Goal: Task Accomplishment & Management: Manage account settings

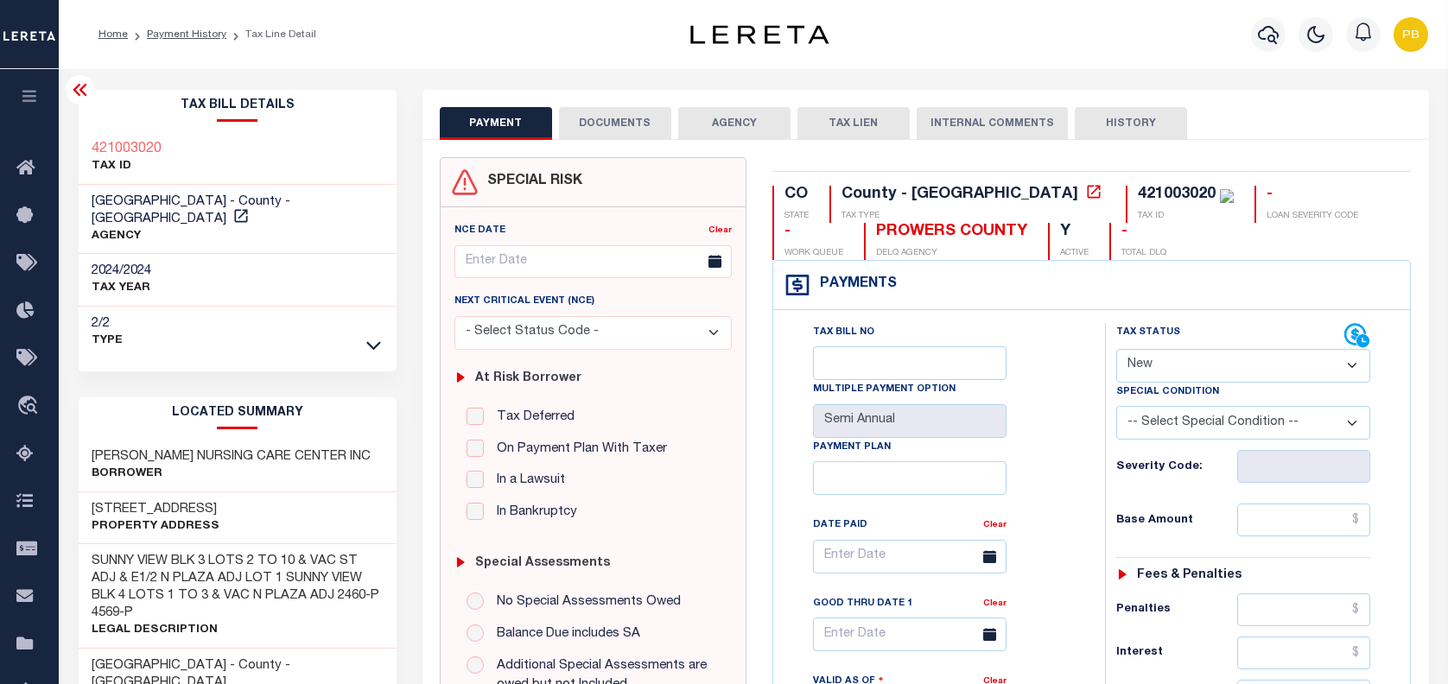
select select "NW2"
click at [183, 33] on link "Payment History" at bounding box center [186, 34] width 79 height 10
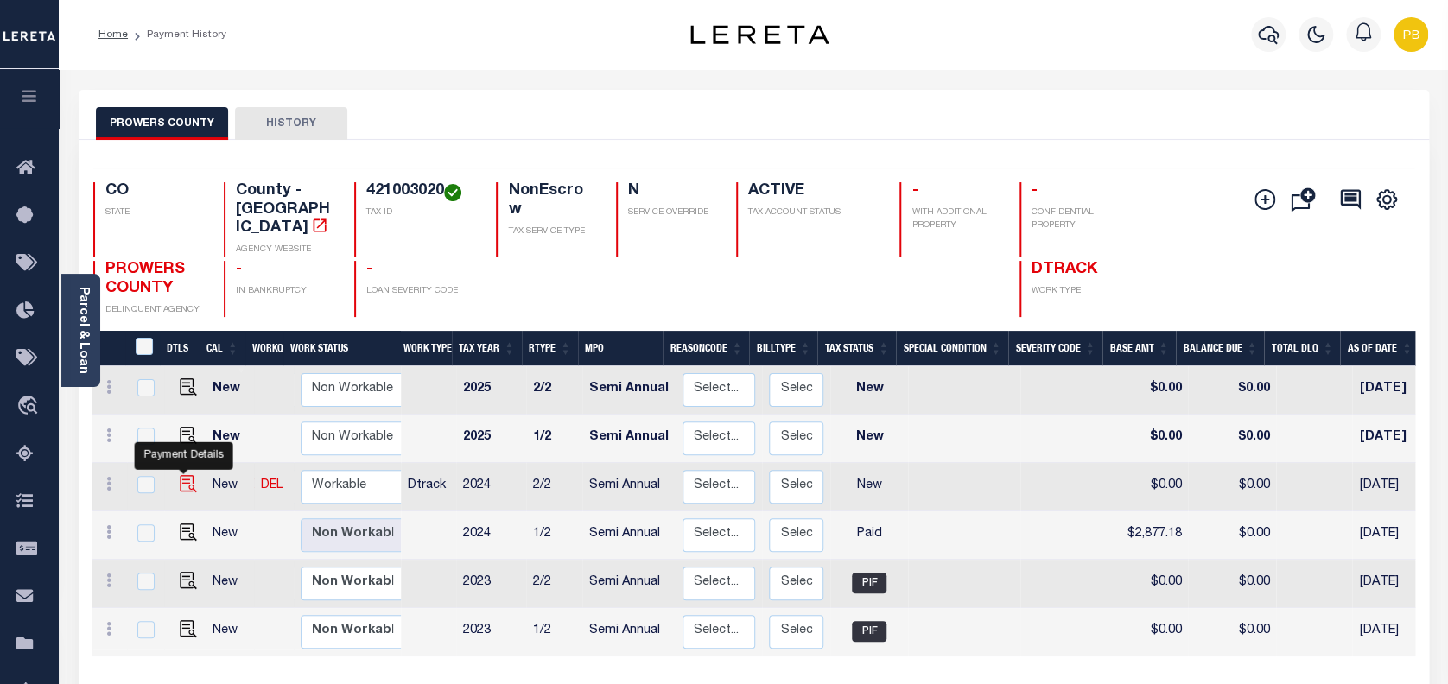
click at [180, 475] on img "" at bounding box center [188, 483] width 17 height 17
checkbox input "true"
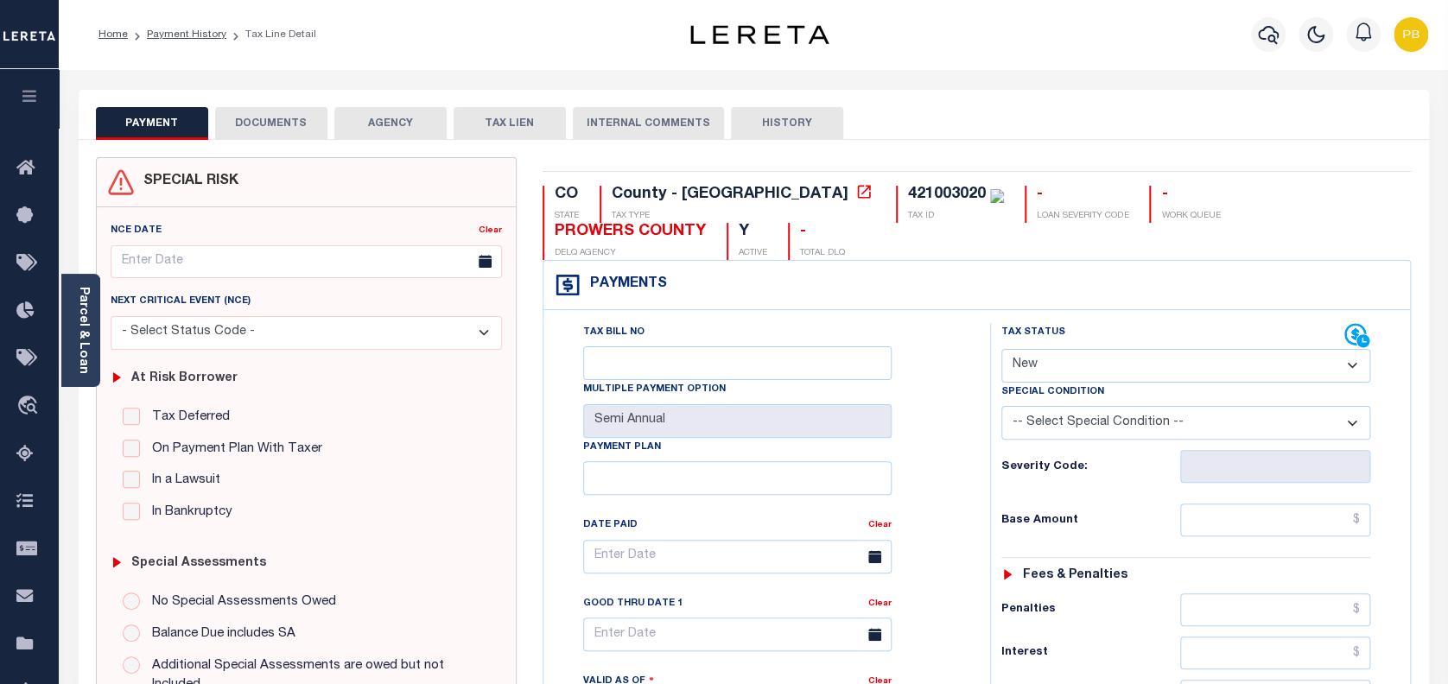
click at [1051, 362] on select "- Select Status Code - Open Due/Unpaid Paid Incomplete No Tax Due Internal Refu…" at bounding box center [1186, 366] width 370 height 34
select select "PYD"
click at [1001, 350] on select "- Select Status Code - Open Due/Unpaid Paid Incomplete No Tax Due Internal Refu…" at bounding box center [1186, 366] width 370 height 34
type input "09/30/2025"
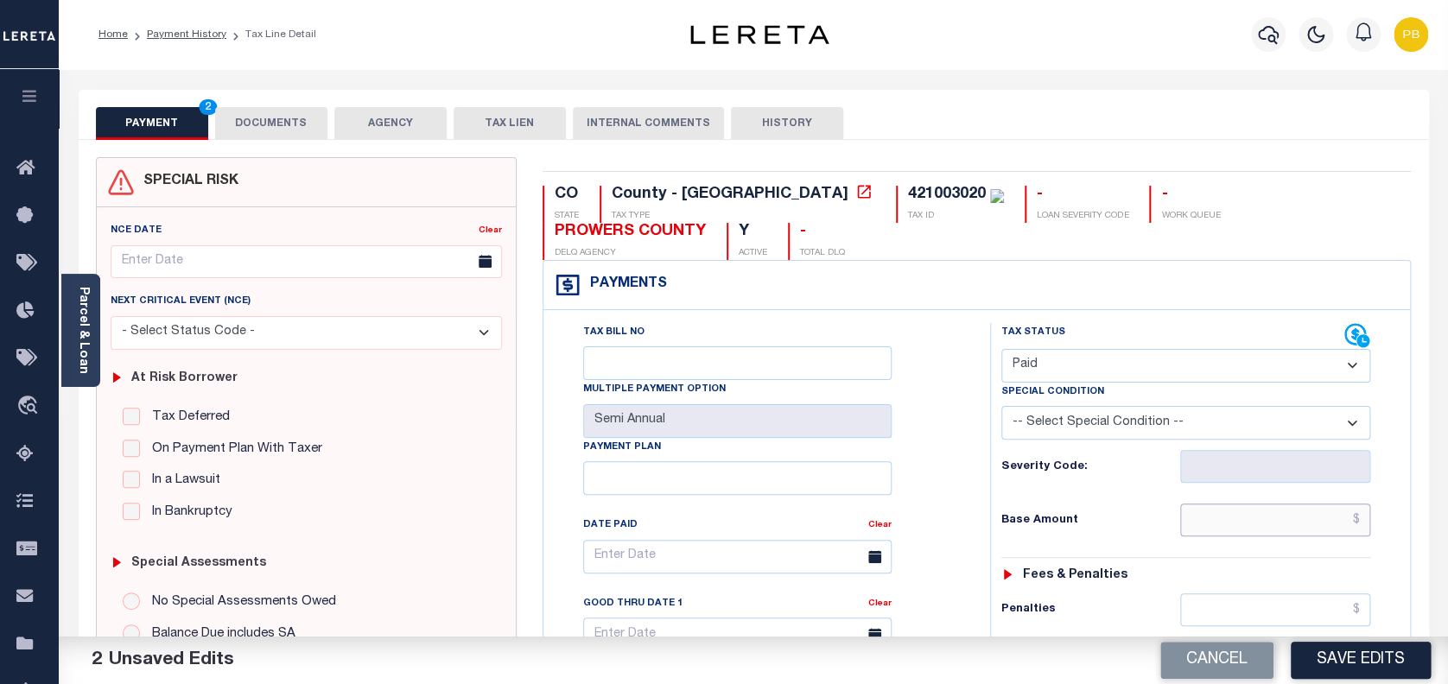
click at [1265, 521] on input "text" at bounding box center [1275, 520] width 191 height 33
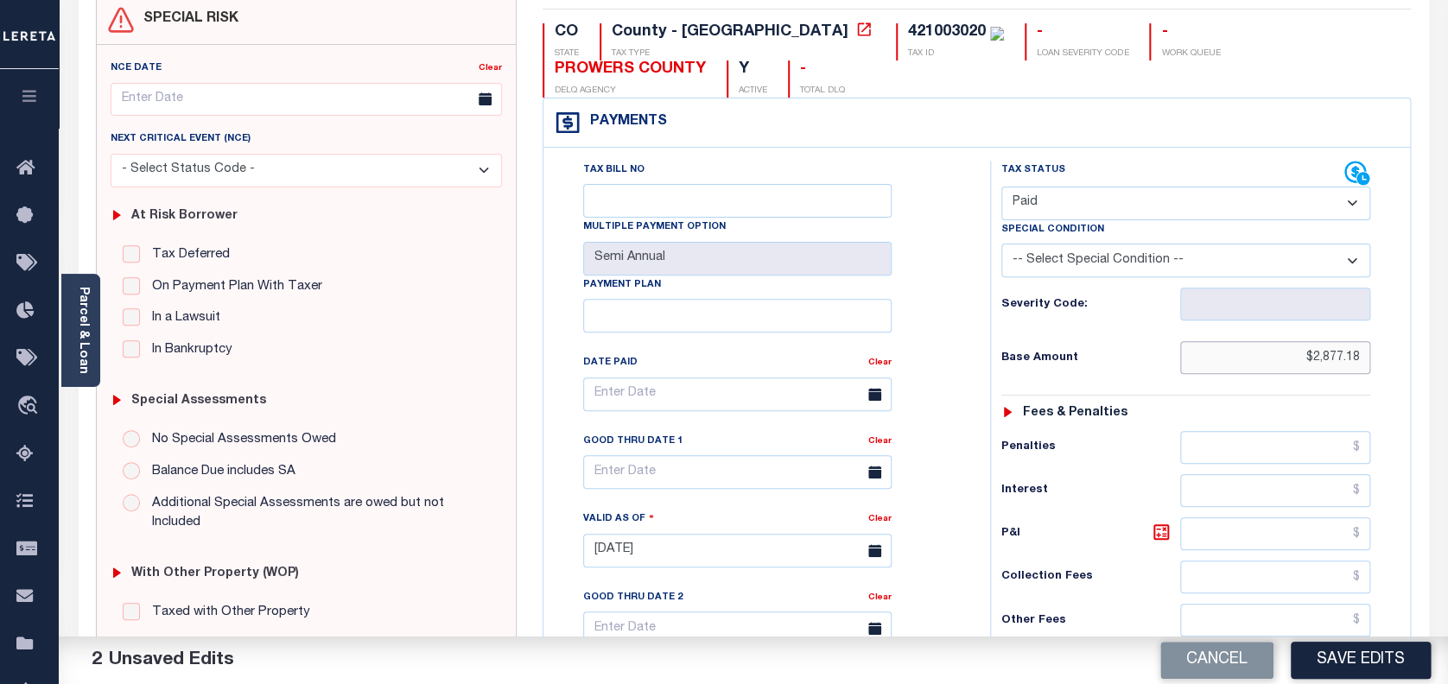
scroll to position [633, 0]
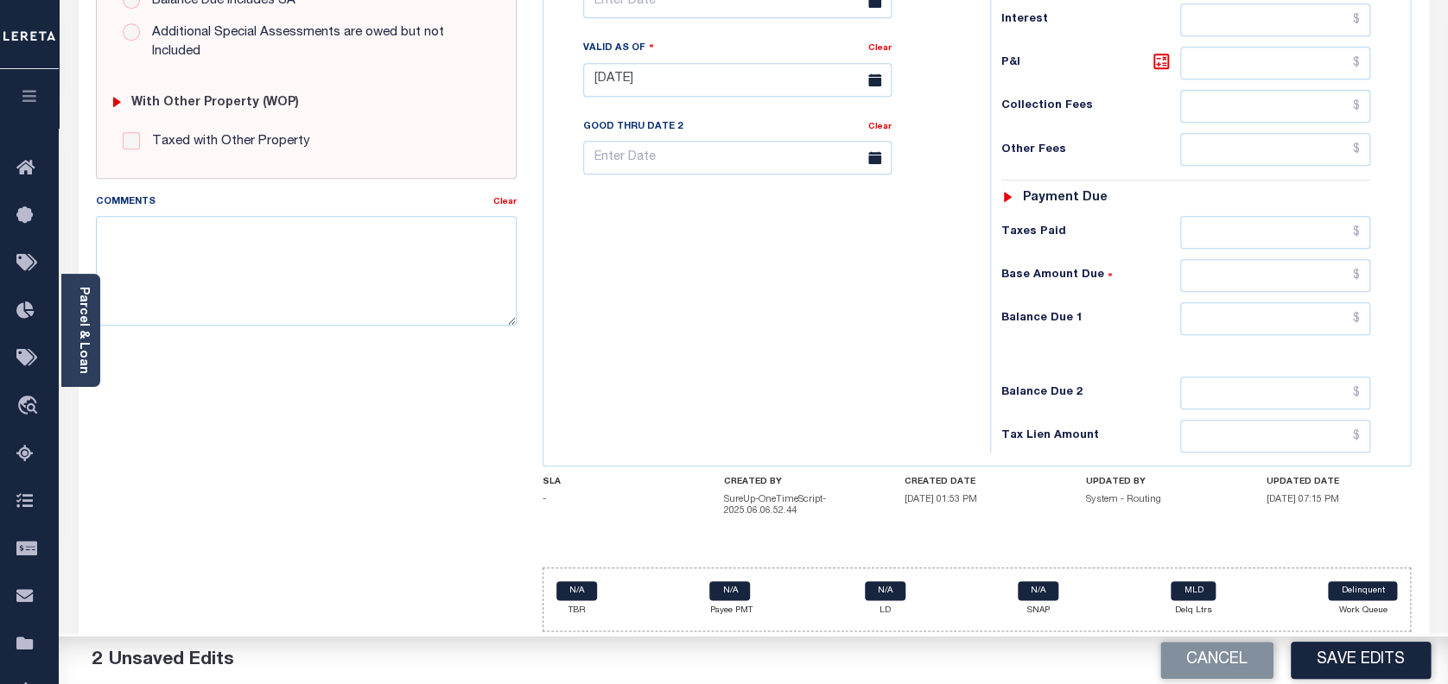
type input "$2,877.18"
click at [232, 203] on div "Comments" at bounding box center [295, 205] width 398 height 24
click at [241, 245] on textarea "Comments" at bounding box center [307, 270] width 422 height 109
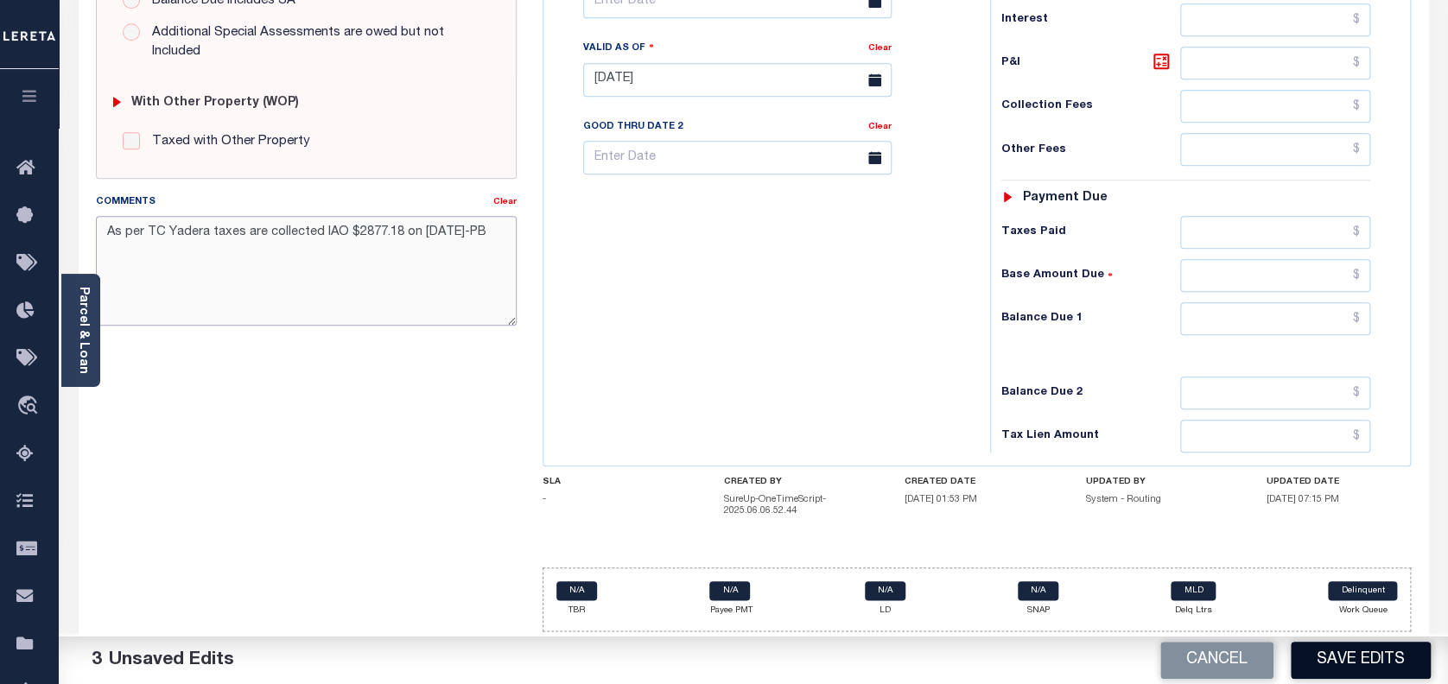
type textarea "As per TC Yadera taxes are collected IAO $2877.18 on June 24-PB"
click at [1361, 658] on button "Save Edits" at bounding box center [1360, 660] width 140 height 37
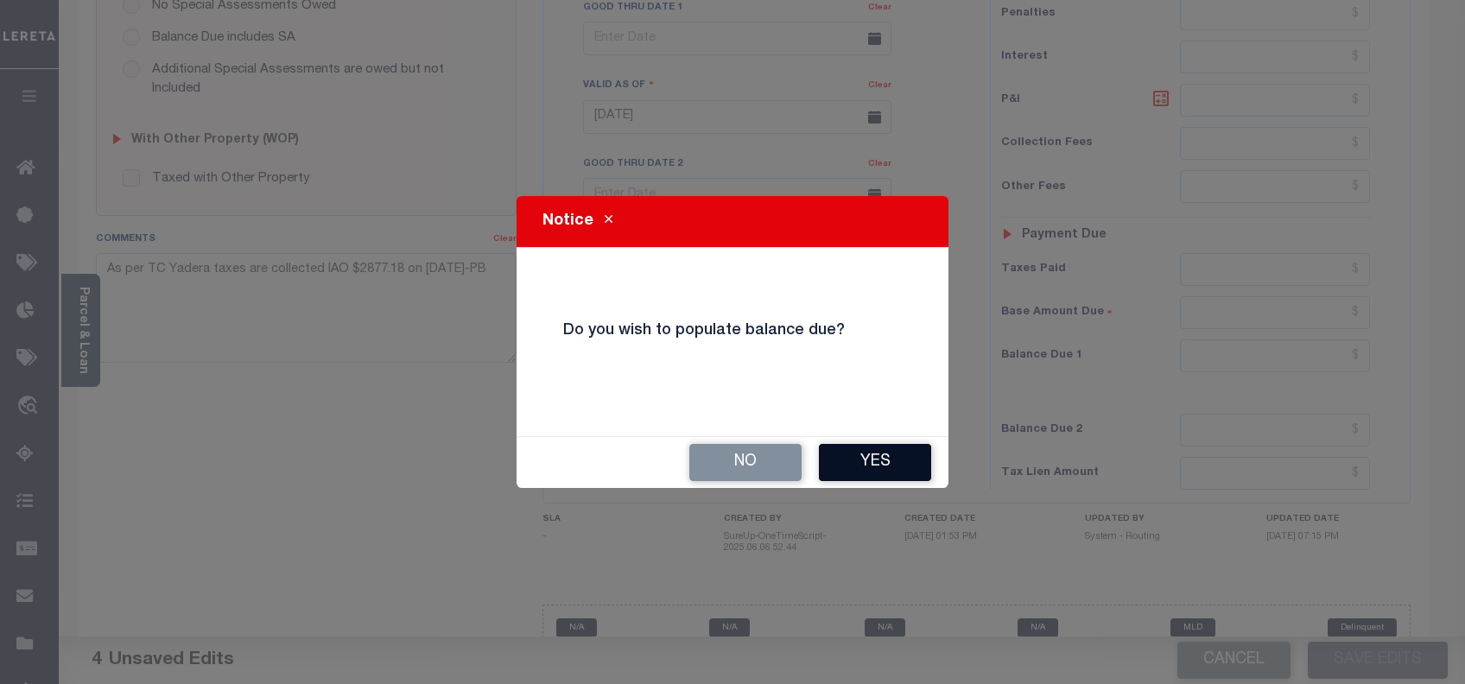
click at [853, 463] on button "Yes" at bounding box center [875, 462] width 112 height 37
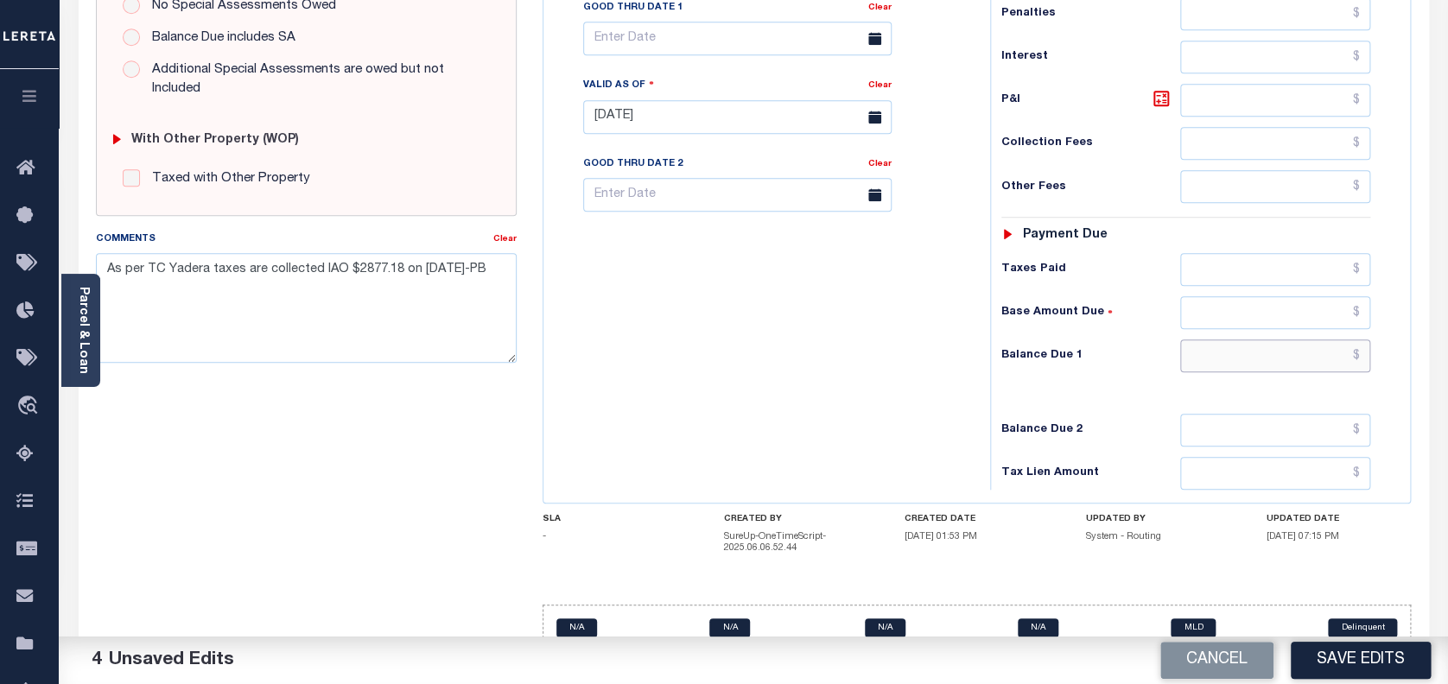
click at [1314, 359] on input "text" at bounding box center [1275, 355] width 191 height 33
type input "$0.00"
click at [1379, 669] on button "Save Edits" at bounding box center [1360, 660] width 140 height 37
checkbox input "false"
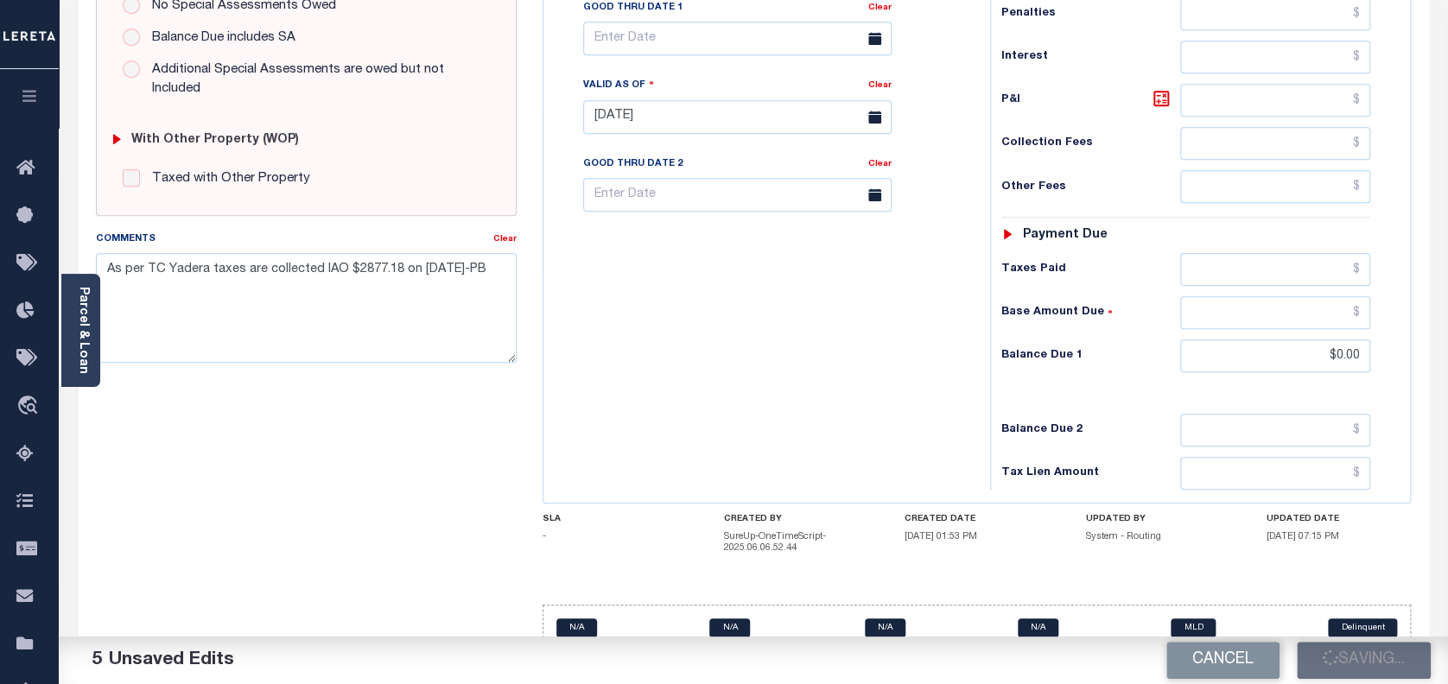
checkbox input "false"
type input "$2,877.18"
type input "$0"
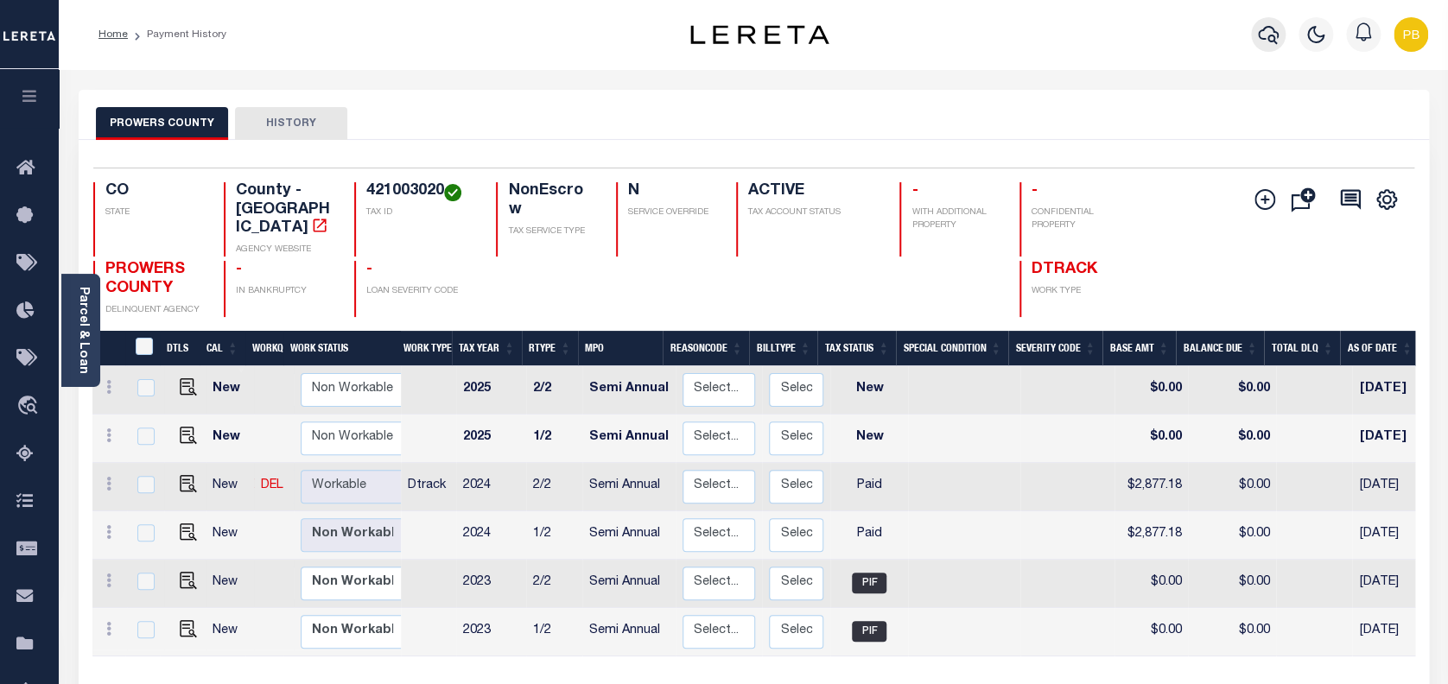
click at [1269, 28] on icon "button" at bounding box center [1268, 35] width 21 height 18
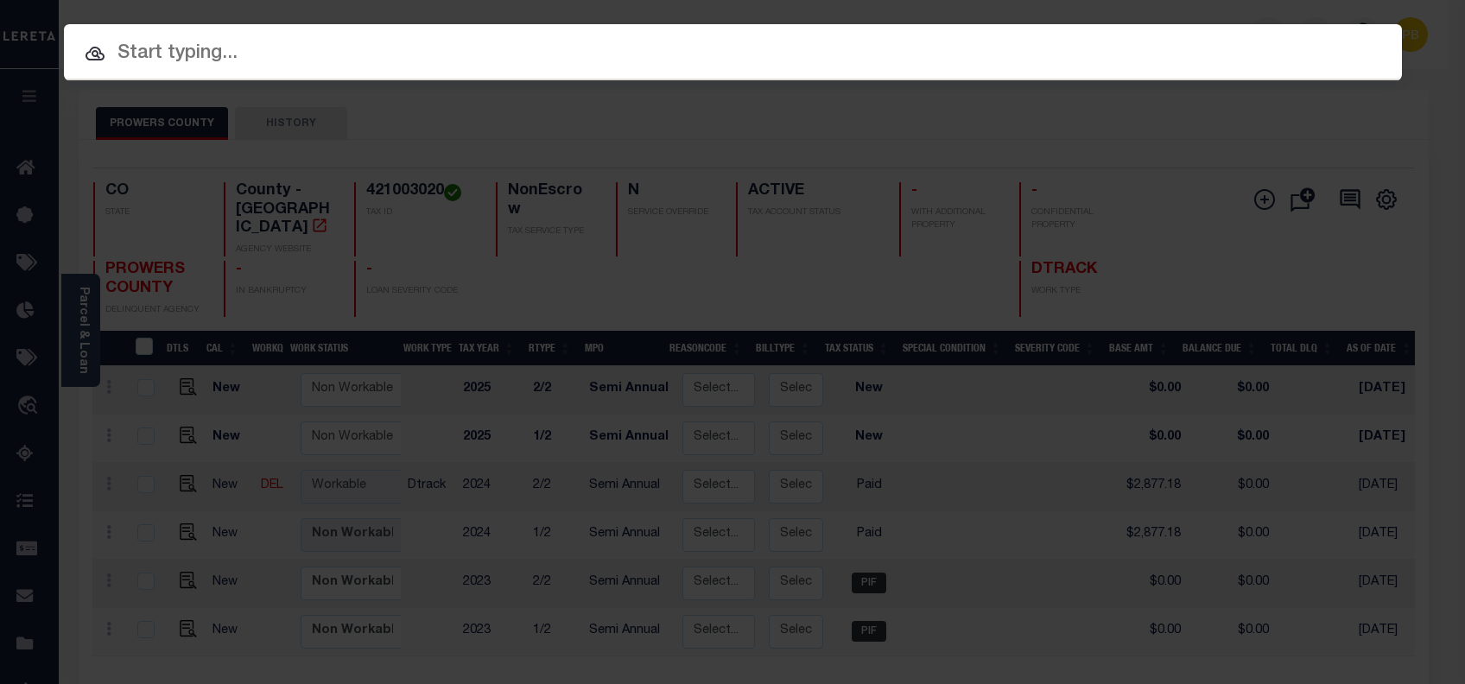
paste input "4309190004812"
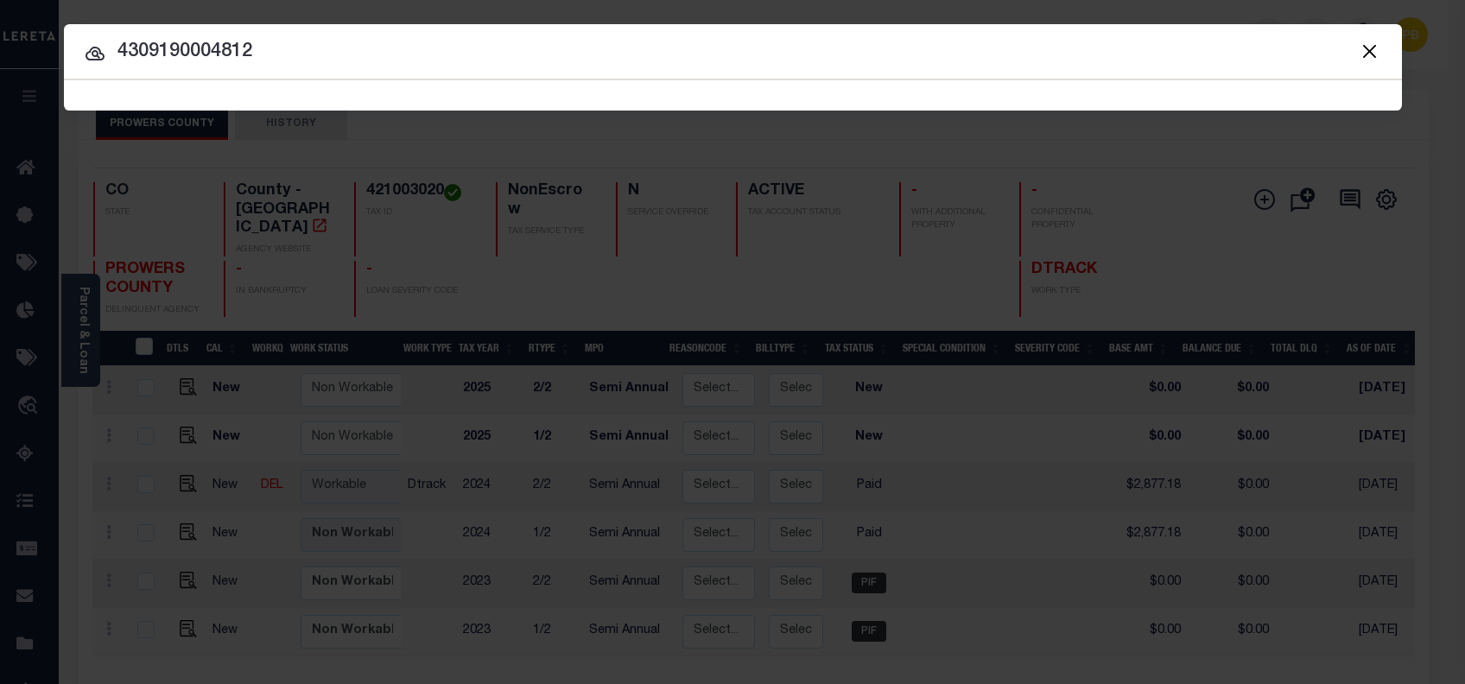
type input "4309190004812"
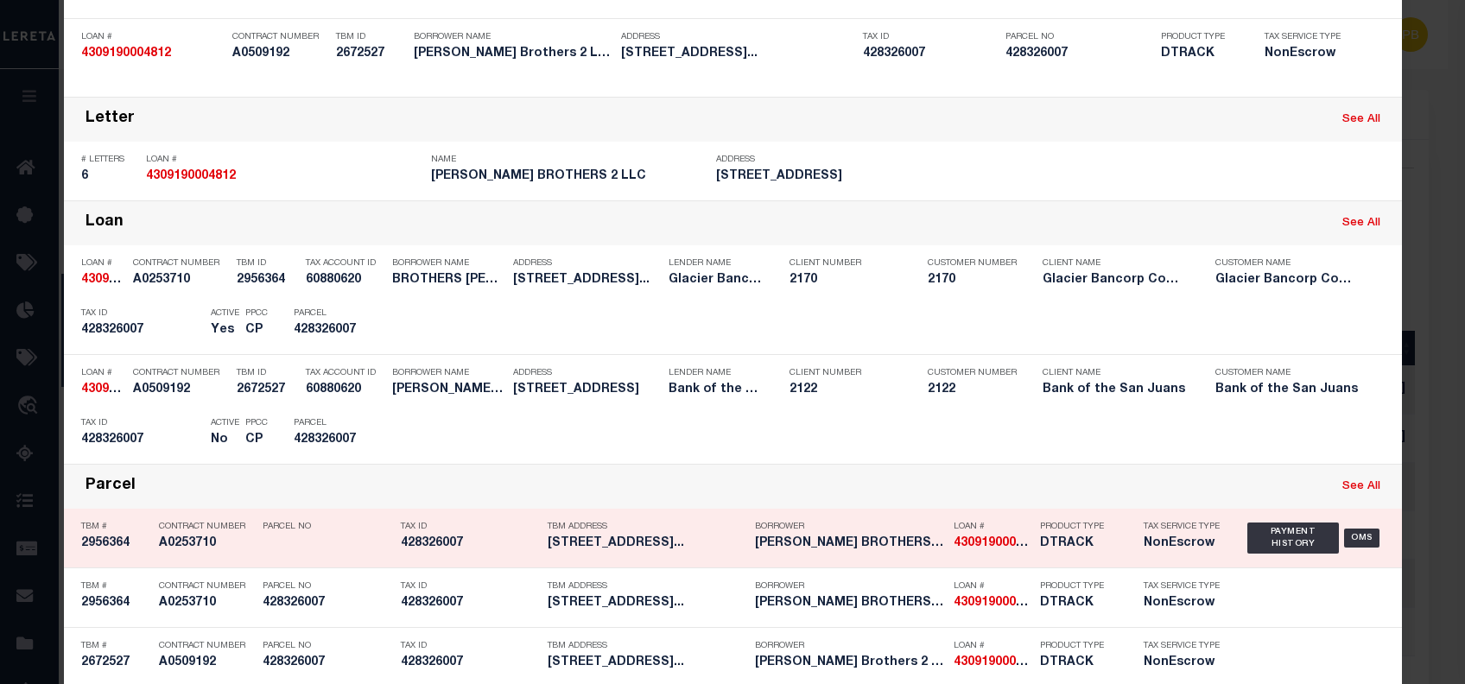
scroll to position [230, 0]
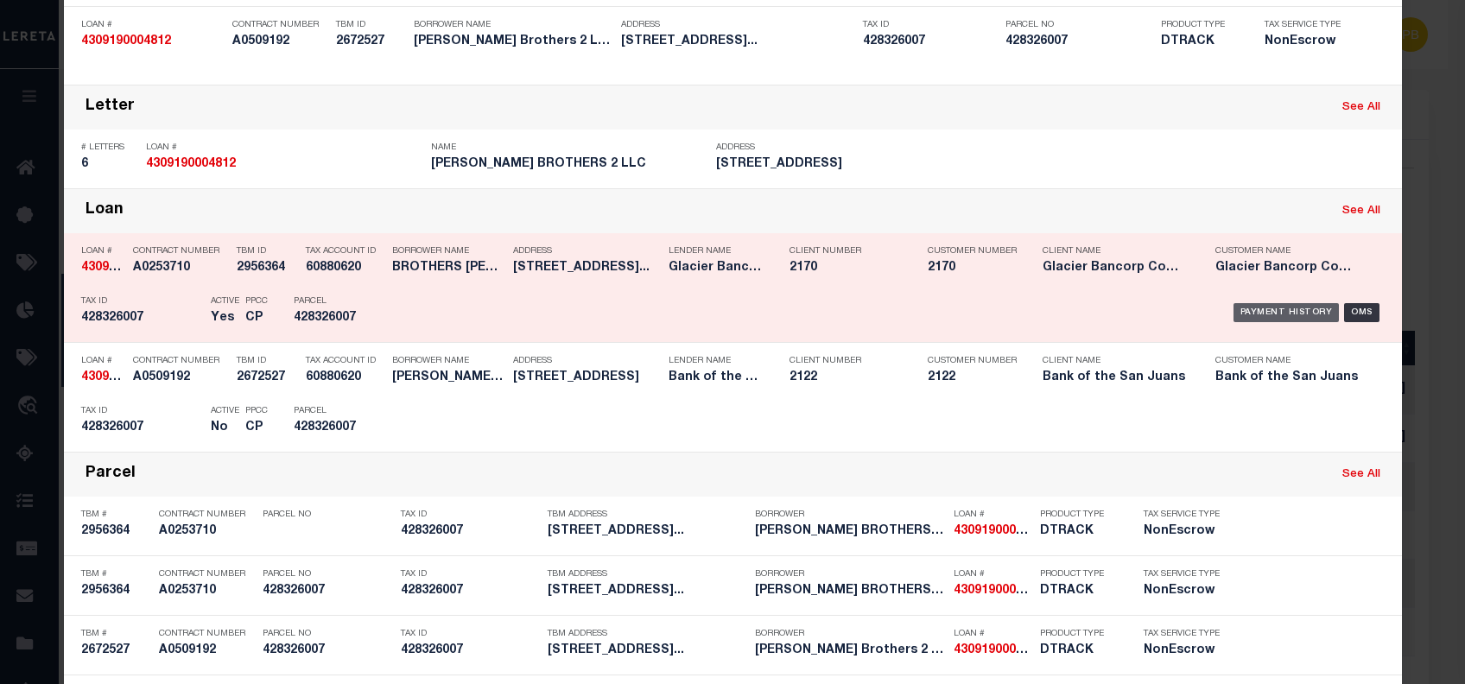
click at [1251, 307] on div "Payment History" at bounding box center [1286, 312] width 106 height 19
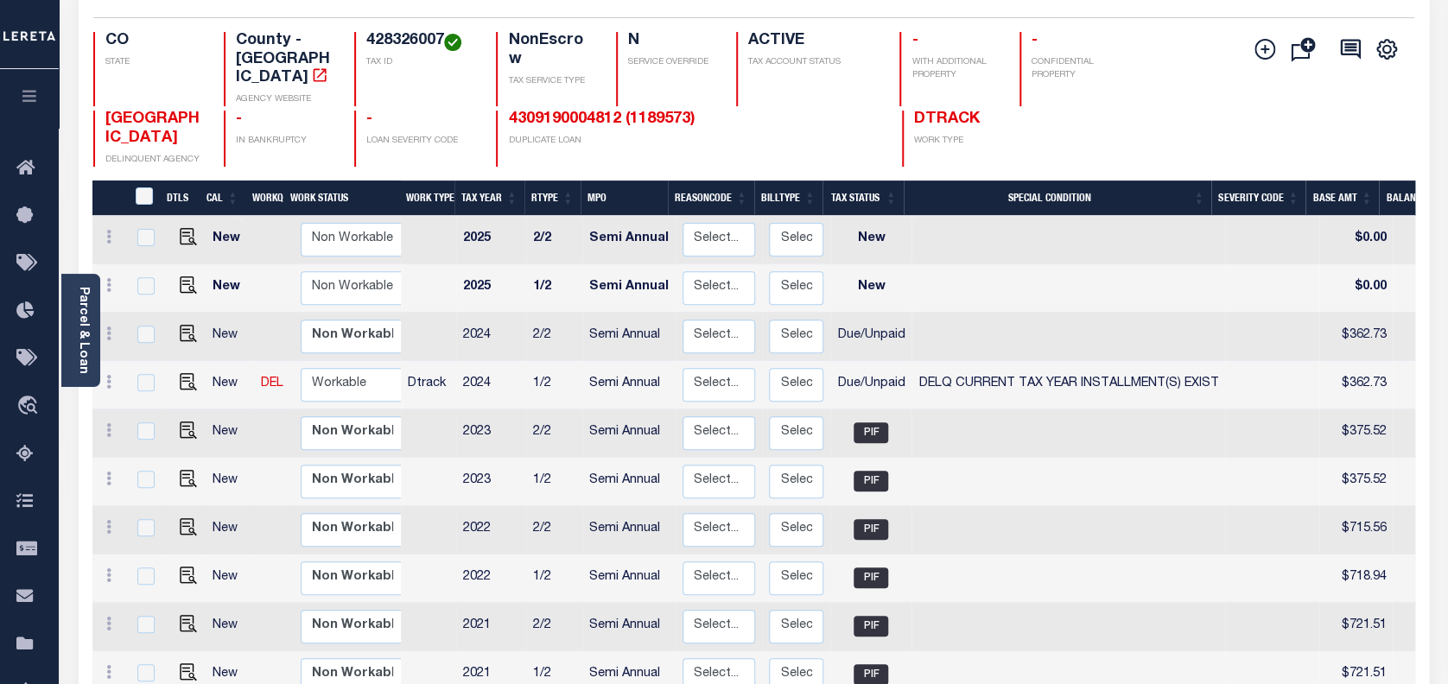
scroll to position [230, 0]
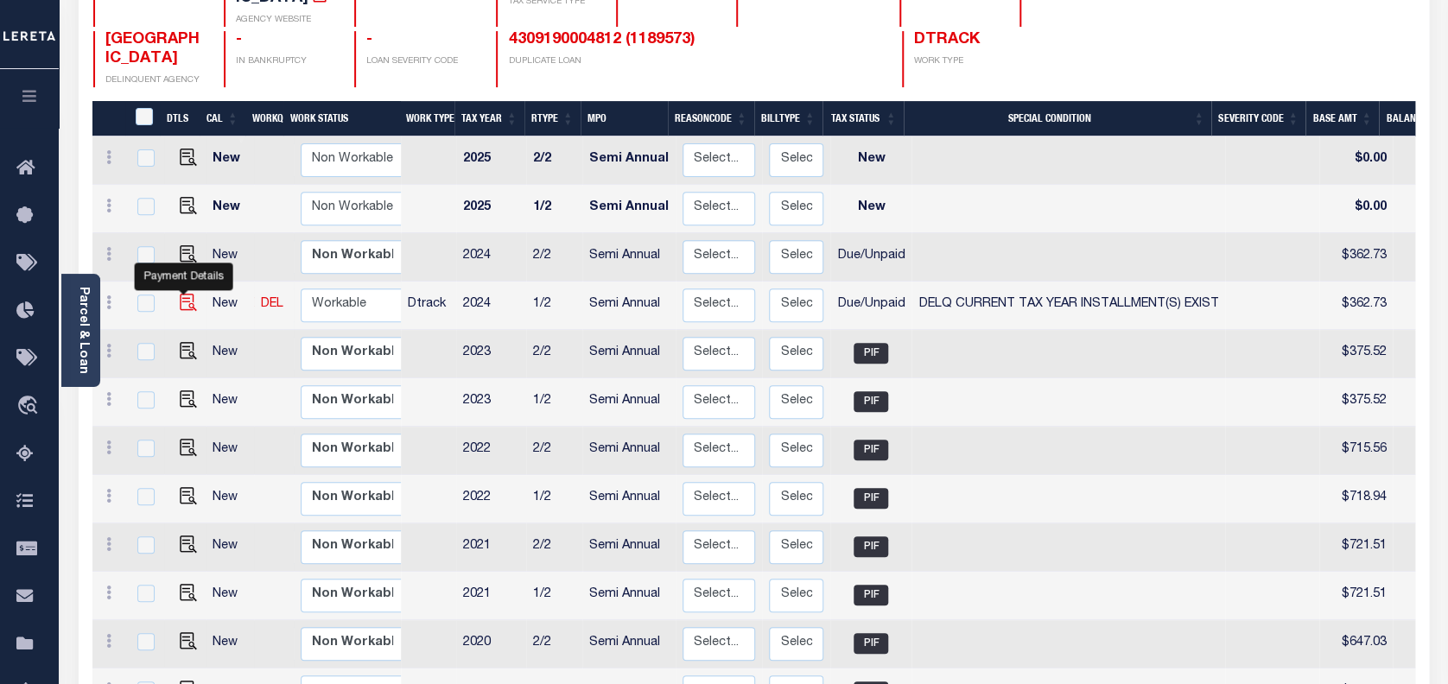
click at [180, 294] on img "" at bounding box center [188, 302] width 17 height 17
checkbox input "true"
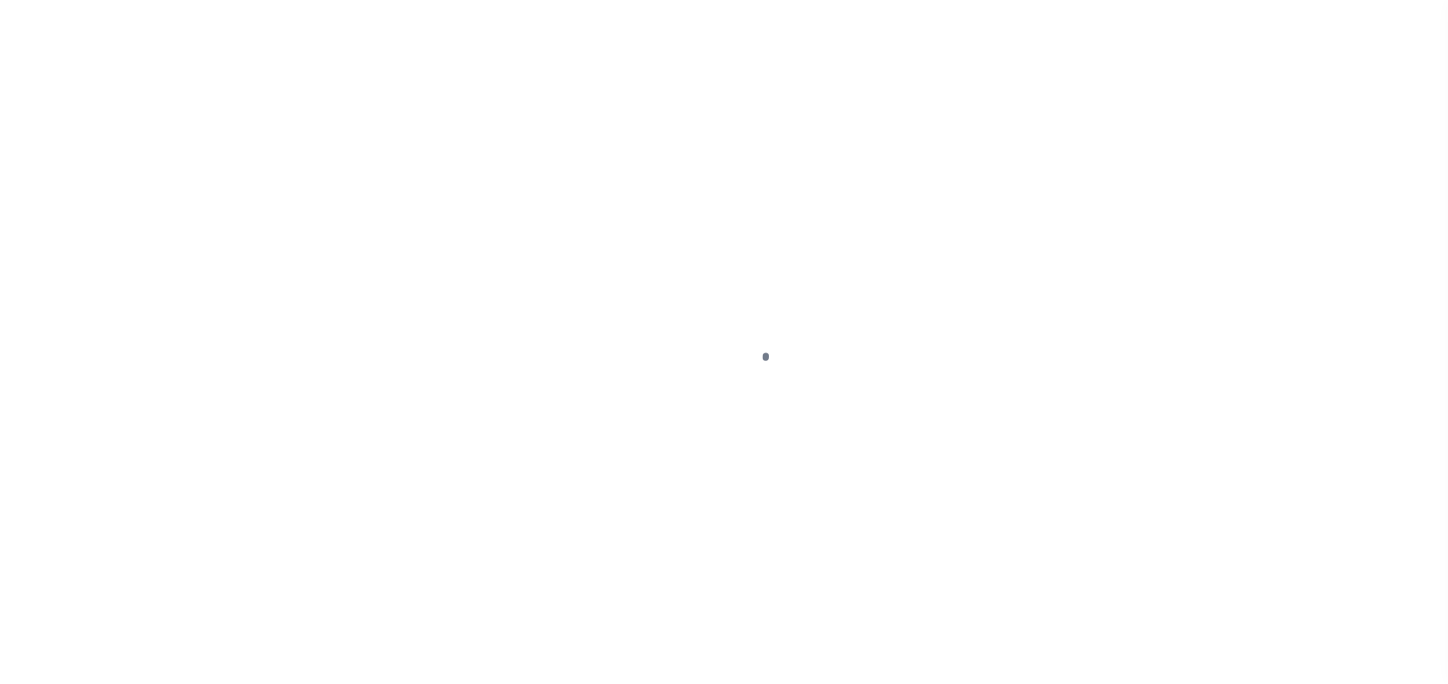
select select "DUE"
select select "17"
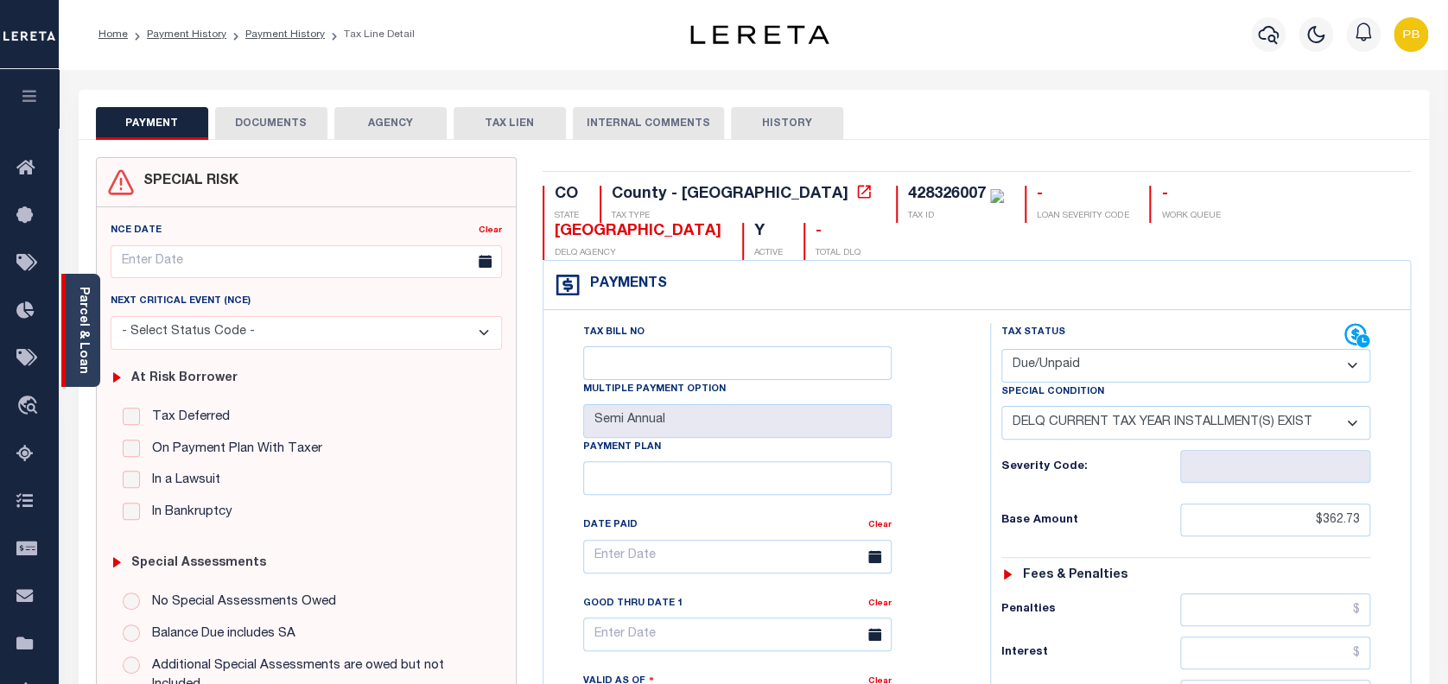
click at [71, 343] on div "Parcel & Loan" at bounding box center [80, 330] width 39 height 113
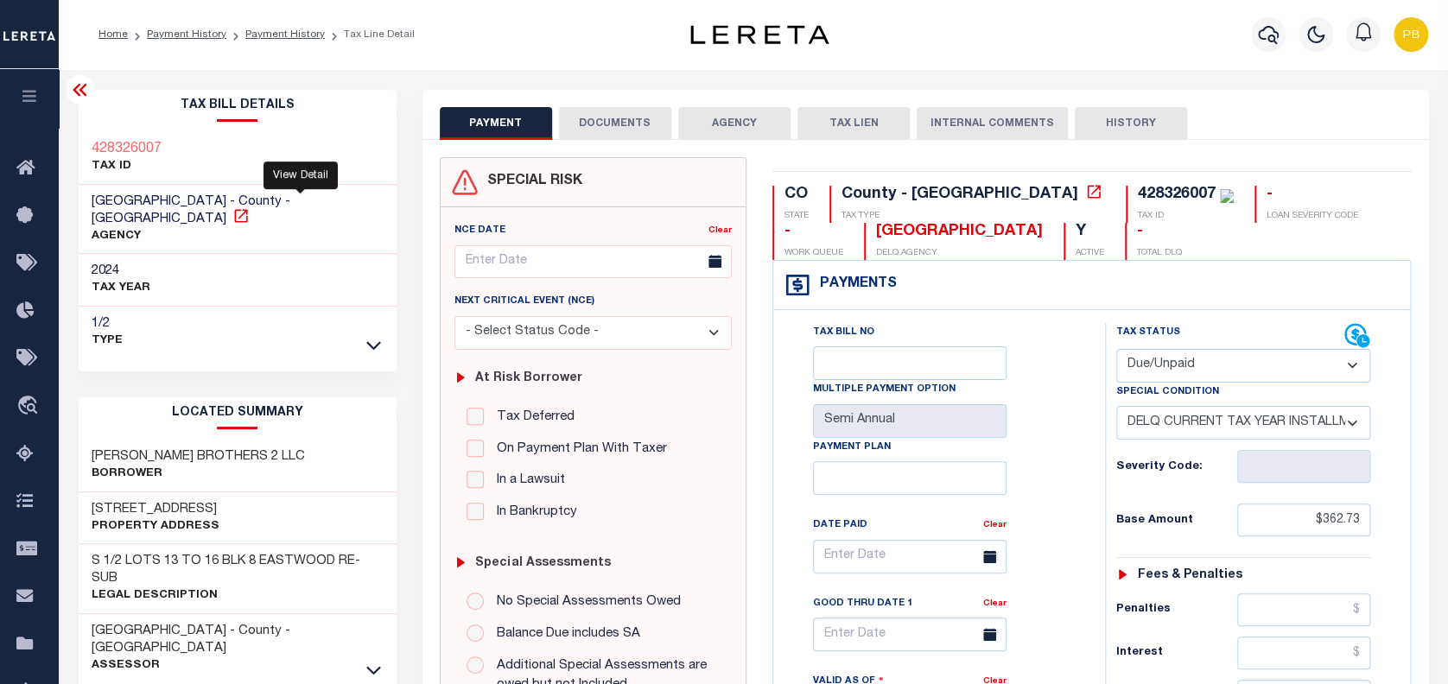
click at [247, 209] on icon at bounding box center [240, 215] width 13 height 13
click at [1277, 34] on icon "button" at bounding box center [1268, 35] width 21 height 18
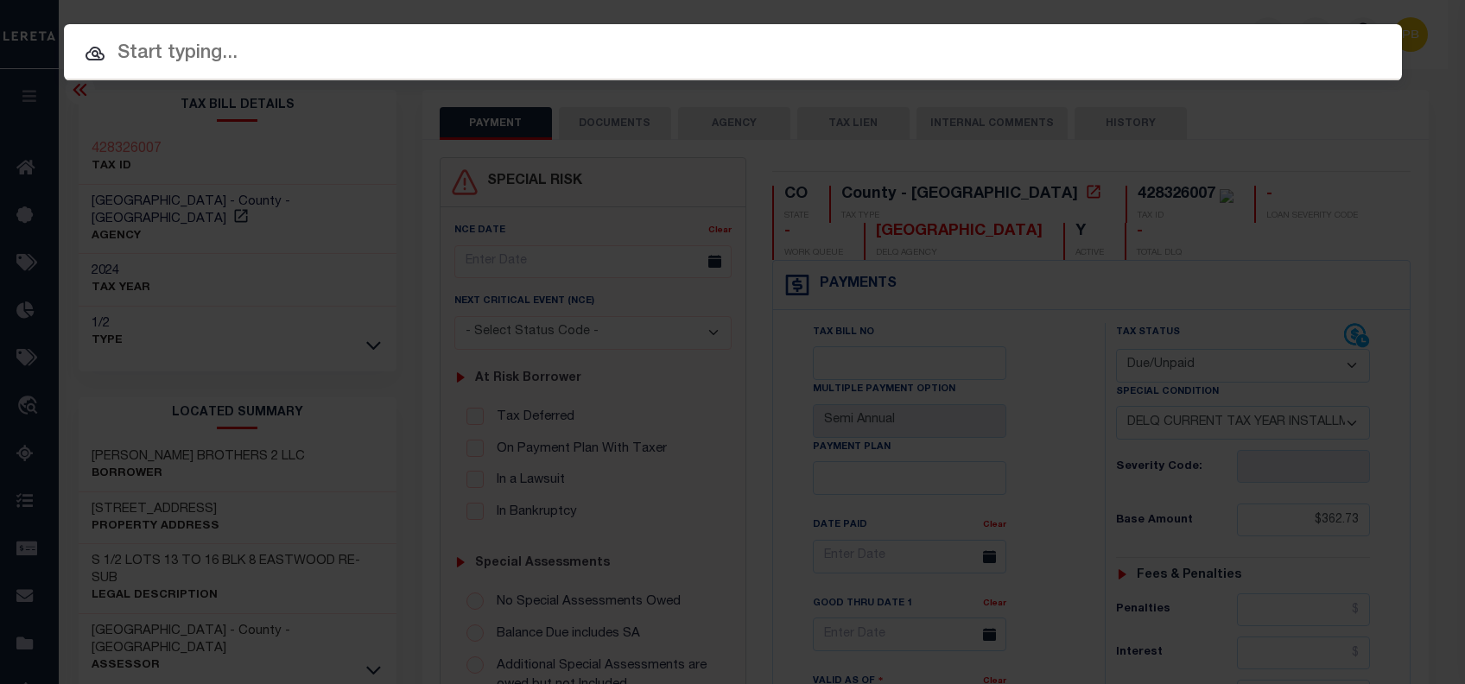
paste input "22260100"
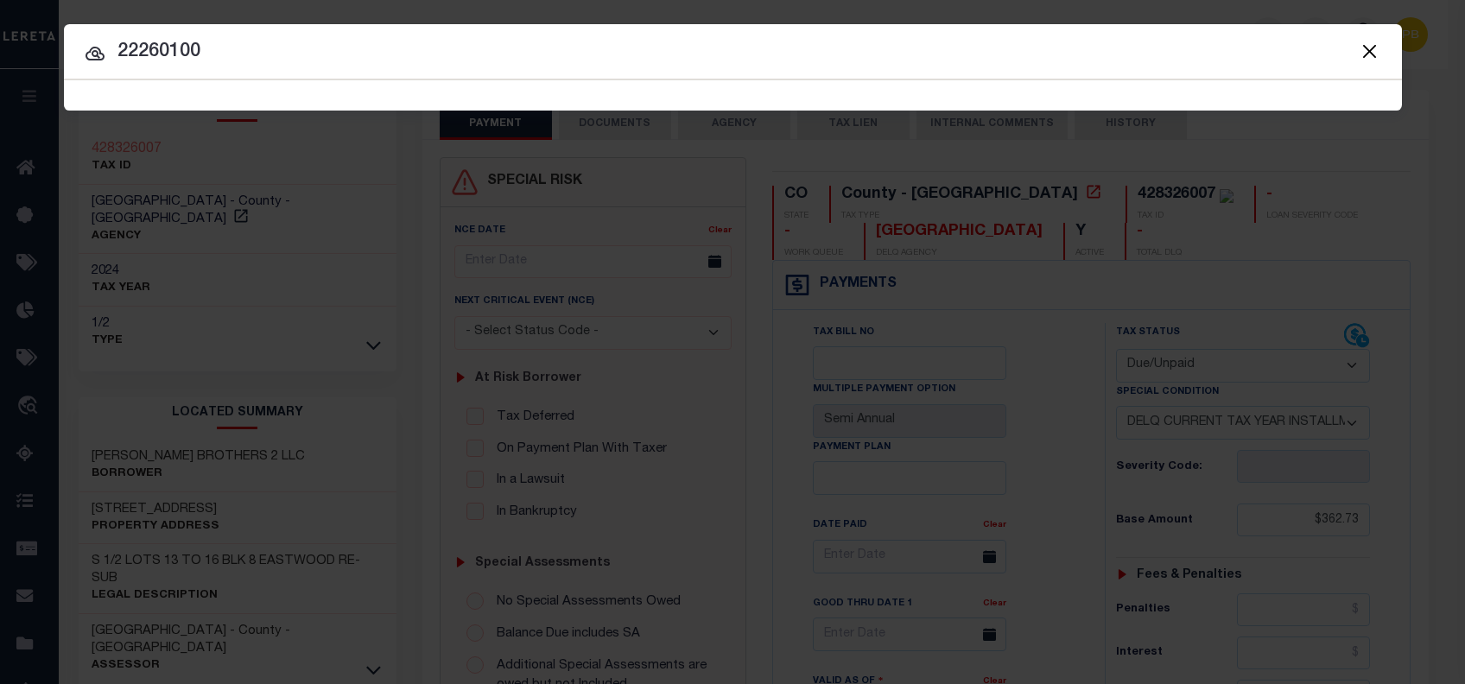
type input "22260100"
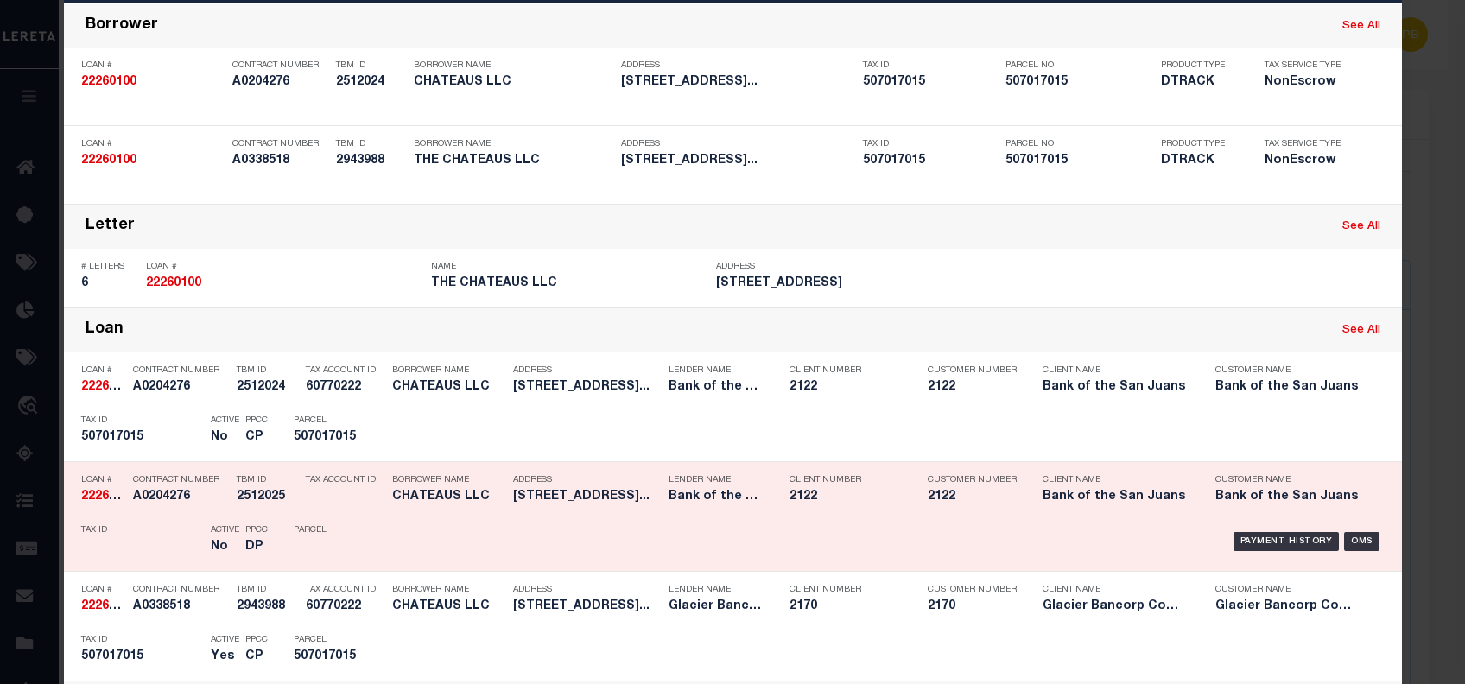
scroll to position [115, 0]
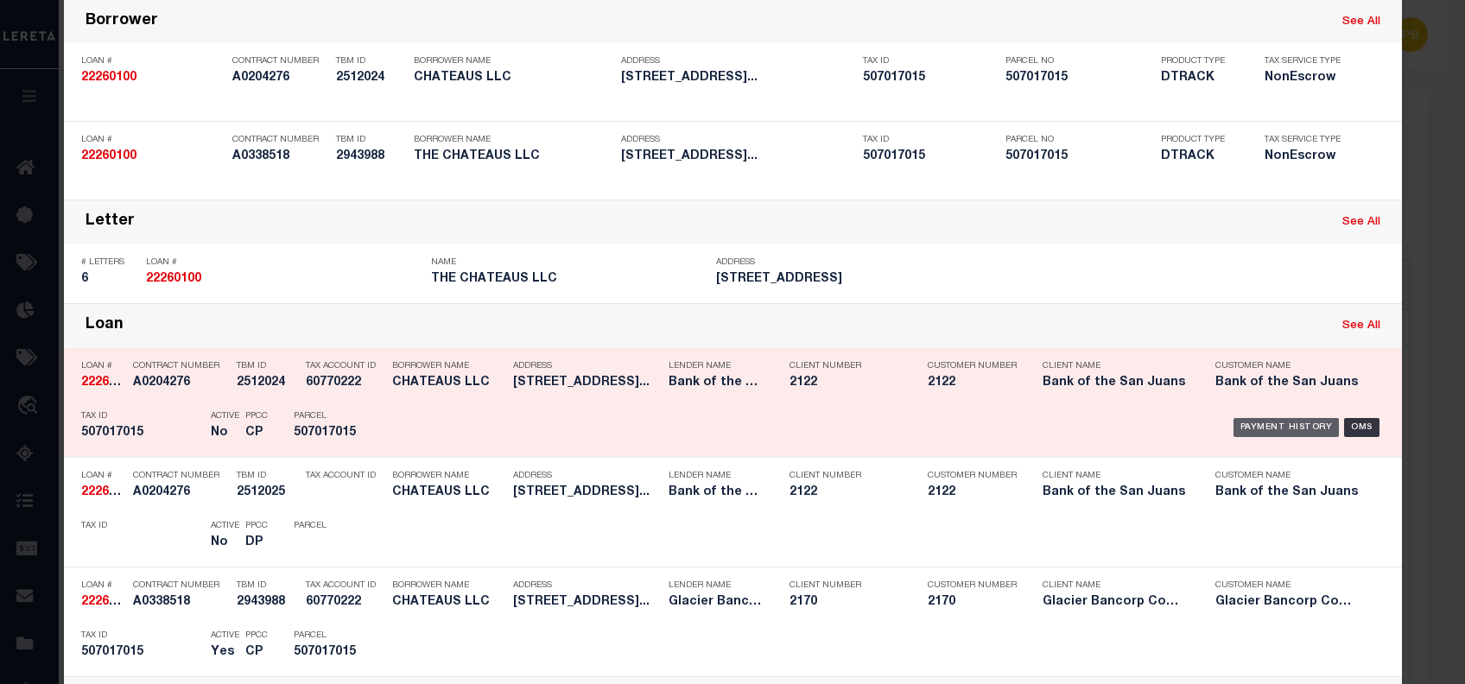
click at [1258, 418] on div "Payment History" at bounding box center [1286, 427] width 106 height 19
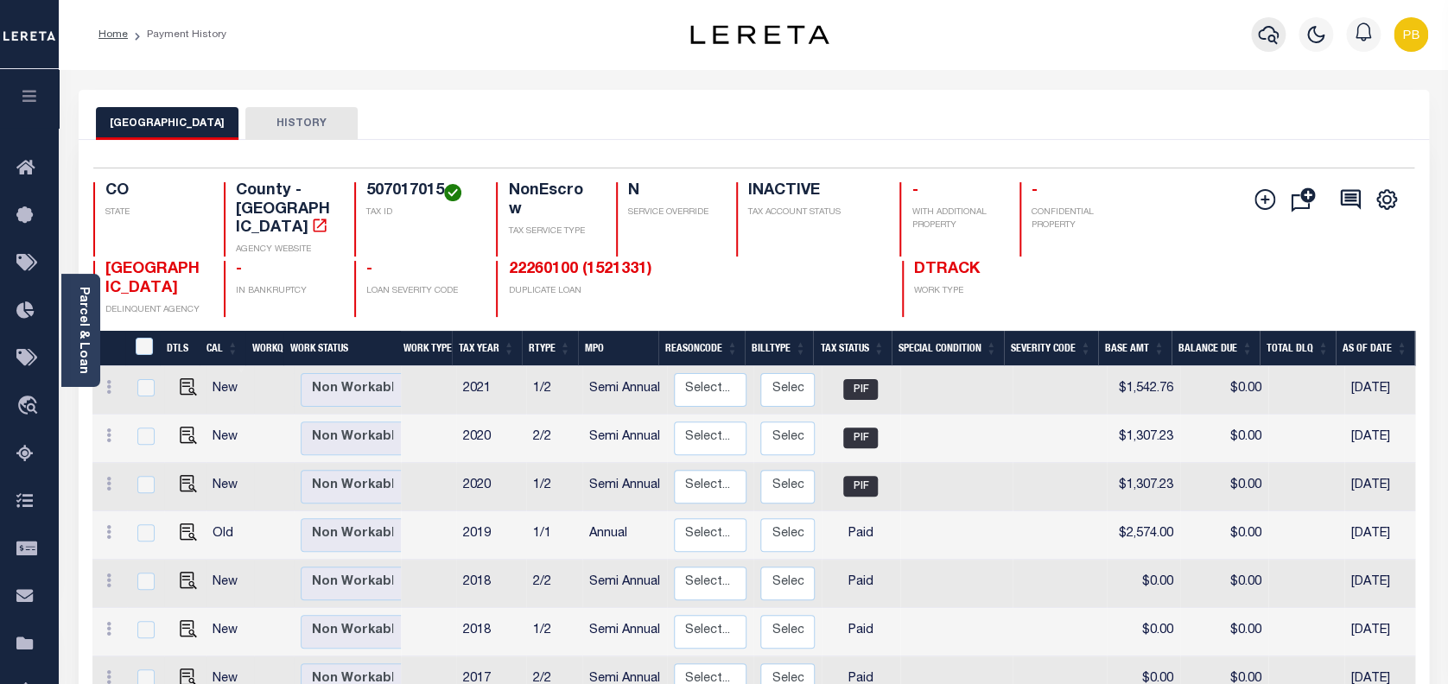
click at [1273, 36] on icon "button" at bounding box center [1268, 35] width 21 height 18
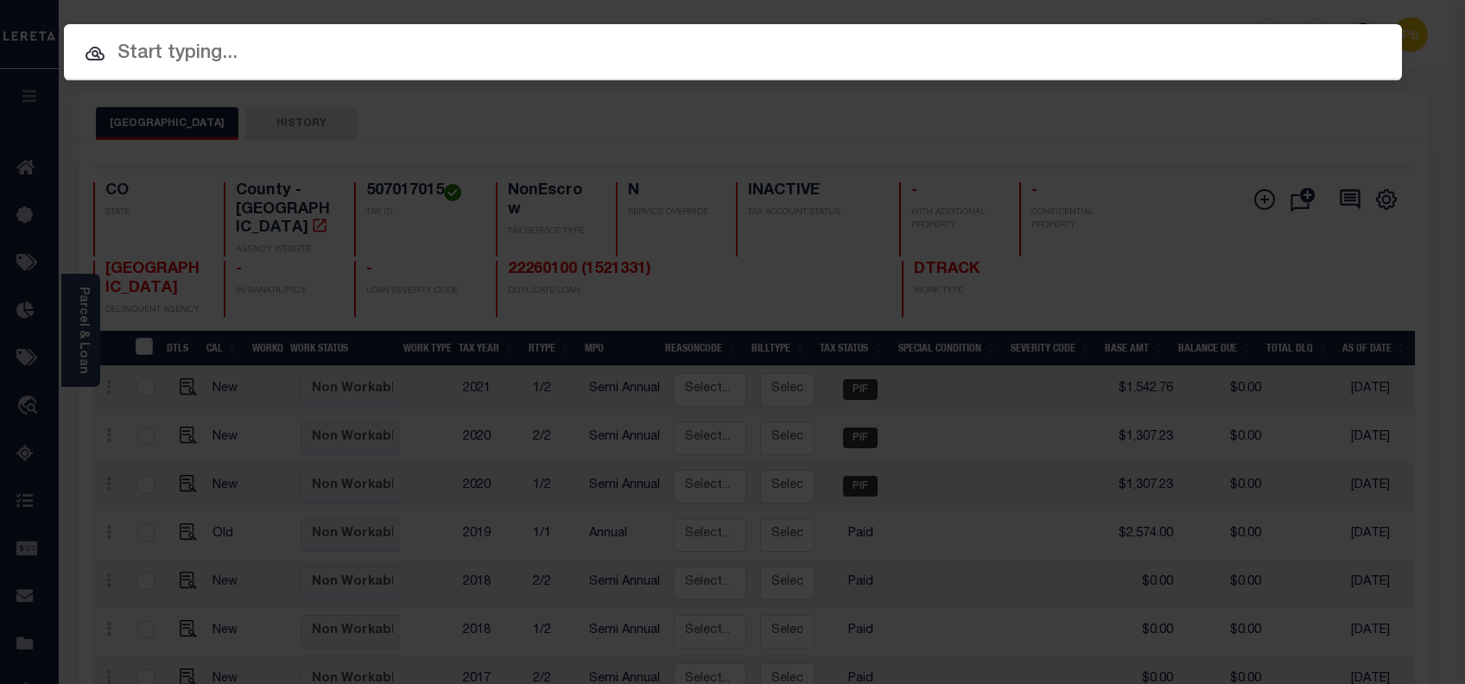
click at [249, 73] on div at bounding box center [733, 51] width 1338 height 55
click at [263, 58] on input "text" at bounding box center [733, 54] width 1338 height 30
paste input "22260100"
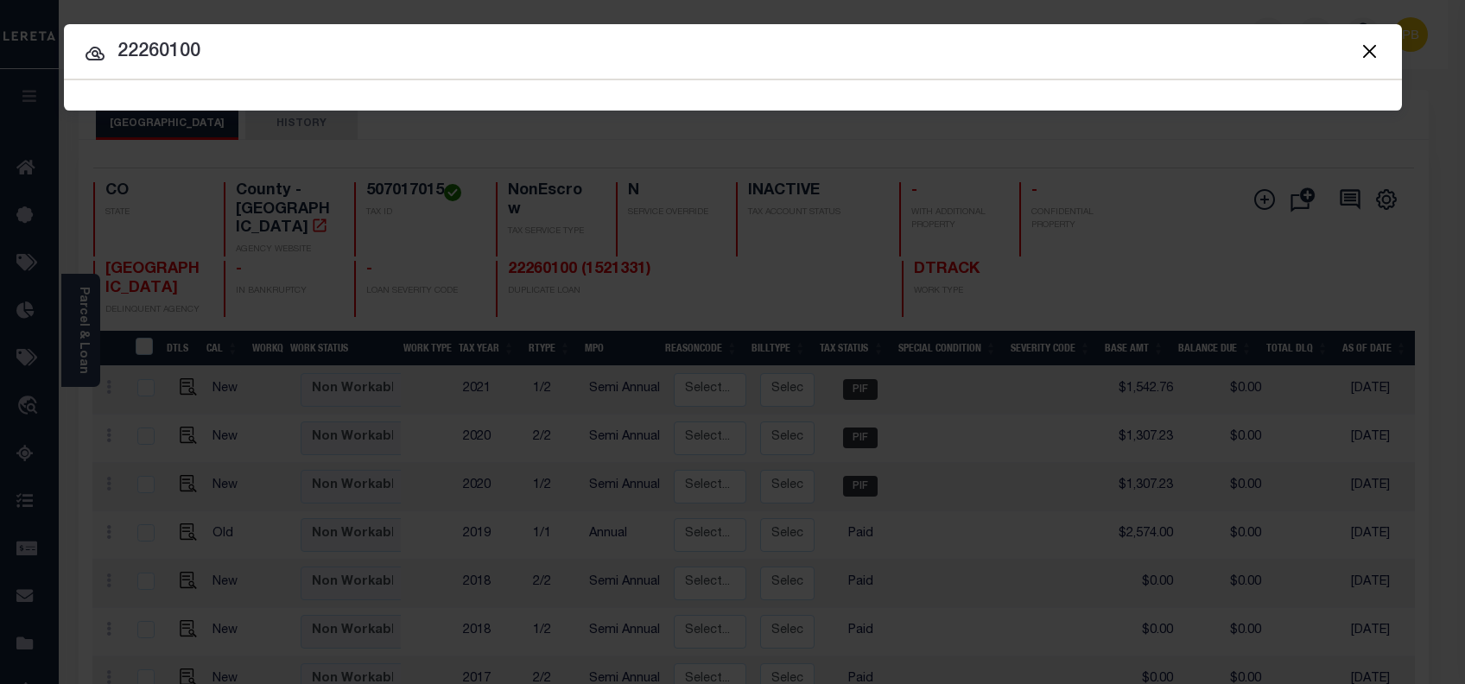
type input "22260100"
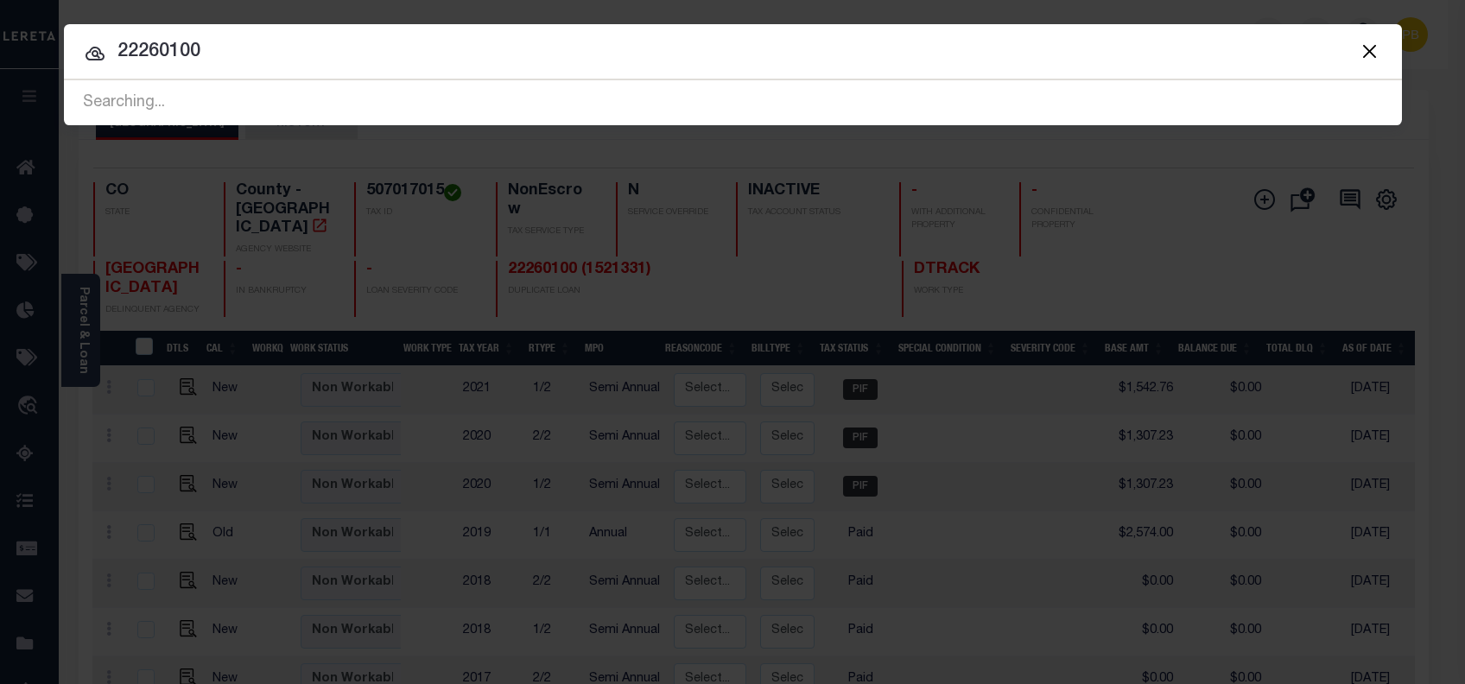
click at [908, 48] on input "22260100" at bounding box center [733, 52] width 1338 height 30
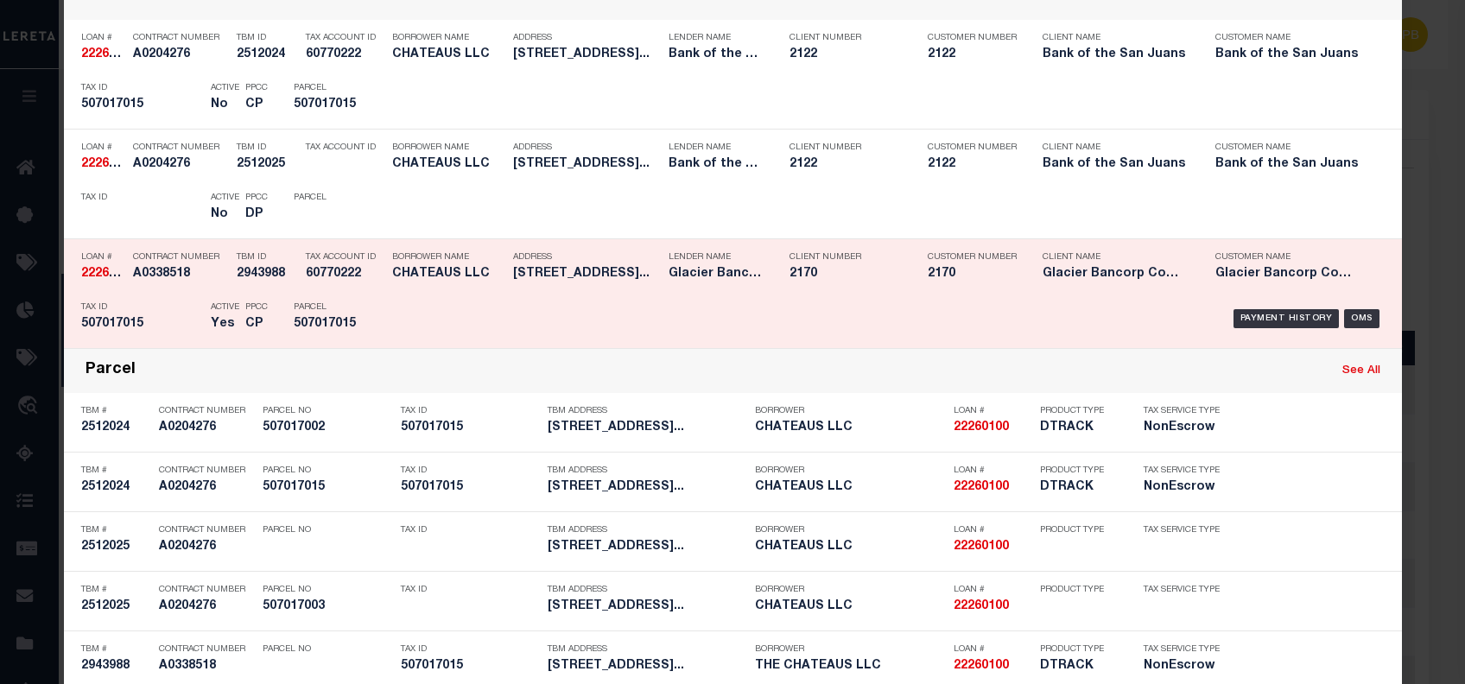
scroll to position [460, 0]
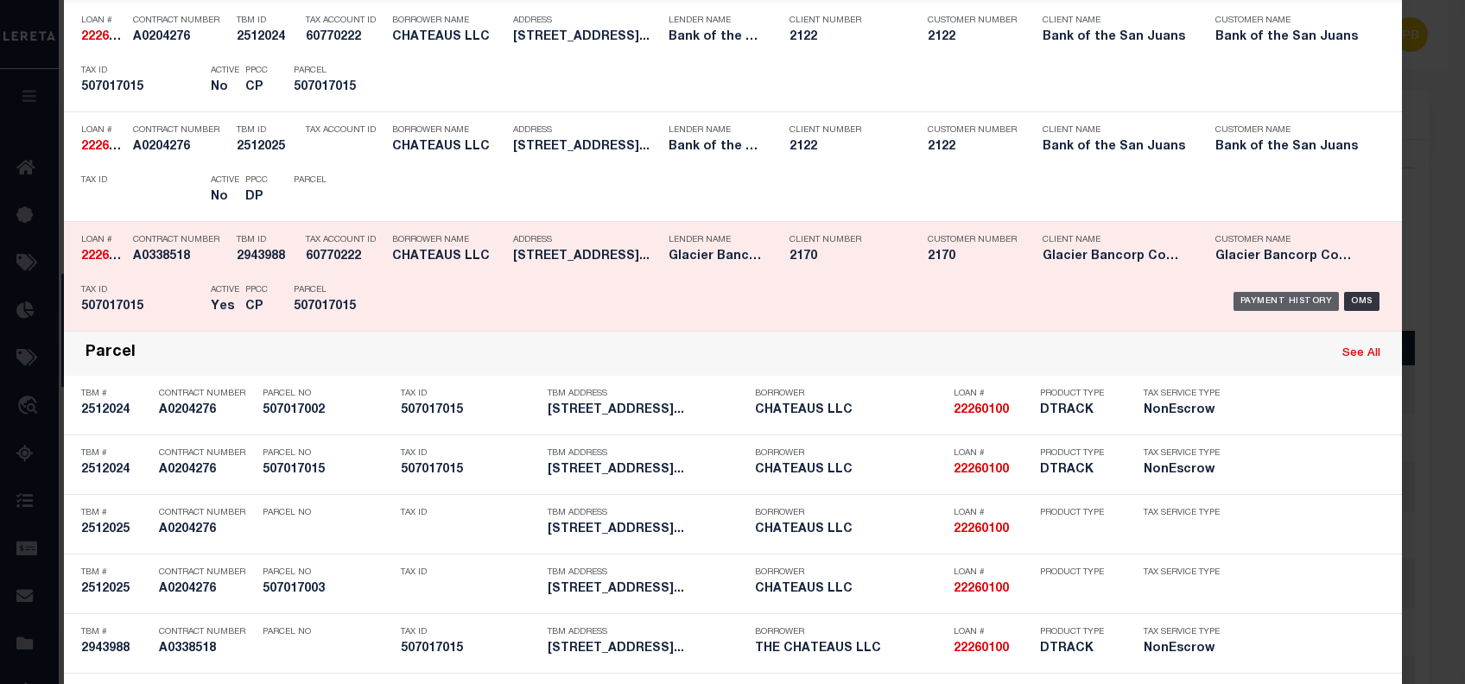
click at [1303, 300] on div "Payment History" at bounding box center [1286, 301] width 106 height 19
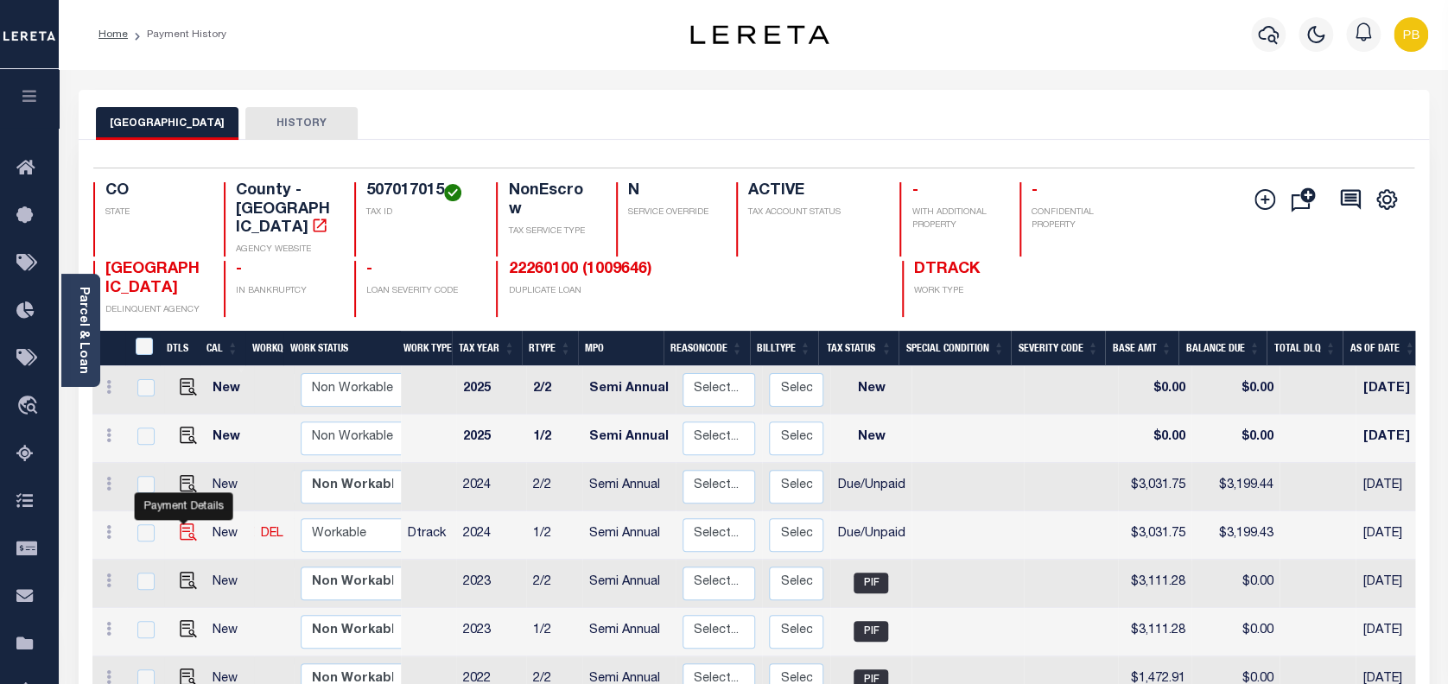
click at [186, 523] on img "" at bounding box center [188, 531] width 17 height 17
checkbox input "true"
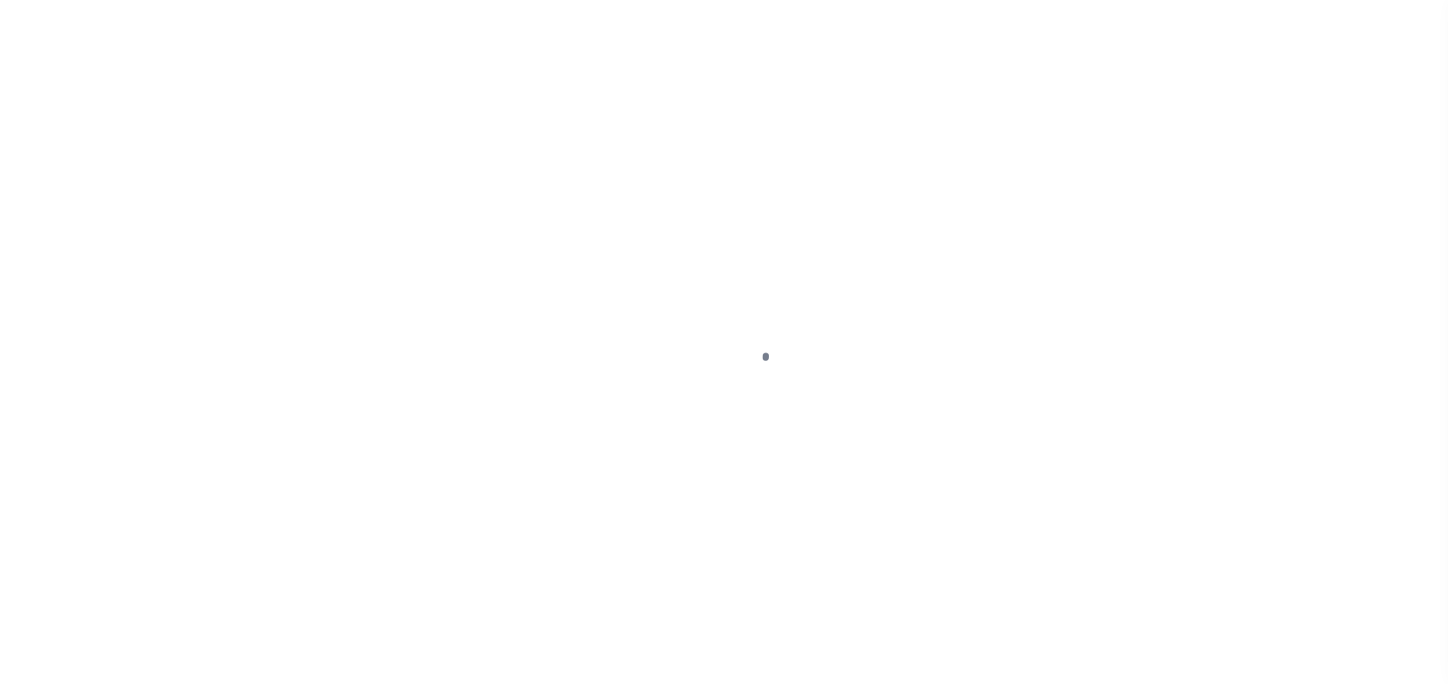
select select "DUE"
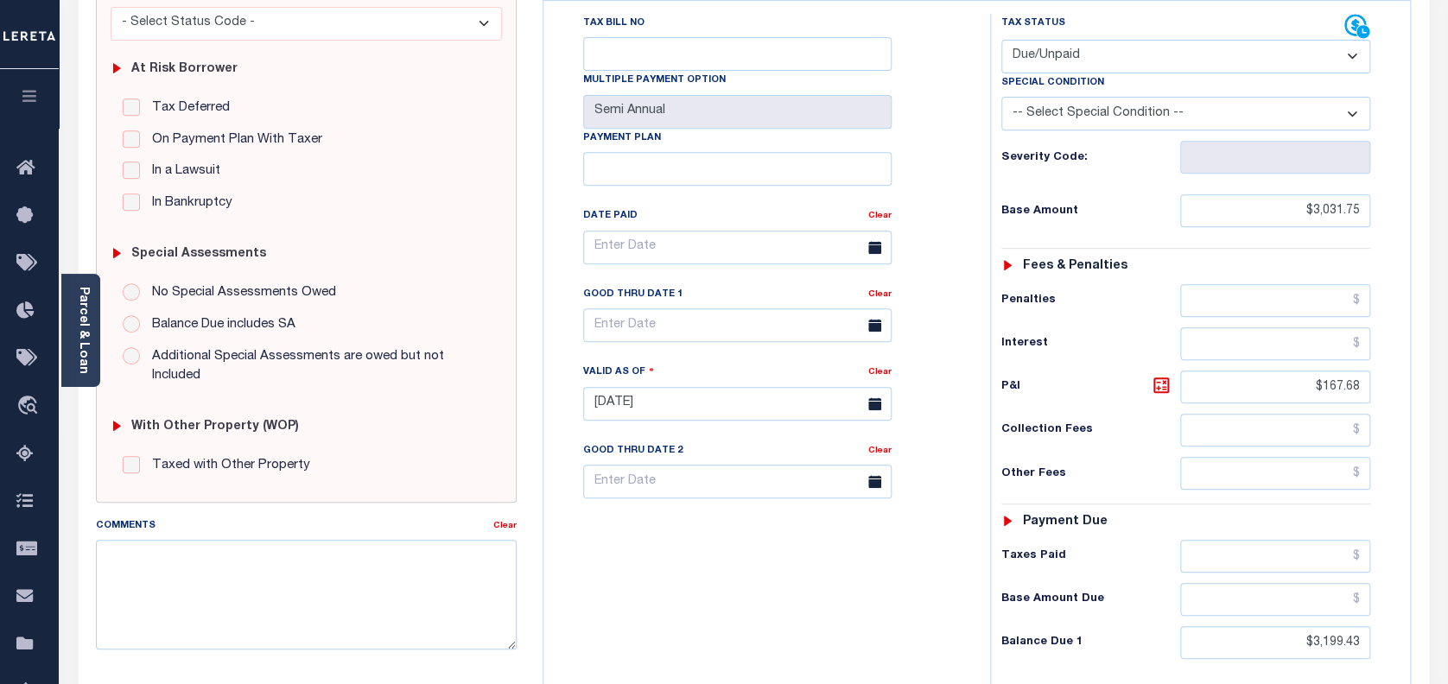
scroll to position [345, 0]
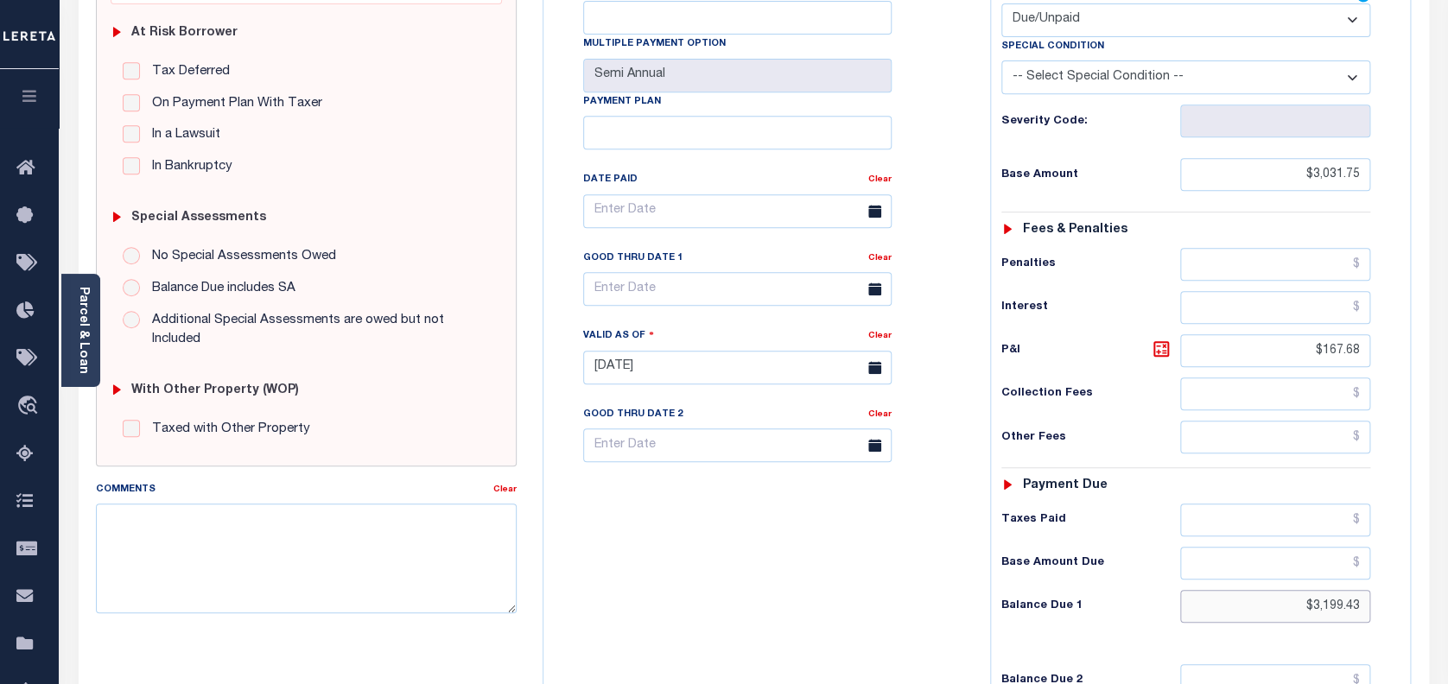
drag, startPoint x: 1360, startPoint y: 568, endPoint x: 1261, endPoint y: 554, distance: 99.6
click at [1261, 590] on input "$3,199.43" at bounding box center [1275, 606] width 191 height 33
paste input "6,266.95"
type input "$6,266.95"
drag, startPoint x: 1358, startPoint y: 572, endPoint x: 1221, endPoint y: 569, distance: 136.5
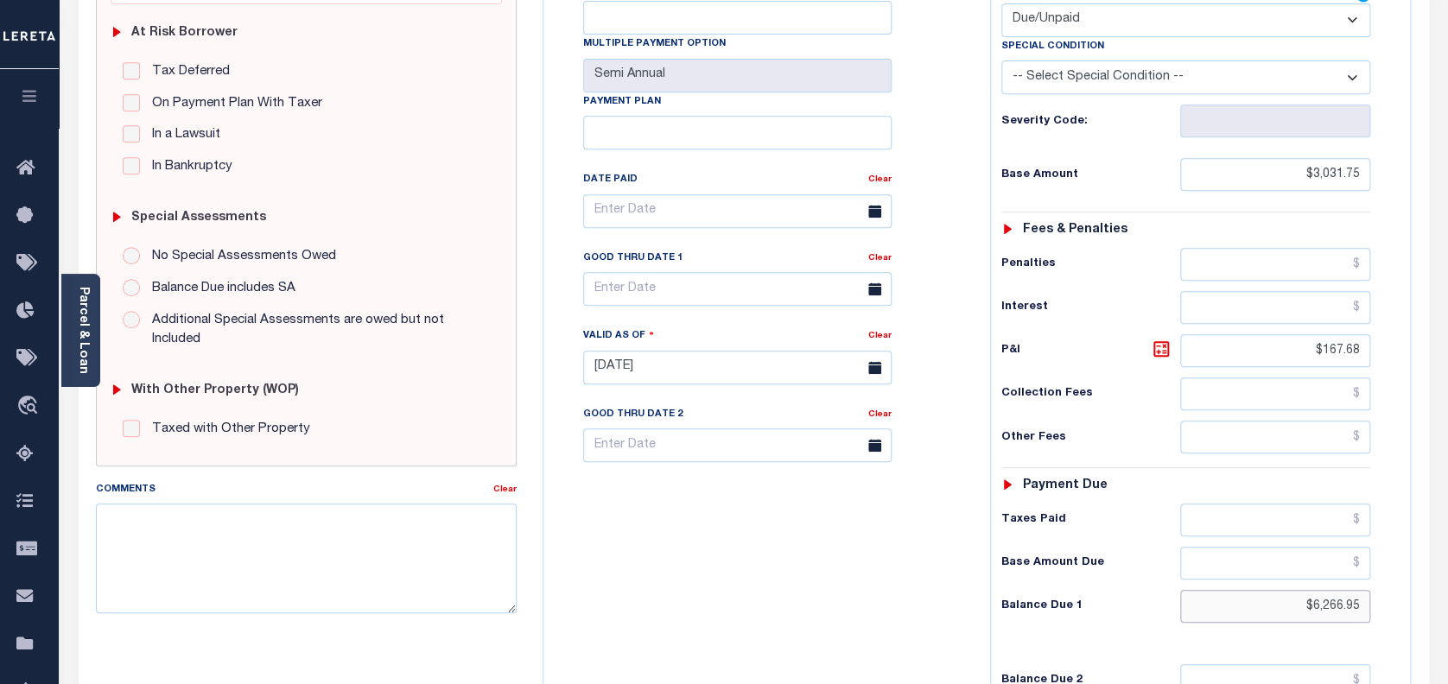
click at [1221, 590] on input "$6,266.95" at bounding box center [1275, 606] width 191 height 33
type input "[DATE]"
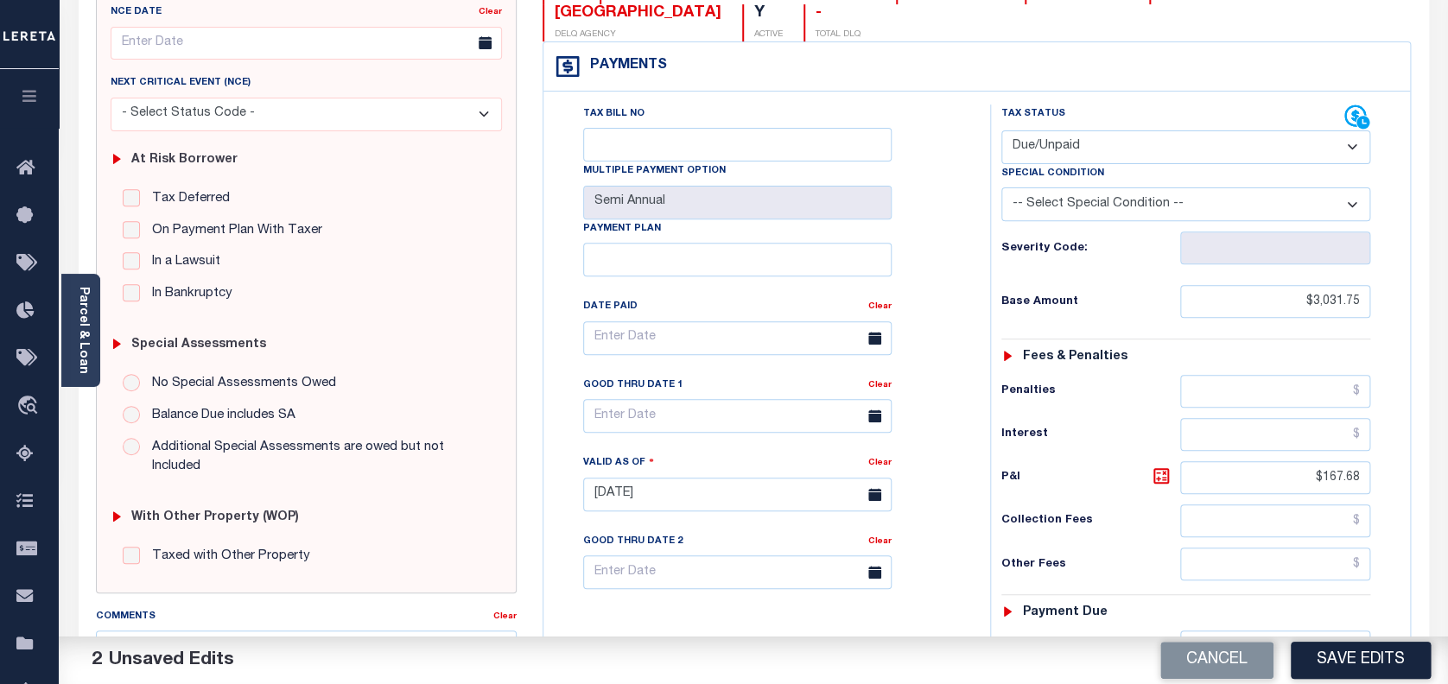
scroll to position [575, 0]
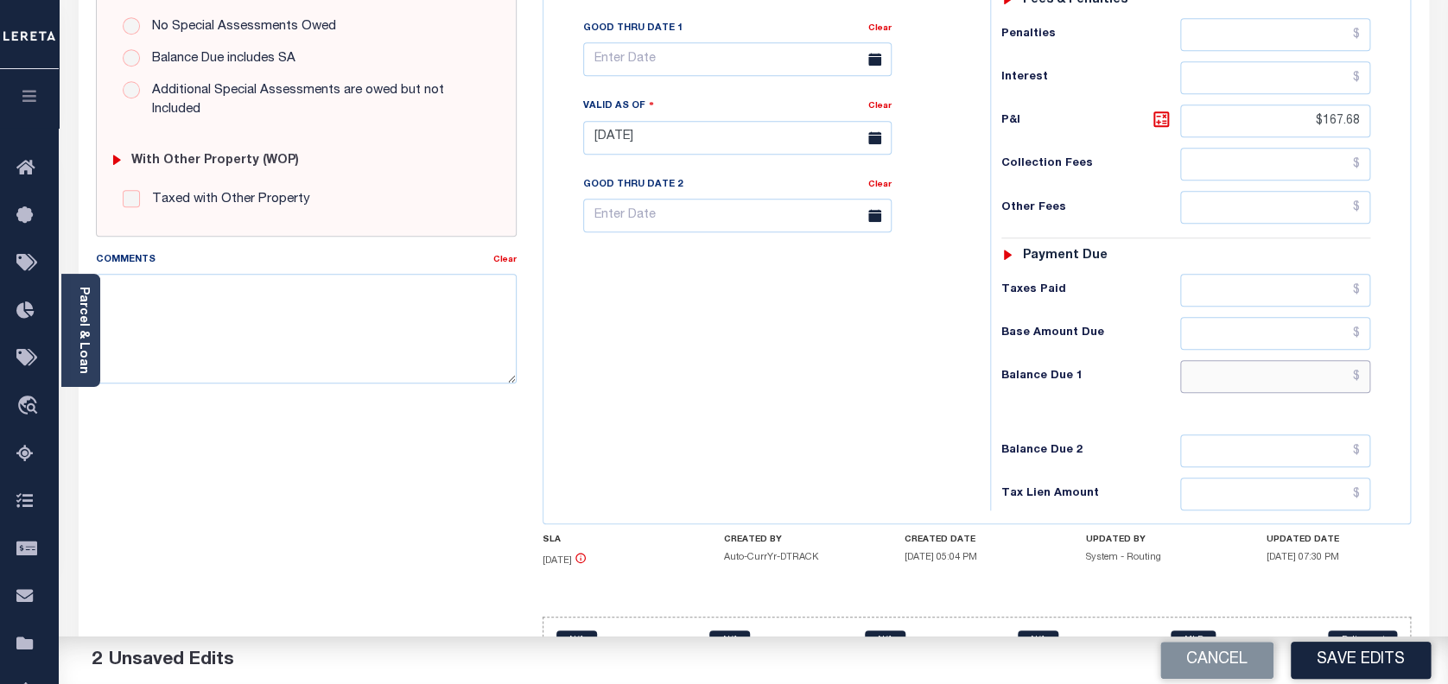
paste input "3,235.2"
type input "$3,235.20"
click at [1161, 109] on icon at bounding box center [1161, 119] width 21 height 21
type input "$203.45"
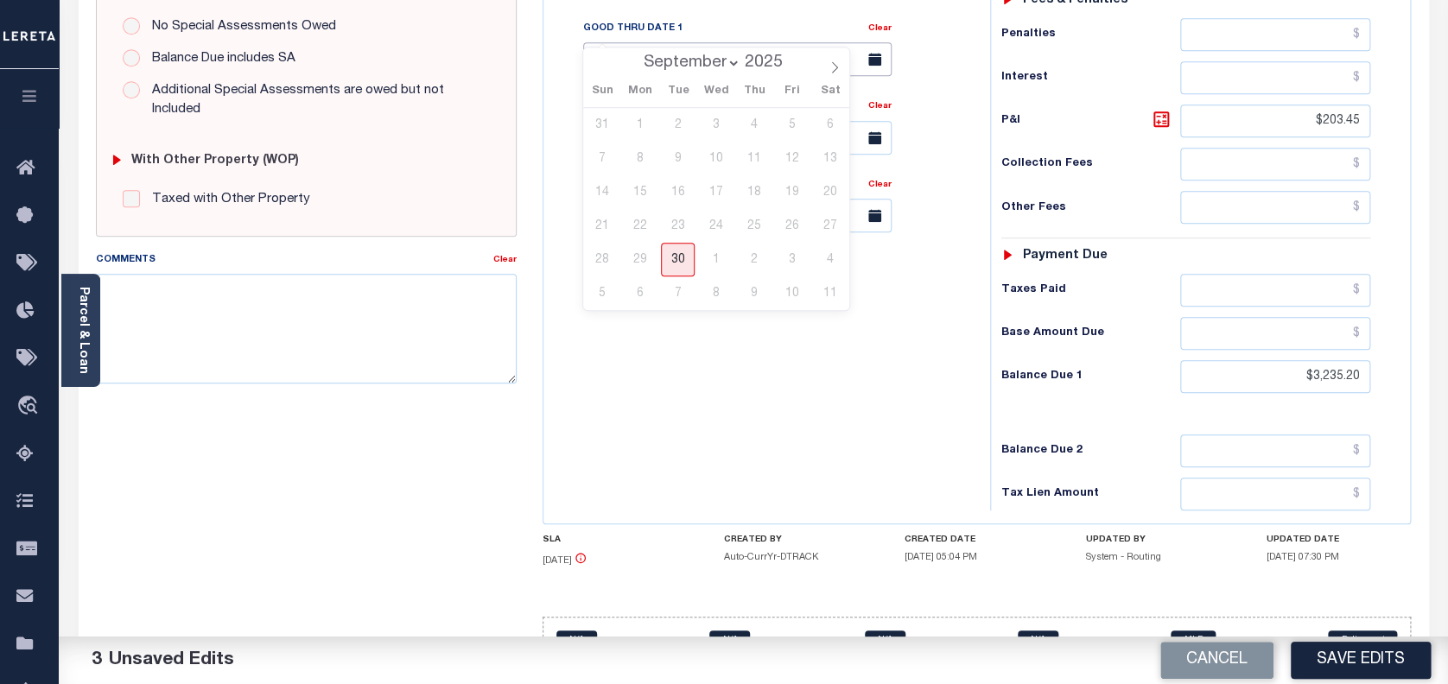
click at [677, 42] on input "text" at bounding box center [737, 59] width 308 height 34
click at [675, 259] on span "30" at bounding box center [678, 260] width 34 height 34
type input "[DATE]"
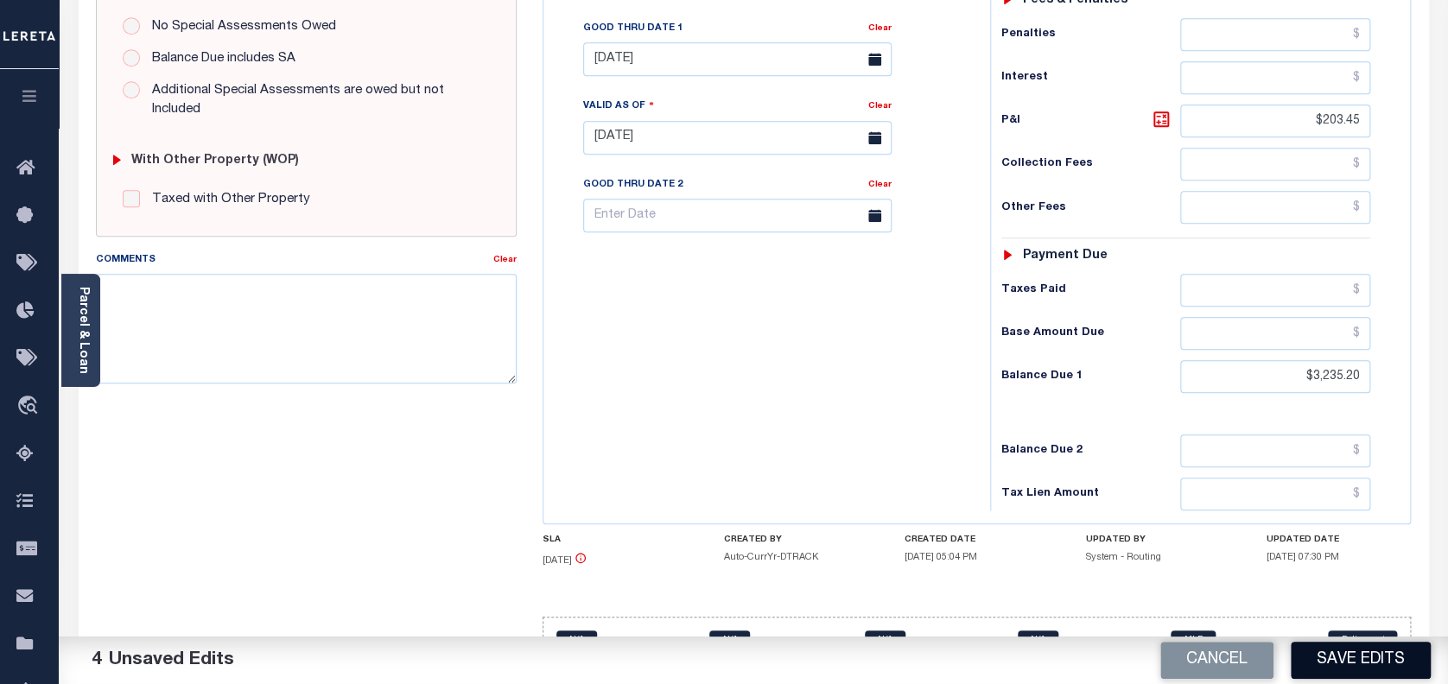
click at [1365, 662] on button "Save Edits" at bounding box center [1360, 660] width 140 height 37
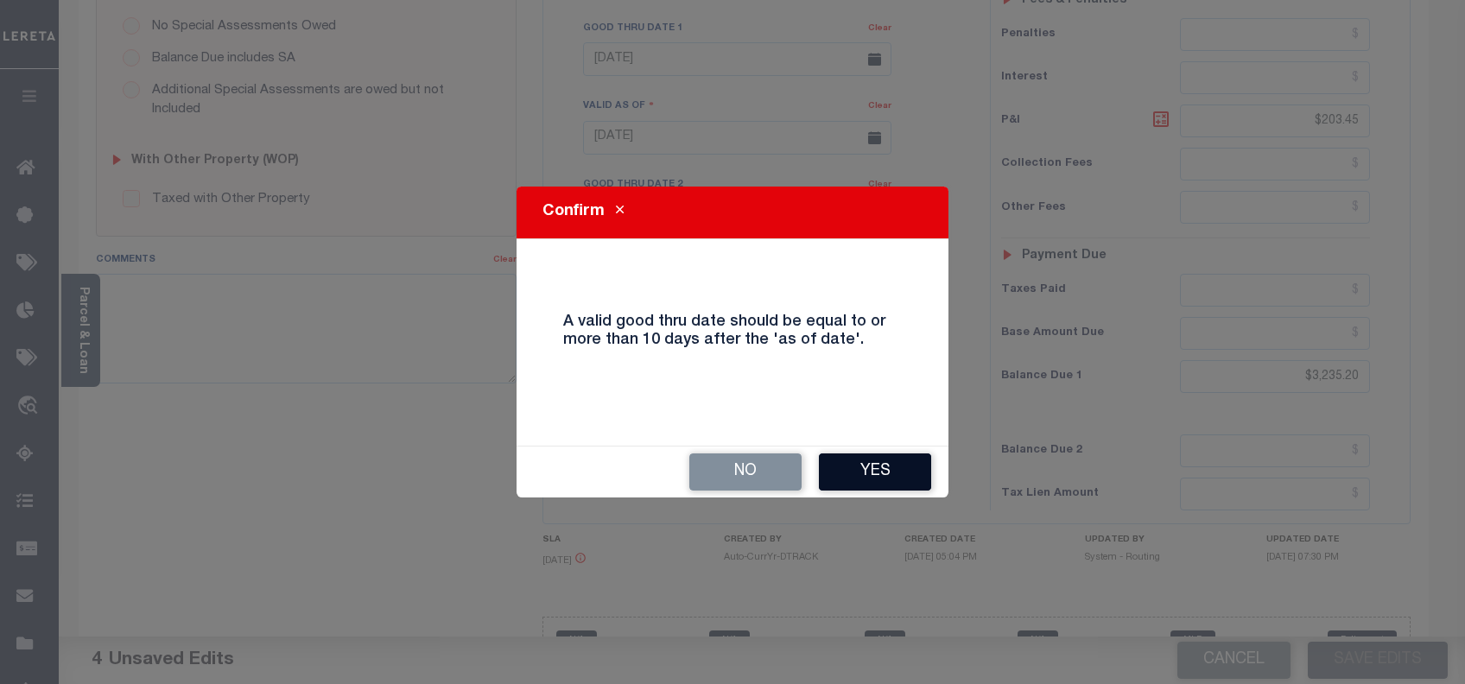
click at [866, 462] on button "Yes" at bounding box center [875, 471] width 112 height 37
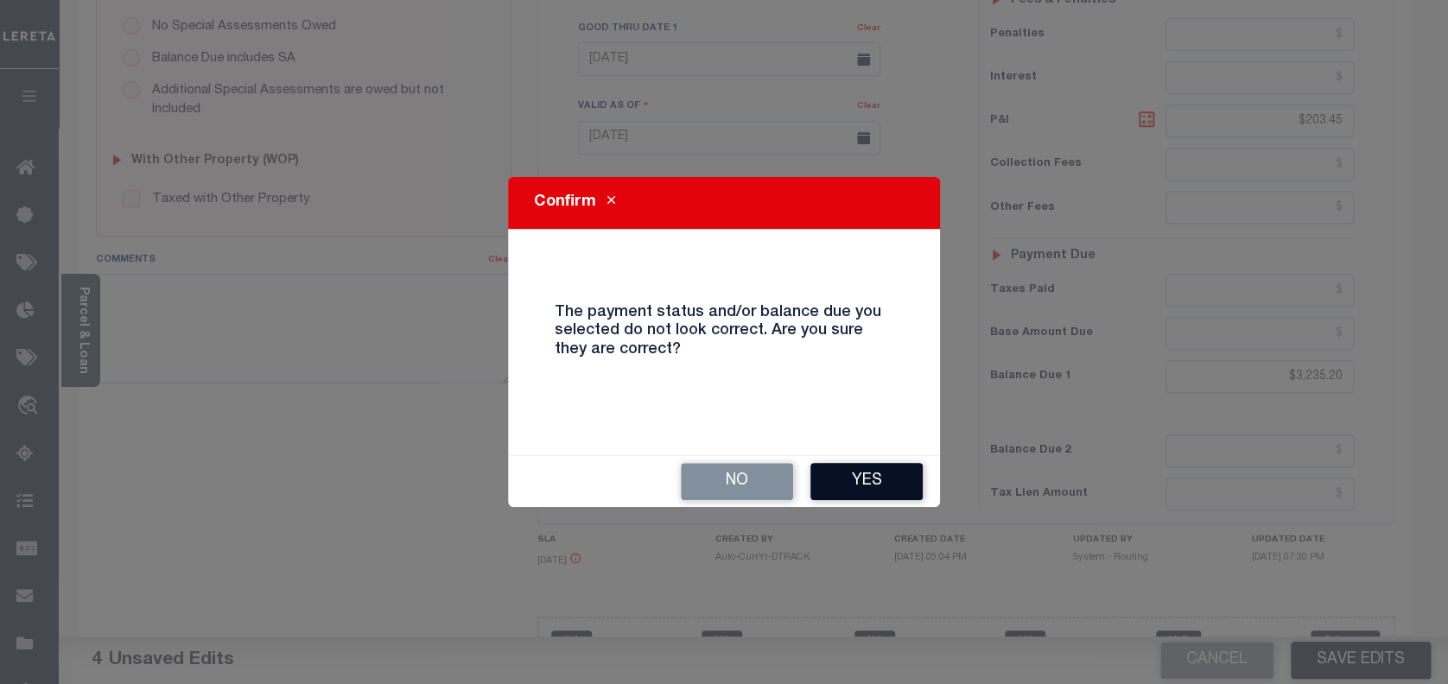
click at [864, 479] on button "Yes" at bounding box center [866, 481] width 112 height 37
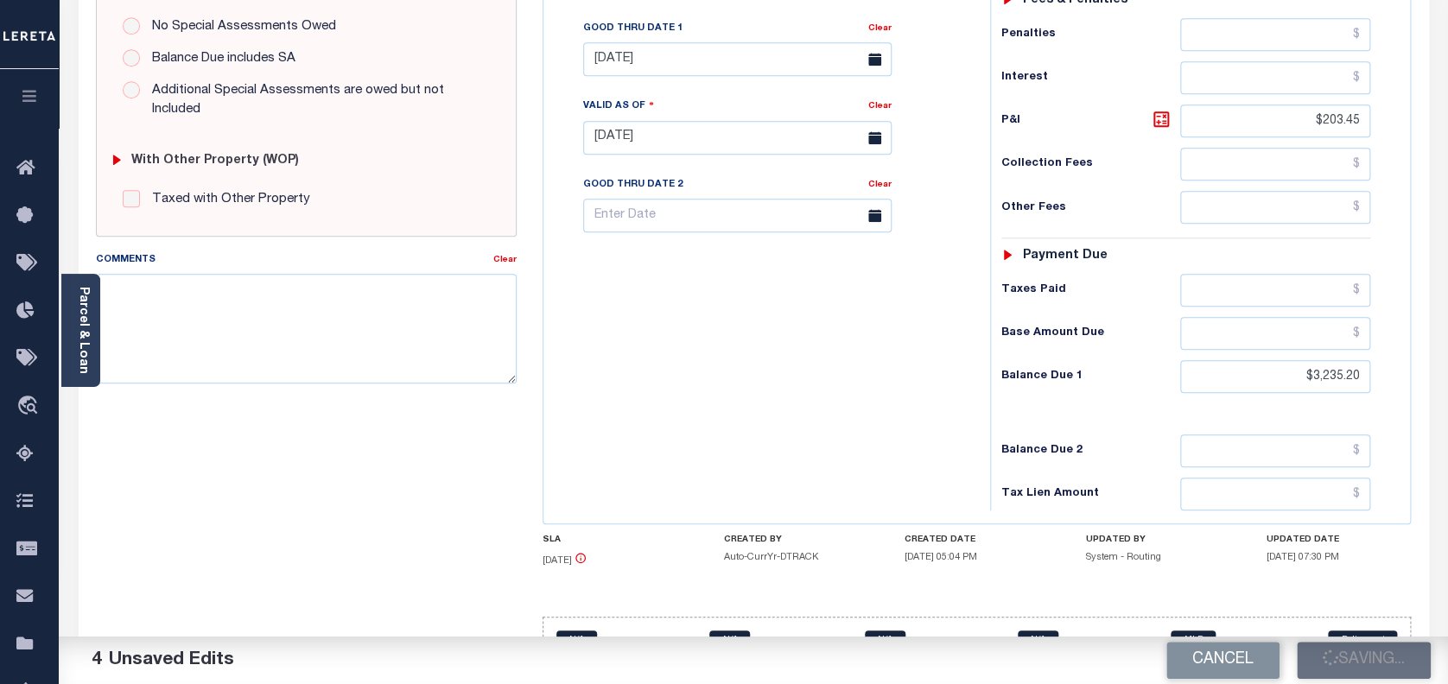
checkbox input "false"
type input "$3,031.75"
type input "$203.45"
type input "$3,235.2"
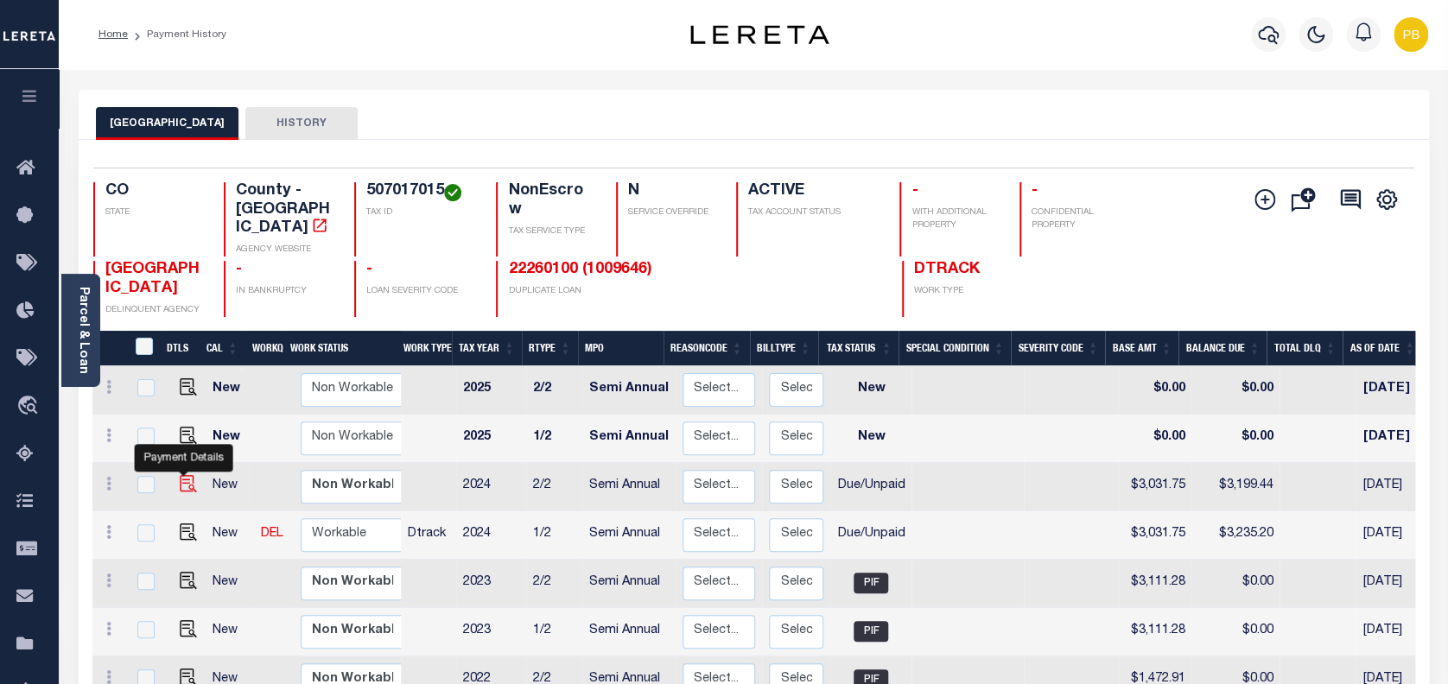
click at [180, 475] on img "" at bounding box center [188, 483] width 17 height 17
checkbox input "true"
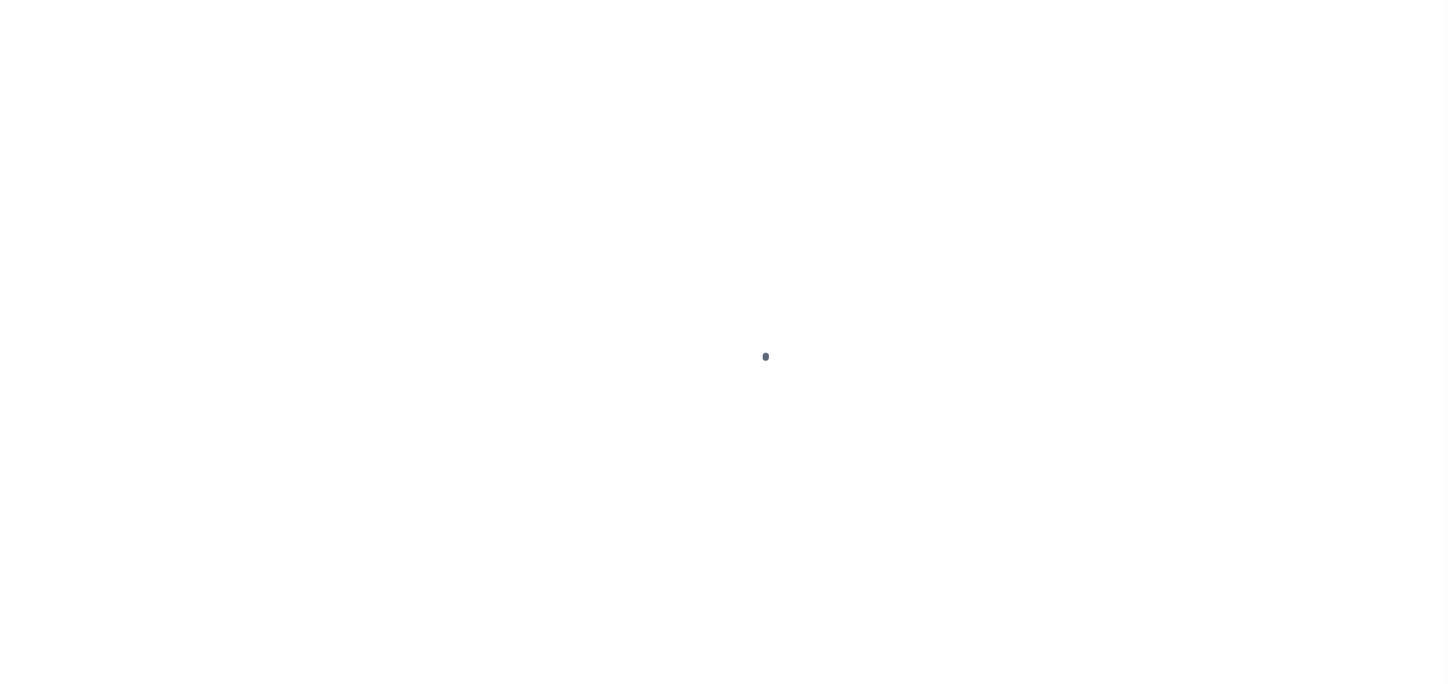
select select "DUE"
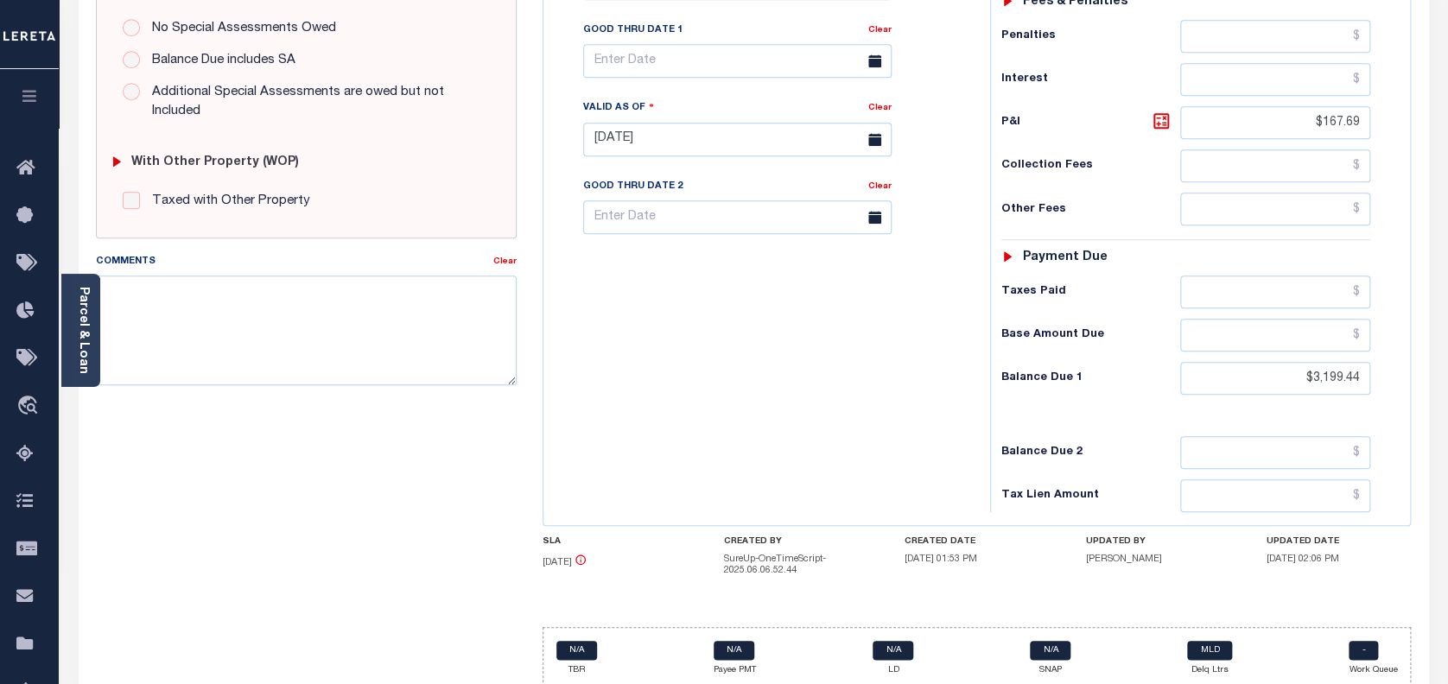
scroll to position [575, 0]
drag, startPoint x: 1364, startPoint y: 337, endPoint x: 1245, endPoint y: 331, distance: 119.3
click at [1245, 360] on input "$3,199.44" at bounding box center [1275, 376] width 191 height 33
paste input "3,235.2"
type input "$3,235.2"
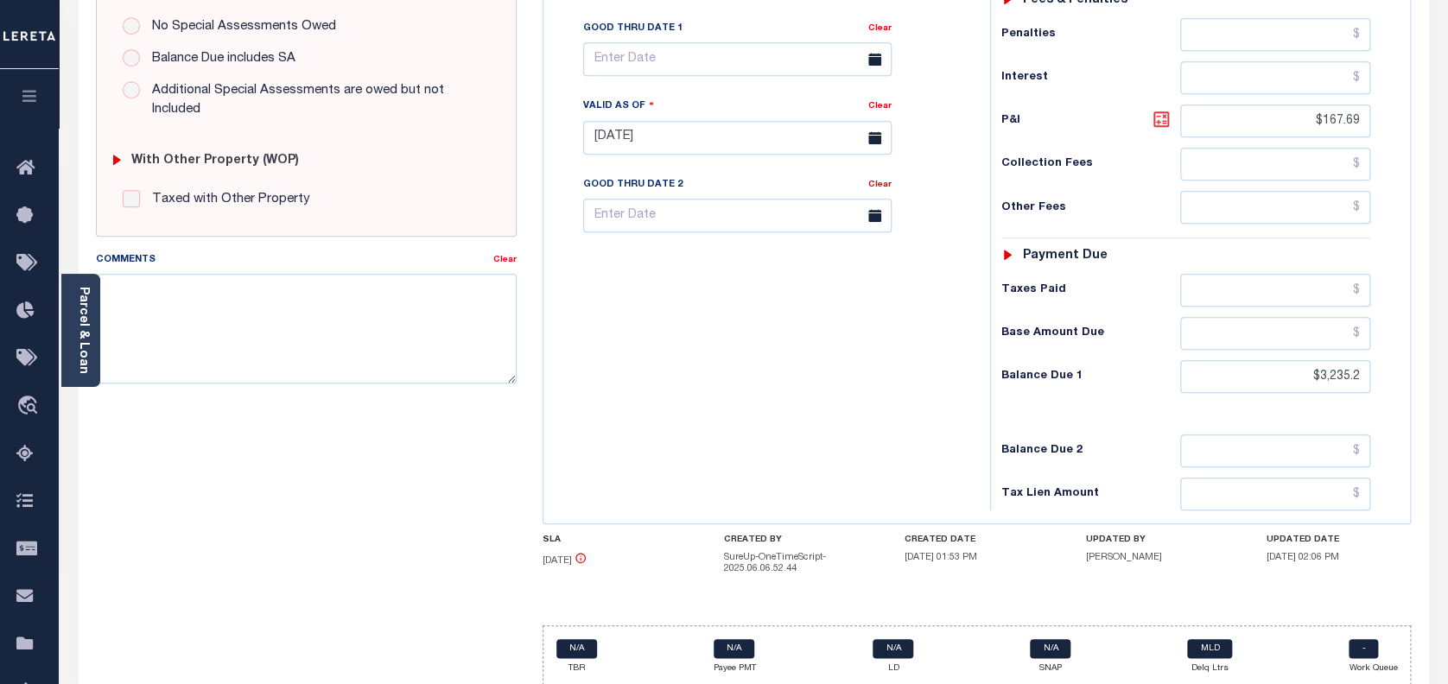
type input "[DATE]"
type input "$3,235.20"
click at [1161, 109] on icon at bounding box center [1161, 119] width 21 height 21
type input "$203.45"
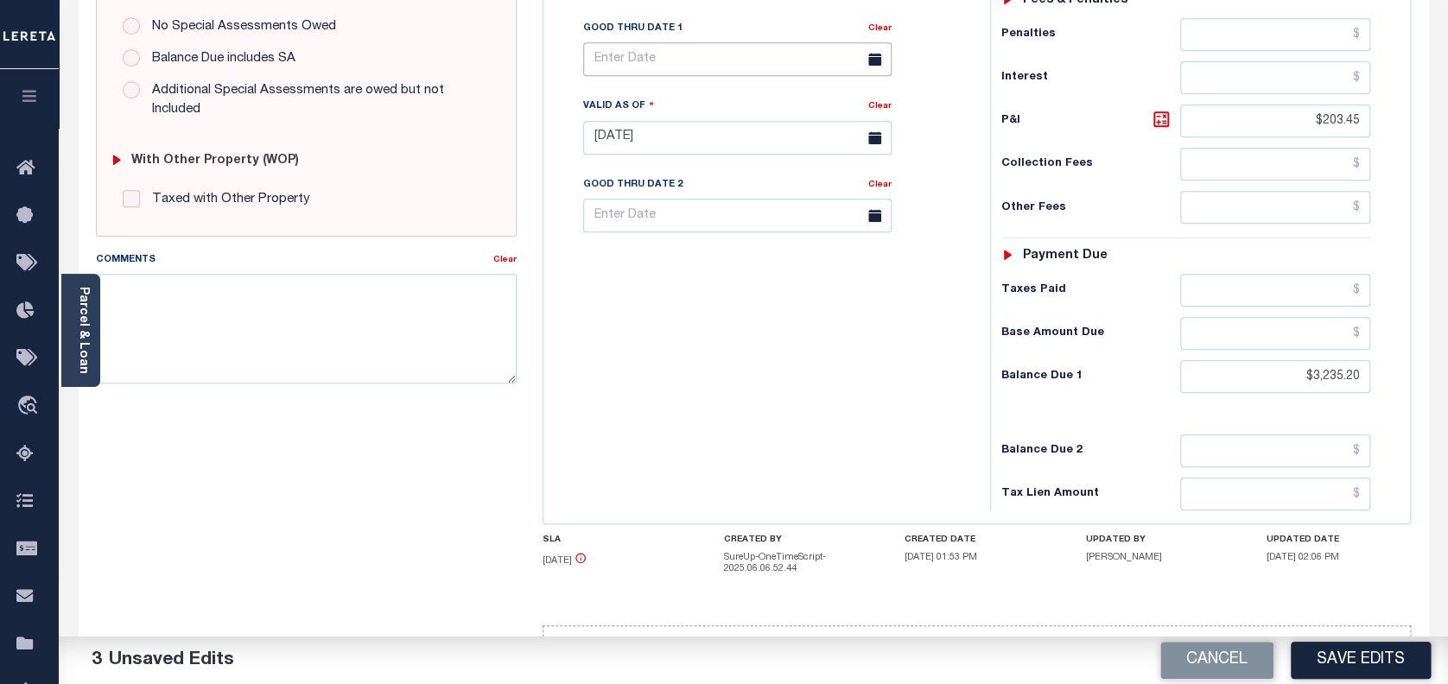
click at [624, 42] on input "text" at bounding box center [737, 59] width 308 height 34
click at [675, 263] on span "30" at bounding box center [678, 260] width 34 height 34
type input "[DATE]"
click at [1339, 649] on button "Save Edits" at bounding box center [1360, 660] width 140 height 37
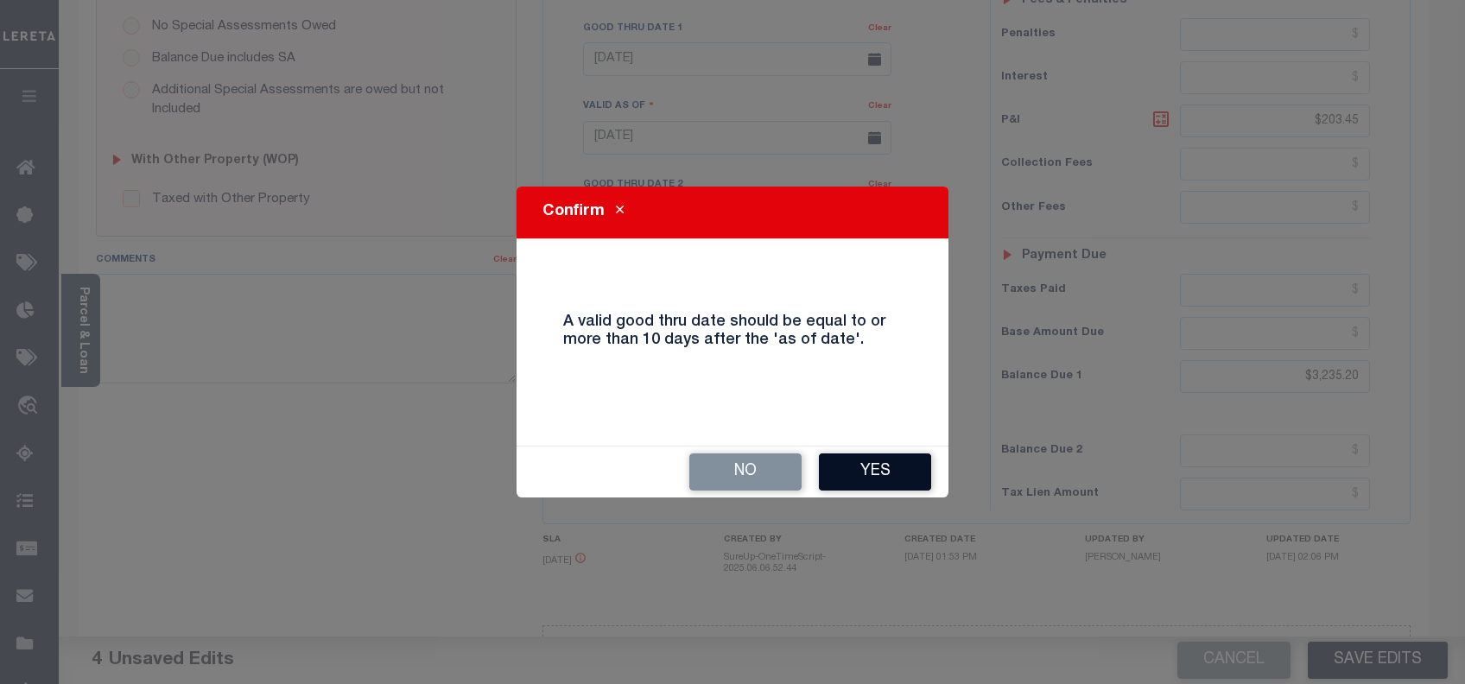
click at [869, 484] on button "Yes" at bounding box center [875, 471] width 112 height 37
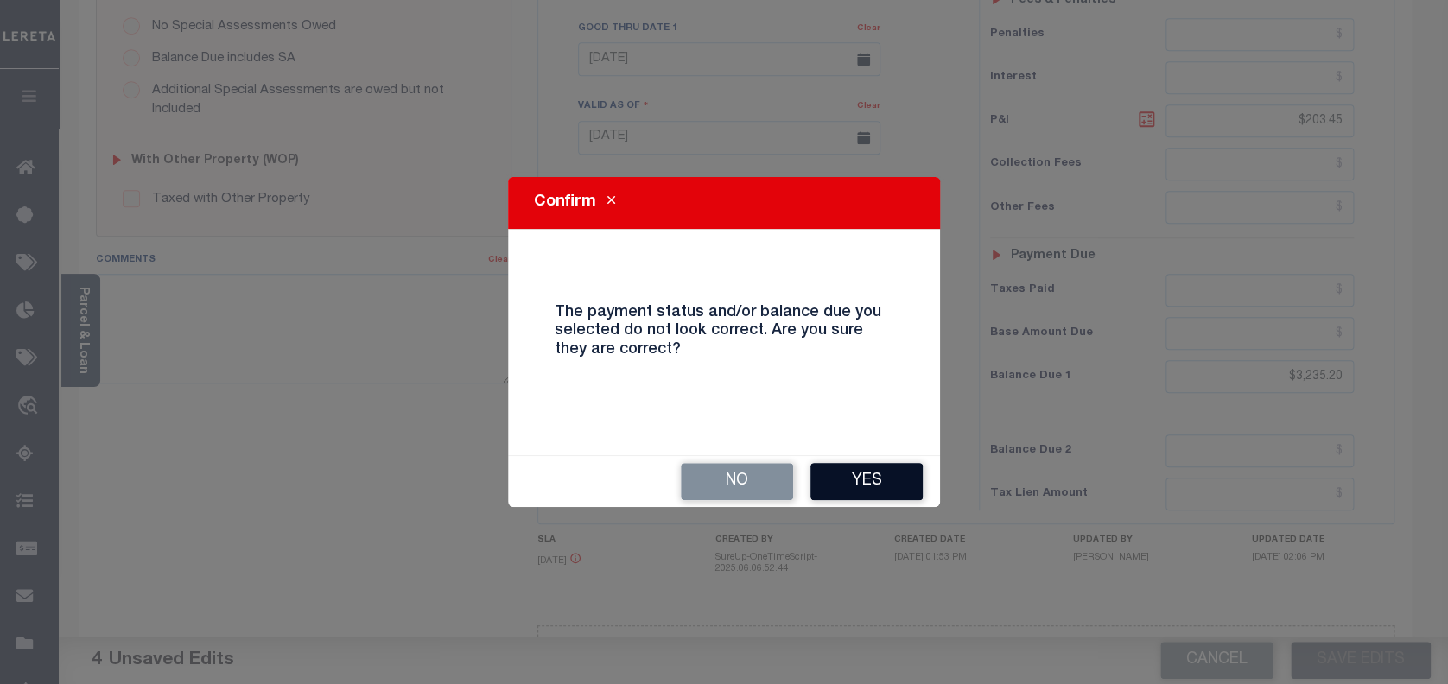
click at [890, 489] on button "Yes" at bounding box center [866, 481] width 112 height 37
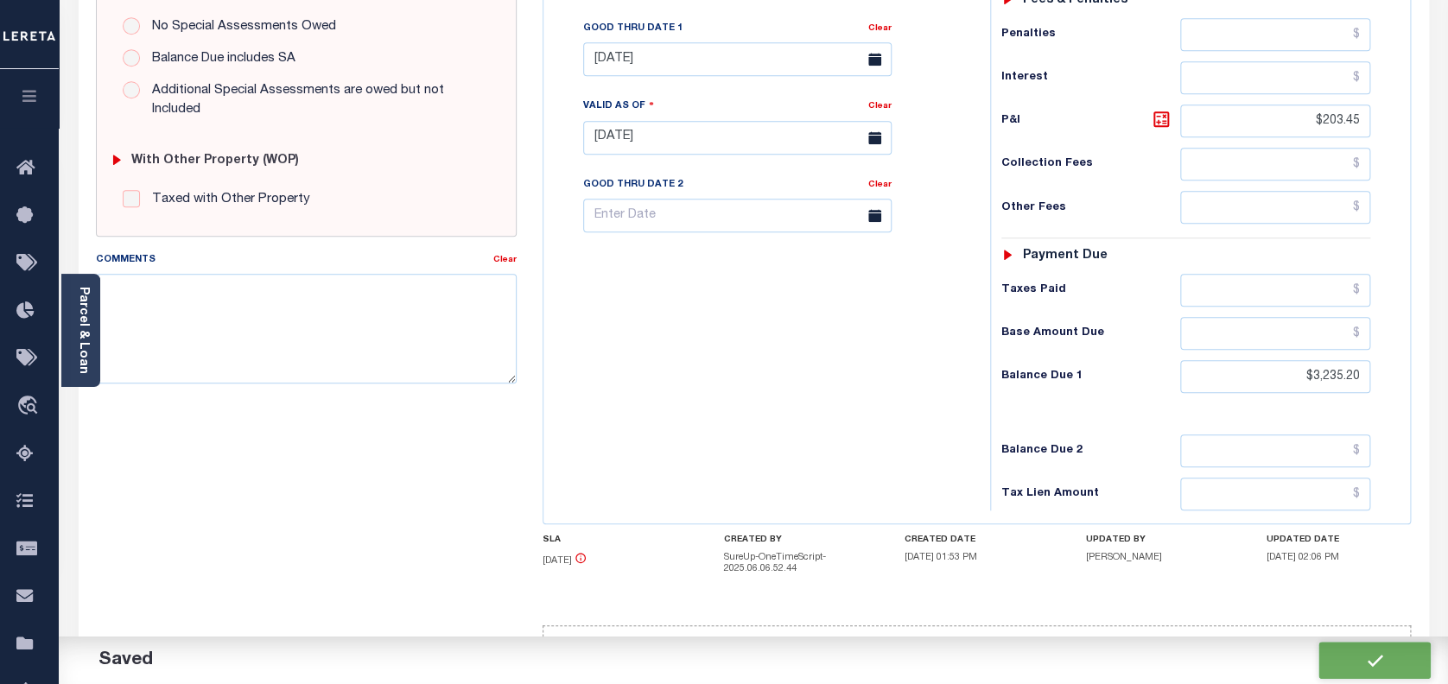
checkbox input "false"
type input "$3,031.75"
type input "$203.45"
type input "$3,235.2"
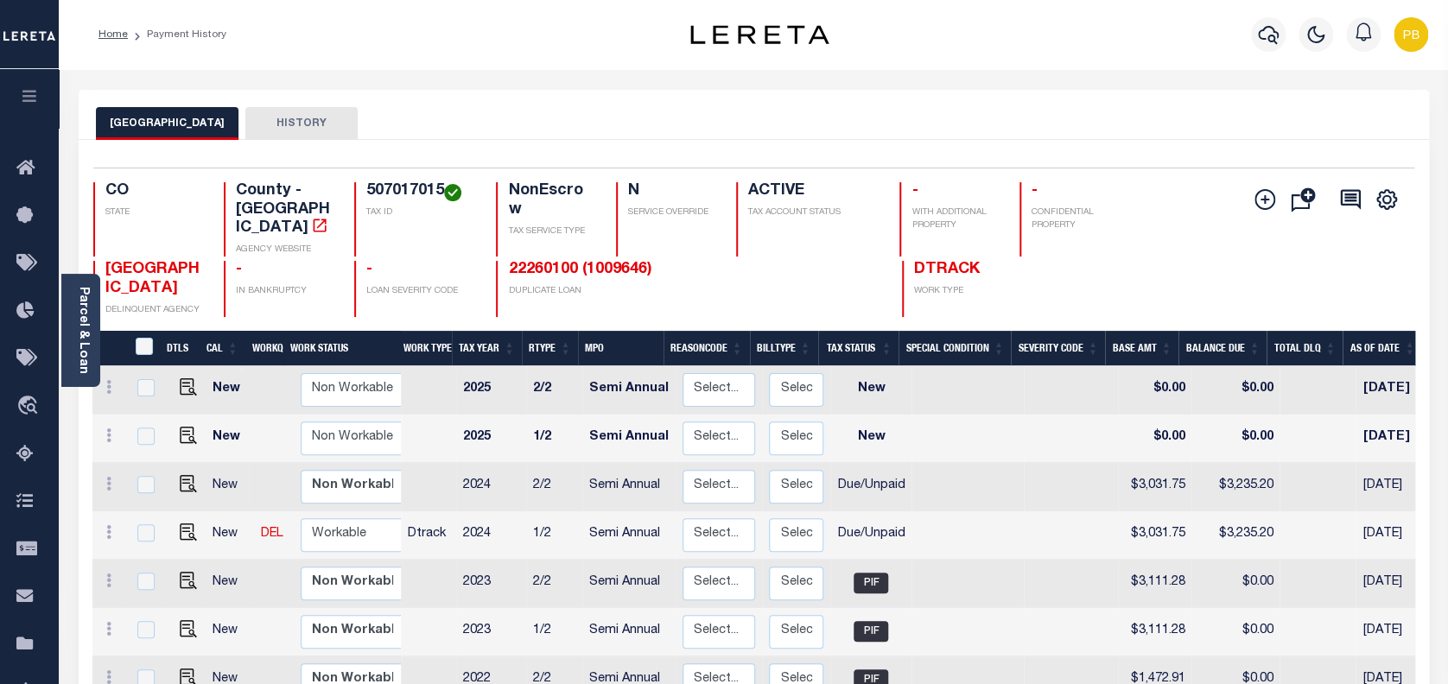
click at [174, 479] on link at bounding box center [184, 485] width 26 height 12
checkbox input "true"
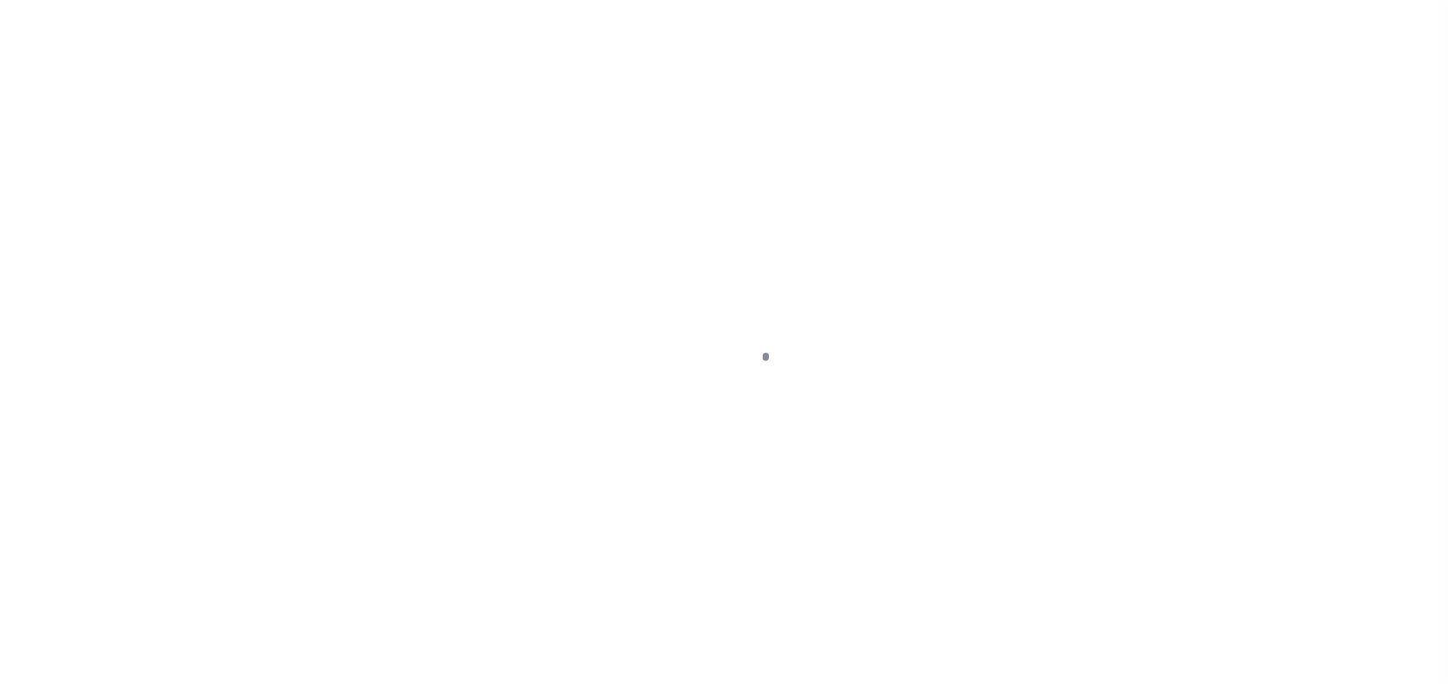
select select "DUE"
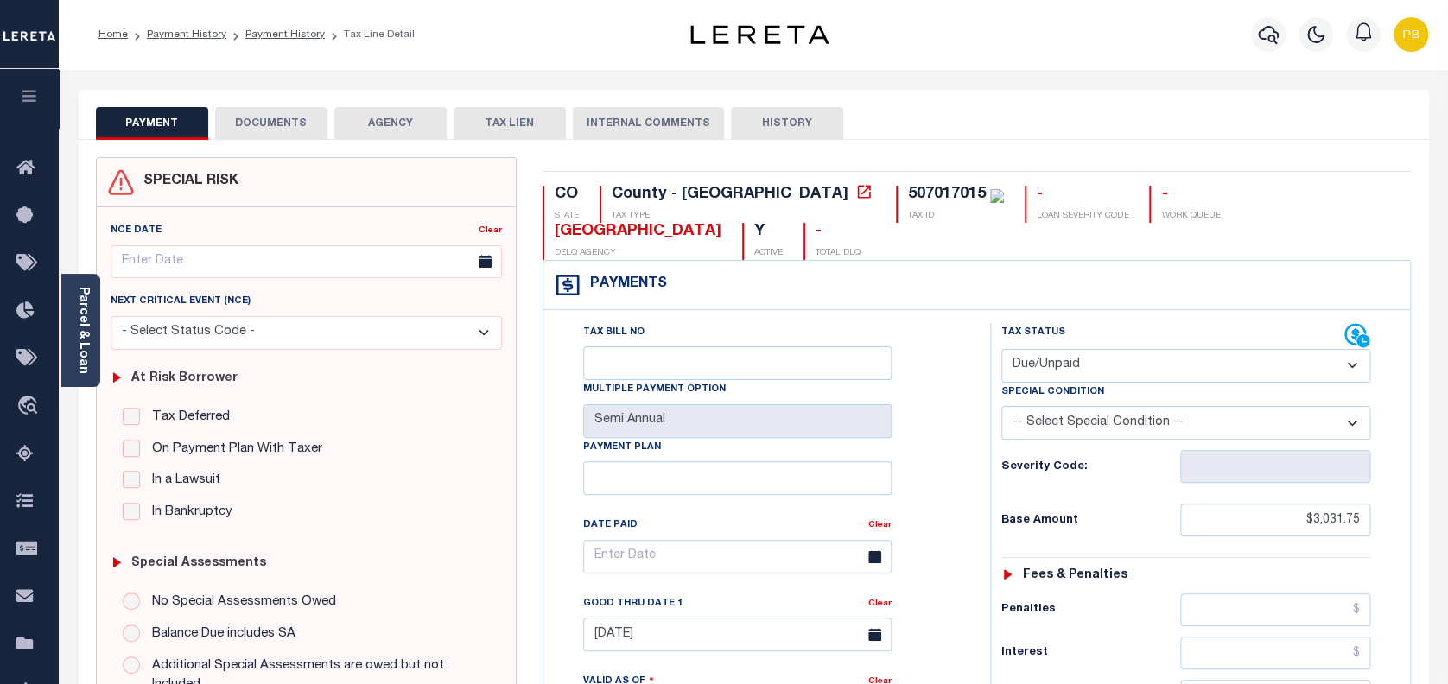
click at [255, 119] on button "DOCUMENTS" at bounding box center [271, 123] width 112 height 33
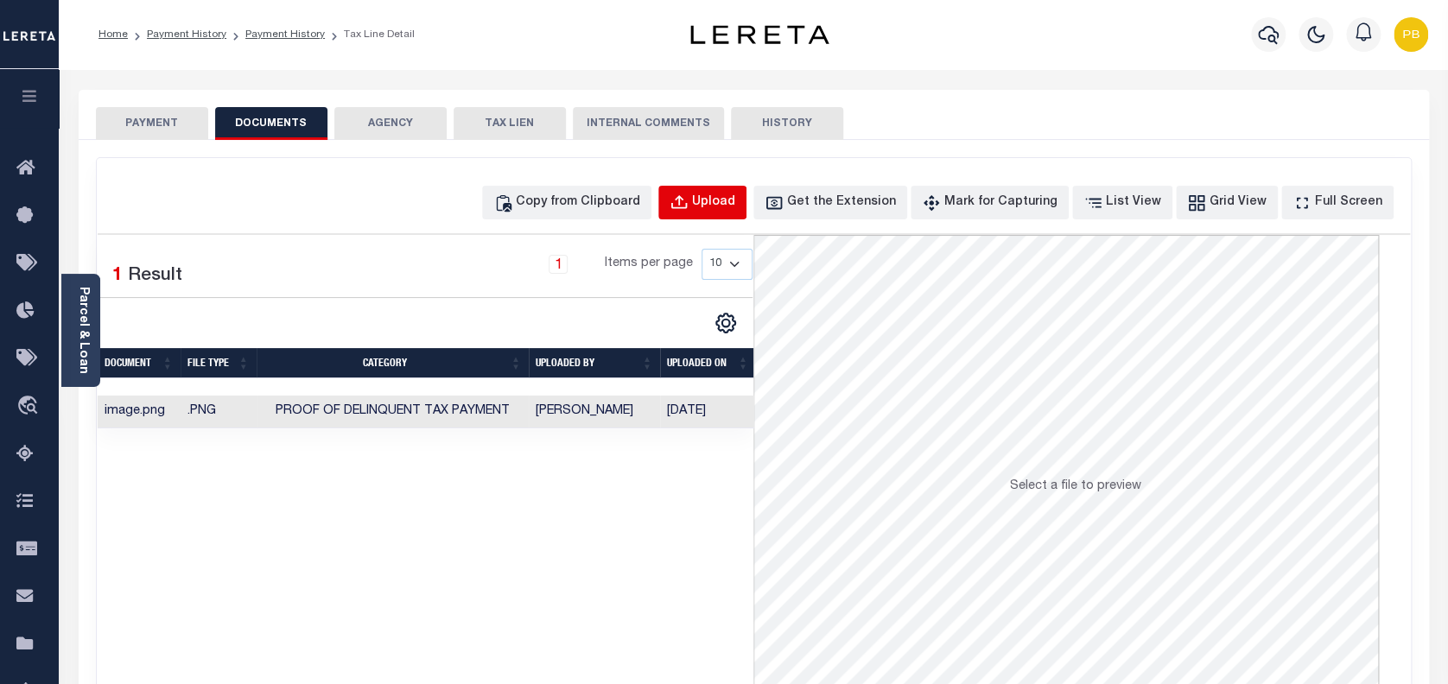
click at [740, 217] on button "Upload" at bounding box center [702, 203] width 88 height 34
select select "POP"
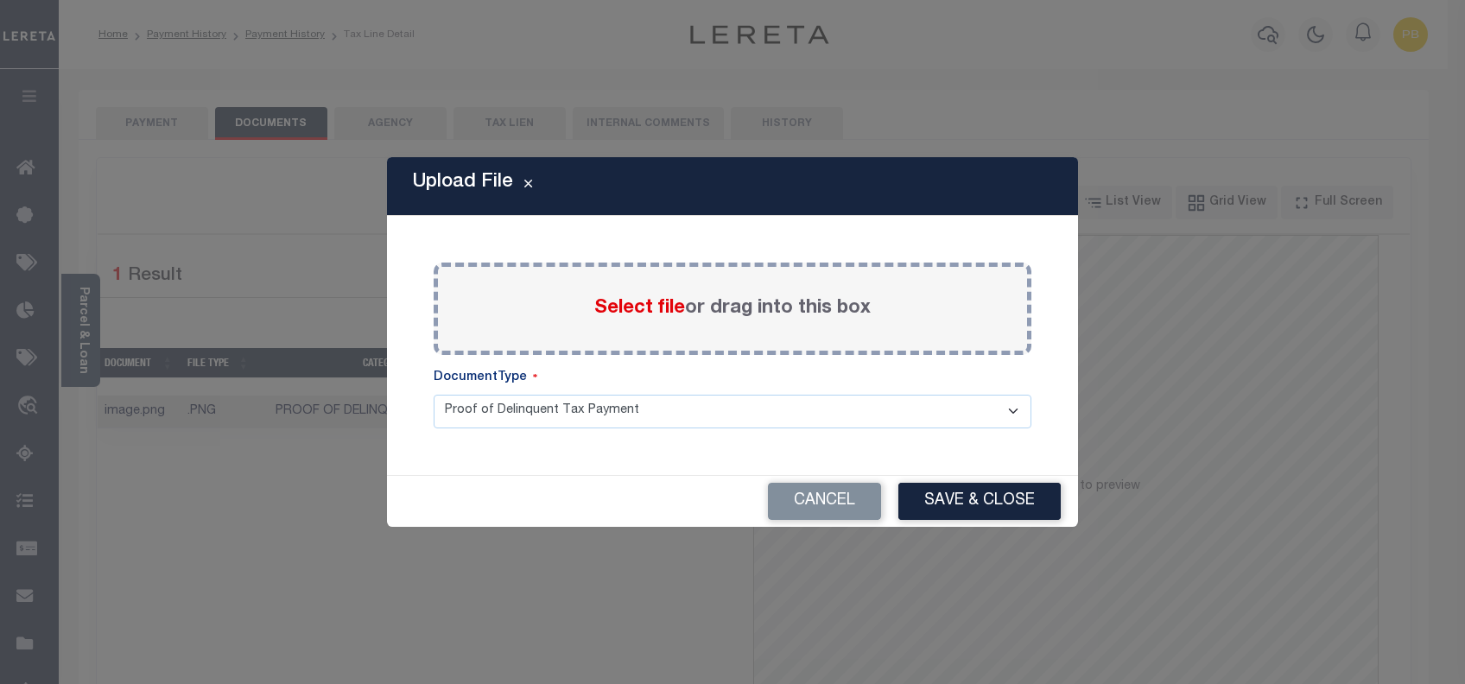
click at [663, 308] on span "Select file" at bounding box center [639, 308] width 91 height 19
click at [0, 0] on input "Select file or drag into this box" at bounding box center [0, 0] width 0 height 0
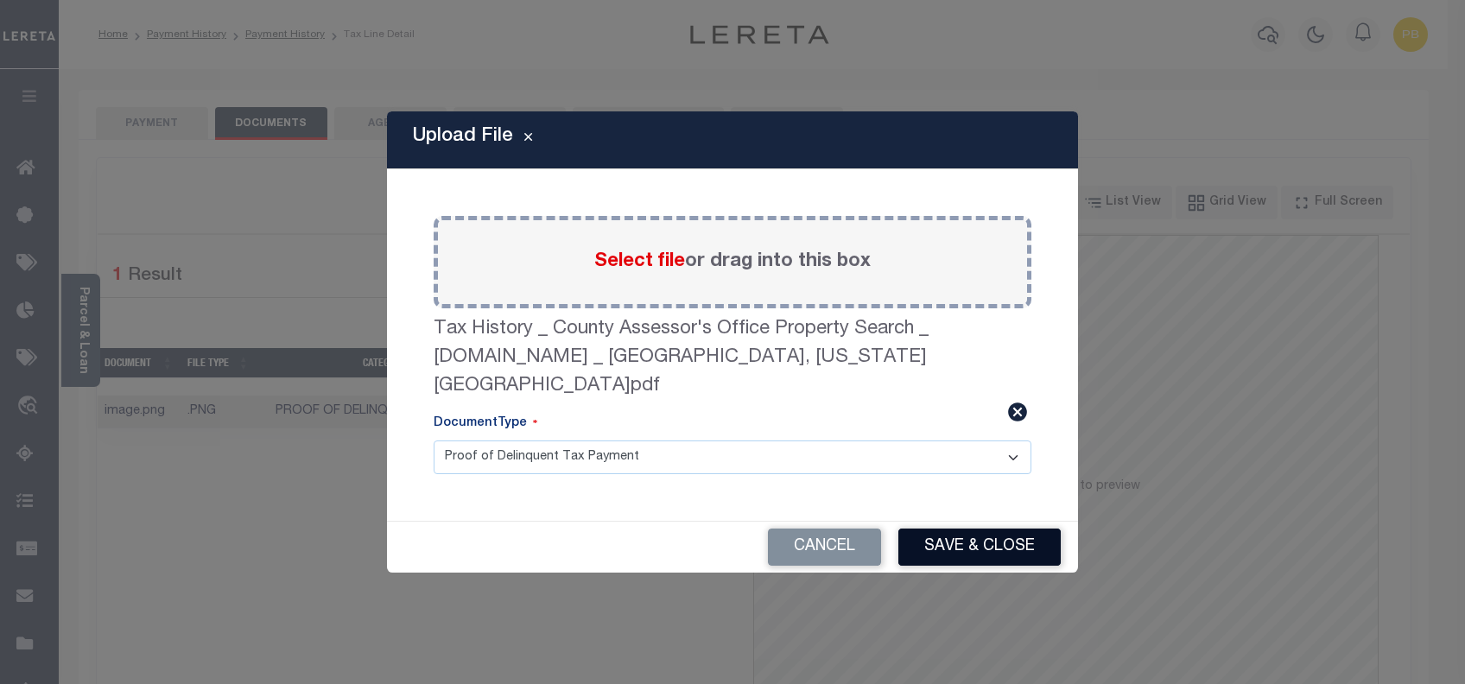
click at [1016, 535] on button "Save & Close" at bounding box center [979, 547] width 162 height 37
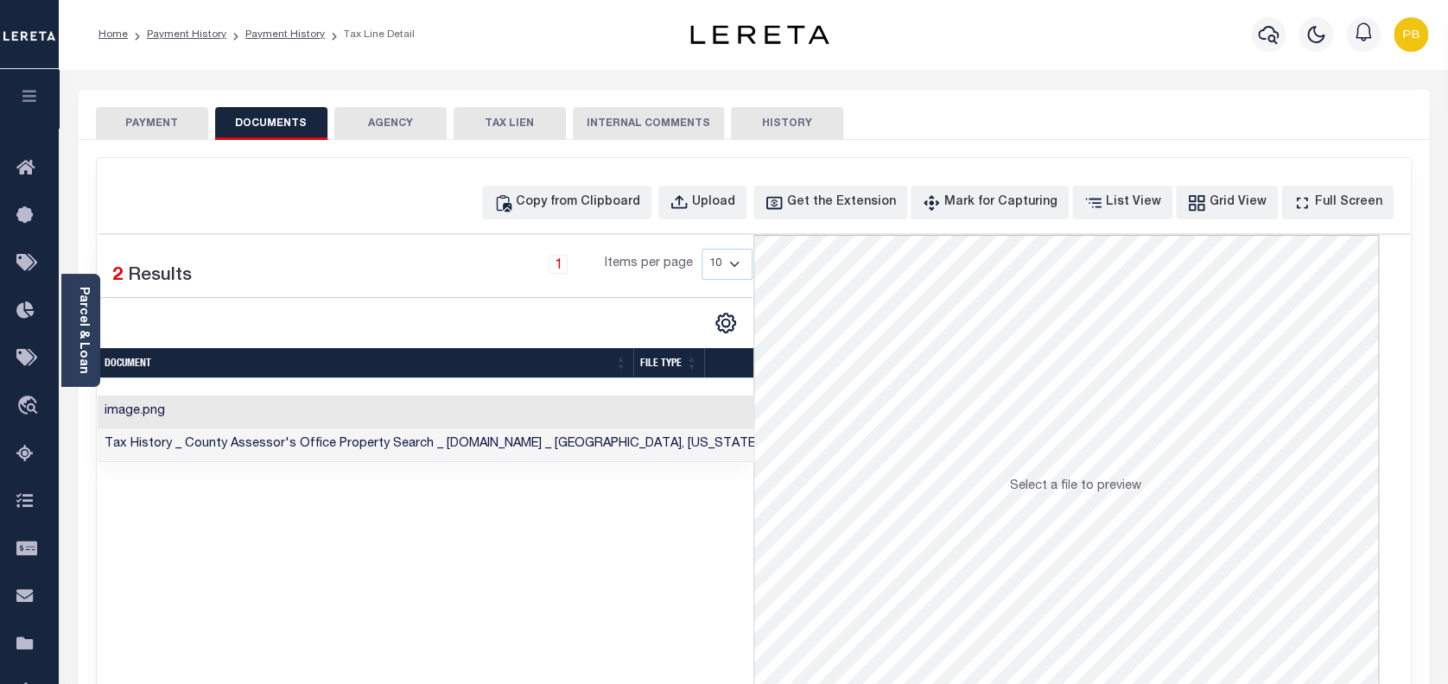
click at [155, 124] on button "PAYMENT" at bounding box center [152, 123] width 112 height 33
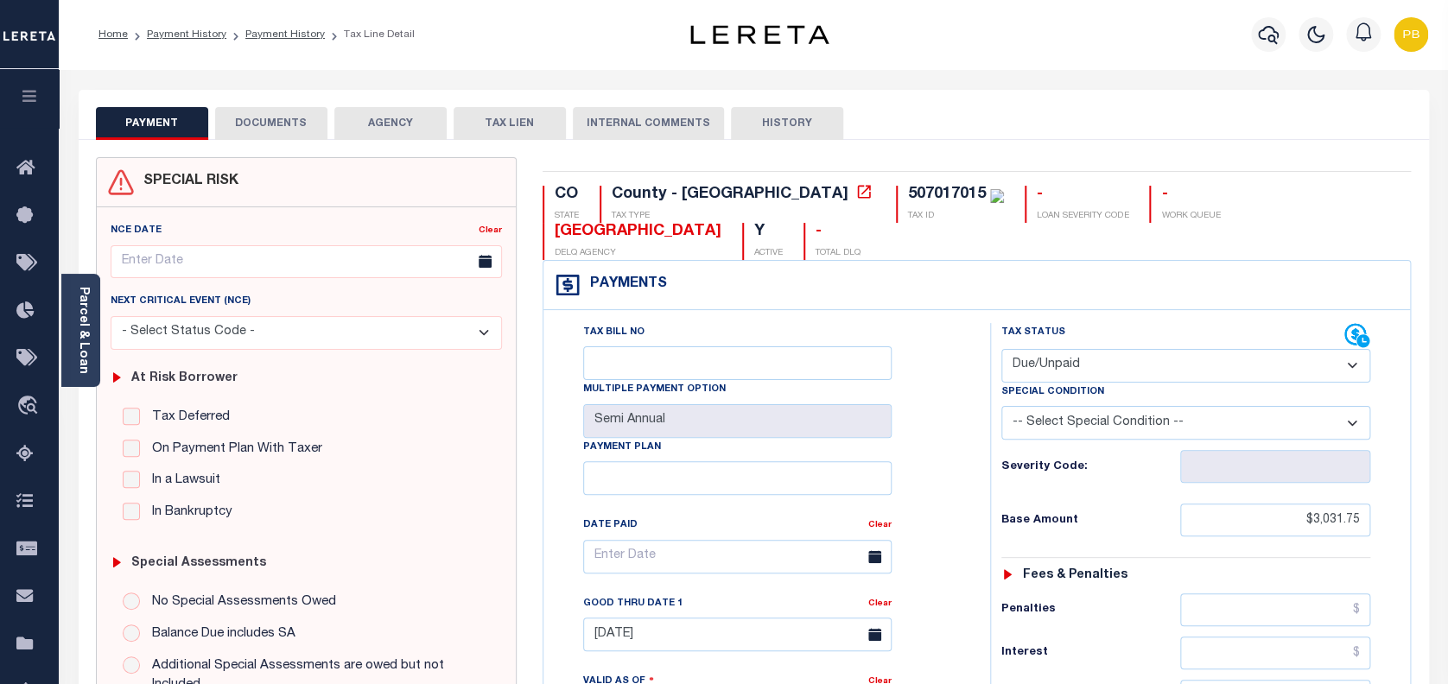
click at [286, 129] on button "DOCUMENTS" at bounding box center [271, 123] width 112 height 33
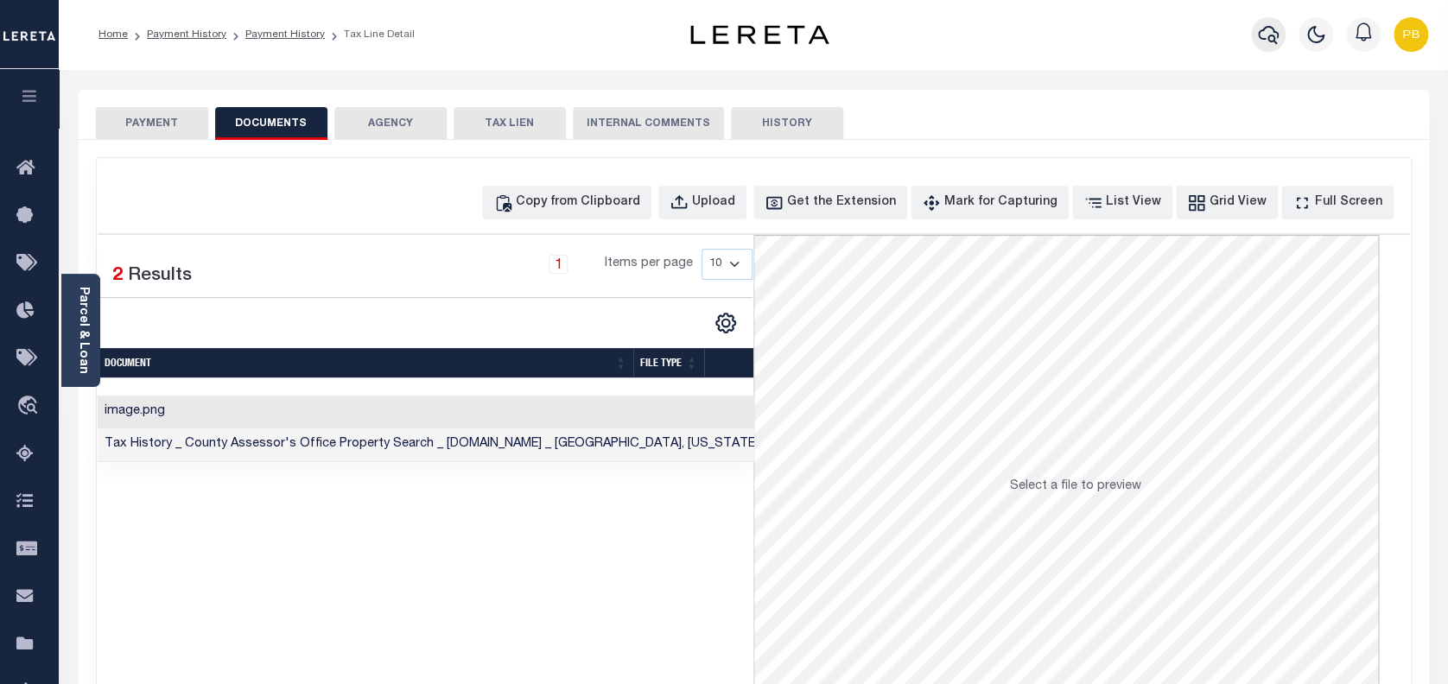
click at [1267, 31] on icon "button" at bounding box center [1268, 34] width 21 height 21
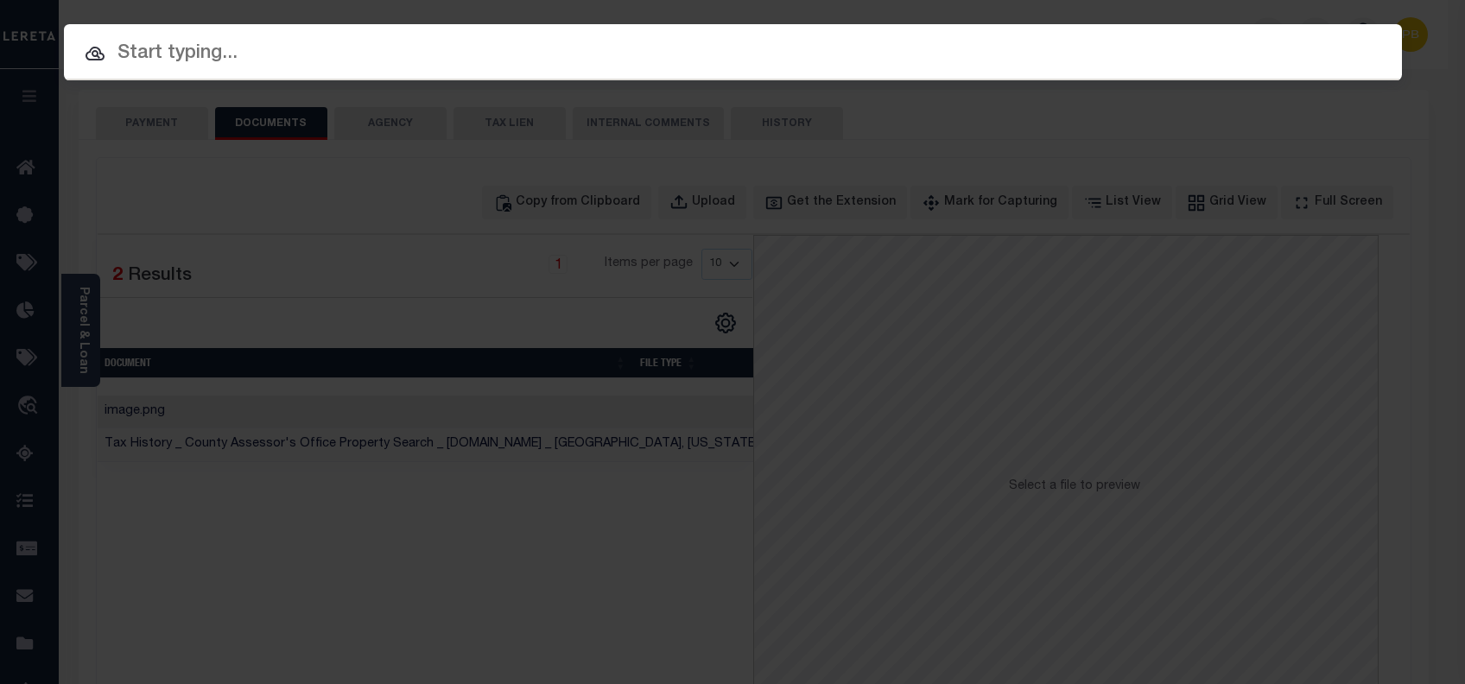
click at [1272, 35] on div at bounding box center [733, 51] width 1338 height 55
click at [226, 62] on input "text" at bounding box center [733, 54] width 1338 height 30
paste input "4309190004812"
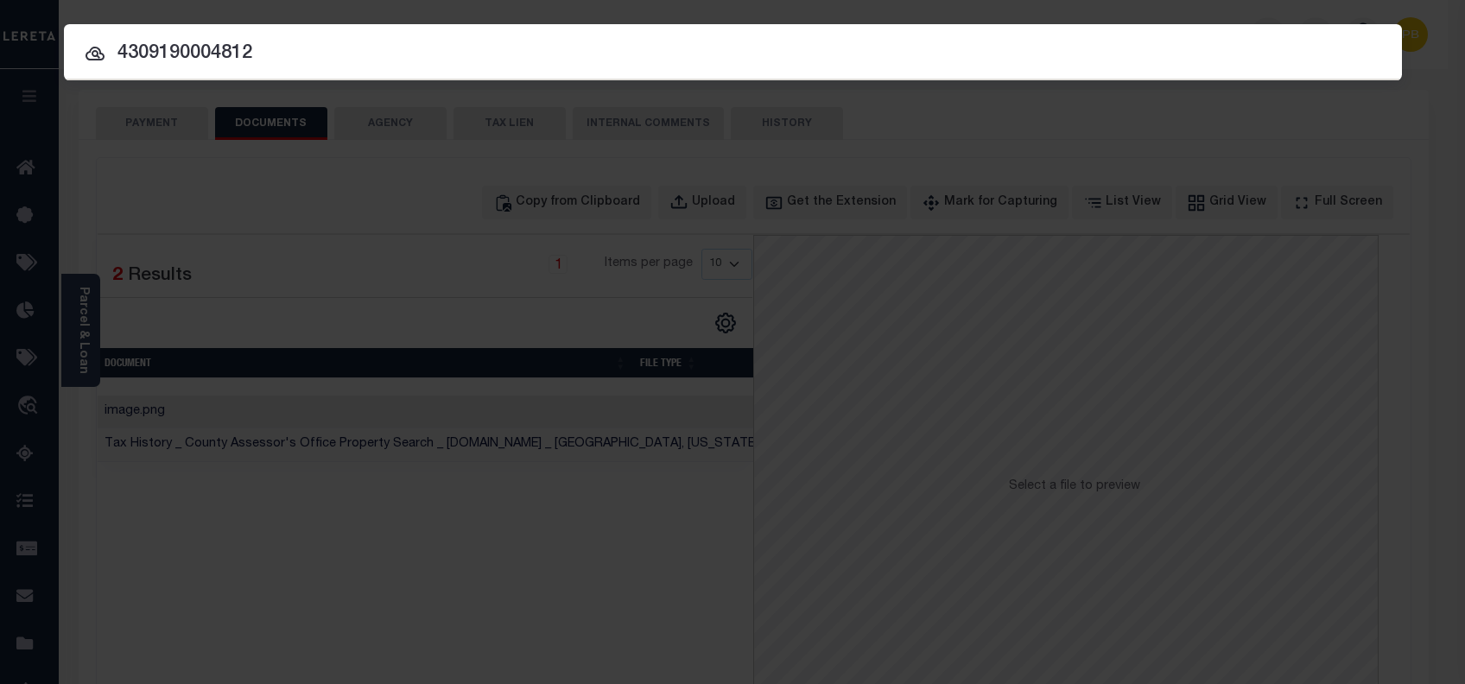
paste input "4309190004812"
click at [227, 62] on input "430919000481243091900048124309190004812" at bounding box center [733, 54] width 1338 height 30
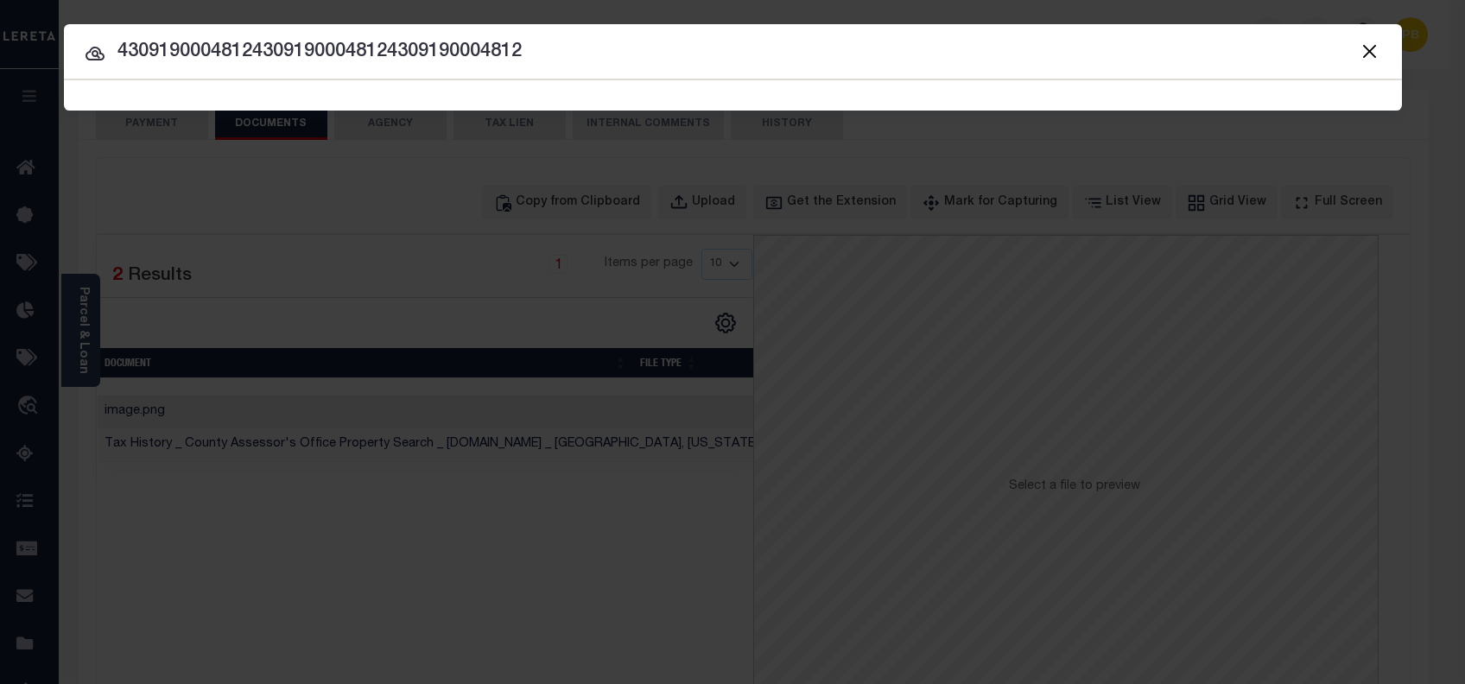
paste input "text"
click at [272, 57] on input "430919000481243091900048124309190004812" at bounding box center [733, 52] width 1338 height 30
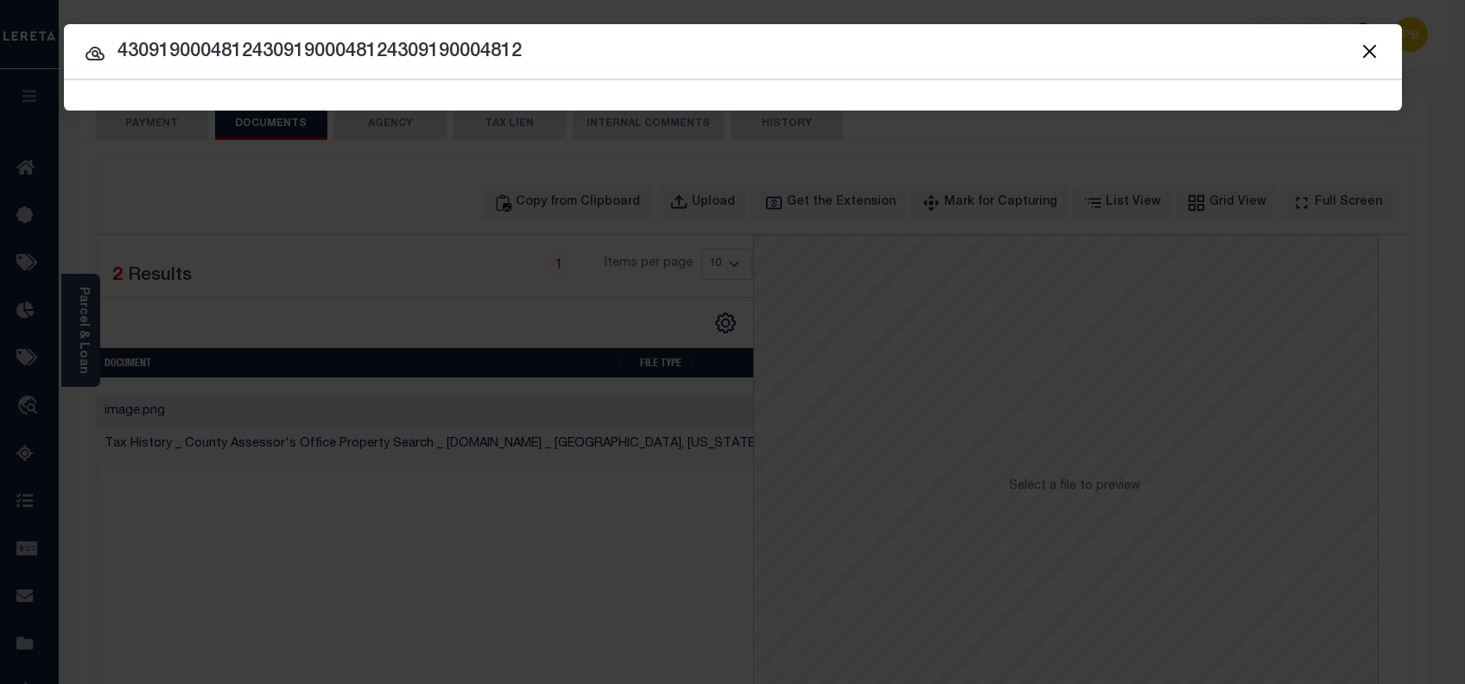
type input "4309190004812"
paste input "4309190004812"
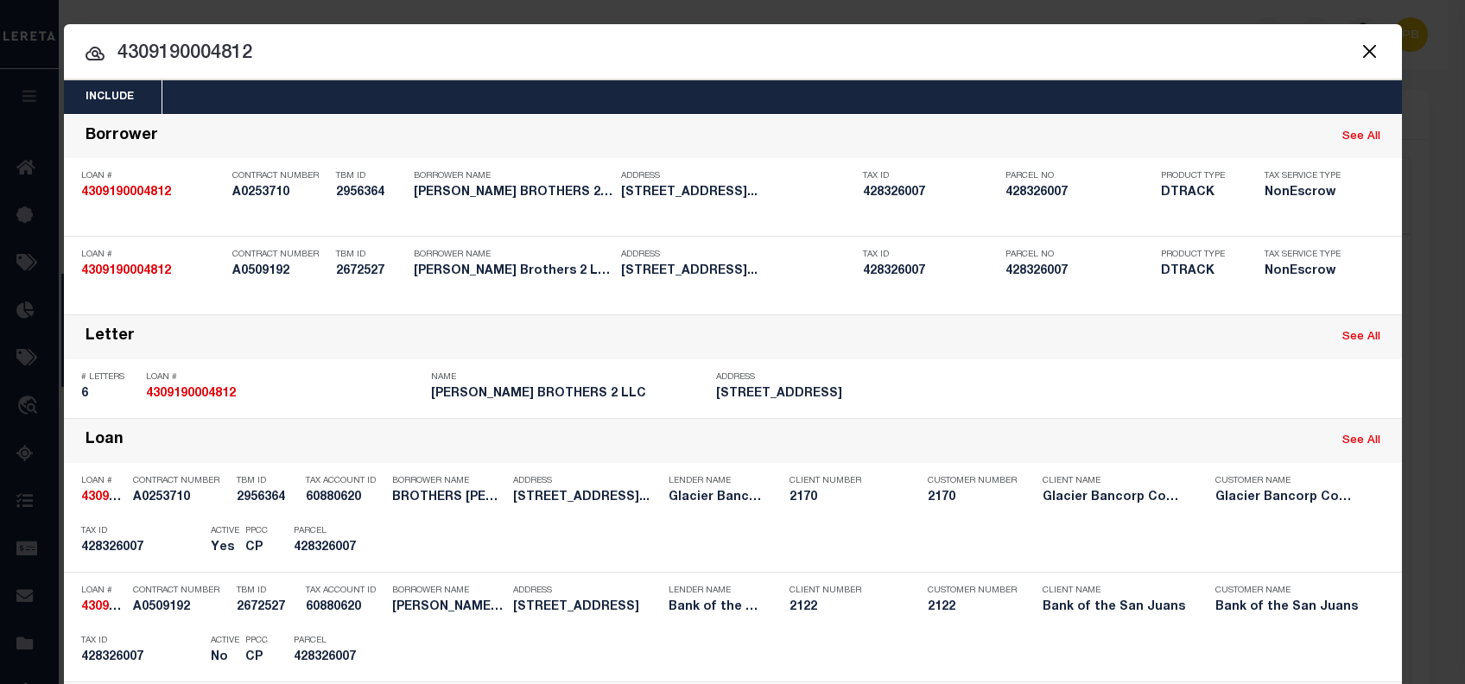
type input "4309190004812"
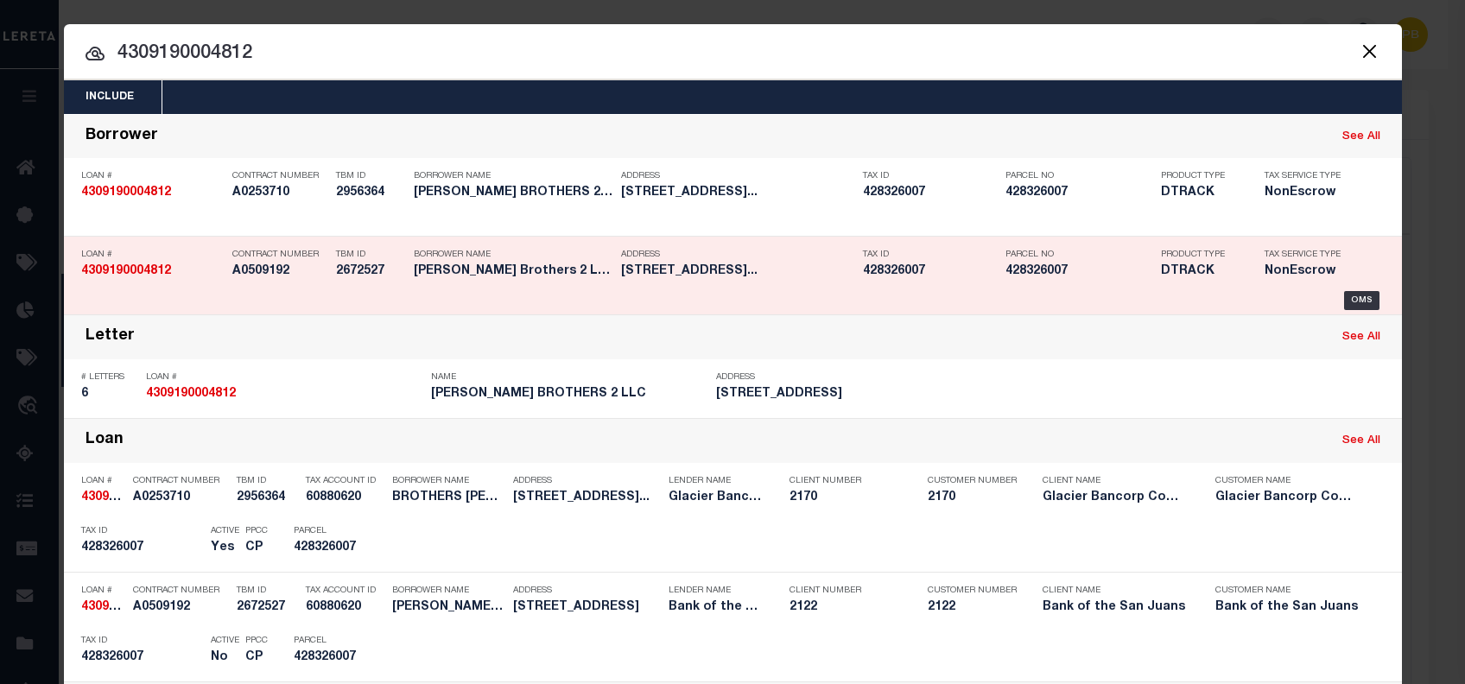
click at [1243, 312] on div "Loan # 4309190004812 Contract Number A0509192 TBM ID 2672527 Borrower Name Hend…" at bounding box center [733, 276] width 1338 height 79
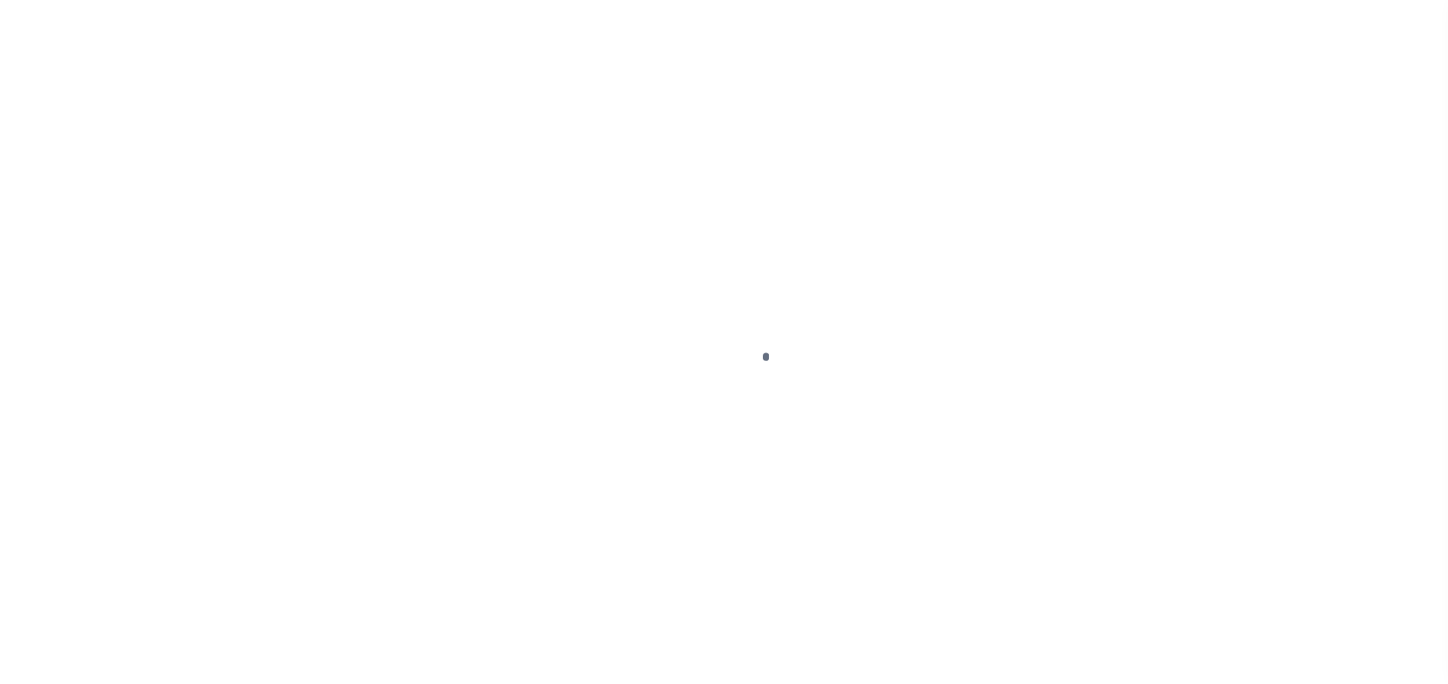
type input "4309190004812"
type input "[PERSON_NAME] Brothers 2 LLC"
select select "False"
select select
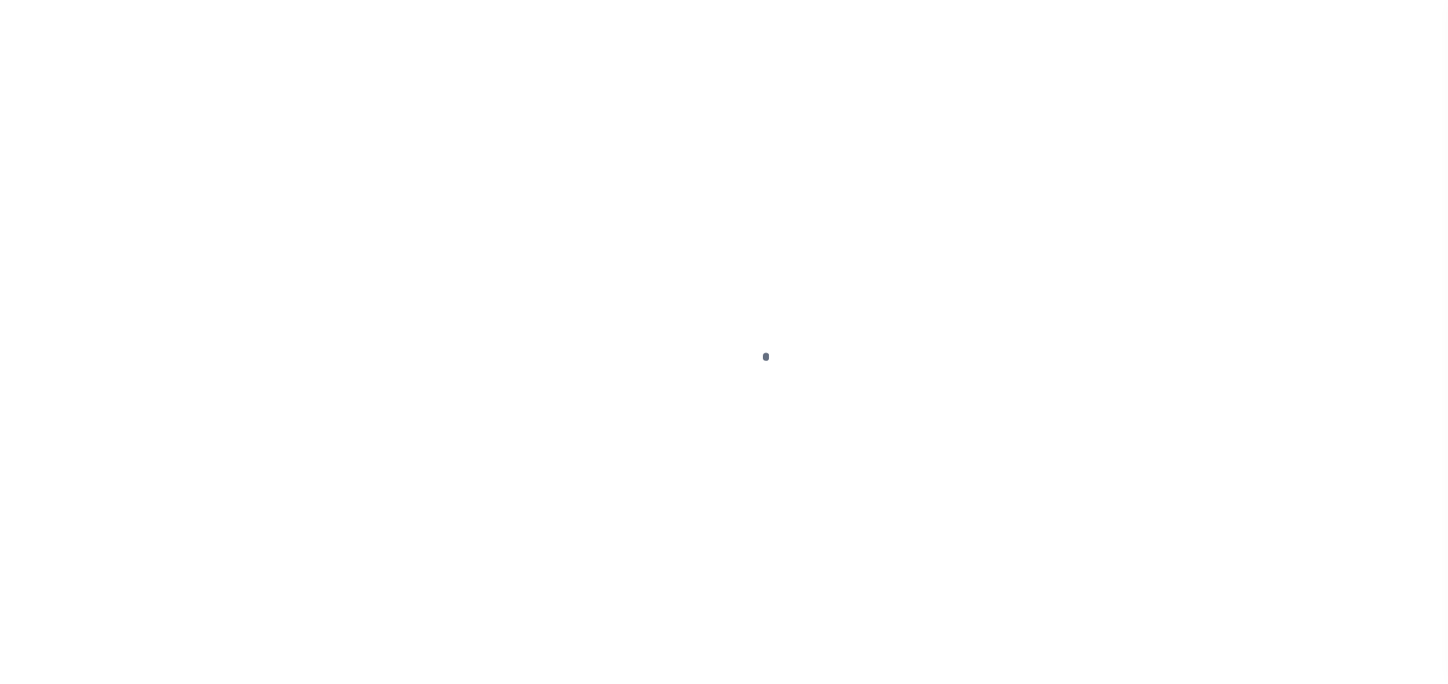
select select "NonEscrow"
type input "[STREET_ADDRESS]"
type input "428326007"
type input "[GEOGRAPHIC_DATA]"
type input "CO"
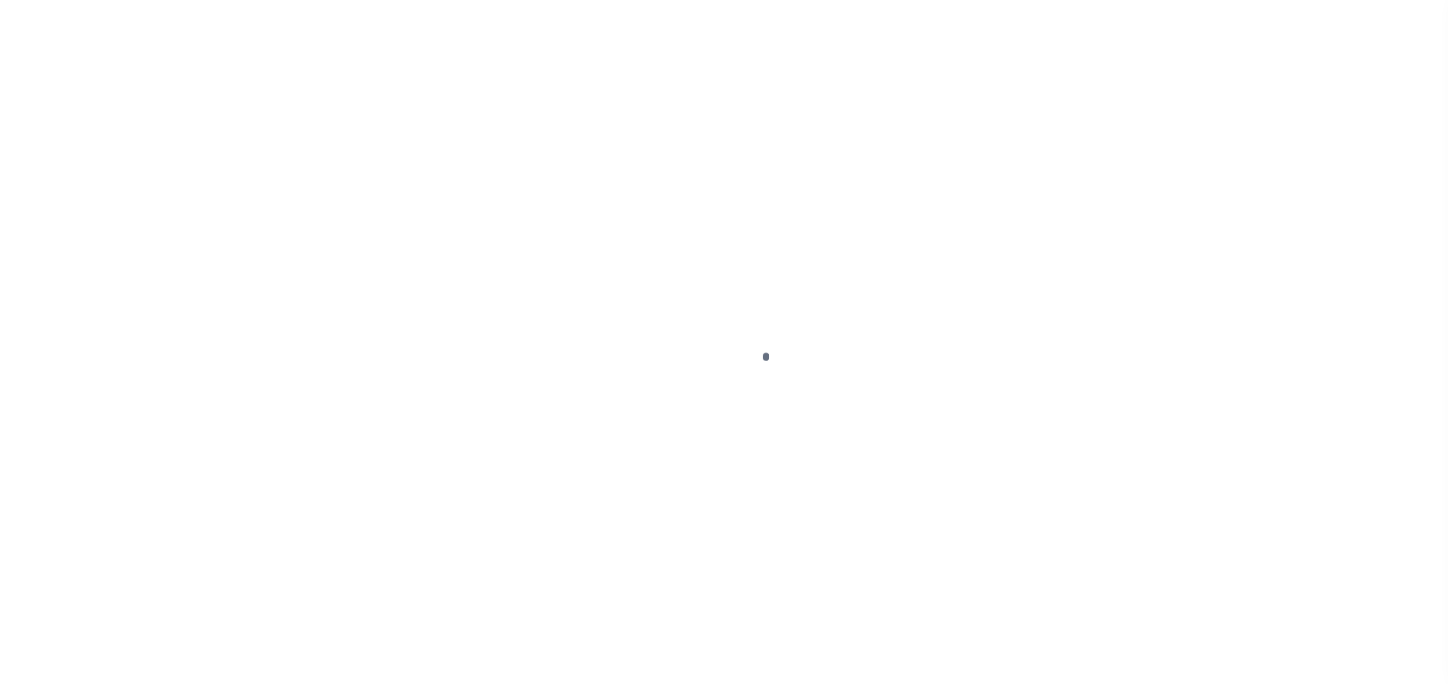
select select "Pueblo"
type textarea "The South One-Half of Lots 13,14 15, and 16, Block 8, [GEOGRAPHIC_DATA], [GEOGR…"
type textarea "Now being tracked on Glacier Bancorp Commercial portfolio. MLC [DATE]"
select select "4496"
select select "2258"
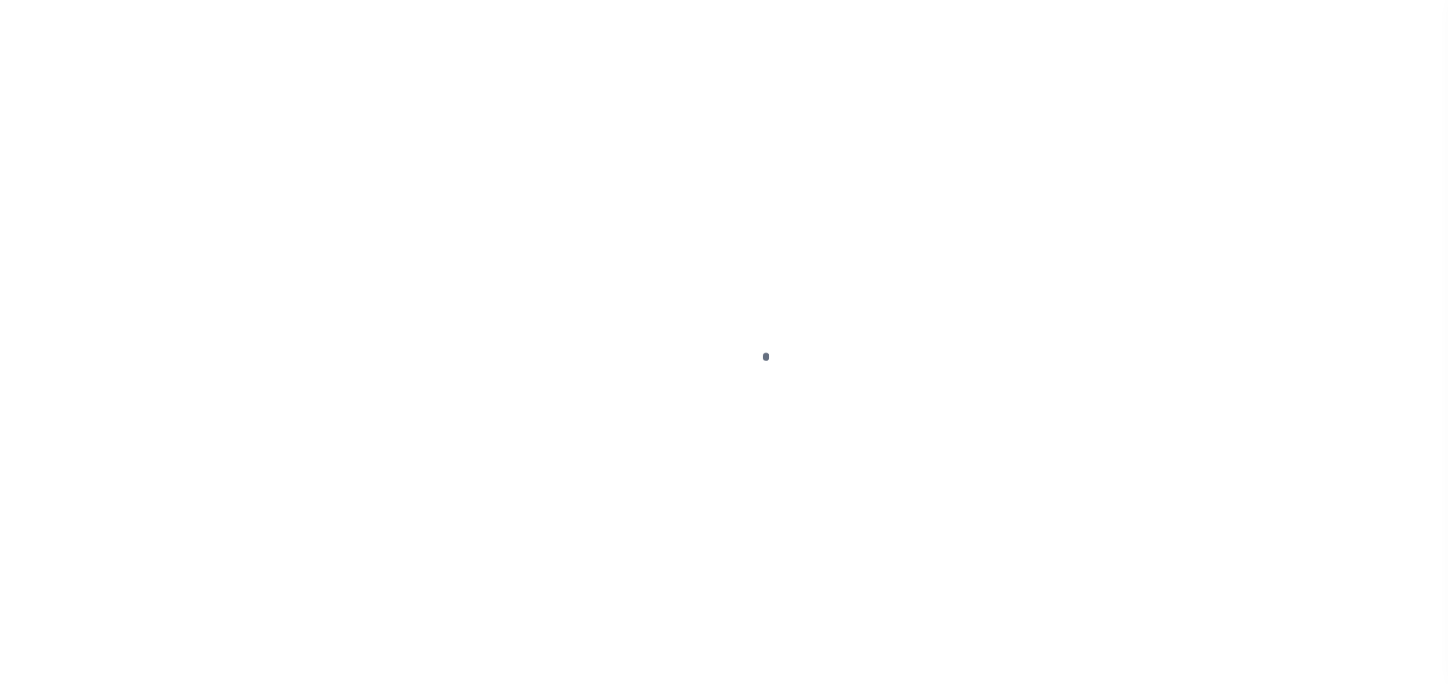
select select
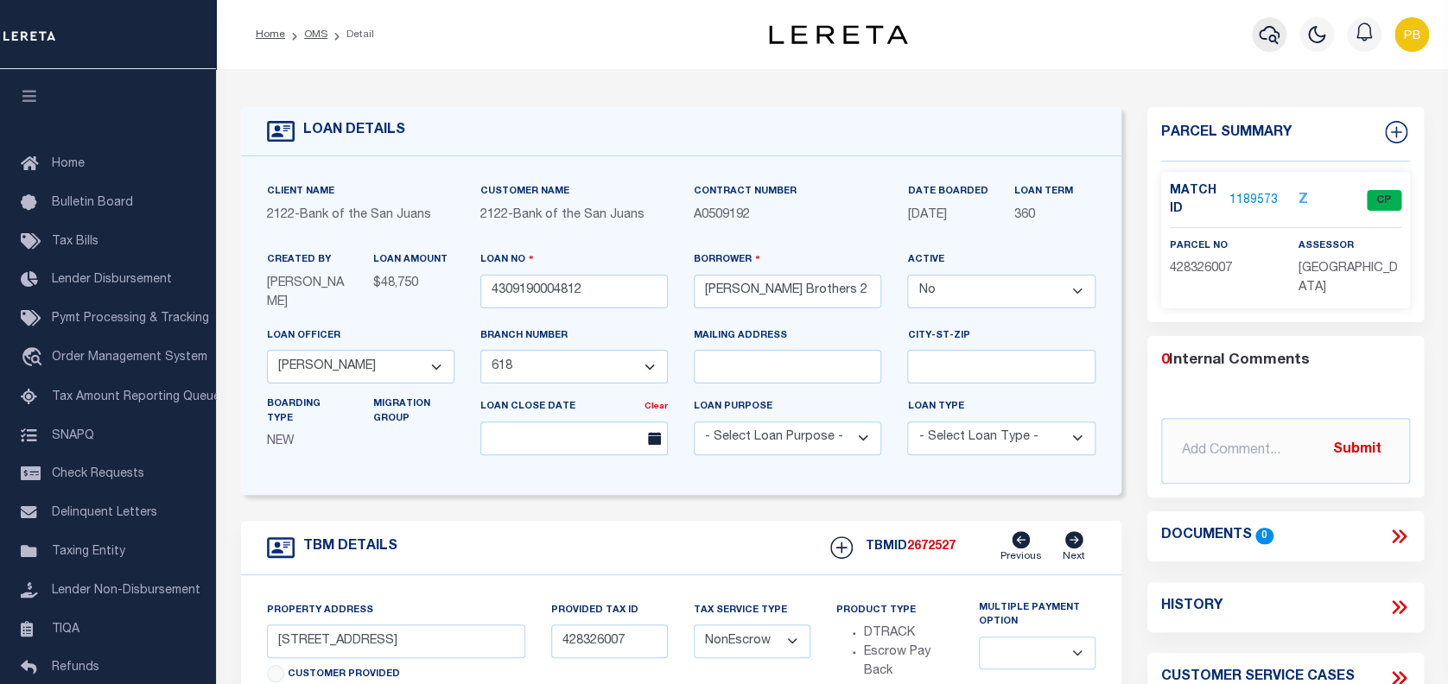
click at [1268, 28] on icon "button" at bounding box center [1268, 35] width 21 height 18
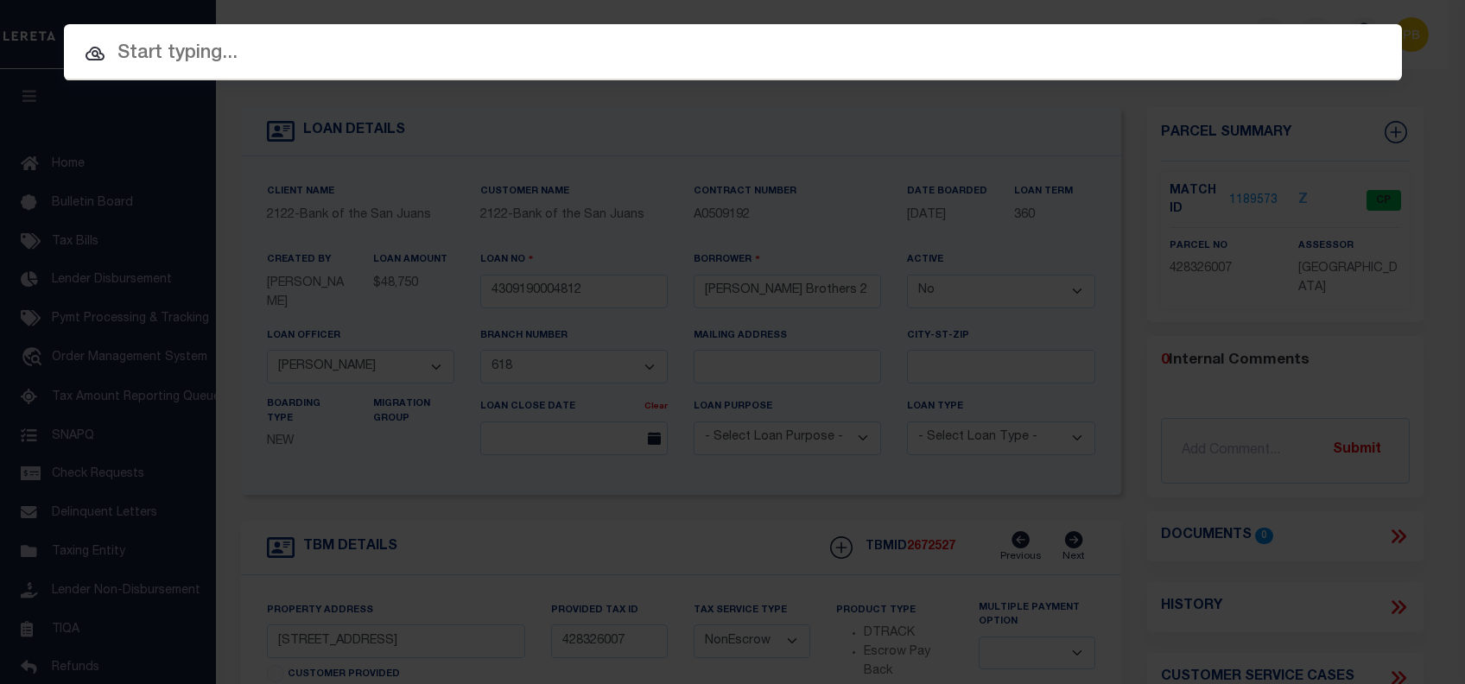
paste input "4309190004812"
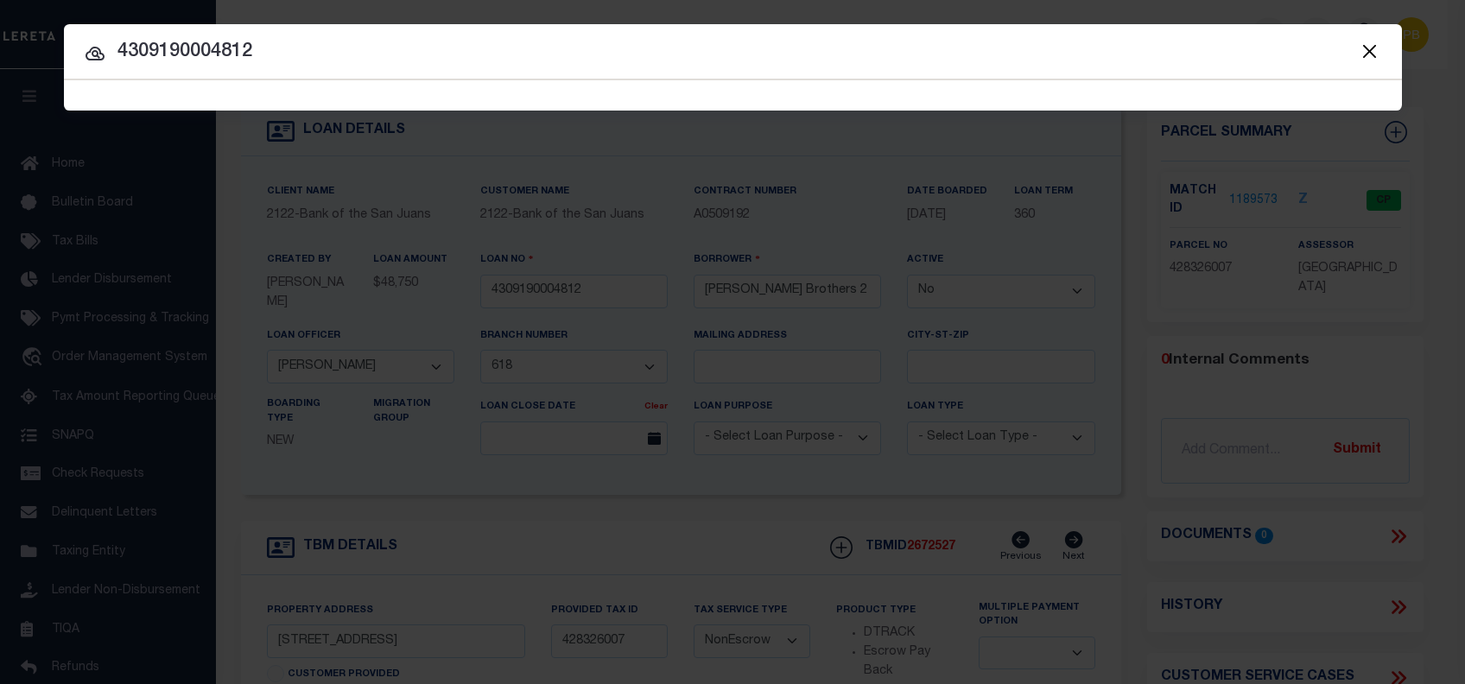
type input "4309190004812"
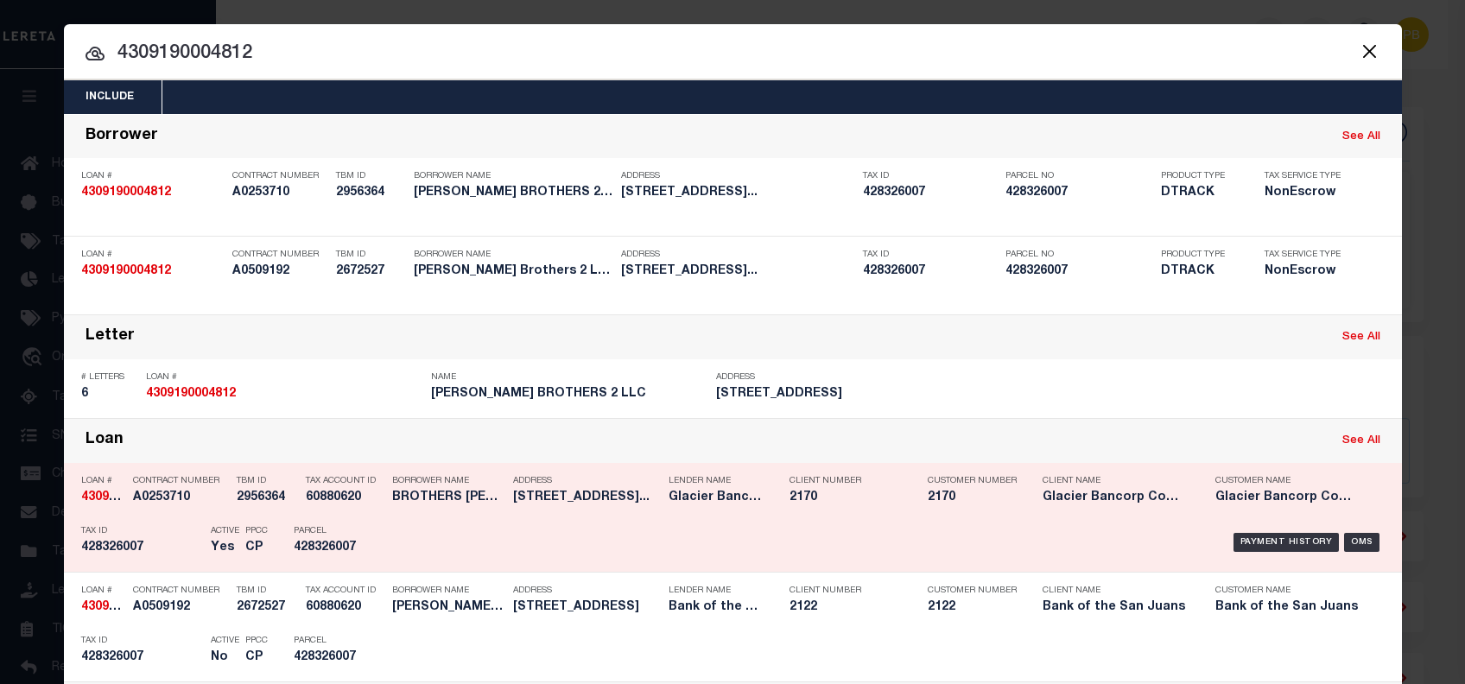
scroll to position [115, 0]
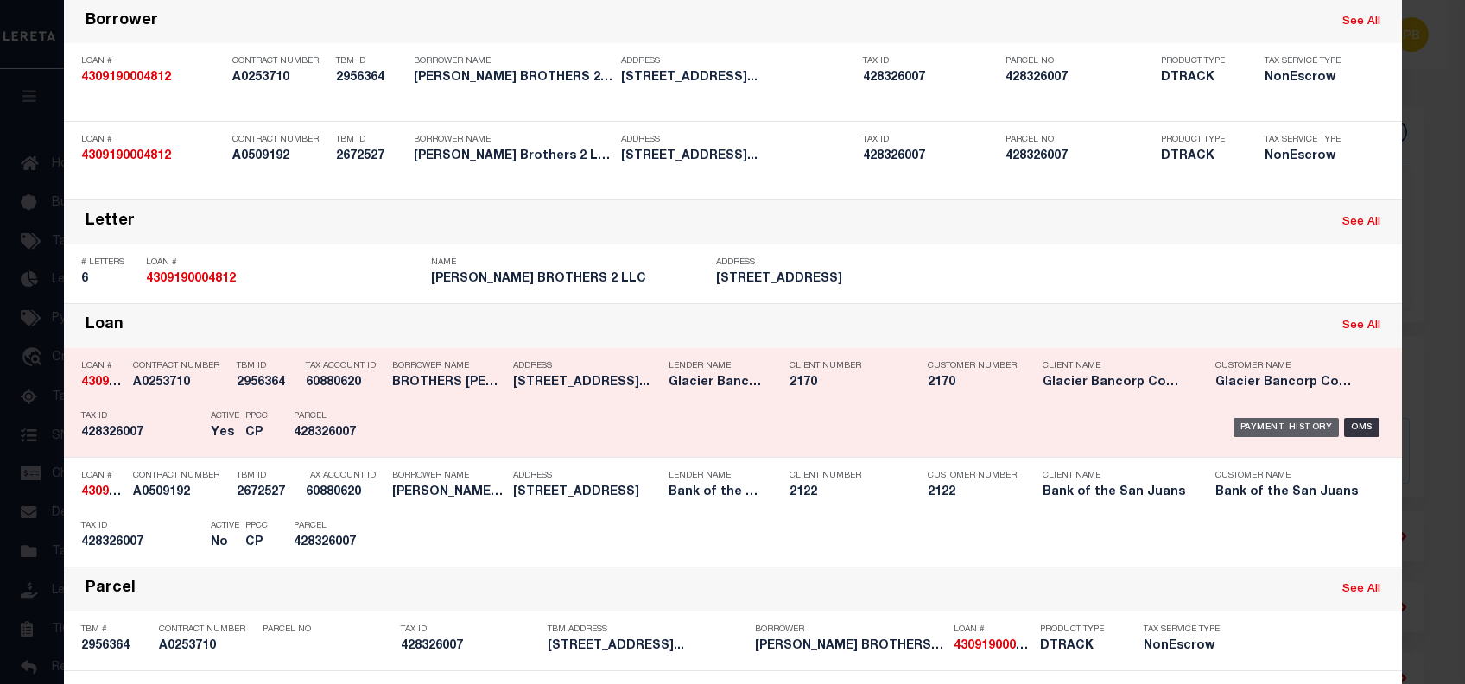
click at [1271, 428] on div "Payment History" at bounding box center [1286, 427] width 106 height 19
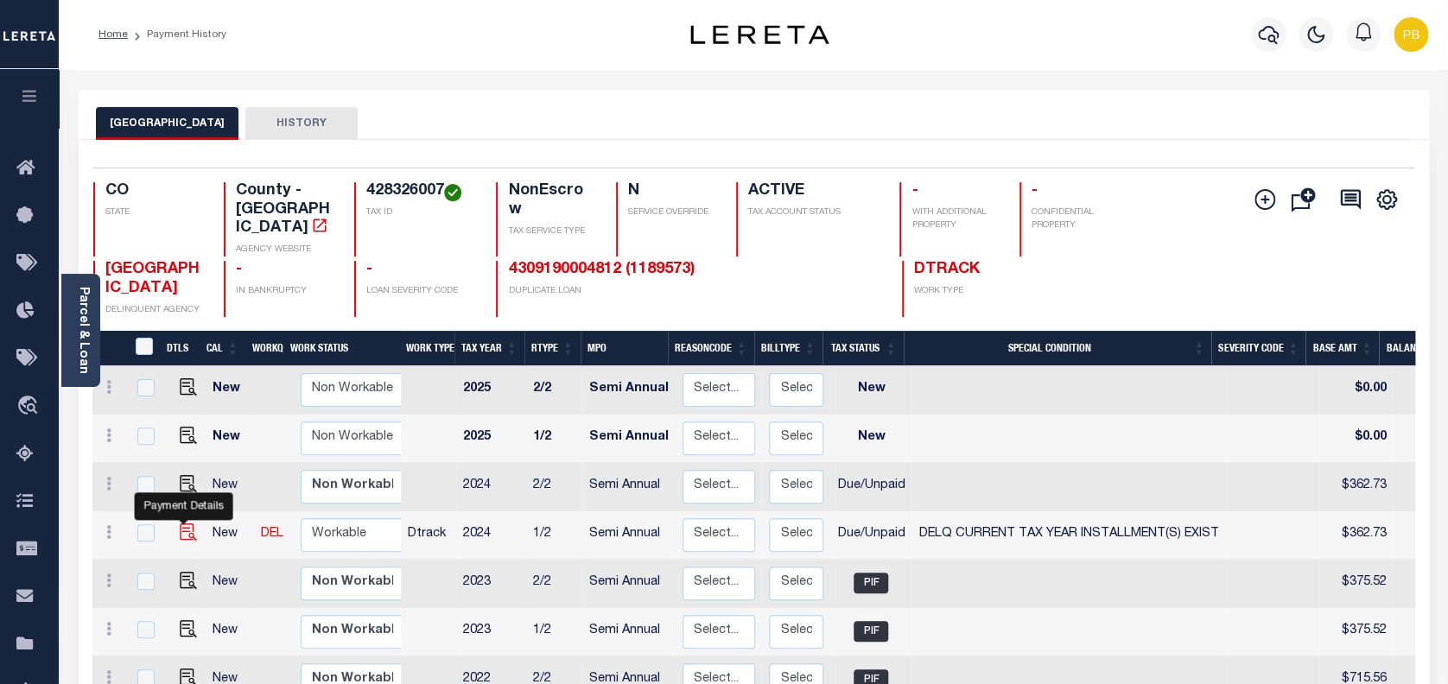
click at [181, 523] on img "" at bounding box center [188, 531] width 17 height 17
checkbox input "true"
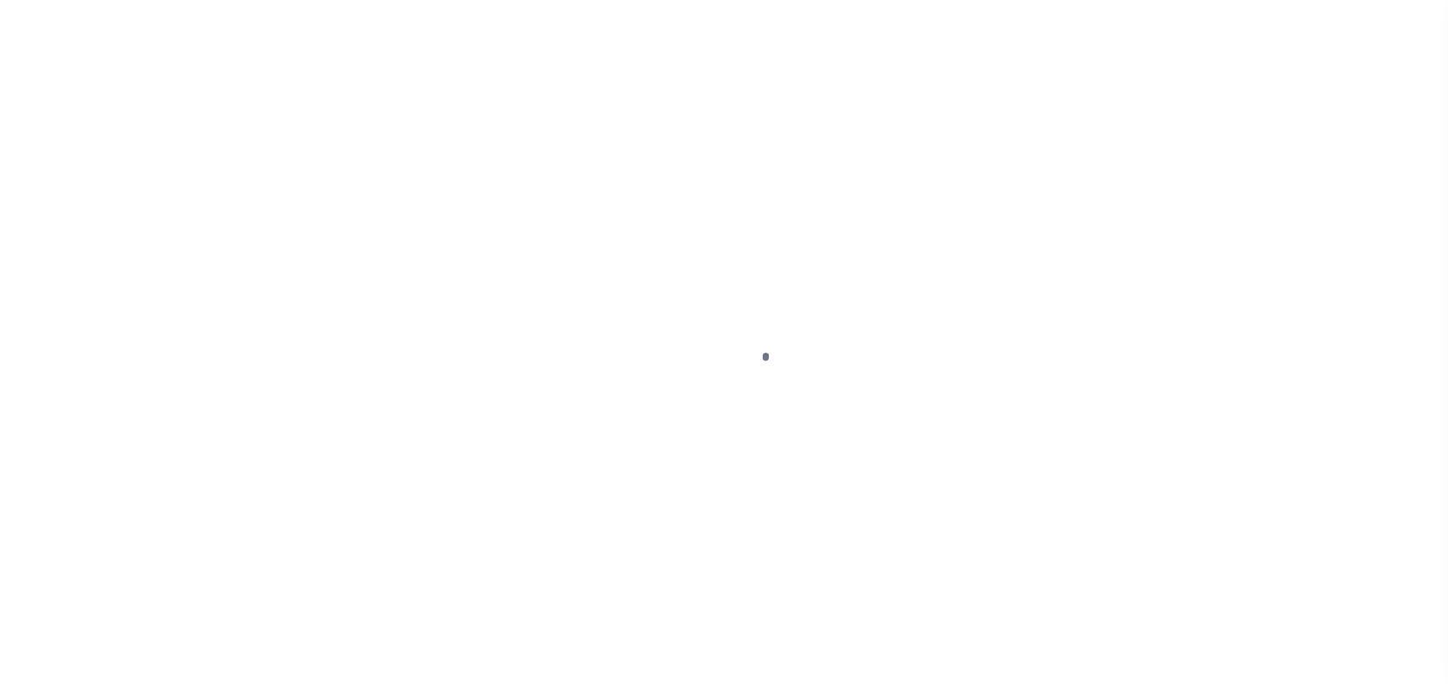
select select "DUE"
select select "17"
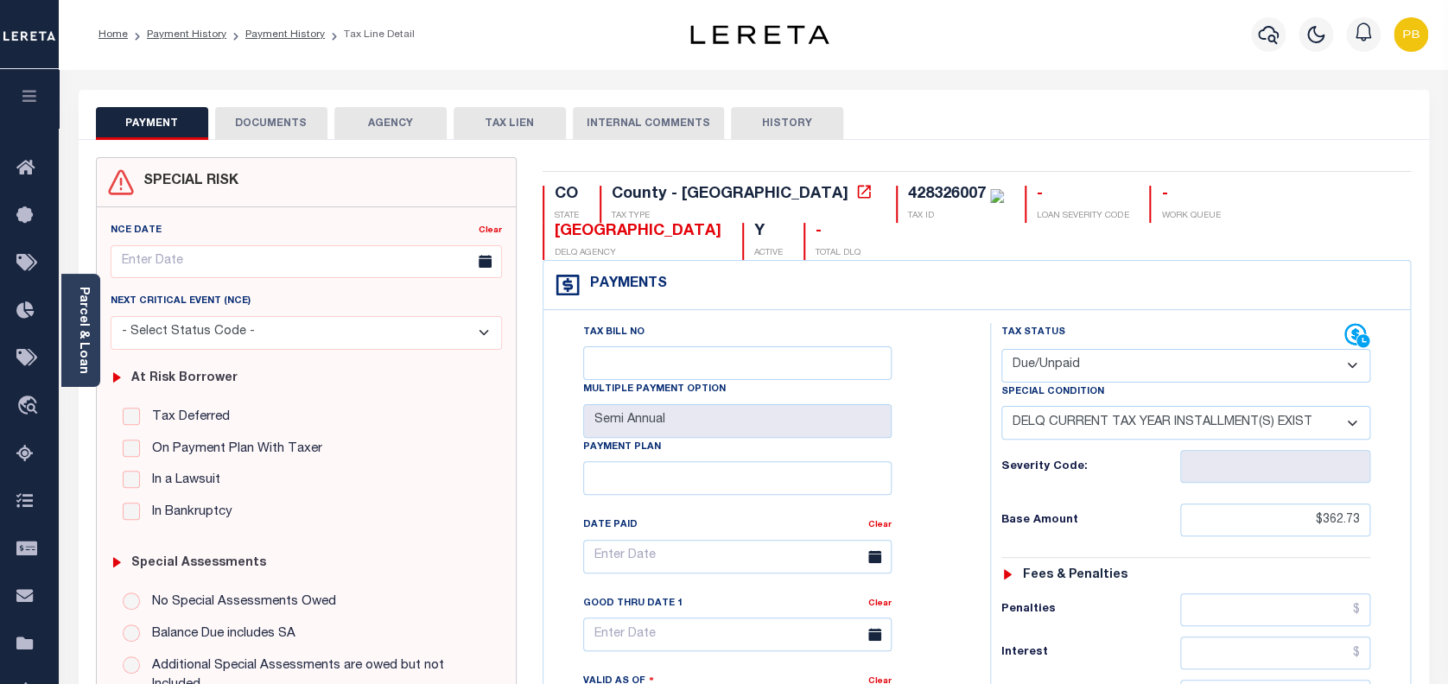
click at [1110, 349] on select "- Select Status Code - Open Due/Unpaid Paid Incomplete No Tax Due Internal Refu…" at bounding box center [1186, 366] width 370 height 34
select select "PYD"
click at [1001, 349] on select "- Select Status Code - Open Due/Unpaid Paid Incomplete No Tax Due Internal Refu…" at bounding box center [1186, 366] width 370 height 34
select select "0"
type input "[DATE]"
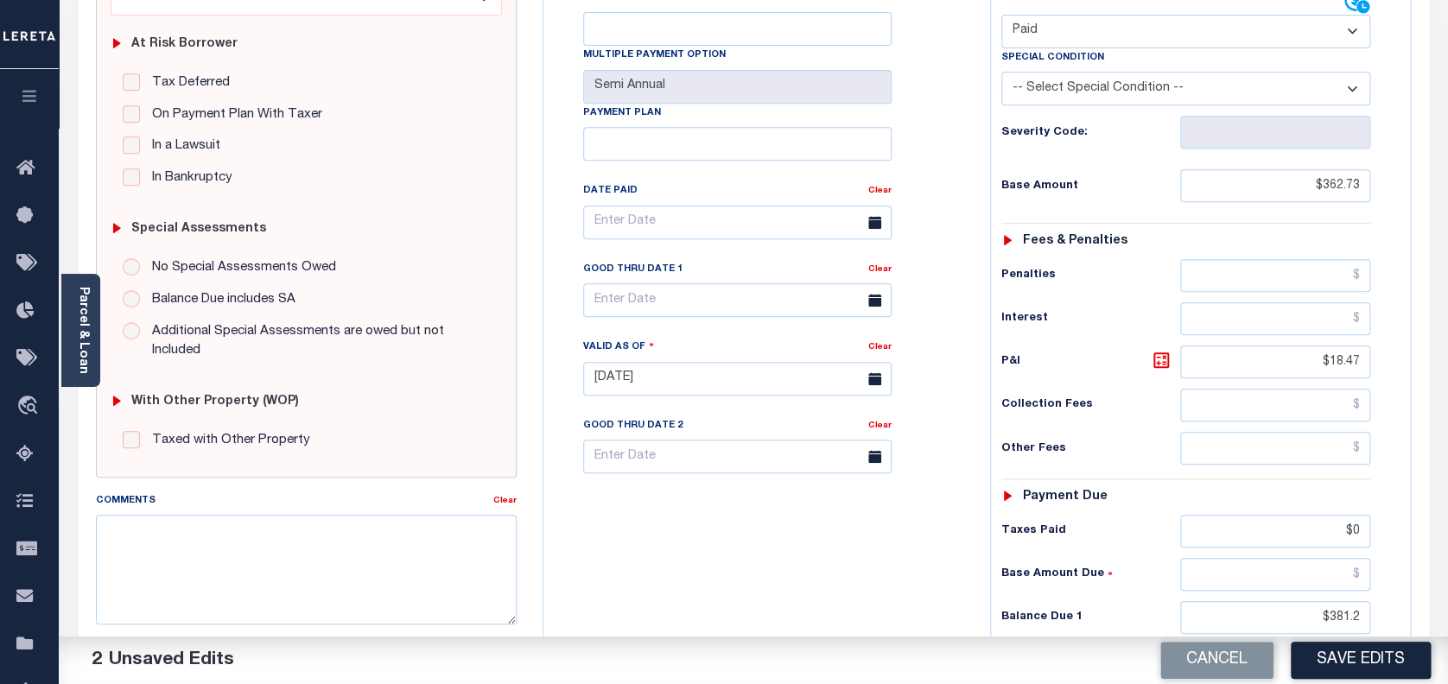
scroll to position [345, 0]
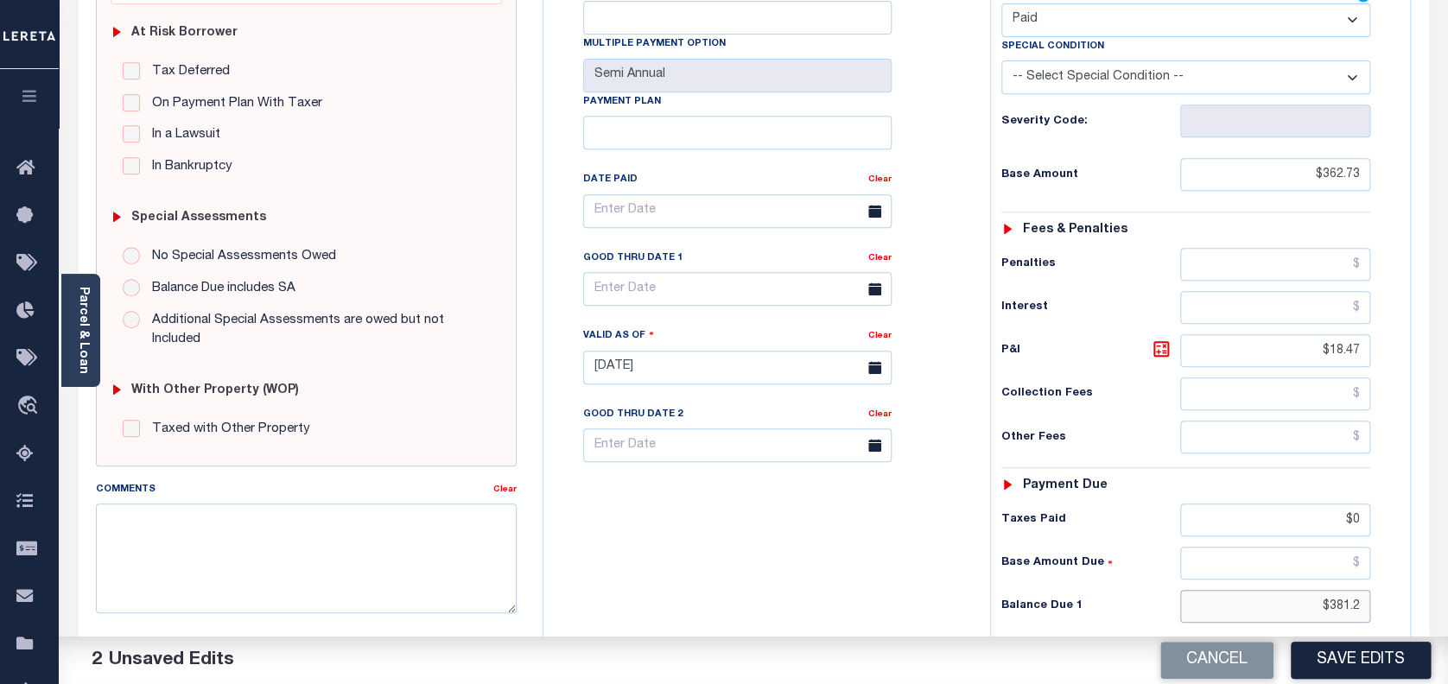
drag, startPoint x: 1360, startPoint y: 574, endPoint x: 1166, endPoint y: 567, distance: 193.6
click at [1166, 590] on div "Balance Due 1 $381.2" at bounding box center [1186, 606] width 370 height 33
drag, startPoint x: 1356, startPoint y: 478, endPoint x: 1265, endPoint y: 476, distance: 90.7
click at [1265, 504] on input "$0" at bounding box center [1275, 520] width 191 height 33
click at [1359, 646] on button "Save Edits" at bounding box center [1360, 660] width 140 height 37
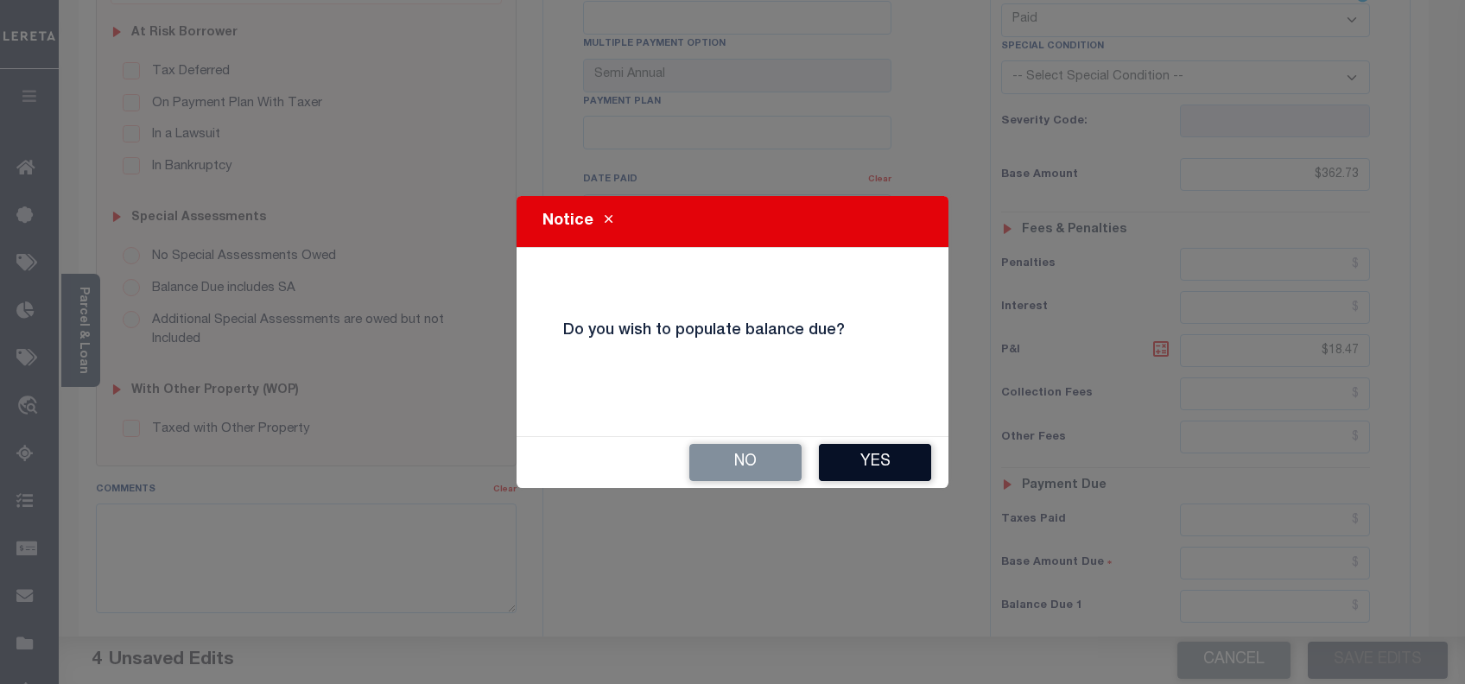
click at [881, 447] on button "Yes" at bounding box center [875, 462] width 112 height 37
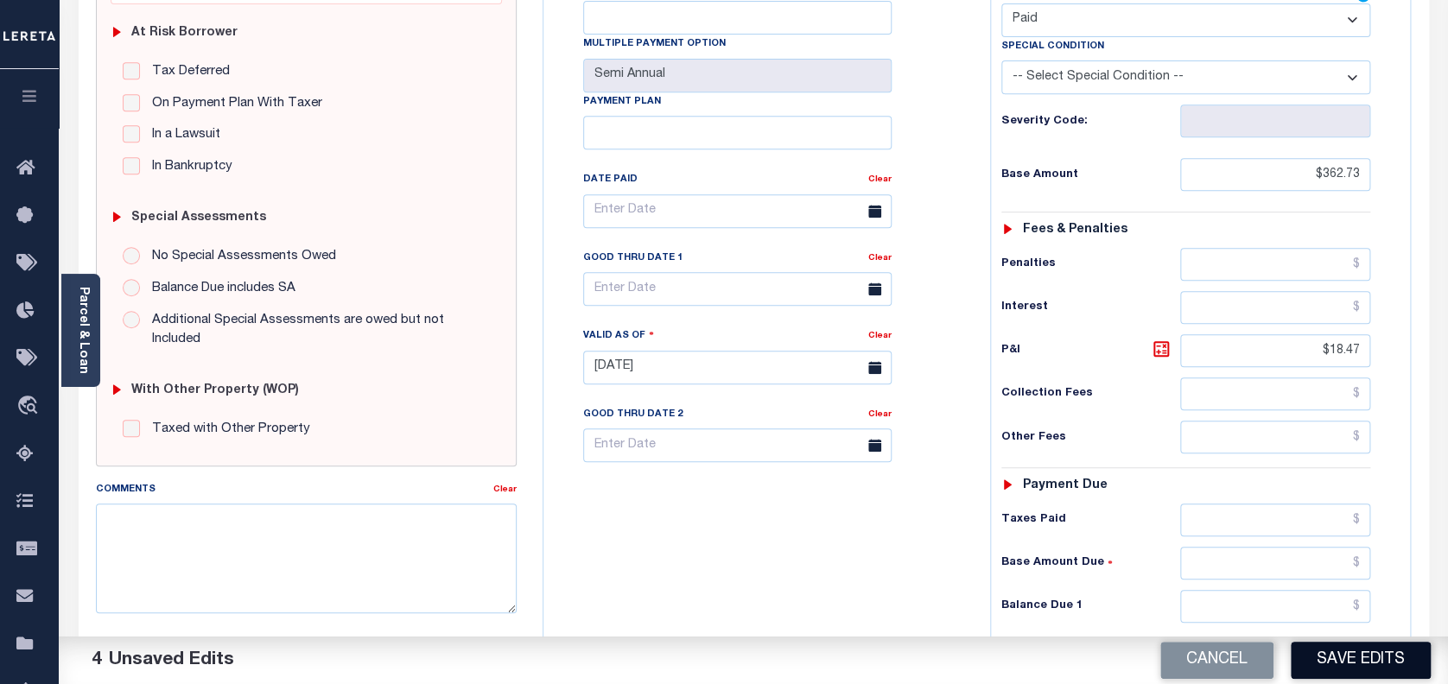
click at [1353, 656] on button "Save Edits" at bounding box center [1360, 660] width 140 height 37
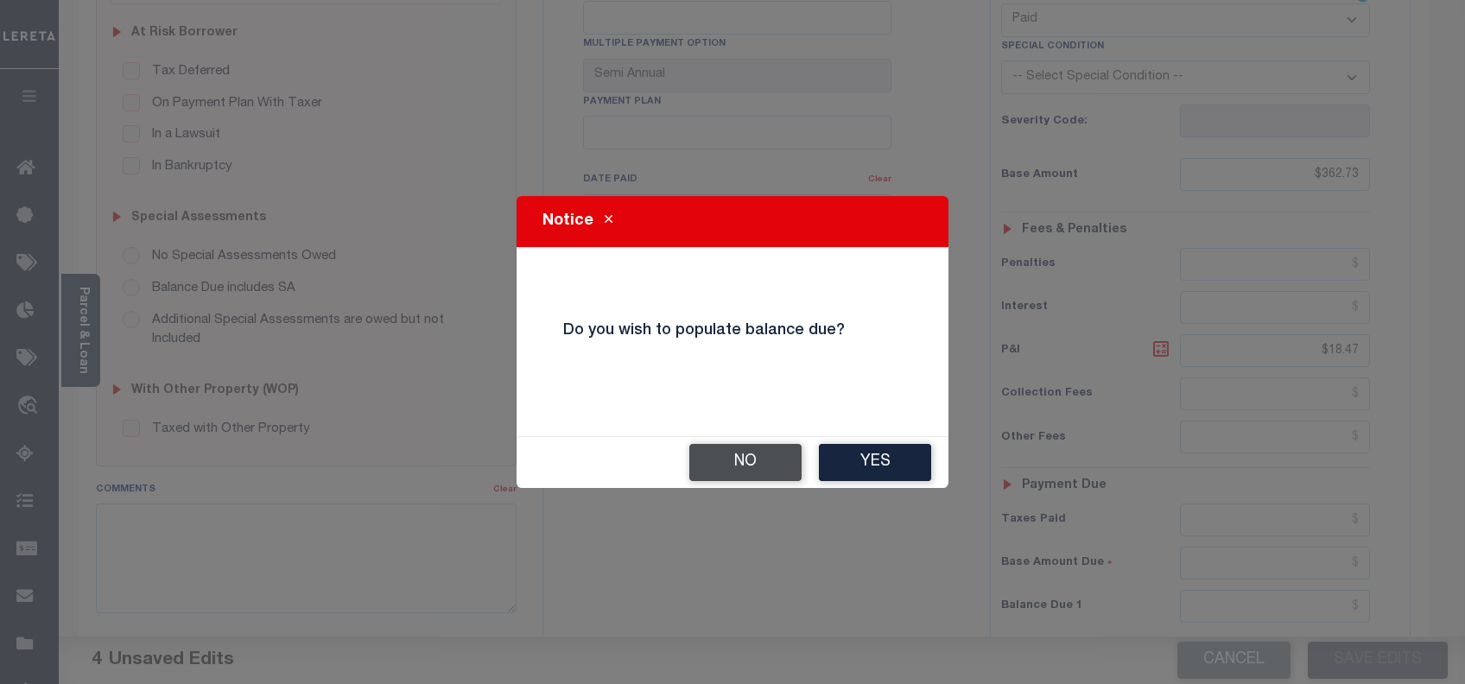
click at [732, 459] on button "No" at bounding box center [745, 462] width 112 height 37
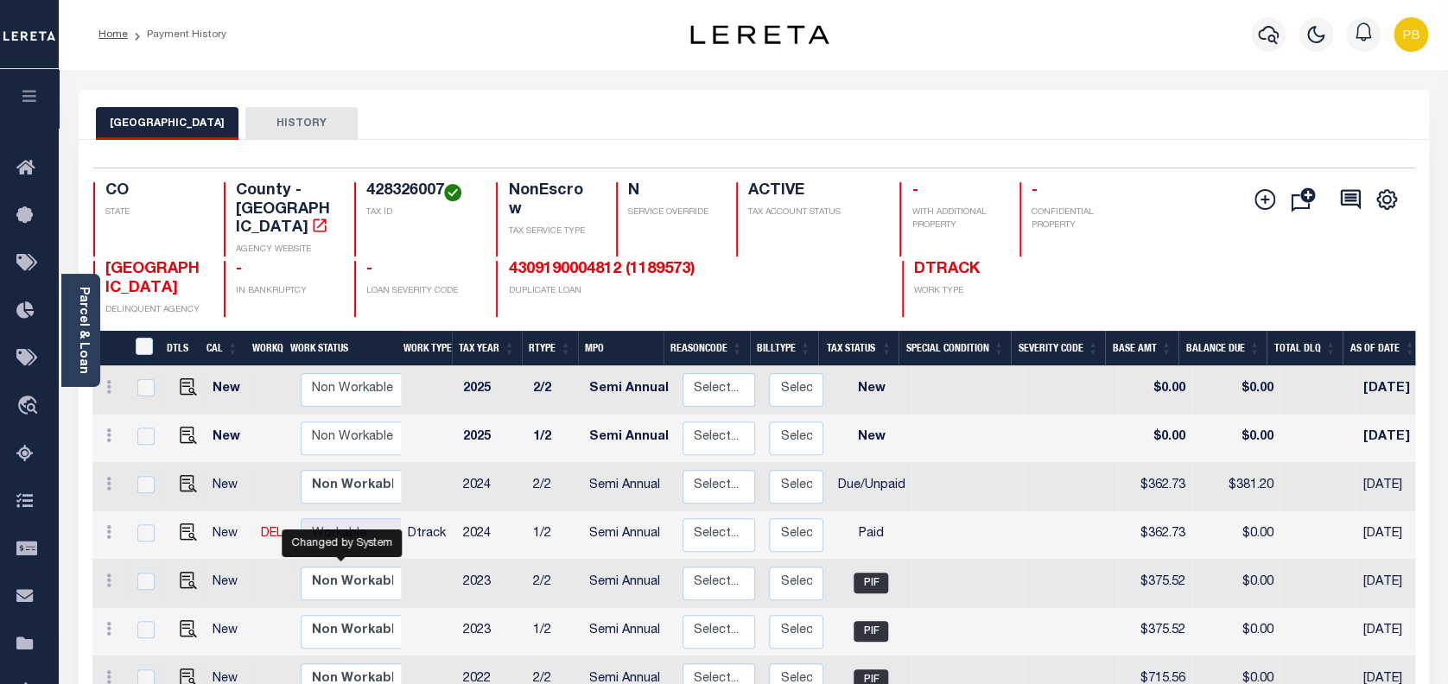
scroll to position [7, 0]
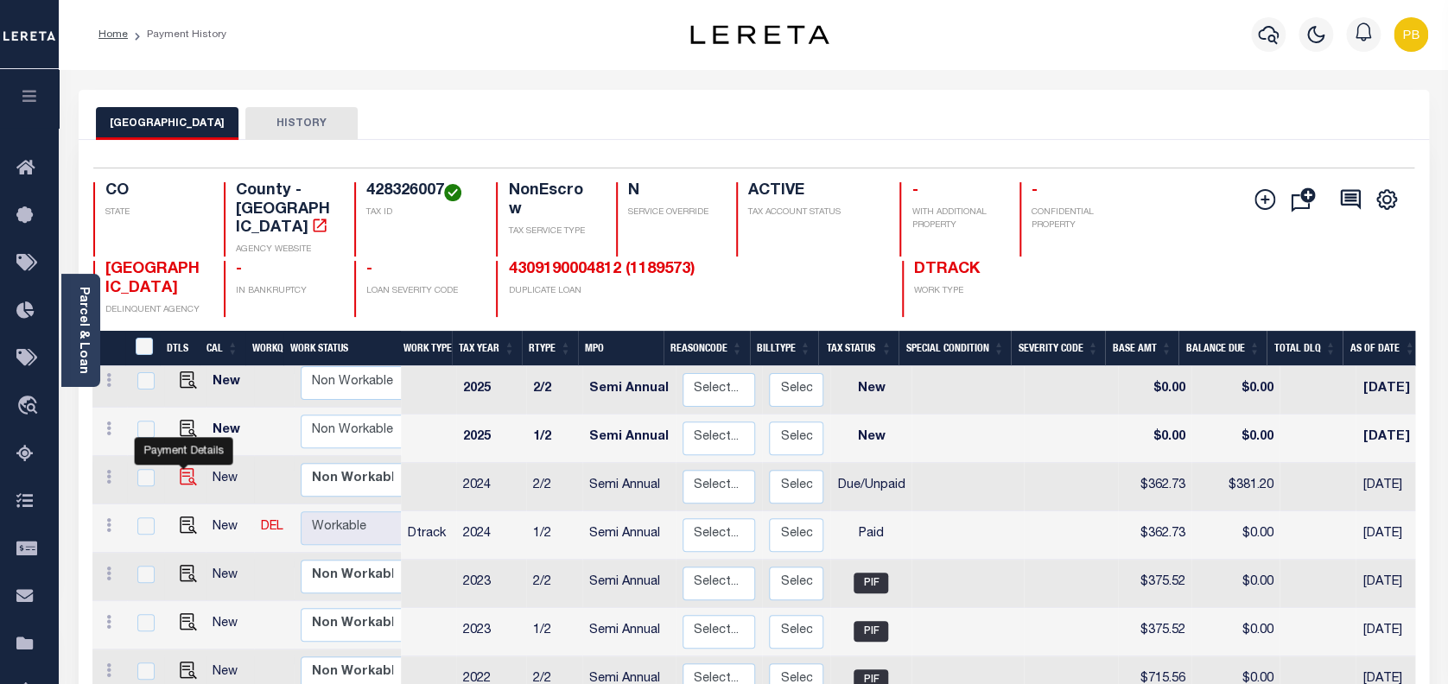
click at [180, 468] on img "" at bounding box center [188, 476] width 17 height 17
checkbox input "true"
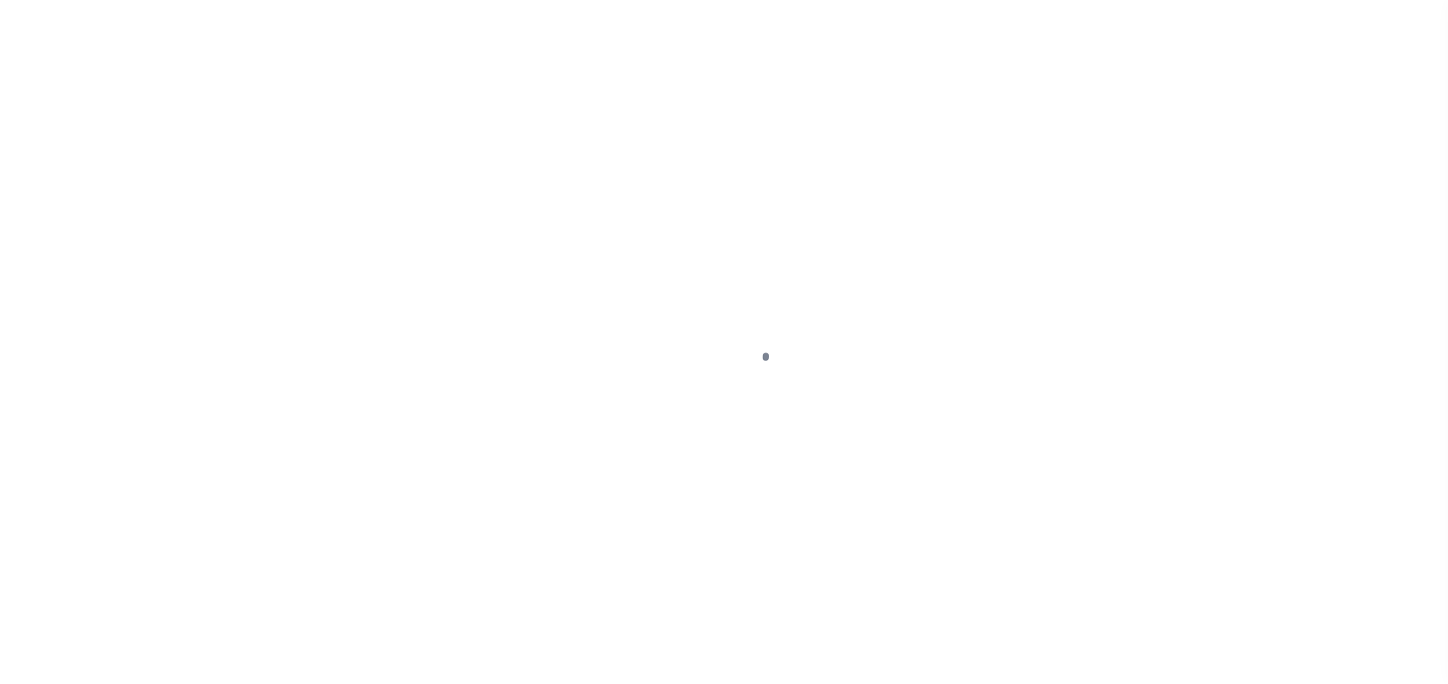
select select "DUE"
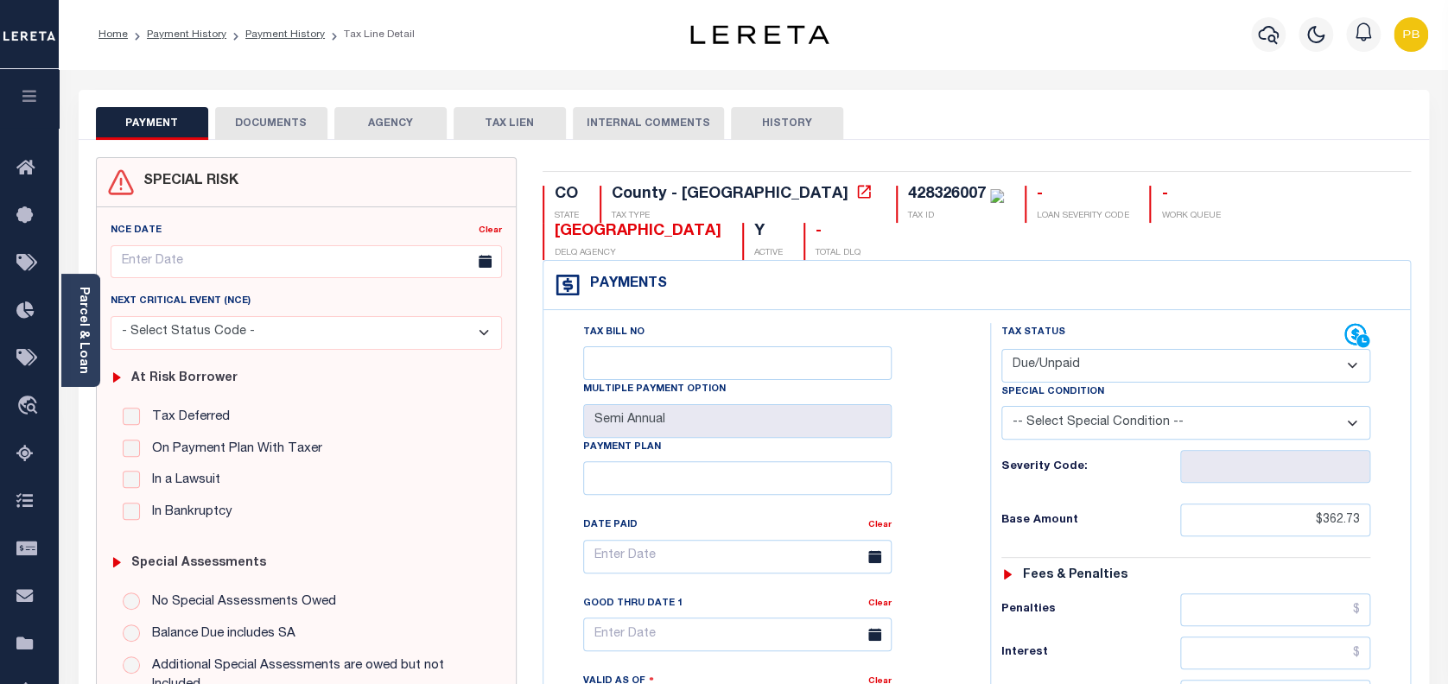
click at [1082, 349] on select "- Select Status Code - Open Due/Unpaid Paid Incomplete No Tax Due Internal Refu…" at bounding box center [1186, 366] width 370 height 34
click at [1300, 323] on div "Tax Status Status" at bounding box center [1173, 336] width 344 height 26
paste input "1,458.88"
drag, startPoint x: 1357, startPoint y: 489, endPoint x: 1210, endPoint y: 477, distance: 147.3
click at [1210, 504] on input "1,458.88" at bounding box center [1275, 520] width 191 height 33
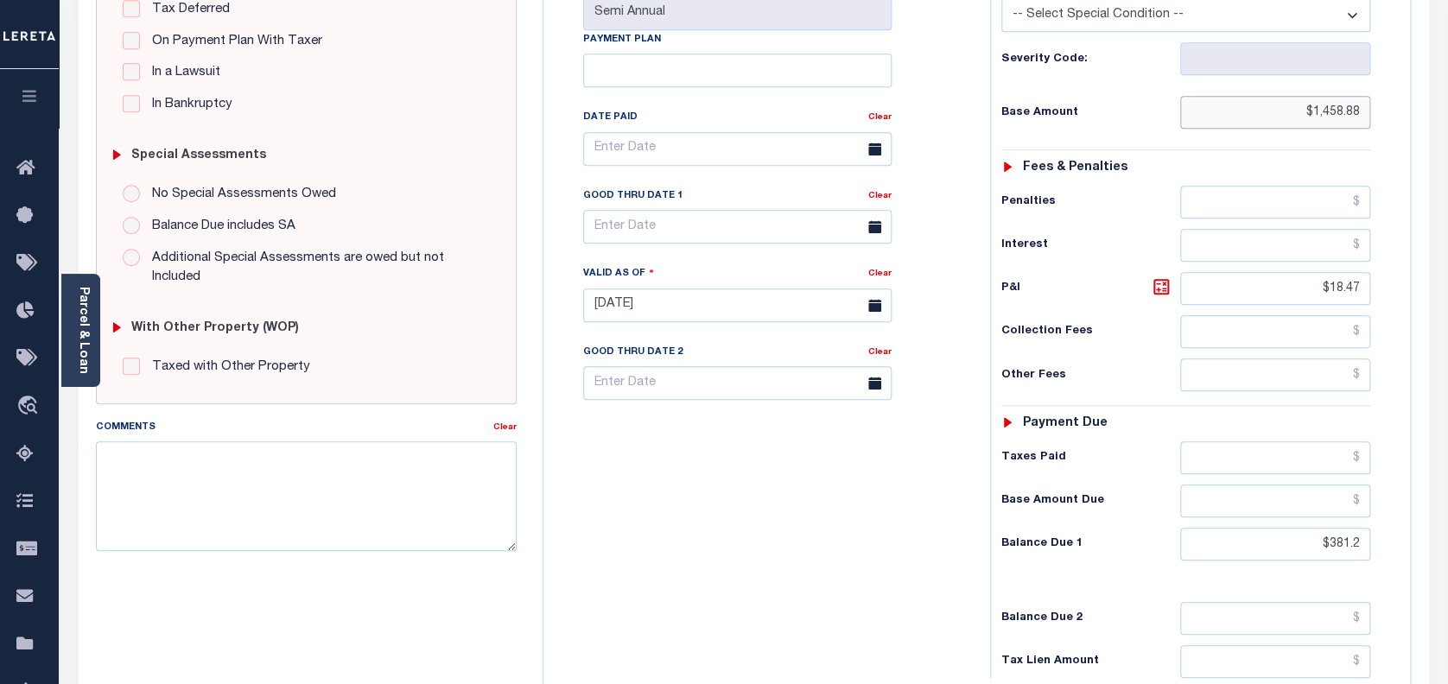
scroll to position [460, 0]
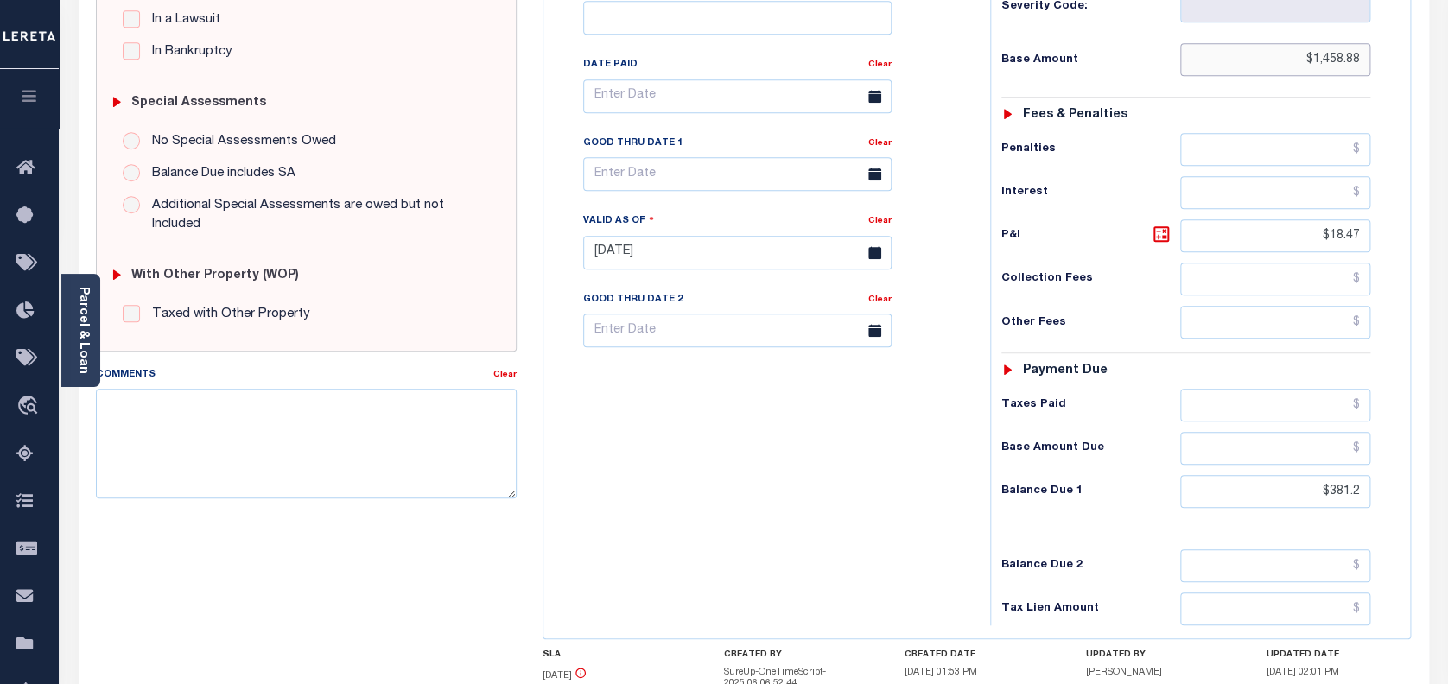
type input "$1,458.88"
type input "[DATE]"
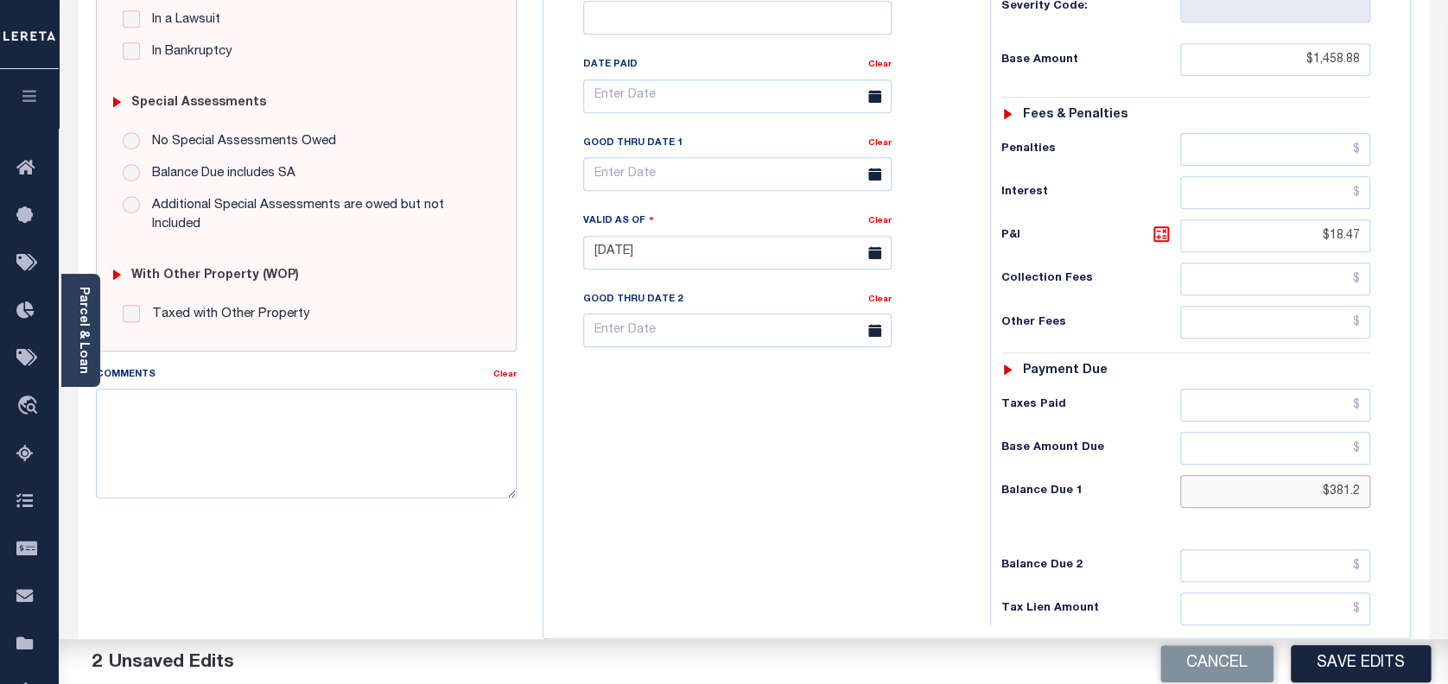
drag, startPoint x: 1363, startPoint y: 453, endPoint x: 1264, endPoint y: 453, distance: 99.3
click at [1264, 475] on input "$381.2" at bounding box center [1275, 491] width 191 height 33
paste input "1,458.88"
type input "$1,458.88"
click at [1163, 226] on icon at bounding box center [1161, 234] width 16 height 16
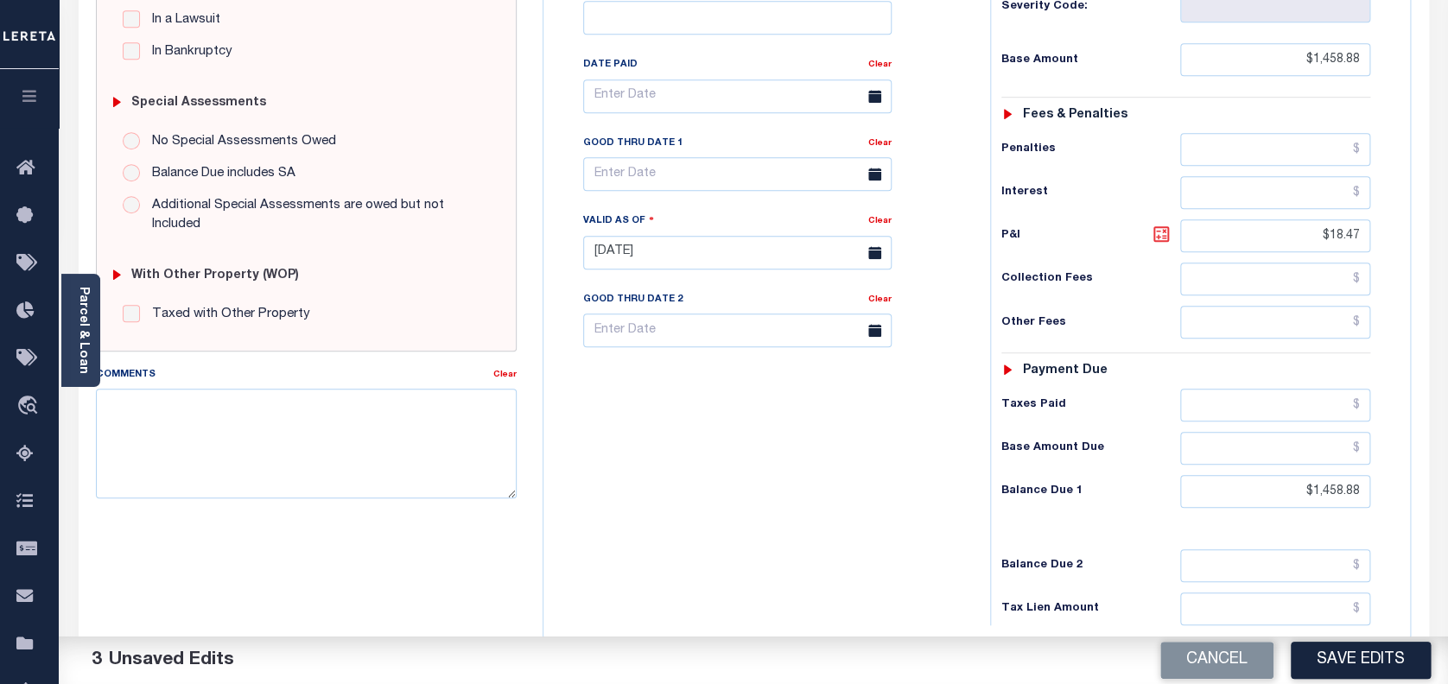
type input "$0.00"
drag, startPoint x: 1360, startPoint y: 450, endPoint x: 1224, endPoint y: 449, distance: 135.6
click at [1224, 475] on input "$1,458.88" at bounding box center [1275, 491] width 191 height 33
click at [1307, 475] on input "text" at bounding box center [1275, 491] width 191 height 33
type input "$1,744.93"
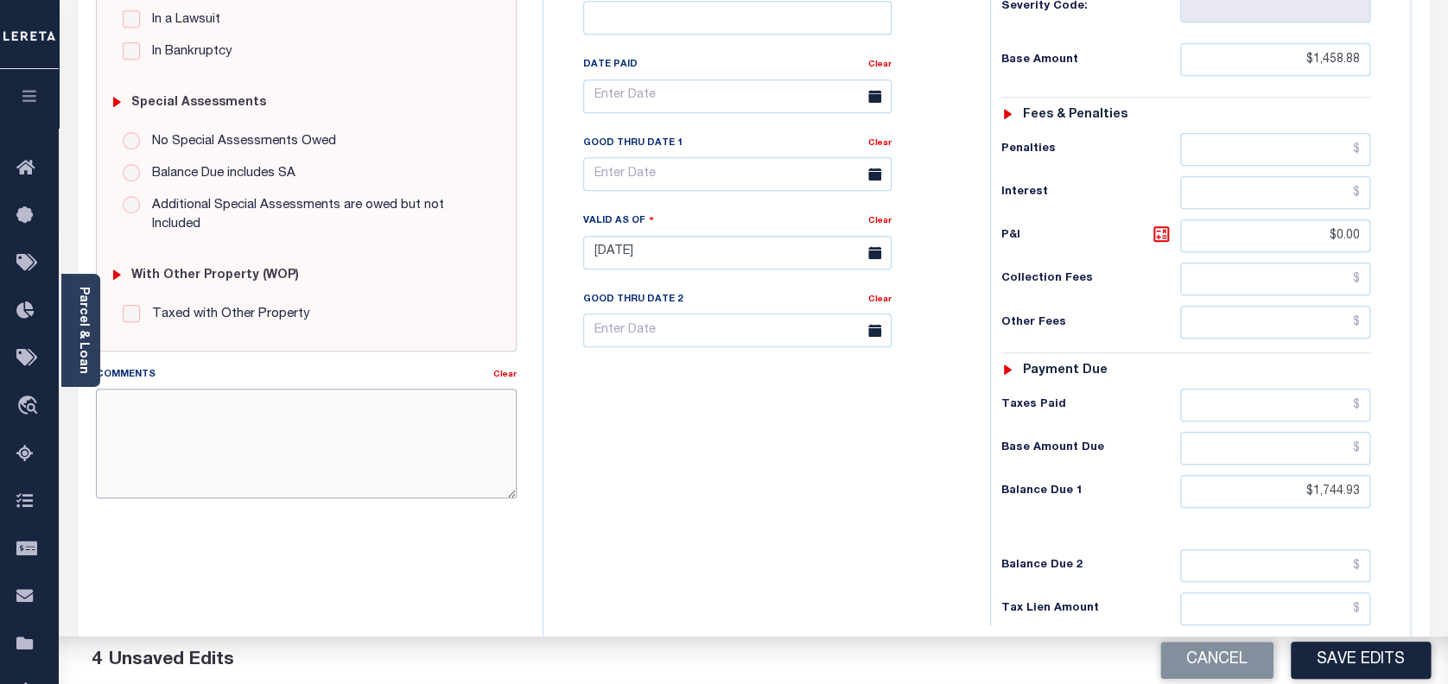
click at [217, 434] on textarea "Comments" at bounding box center [307, 443] width 422 height 109
type textarea "a"
click at [249, 408] on textarea "As per TC Adelena" at bounding box center [307, 443] width 422 height 109
click at [249, 408] on textarea "As per TC Adelena taxes for 2023 and 2024" at bounding box center [307, 443] width 422 height 109
click at [345, 410] on textarea "As per TC Adelena for 2023 and 2024" at bounding box center [307, 443] width 422 height 109
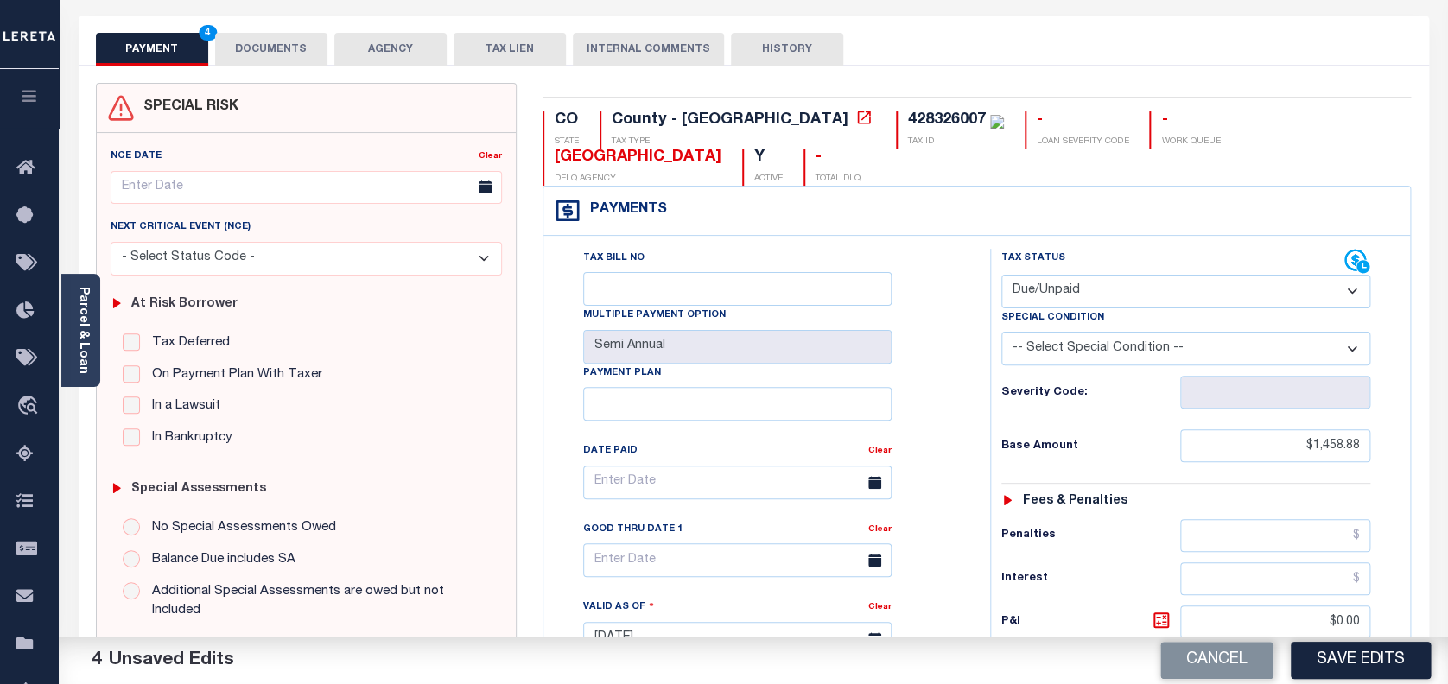
scroll to position [0, 0]
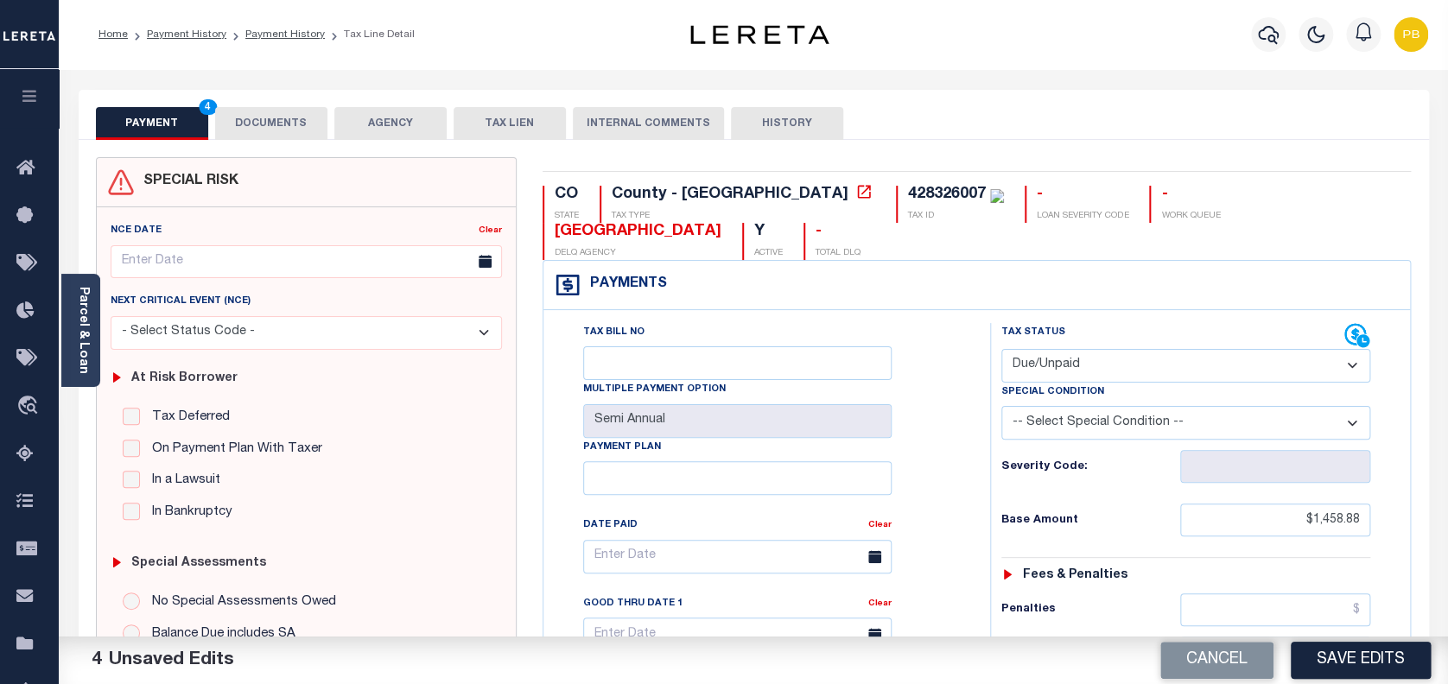
type textarea "As per TC Adelena for 2023 and 2024 taxes are delinquent IAO $1744.93 -PB"
click at [1135, 406] on select "-- Select Special Condition -- 3RD PARTY TAX LIEN AGENCY TAX LIEN (A.K.A Inside…" at bounding box center [1186, 423] width 370 height 34
select select "20"
click at [1001, 406] on select "-- Select Special Condition -- 3RD PARTY TAX LIEN AGENCY TAX LIEN (A.K.A Inside…" at bounding box center [1186, 423] width 370 height 34
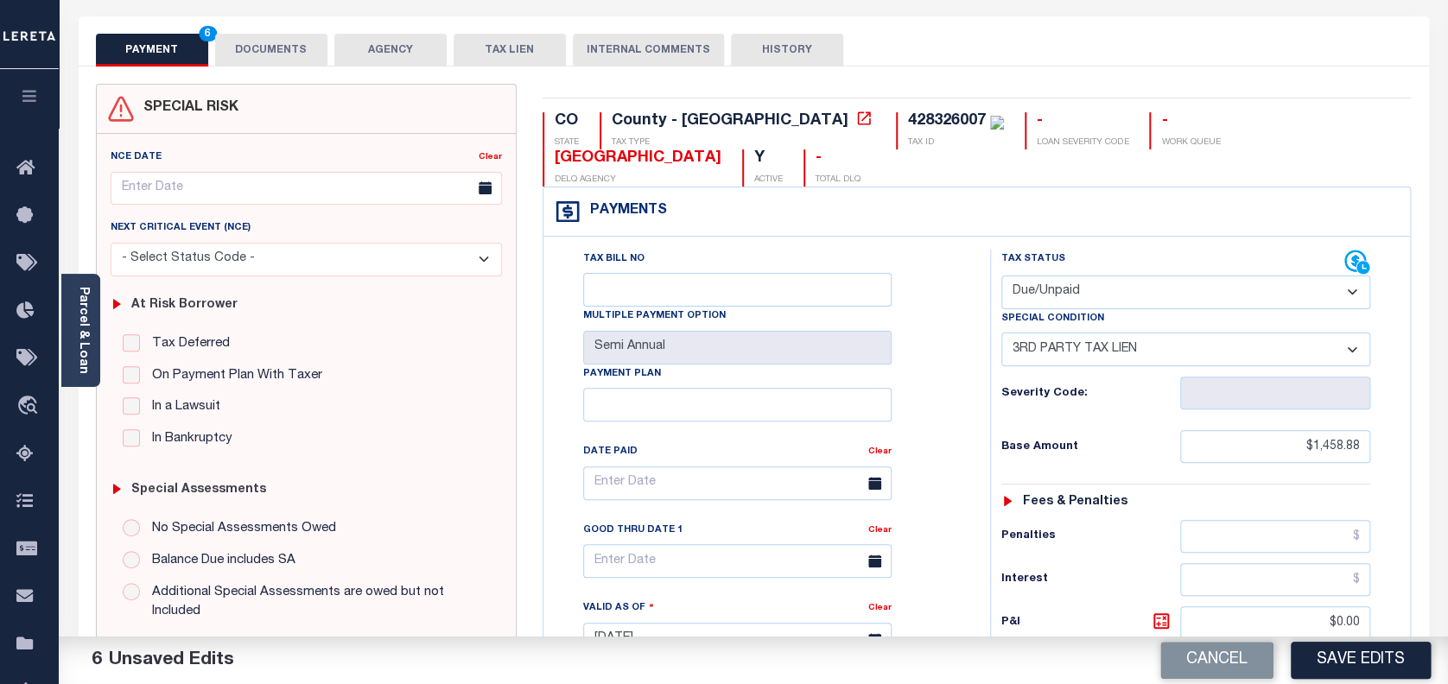
scroll to position [230, 0]
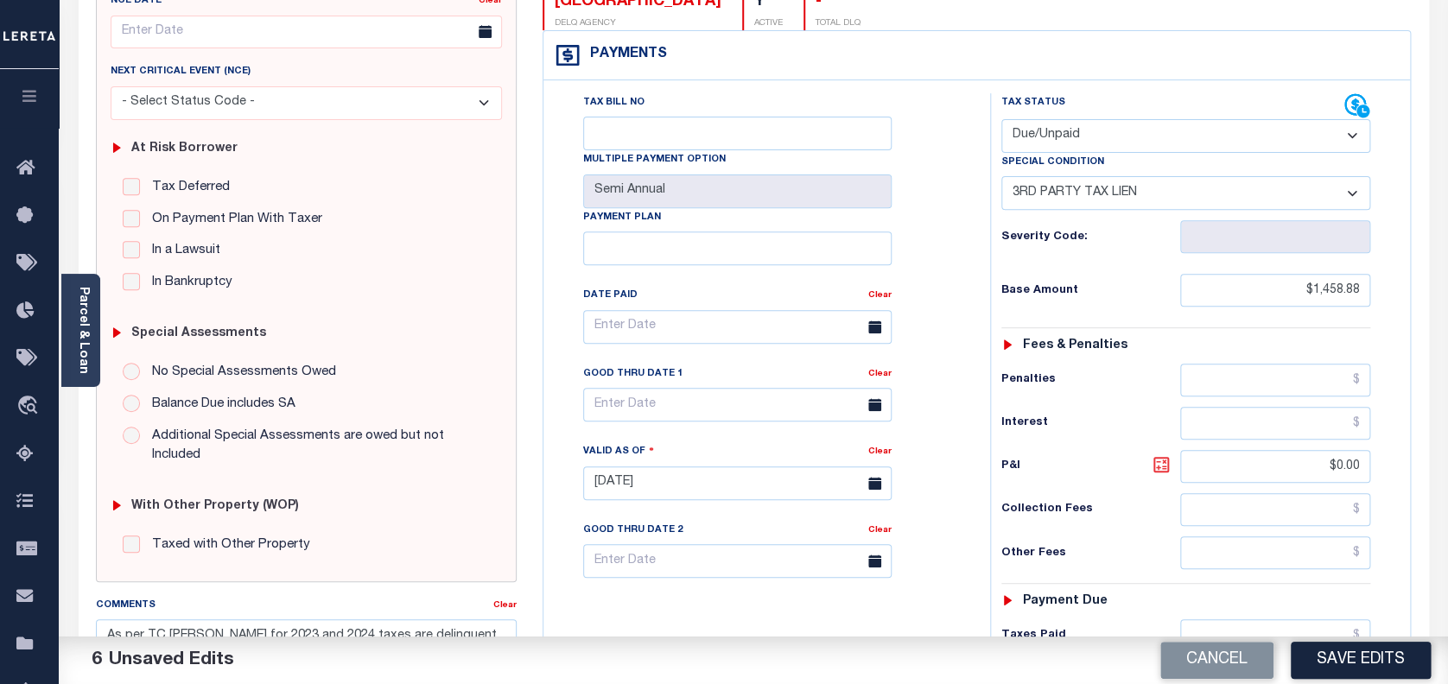
click at [1160, 457] on icon at bounding box center [1161, 465] width 16 height 16
type input "$286.05"
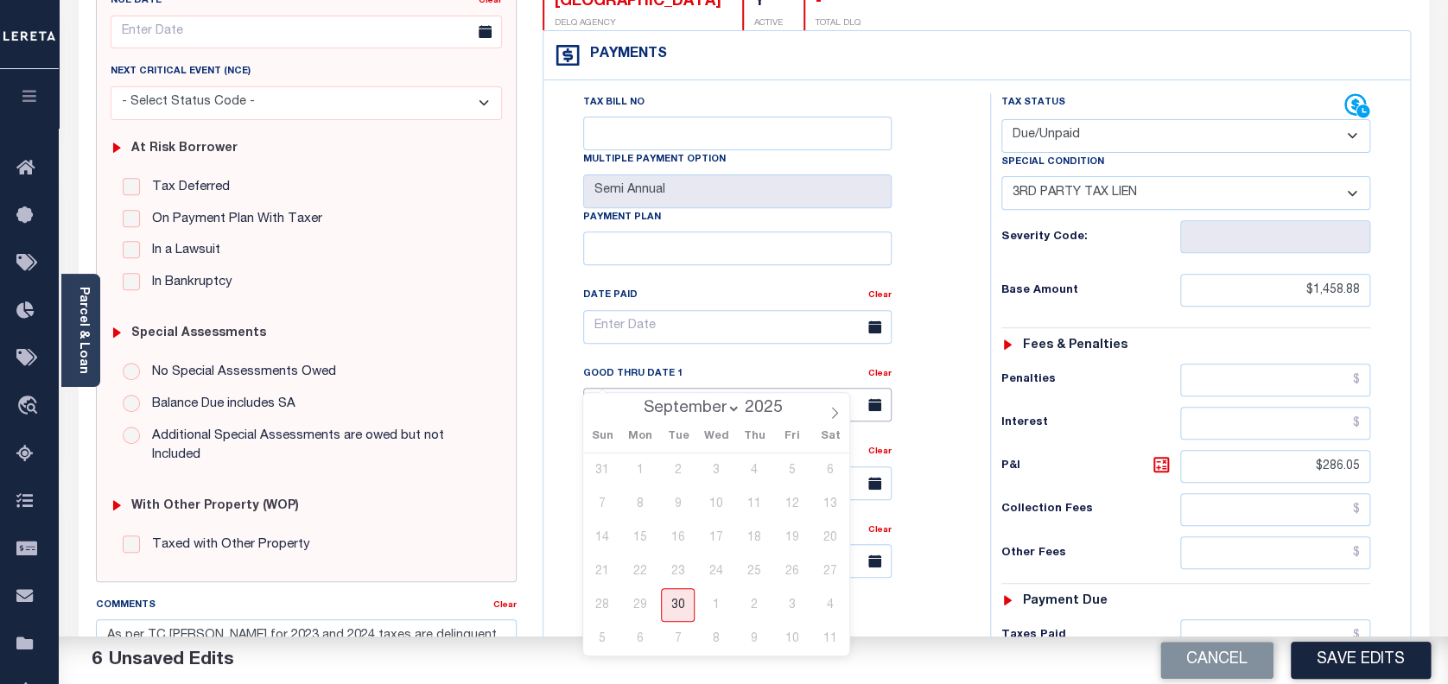
click at [694, 388] on input "text" at bounding box center [737, 405] width 308 height 34
click at [836, 413] on icon at bounding box center [835, 413] width 6 height 11
select select "9"
click at [719, 390] on input "text" at bounding box center [737, 405] width 308 height 34
click at [729, 388] on input "text" at bounding box center [737, 405] width 308 height 34
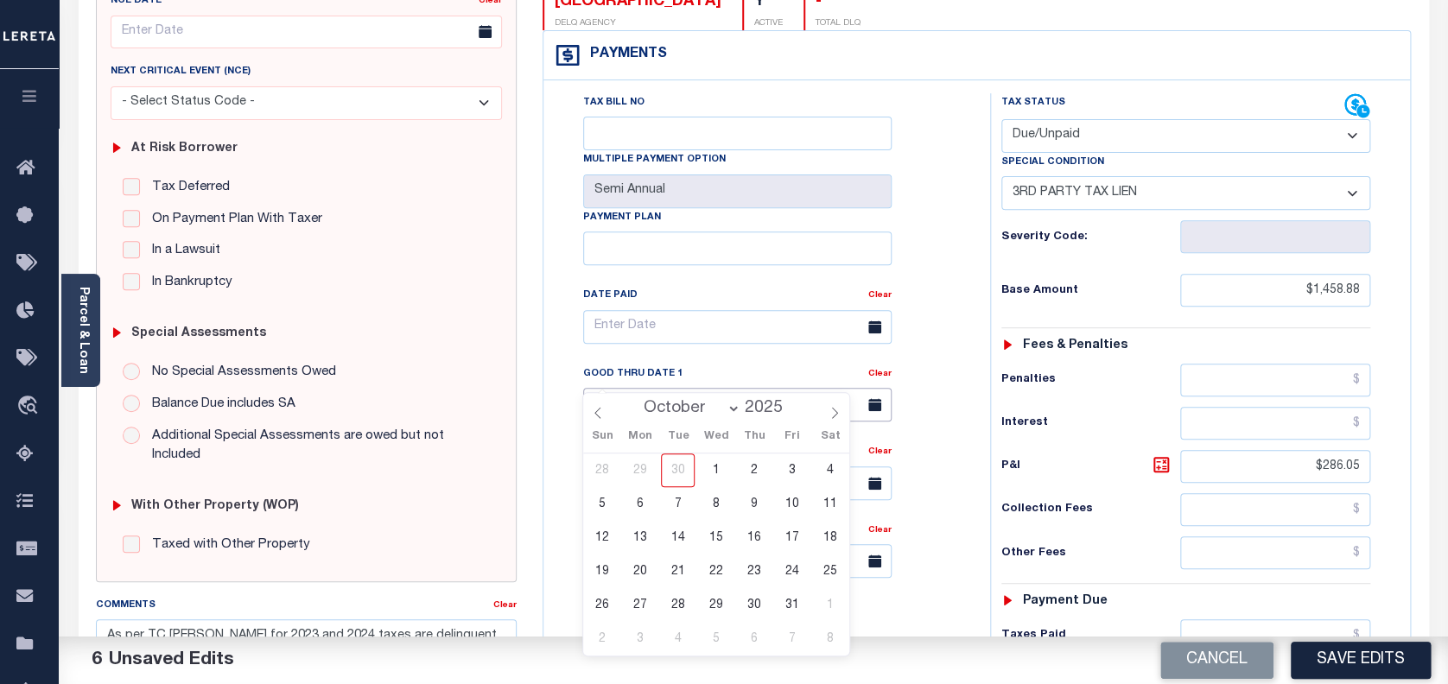
click at [846, 388] on input "text" at bounding box center [737, 405] width 308 height 34
click at [879, 398] on icon at bounding box center [874, 404] width 13 height 13
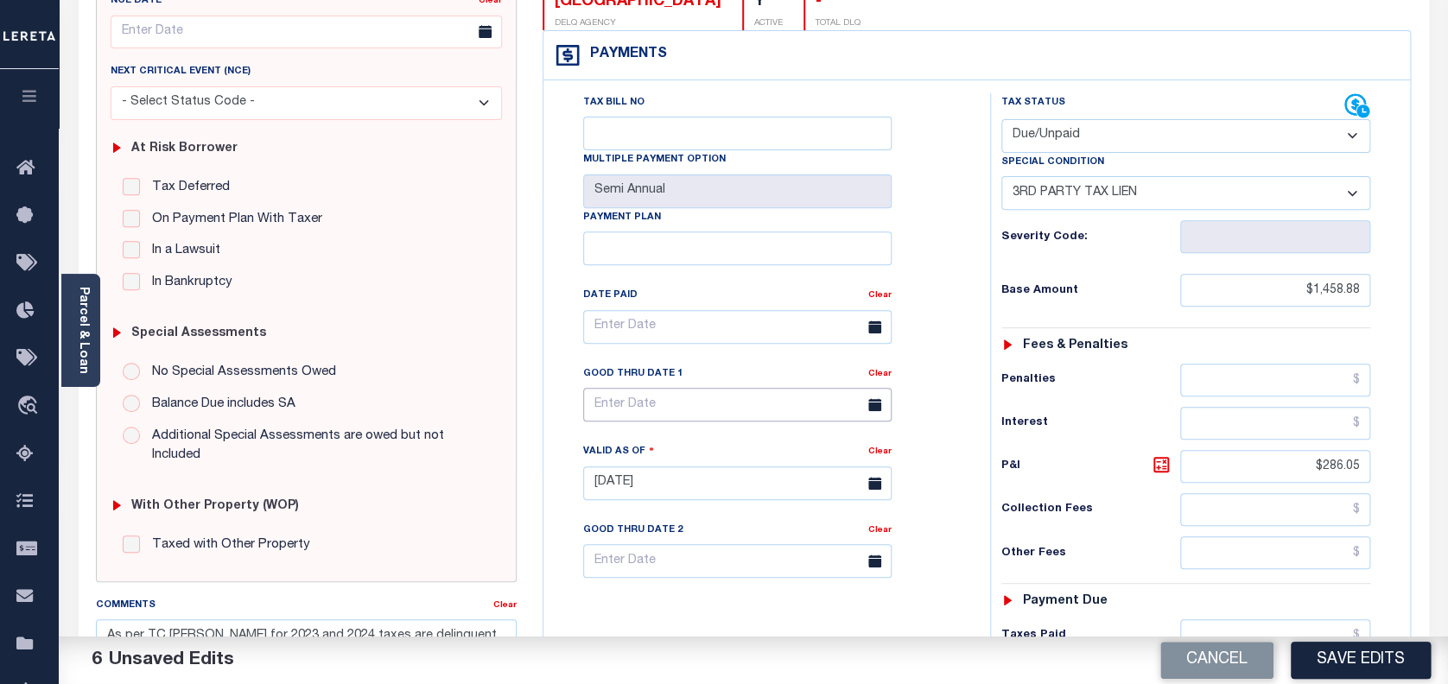
click at [622, 388] on input "text" at bounding box center [737, 405] width 308 height 34
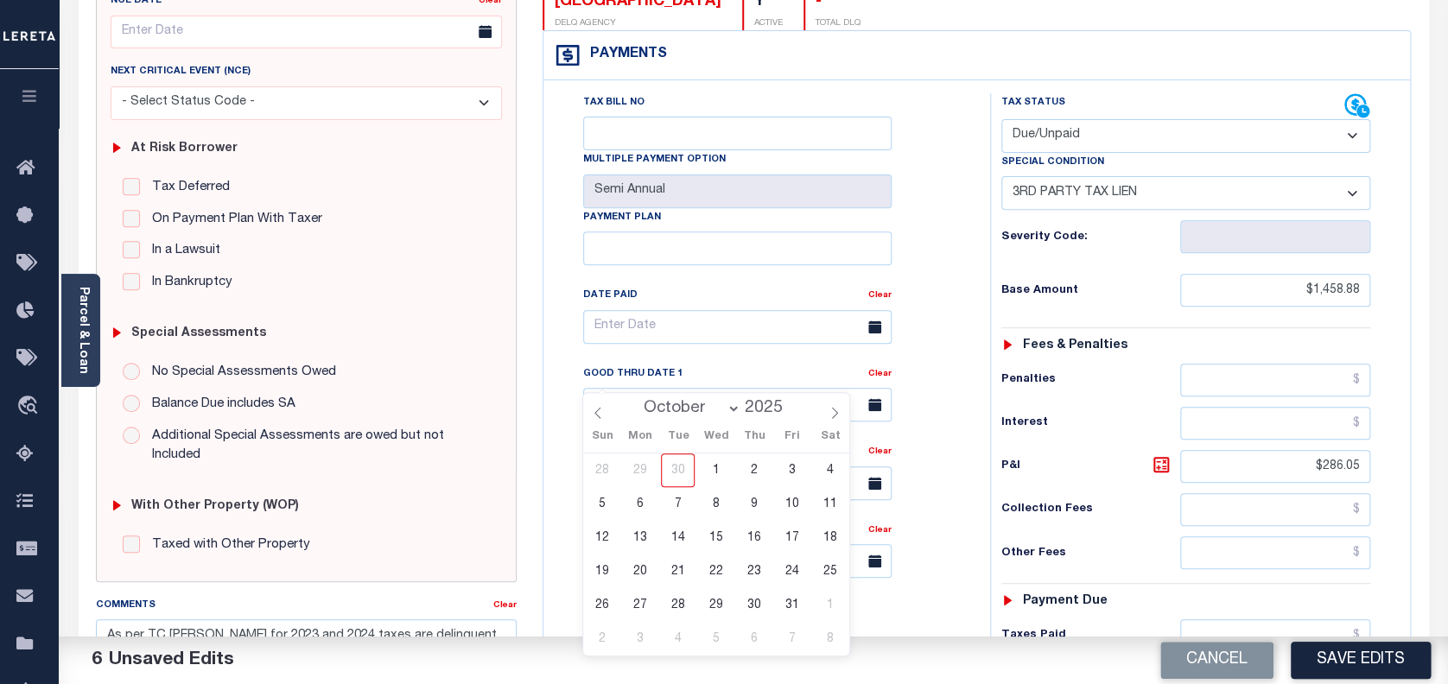
click at [599, 423] on div "Sun Mon Tue Wed Thu Fri Sat" at bounding box center [716, 437] width 266 height 31
click at [789, 588] on span "31" at bounding box center [792, 605] width 34 height 34
type input "[DATE]"
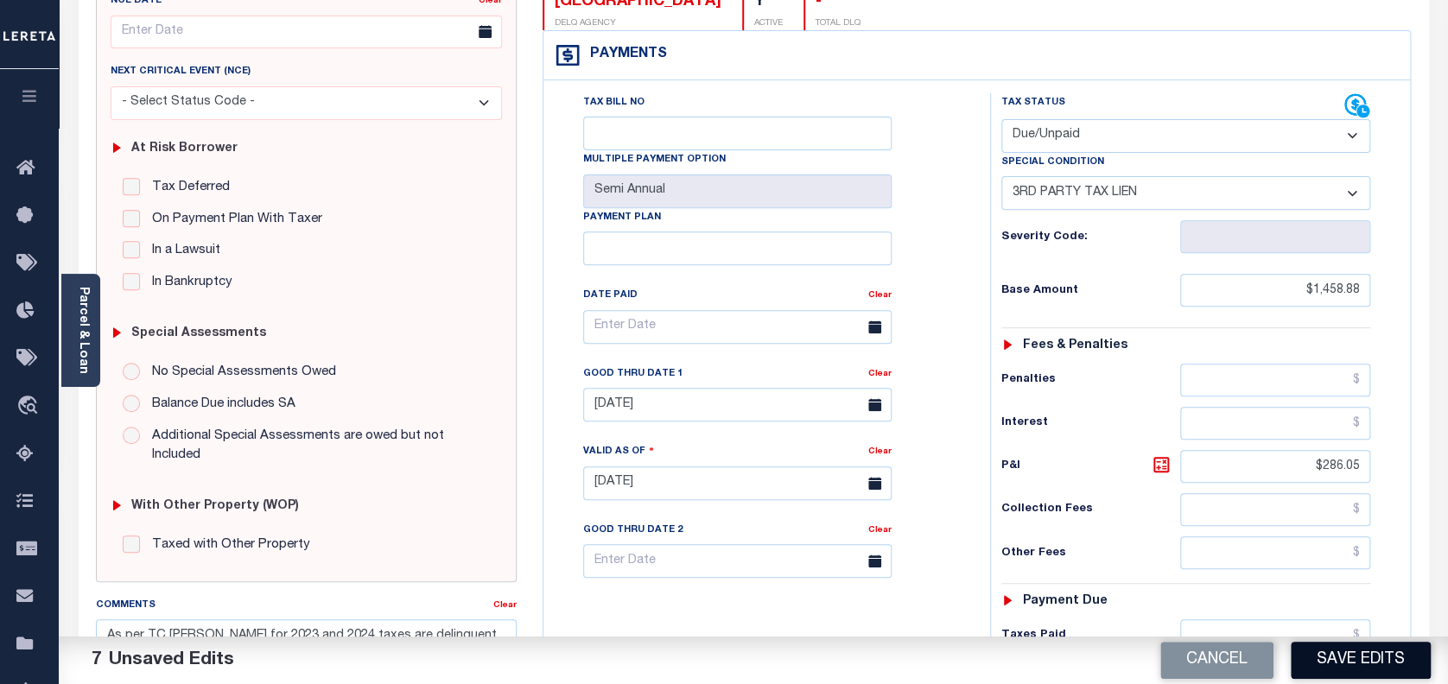
click at [1335, 655] on button "Save Edits" at bounding box center [1360, 660] width 140 height 37
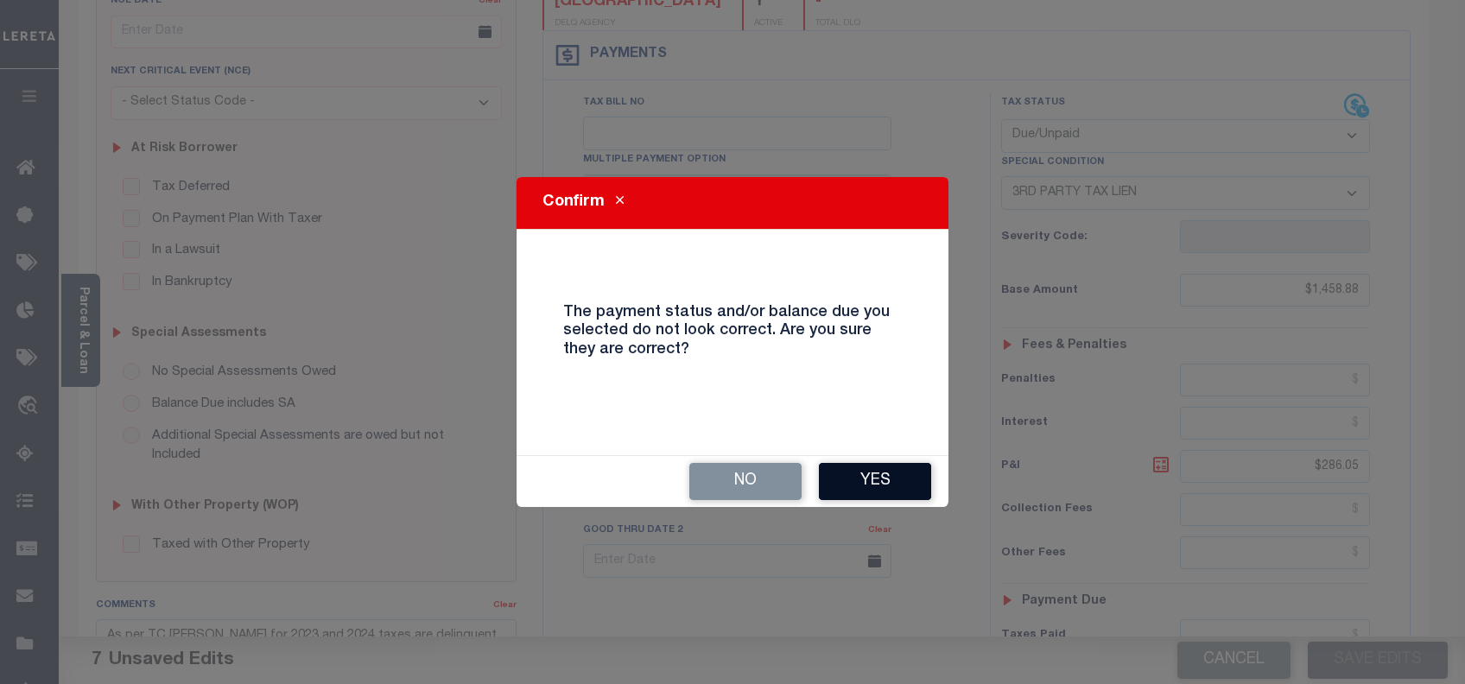
click at [880, 486] on button "Yes" at bounding box center [875, 481] width 112 height 37
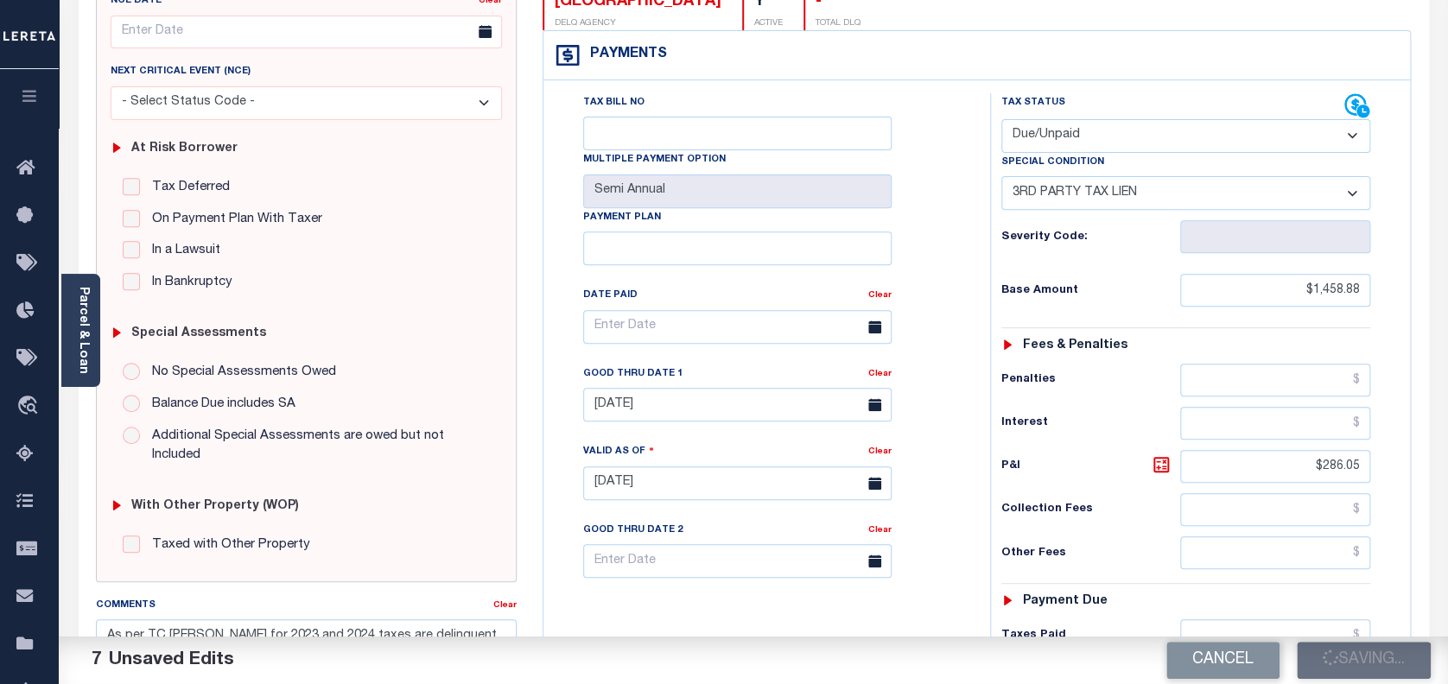
checkbox input "false"
type input "0"
type input "$1,458.88"
type input "$286.05"
type input "$1,744.93"
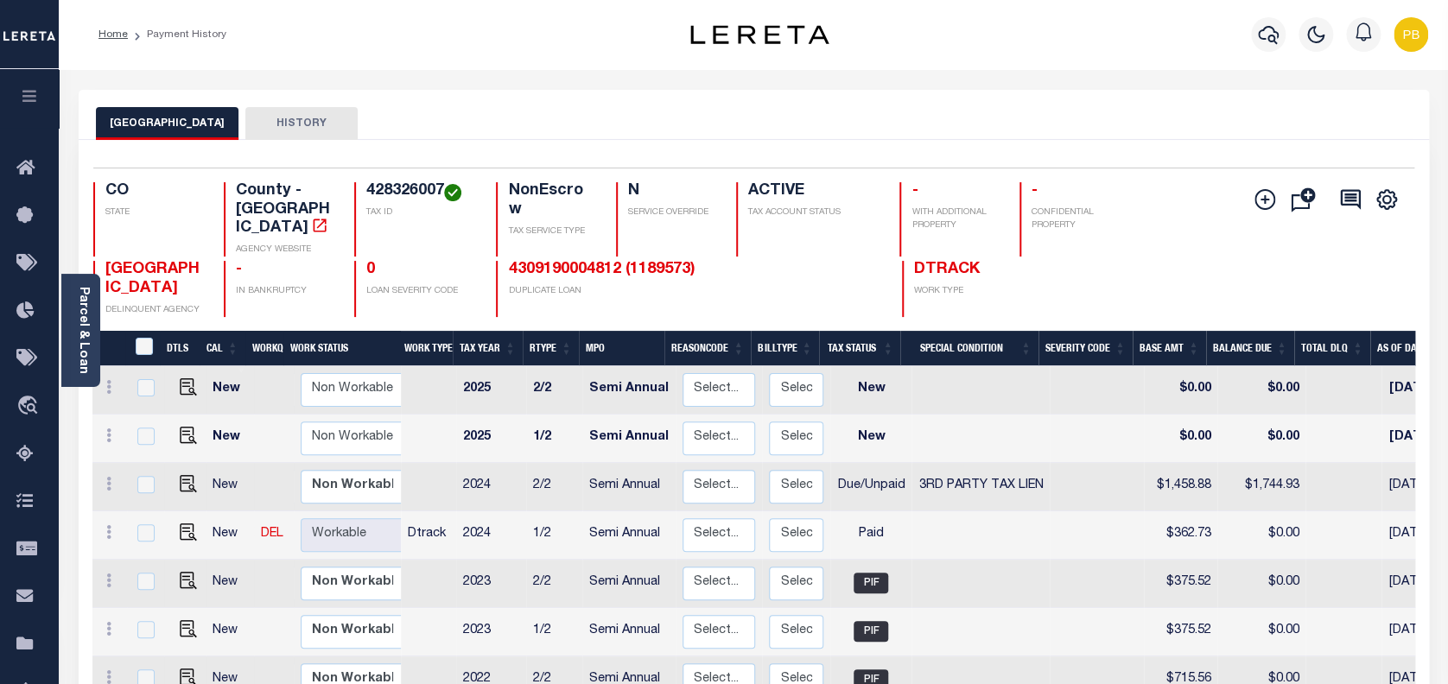
scroll to position [230, 0]
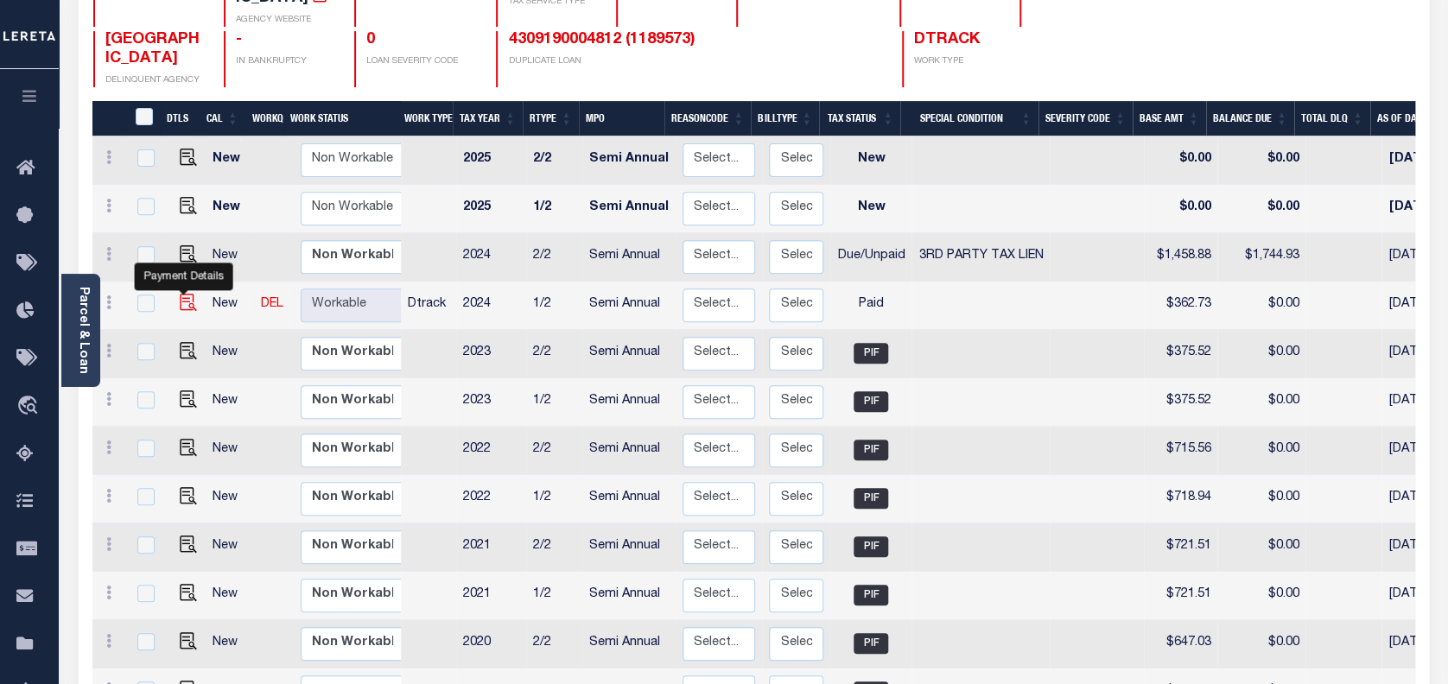
click at [180, 294] on img "" at bounding box center [188, 302] width 17 height 17
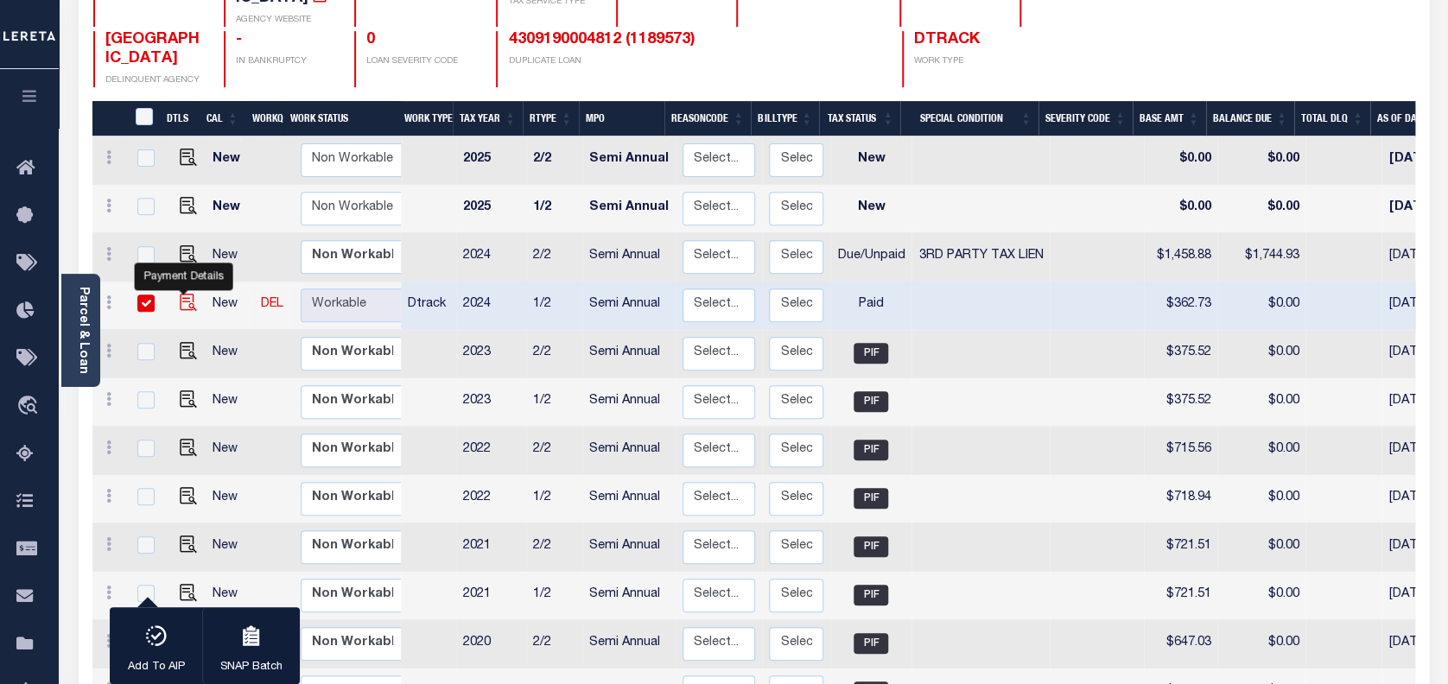
checkbox input "true"
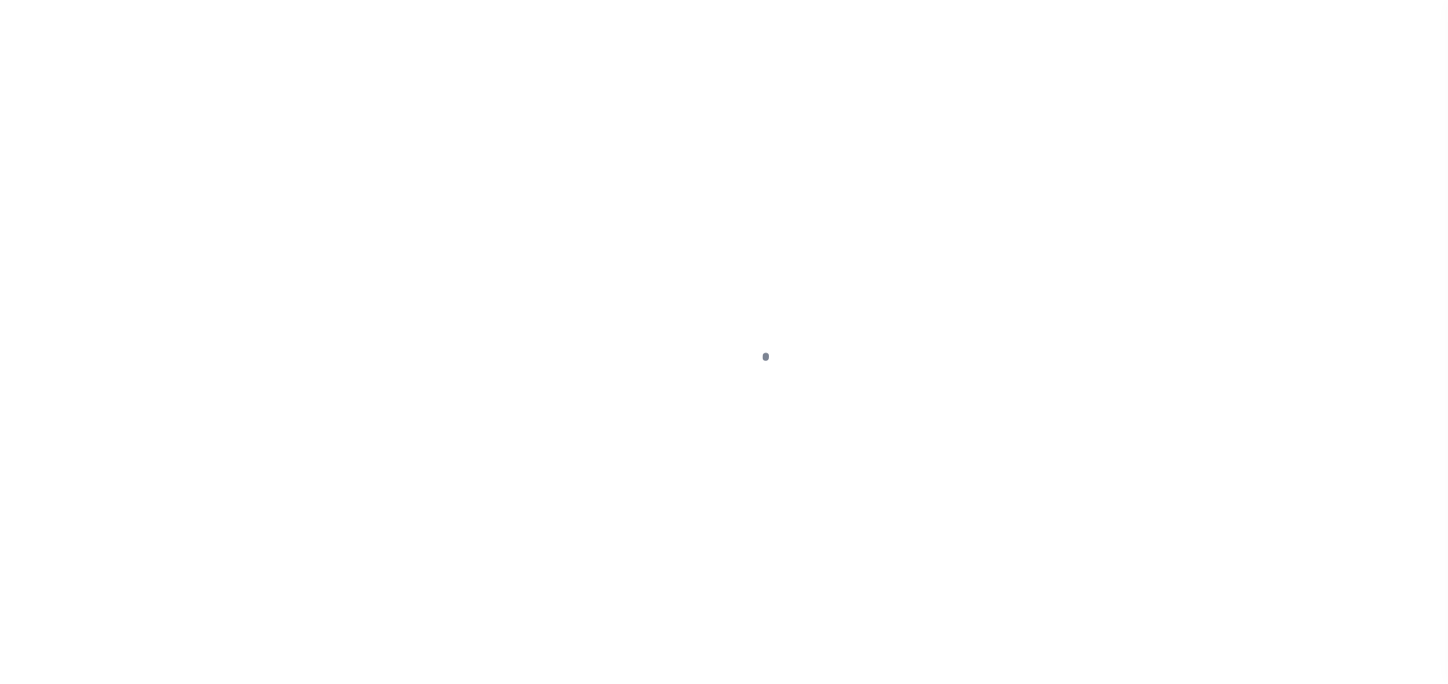
select select "PYD"
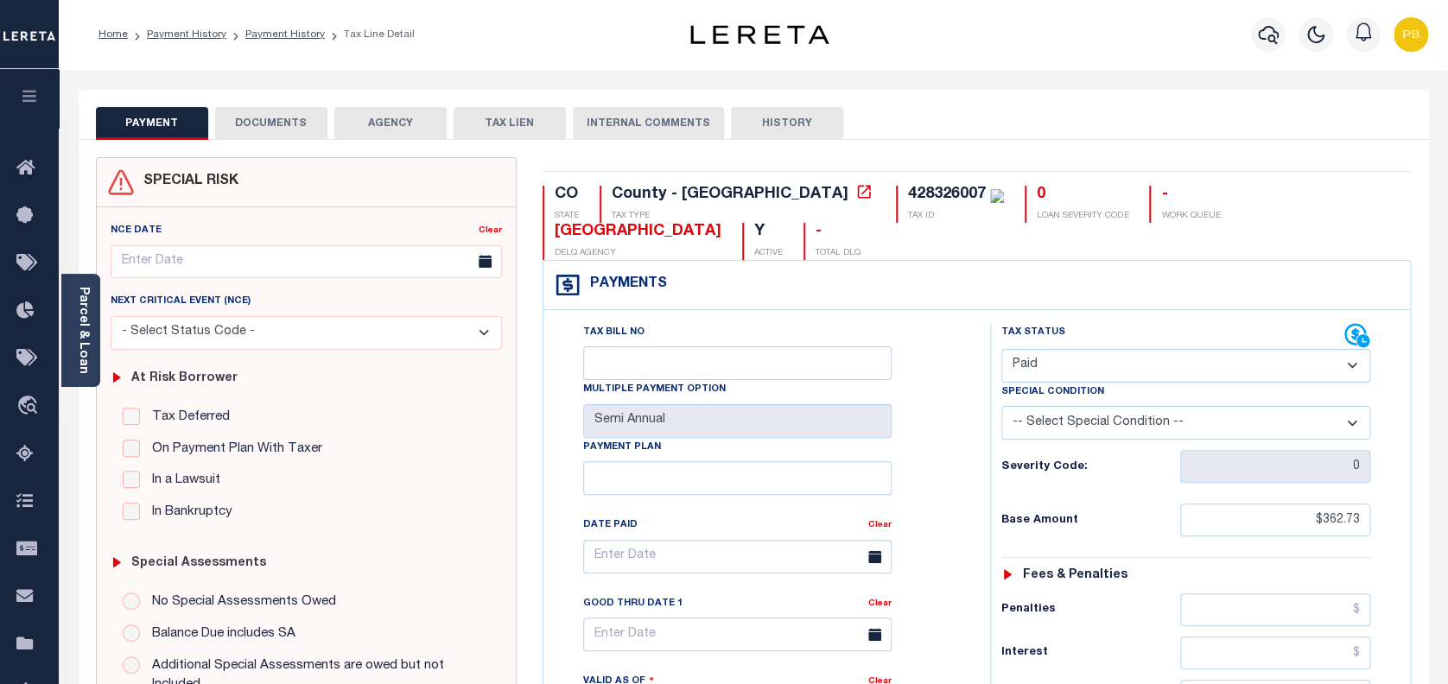
click at [1103, 406] on select "-- Select Special Condition -- 3RD PARTY TAX LIEN AGENCY TAX LIEN (A.K.A Inside…" at bounding box center [1186, 423] width 370 height 34
select select "20"
click at [1001, 406] on select "-- Select Special Condition -- 3RD PARTY TAX LIEN AGENCY TAX LIEN (A.K.A Inside…" at bounding box center [1186, 423] width 370 height 34
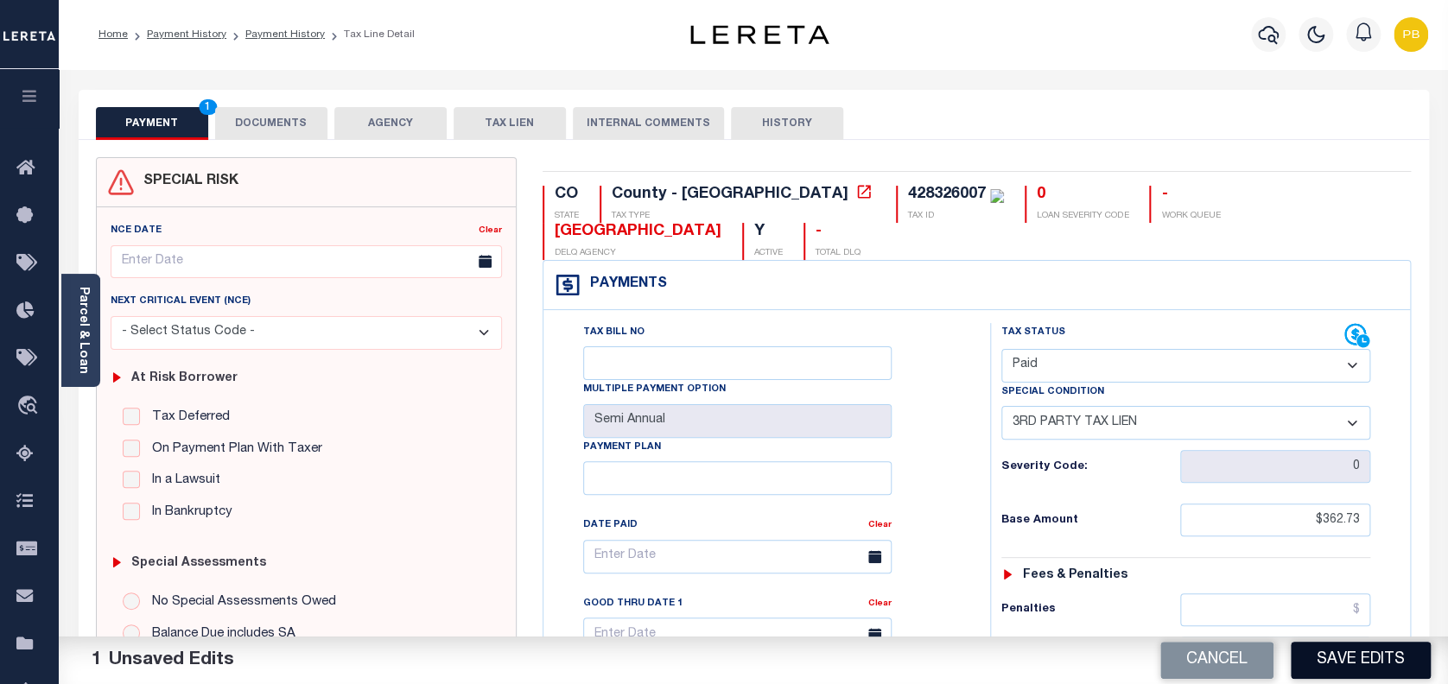
click at [1387, 655] on button "Save Edits" at bounding box center [1360, 660] width 140 height 37
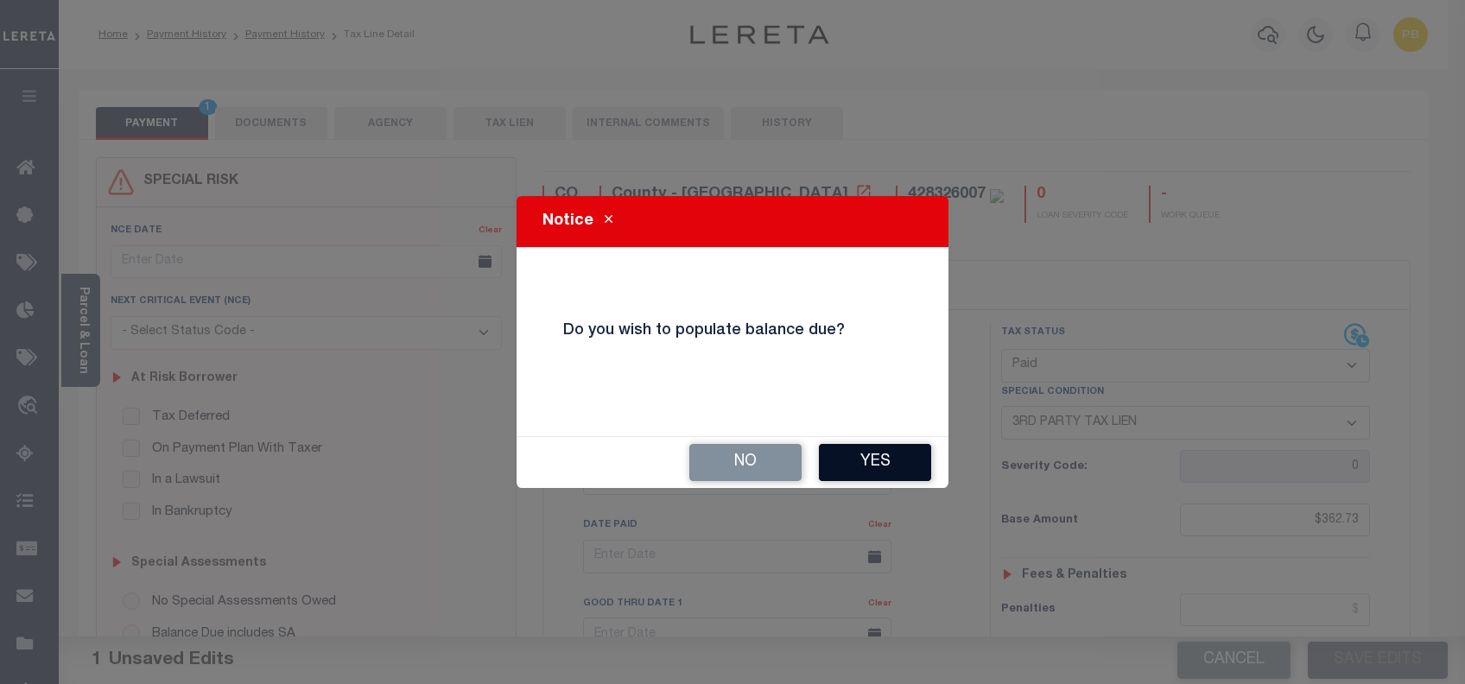
click at [878, 459] on button "Yes" at bounding box center [875, 462] width 112 height 37
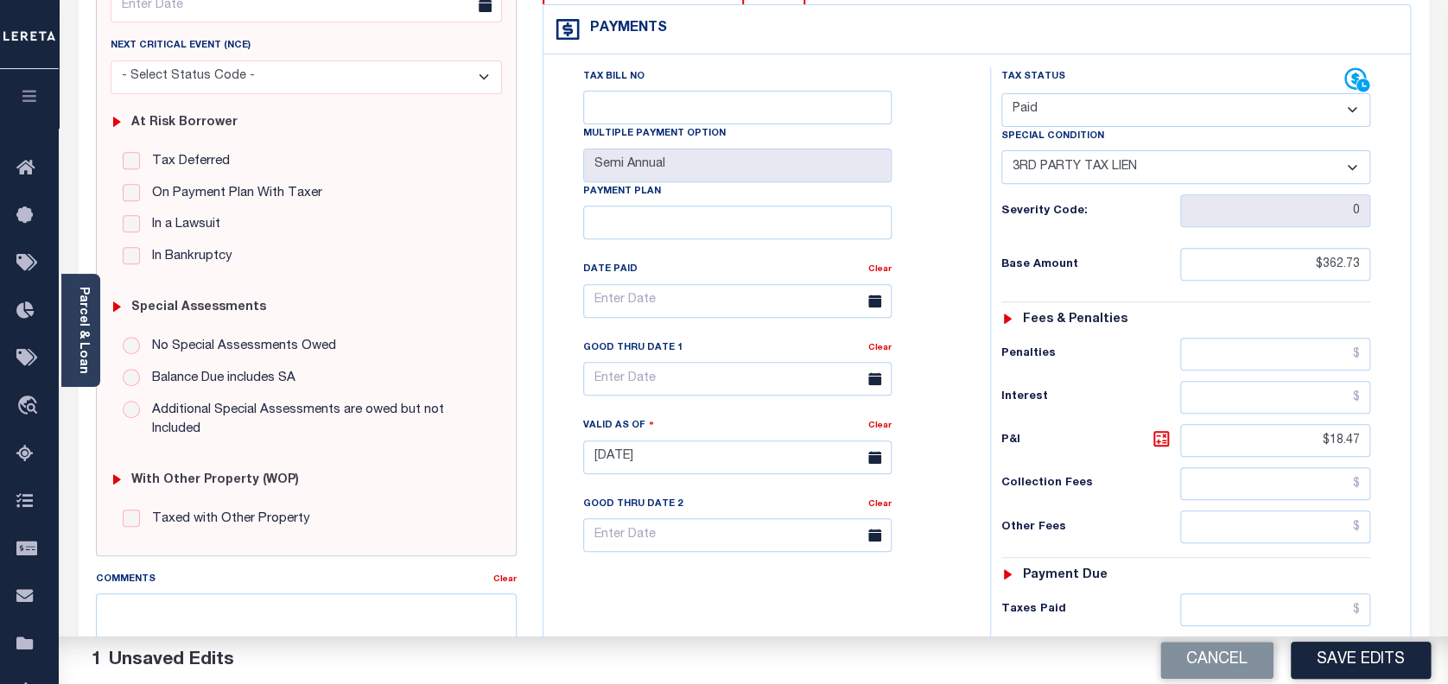
scroll to position [345, 0]
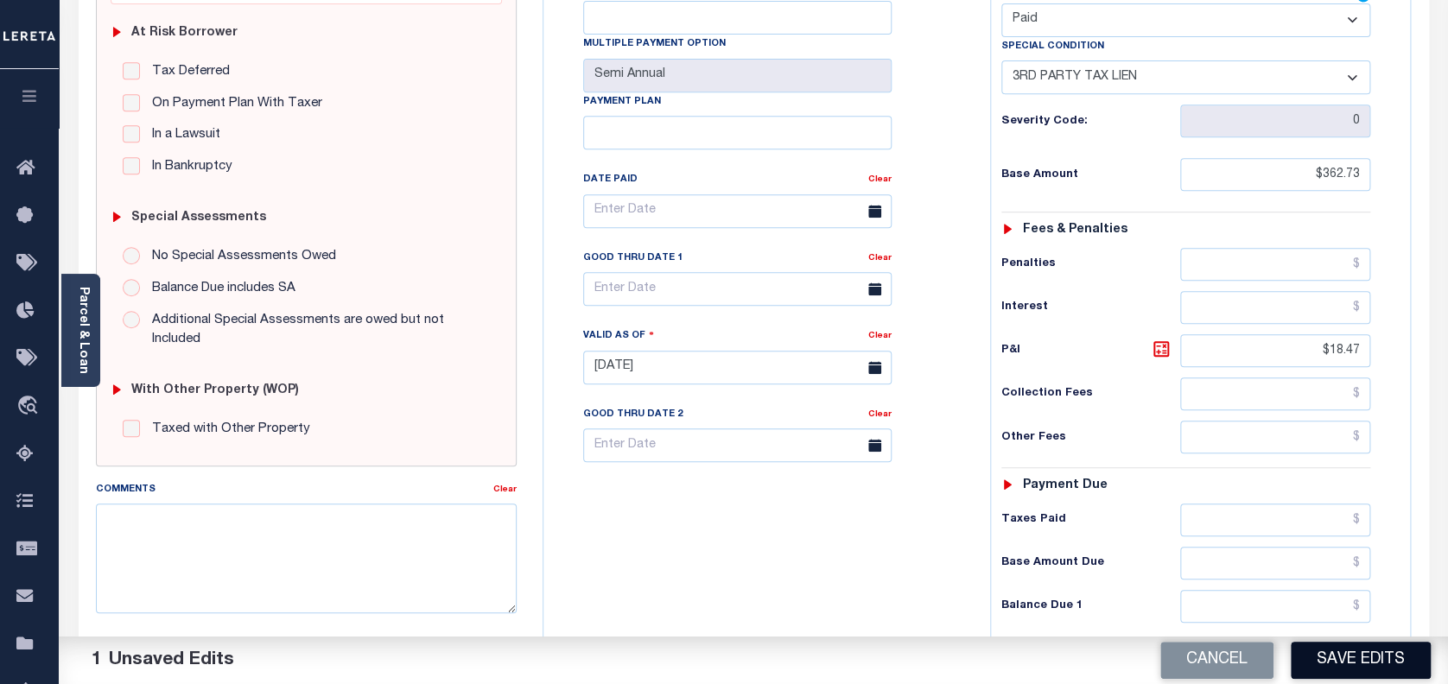
click at [1379, 656] on button "Save Edits" at bounding box center [1360, 660] width 140 height 37
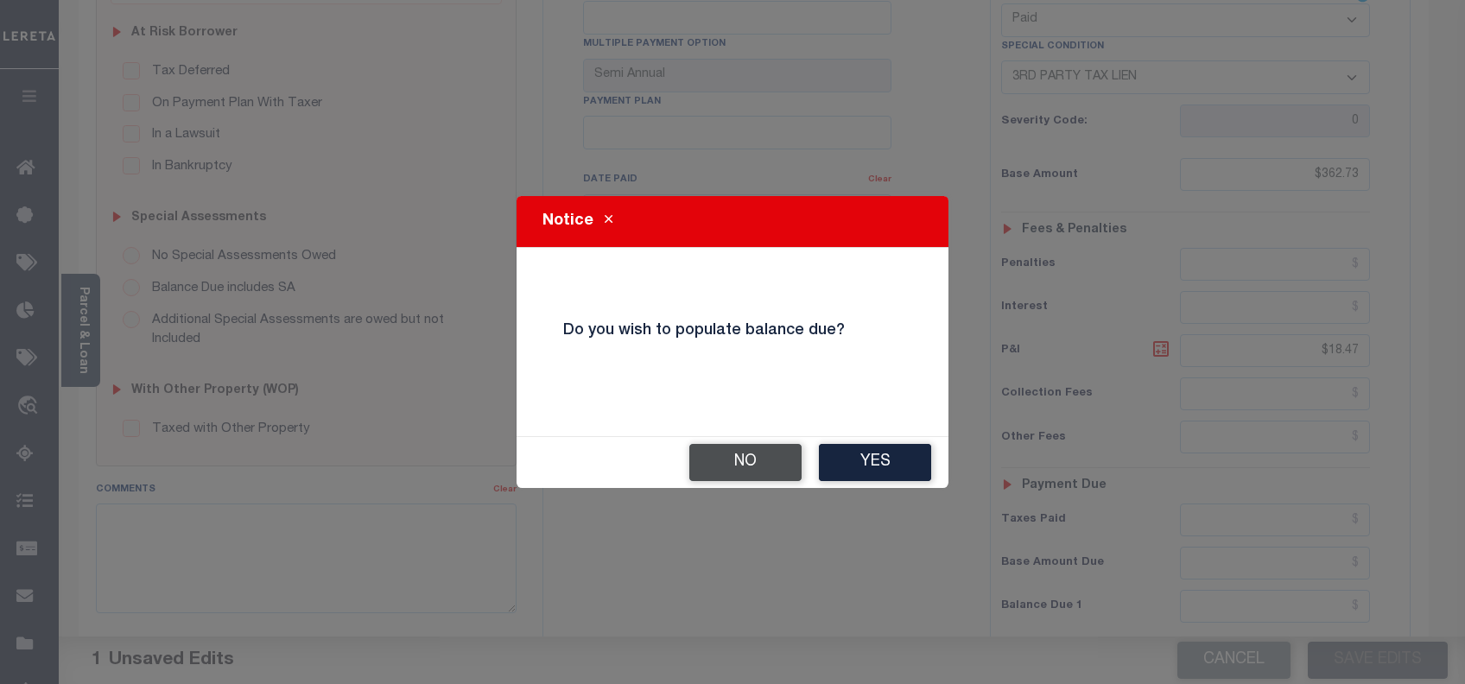
click at [732, 460] on button "No" at bounding box center [745, 462] width 112 height 37
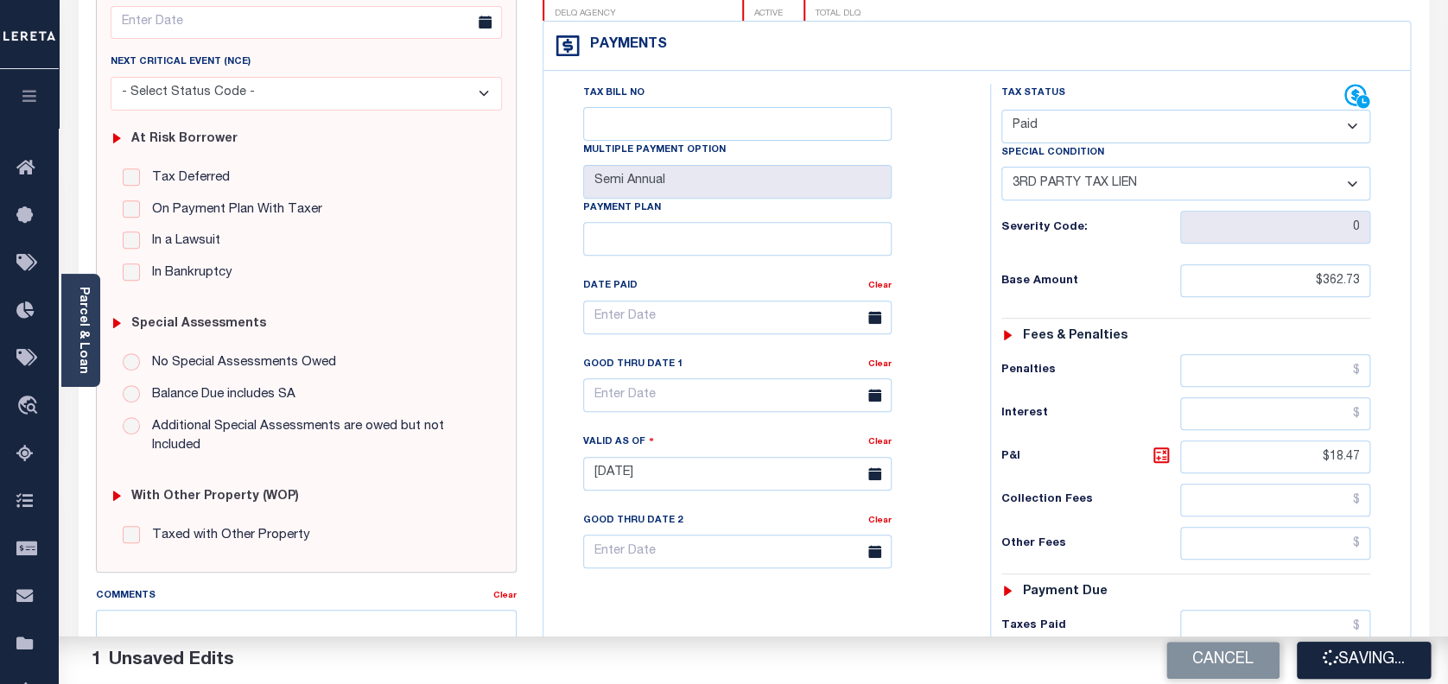
scroll to position [26, 0]
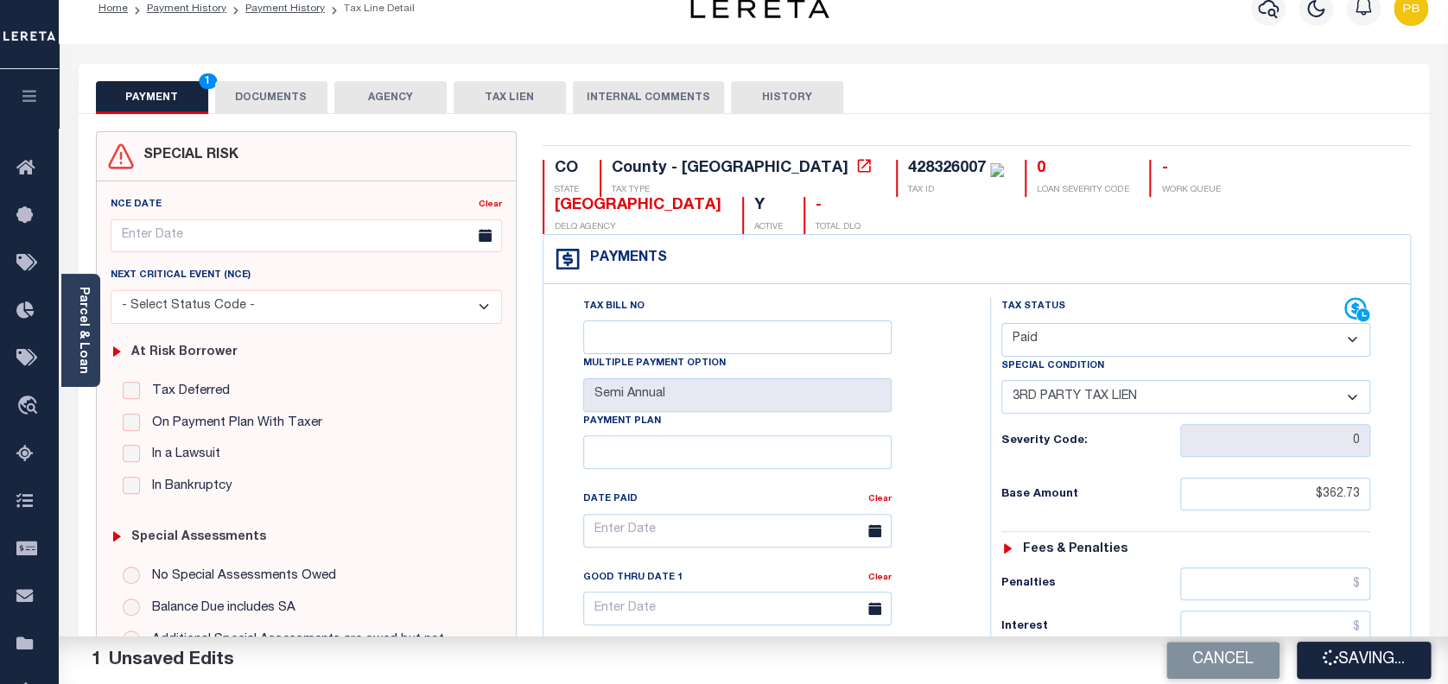
checkbox input "false"
type input "$362.73"
type input "$18.47"
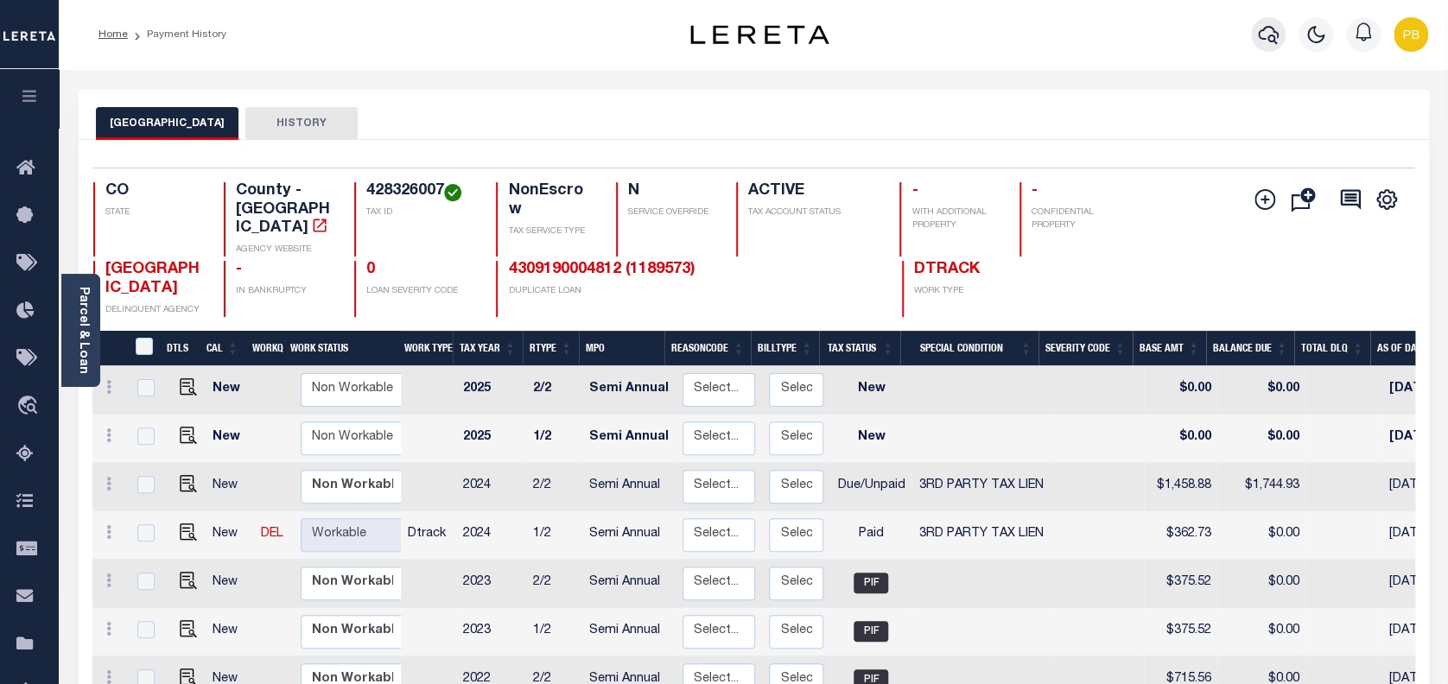
click at [1274, 38] on icon "button" at bounding box center [1268, 35] width 21 height 18
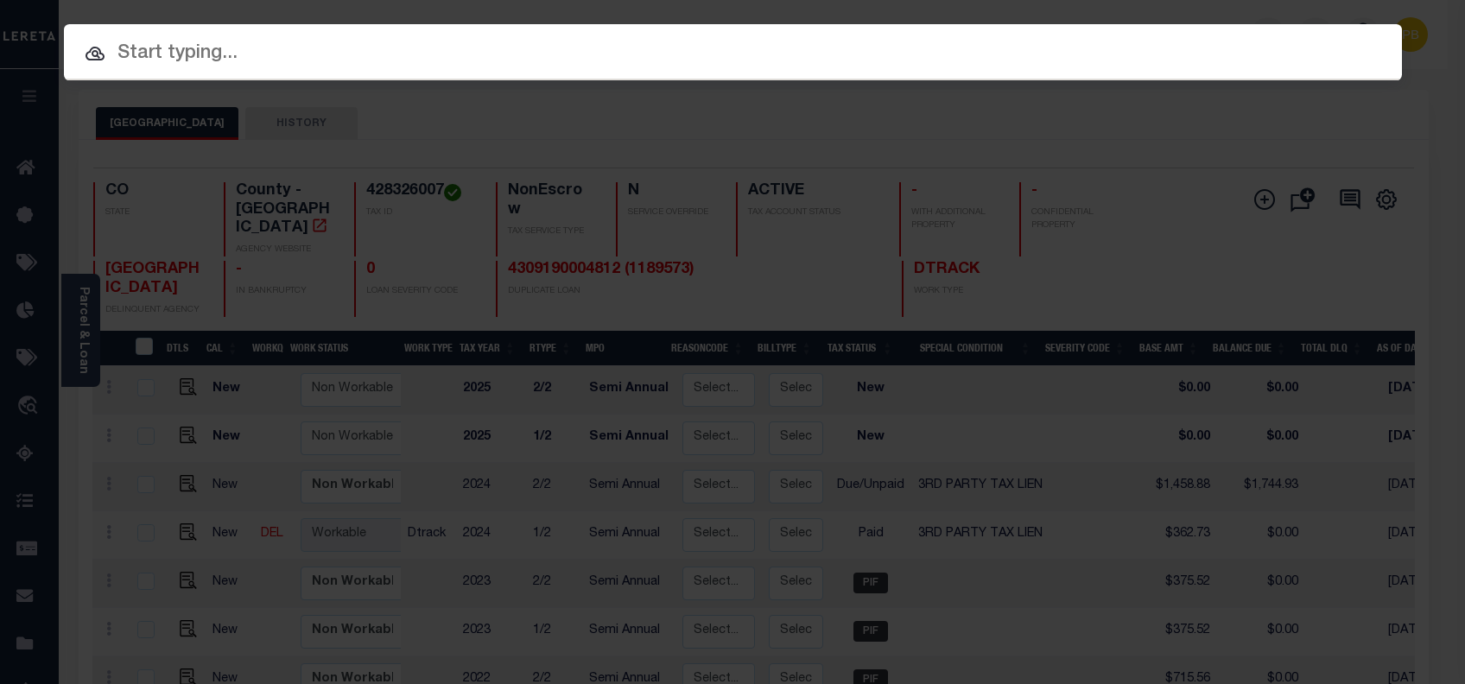
click at [350, 59] on input "text" at bounding box center [733, 54] width 1338 height 30
paste input "942300008623"
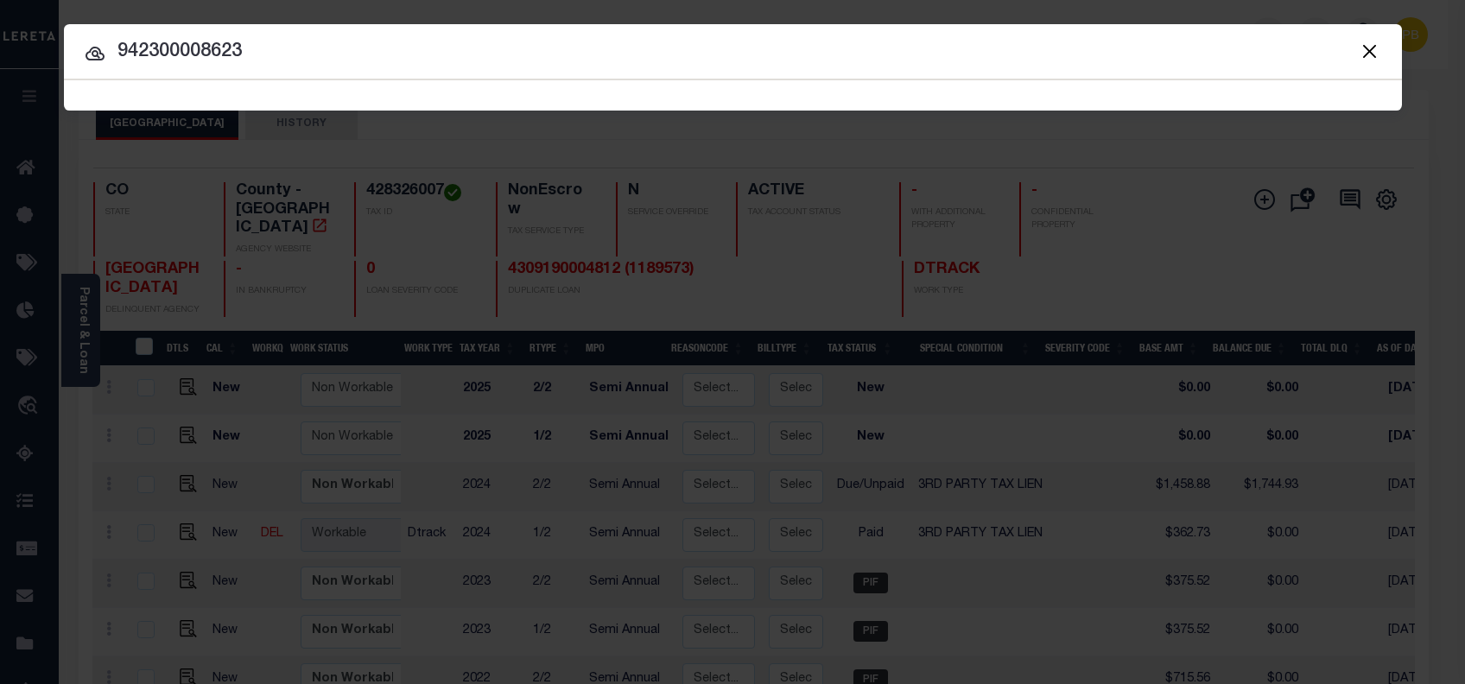
type input "942300008623"
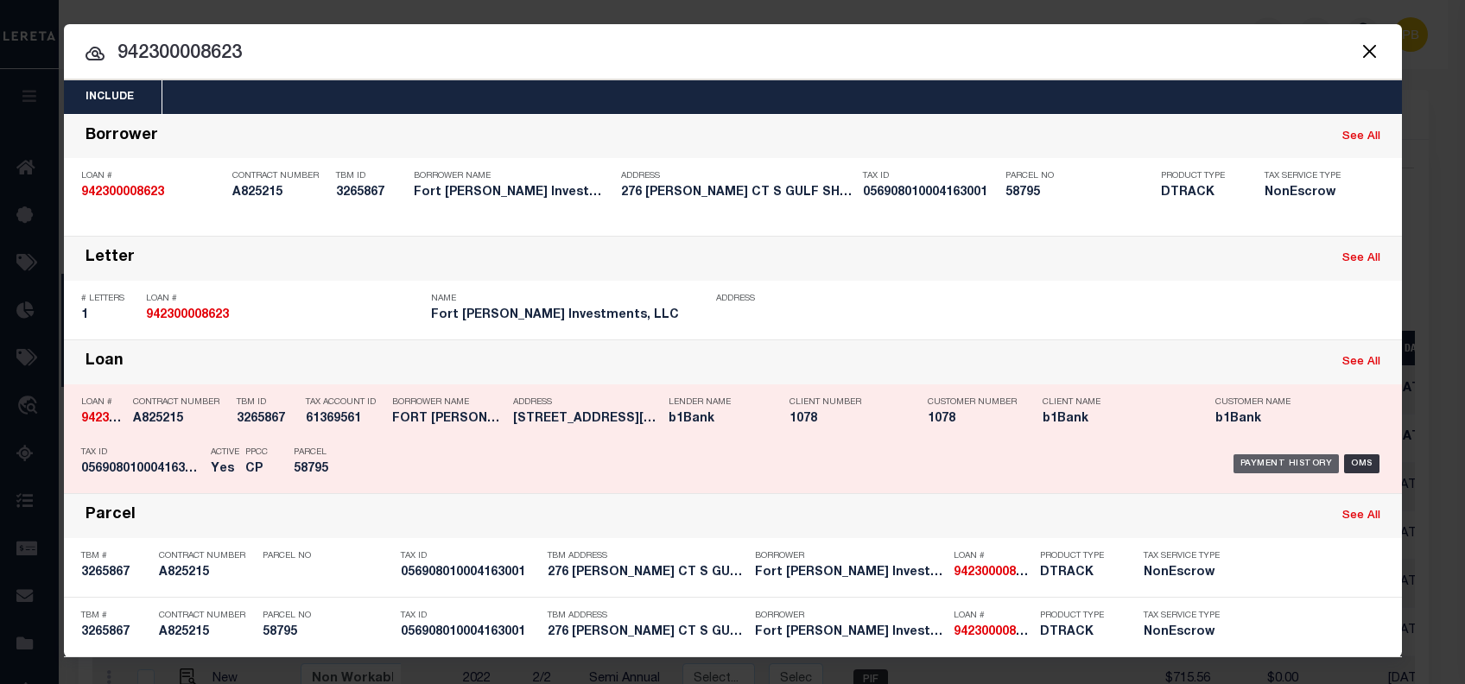
click at [1298, 465] on div "Payment History" at bounding box center [1286, 463] width 106 height 19
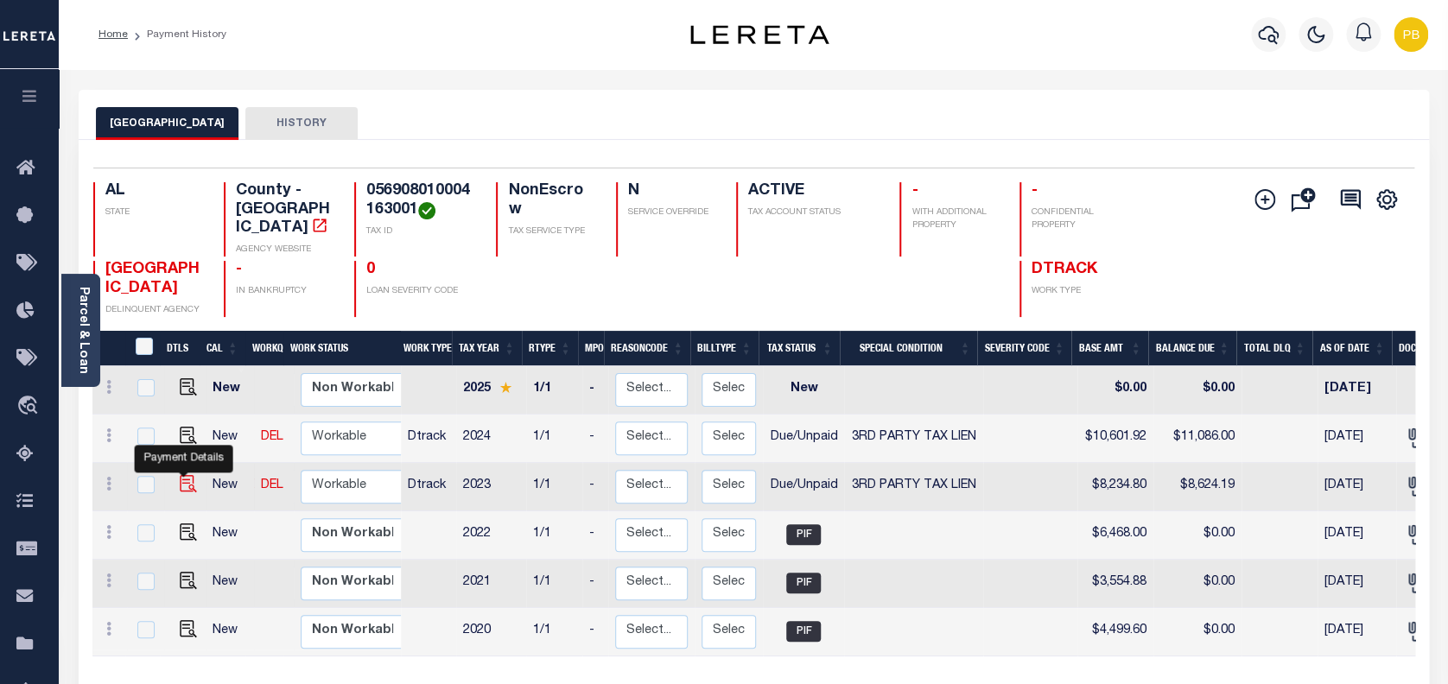
click at [185, 475] on img "" at bounding box center [188, 483] width 17 height 17
checkbox input "true"
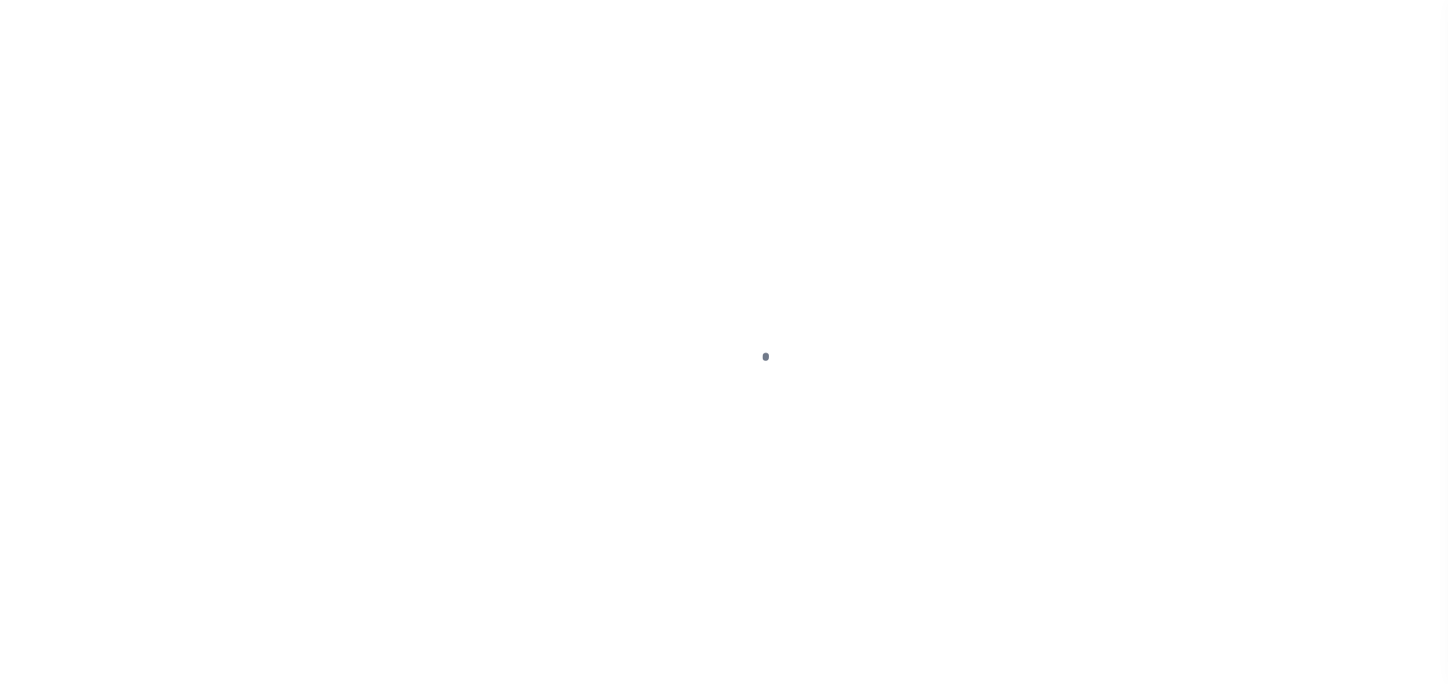
select select "DUE"
select select "20"
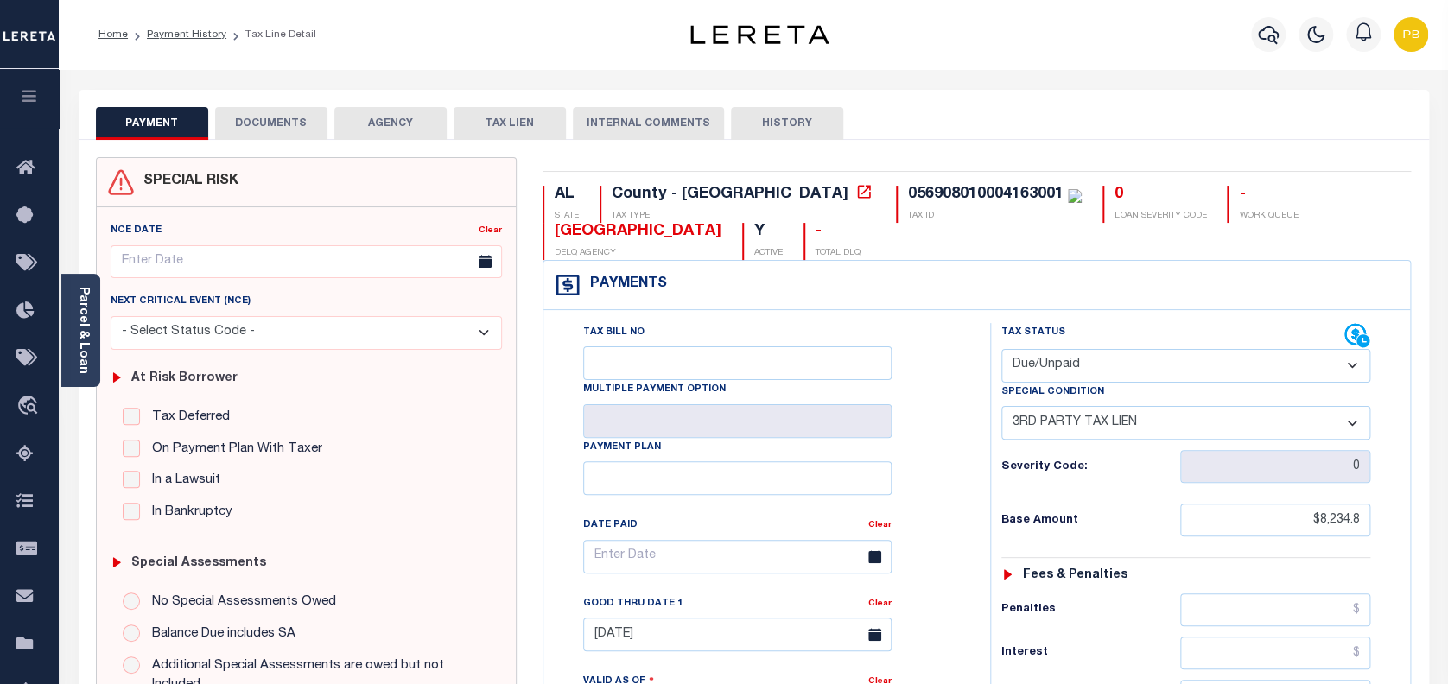
click at [290, 124] on button "DOCUMENTS" at bounding box center [271, 123] width 112 height 33
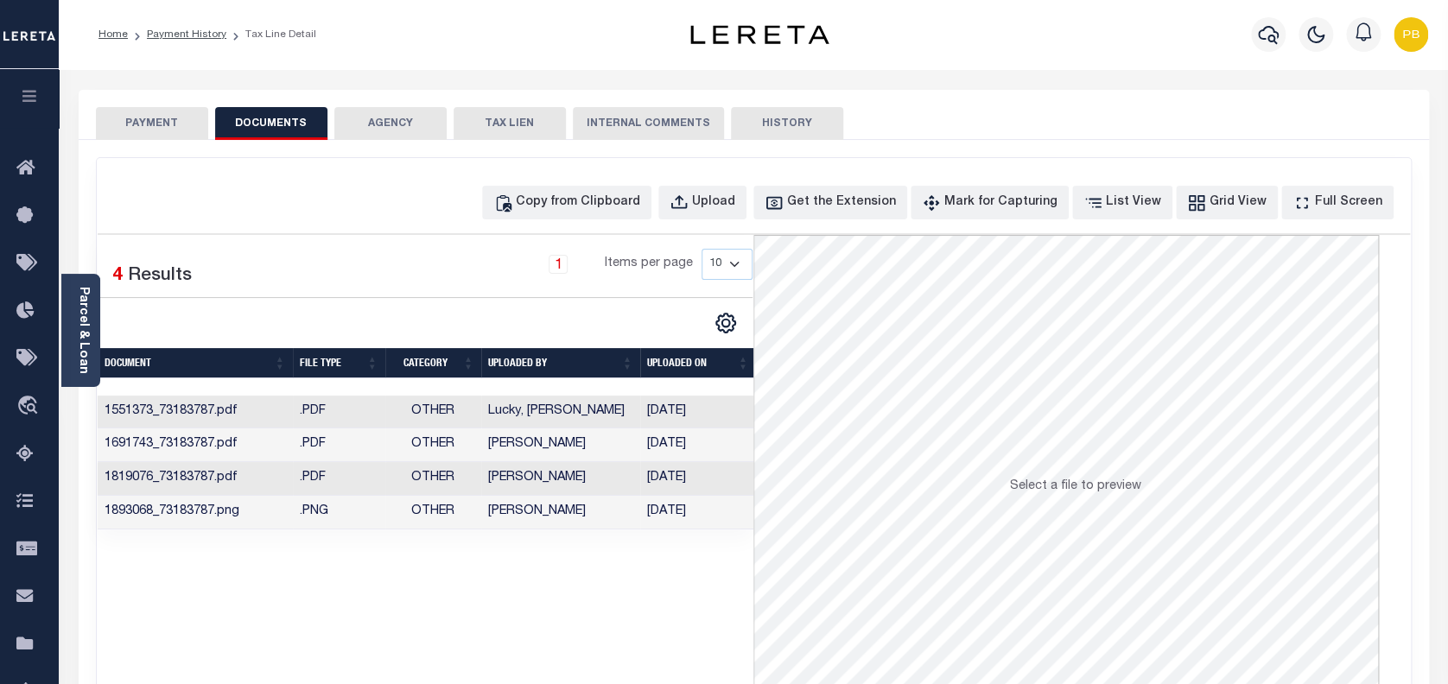
click at [159, 116] on button "PAYMENT" at bounding box center [152, 123] width 112 height 33
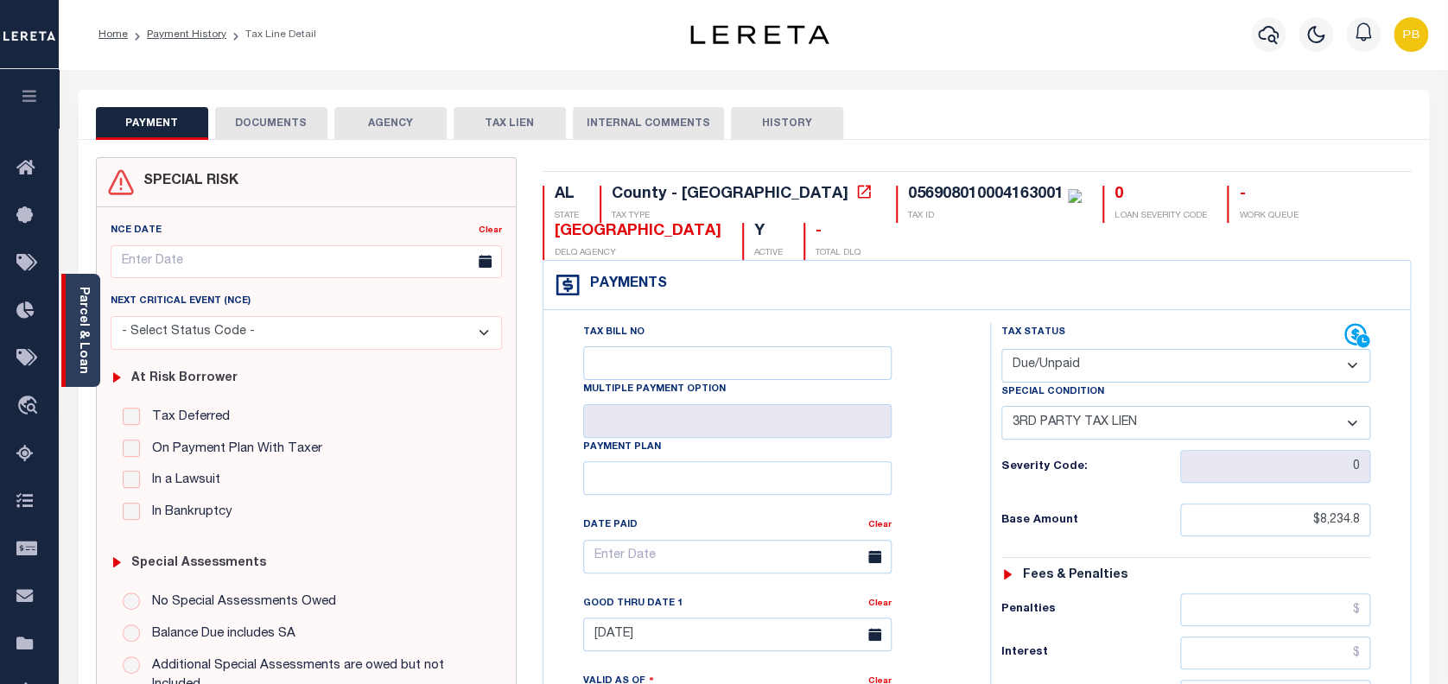
click at [82, 343] on link "Parcel & Loan" at bounding box center [83, 330] width 12 height 87
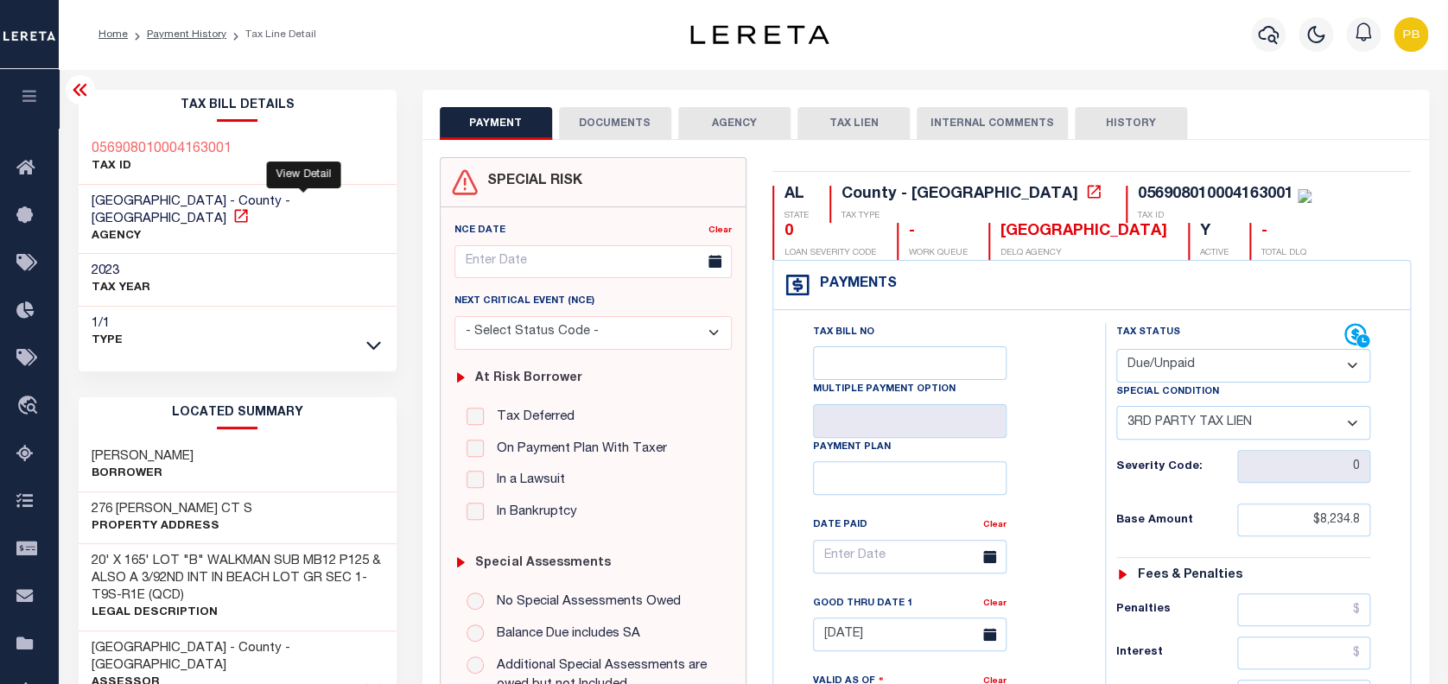
click at [250, 207] on icon at bounding box center [240, 215] width 17 height 17
drag, startPoint x: 1002, startPoint y: 196, endPoint x: 1144, endPoint y: 192, distance: 142.6
click at [1138, 192] on div "056908010004163001" at bounding box center [1215, 195] width 155 height 16
click at [1144, 194] on div "056908010004163001" at bounding box center [1215, 195] width 155 height 16
drag, startPoint x: 1144, startPoint y: 194, endPoint x: 987, endPoint y: 199, distance: 157.3
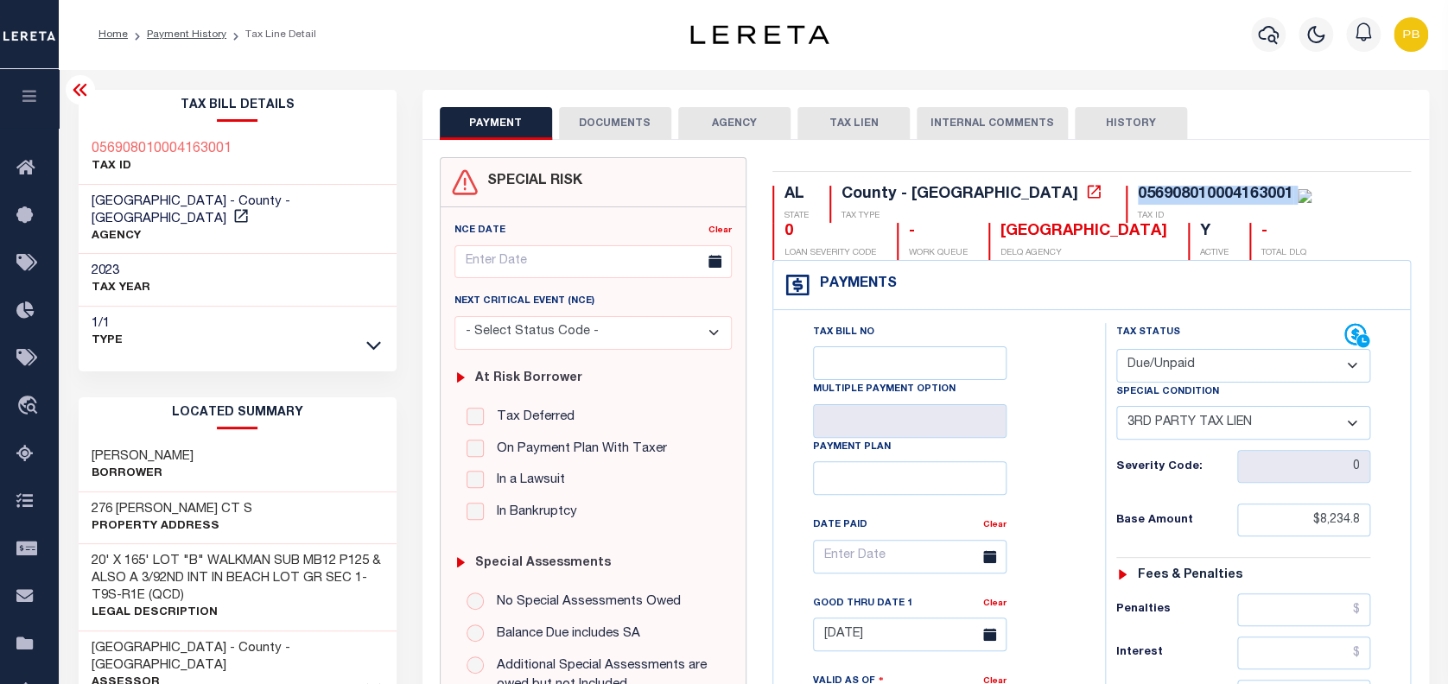
click at [1125, 199] on div "056908010004163001 TAX ID" at bounding box center [1218, 204] width 186 height 37
copy div "056908010004163001"
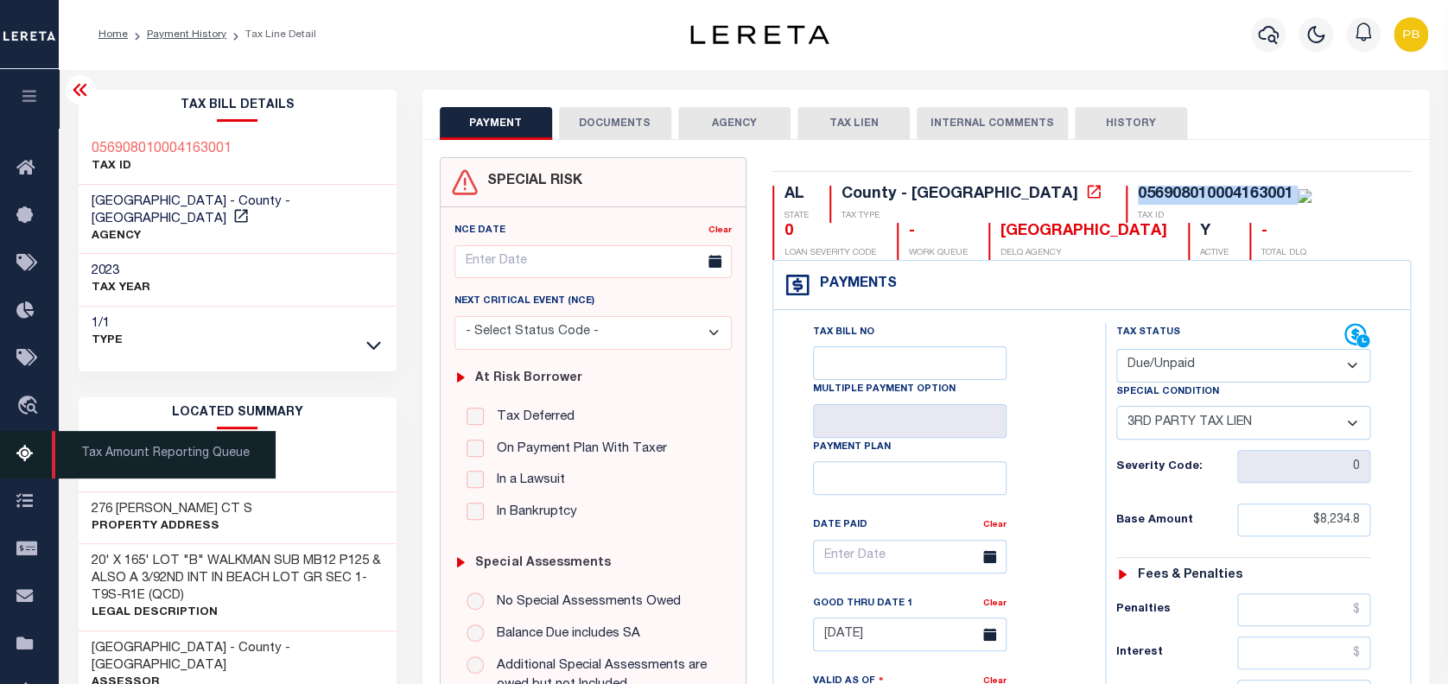
drag, startPoint x: 247, startPoint y: 434, endPoint x: 35, endPoint y: 434, distance: 212.5
click at [35, 434] on div "Home Payment History Tax Line Detail Profile Sign out" at bounding box center [724, 650] width 1448 height 1301
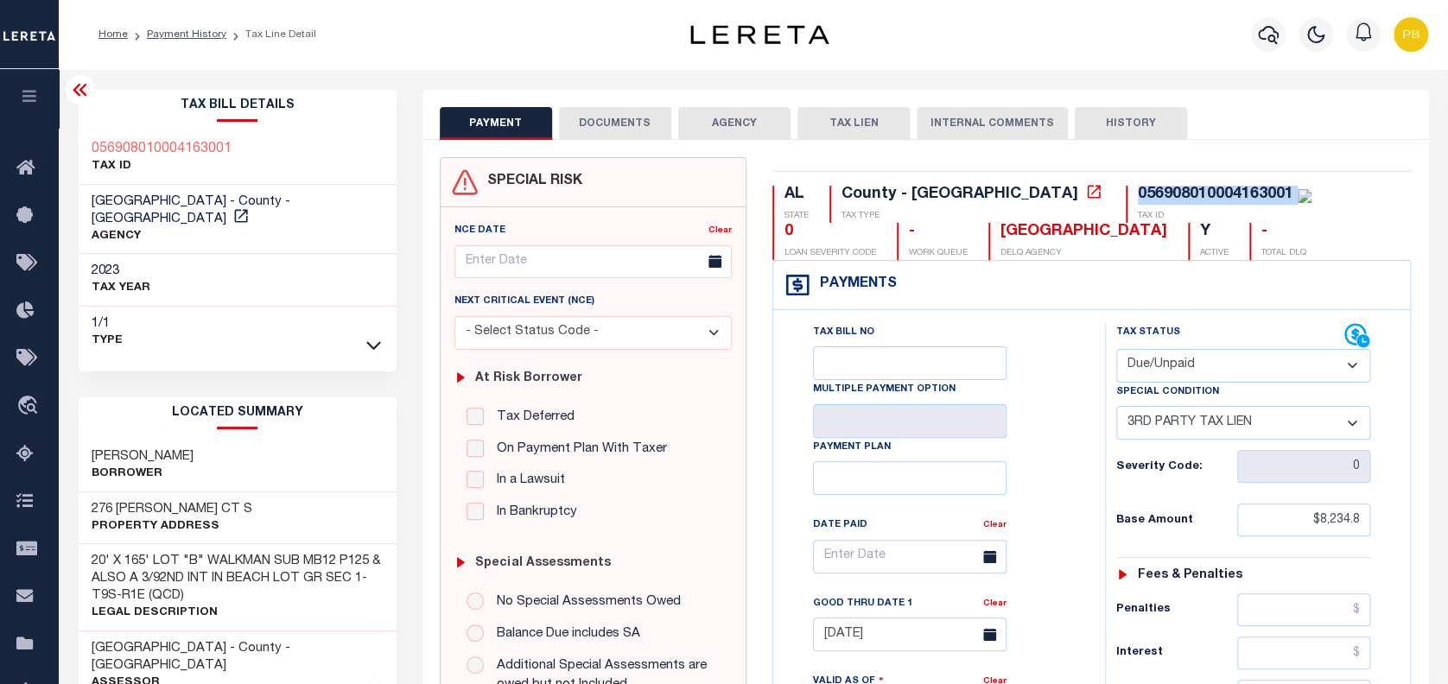
click at [227, 404] on h2 "LOCATED SUMMARY" at bounding box center [238, 413] width 318 height 32
drag, startPoint x: 95, startPoint y: 434, endPoint x: 255, endPoint y: 422, distance: 160.3
click at [255, 440] on div "MILLHOLLAND, STUART Borrower" at bounding box center [238, 466] width 318 height 53
copy h3 "MILLHOLLAND, STUART"
click at [1263, 30] on icon "button" at bounding box center [1268, 35] width 21 height 18
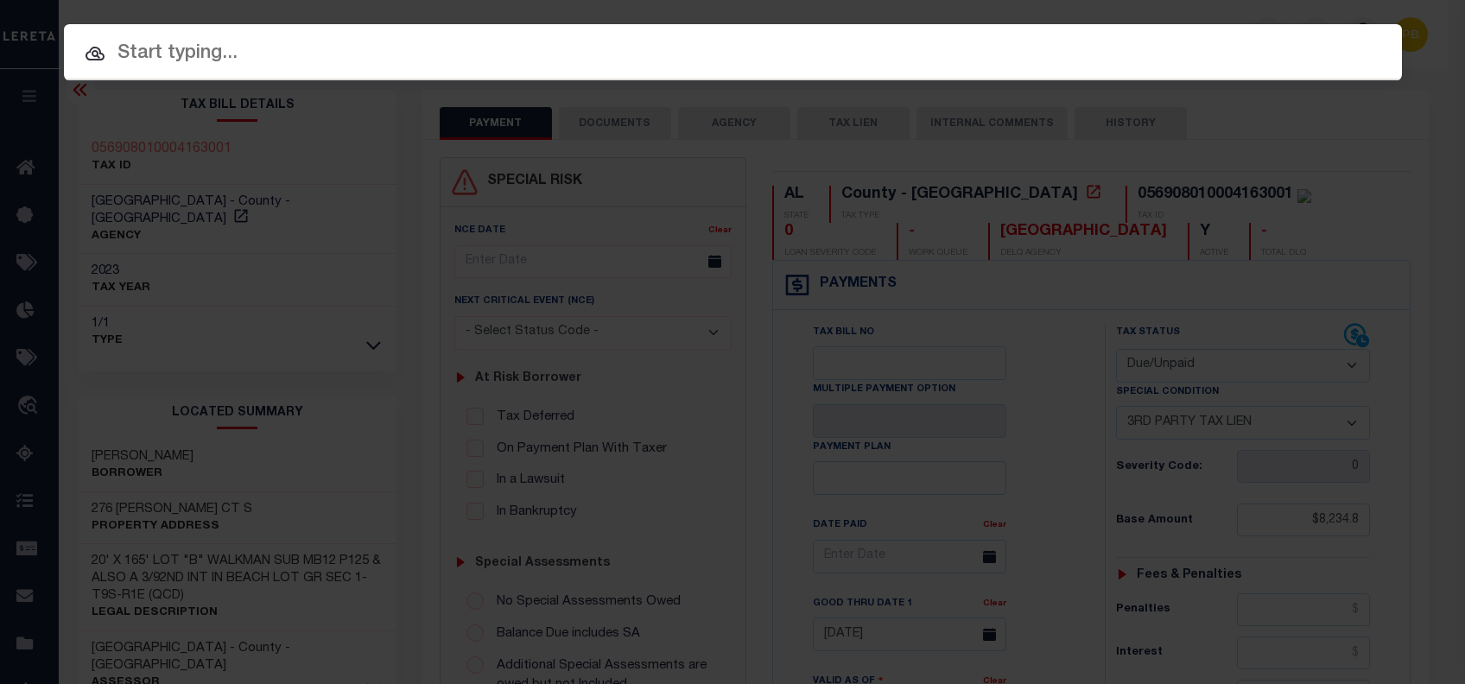
paste input "942200021148"
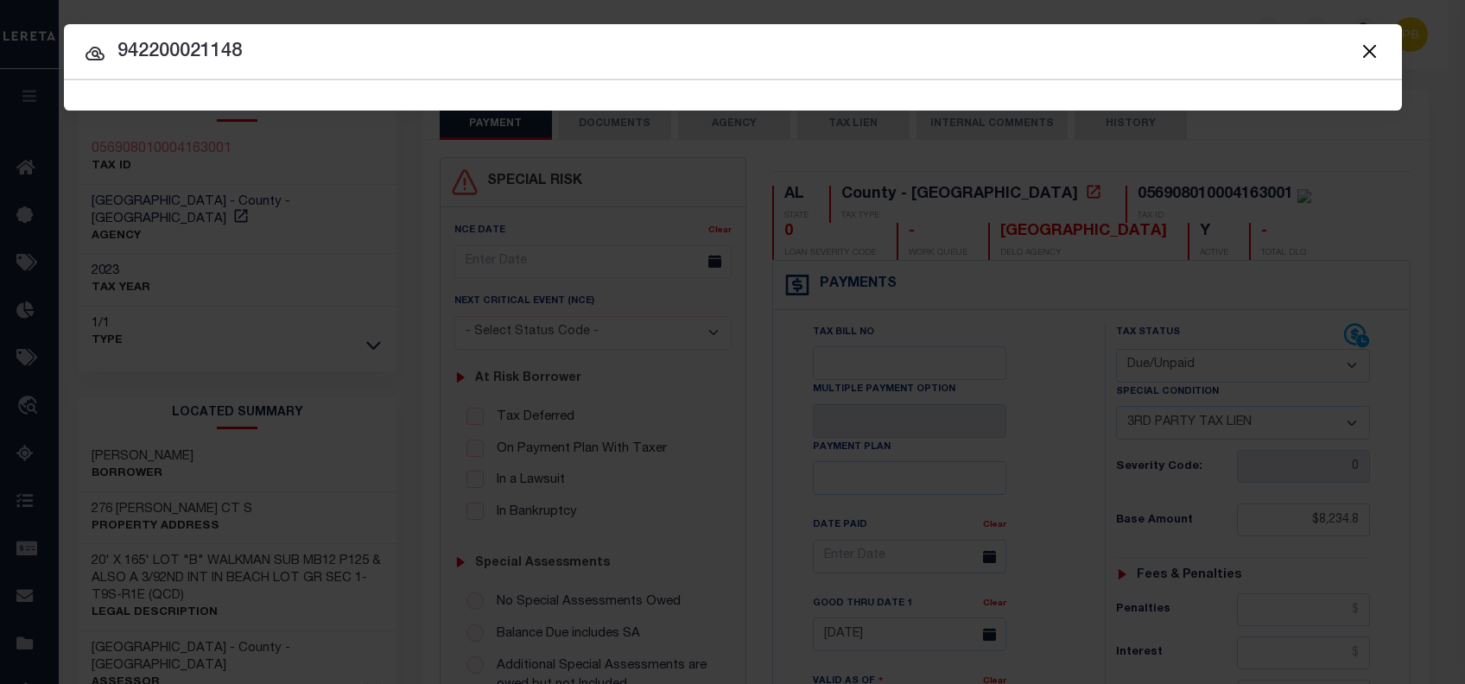
type input "942200021148"
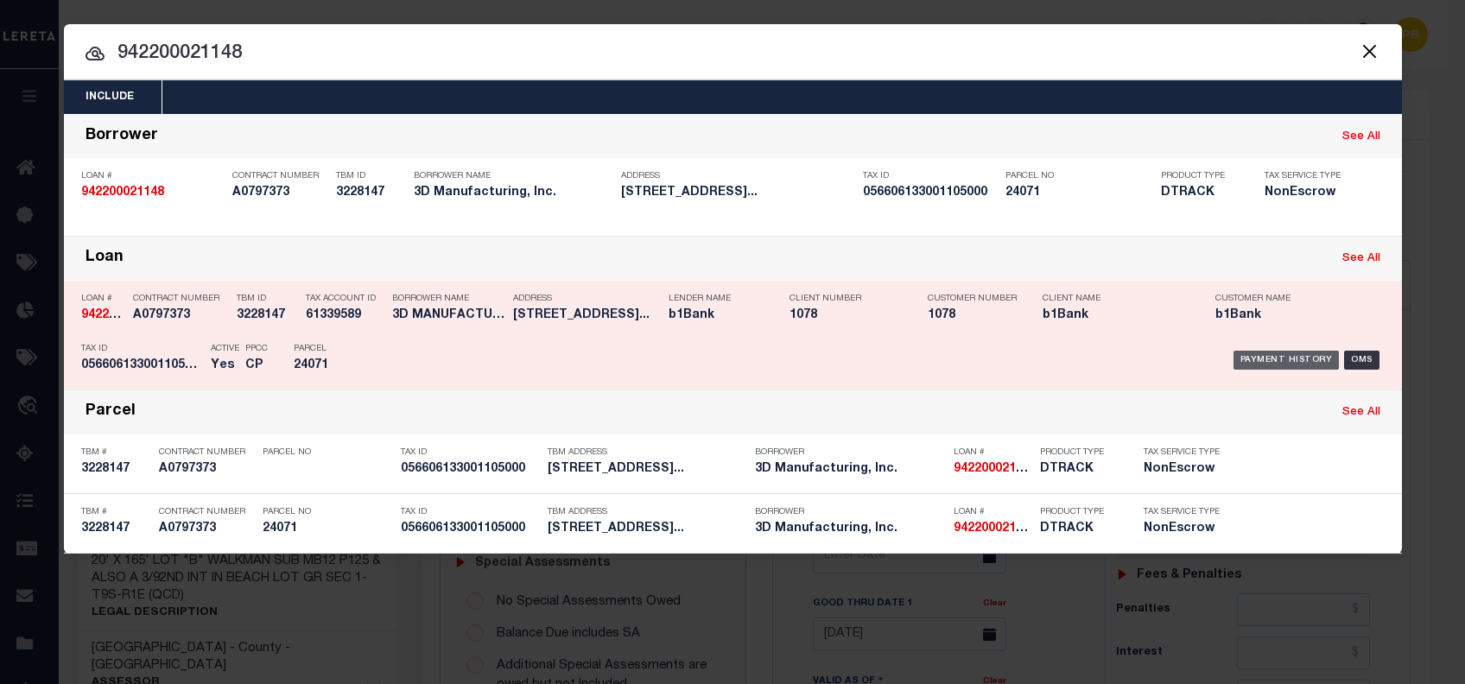
click at [1284, 358] on div "Payment History" at bounding box center [1286, 360] width 106 height 19
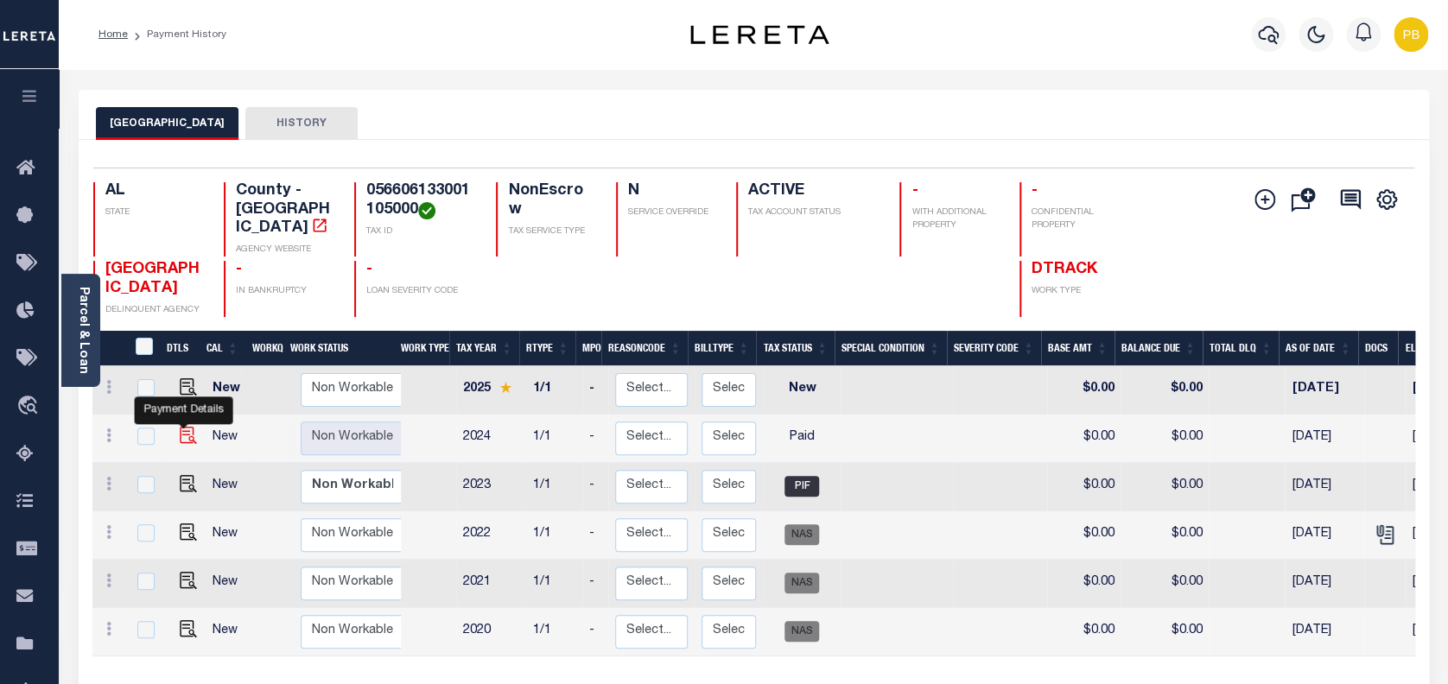
click at [180, 427] on img "" at bounding box center [188, 435] width 17 height 17
checkbox input "true"
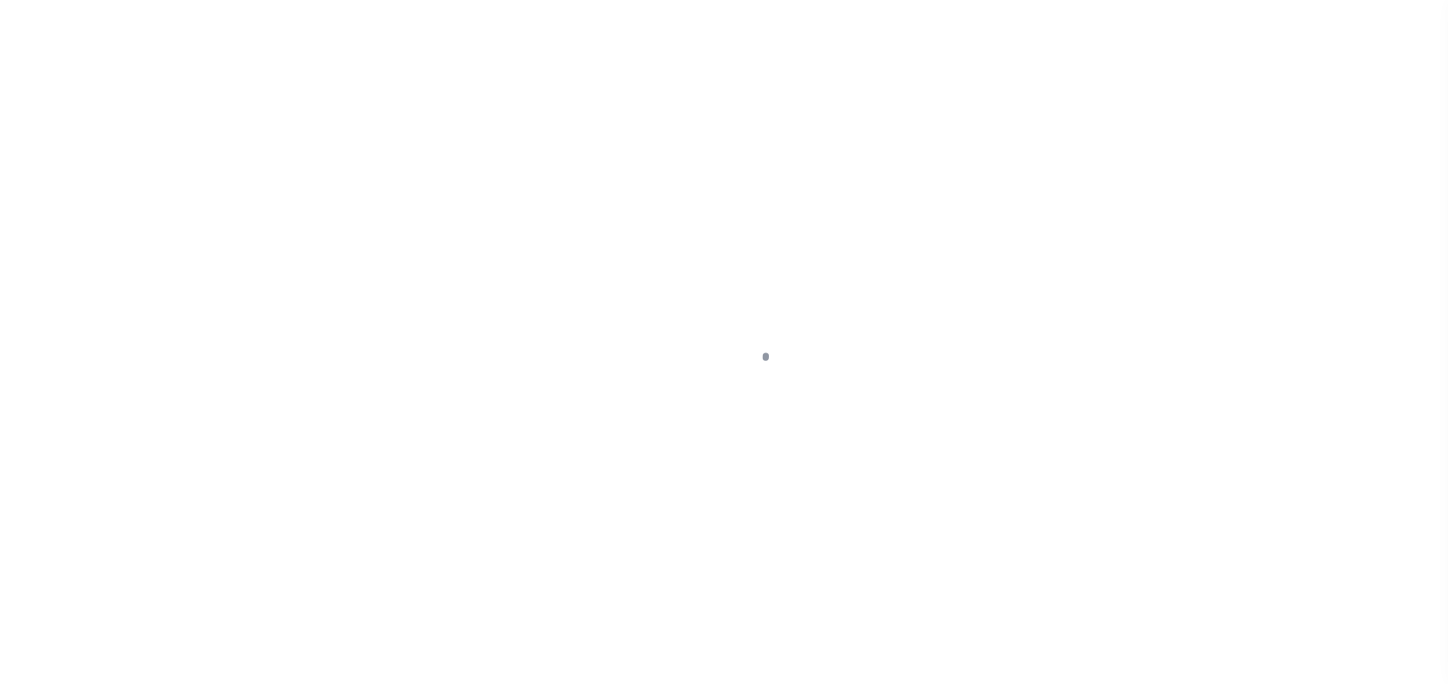
select select "PYD"
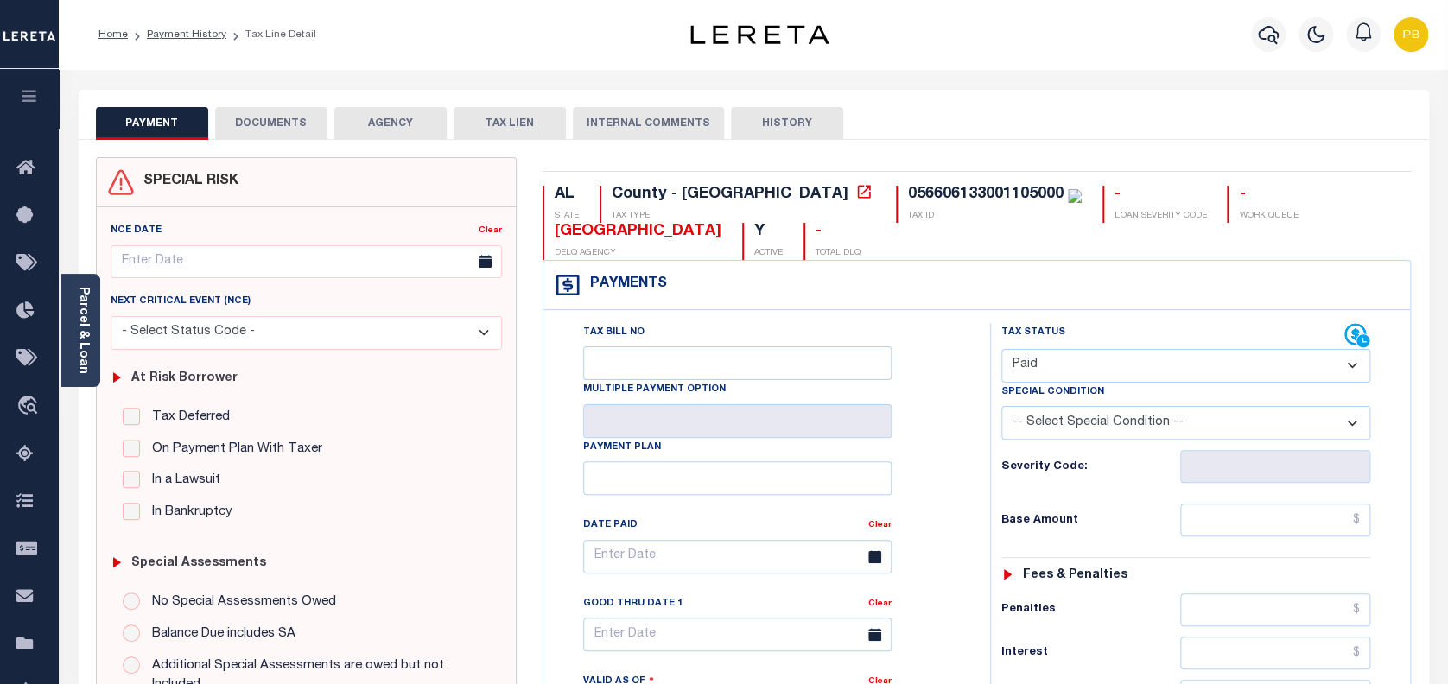
click at [286, 126] on button "DOCUMENTS" at bounding box center [271, 123] width 112 height 33
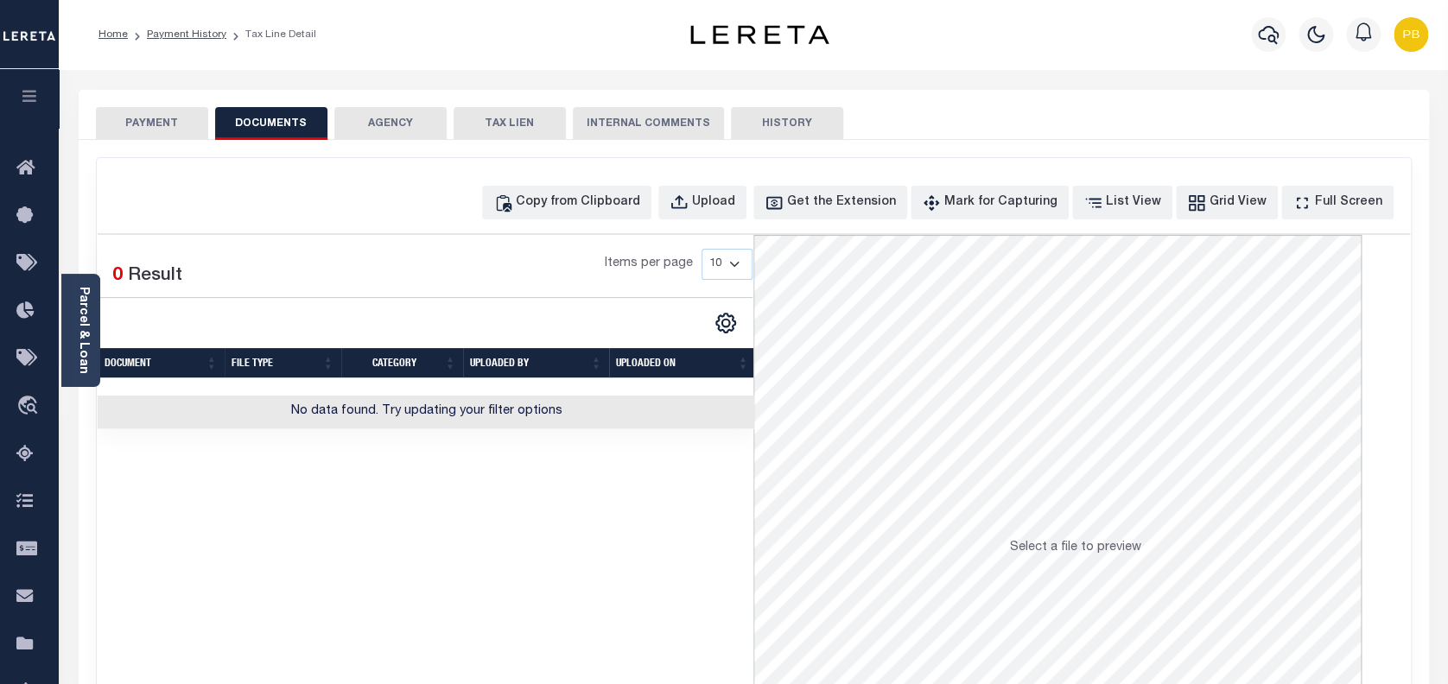
click at [165, 126] on button "PAYMENT" at bounding box center [152, 123] width 112 height 33
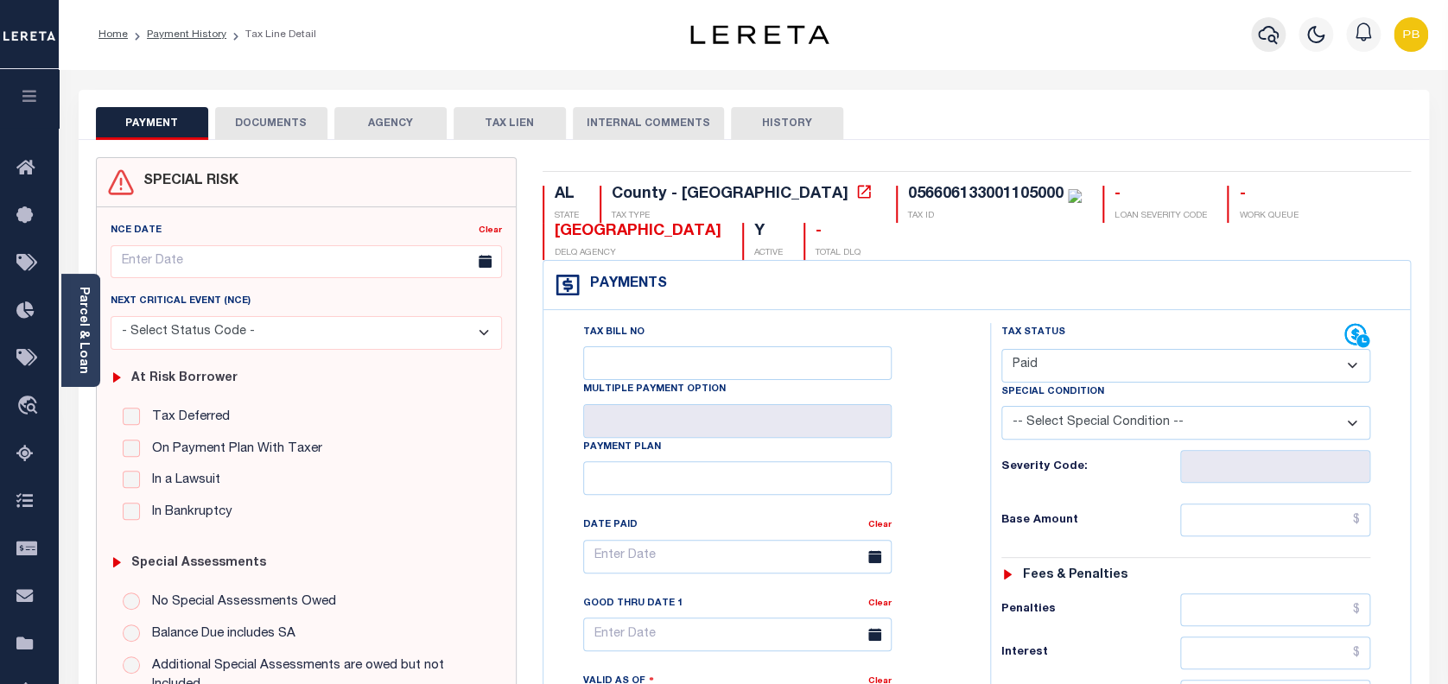
click at [1260, 28] on icon "button" at bounding box center [1268, 34] width 21 height 21
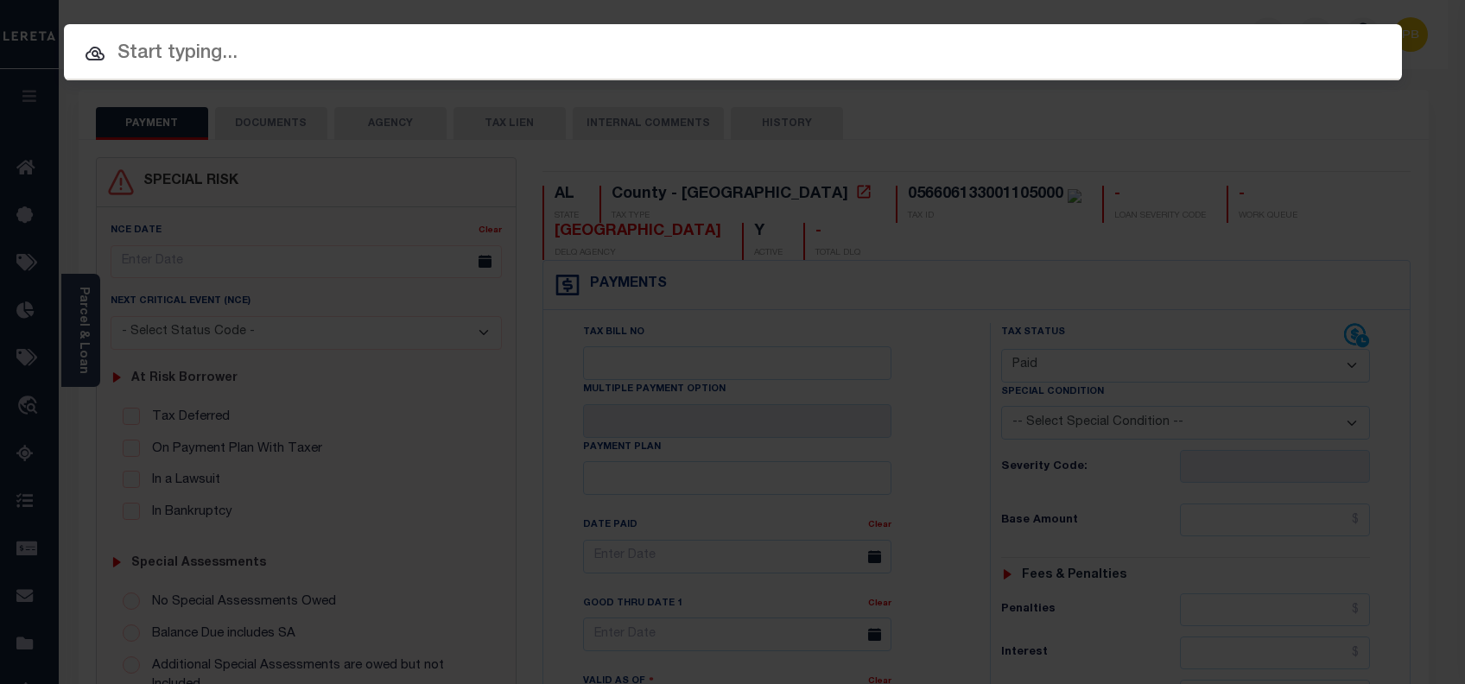
paste input "942200007915"
type input "942200007915"
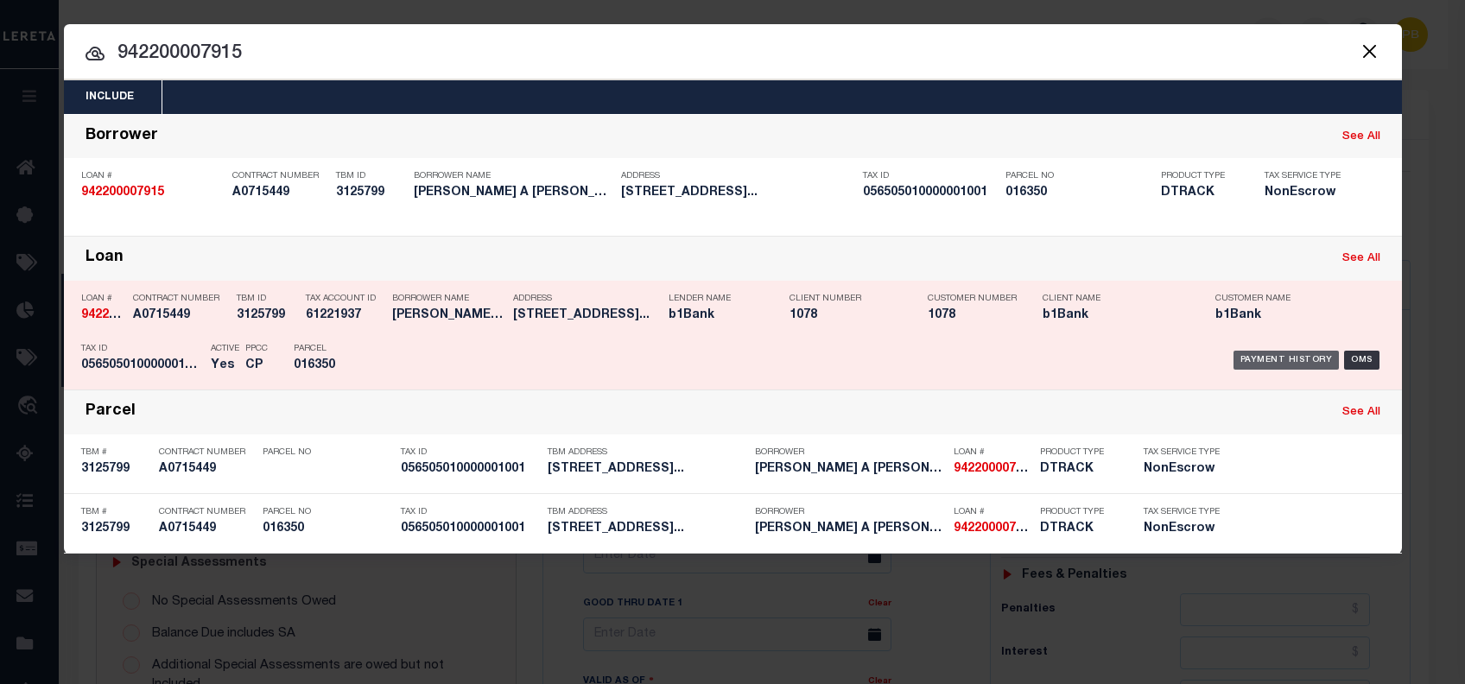
click at [1271, 364] on div "Payment History" at bounding box center [1286, 360] width 106 height 19
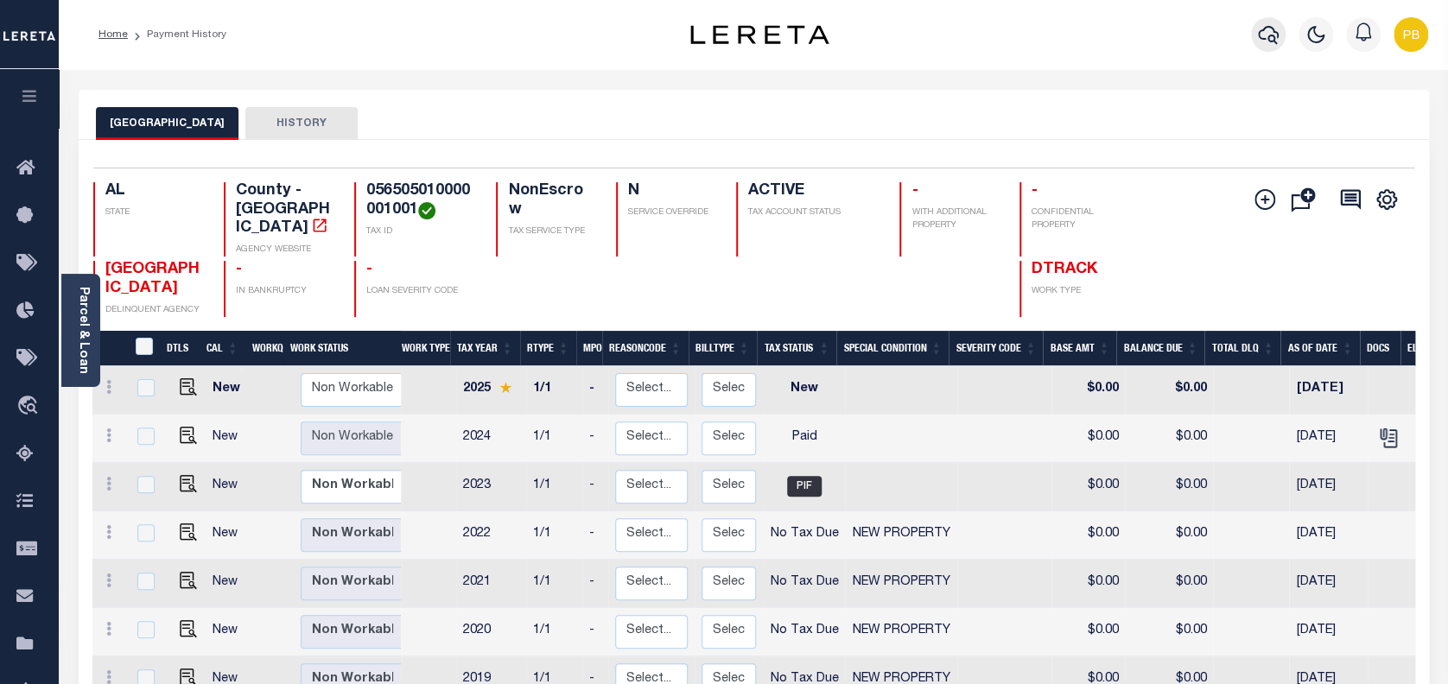
click at [1280, 35] on button "button" at bounding box center [1268, 34] width 35 height 35
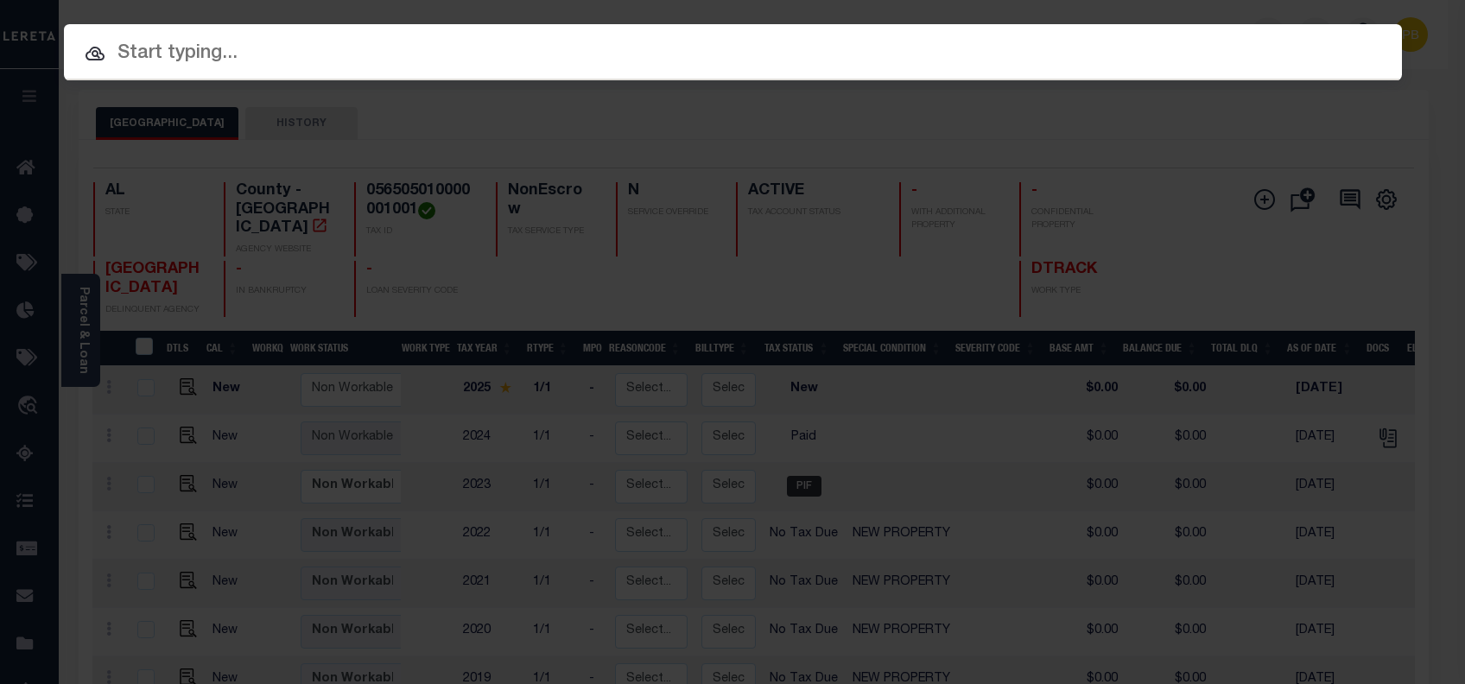
paste input "942400010404"
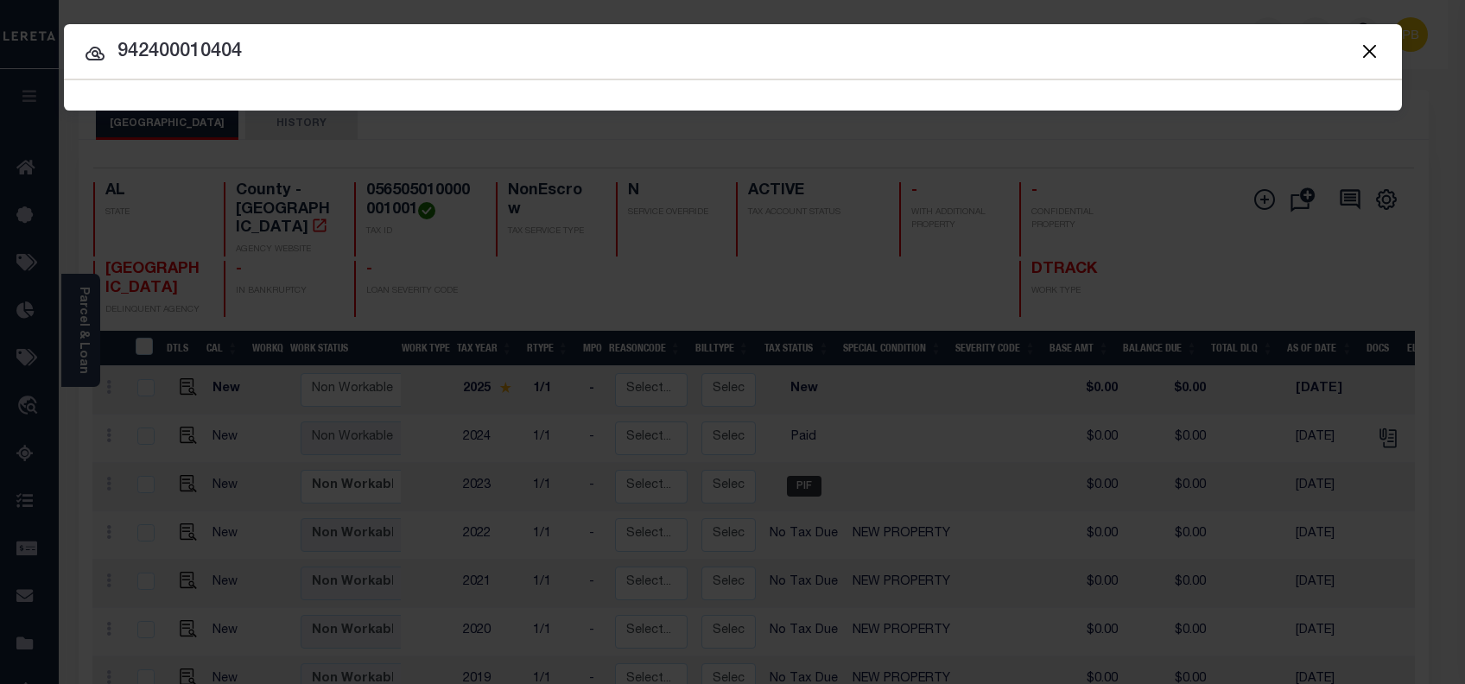
type input "942400010404"
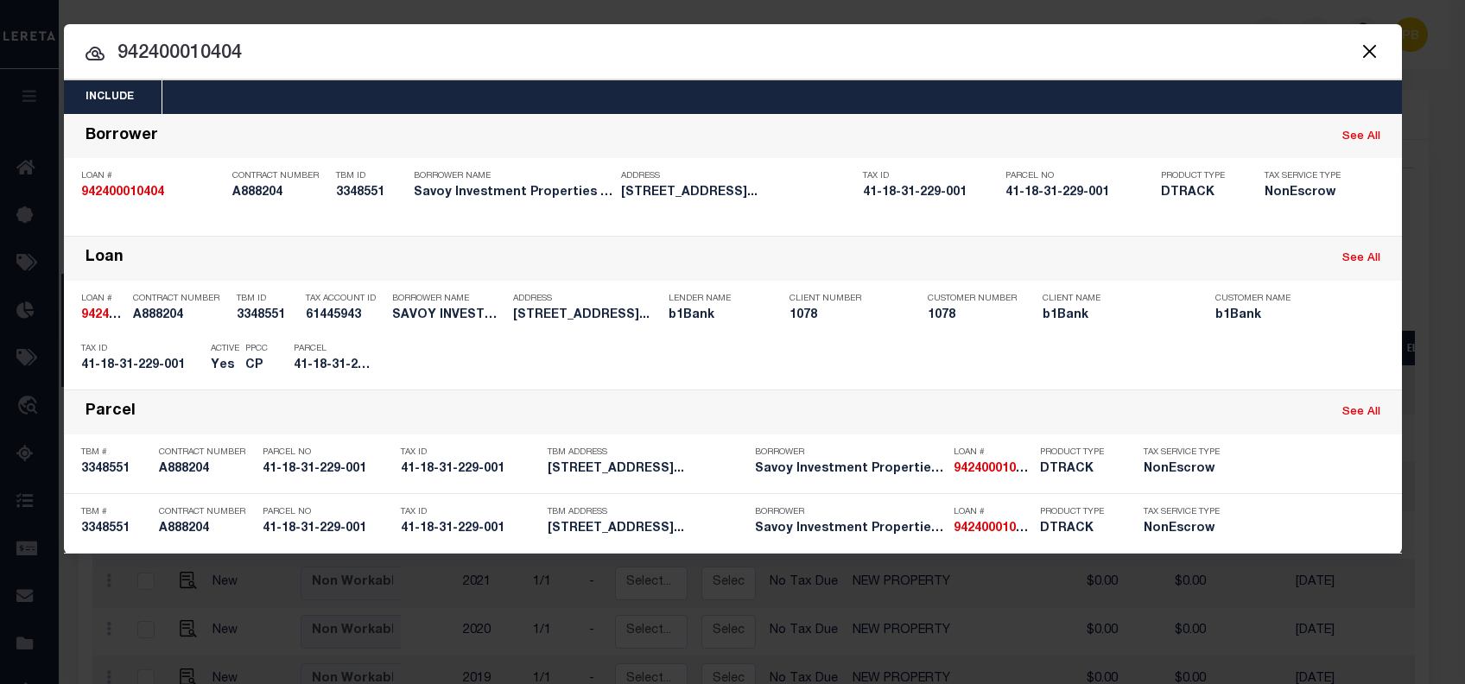
click at [403, 51] on input "942400010404" at bounding box center [733, 54] width 1338 height 30
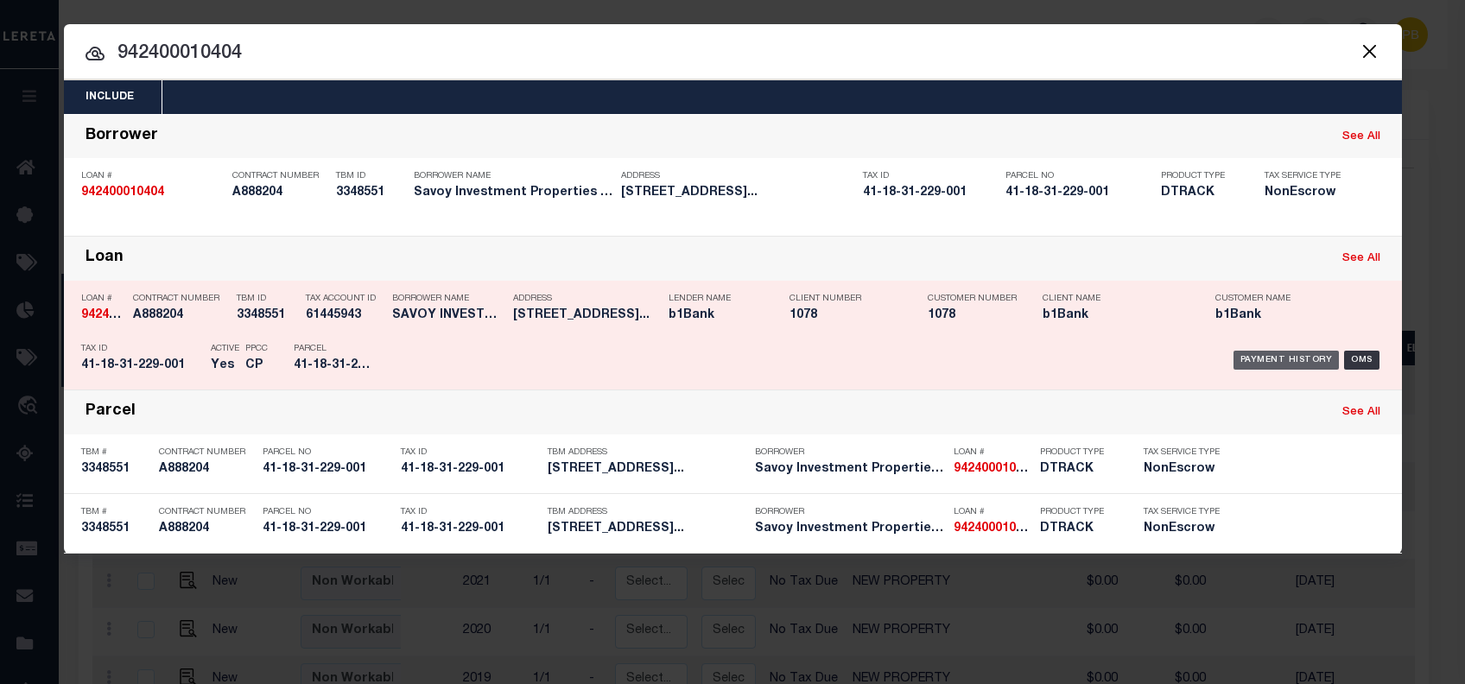
click at [1303, 356] on div "Payment History" at bounding box center [1286, 360] width 106 height 19
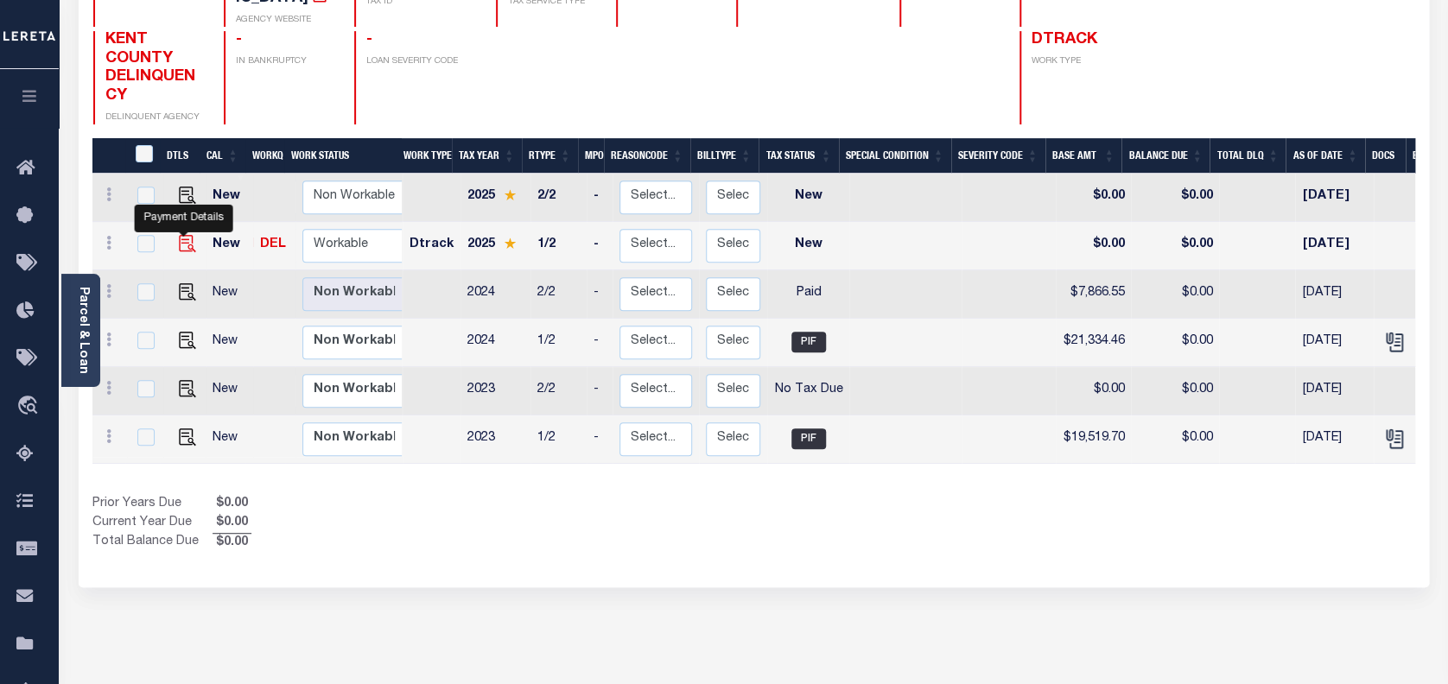
click at [181, 235] on img "" at bounding box center [187, 243] width 17 height 17
checkbox input "true"
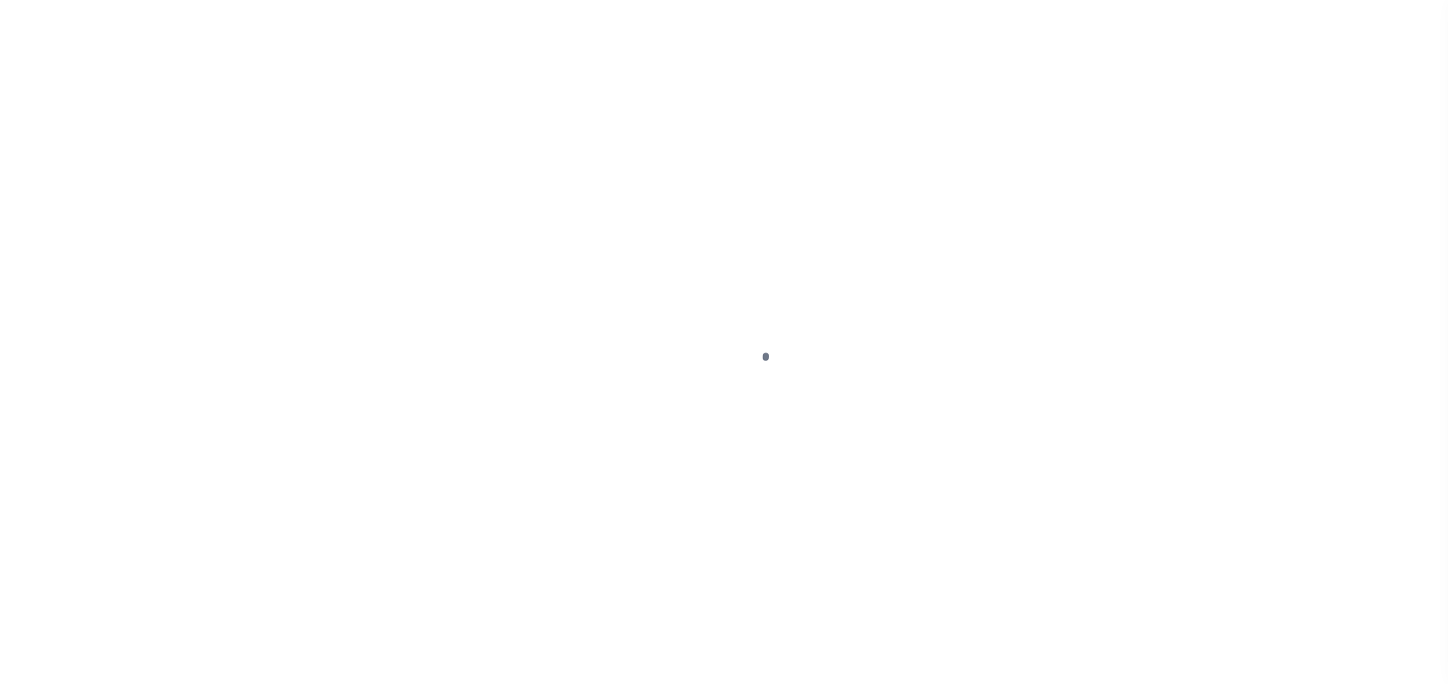
select select "NW2"
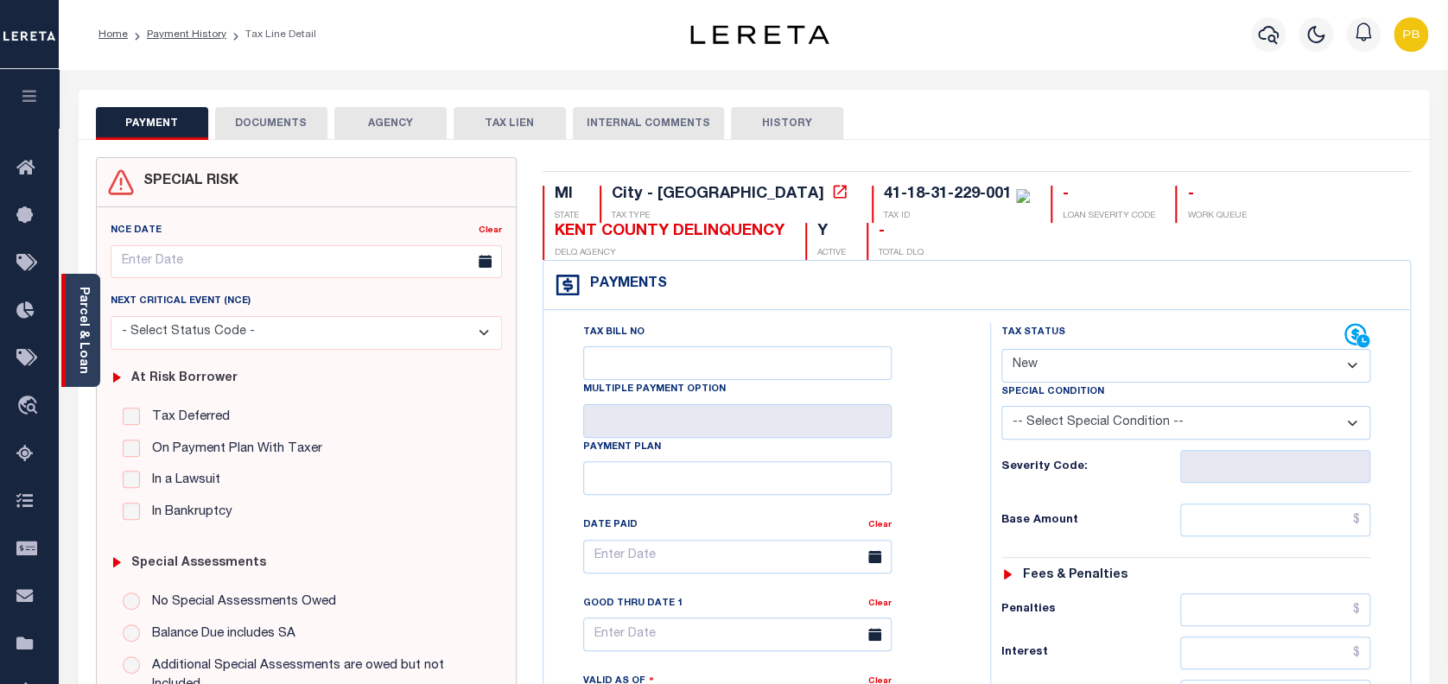
click at [86, 318] on link "Parcel & Loan" at bounding box center [83, 330] width 12 height 87
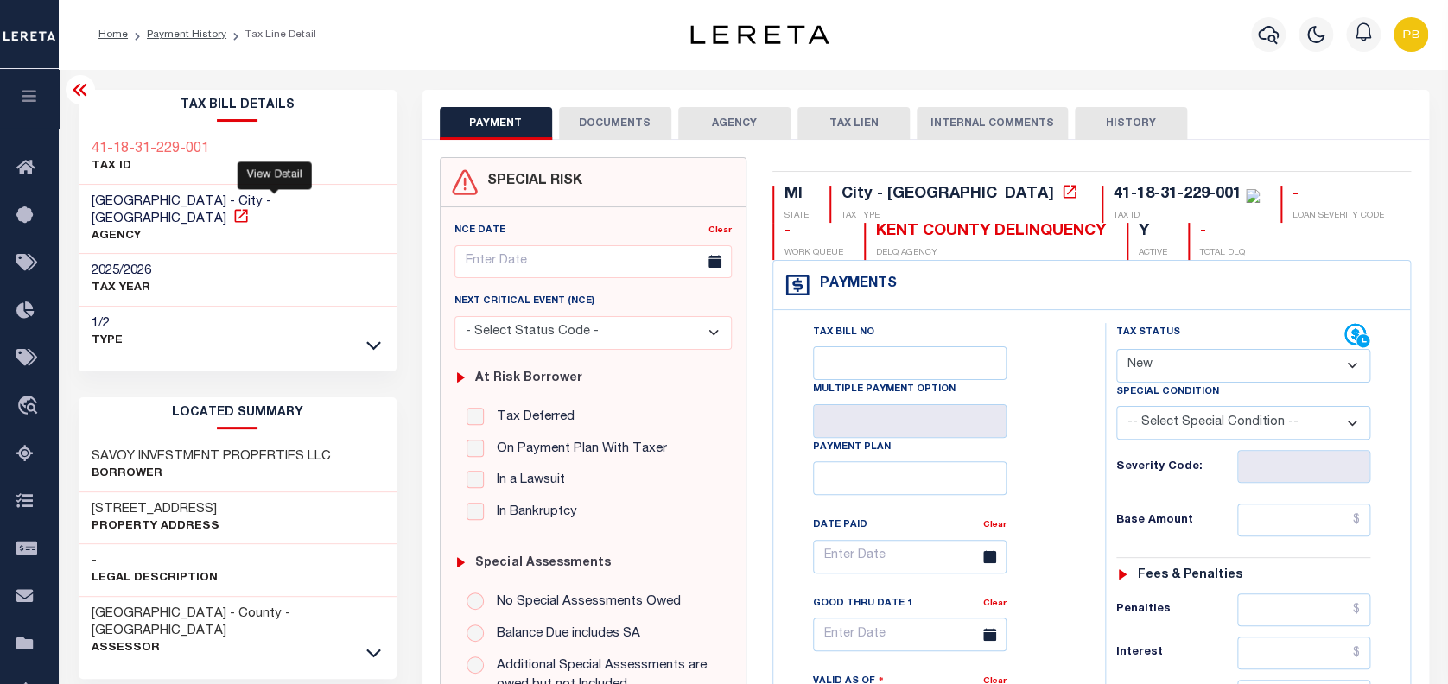
click at [250, 207] on icon at bounding box center [240, 215] width 17 height 17
drag, startPoint x: 786, startPoint y: 237, endPoint x: 897, endPoint y: 230, distance: 111.6
click at [897, 230] on div "KENT COUNTY DELINQUENCY" at bounding box center [991, 232] width 230 height 19
click at [197, 40] on link "Payment History" at bounding box center [186, 34] width 79 height 10
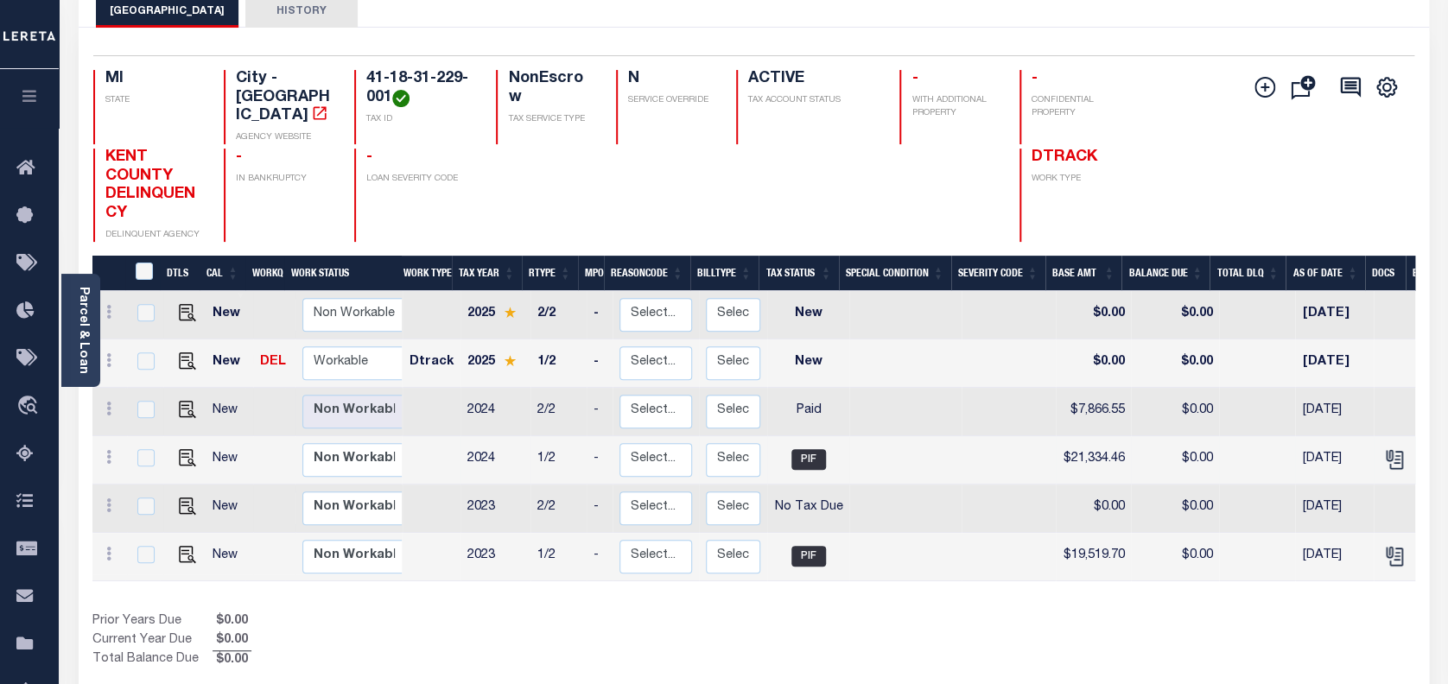
scroll to position [115, 0]
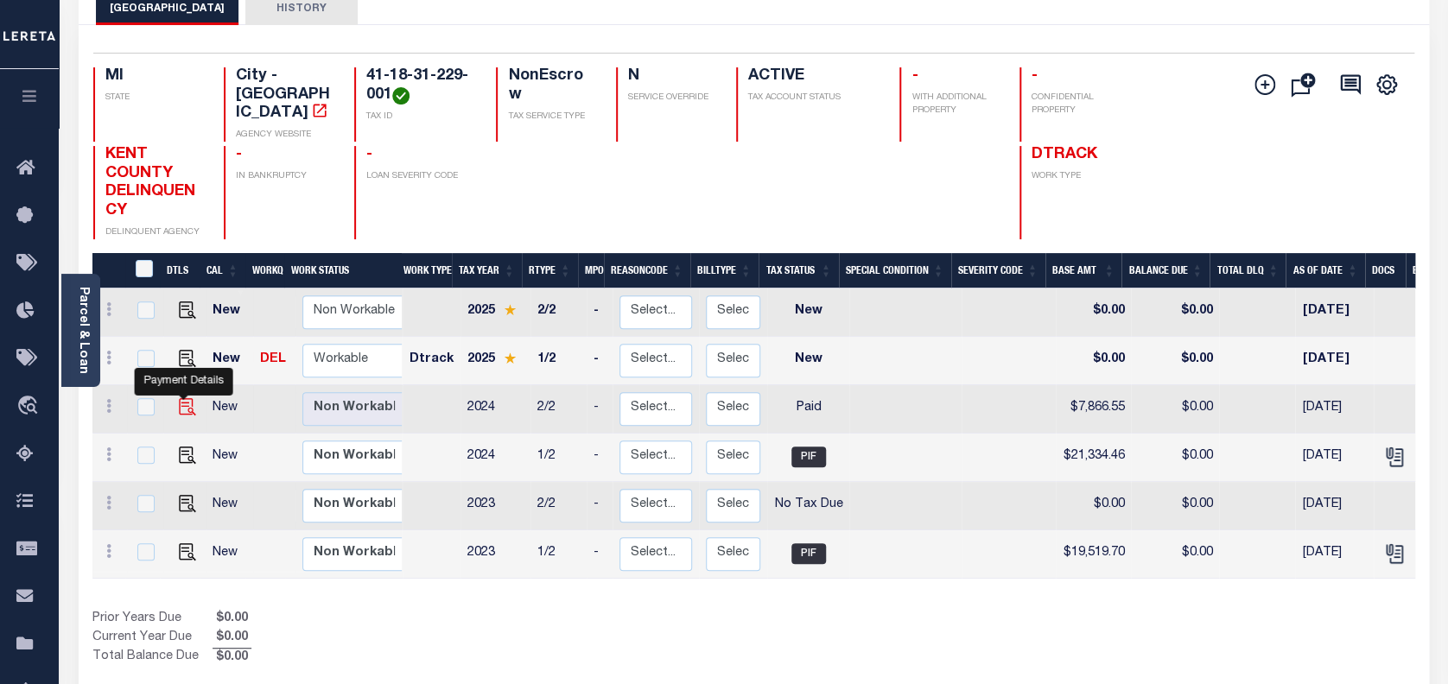
click at [180, 398] on img "" at bounding box center [187, 406] width 17 height 17
checkbox input "true"
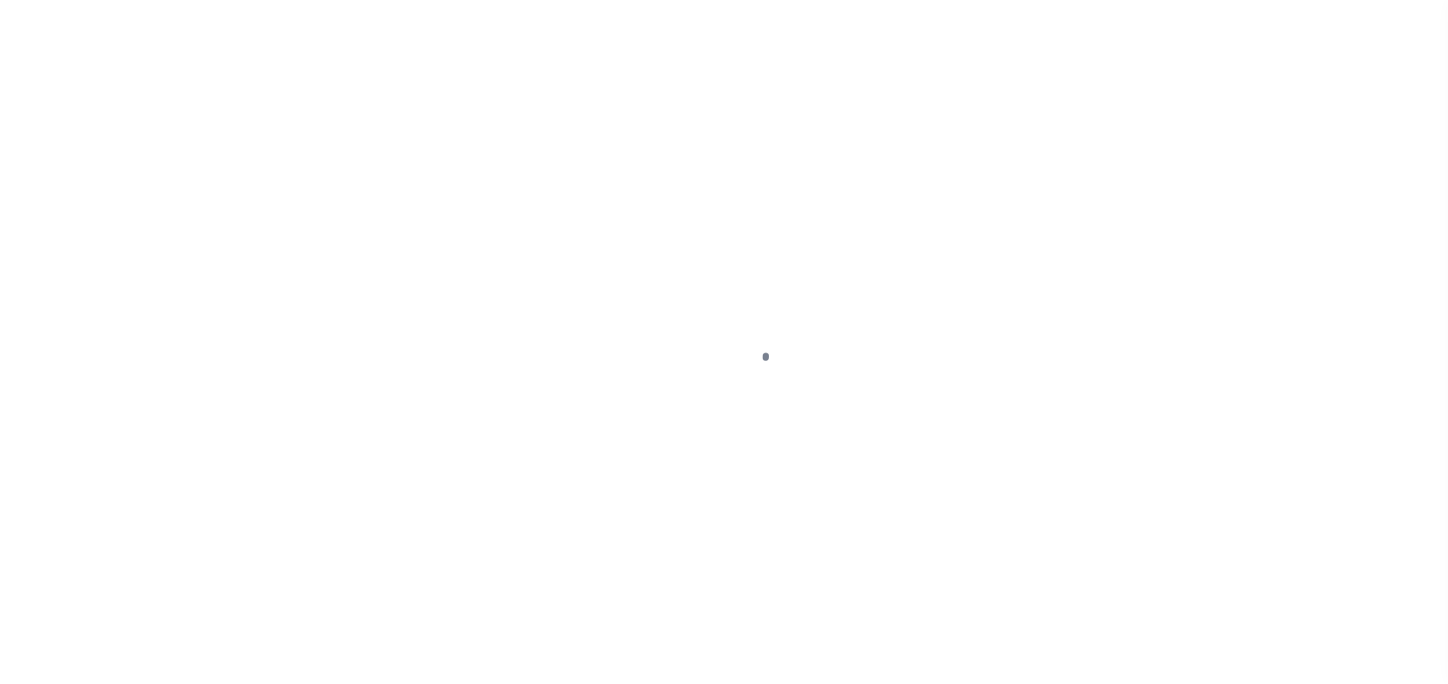
select select "PYD"
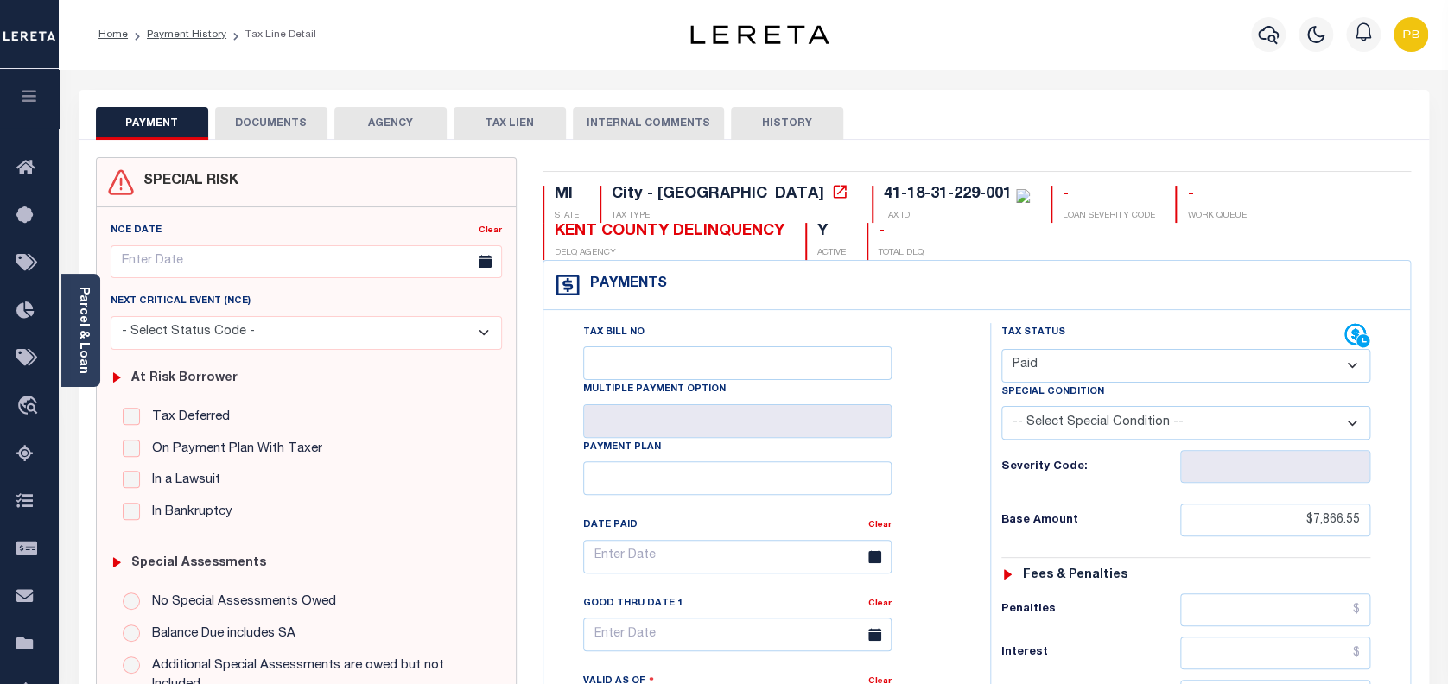
click at [265, 128] on button "DOCUMENTS" at bounding box center [271, 123] width 112 height 33
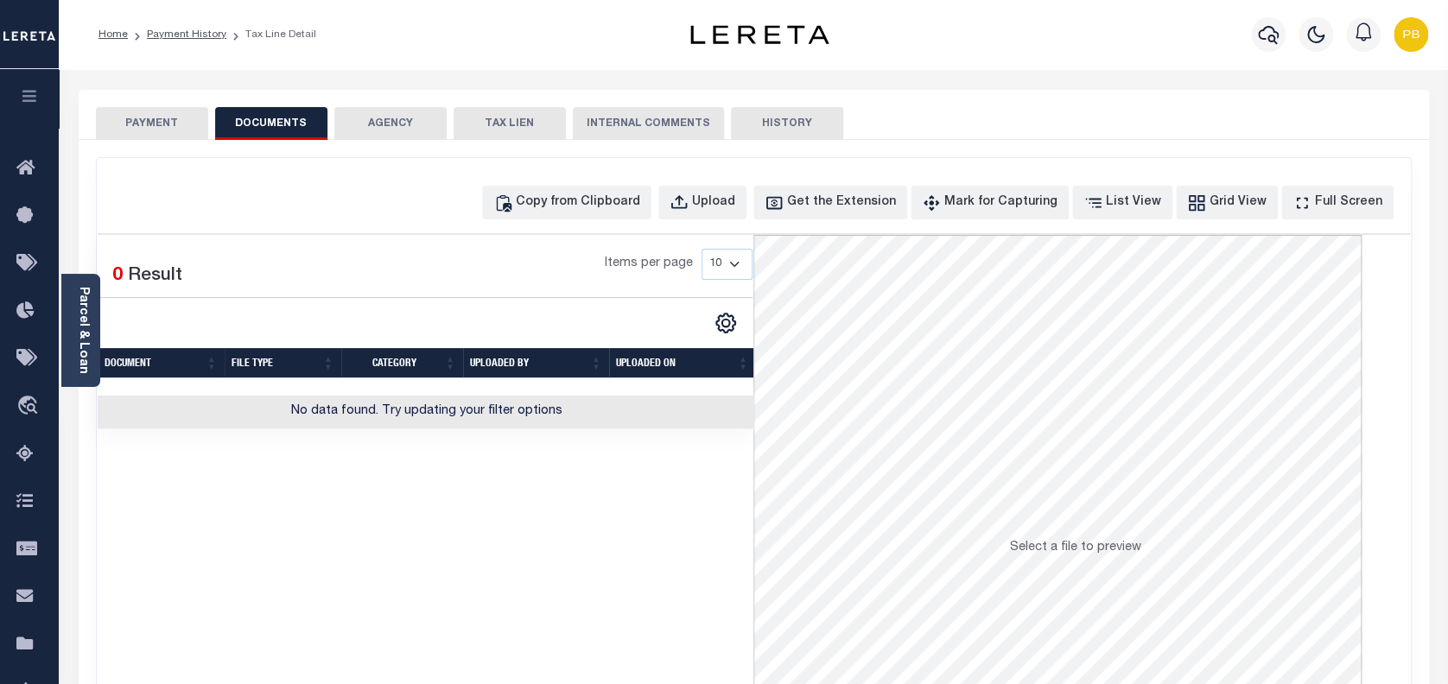
click at [171, 129] on button "PAYMENT" at bounding box center [152, 123] width 112 height 33
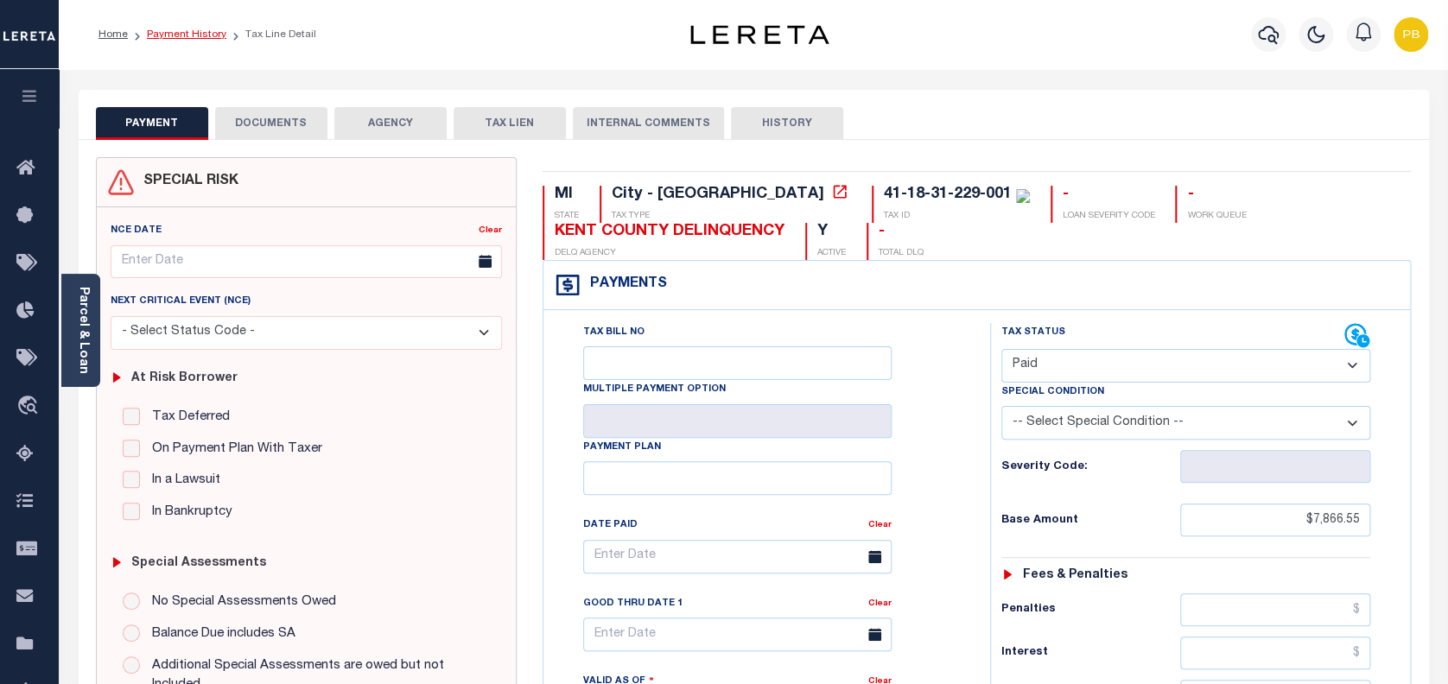
click at [163, 33] on link "Payment History" at bounding box center [186, 34] width 79 height 10
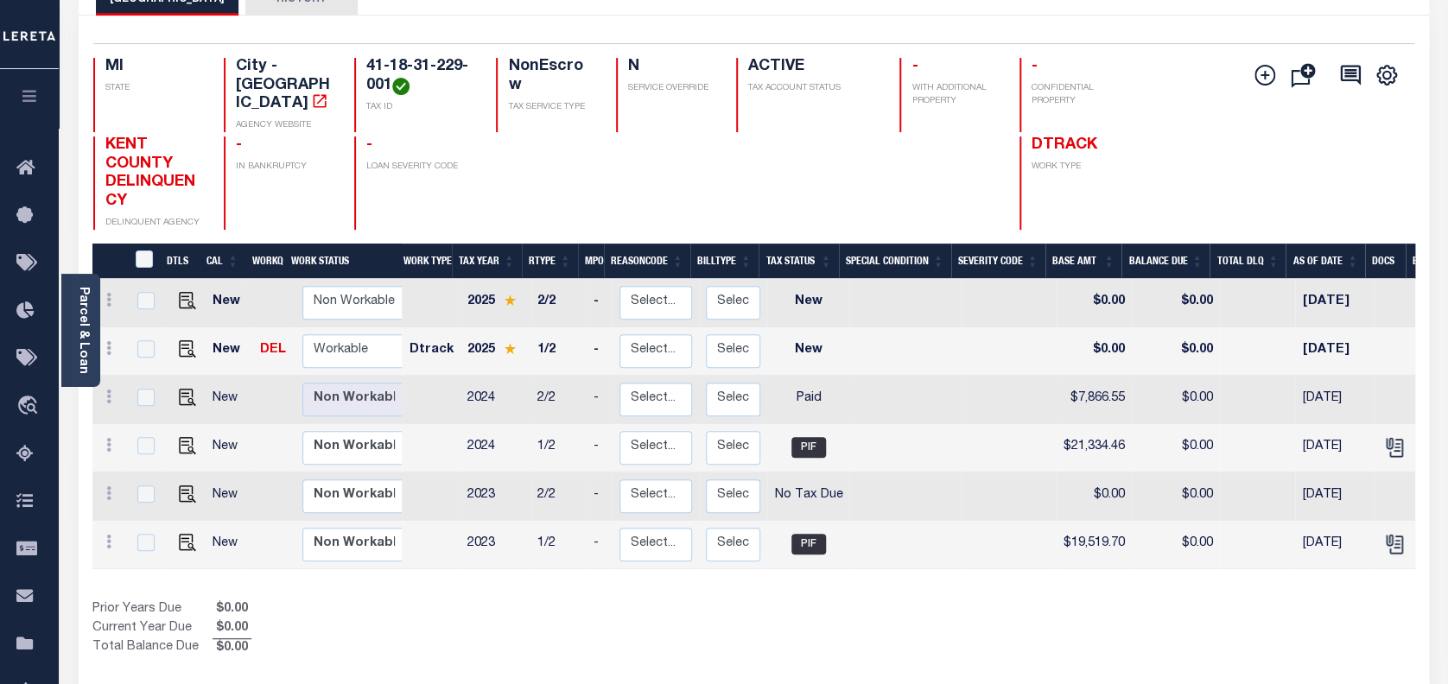
scroll to position [230, 0]
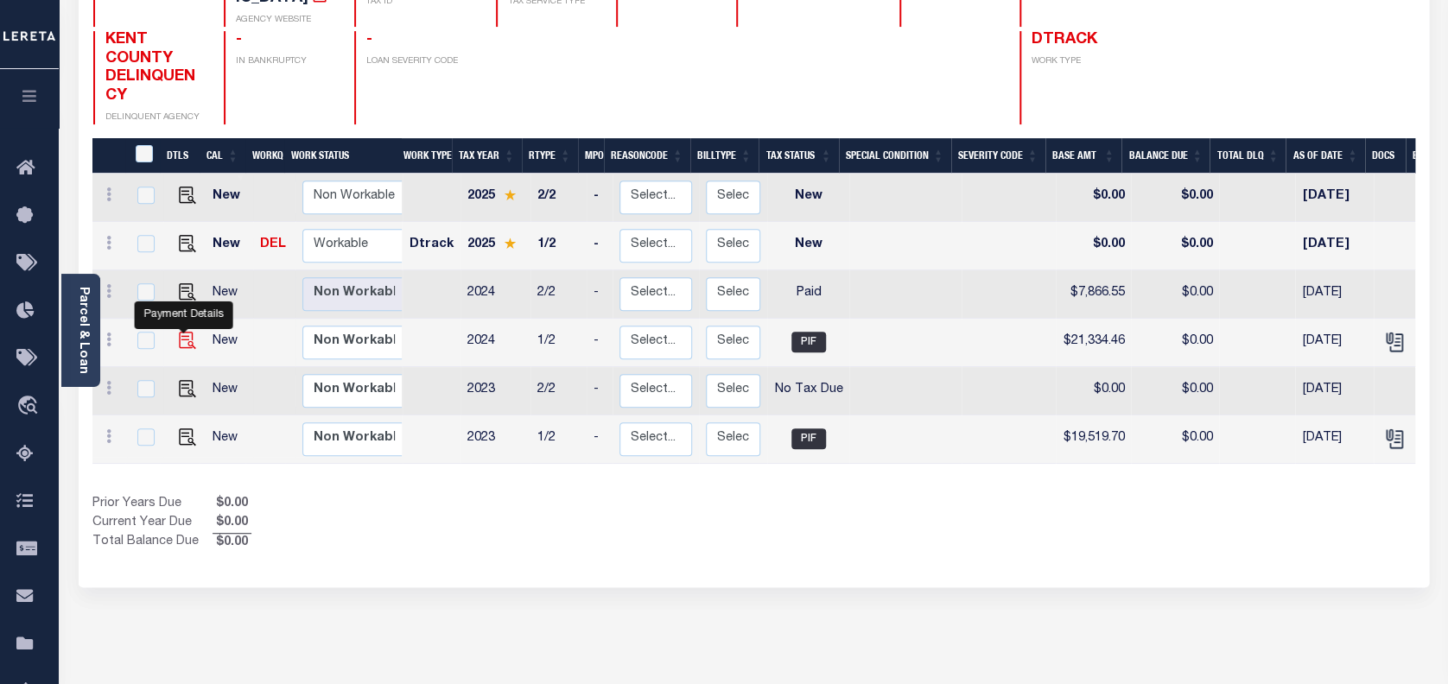
click at [179, 332] on img "" at bounding box center [187, 340] width 17 height 17
checkbox input "true"
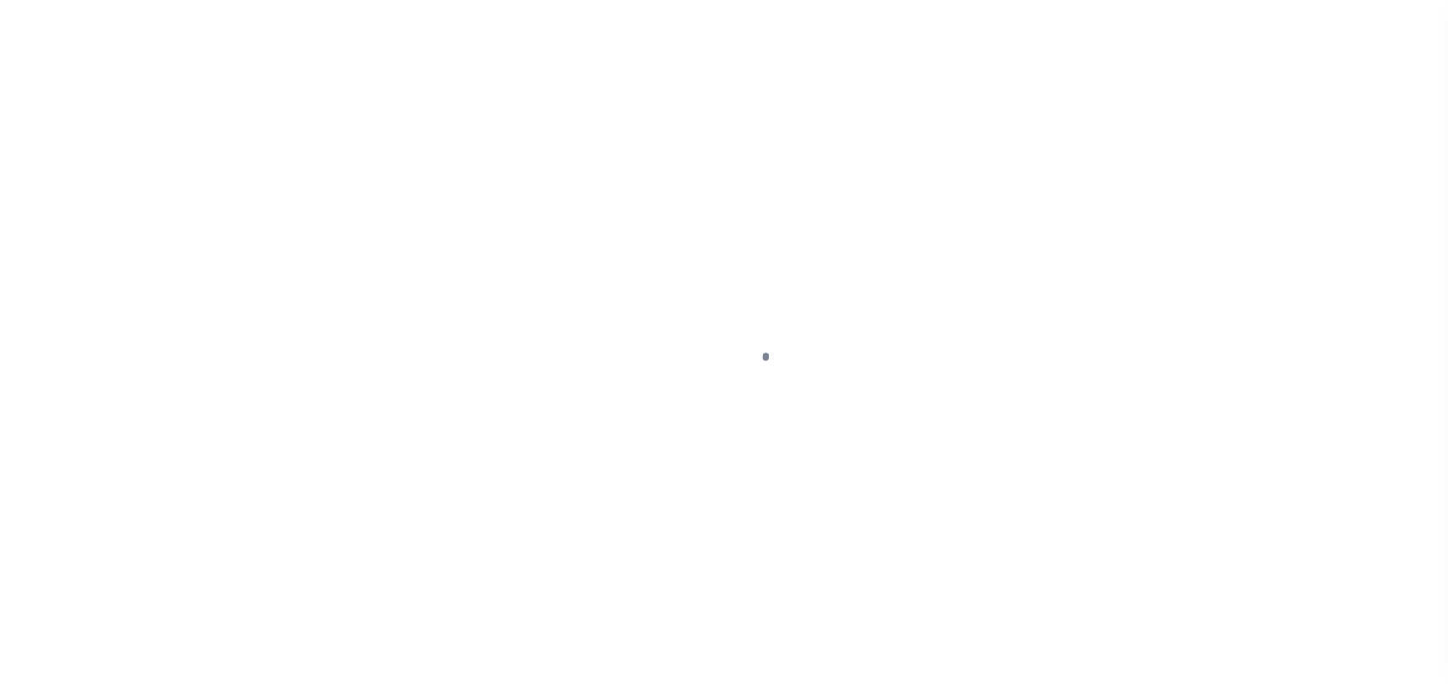
select select "PIF"
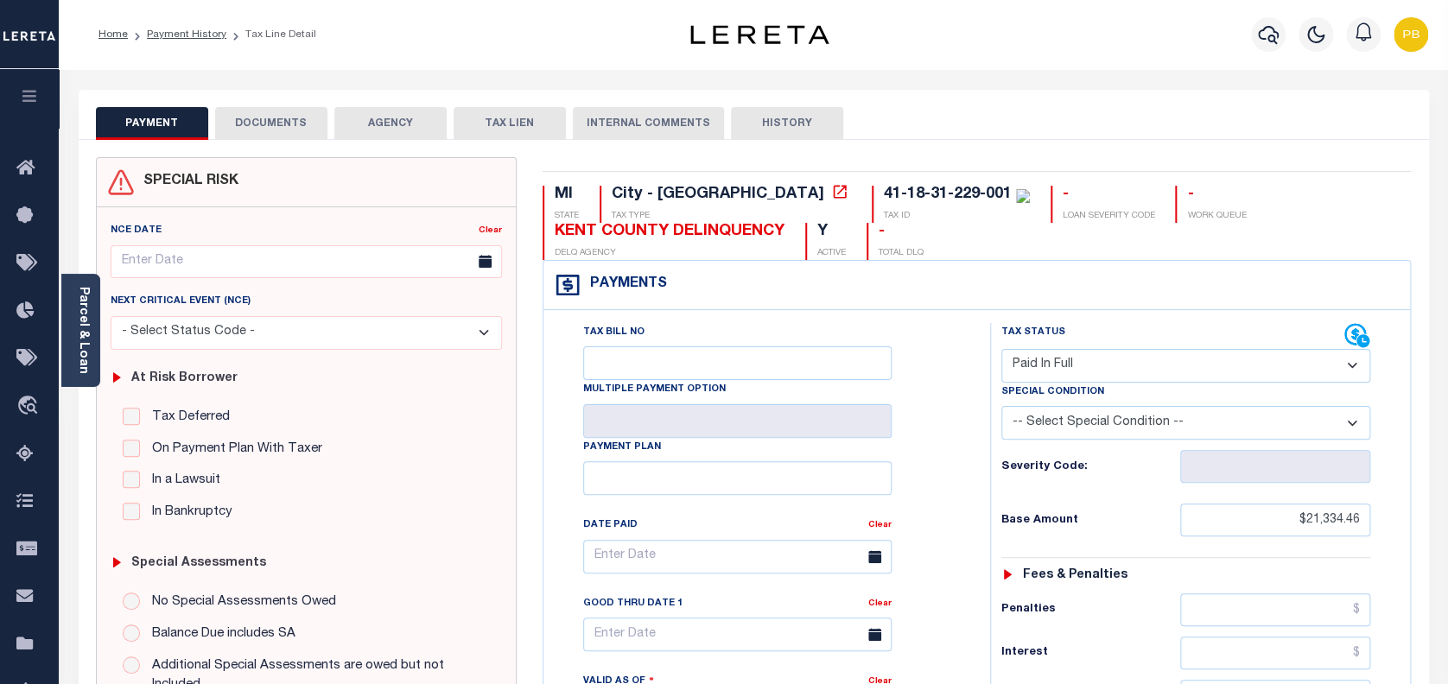
click at [255, 119] on button "DOCUMENTS" at bounding box center [271, 123] width 112 height 33
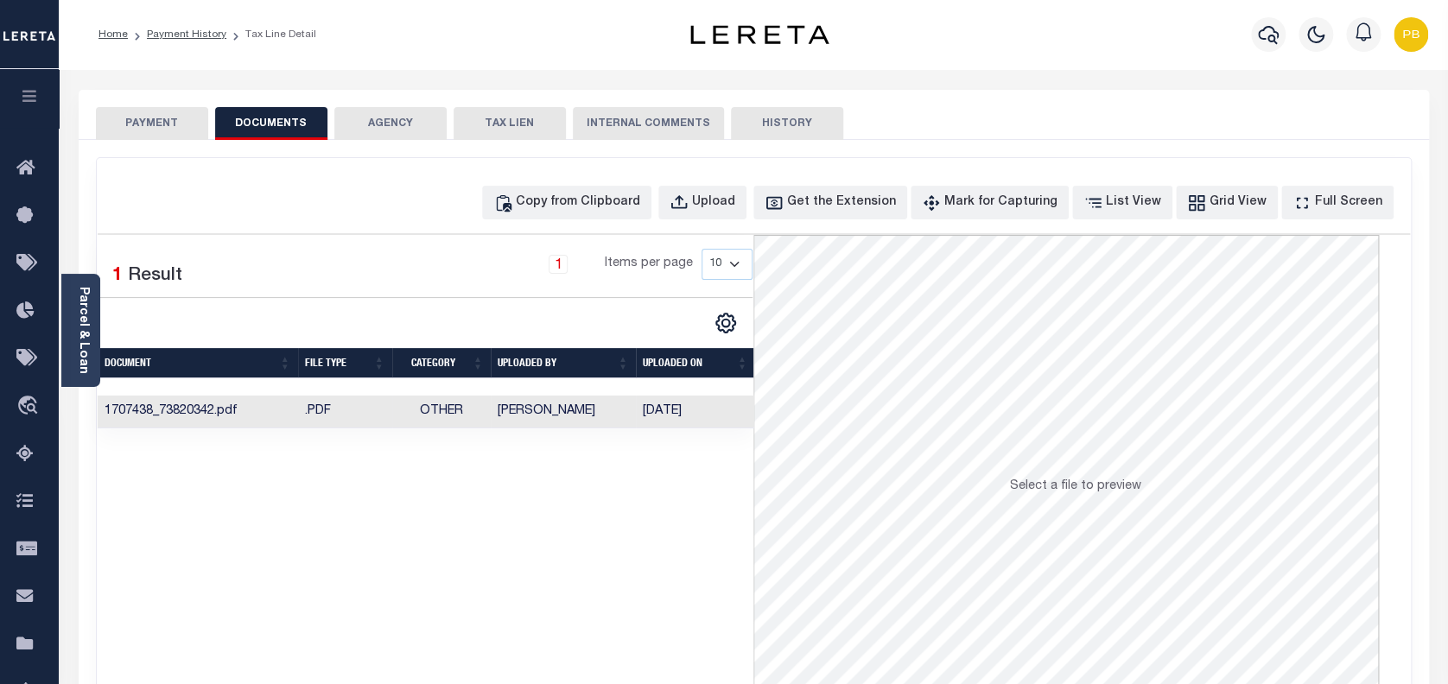
click at [218, 409] on td "1707438_73820342.pdf" at bounding box center [198, 413] width 200 height 34
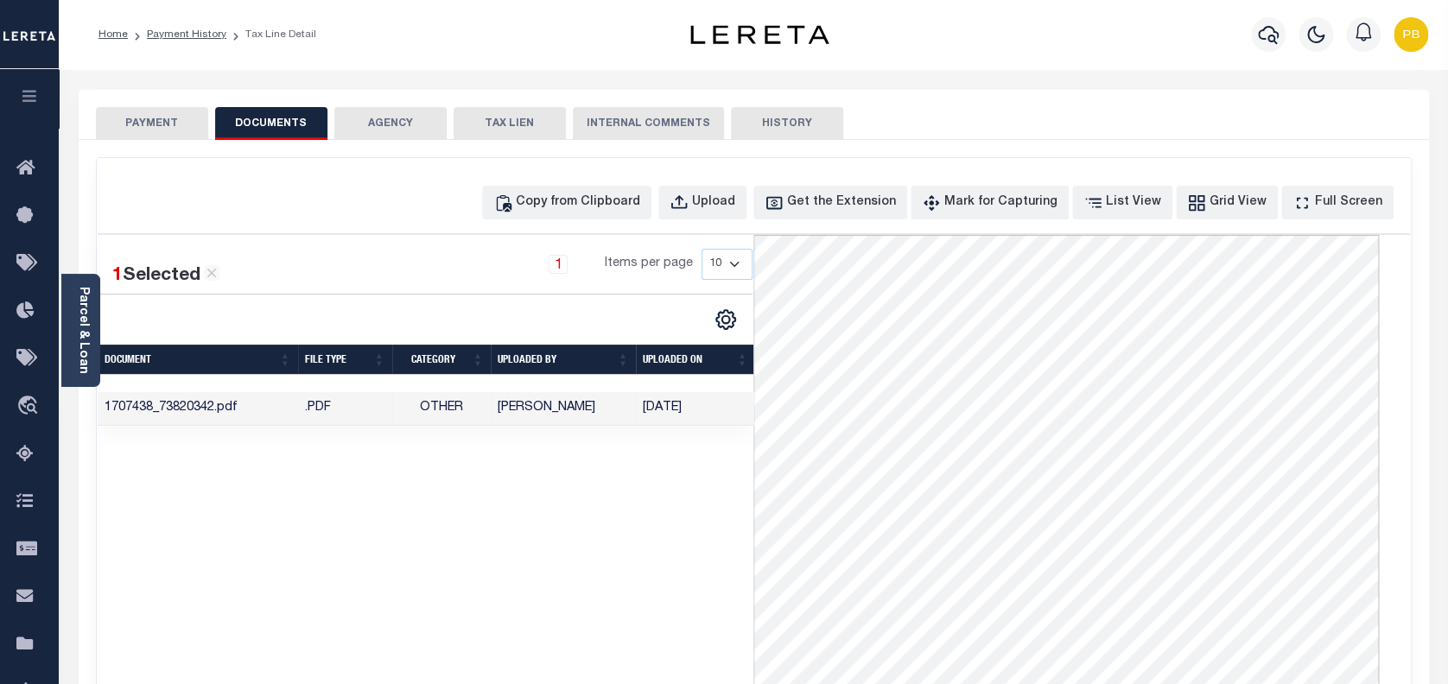
click at [146, 121] on button "PAYMENT" at bounding box center [152, 123] width 112 height 33
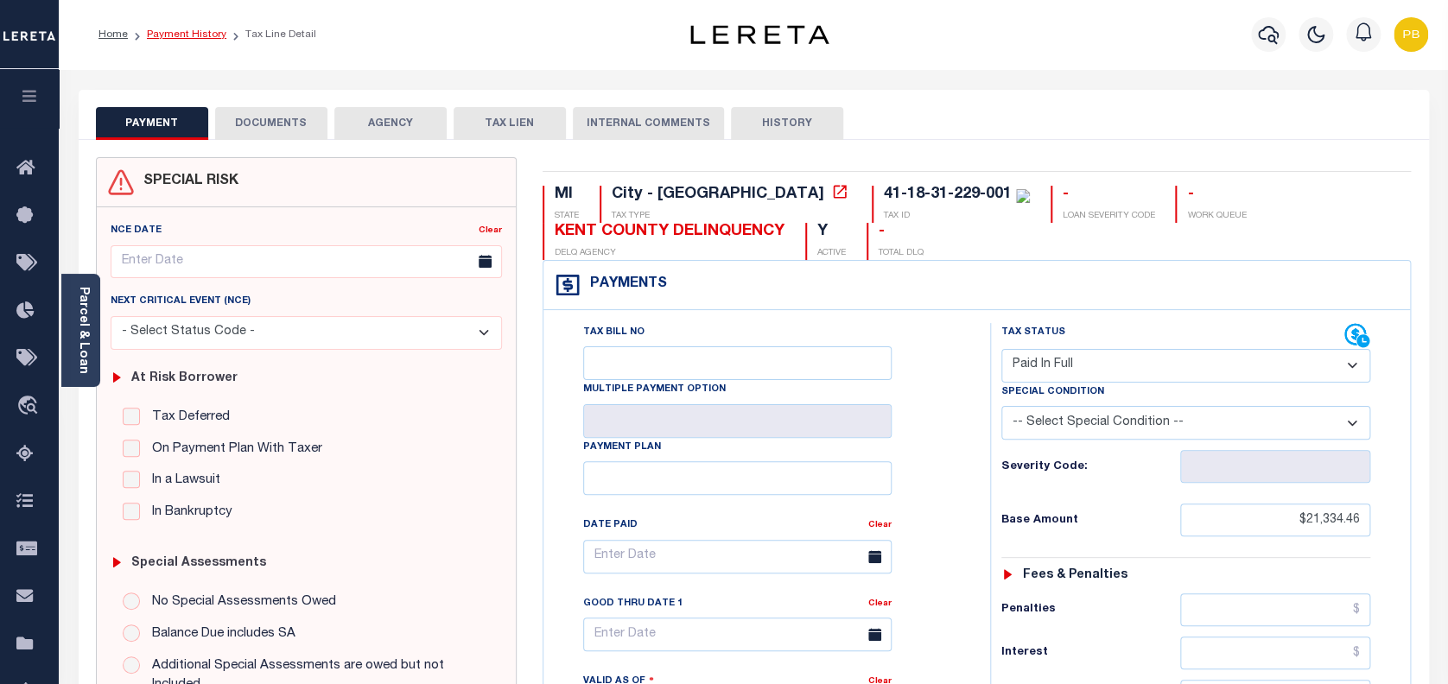
click at [187, 35] on link "Payment History" at bounding box center [186, 34] width 79 height 10
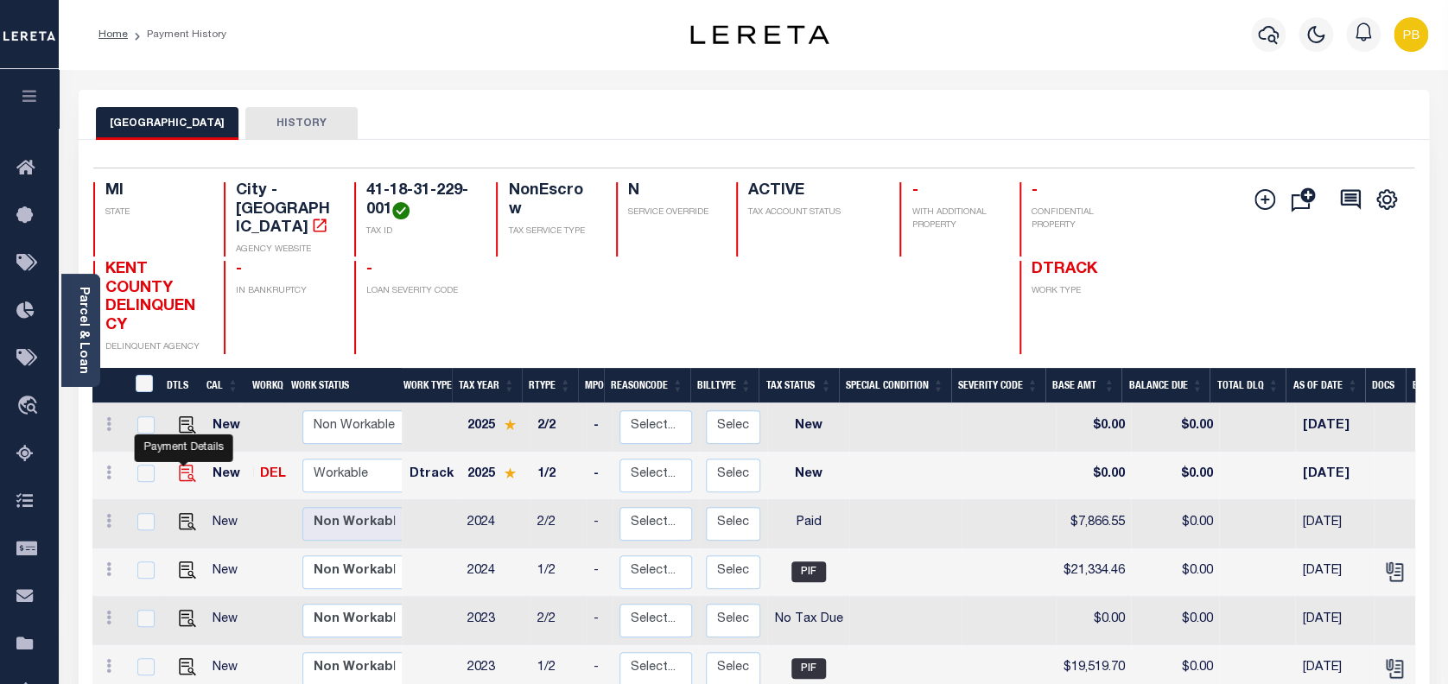
click at [179, 465] on img "" at bounding box center [187, 473] width 17 height 17
checkbox input "true"
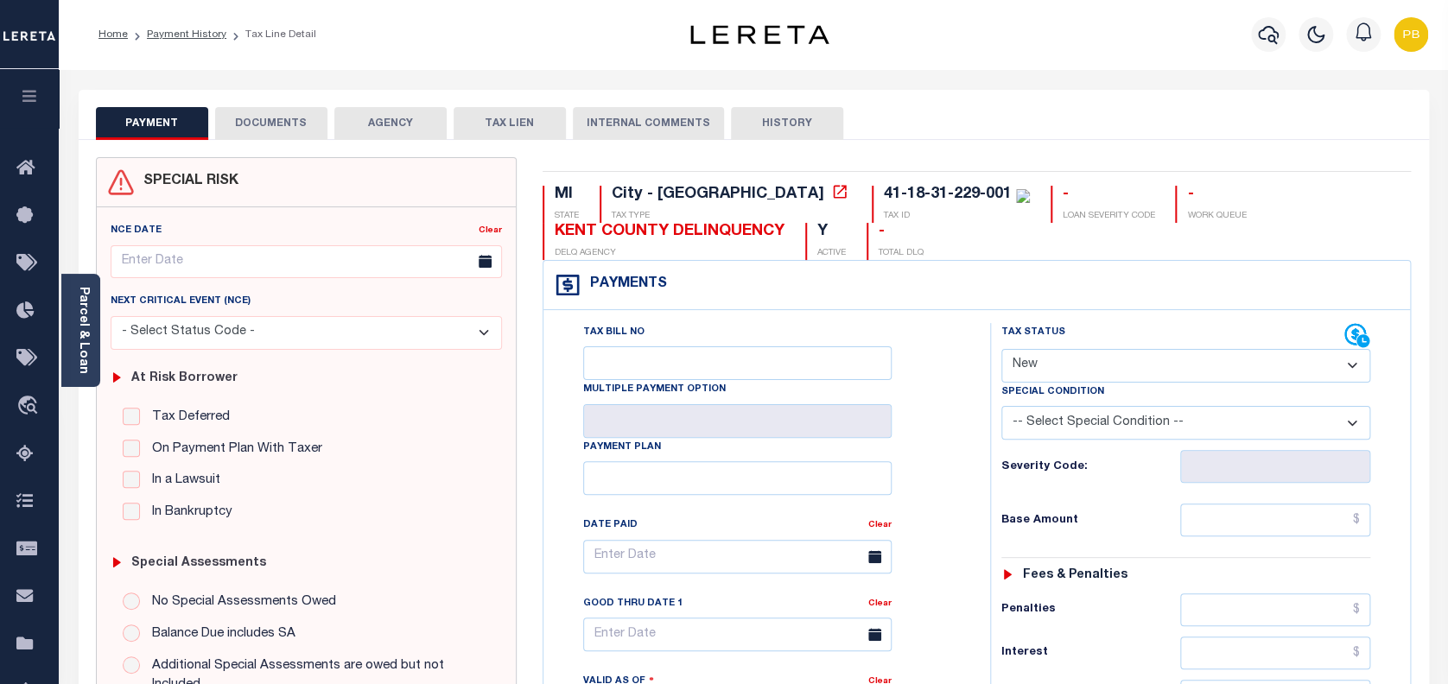
click at [1086, 359] on select "- Select Status Code - Open Due/Unpaid Paid Incomplete No Tax Due Internal Refu…" at bounding box center [1186, 366] width 370 height 34
select select "PYD"
click at [1001, 350] on select "- Select Status Code - Open Due/Unpaid Paid Incomplete No Tax Due Internal Refu…" at bounding box center [1186, 366] width 370 height 34
type input "[DATE]"
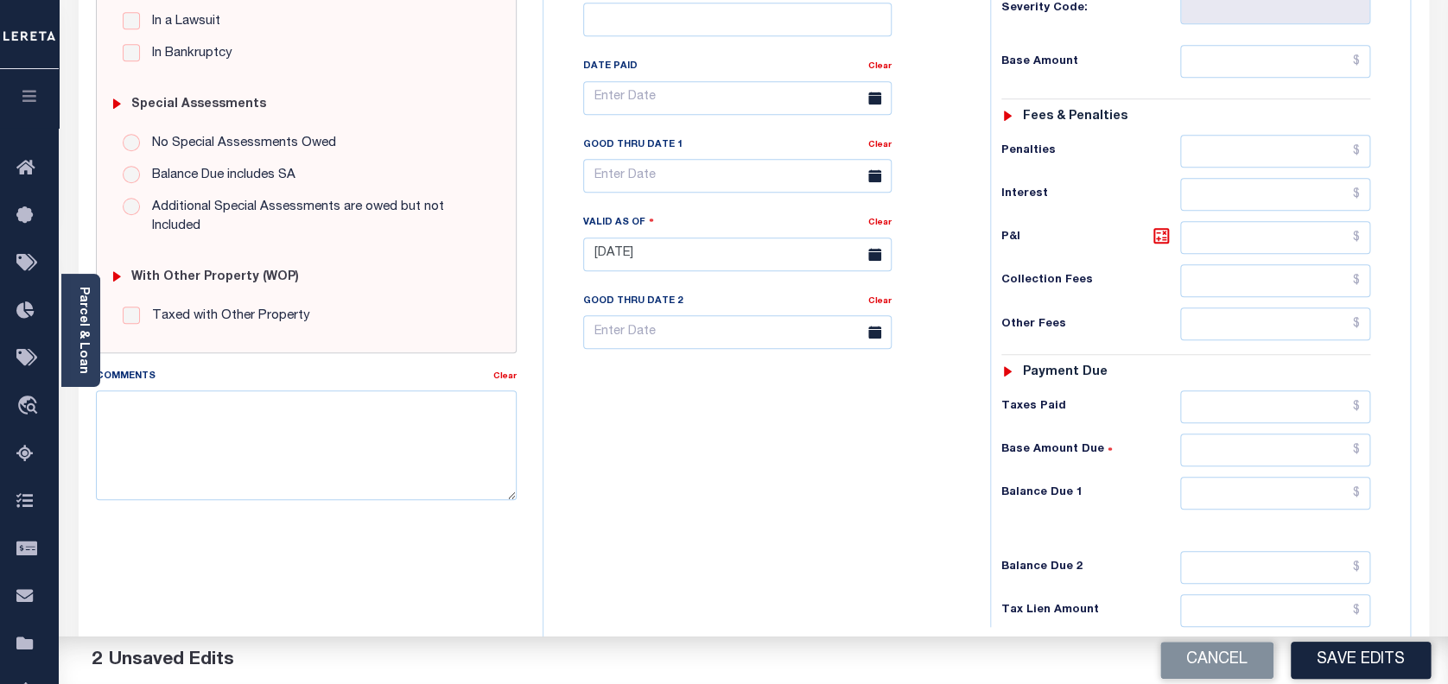
scroll to position [460, 0]
click at [1260, 415] on input "text" at bounding box center [1275, 405] width 191 height 33
type input "$0,000.00"
click at [1313, 485] on input "text" at bounding box center [1275, 491] width 191 height 33
type input "$0.00"
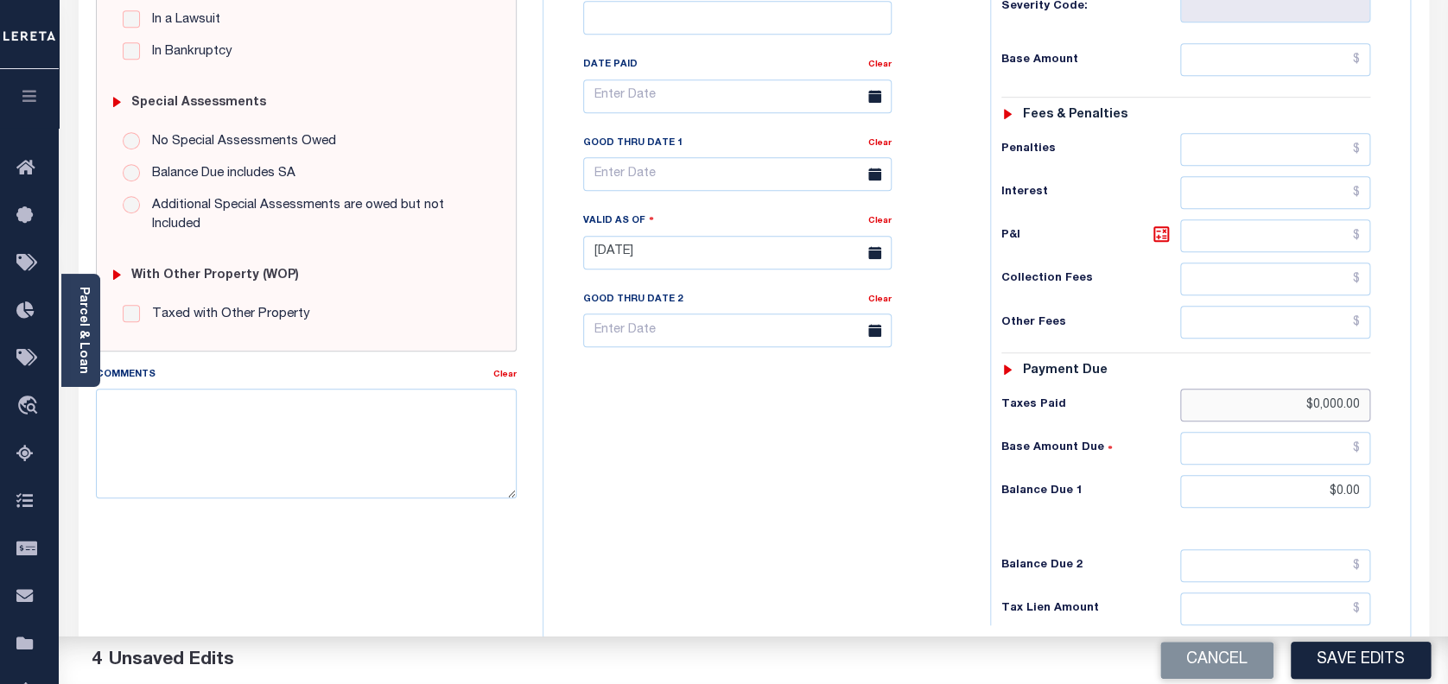
drag, startPoint x: 1362, startPoint y: 400, endPoint x: 1258, endPoint y: 400, distance: 104.5
click at [1258, 400] on input "$0,000.00" at bounding box center [1275, 405] width 191 height 33
type input "$.00"
click at [1334, 668] on button "Save Edits" at bounding box center [1360, 660] width 140 height 37
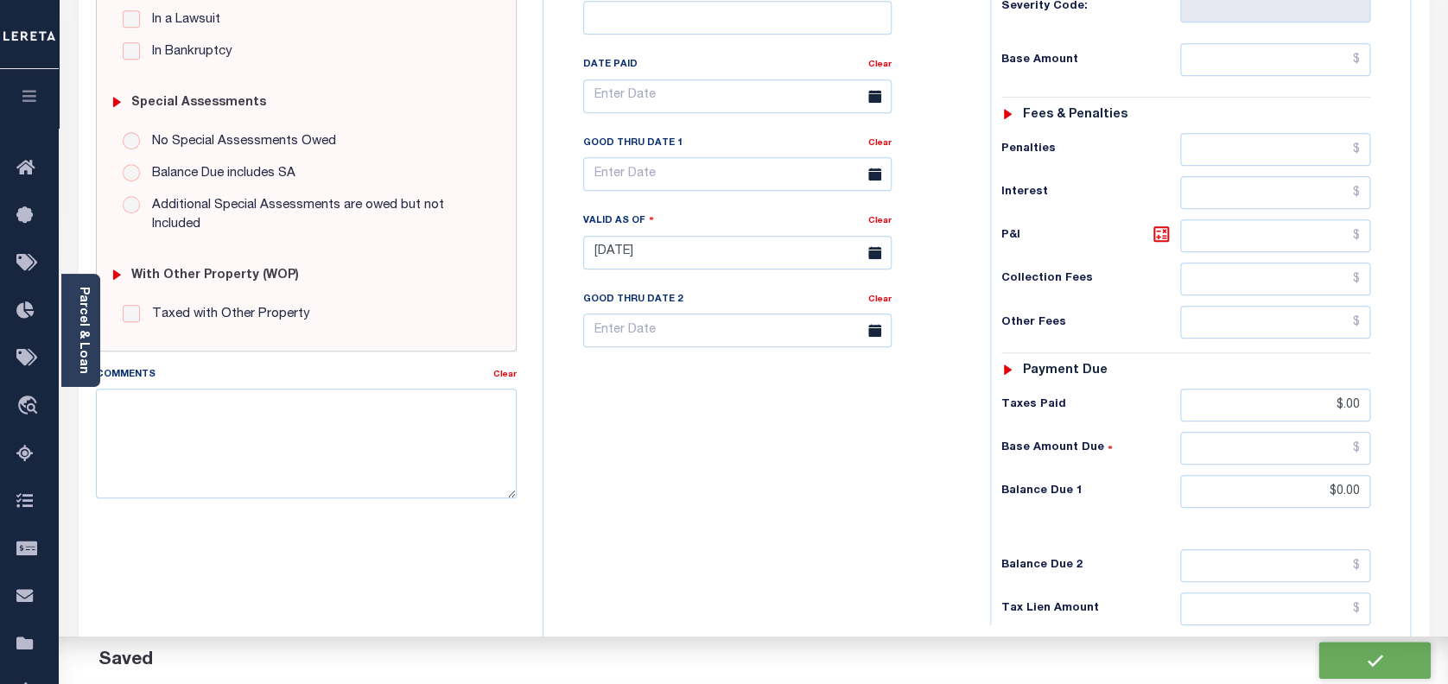
checkbox input "false"
type input "$0"
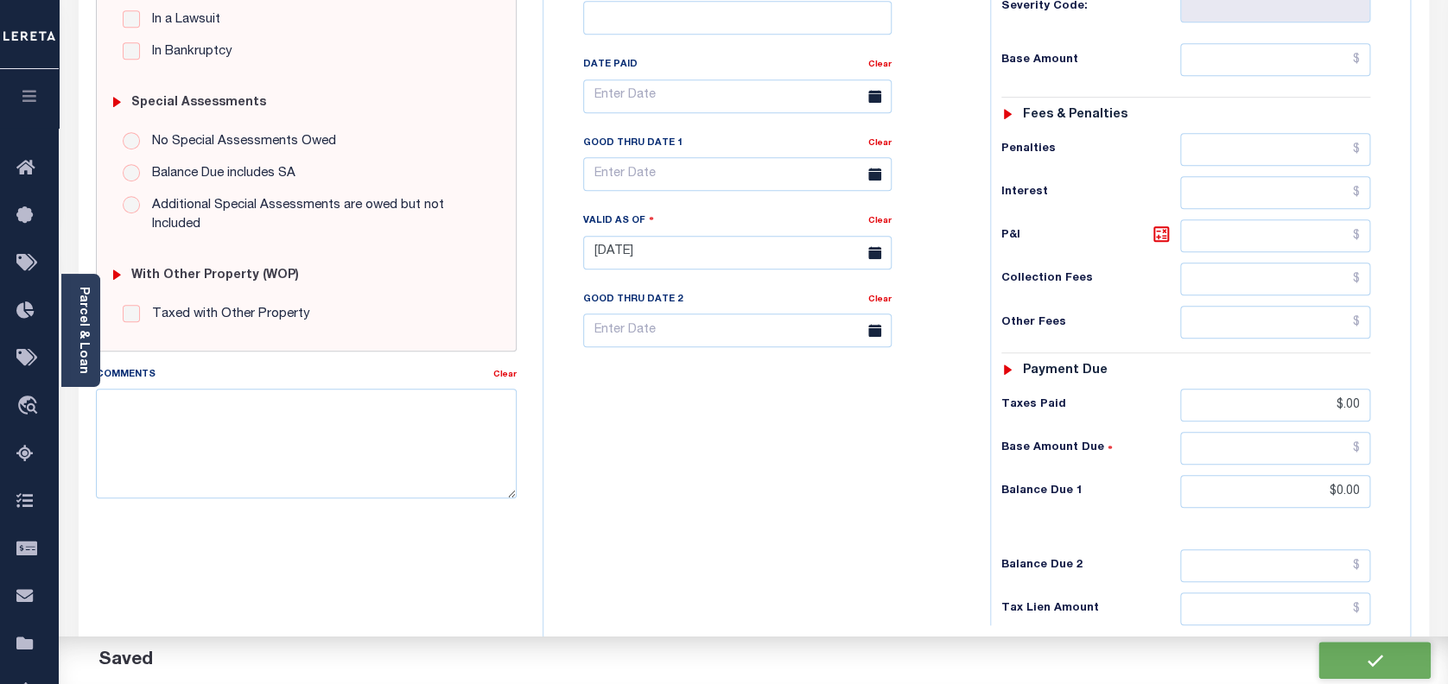
type input "$0"
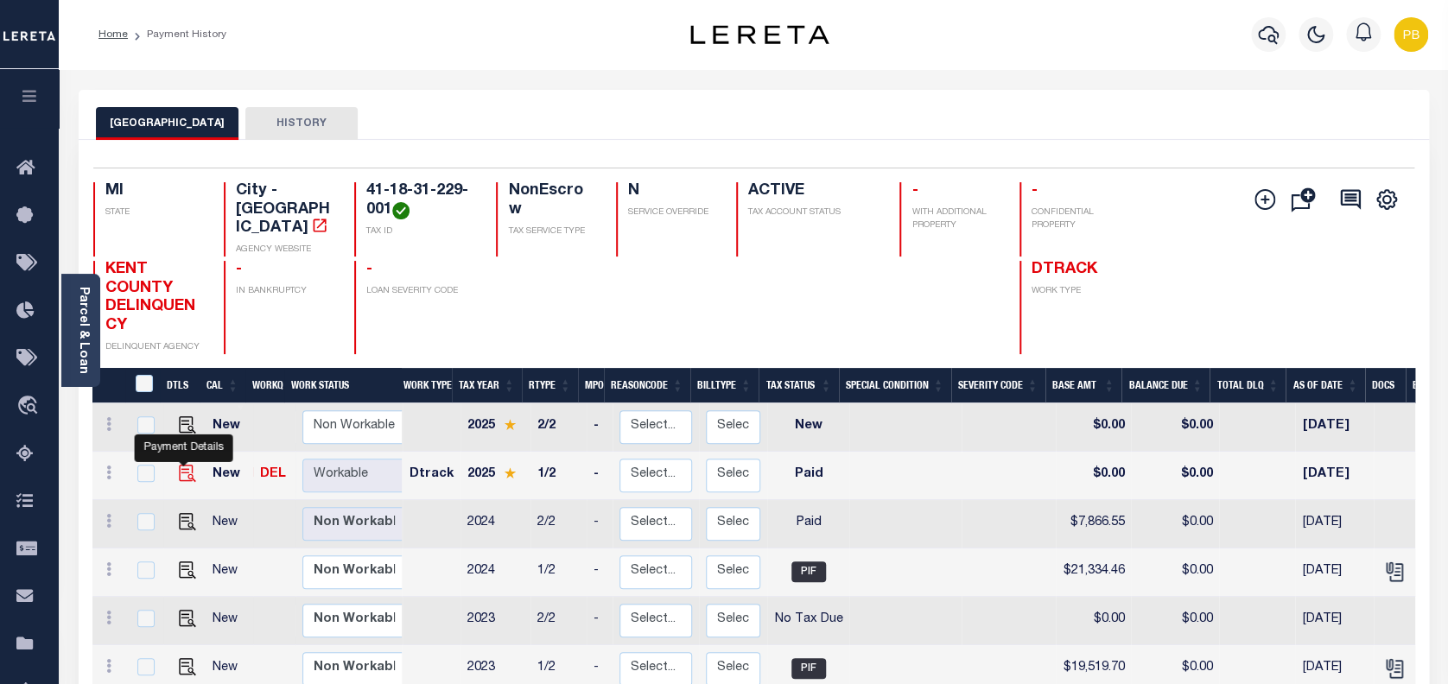
click at [180, 465] on img "" at bounding box center [187, 473] width 17 height 17
checkbox input "true"
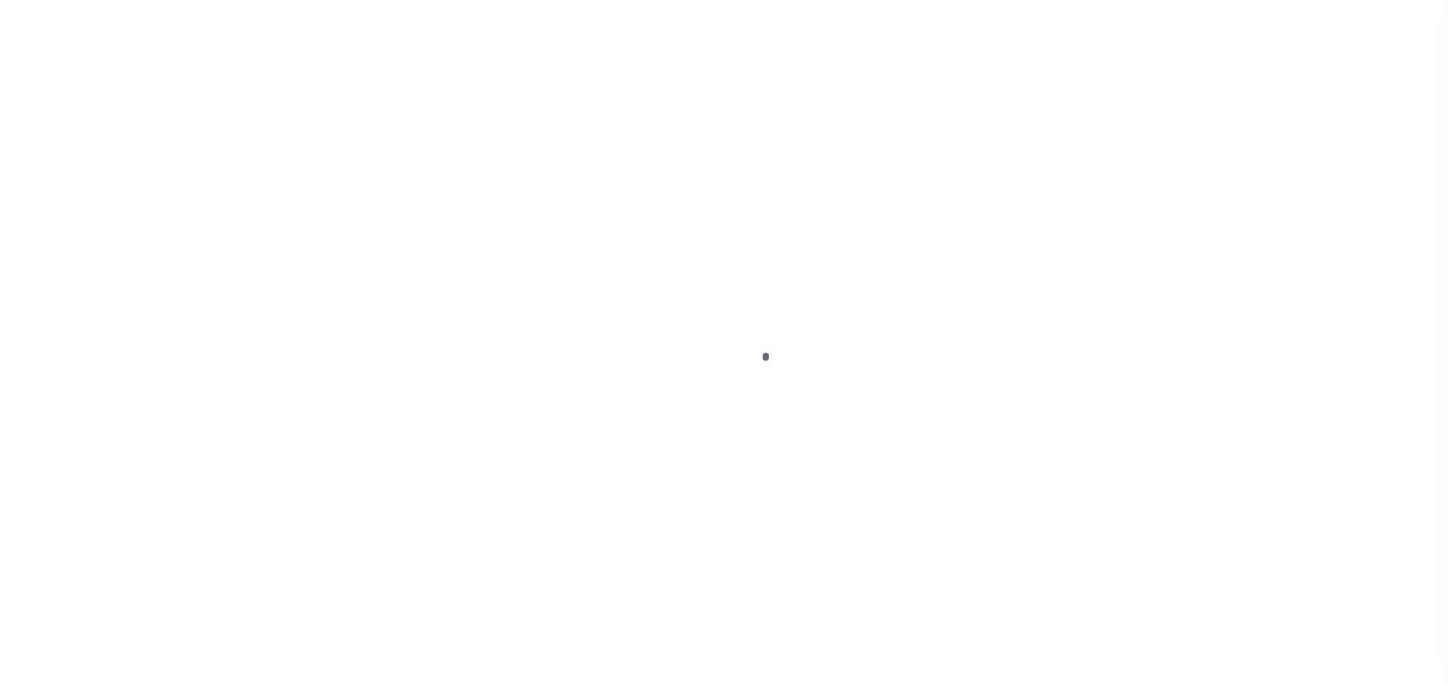
select select "PYD"
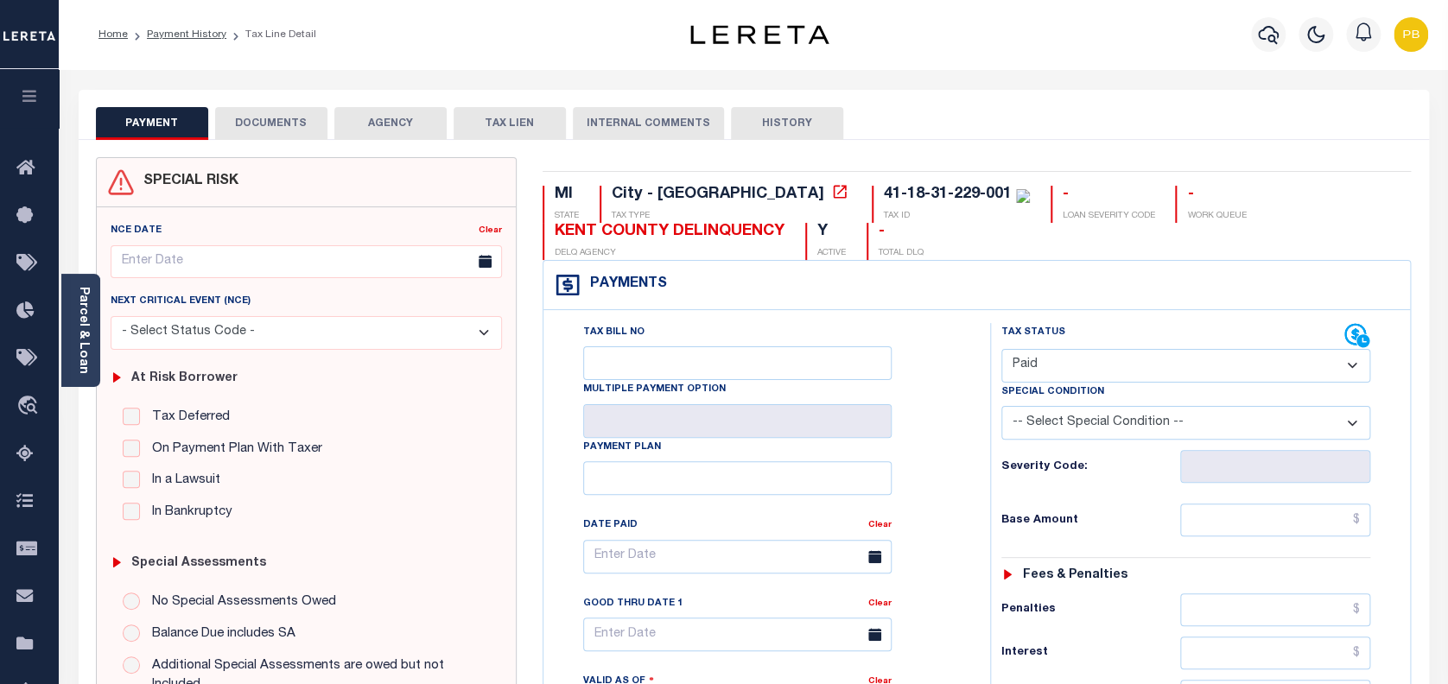
click at [270, 115] on button "DOCUMENTS" at bounding box center [271, 123] width 112 height 33
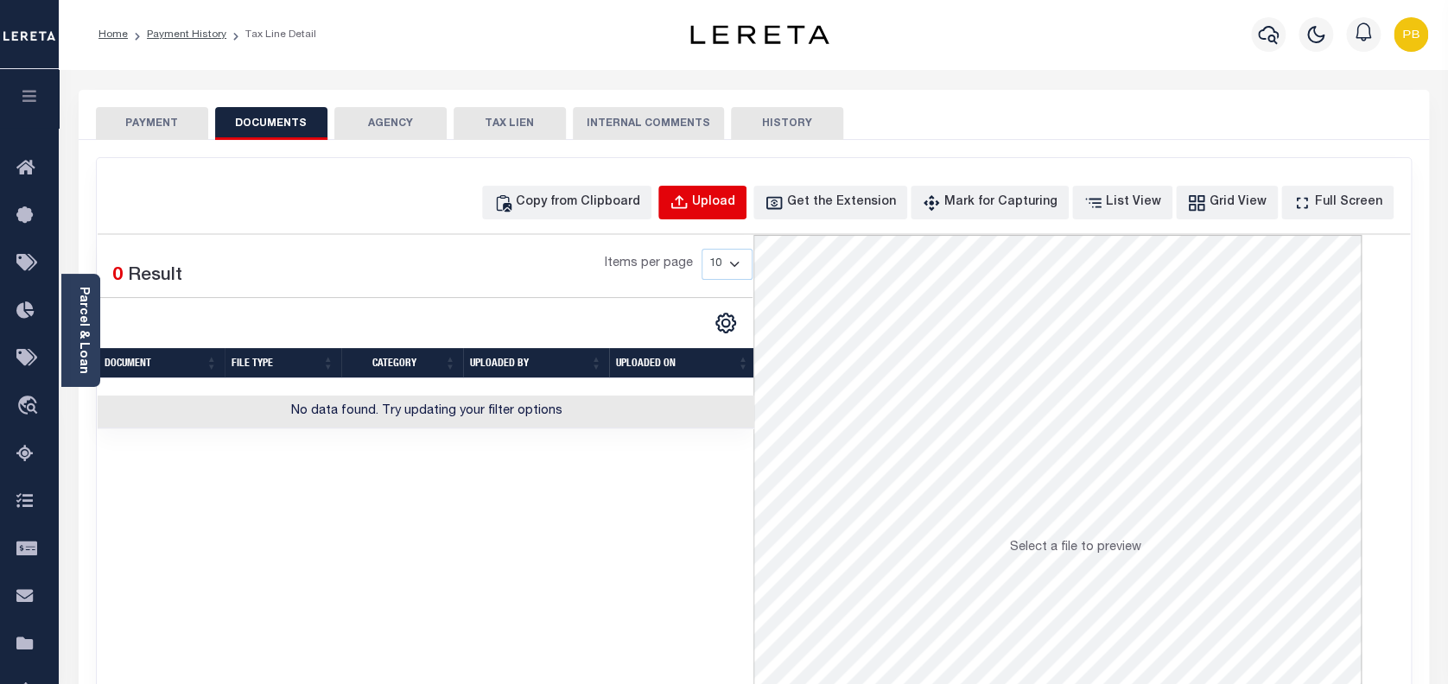
click at [746, 190] on button "Upload" at bounding box center [702, 203] width 88 height 34
select select "POP"
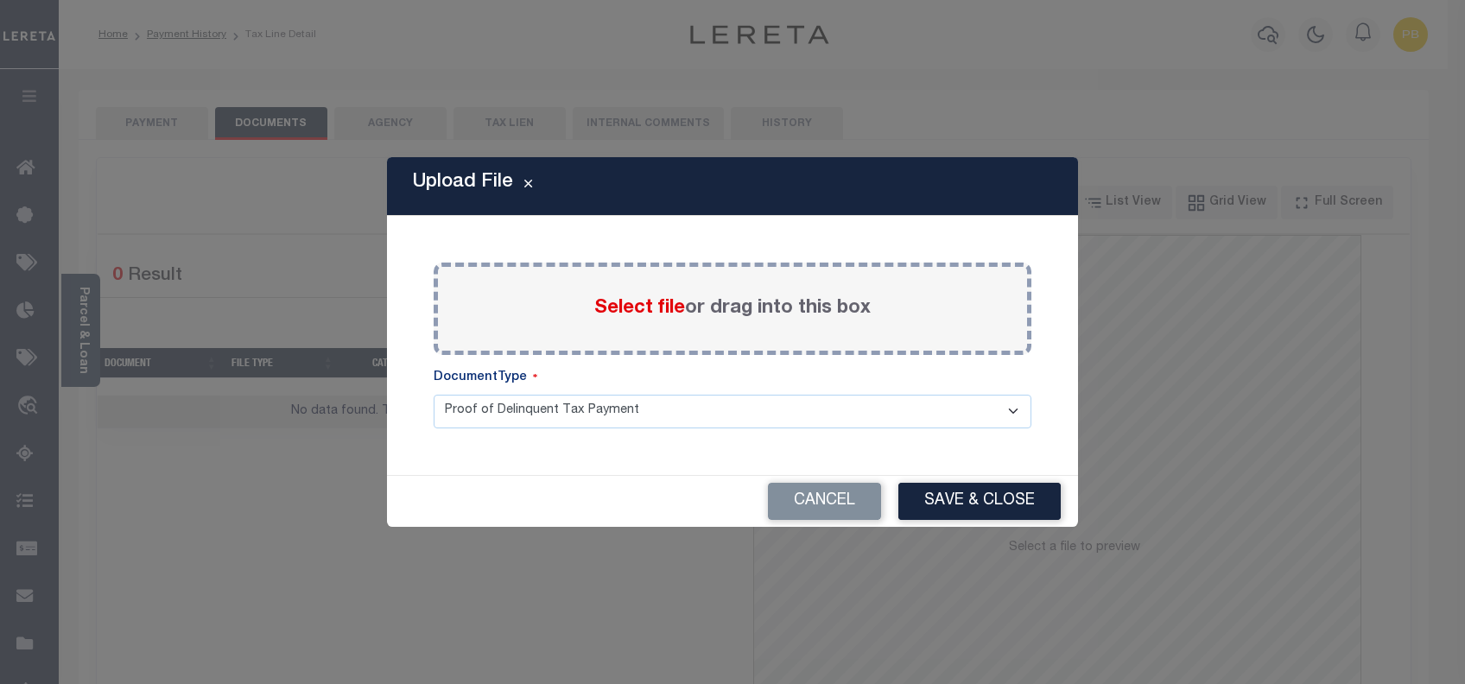
click at [633, 314] on span "Select file" at bounding box center [639, 308] width 91 height 19
click at [0, 0] on input "Select file or drag into this box" at bounding box center [0, 0] width 0 height 0
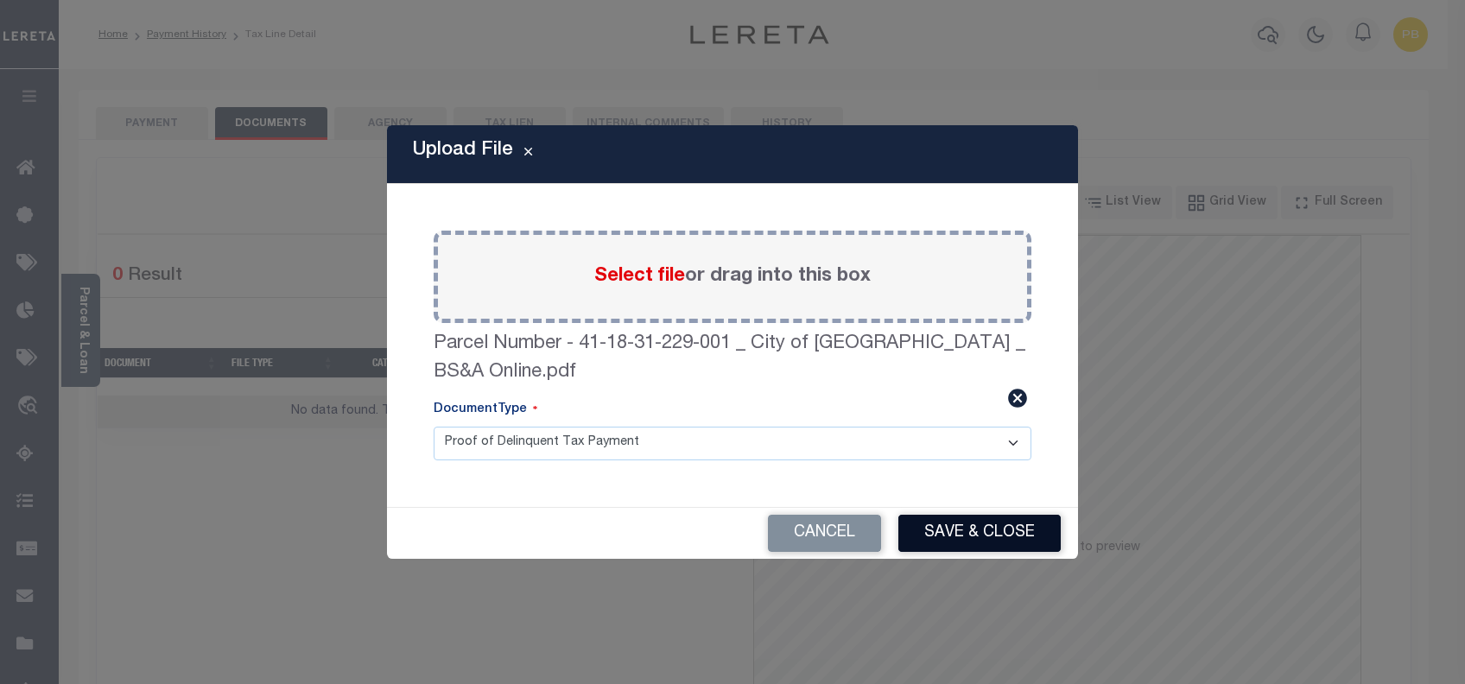
click at [1015, 535] on button "Save & Close" at bounding box center [979, 533] width 162 height 37
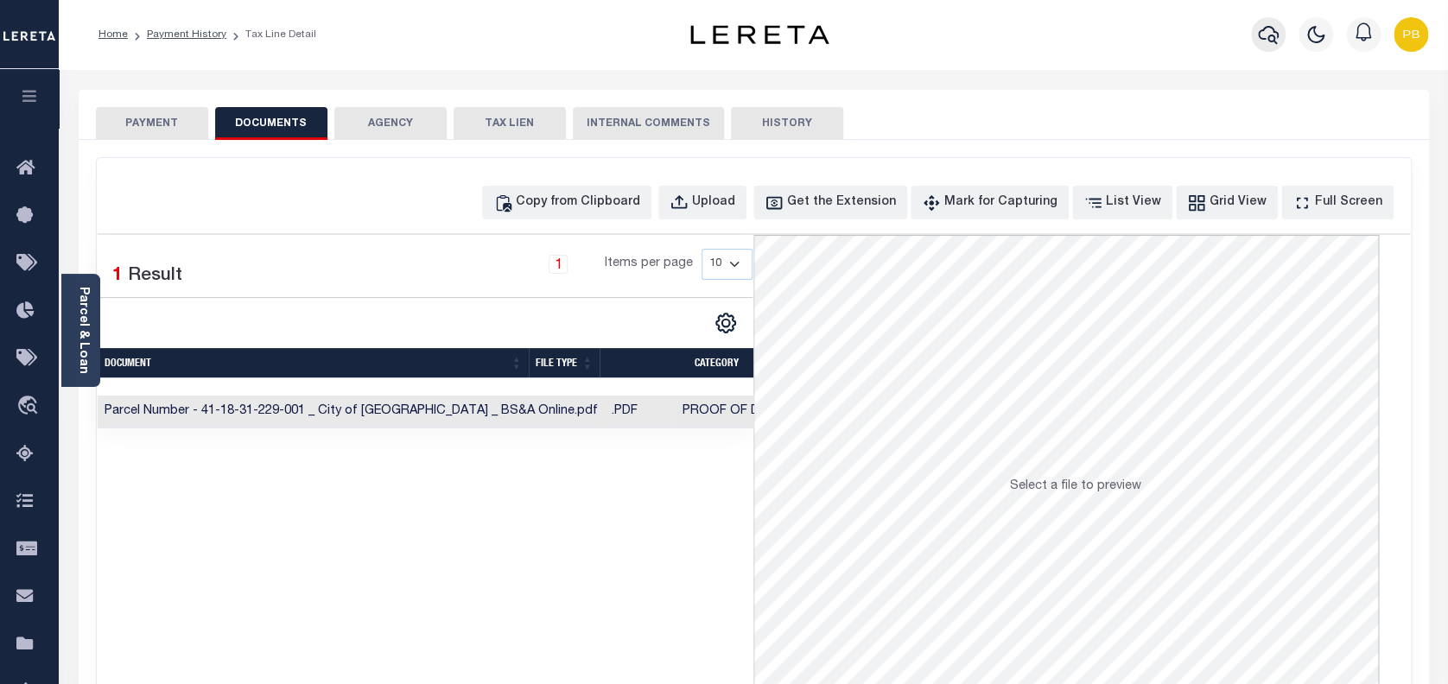
click icon "button"
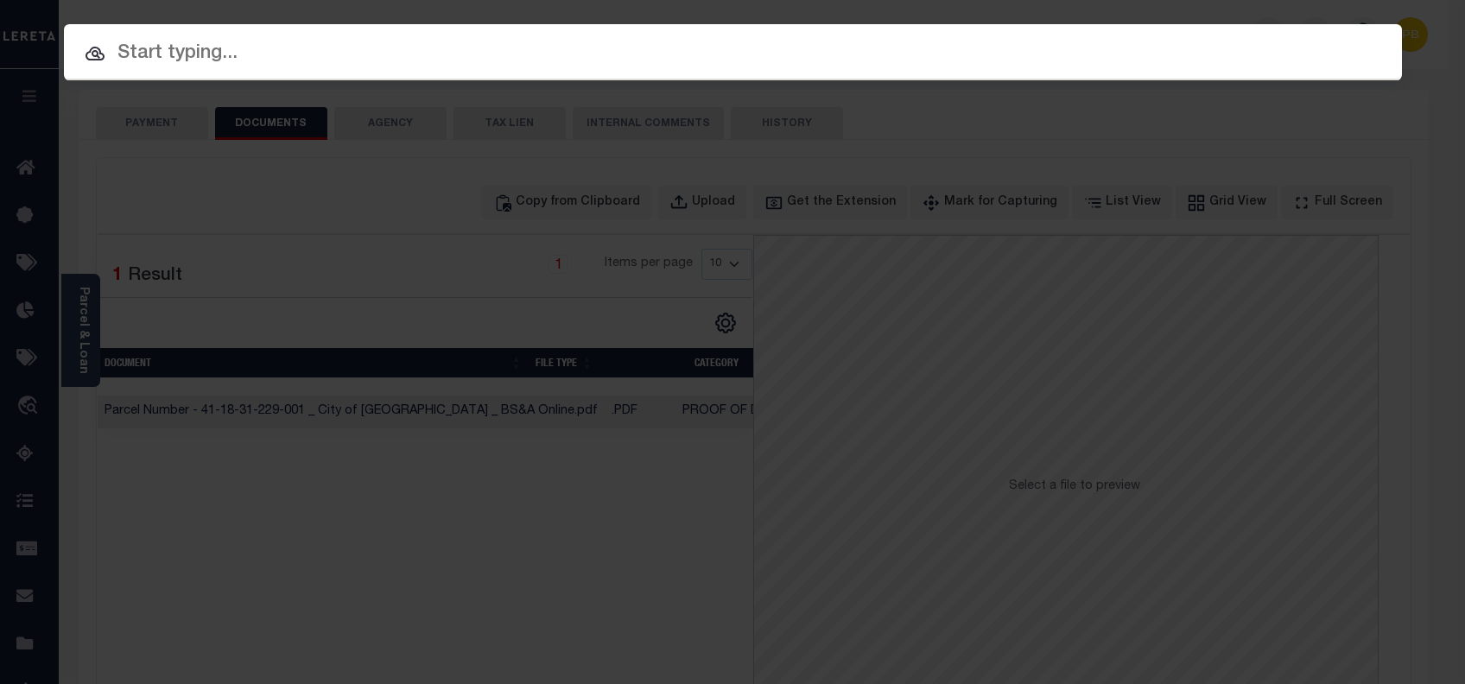
paste input "13302803"
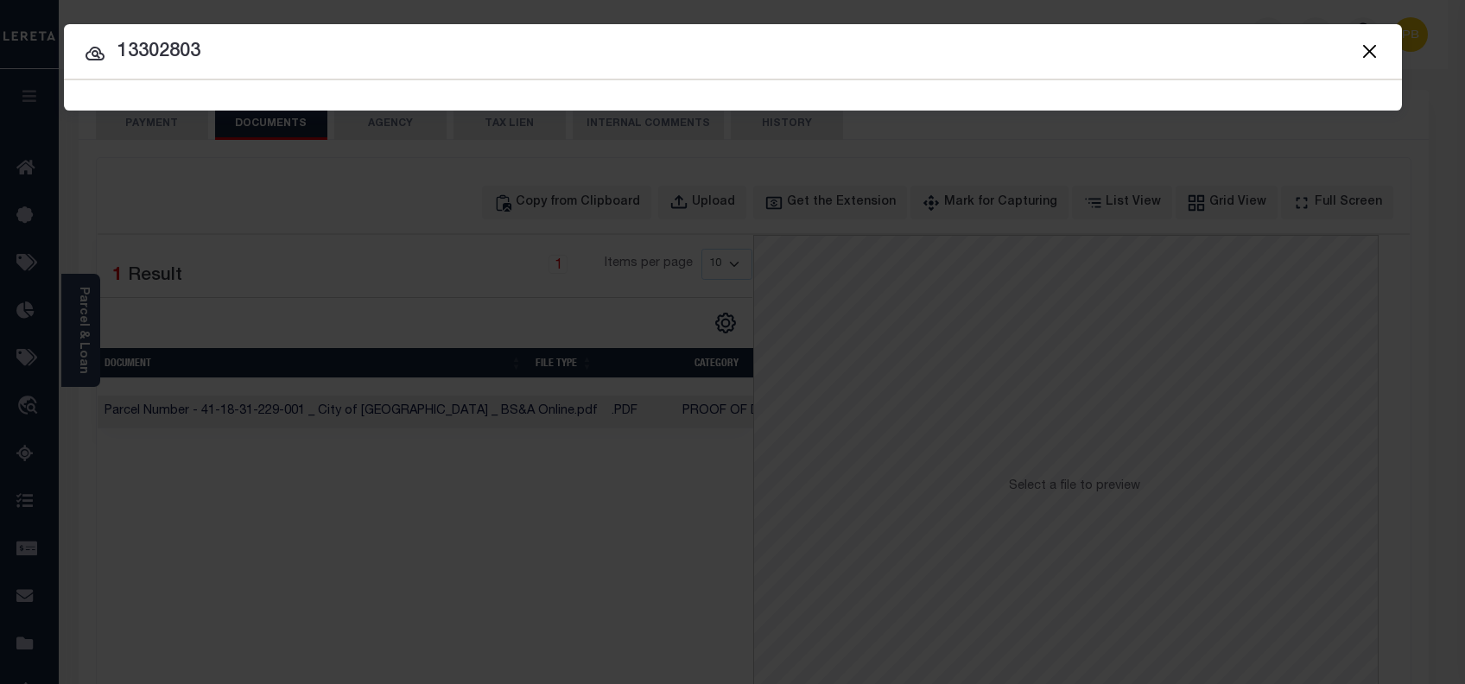
type input "13302803"
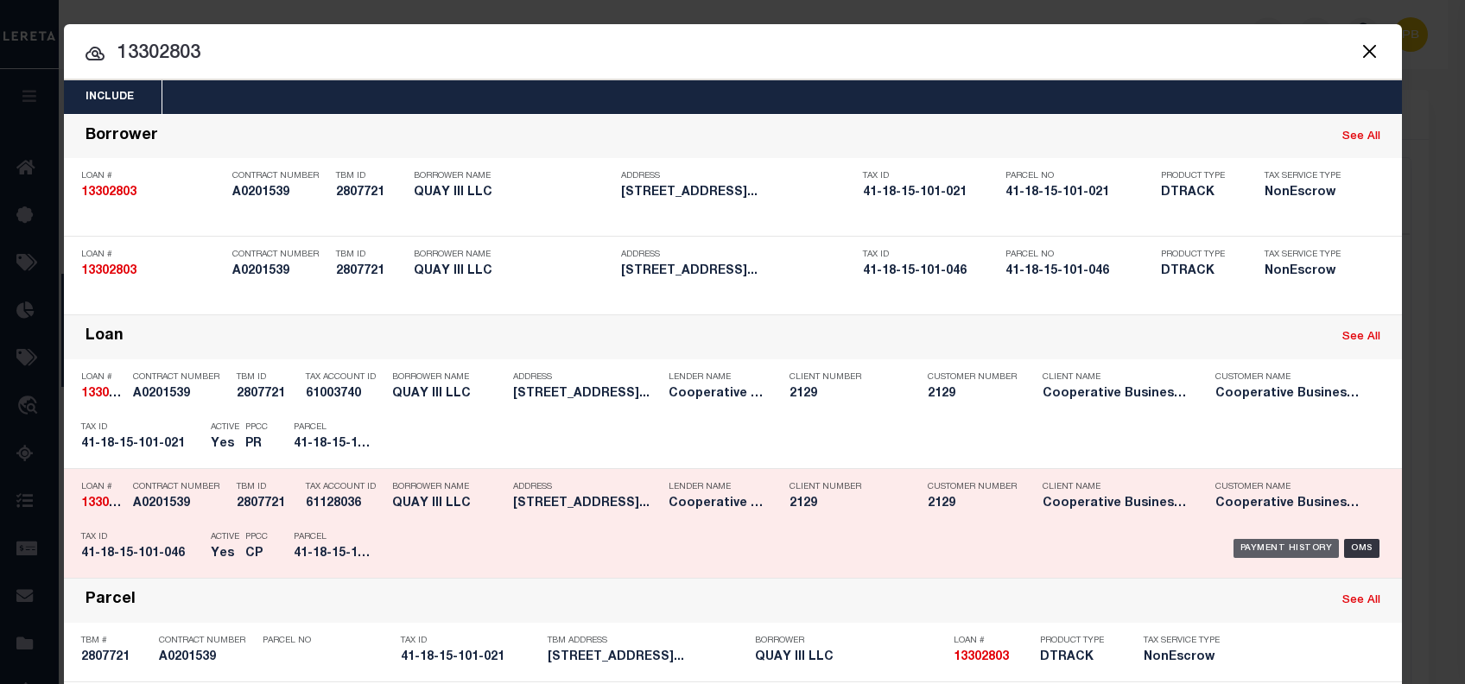
click div "Payment History"
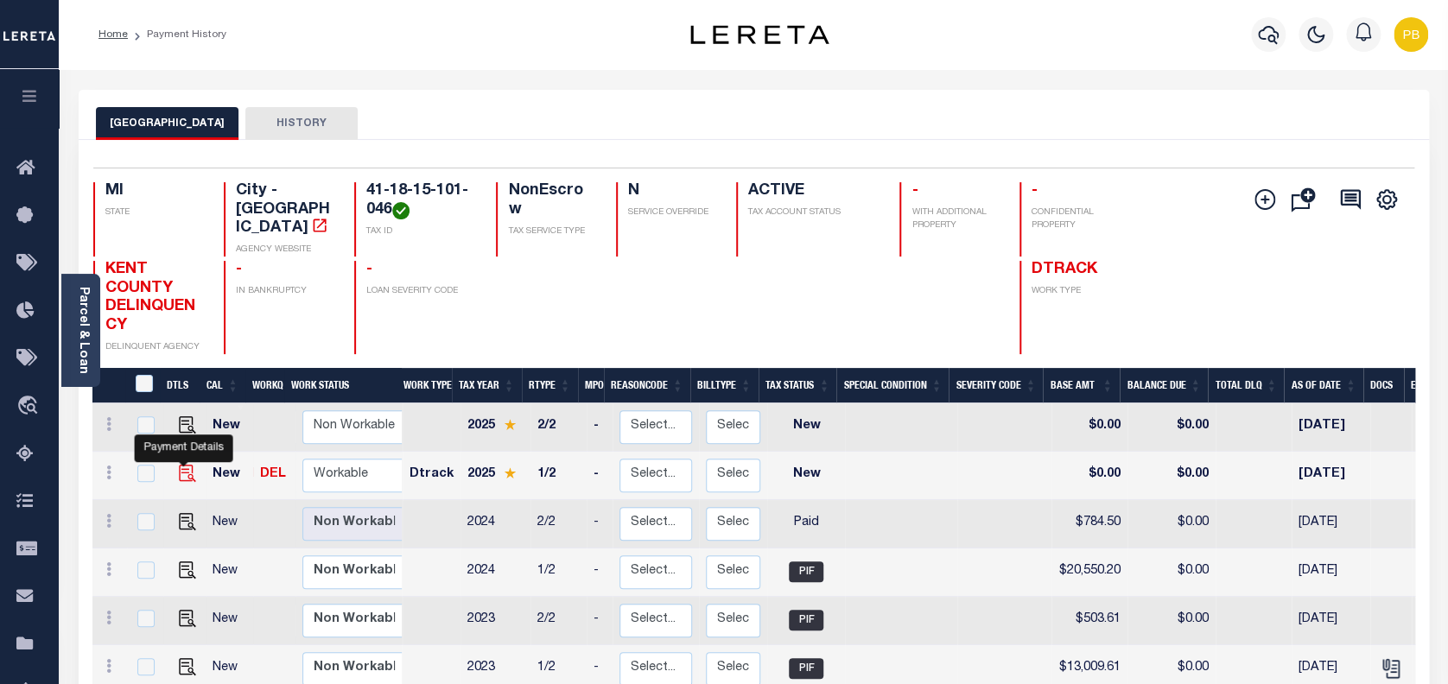
click at [185, 465] on img "" at bounding box center [187, 473] width 17 height 17
checkbox input "true"
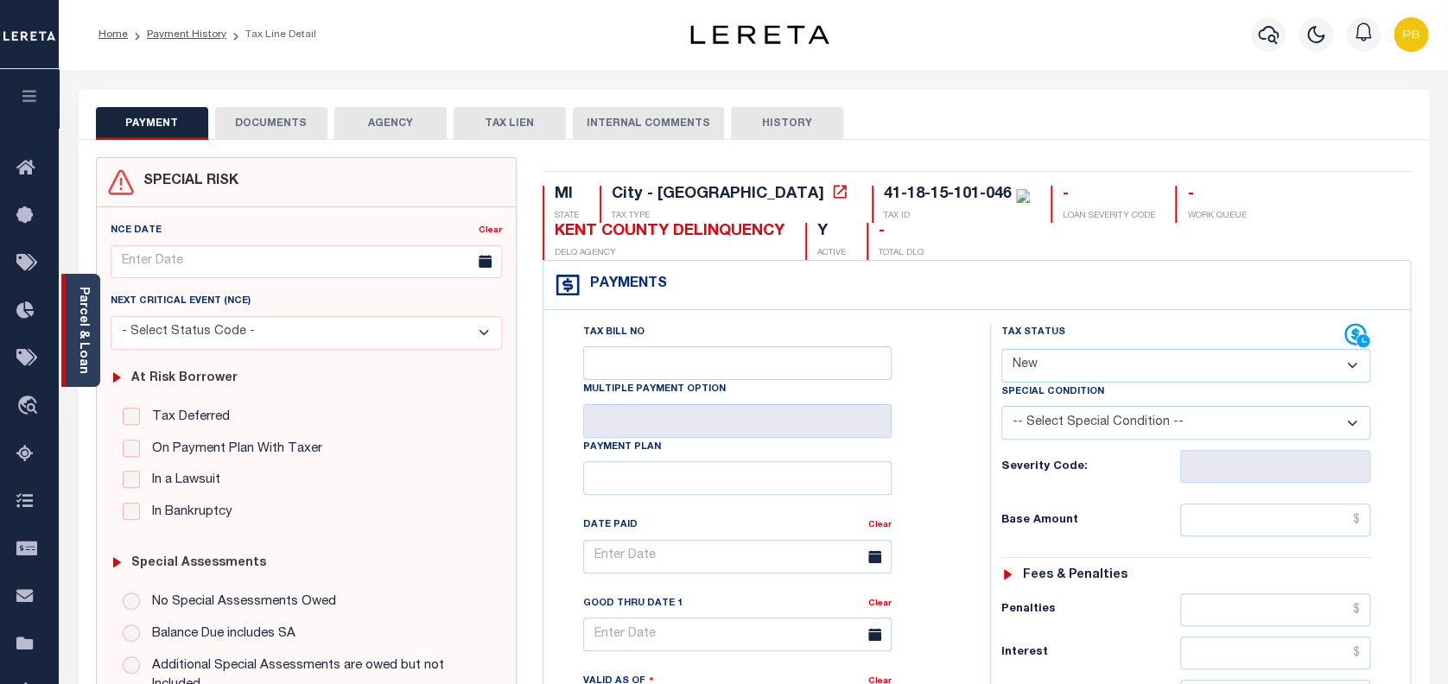
click at [85, 308] on link "Parcel & Loan" at bounding box center [83, 330] width 12 height 87
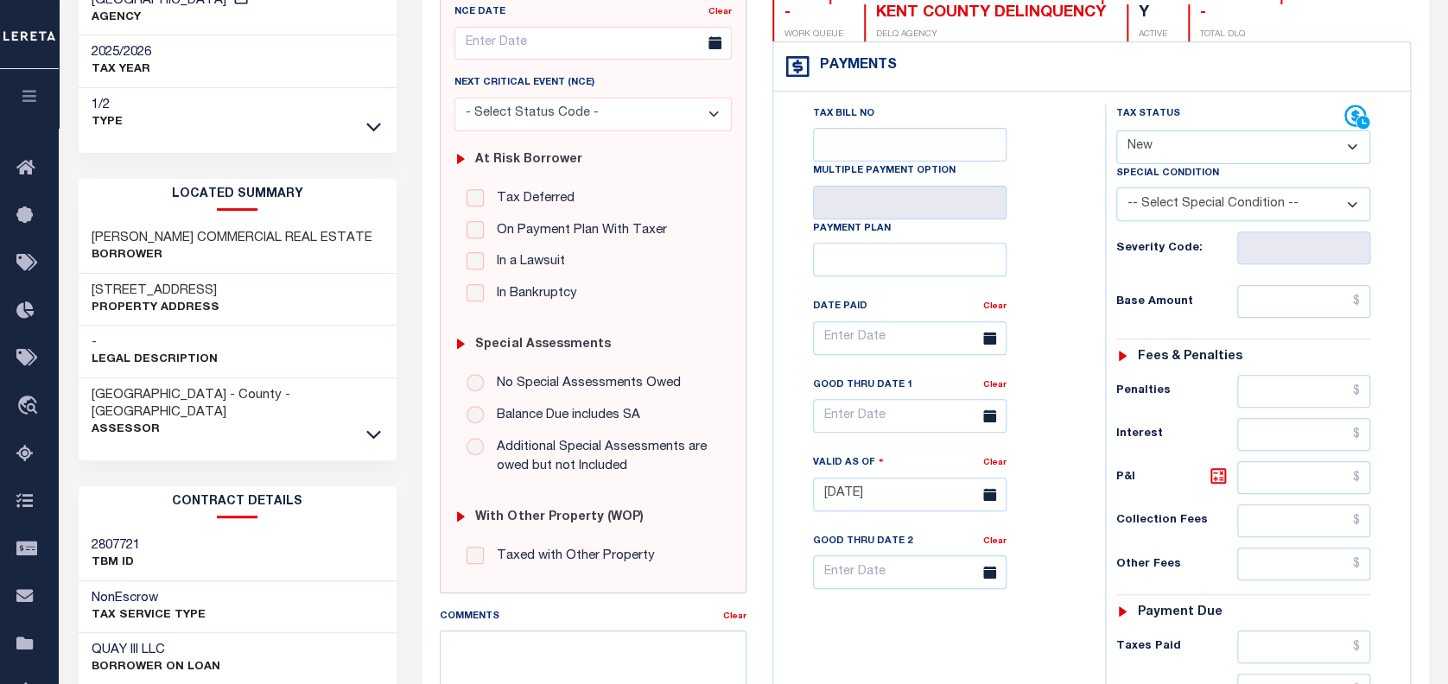
scroll to position [230, 0]
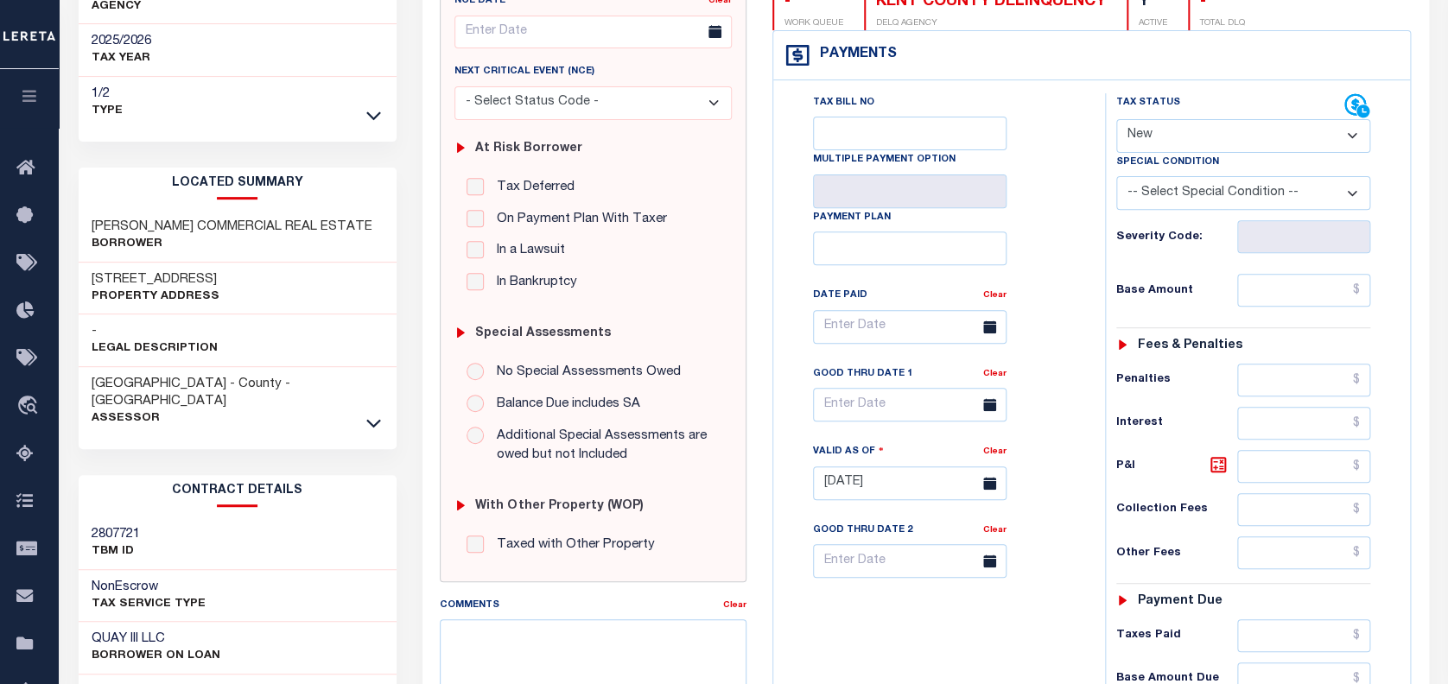
click at [1202, 143] on select "- Select Status Code - Open Due/Unpaid Paid Incomplete No Tax Due Internal Refu…" at bounding box center [1243, 136] width 255 height 34
select select "PYD"
click at [1116, 119] on select "- Select Status Code - Open Due/Unpaid Paid Incomplete No Tax Due Internal Refu…" at bounding box center [1243, 136] width 255 height 34
type input "[DATE]"
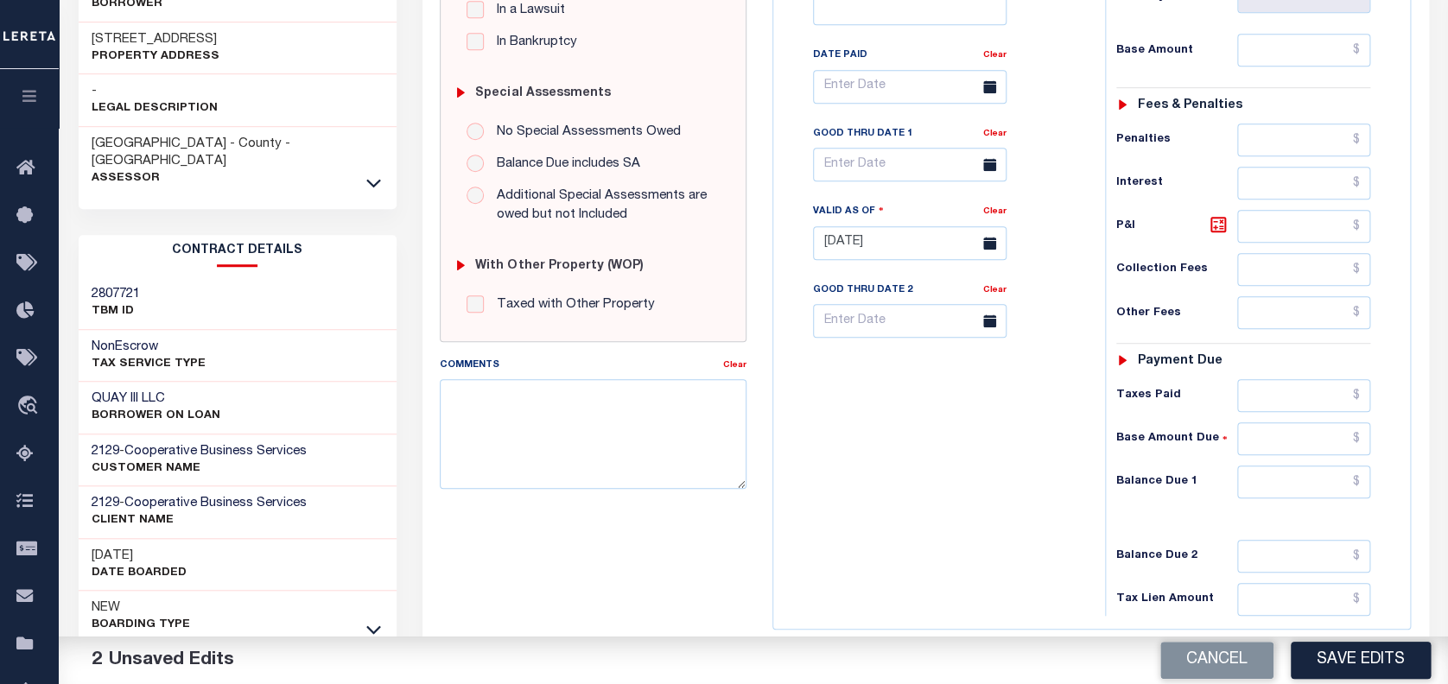
scroll to position [575, 0]
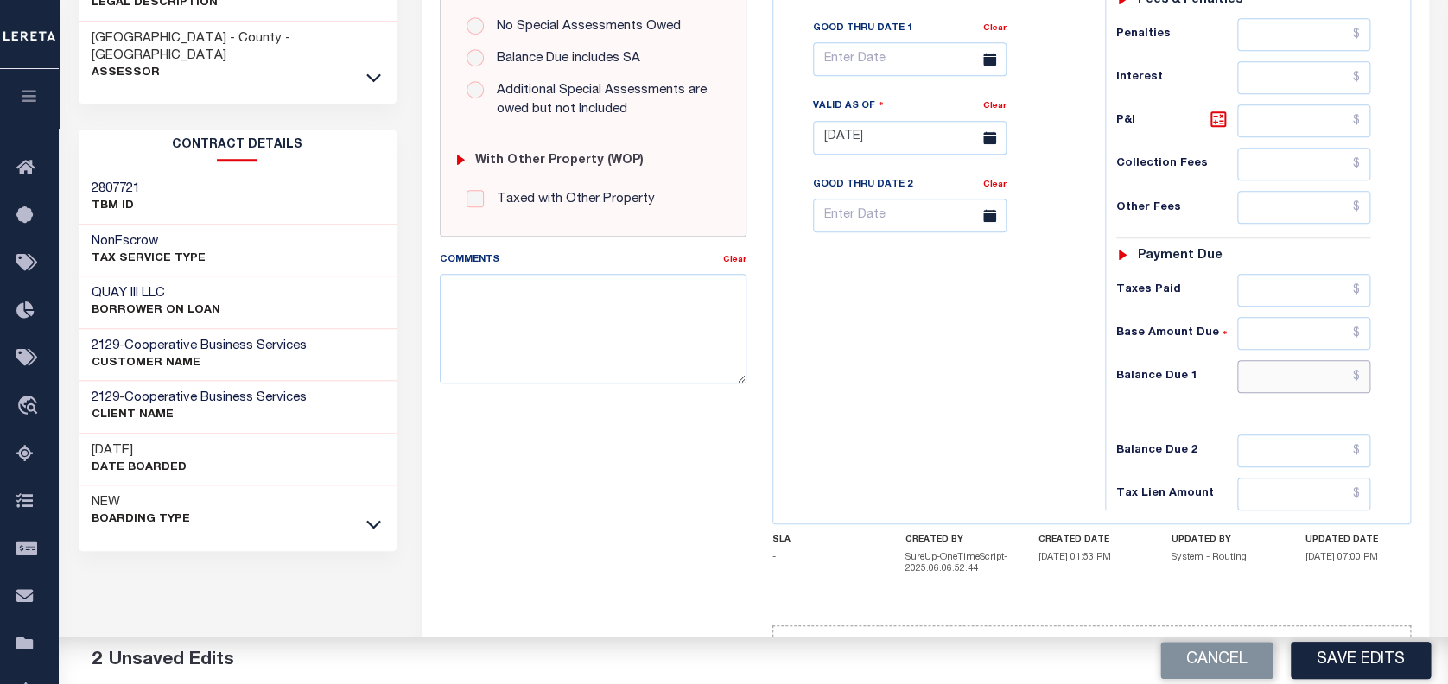
click at [1303, 384] on input "text" at bounding box center [1303, 376] width 133 height 33
type input "$0.00"
click at [1375, 659] on button "Save Edits" at bounding box center [1360, 660] width 140 height 37
checkbox input "false"
type input "$0"
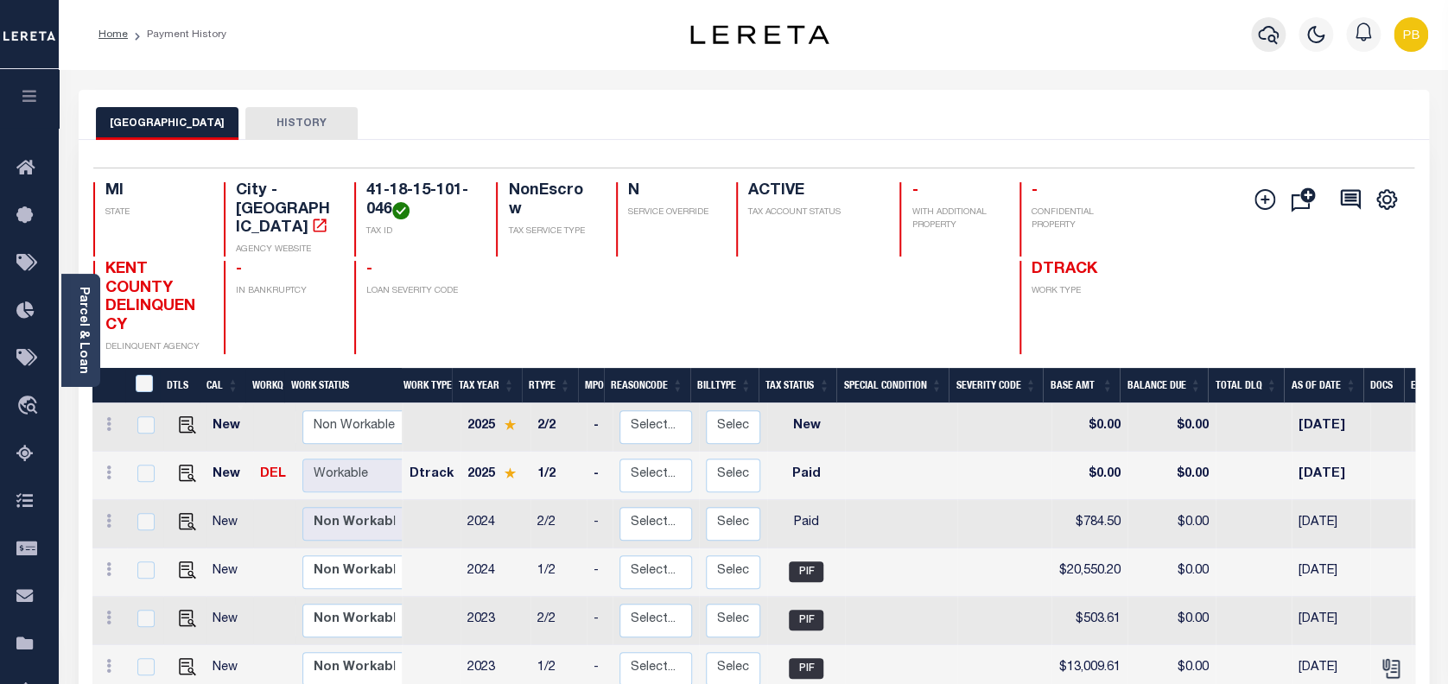
click at [1265, 29] on icon "button" at bounding box center [1268, 34] width 21 height 21
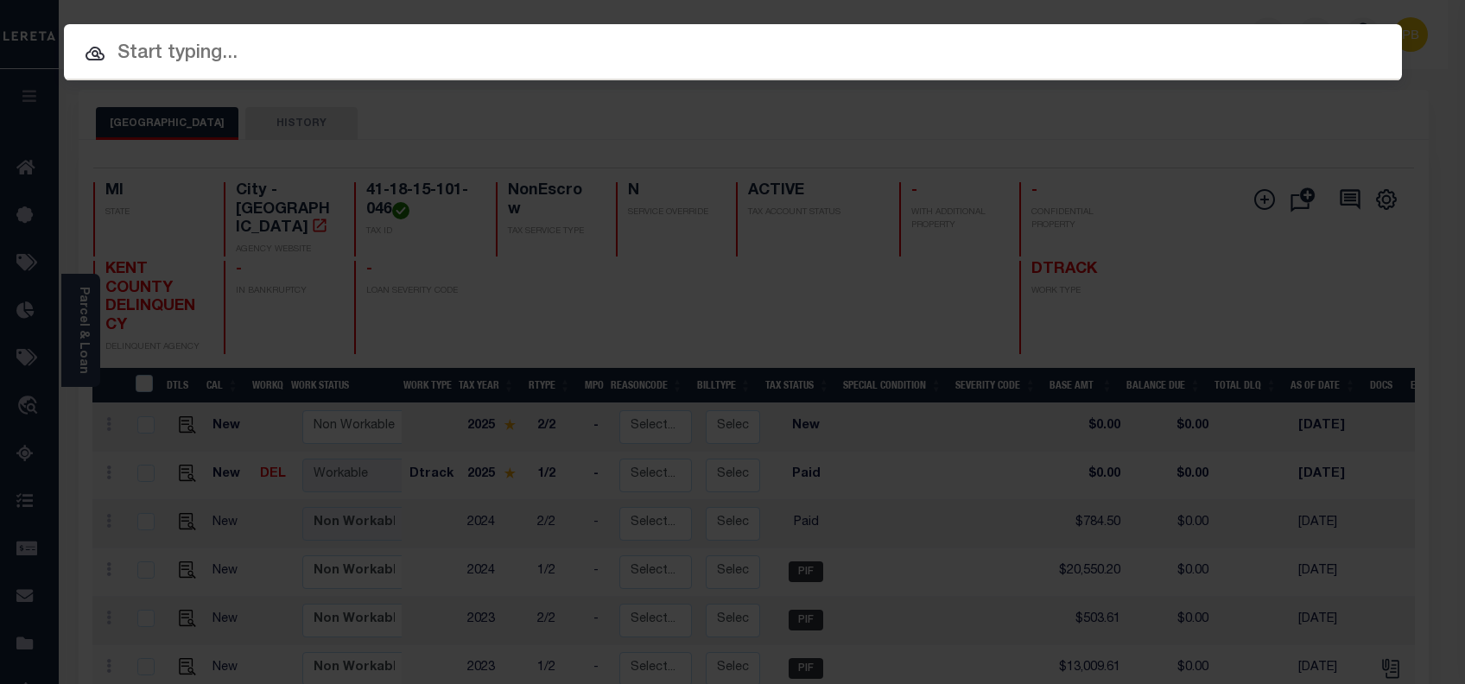
click at [349, 67] on input "text" at bounding box center [733, 54] width 1338 height 30
paste input "13302079"
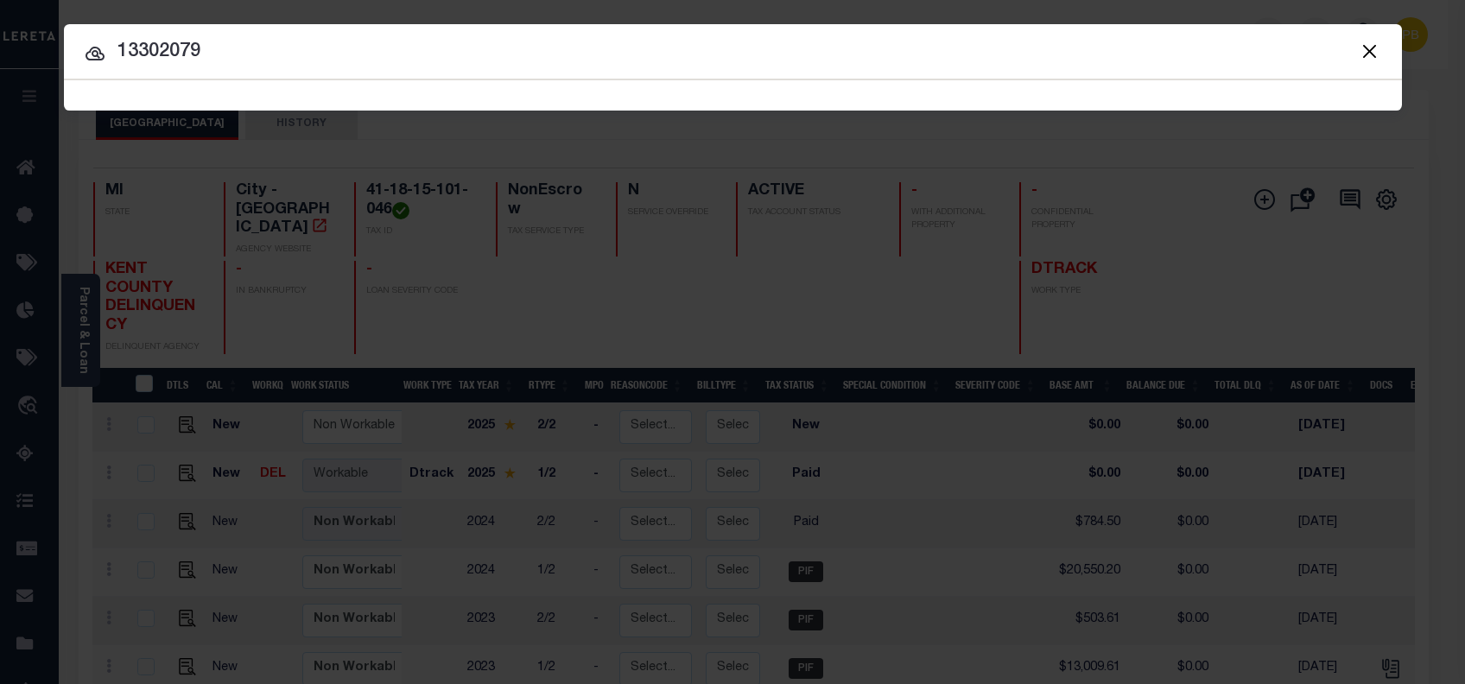
type input "13302079"
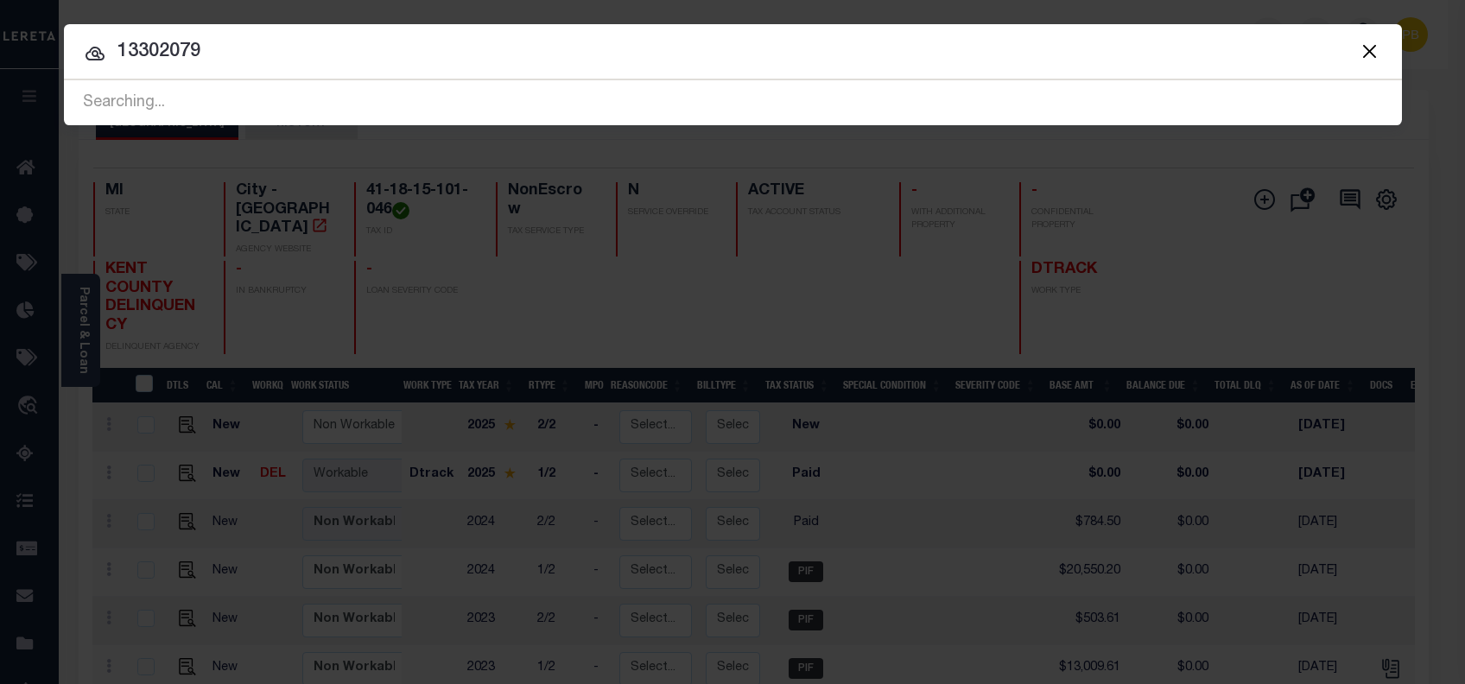
click at [1443, 134] on div "Include Loans TBM Customers Borrowers Payments (Lender Non-Disb) Payments (Lend…" at bounding box center [732, 342] width 1465 height 684
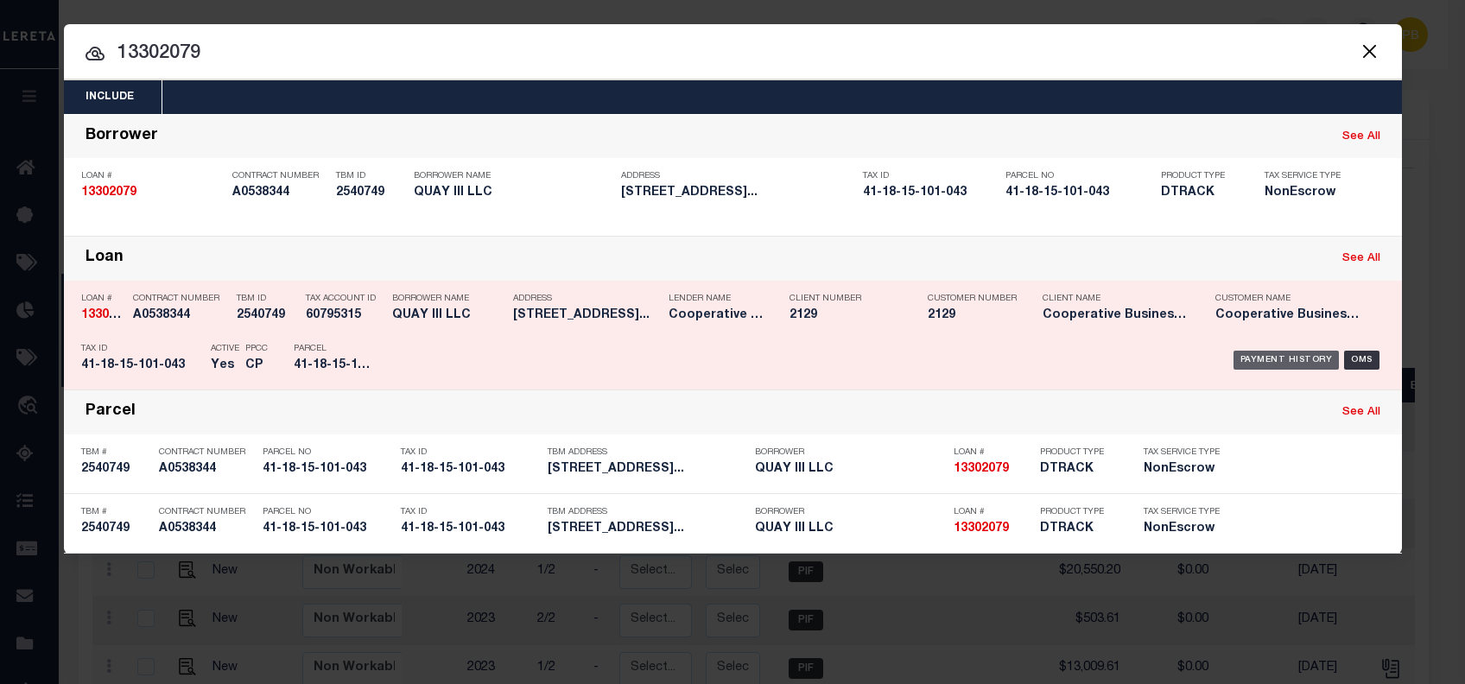
click at [1272, 358] on div "Payment History" at bounding box center [1286, 360] width 106 height 19
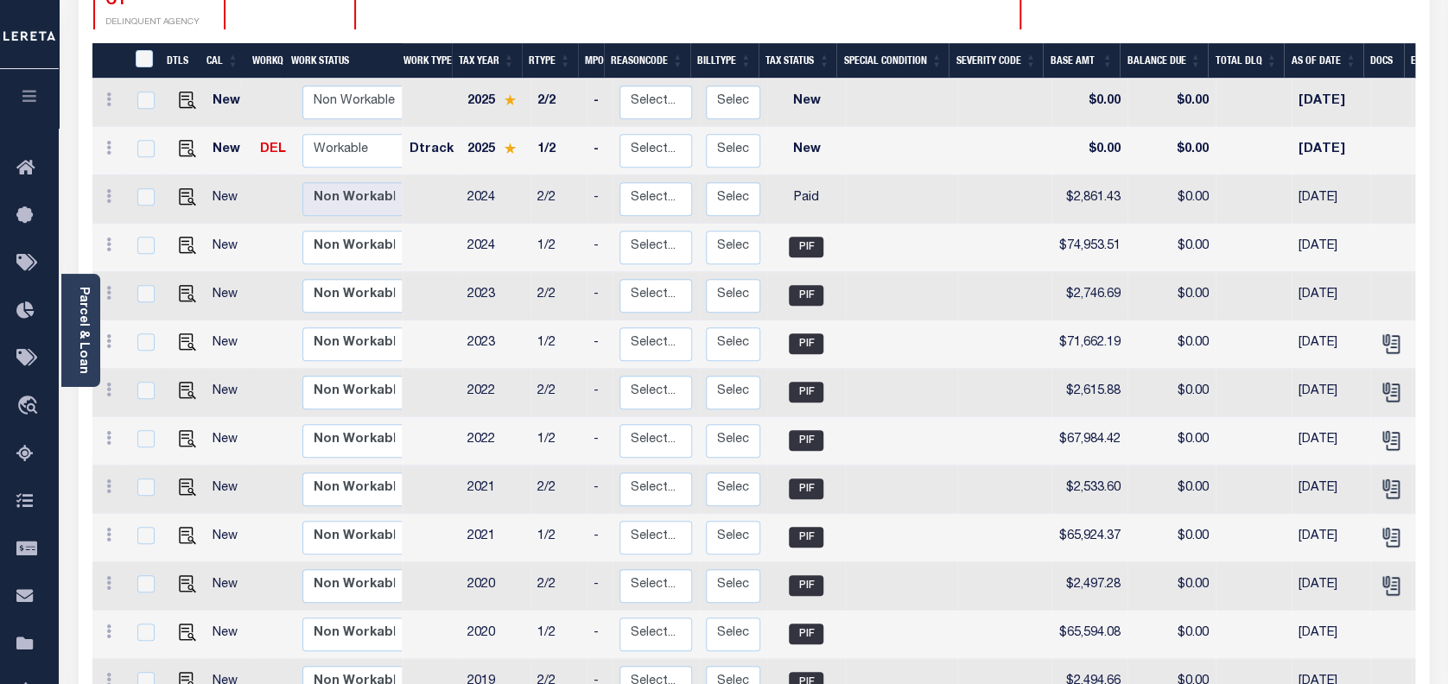
scroll to position [345, 0]
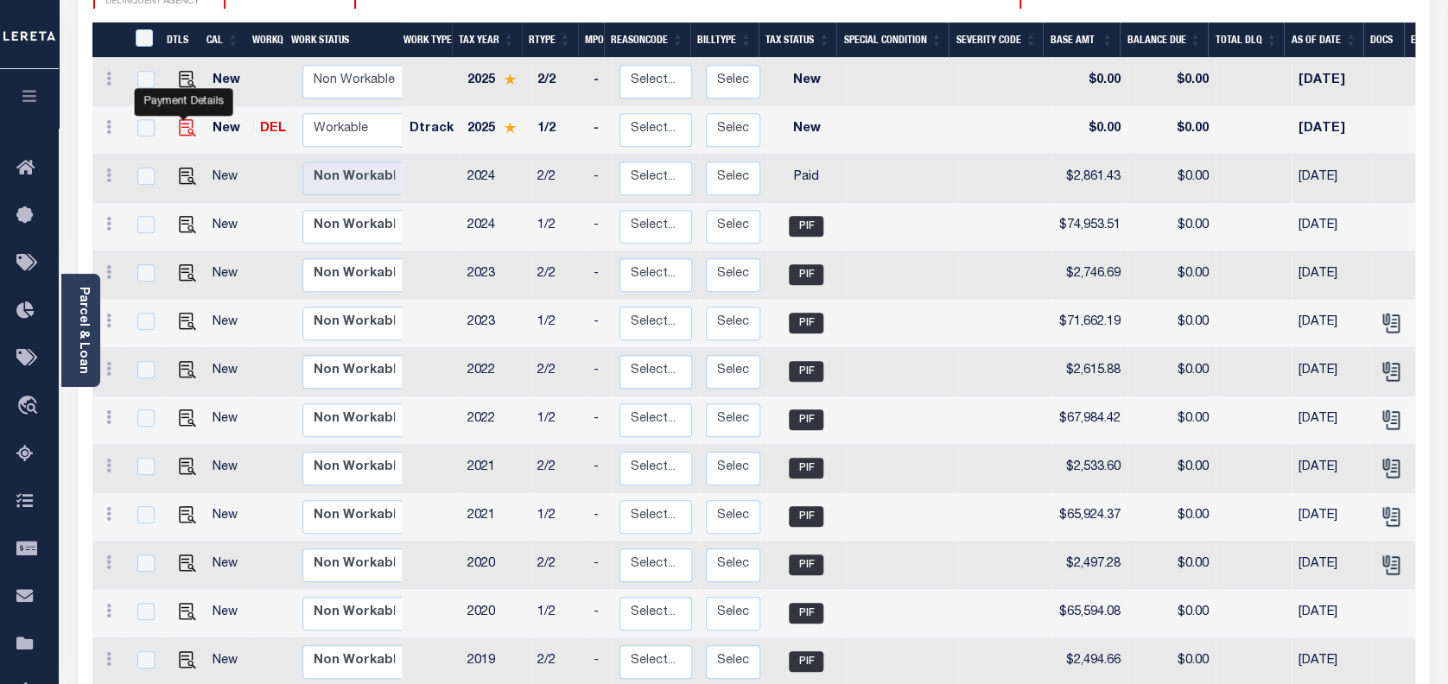
click at [182, 119] on img "" at bounding box center [187, 127] width 17 height 17
checkbox input "true"
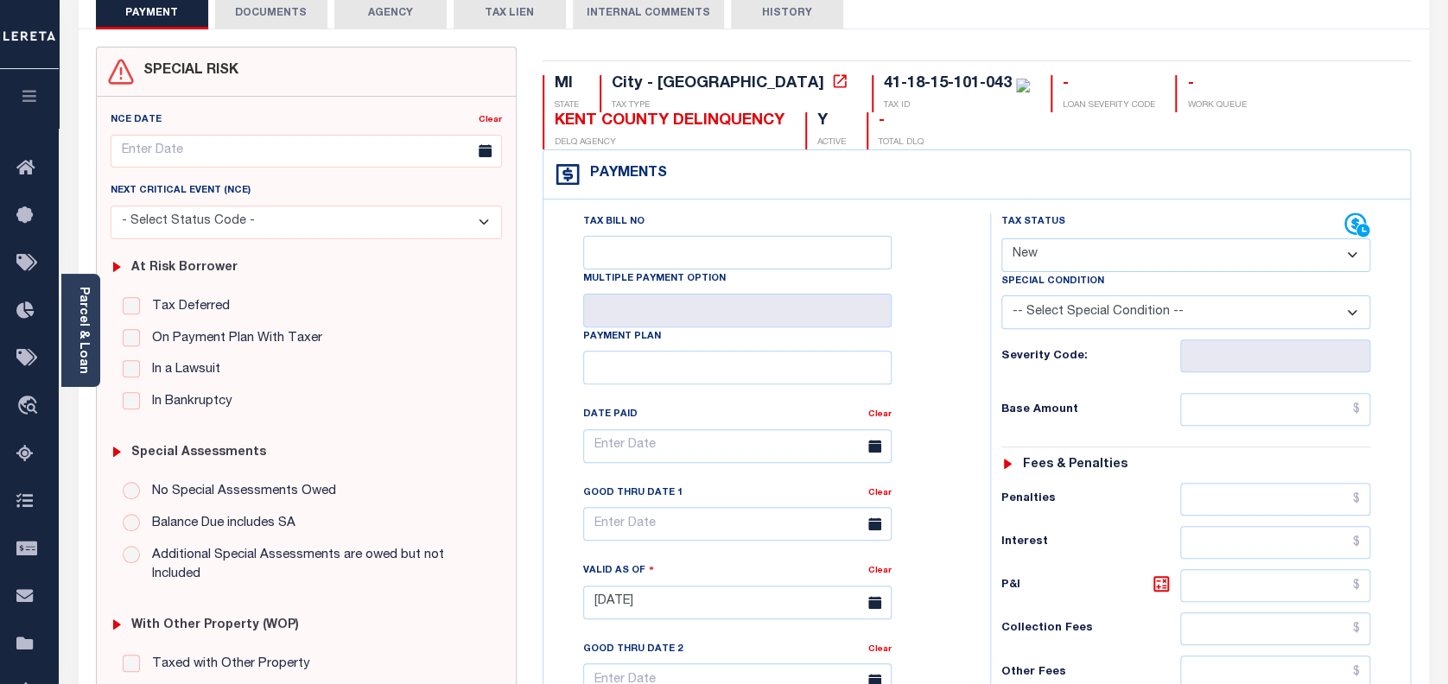
scroll to position [115, 0]
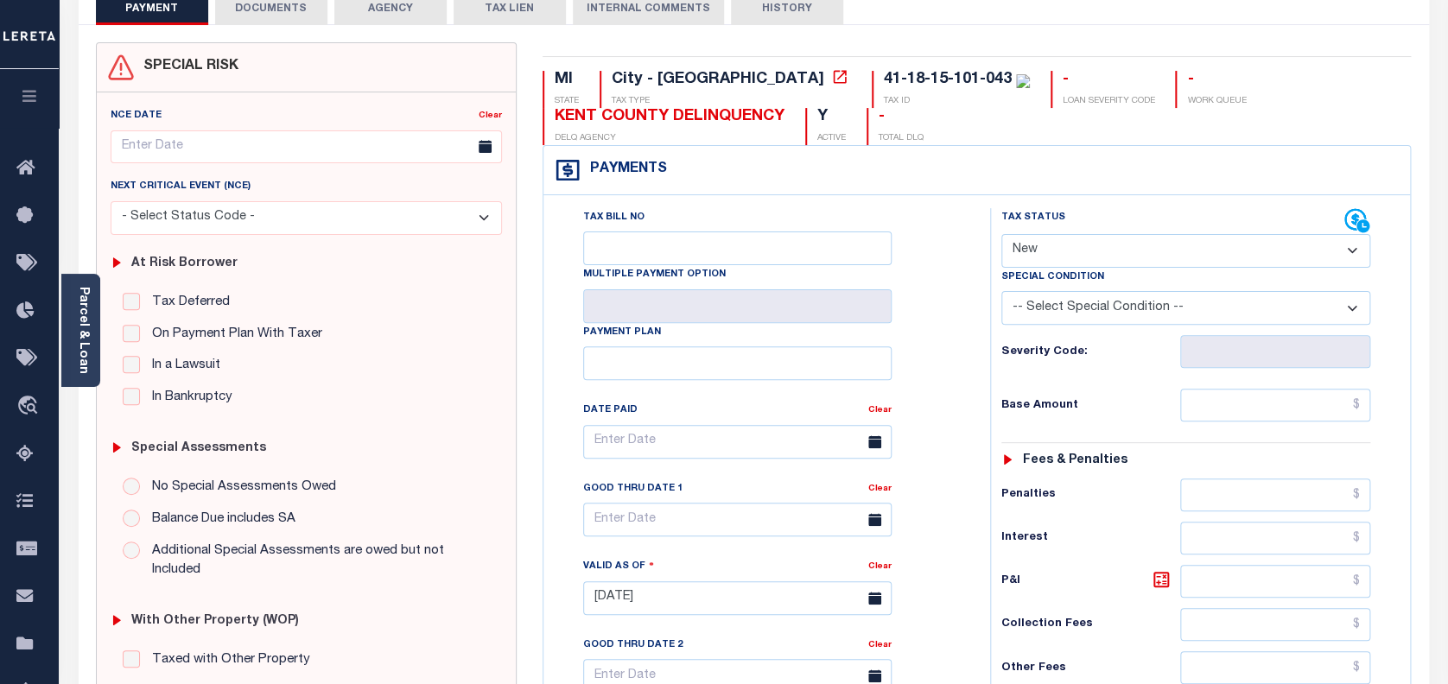
click at [1185, 252] on select "- Select Status Code - Open Due/Unpaid Paid Incomplete No Tax Due Internal Refu…" at bounding box center [1186, 251] width 370 height 34
select select "PYD"
click at [1001, 235] on select "- Select Status Code - Open Due/Unpaid Paid Incomplete No Tax Due Internal Refu…" at bounding box center [1186, 251] width 370 height 34
type input "[DATE]"
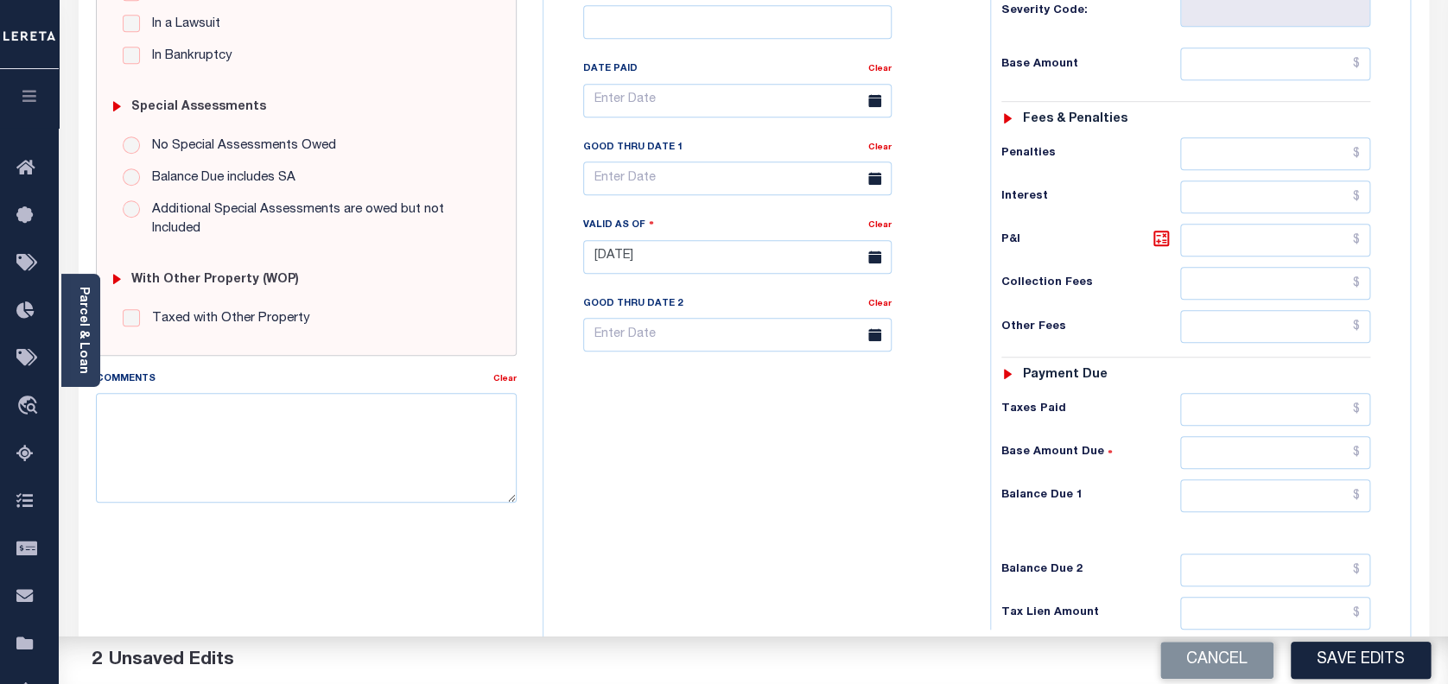
scroll to position [460, 0]
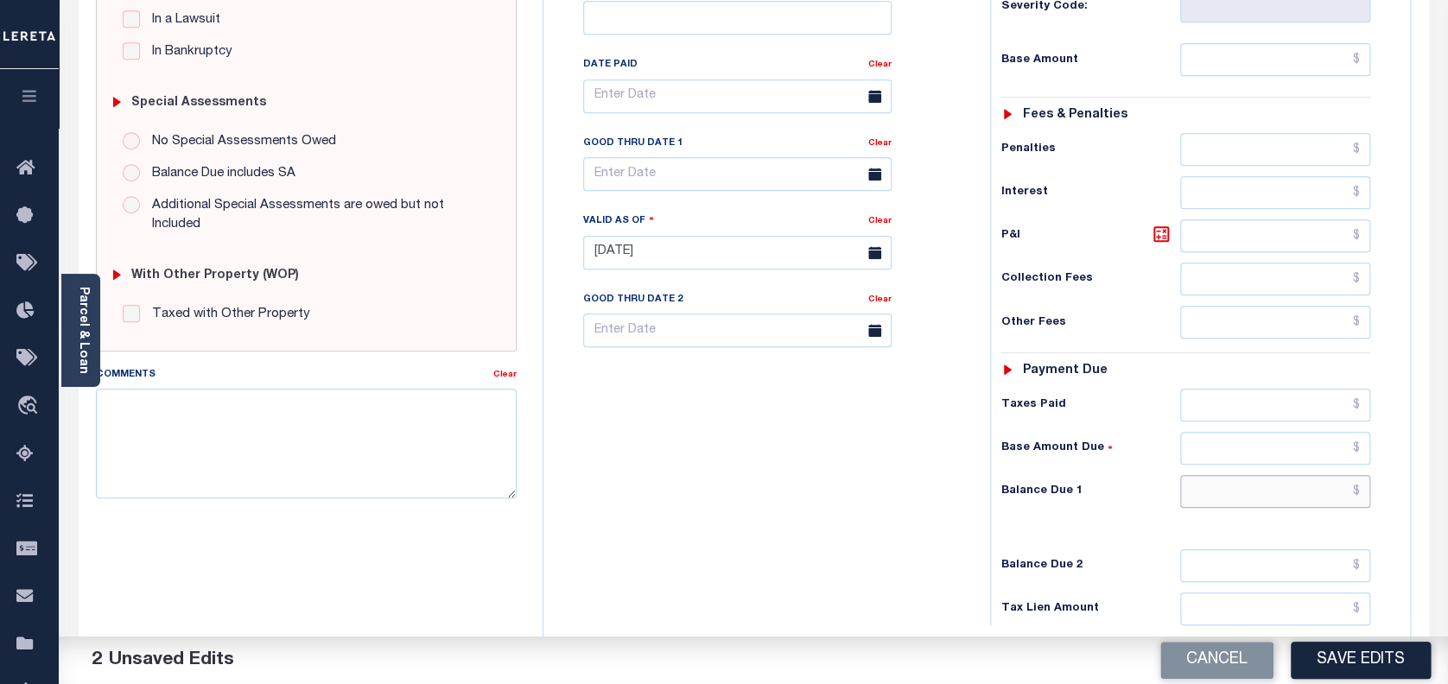
click at [1305, 498] on input "text" at bounding box center [1275, 491] width 191 height 33
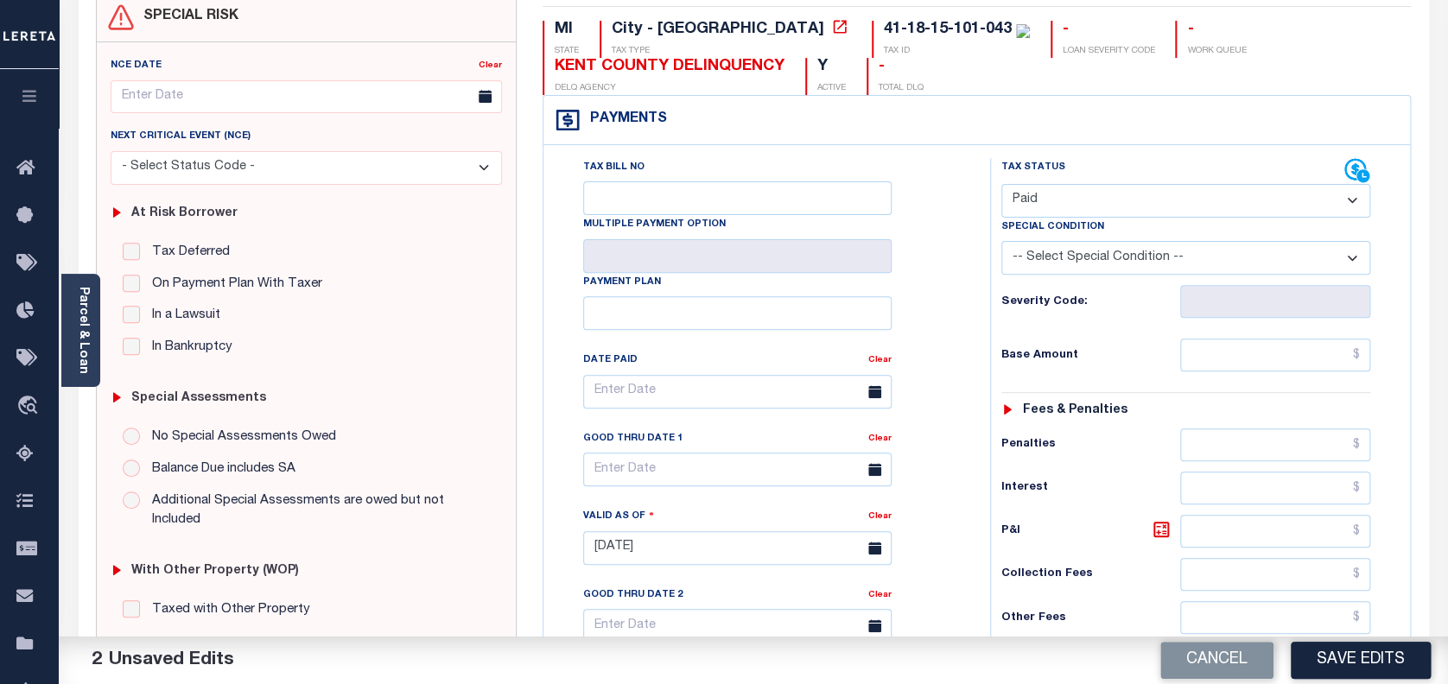
scroll to position [115, 0]
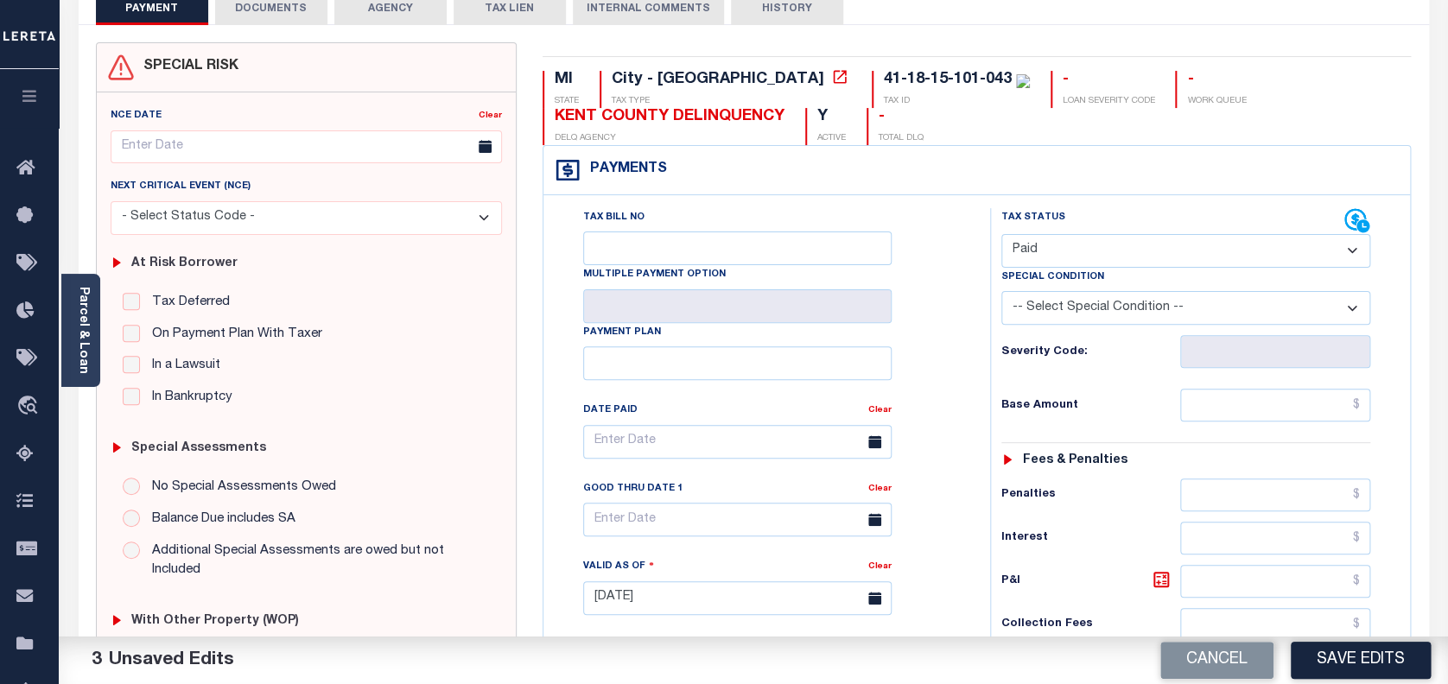
type input "$0.00"
click at [1353, 663] on button "Save Edits" at bounding box center [1360, 660] width 140 height 37
checkbox input "false"
type input "$0"
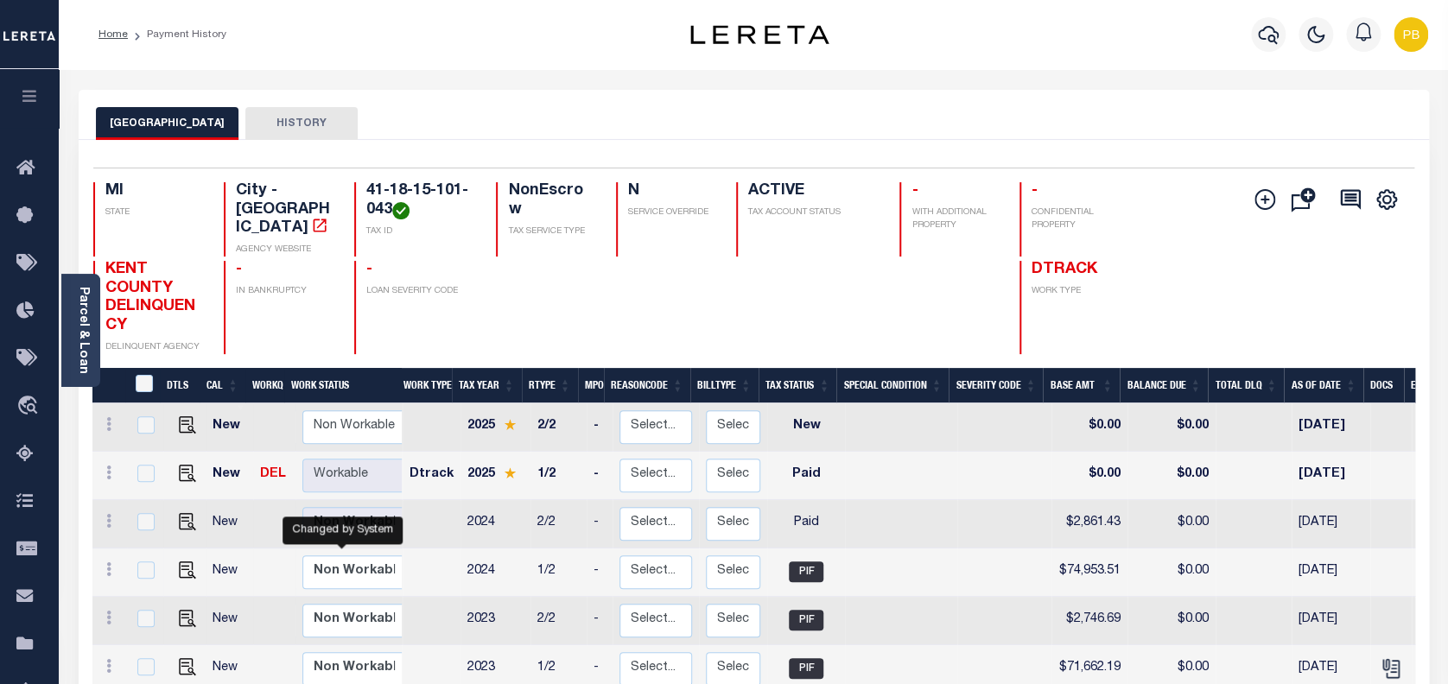
scroll to position [7, 0]
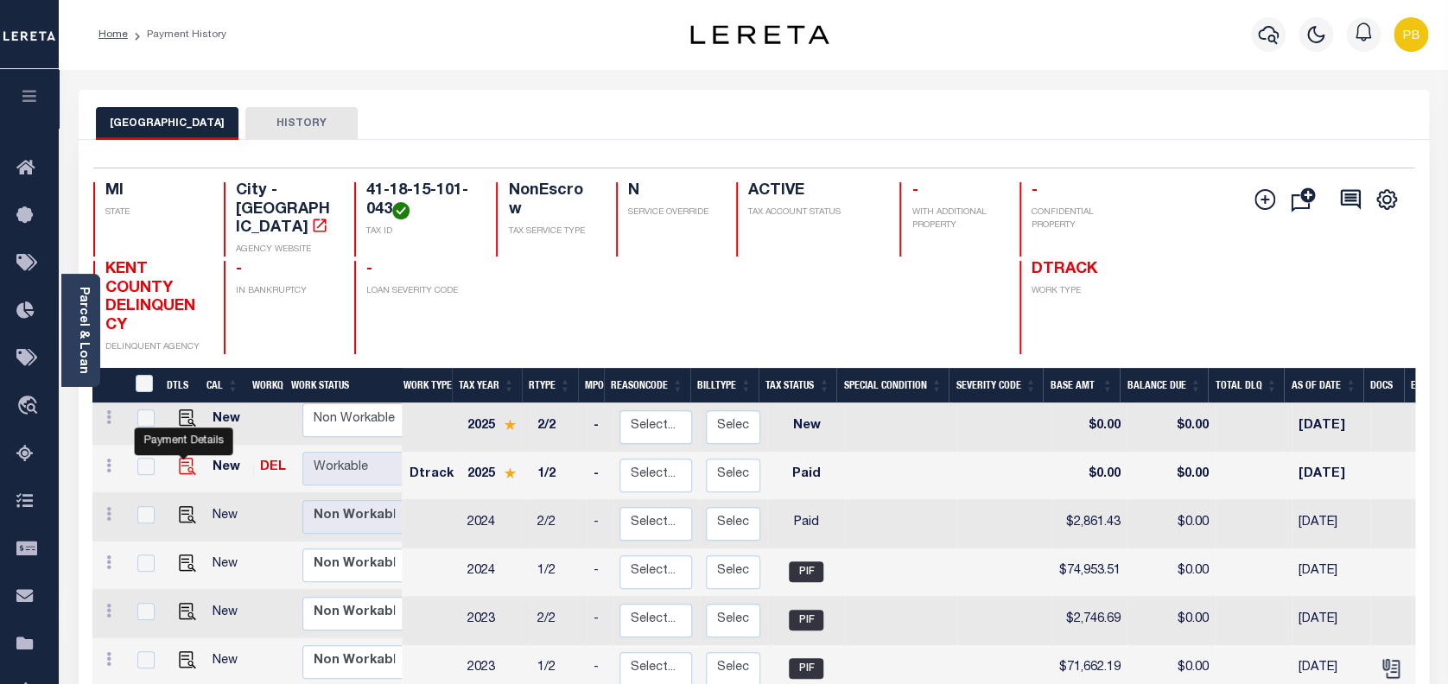
click at [184, 458] on img "" at bounding box center [187, 466] width 17 height 17
checkbox input "true"
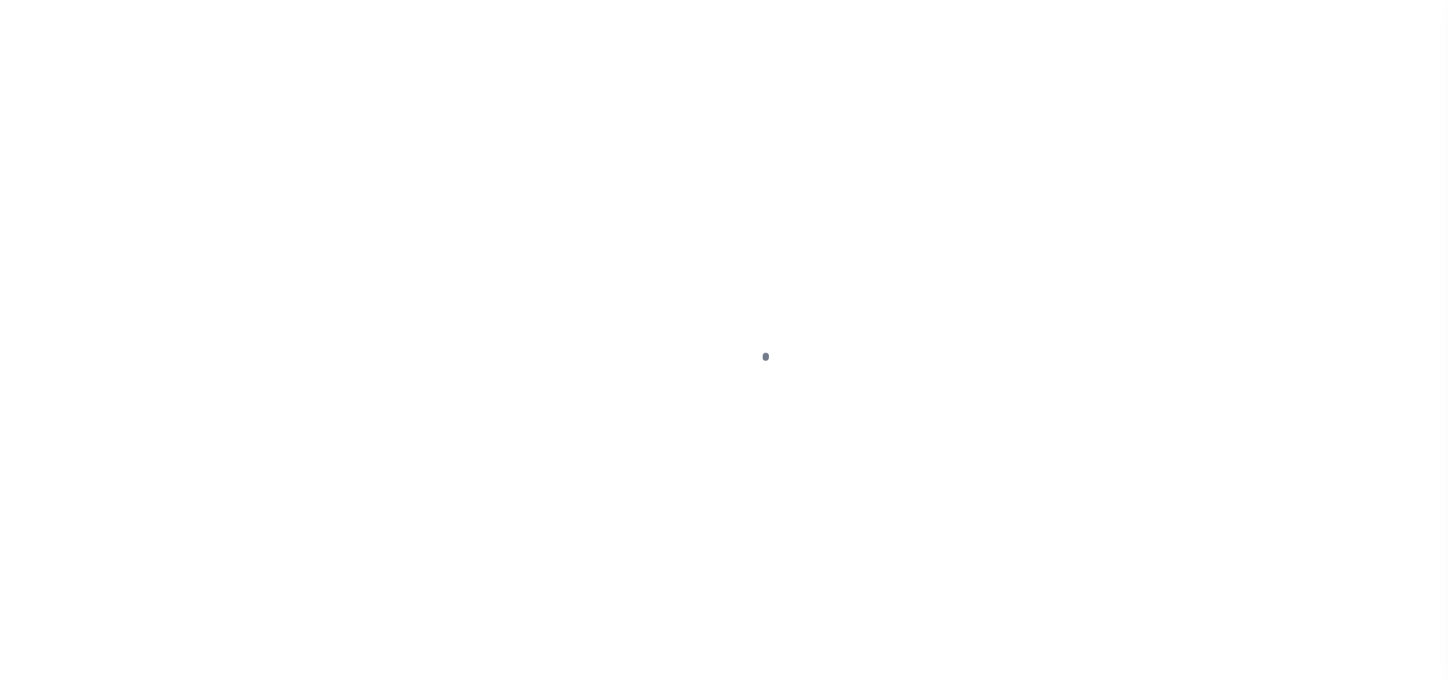
select select "PYD"
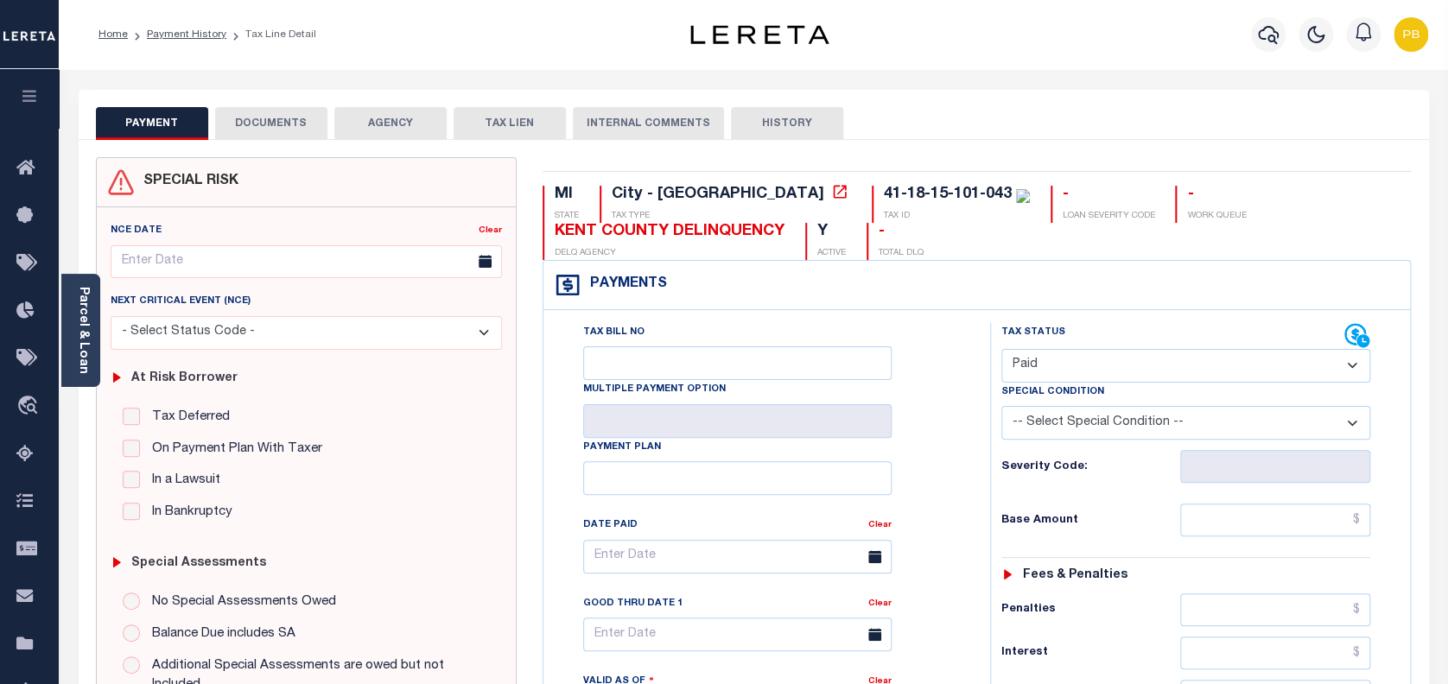
click at [257, 131] on button "DOCUMENTS" at bounding box center [271, 123] width 112 height 33
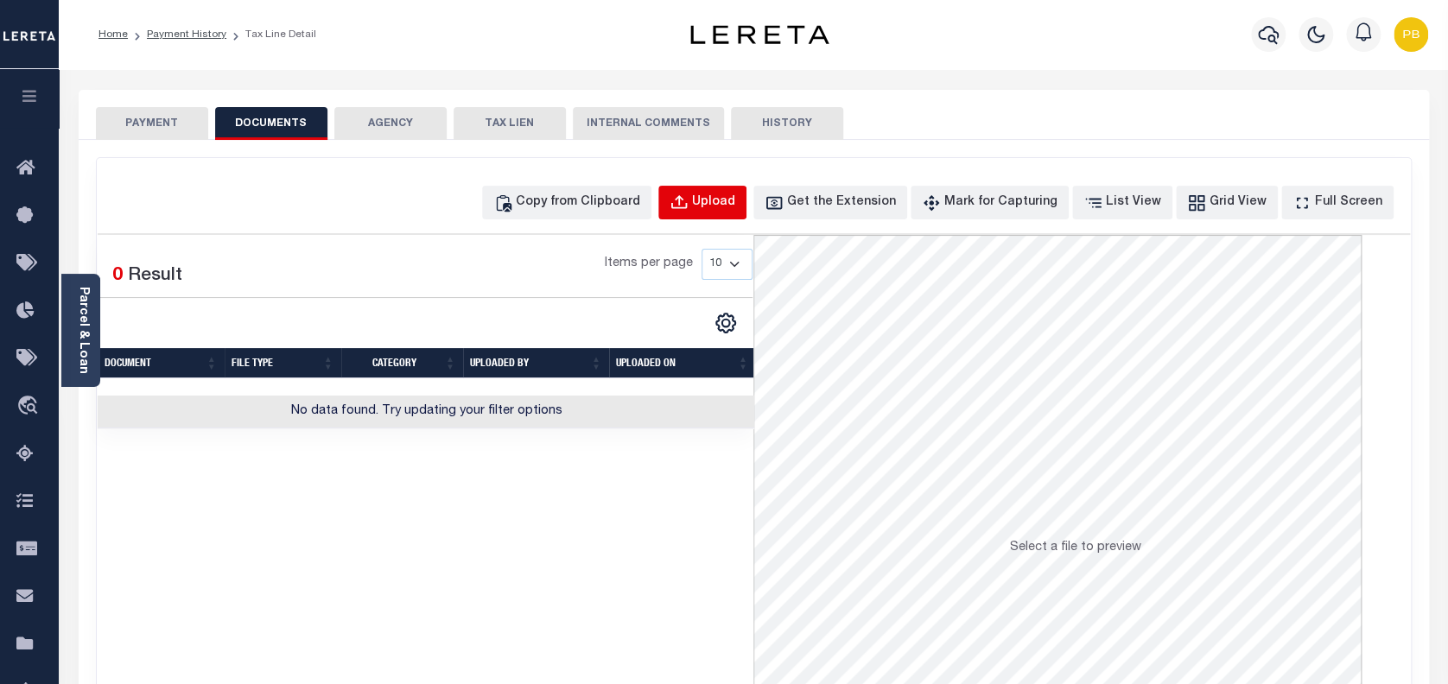
click at [735, 208] on div "Upload" at bounding box center [713, 202] width 43 height 19
select select "POP"
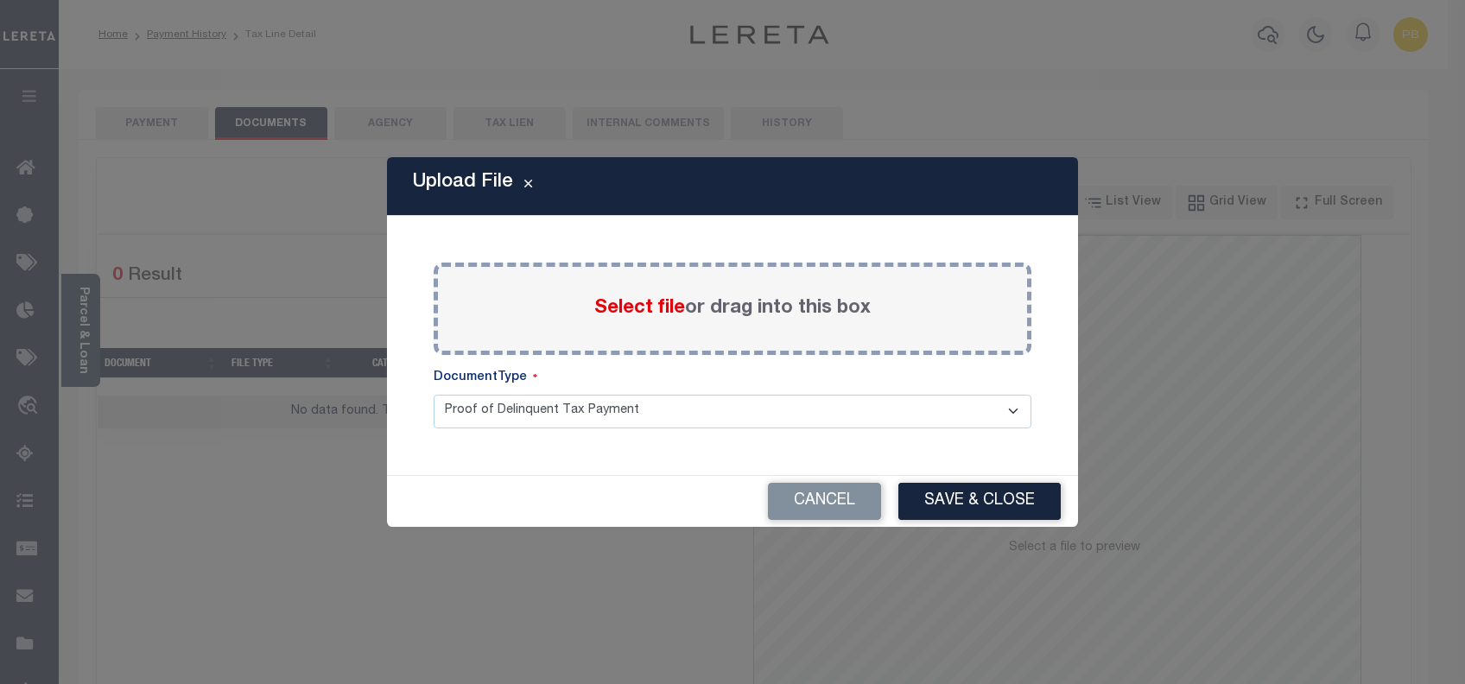
click at [665, 306] on span "Select file" at bounding box center [639, 308] width 91 height 19
click at [0, 0] on input "Select file or drag into this box" at bounding box center [0, 0] width 0 height 0
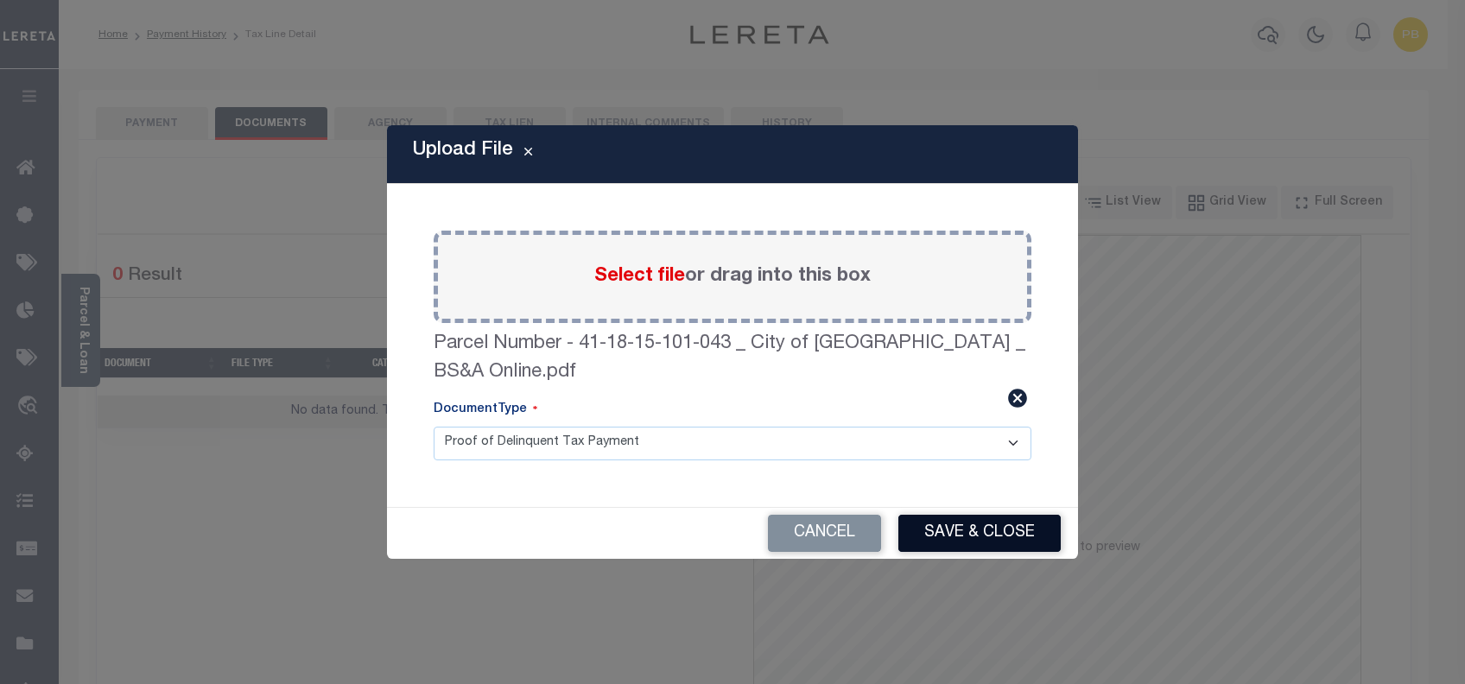
click at [1005, 535] on button "Save & Close" at bounding box center [979, 533] width 162 height 37
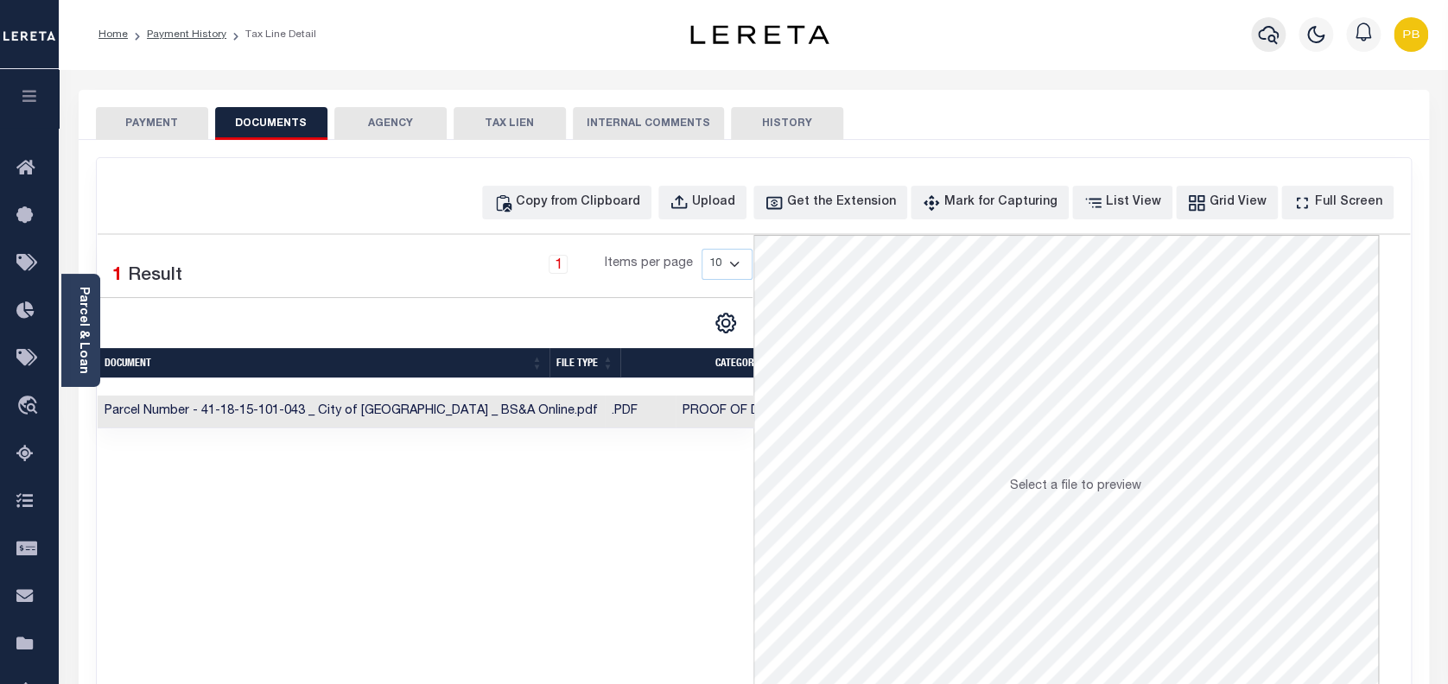
click at [1266, 31] on icon "button" at bounding box center [1268, 34] width 21 height 21
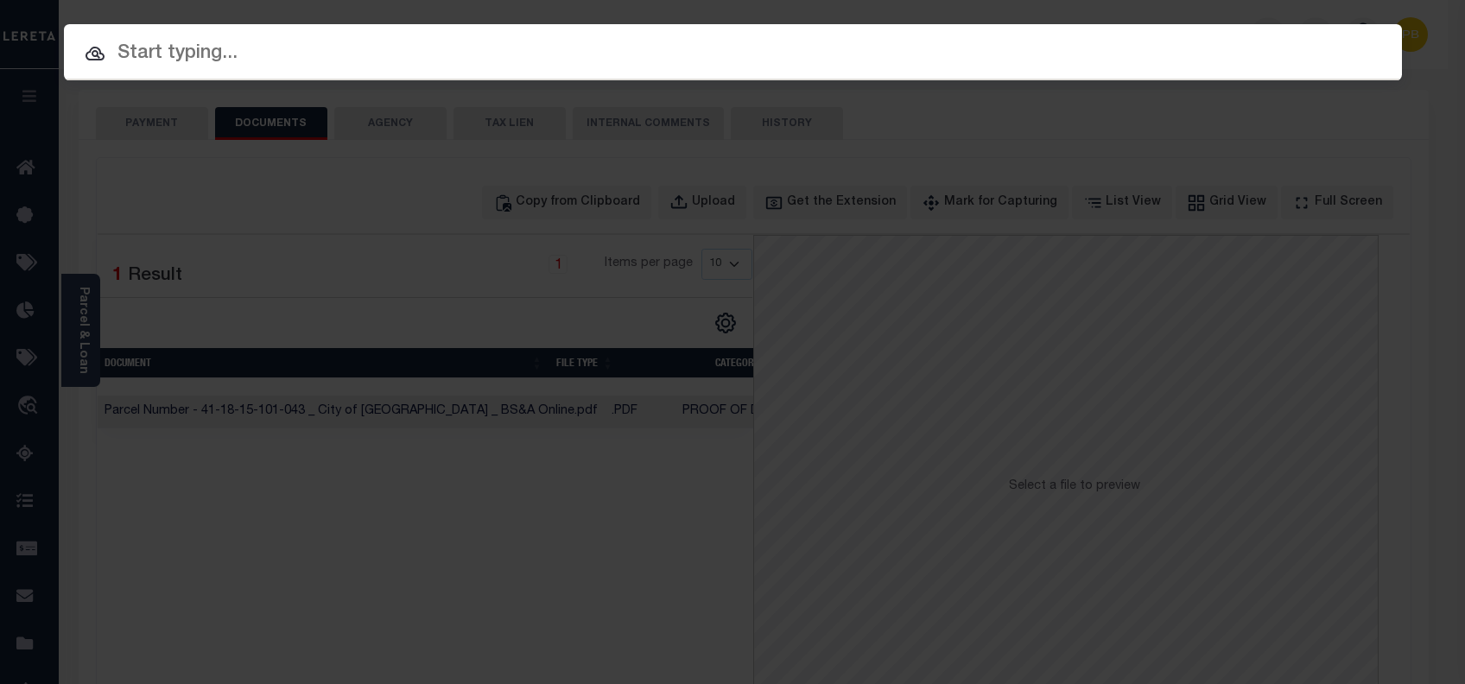
paste input "13703993"
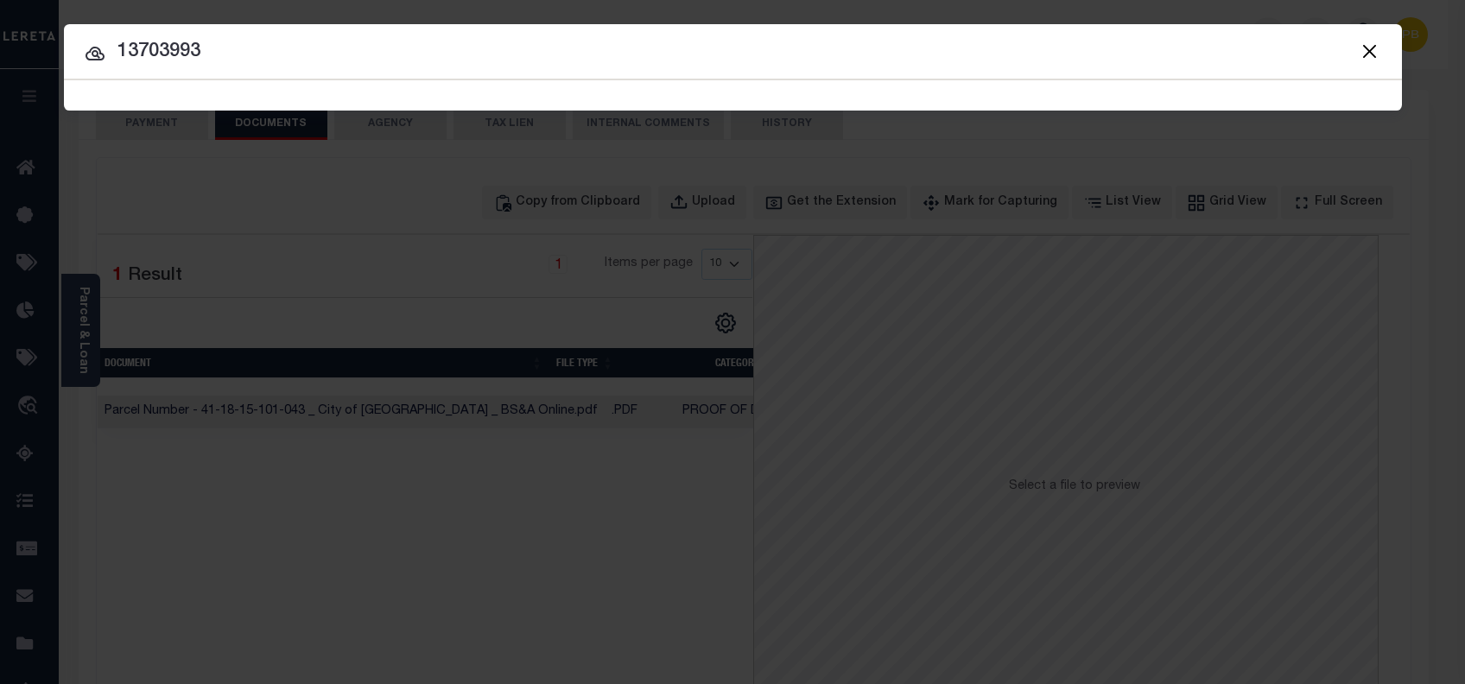
type input "13703993"
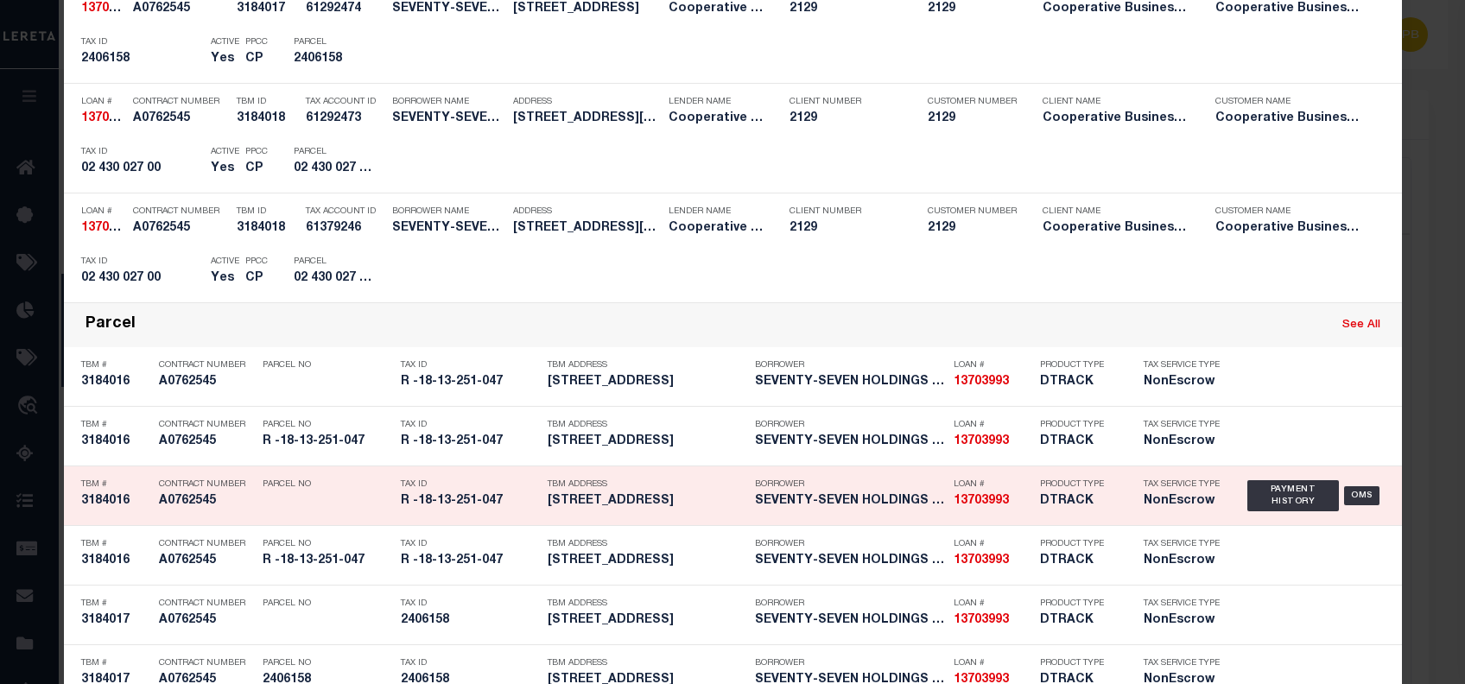
scroll to position [806, 0]
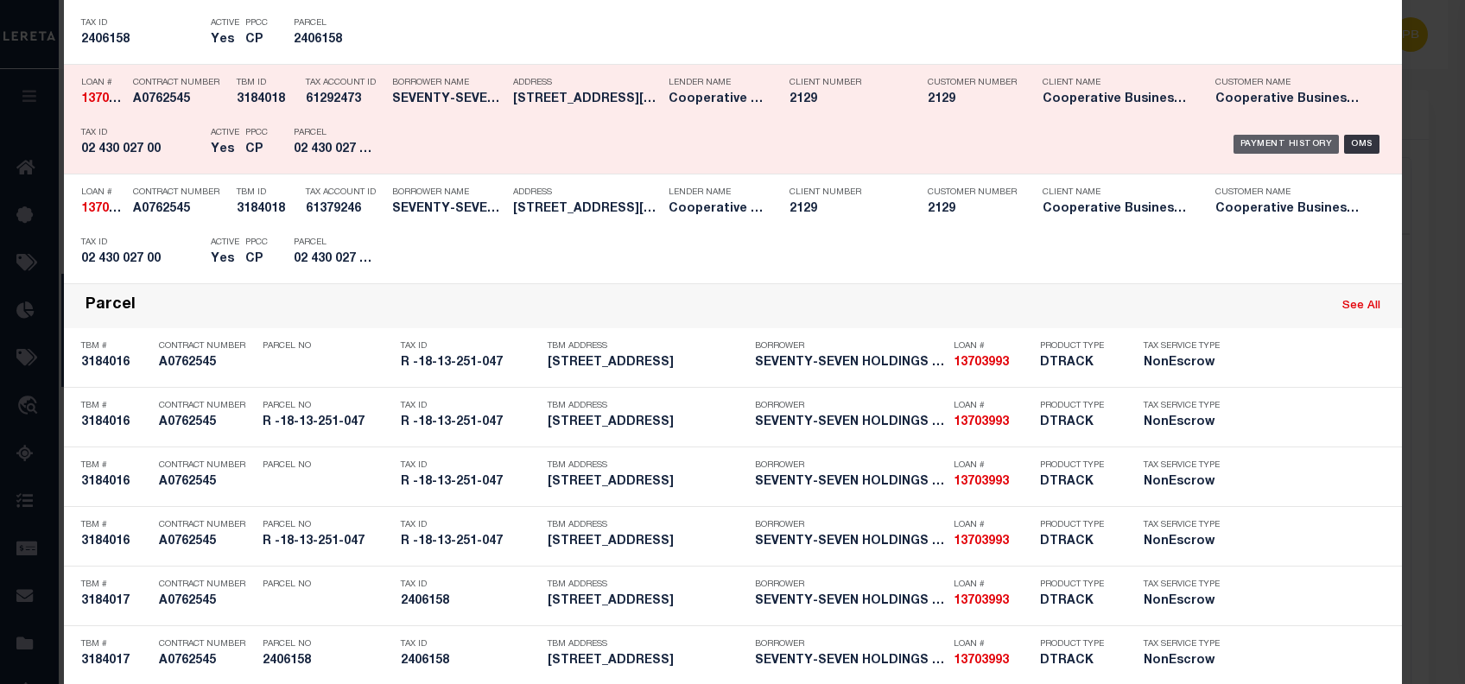
click at [1292, 144] on div "Payment History" at bounding box center [1286, 144] width 106 height 19
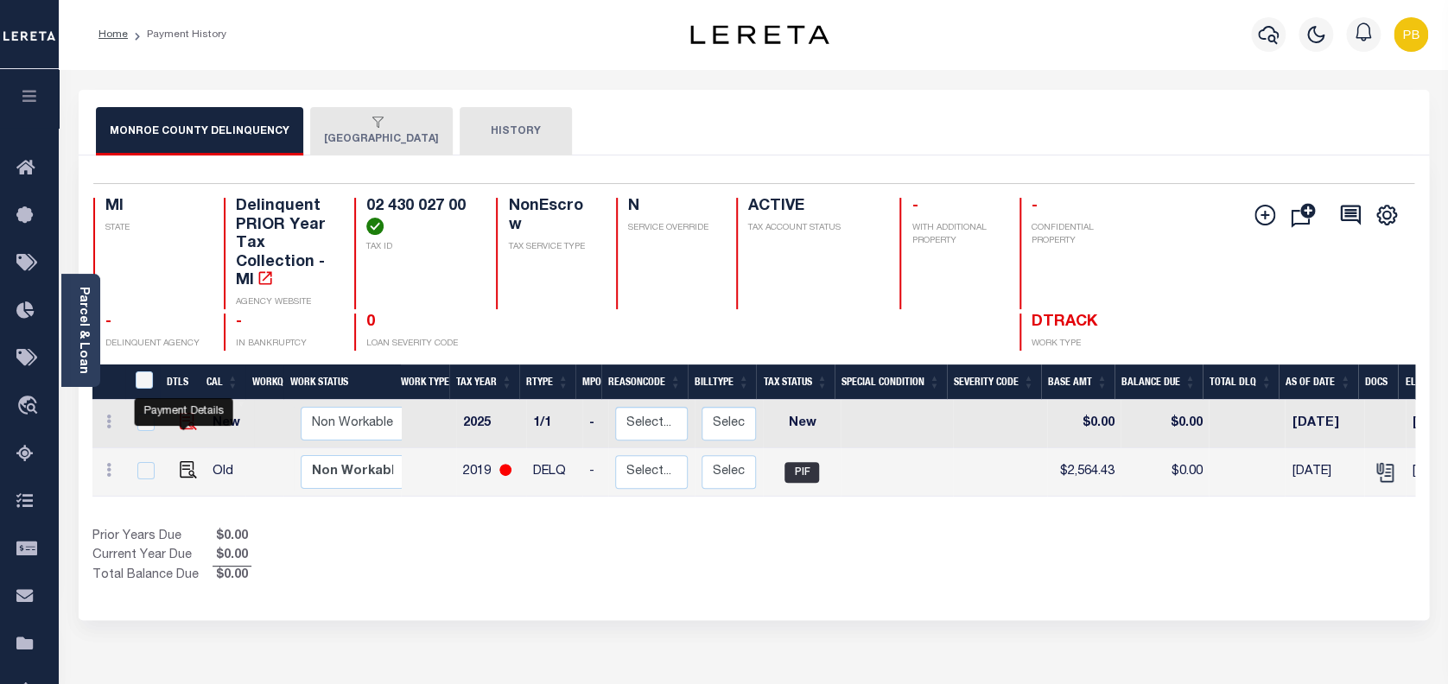
click at [182, 423] on img "" at bounding box center [188, 421] width 17 height 17
checkbox input "true"
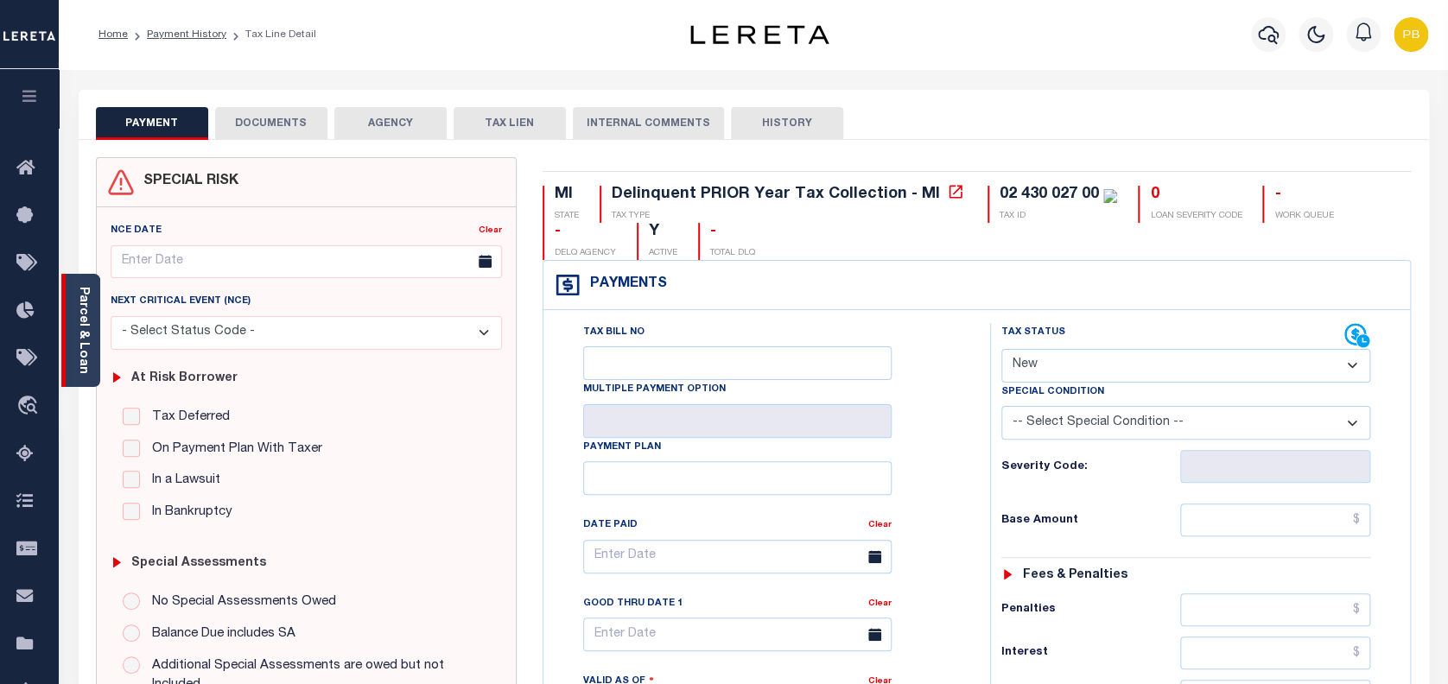
click at [92, 365] on div "Parcel & Loan" at bounding box center [80, 330] width 39 height 113
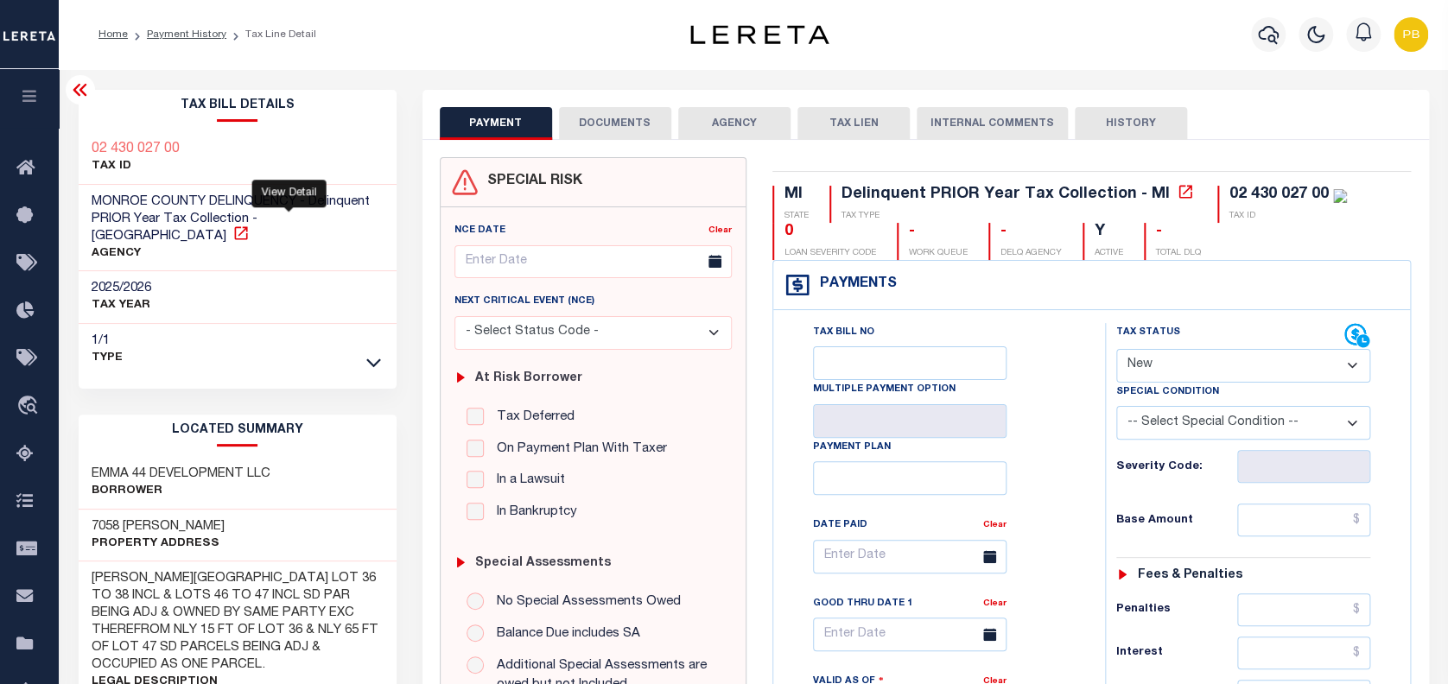
click at [247, 226] on icon at bounding box center [240, 232] width 13 height 13
drag, startPoint x: 1260, startPoint y: 367, endPoint x: 1233, endPoint y: 381, distance: 30.1
click at [1260, 367] on select "- Select Status Code - Open Due/Unpaid Paid Incomplete No Tax Due Internal Refu…" at bounding box center [1243, 366] width 255 height 34
select select "PYD"
click at [1116, 350] on select "- Select Status Code - Open Due/Unpaid Paid Incomplete No Tax Due Internal Refu…" at bounding box center [1243, 366] width 255 height 34
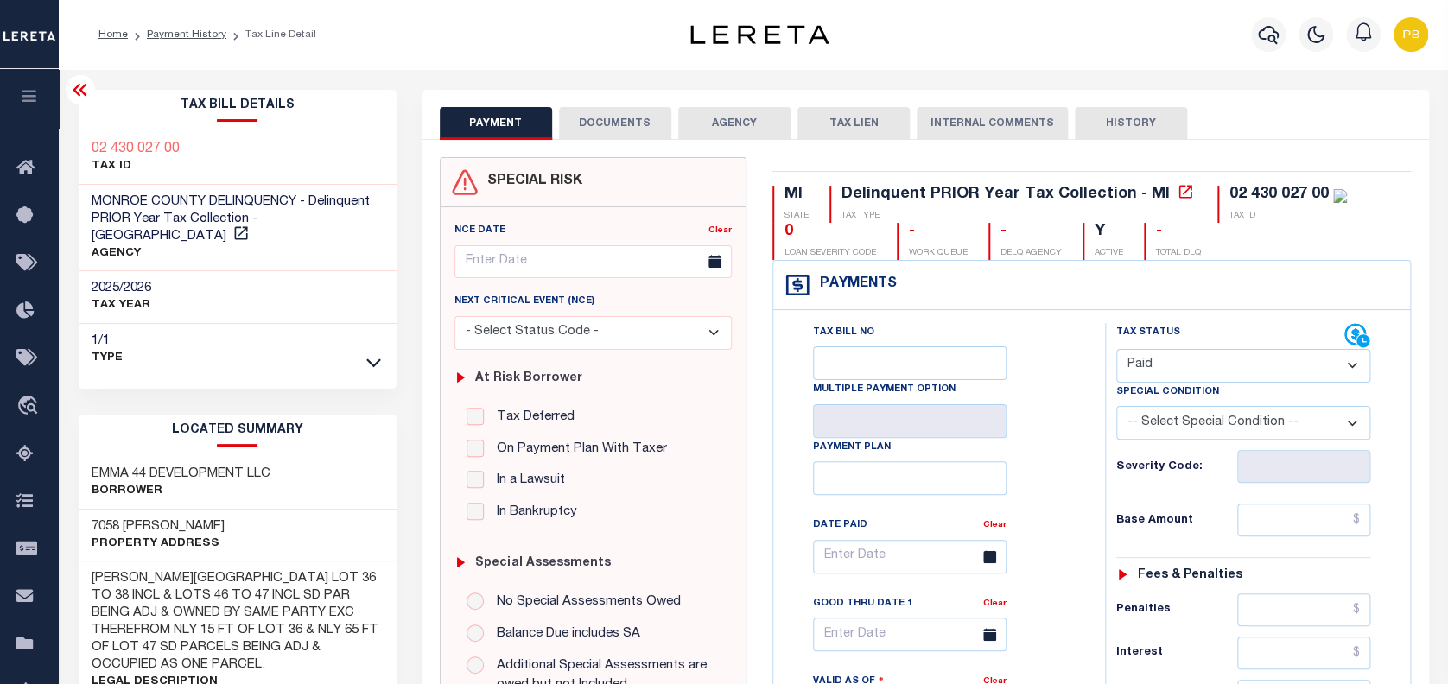
type input "09/30/2025"
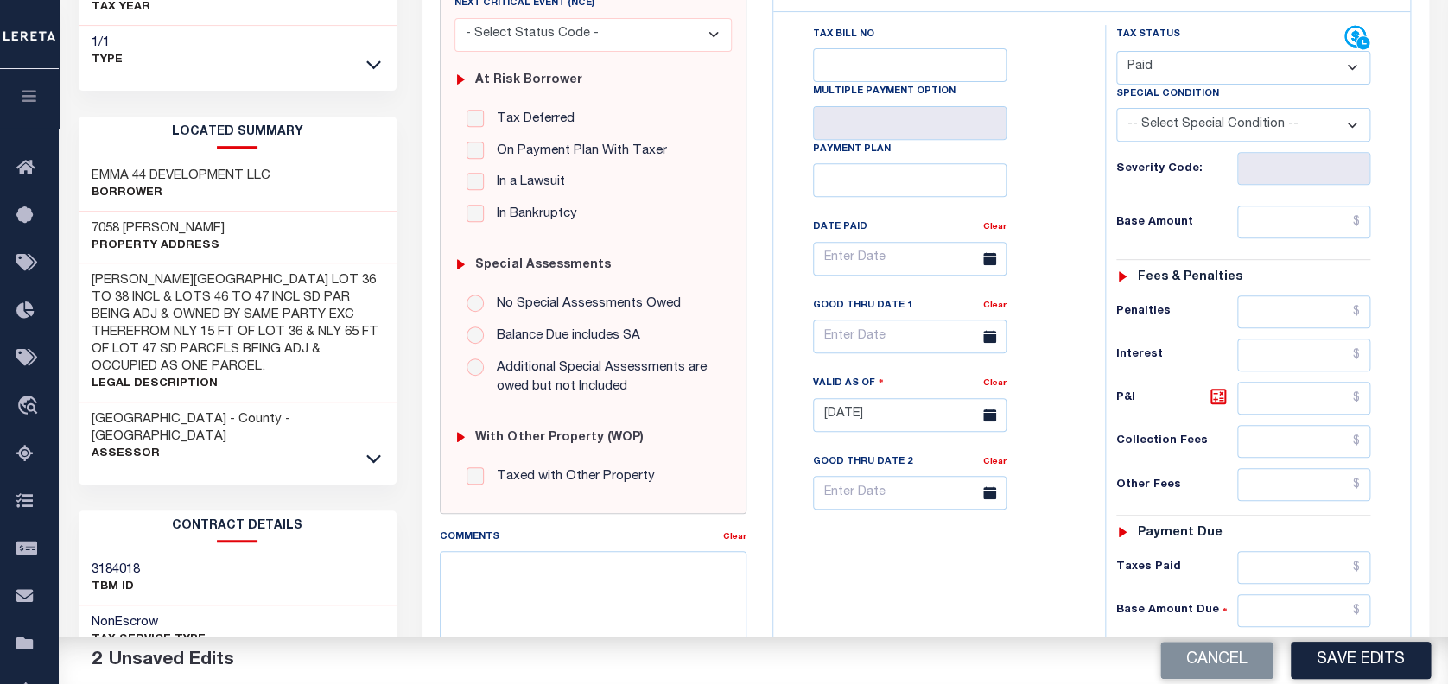
scroll to position [345, 0]
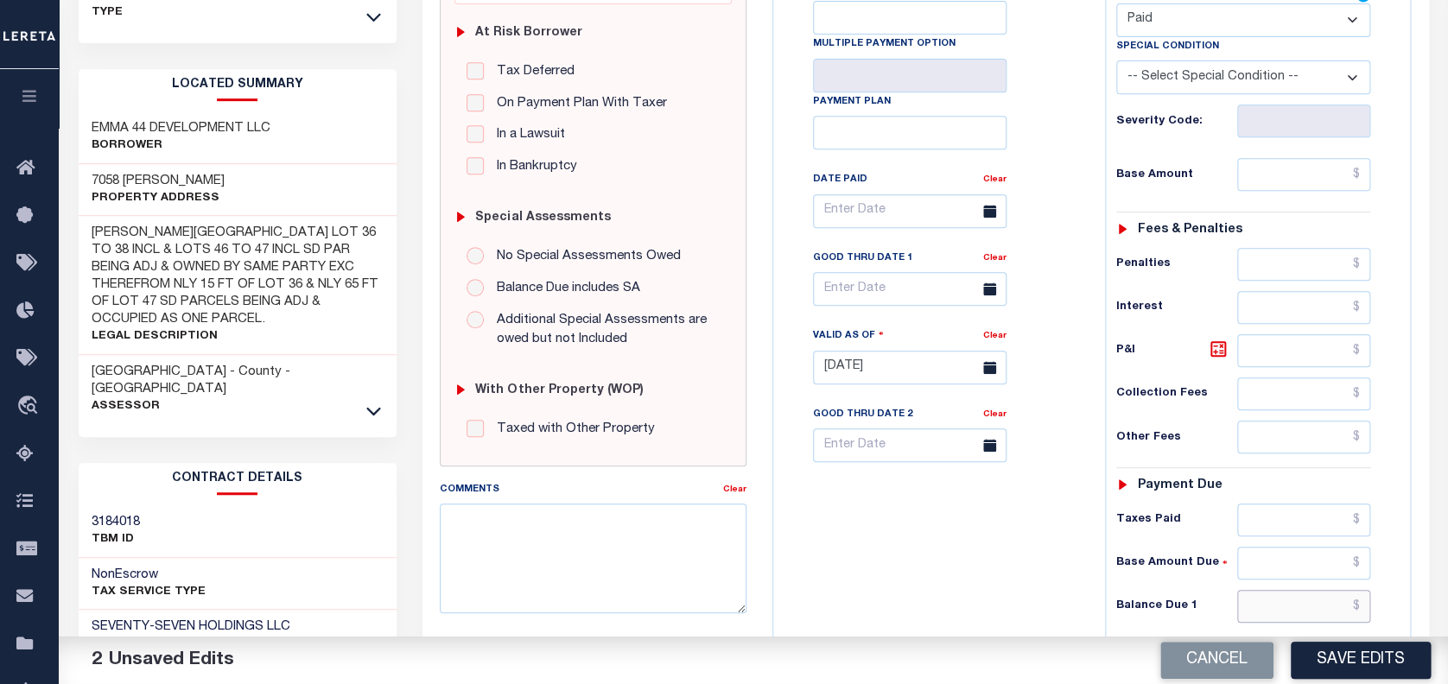
click at [1322, 605] on input "text" at bounding box center [1303, 606] width 133 height 33
type input "$0.00"
click at [1361, 671] on button "Save Edits" at bounding box center [1360, 660] width 140 height 37
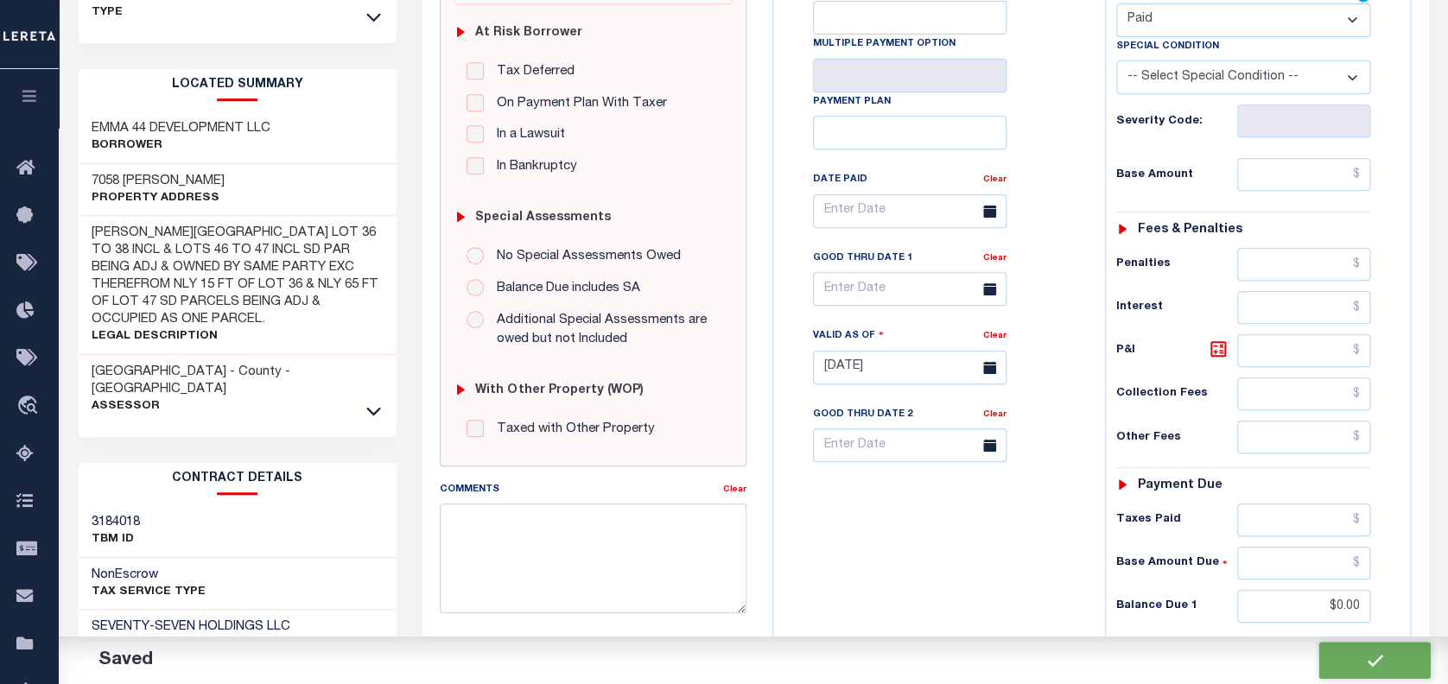
checkbox input "false"
type input "$0"
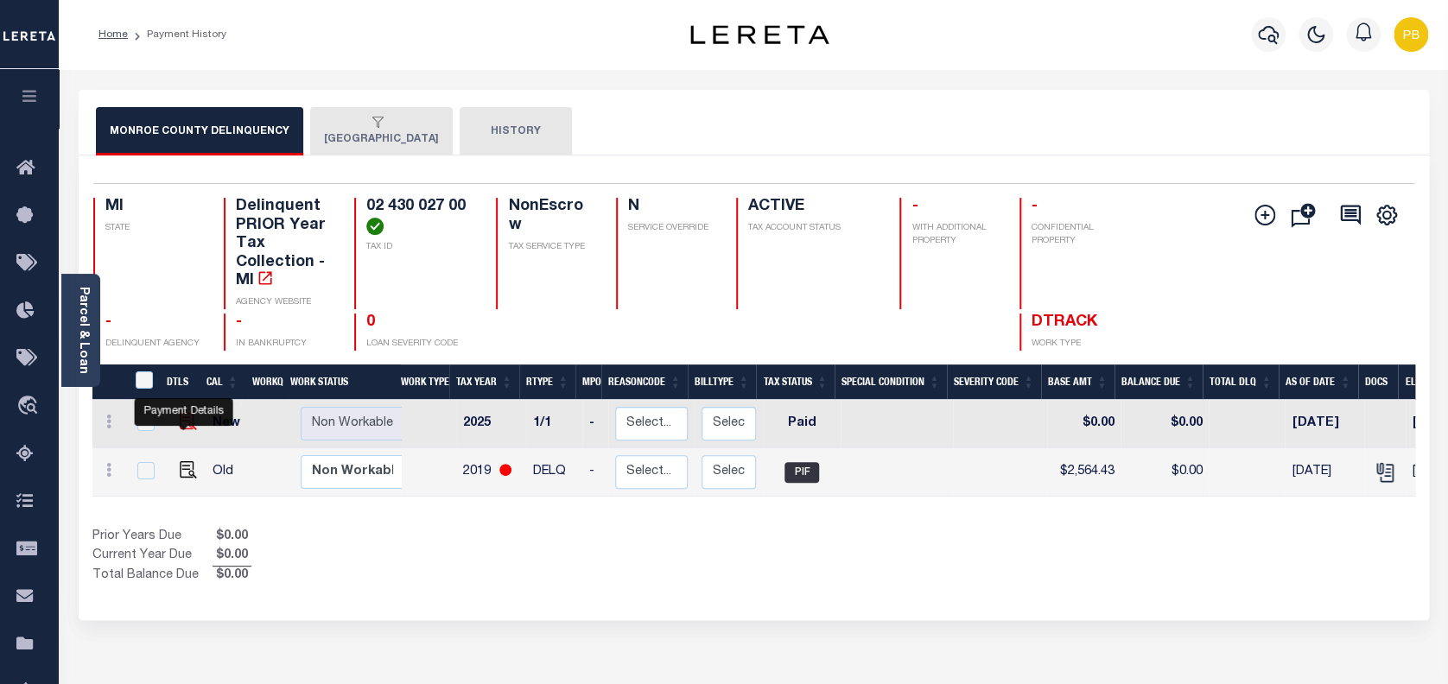
click at [181, 422] on img "" at bounding box center [188, 421] width 17 height 17
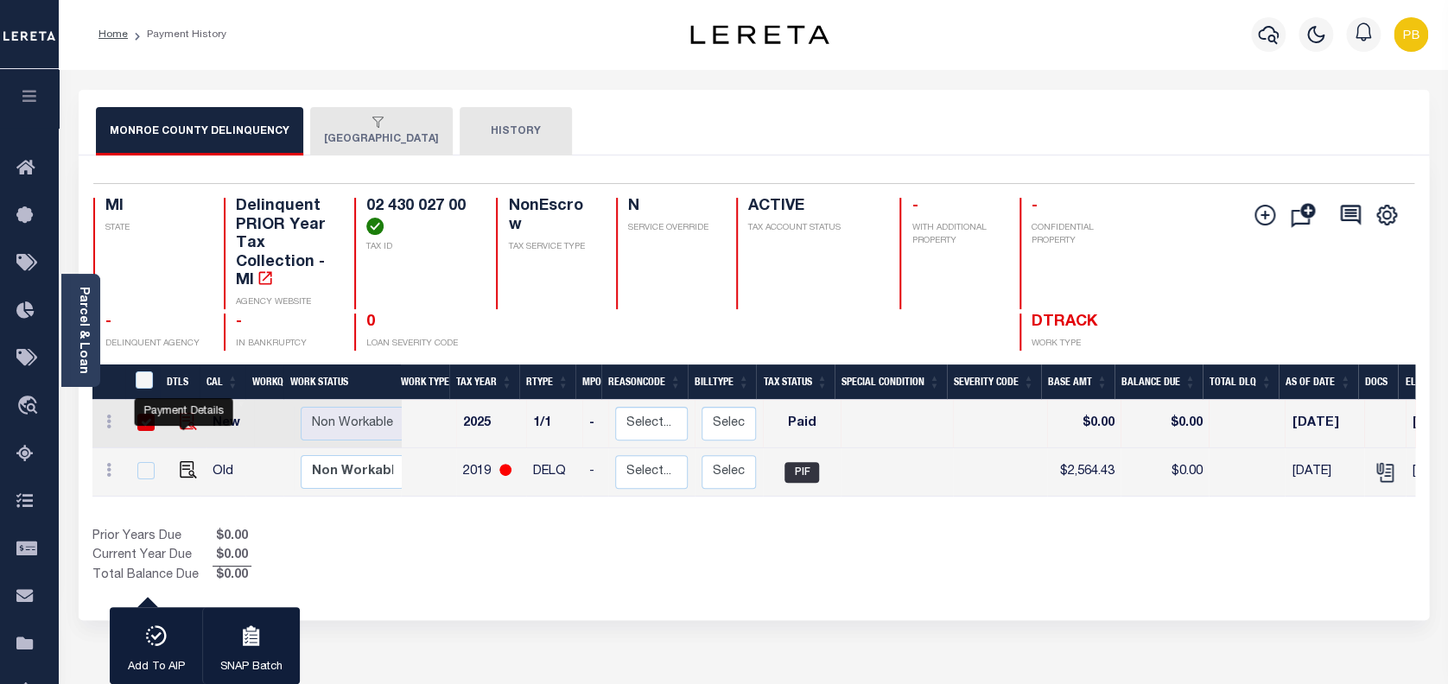
checkbox input "true"
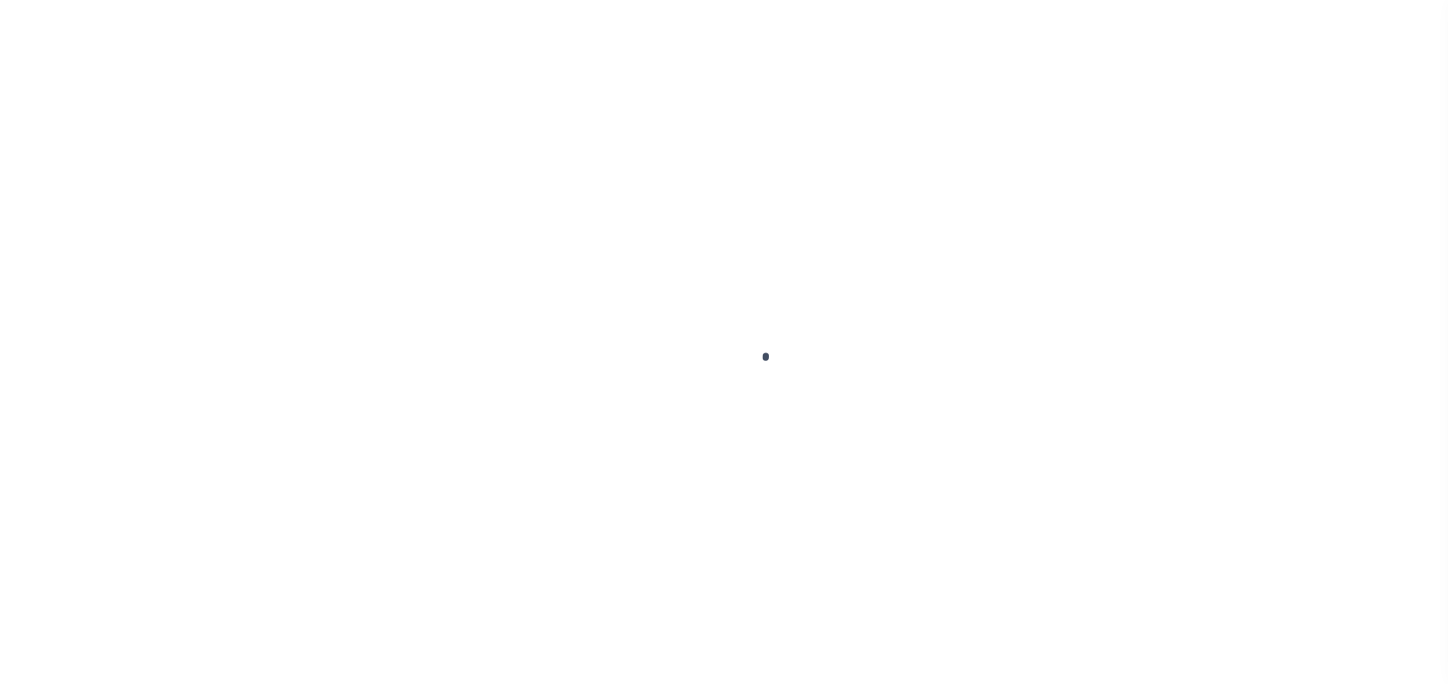
select select "PYD"
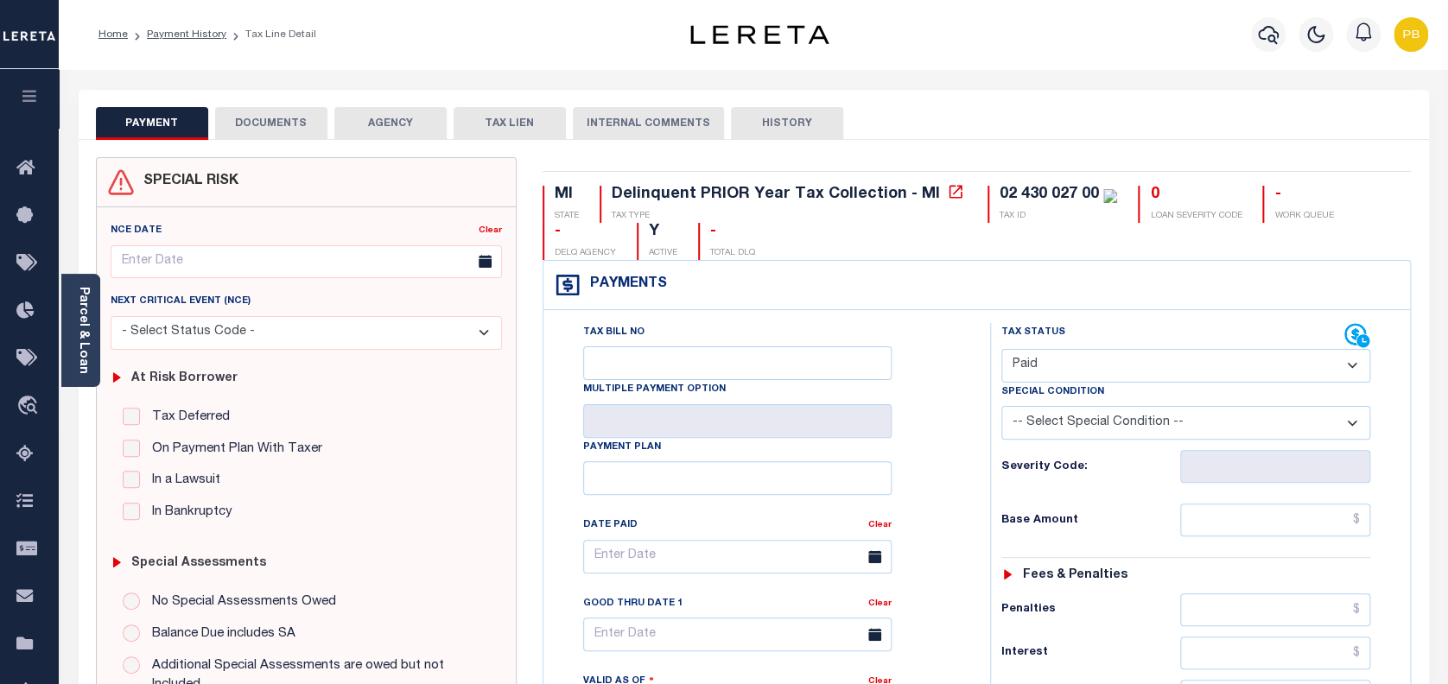
click at [276, 132] on button "DOCUMENTS" at bounding box center [271, 123] width 112 height 33
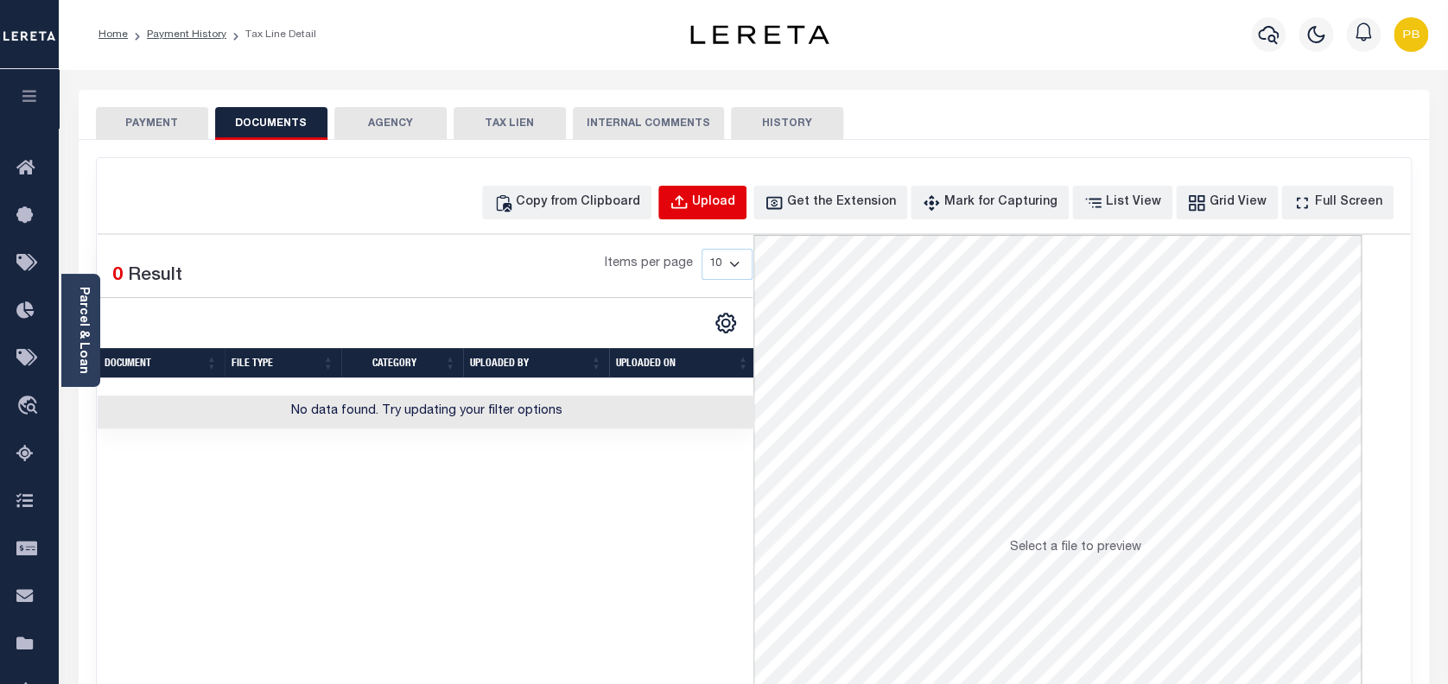
click at [735, 203] on div "Upload" at bounding box center [713, 202] width 43 height 19
select select "POP"
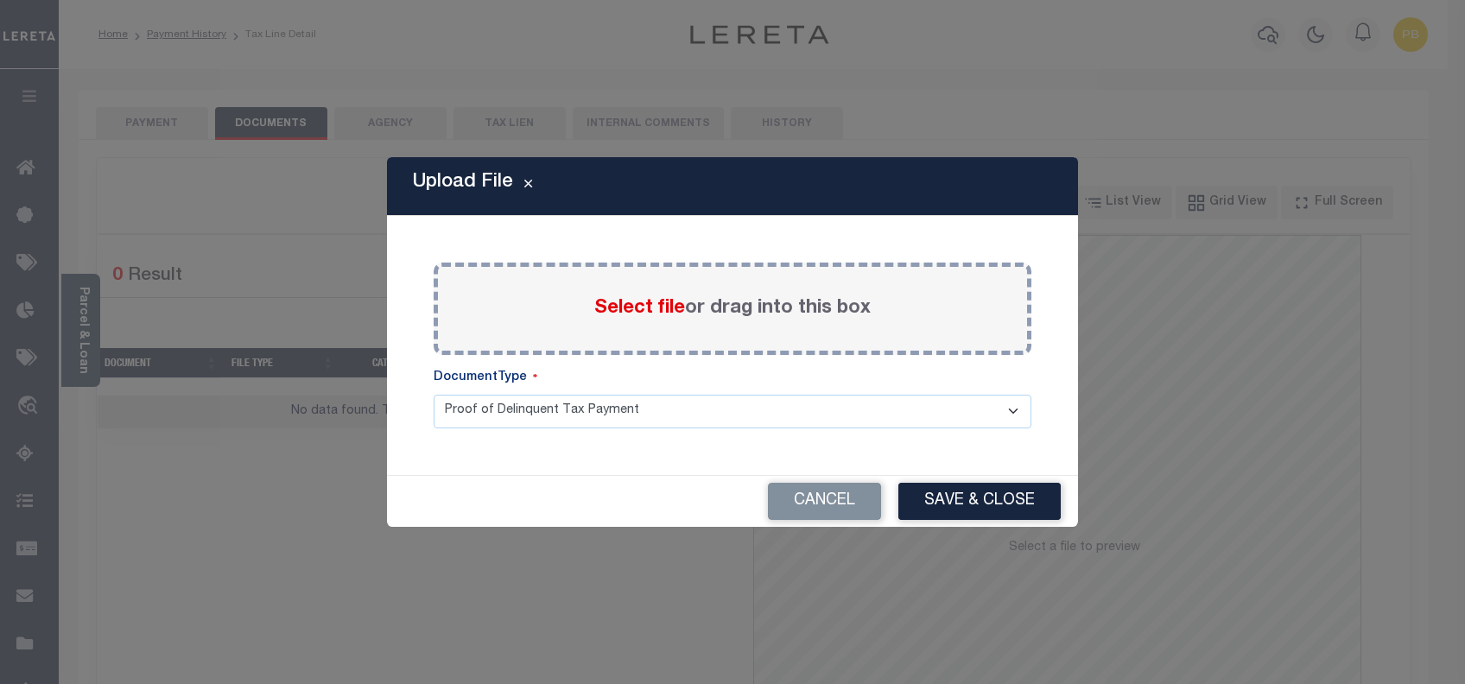
click at [638, 307] on span "Select file" at bounding box center [639, 308] width 91 height 19
click at [0, 0] on input "Select file or drag into this box" at bounding box center [0, 0] width 0 height 0
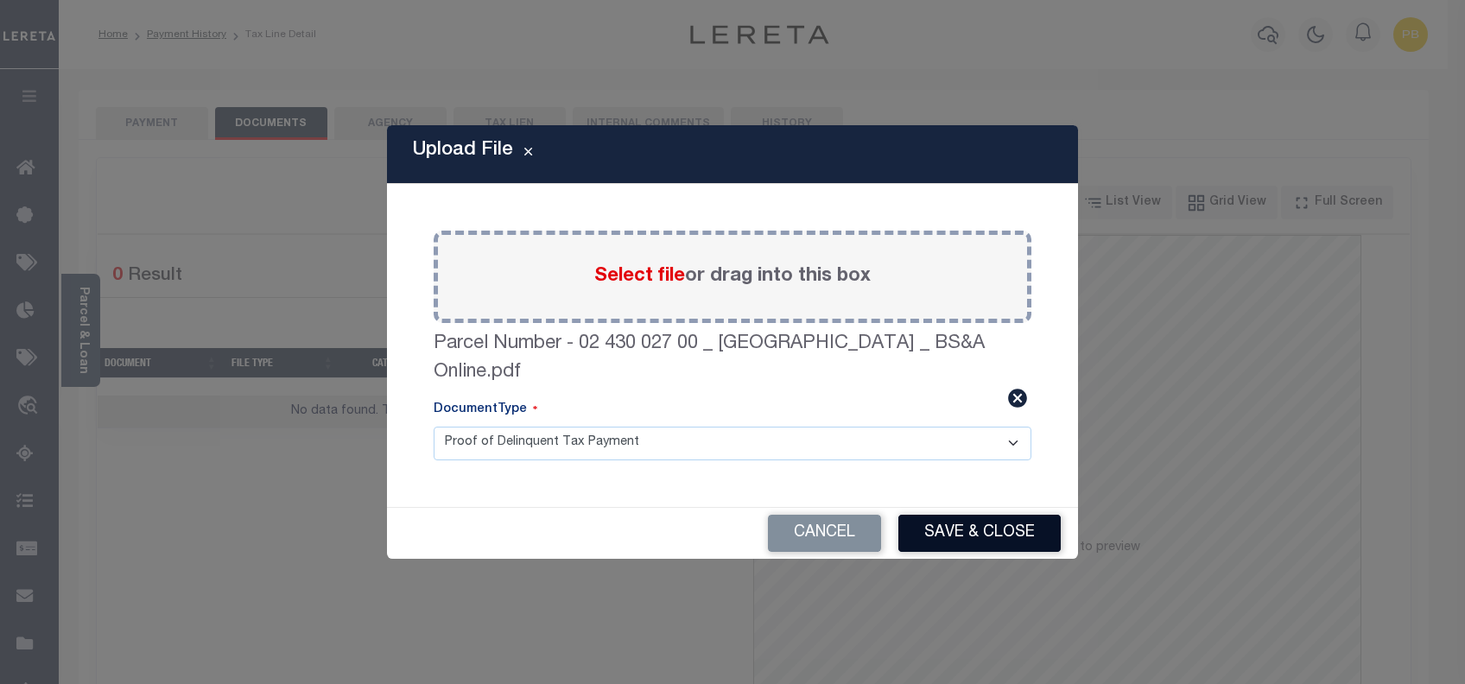
click at [981, 525] on button "Save & Close" at bounding box center [979, 533] width 162 height 37
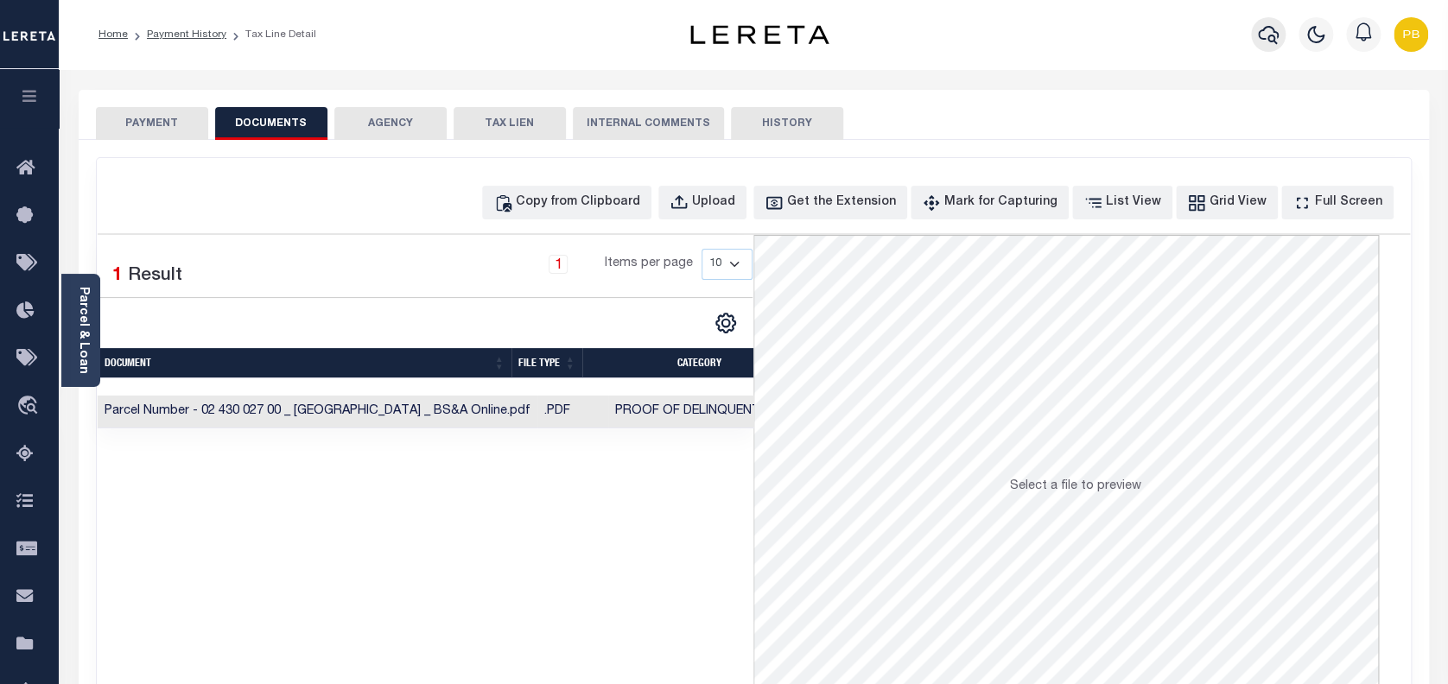
click at [1266, 35] on icon "button" at bounding box center [1268, 34] width 21 height 21
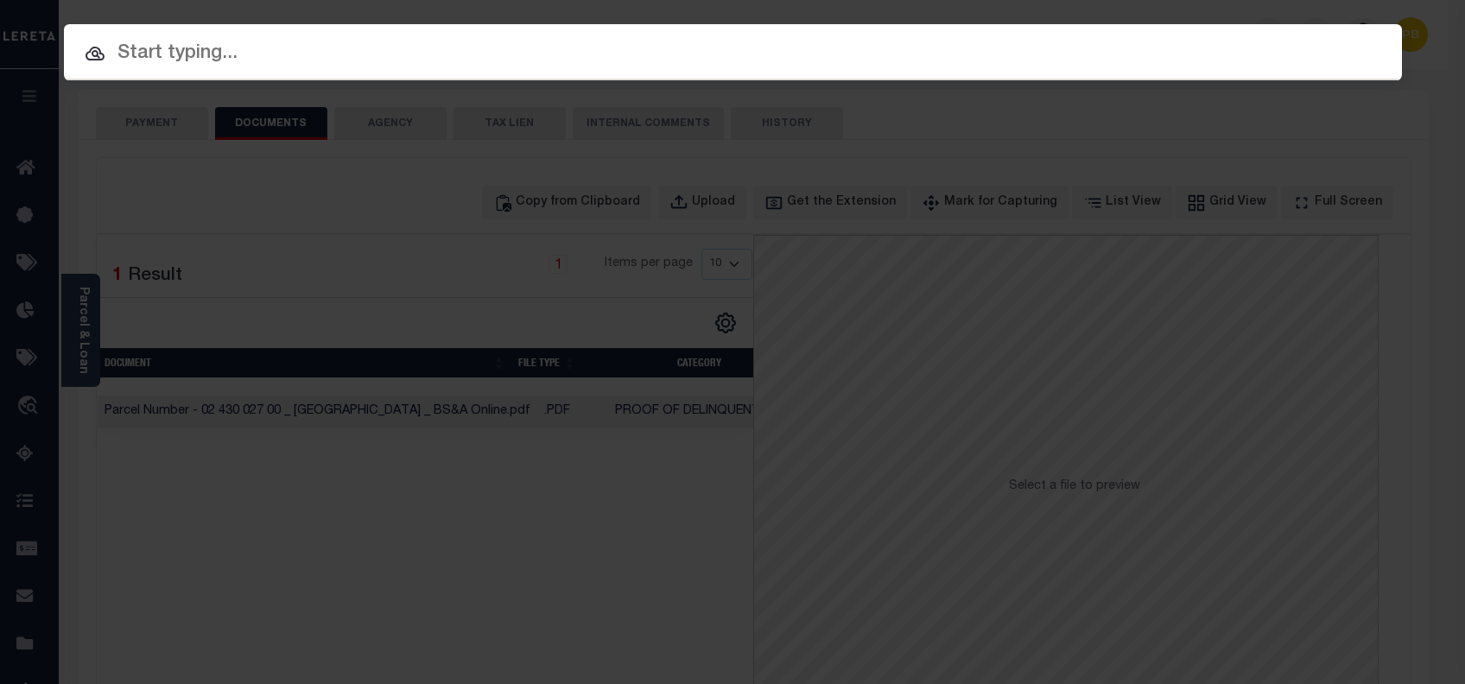
click at [219, 63] on input "text" at bounding box center [733, 54] width 1338 height 30
paste input "11603116"
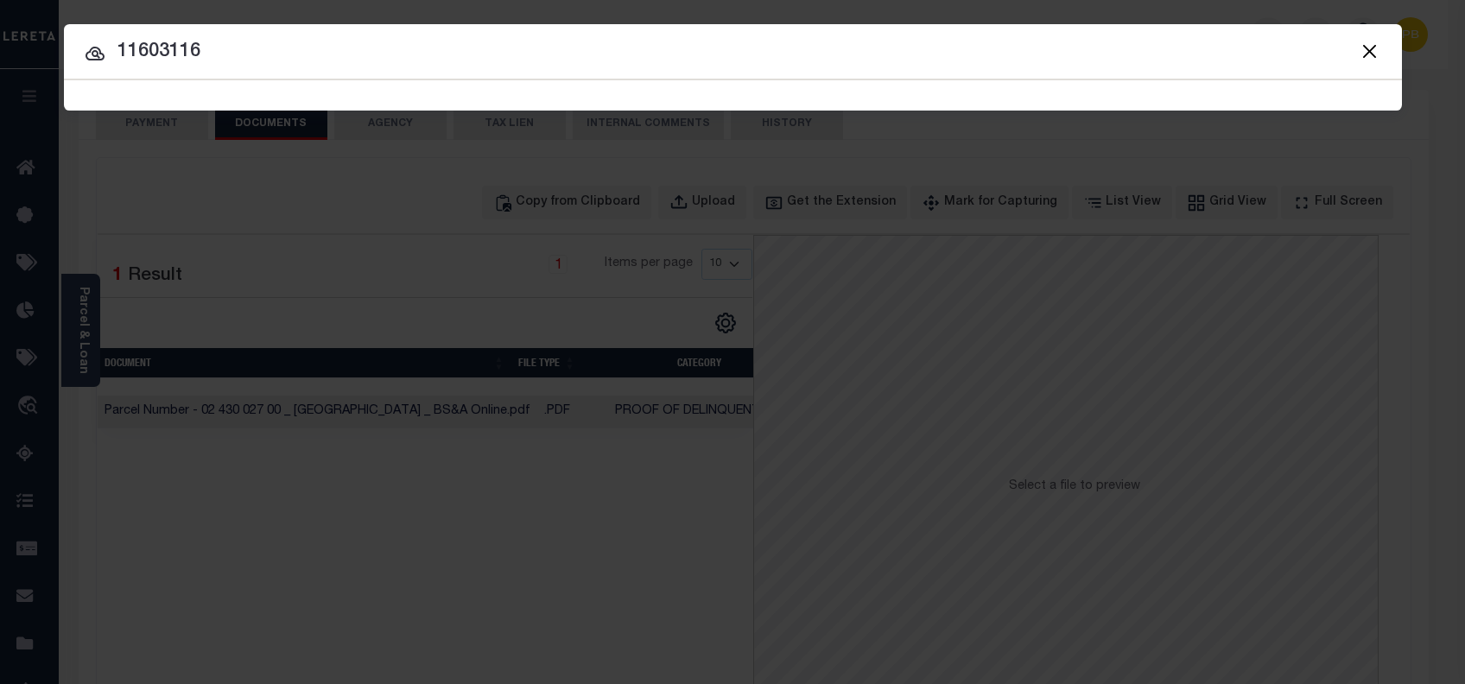
type input "11603116"
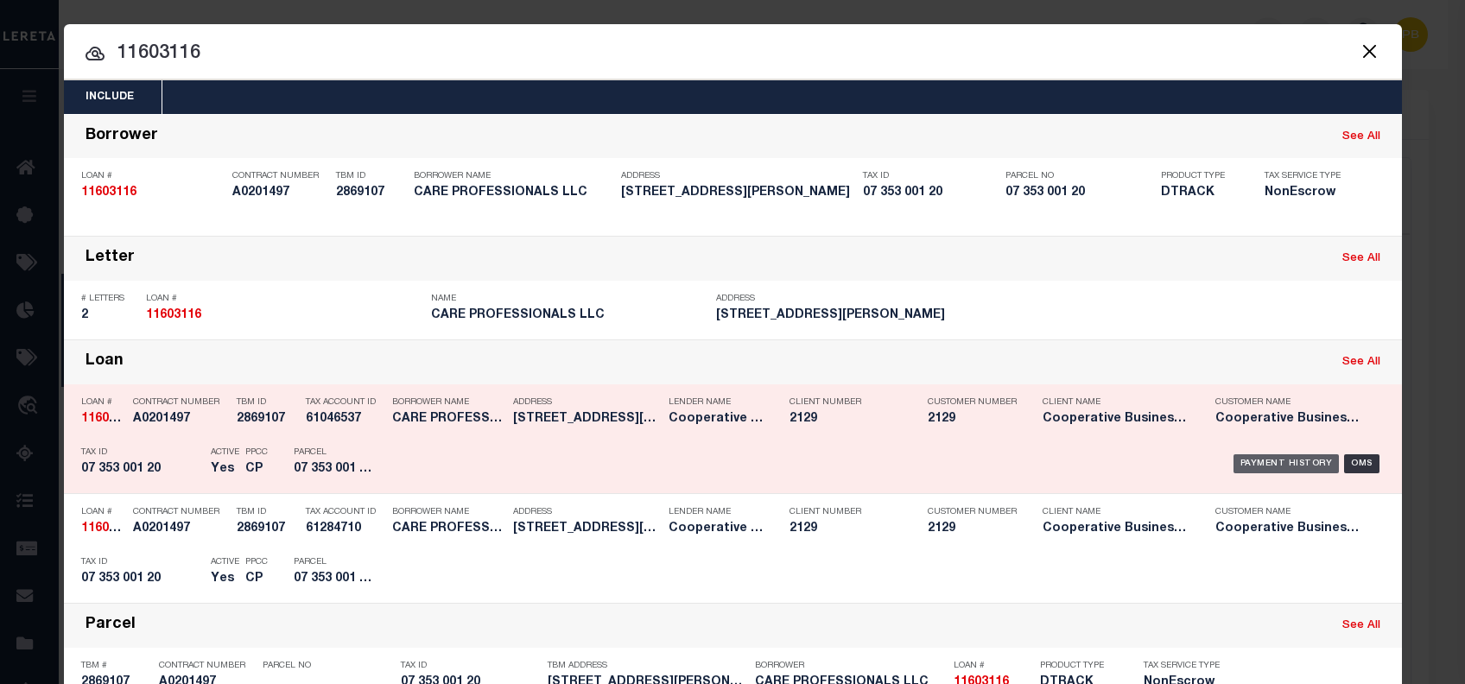
click at [1257, 463] on div "Payment History" at bounding box center [1286, 463] width 106 height 19
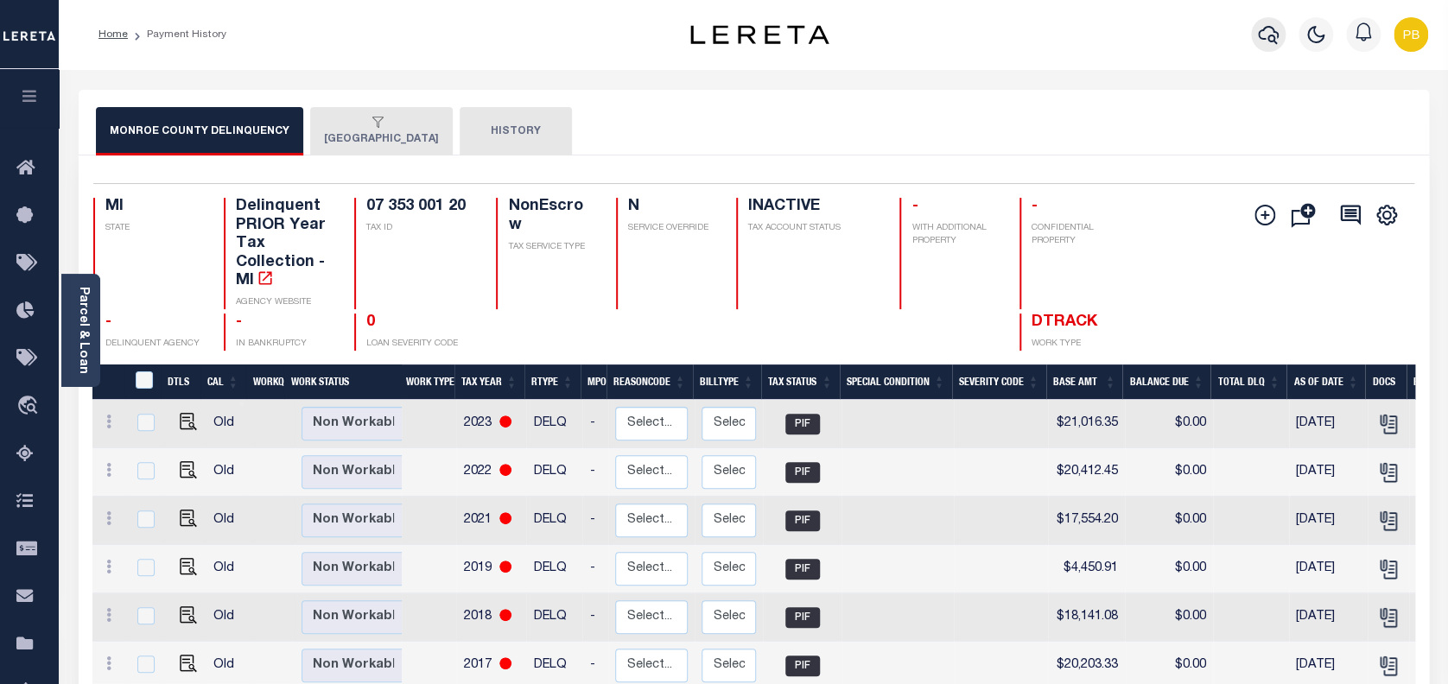
click at [1260, 40] on icon "button" at bounding box center [1268, 35] width 21 height 18
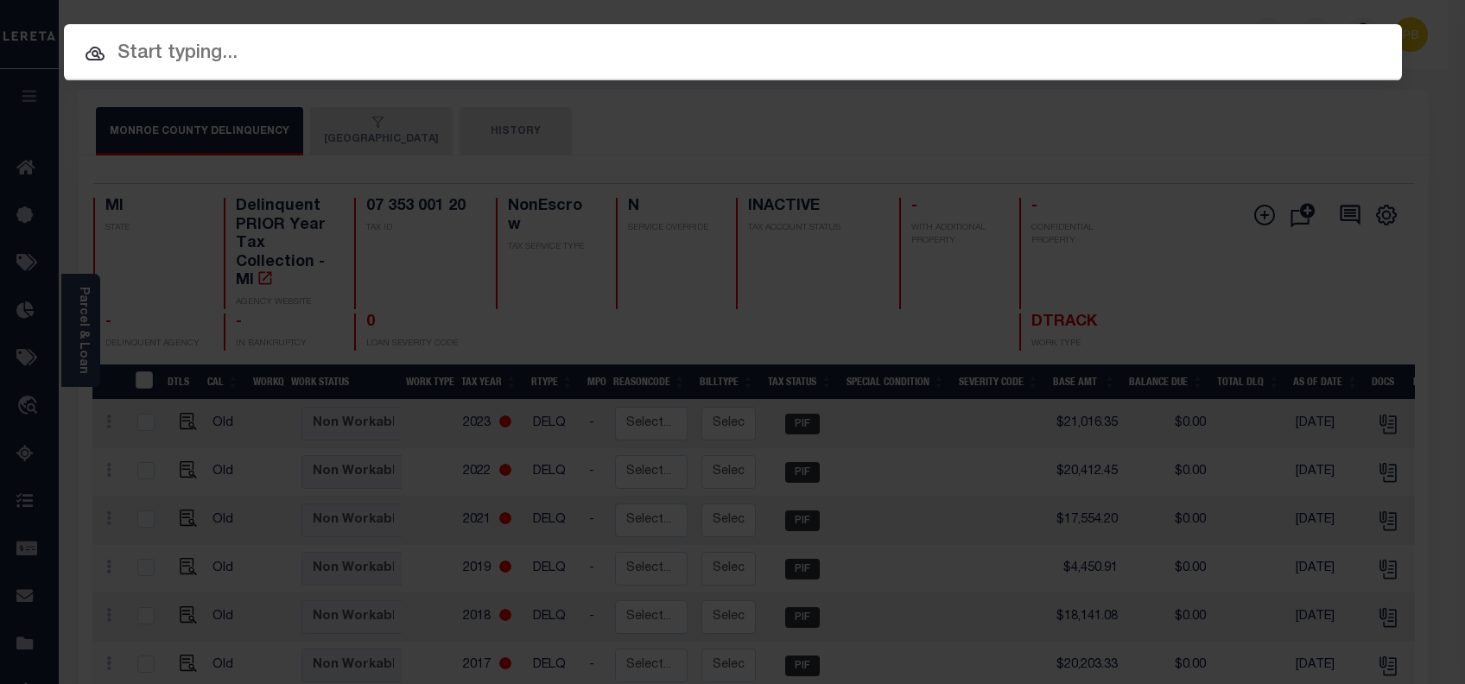
click at [182, 64] on input "text" at bounding box center [733, 54] width 1338 height 30
paste input "11603116"
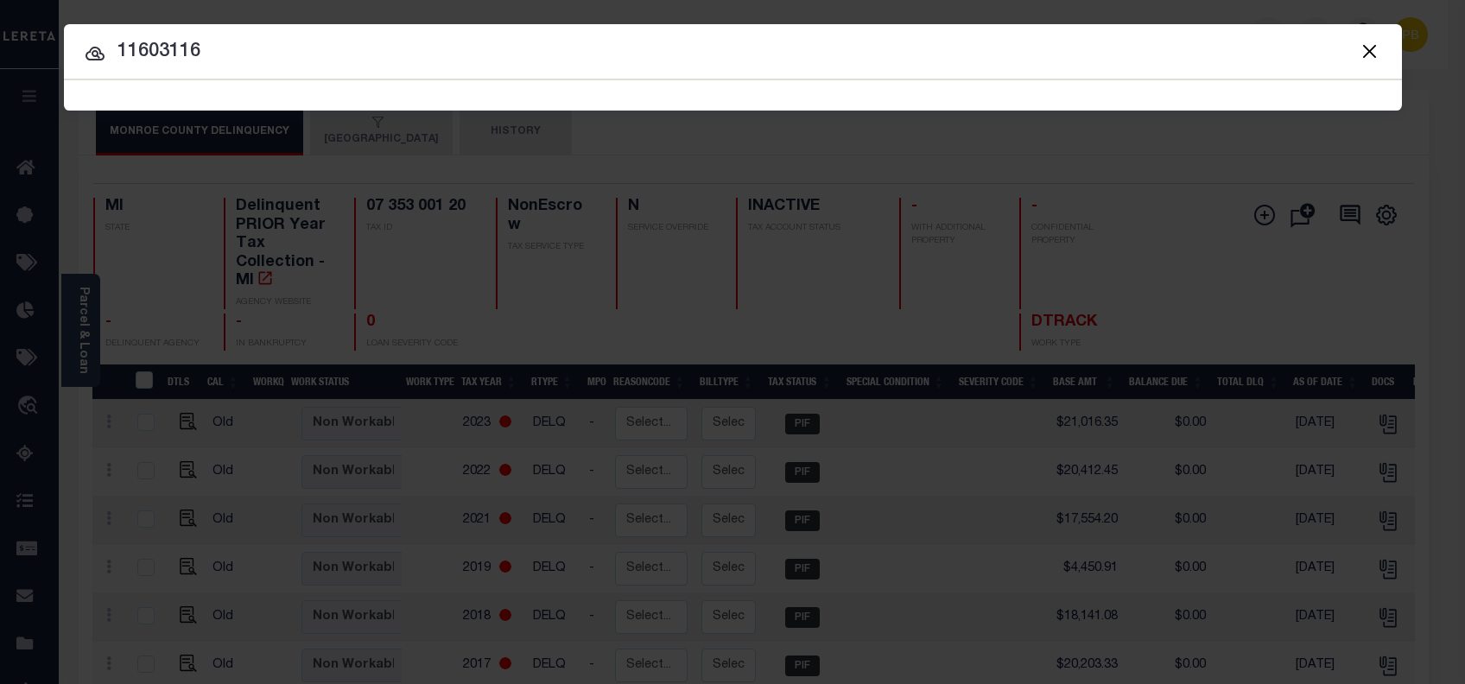
type input "11603116"
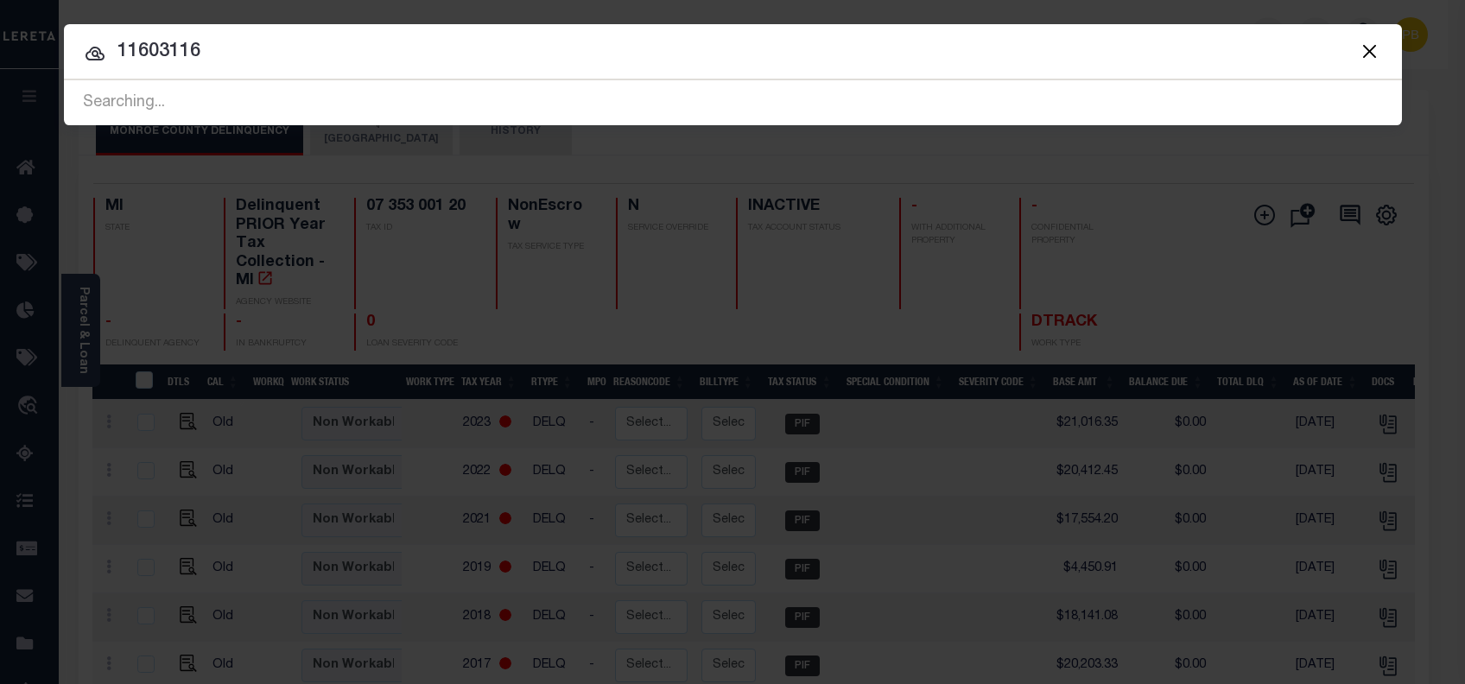
click at [910, 52] on input "11603116" at bounding box center [733, 52] width 1338 height 30
click at [414, 54] on input "11603116" at bounding box center [733, 52] width 1338 height 30
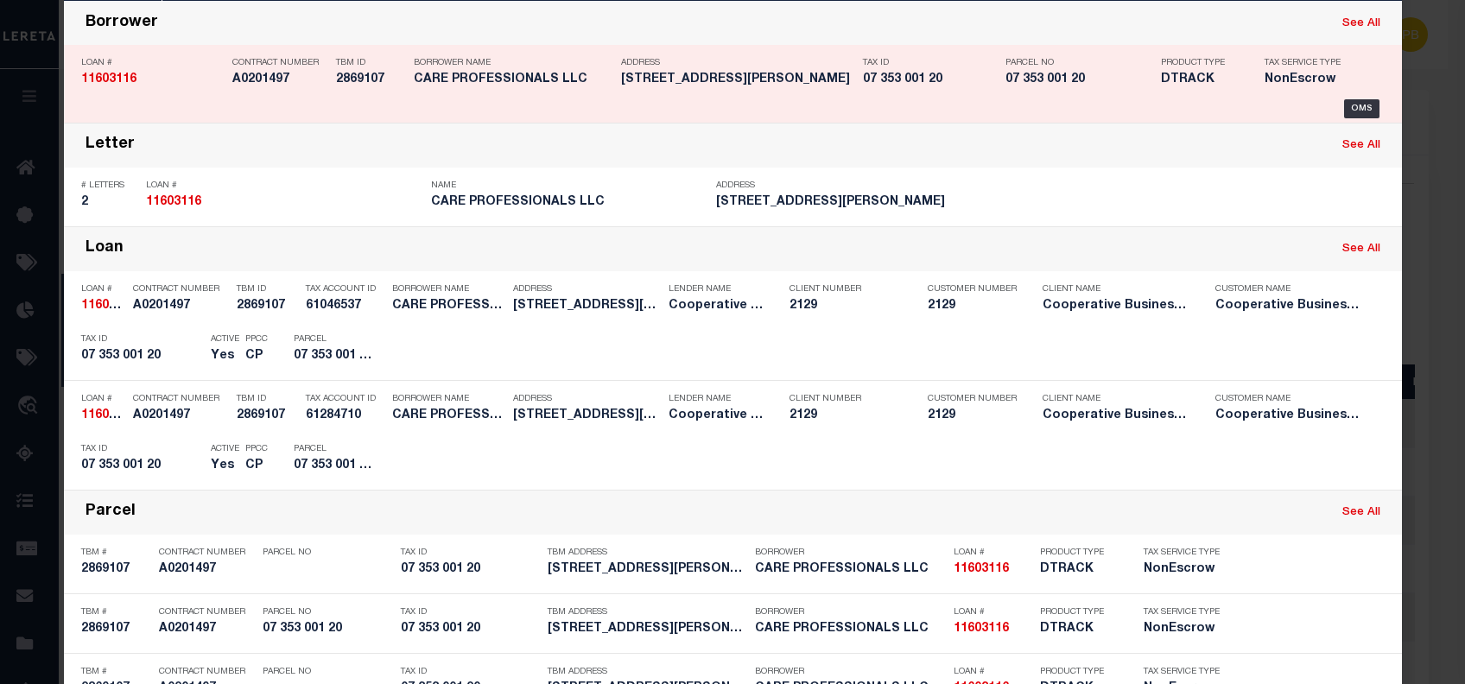
scroll to position [115, 0]
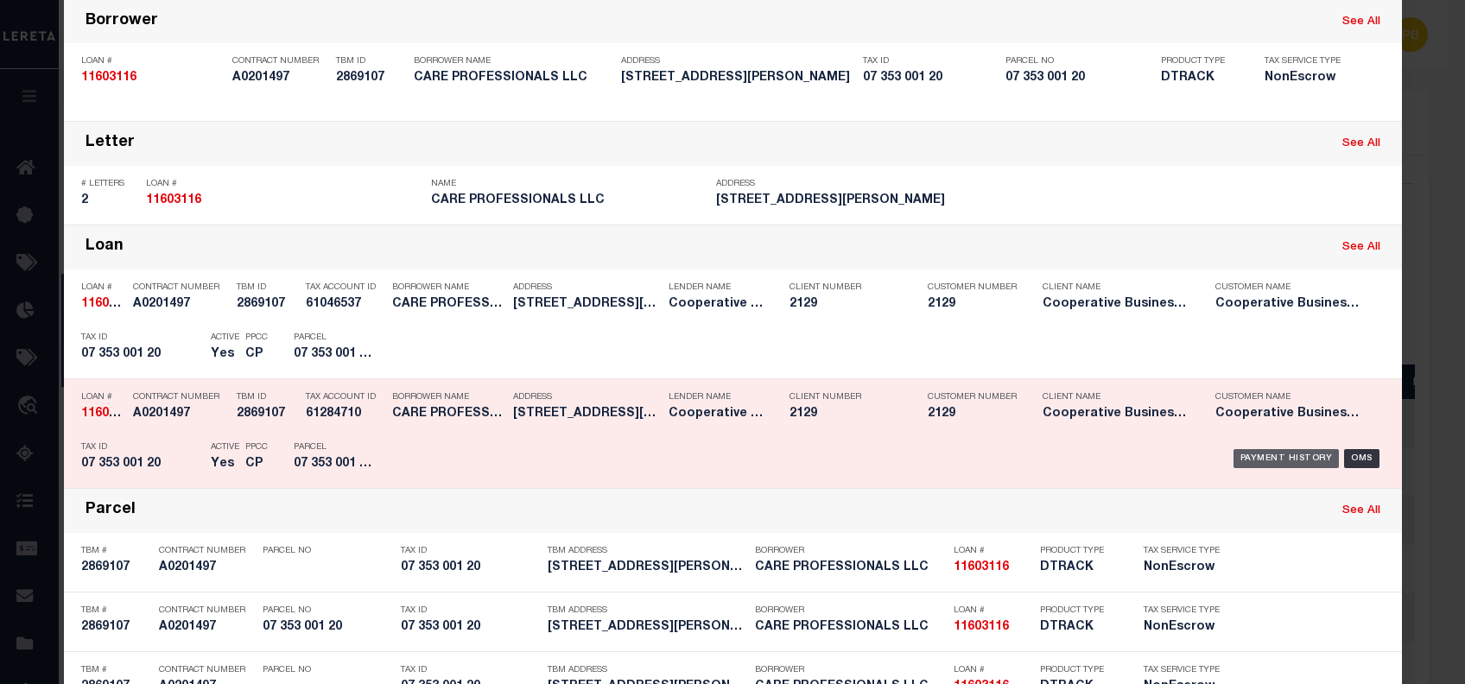
click at [1293, 459] on div "Payment History" at bounding box center [1286, 458] width 106 height 19
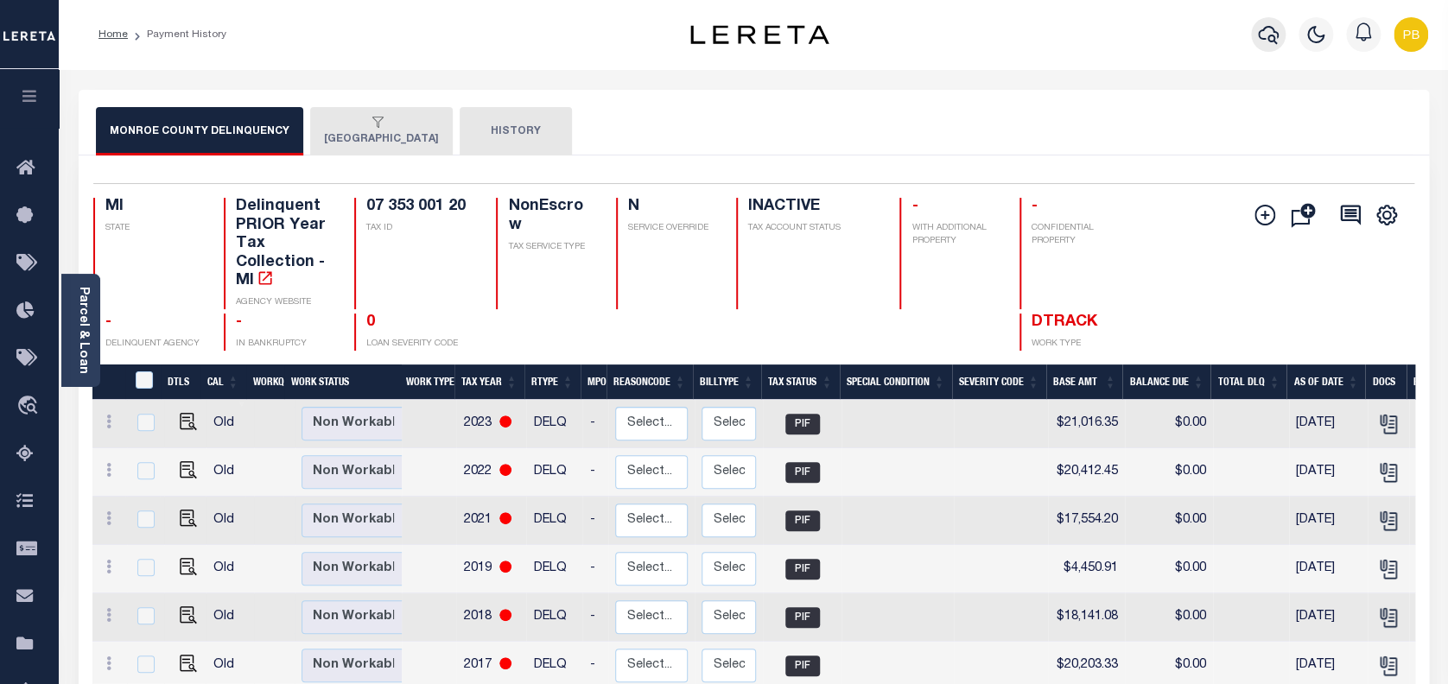
click at [1265, 35] on icon "button" at bounding box center [1268, 34] width 21 height 21
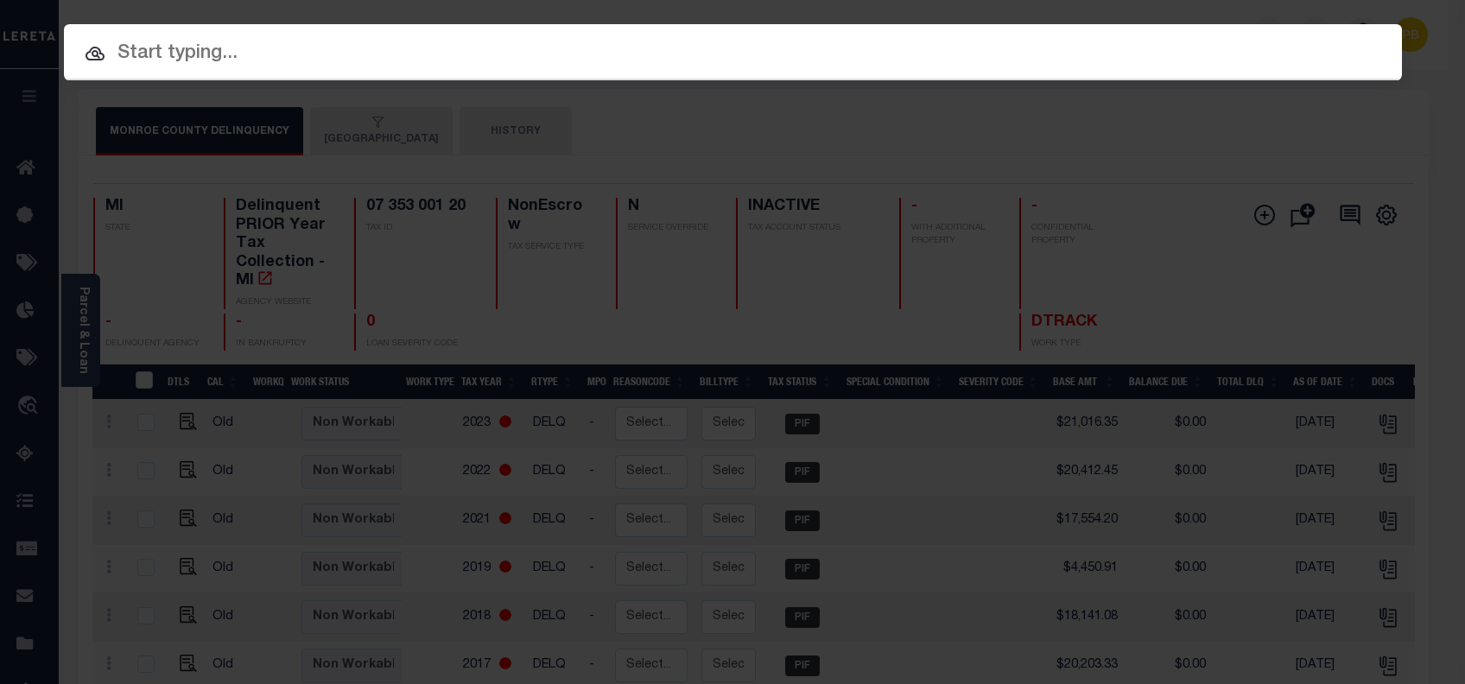
paste input "19003567"
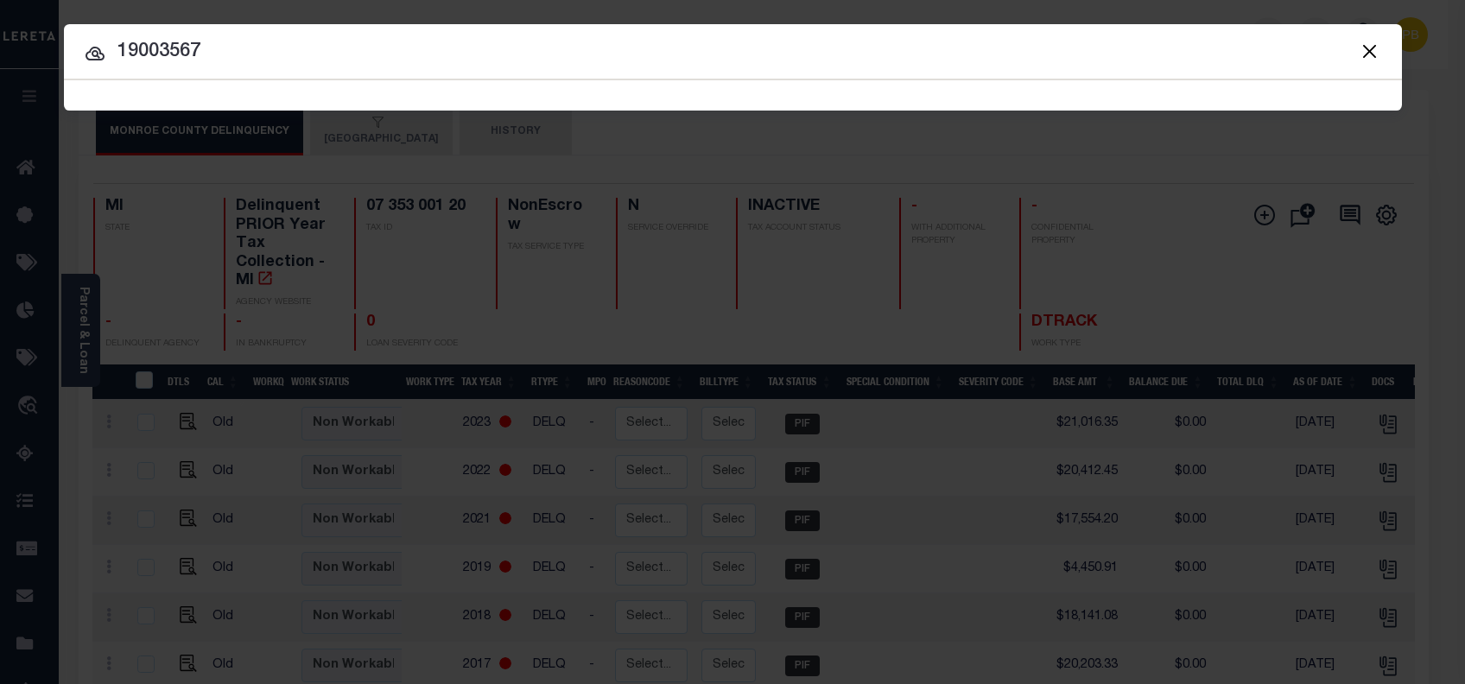
type input "19003567"
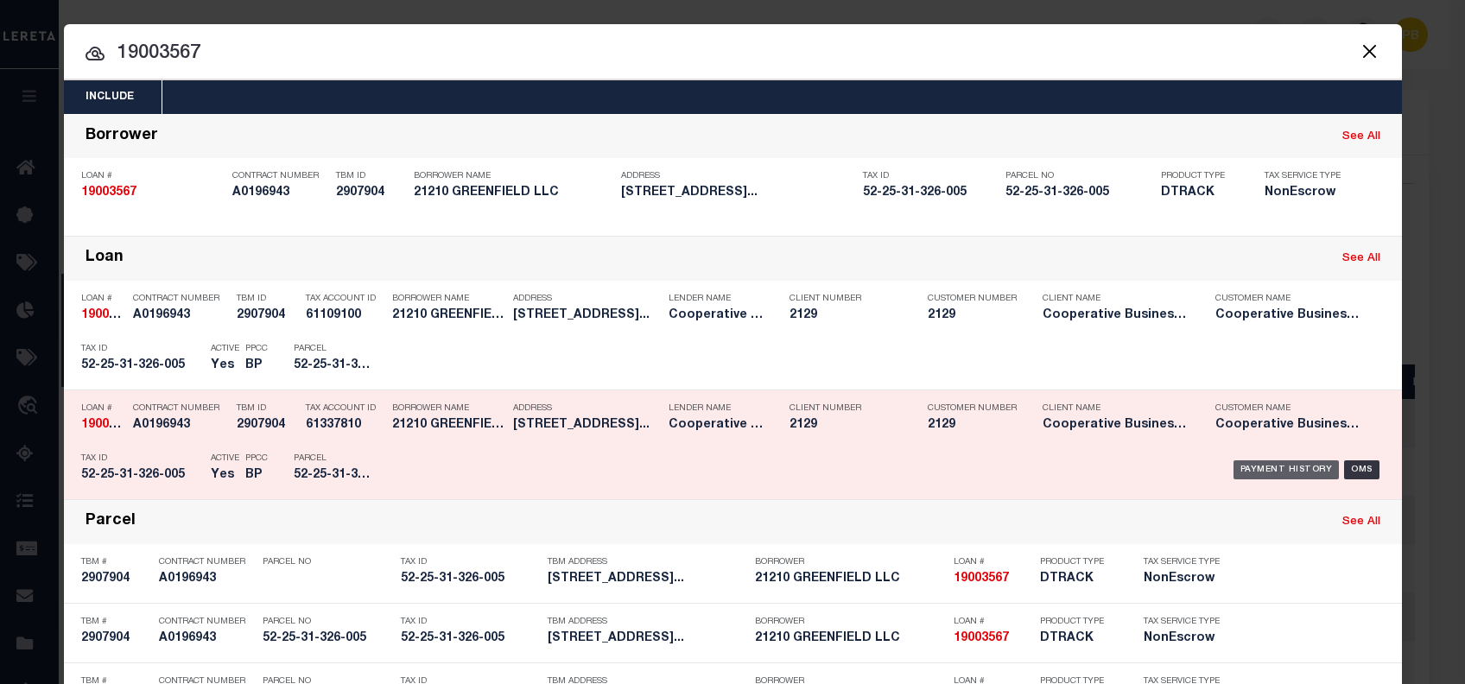
click at [1288, 466] on div "Payment History" at bounding box center [1286, 469] width 106 height 19
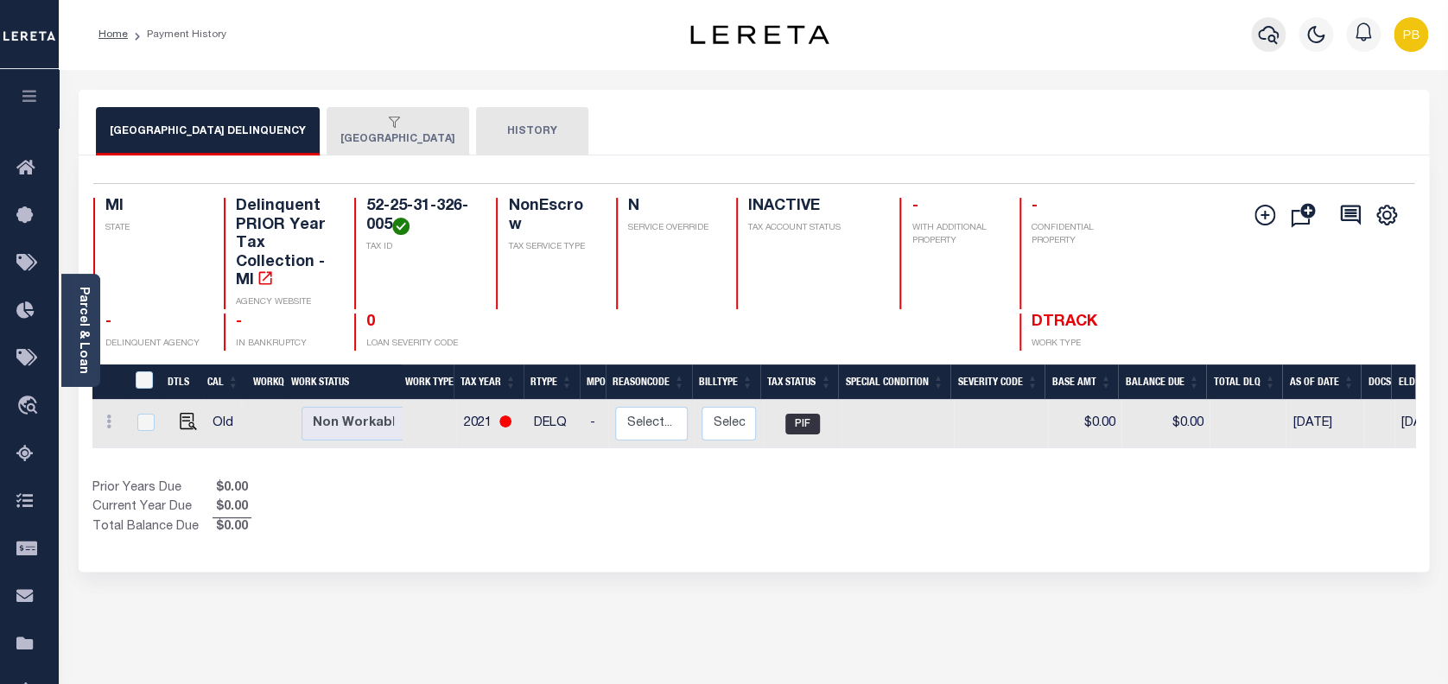
click at [1272, 35] on icon "button" at bounding box center [1268, 34] width 21 height 21
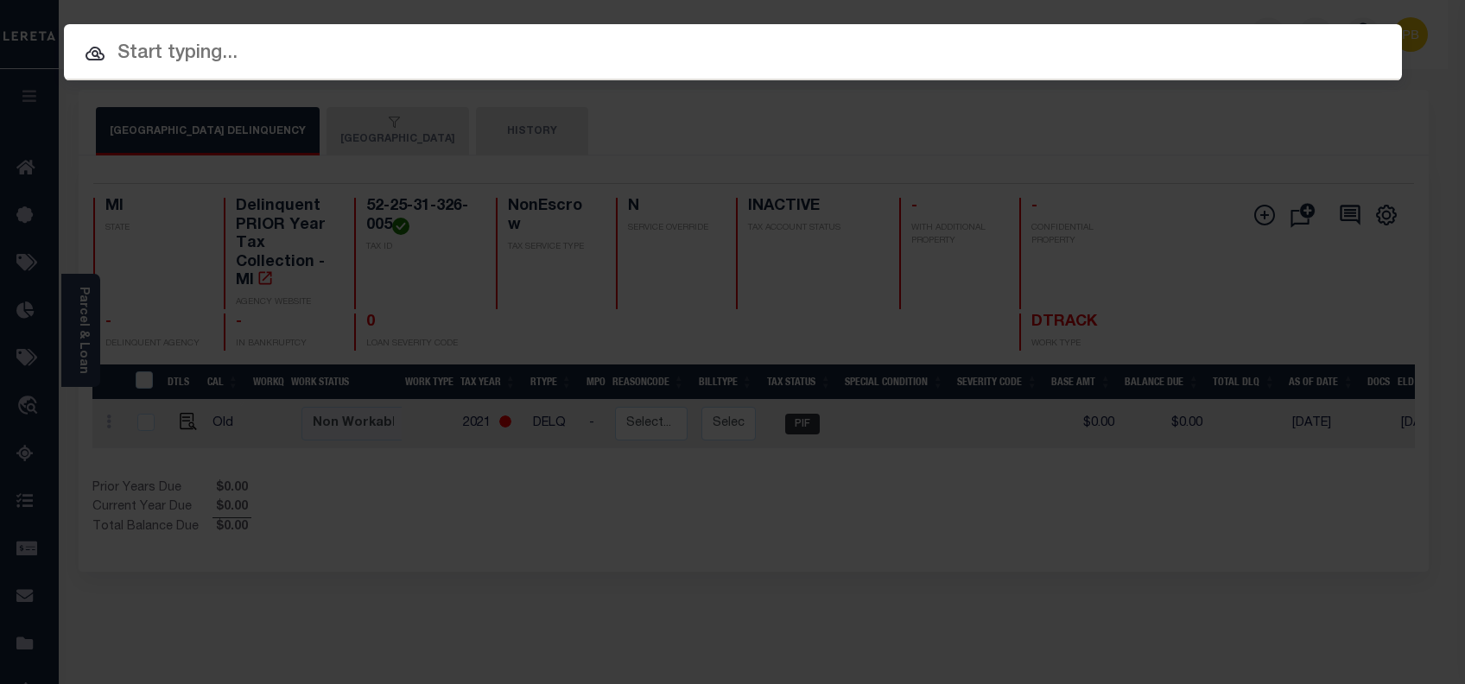
paste input "993235487"
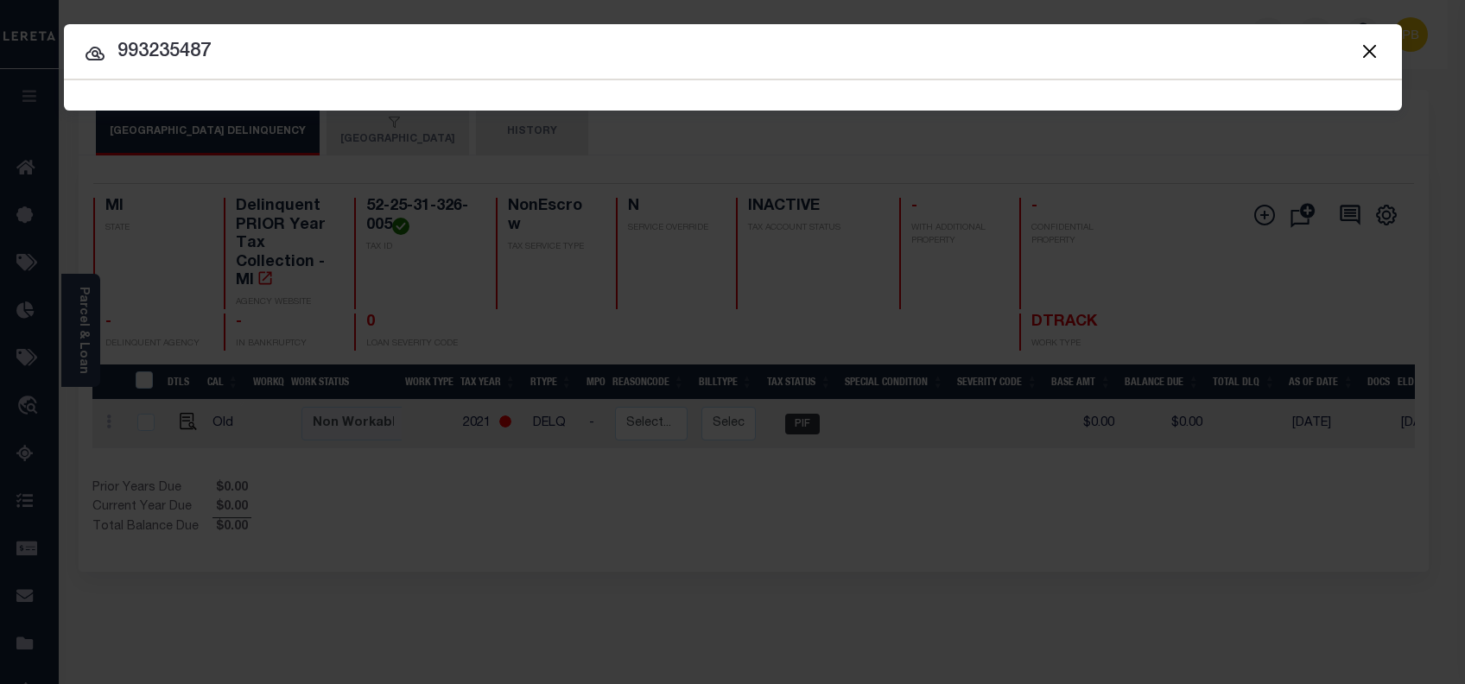
type input "993235487"
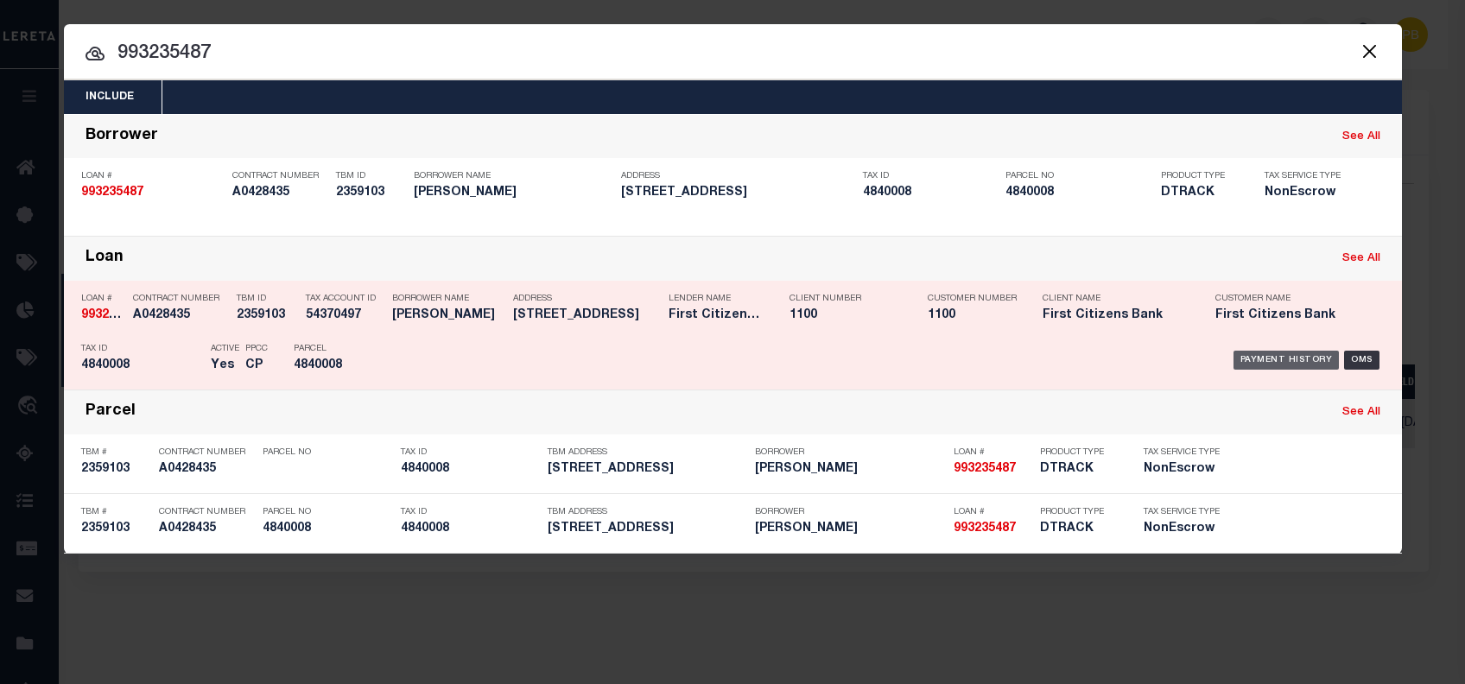
click at [1258, 353] on div "Payment History" at bounding box center [1286, 360] width 106 height 19
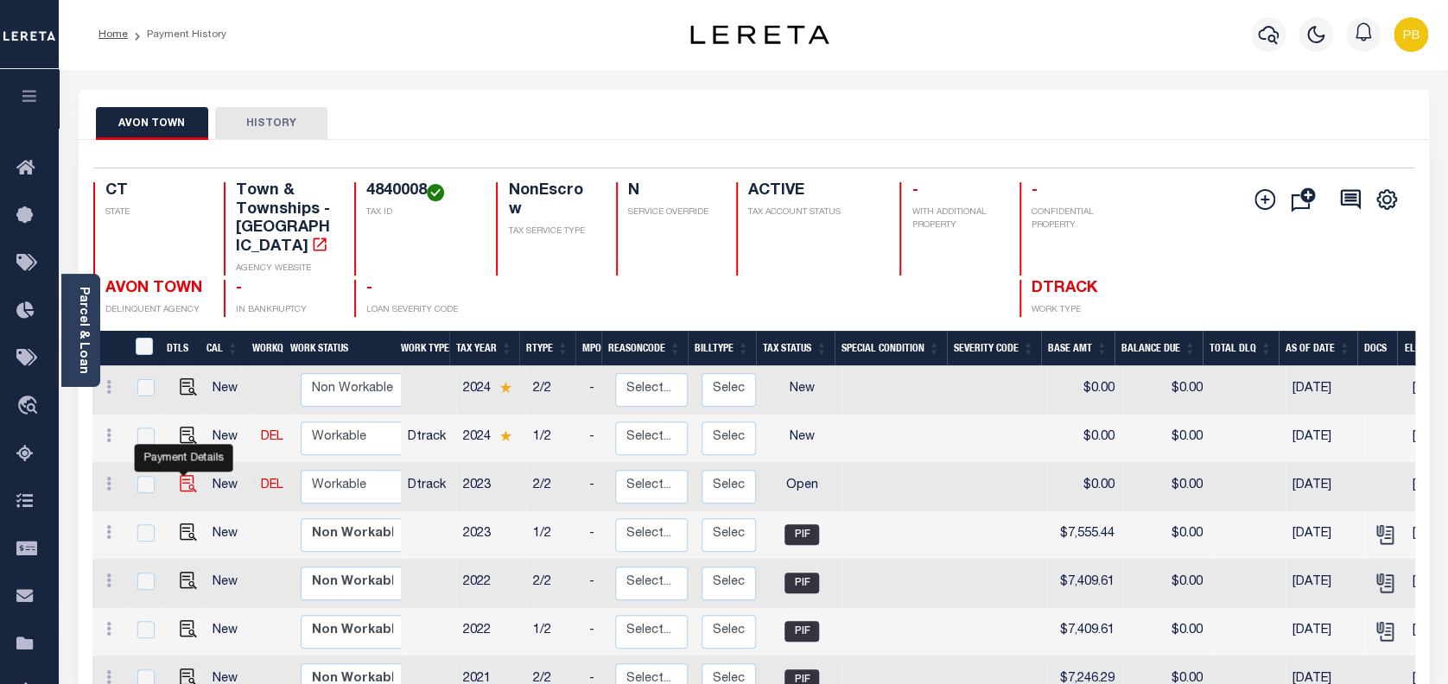
click at [185, 475] on img "" at bounding box center [188, 483] width 17 height 17
checkbox input "true"
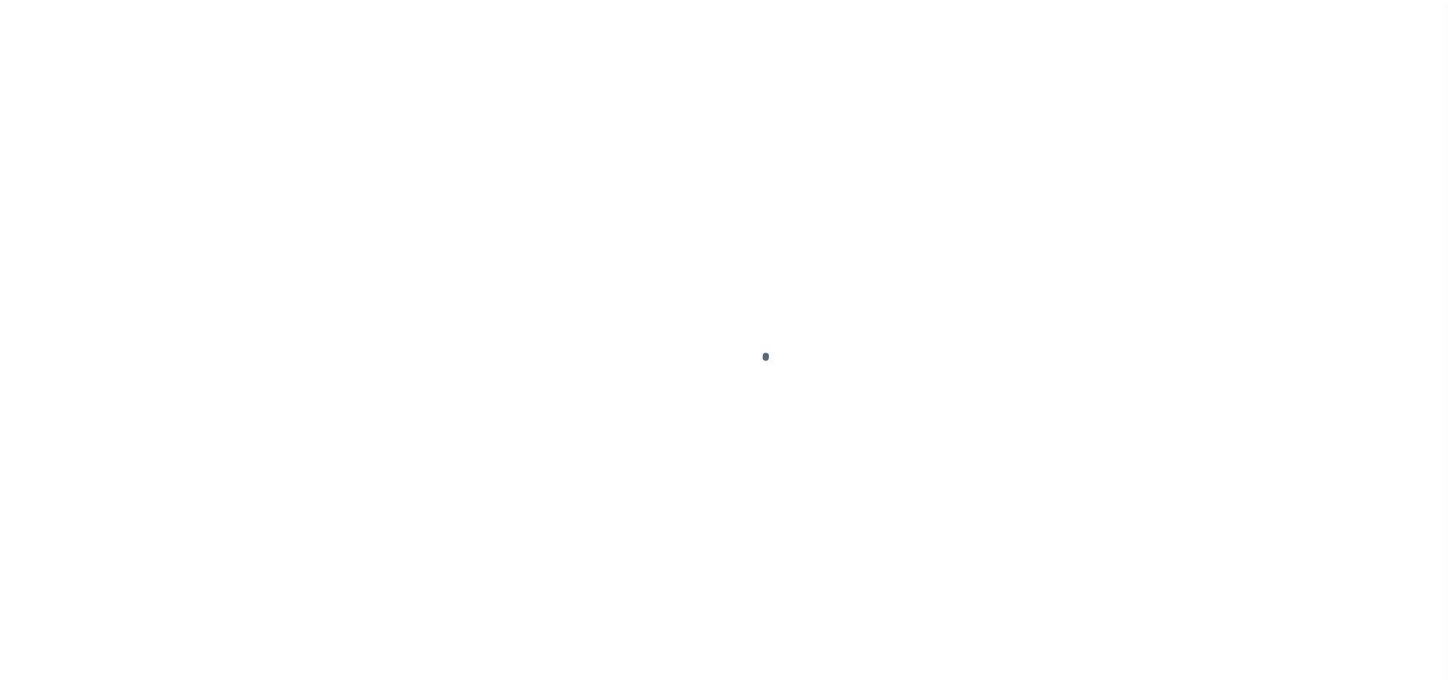
select select "OP2"
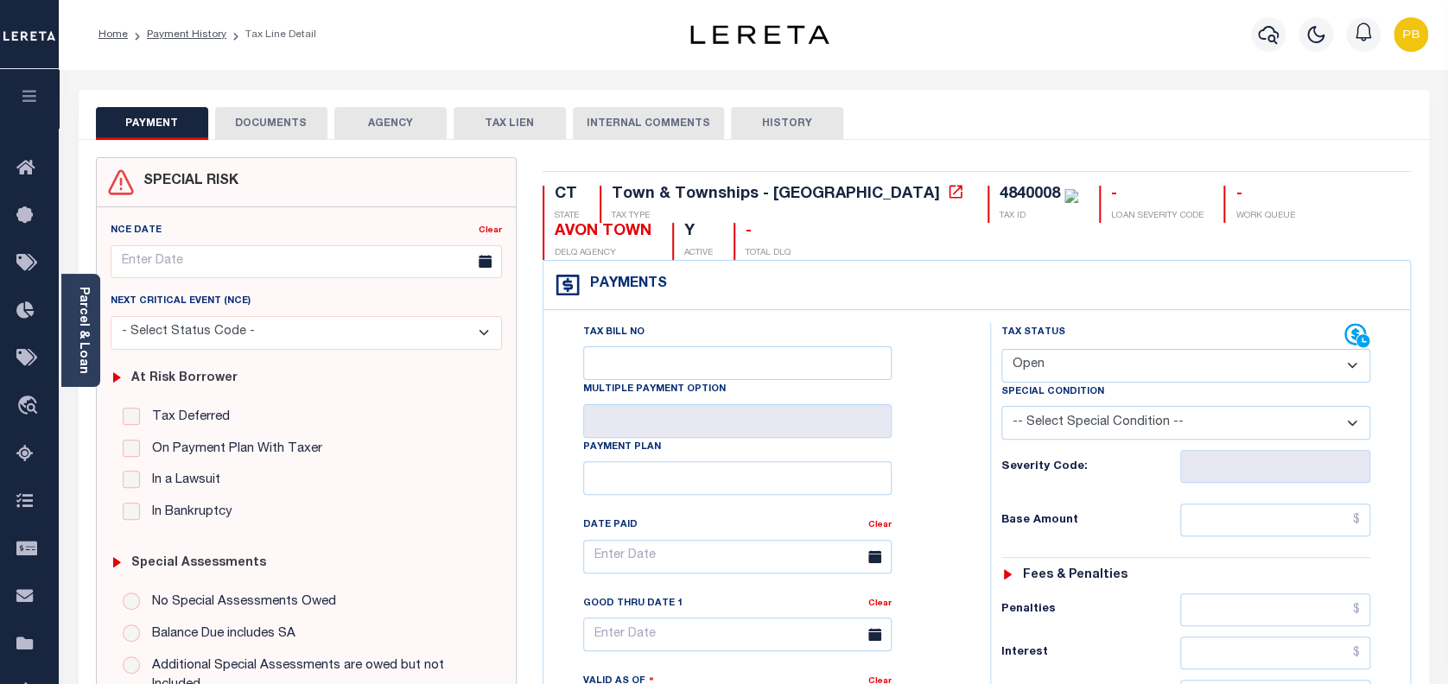
click at [75, 326] on div "Parcel & Loan" at bounding box center [80, 330] width 39 height 113
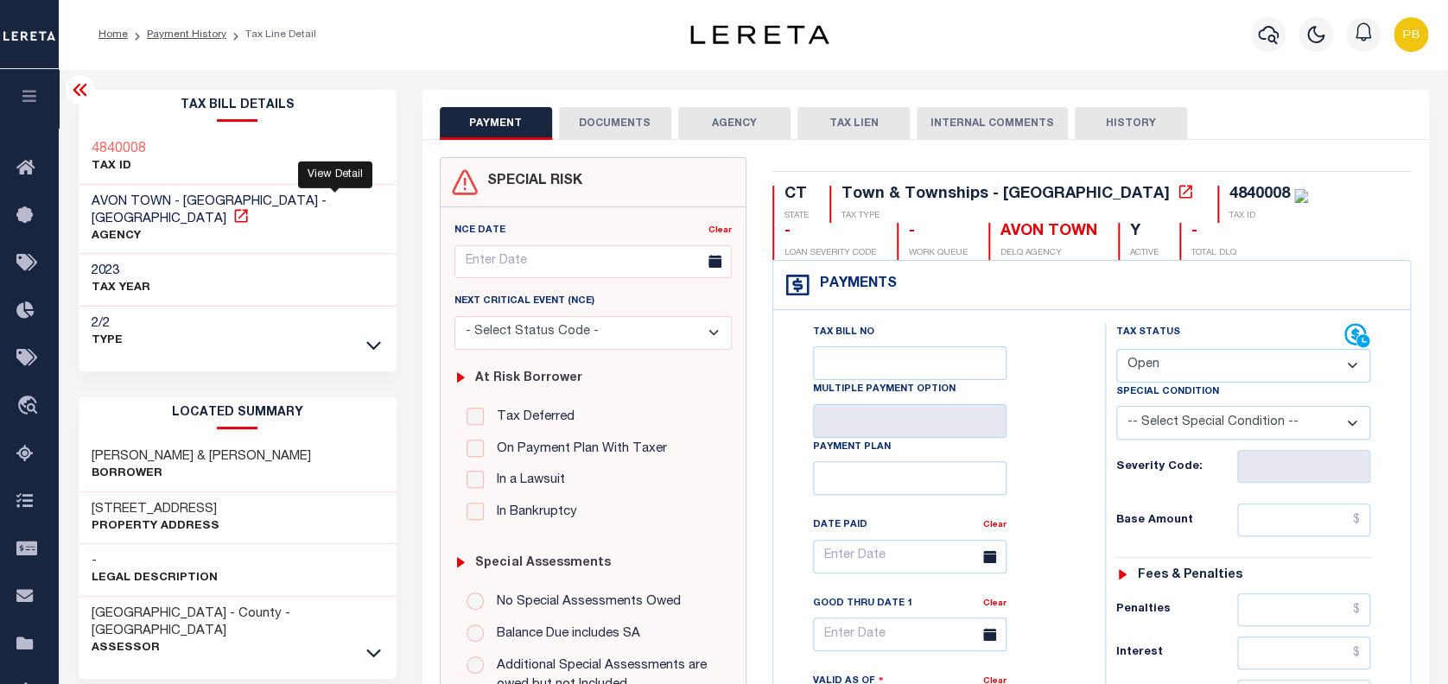
click at [250, 207] on icon at bounding box center [240, 215] width 17 height 17
click at [1266, 39] on icon "button" at bounding box center [1268, 34] width 21 height 21
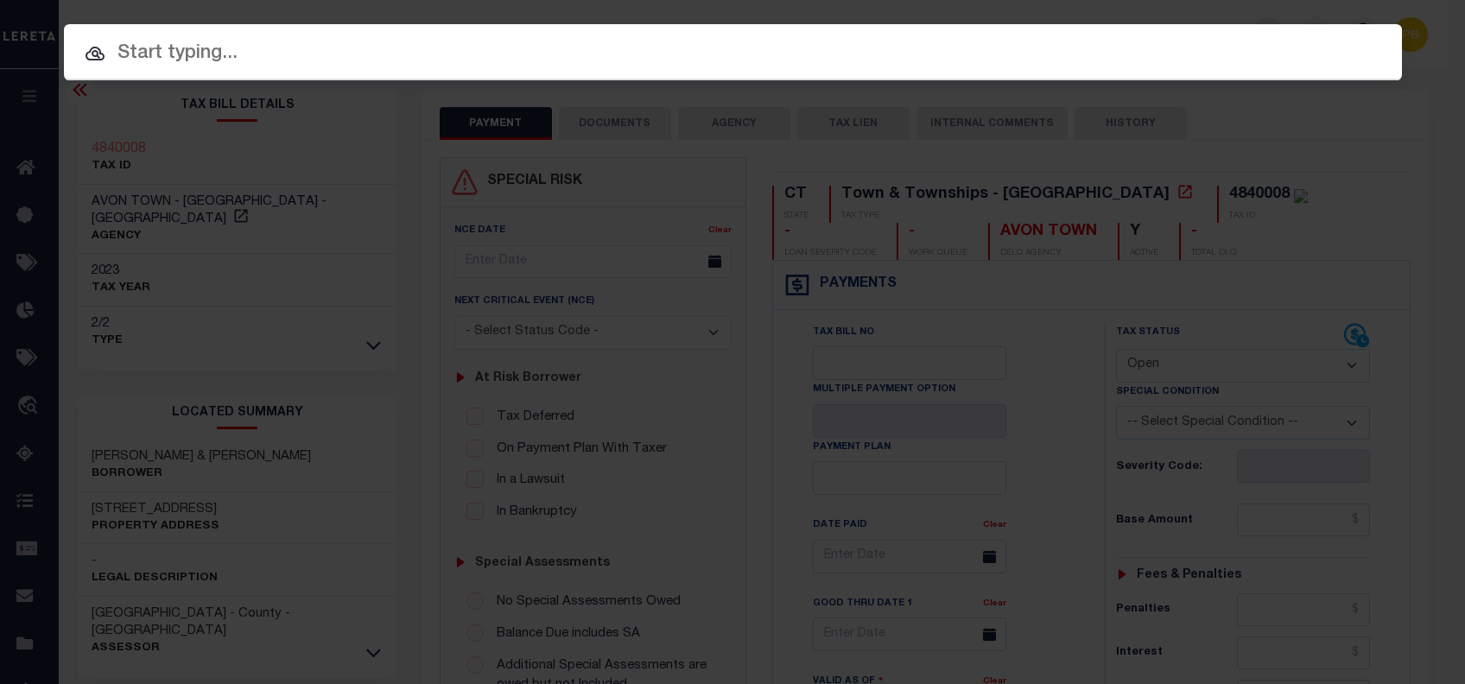
paste input "34817225"
type input "34817225"
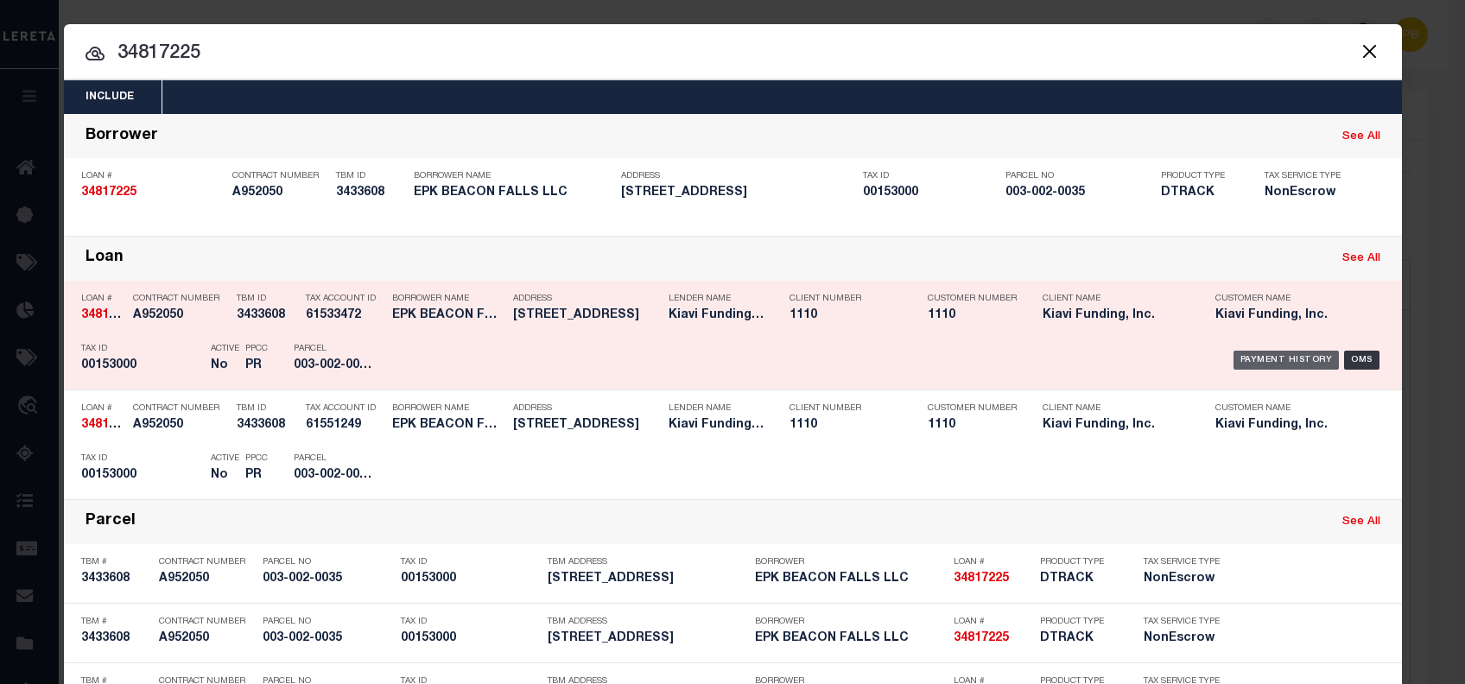
click at [1268, 360] on div "Payment History" at bounding box center [1286, 360] width 106 height 19
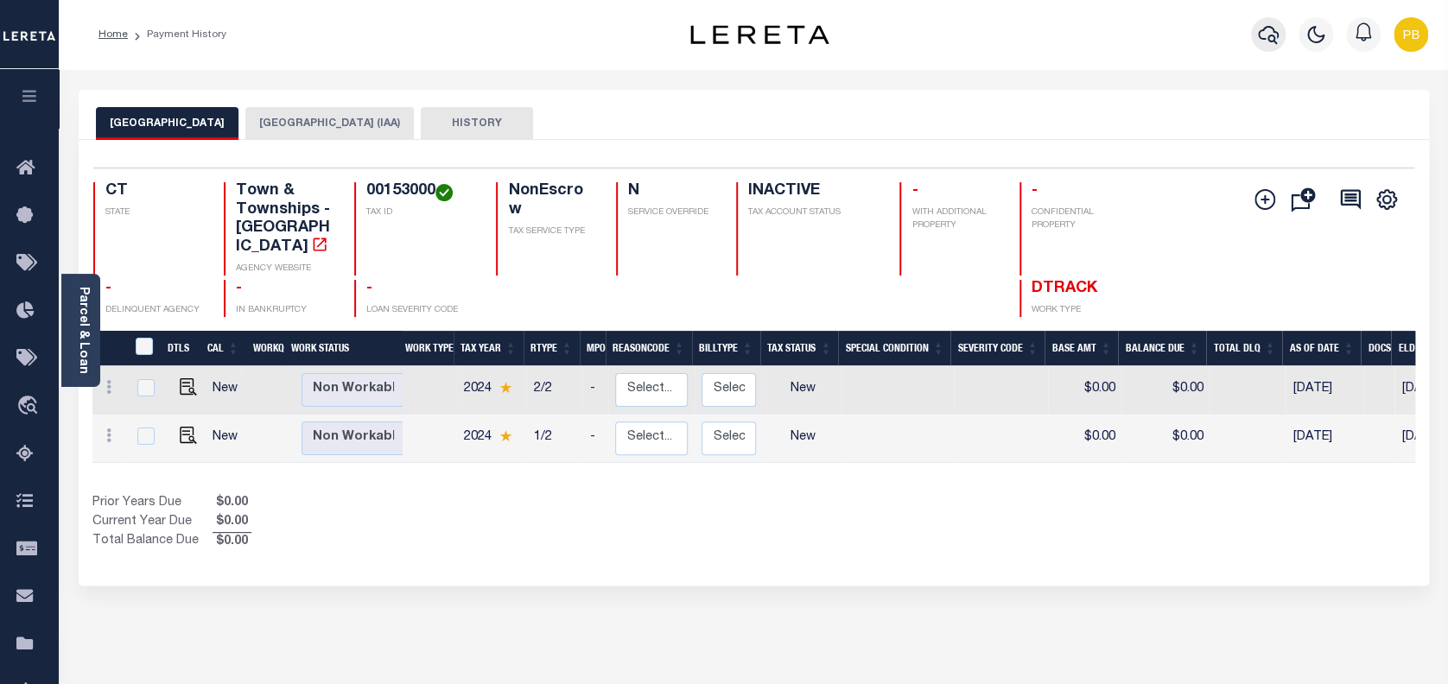
click at [1272, 30] on icon "button" at bounding box center [1268, 35] width 21 height 18
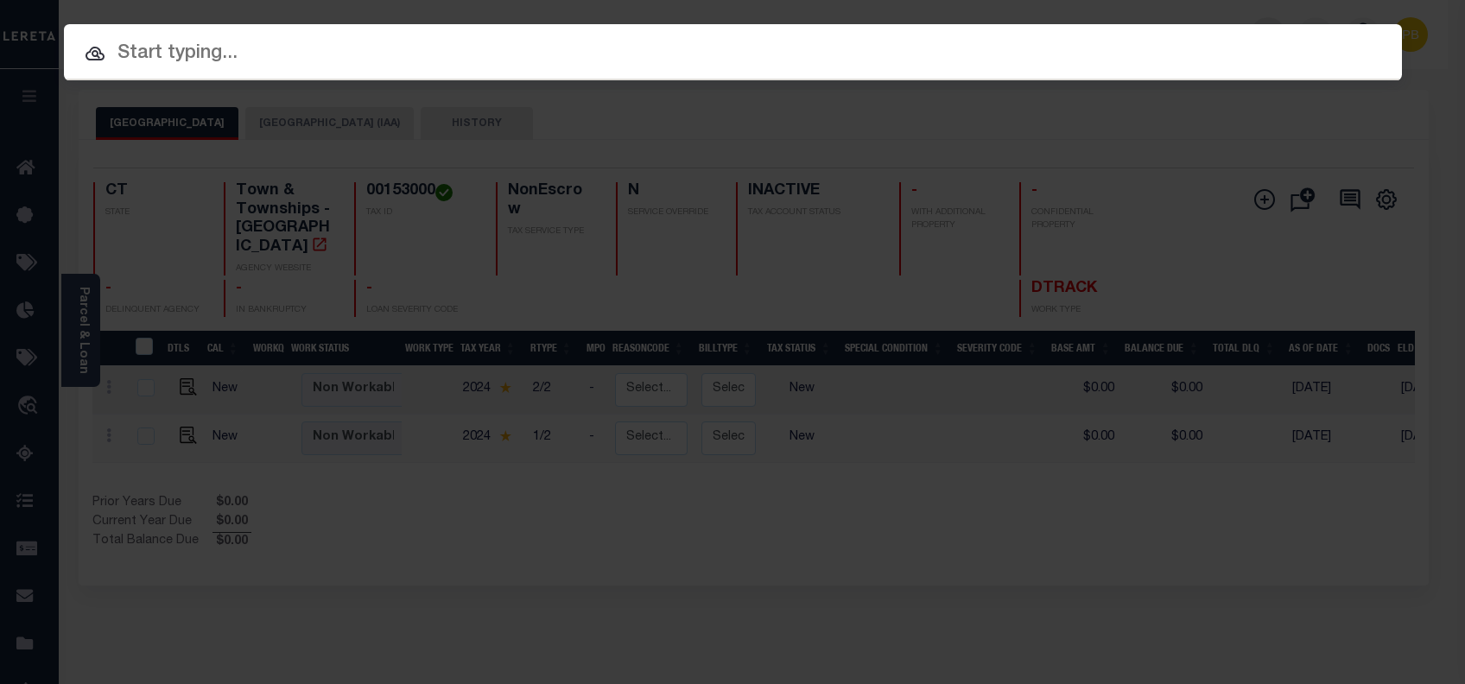
paste input "34859390"
type input "34859390"
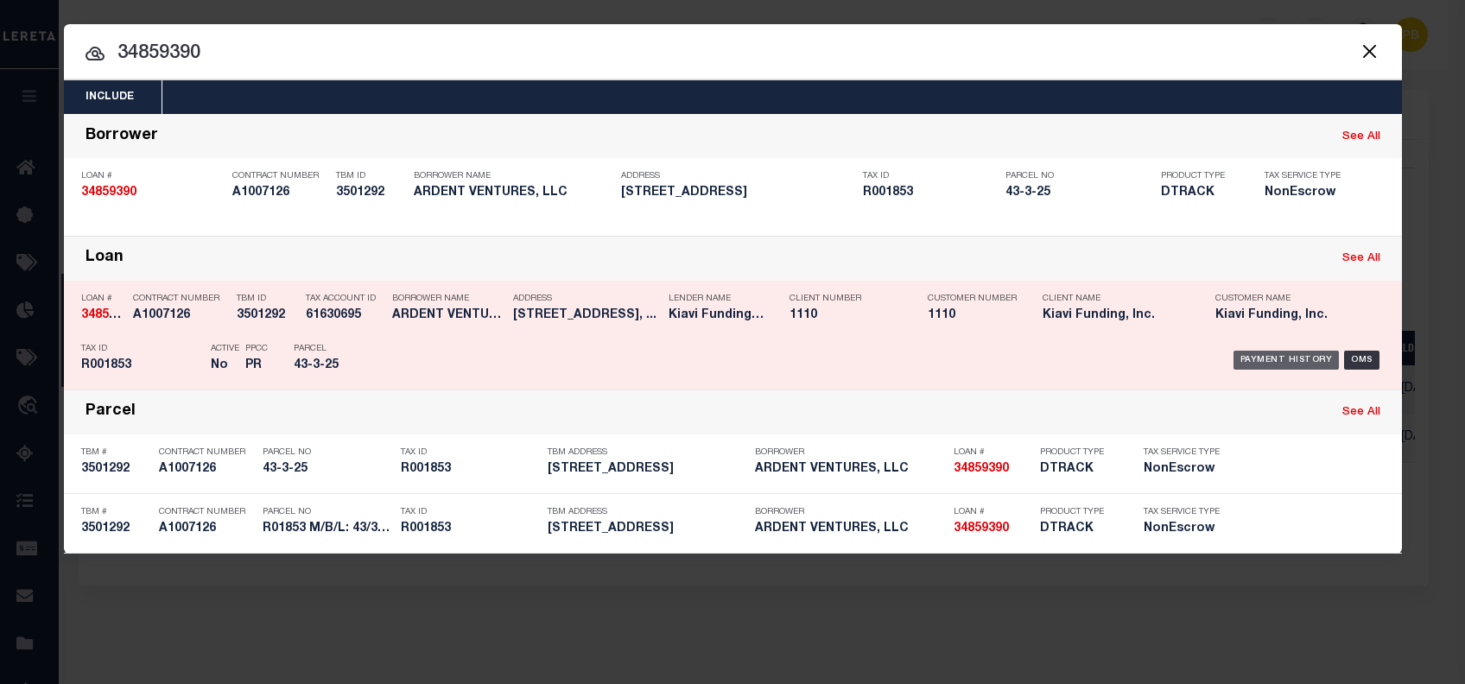
click at [1302, 358] on div "Payment History" at bounding box center [1286, 360] width 106 height 19
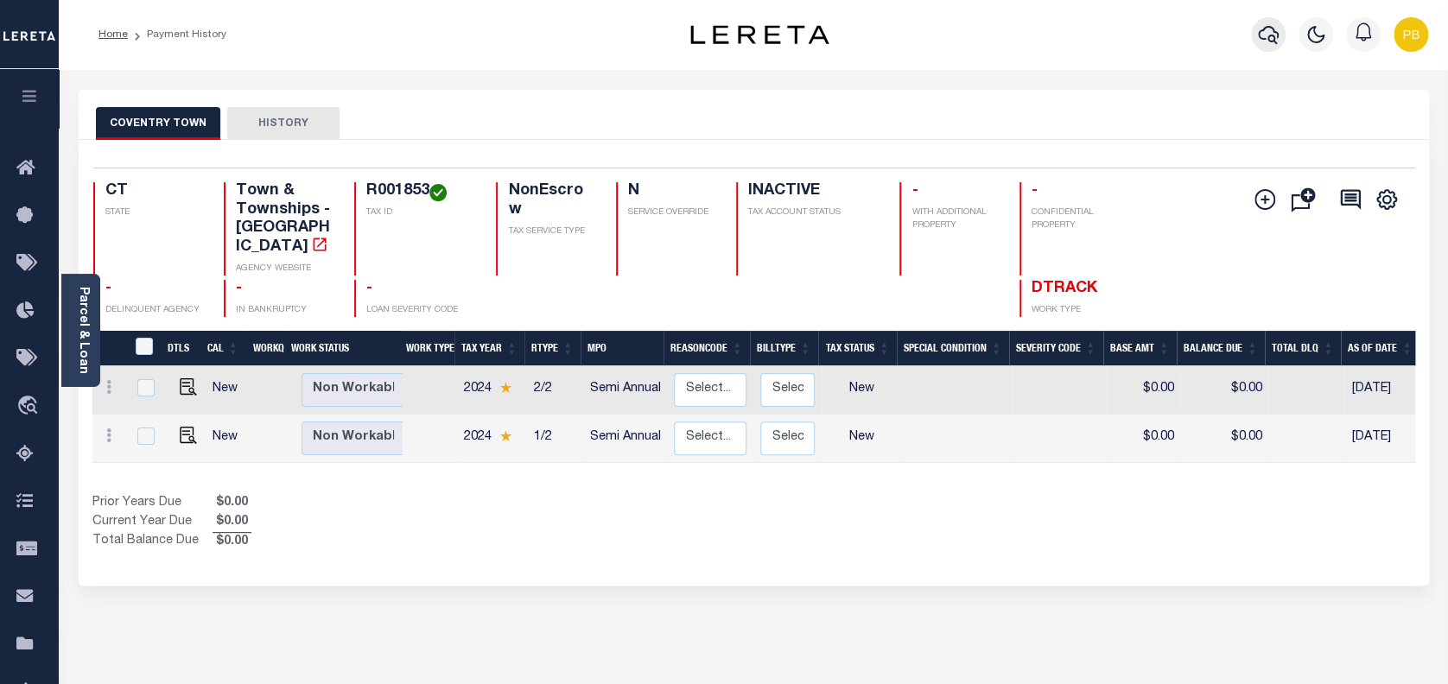
click at [1265, 38] on icon "button" at bounding box center [1268, 34] width 21 height 21
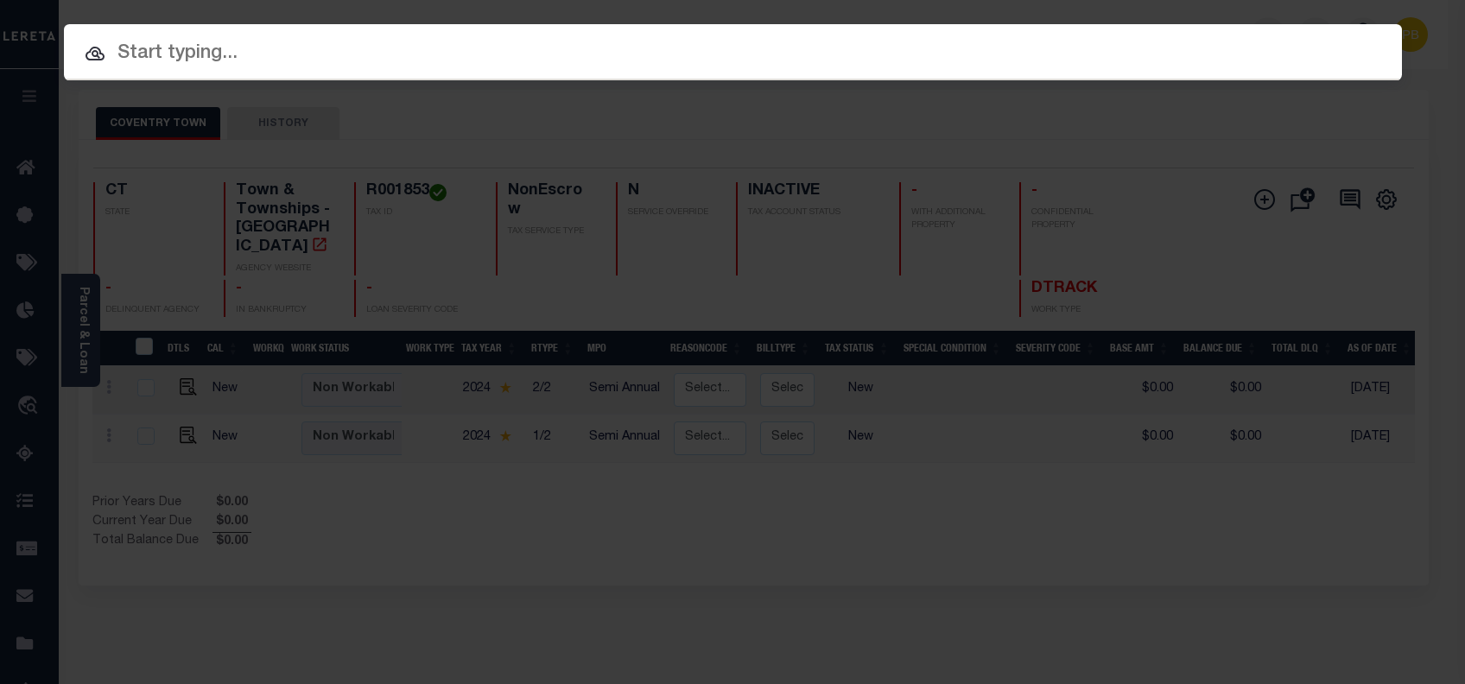
paste input "110014986"
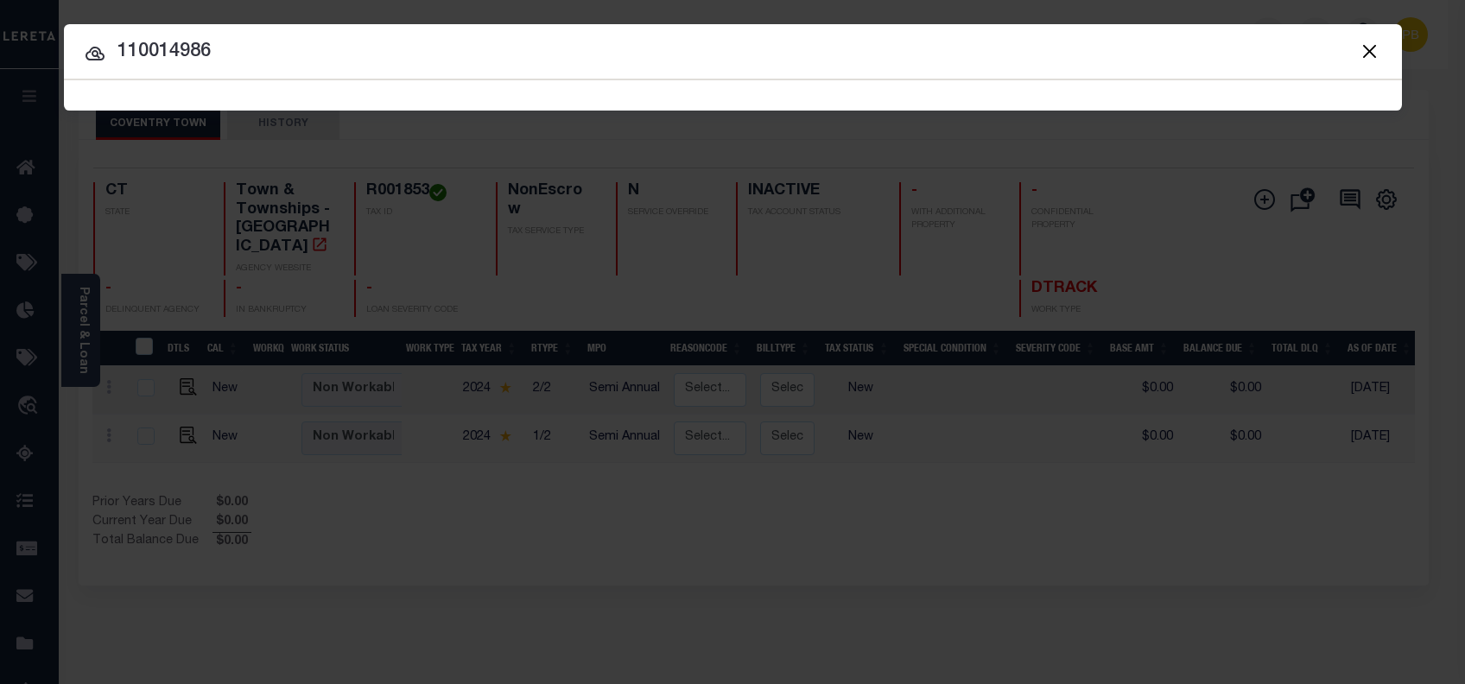
type input "110014986"
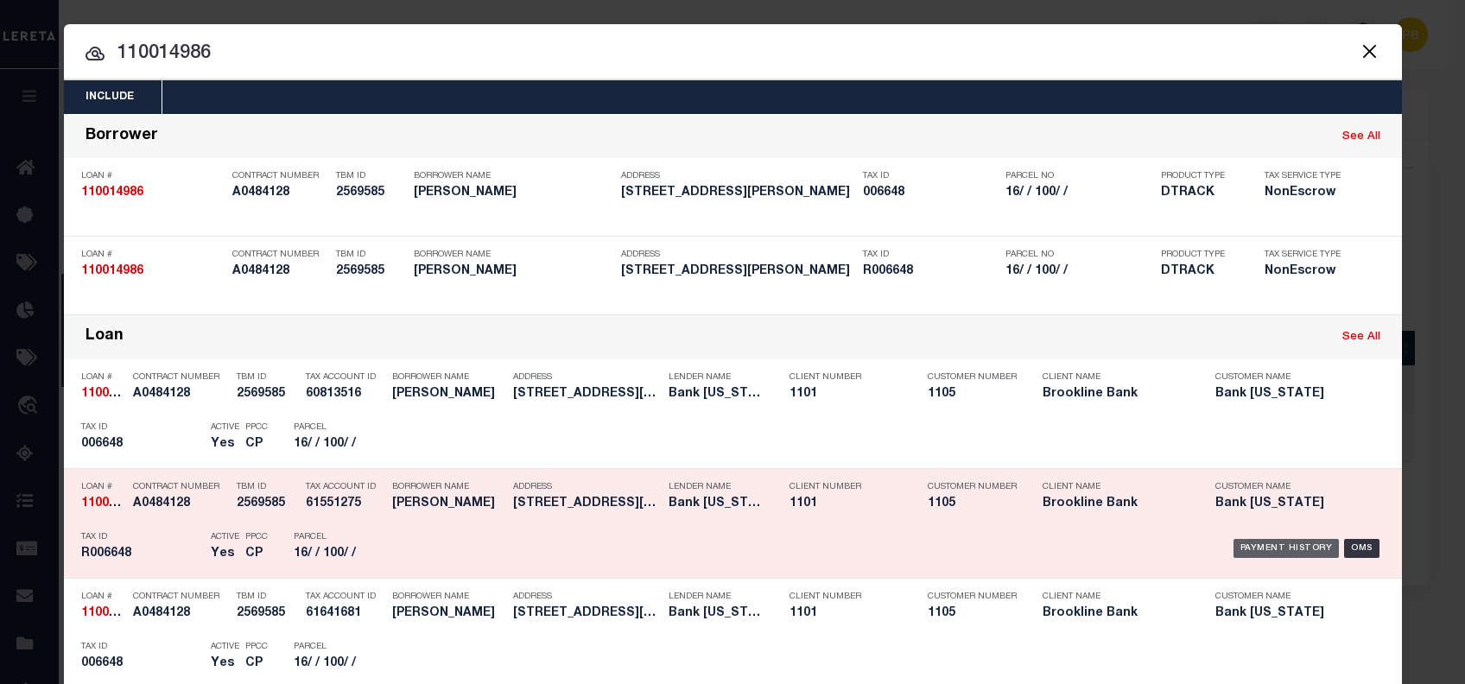
click at [1275, 545] on div "Payment History" at bounding box center [1286, 548] width 106 height 19
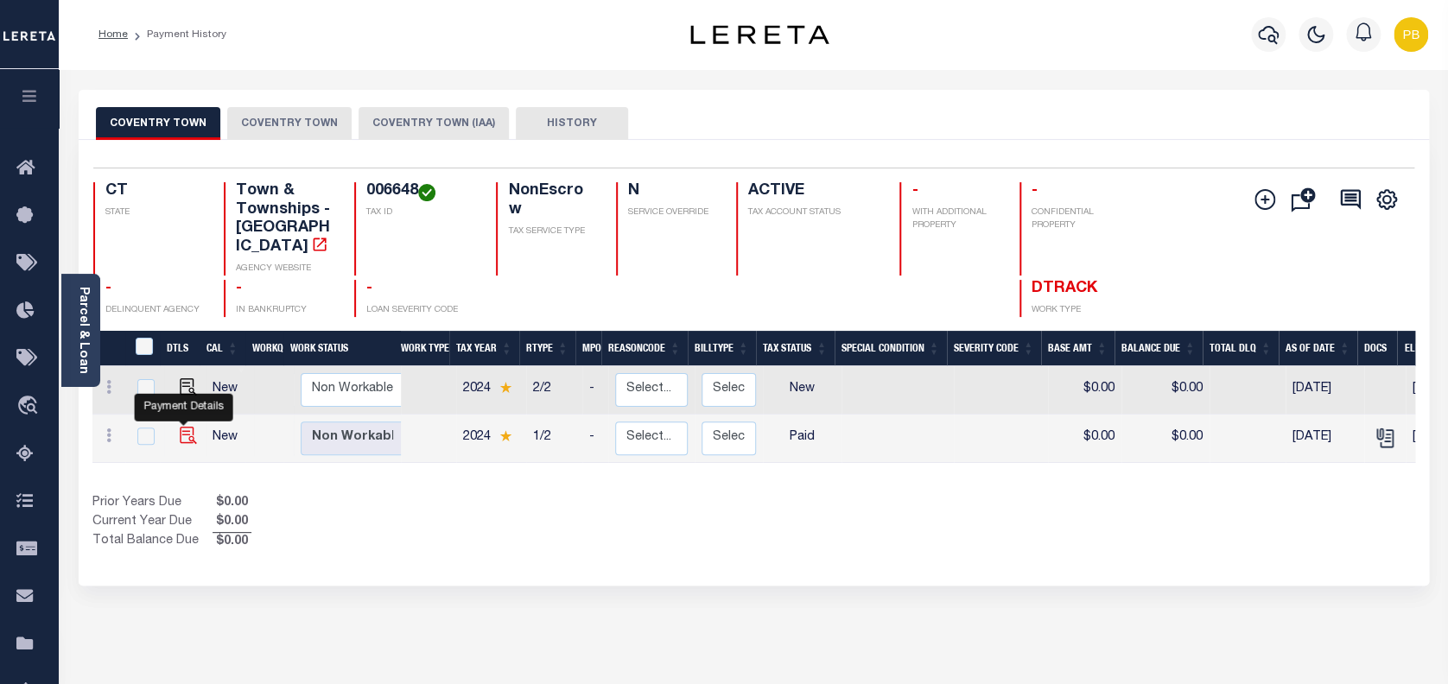
click at [186, 427] on img "" at bounding box center [188, 435] width 17 height 17
checkbox input "true"
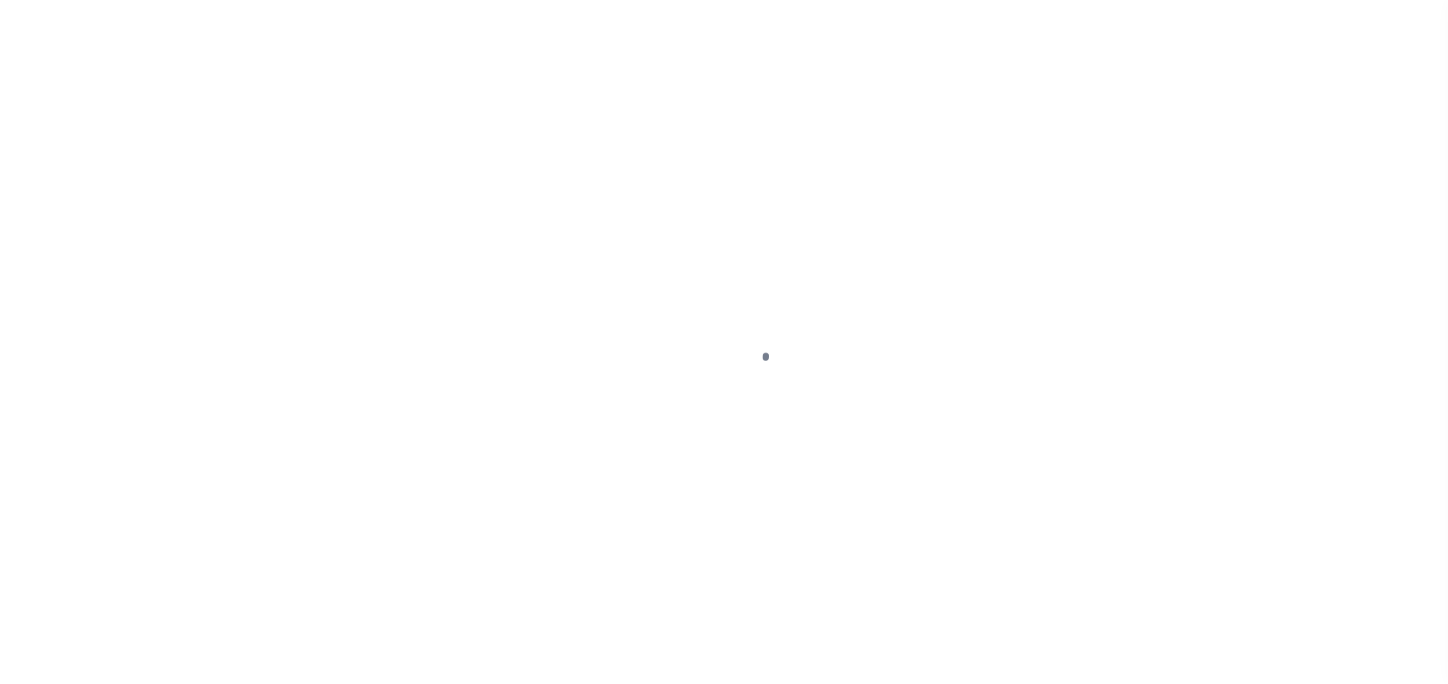
select select "PYD"
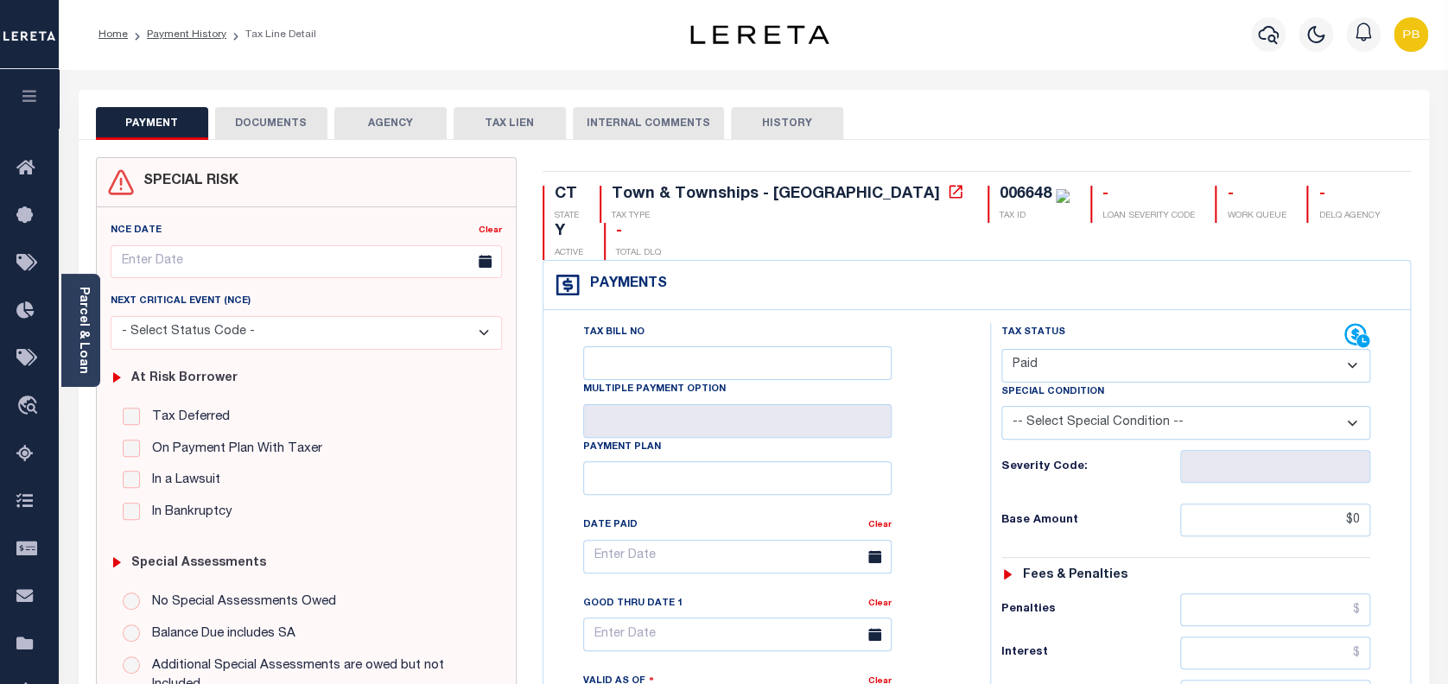
click at [263, 128] on button "DOCUMENTS" at bounding box center [271, 123] width 112 height 33
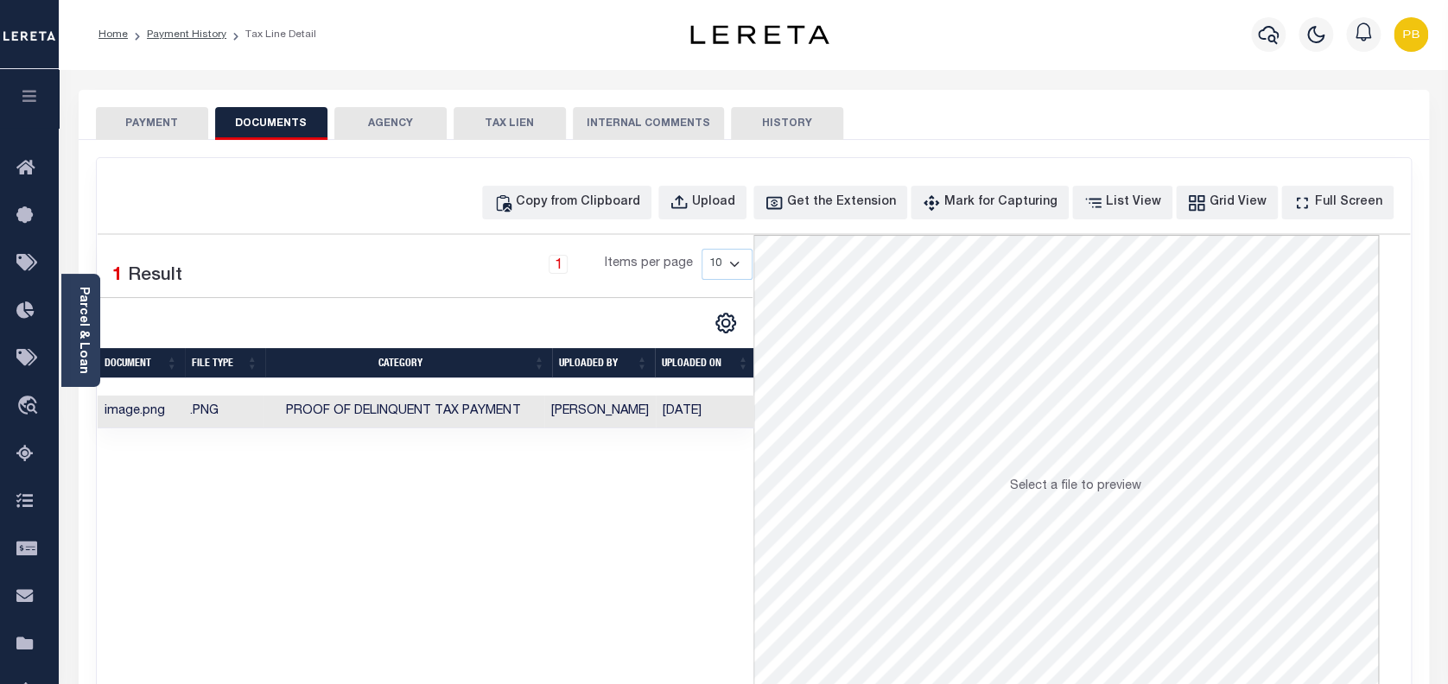
click at [176, 123] on button "PAYMENT" at bounding box center [152, 123] width 112 height 33
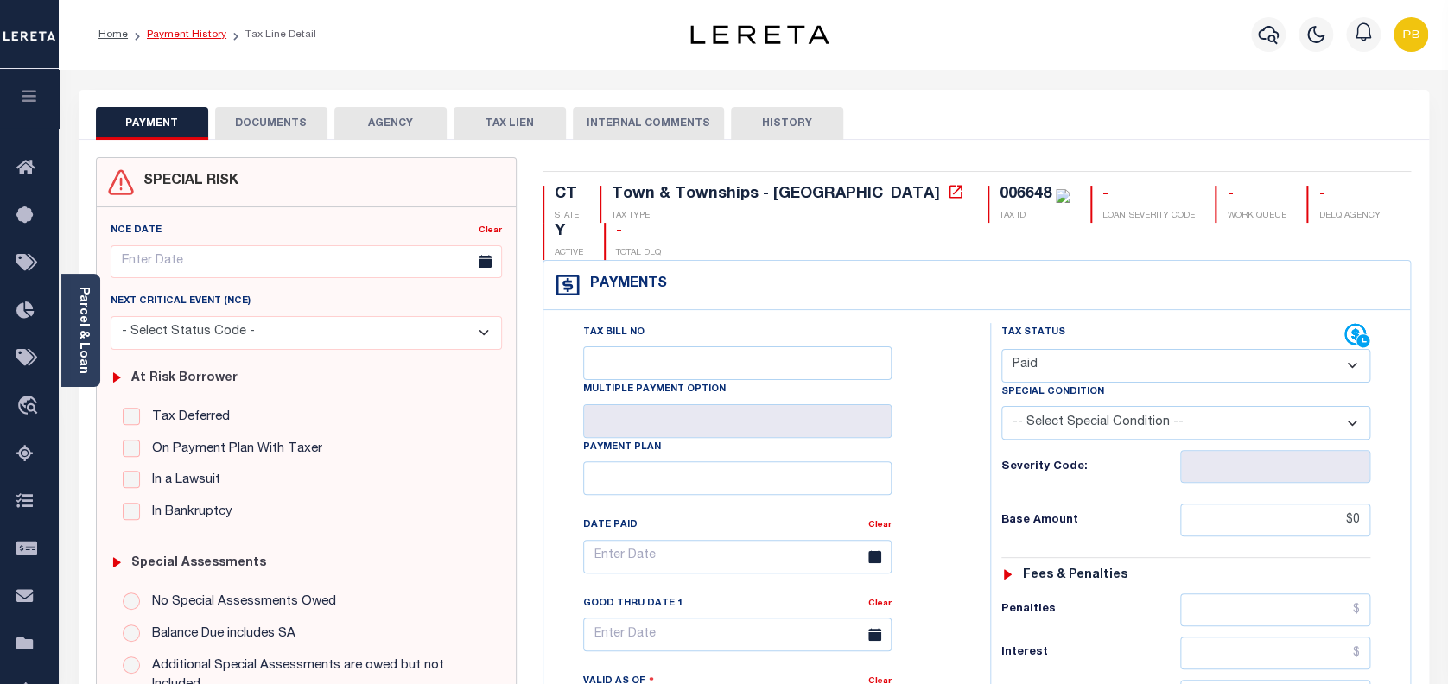
click at [194, 29] on link "Payment History" at bounding box center [186, 34] width 79 height 10
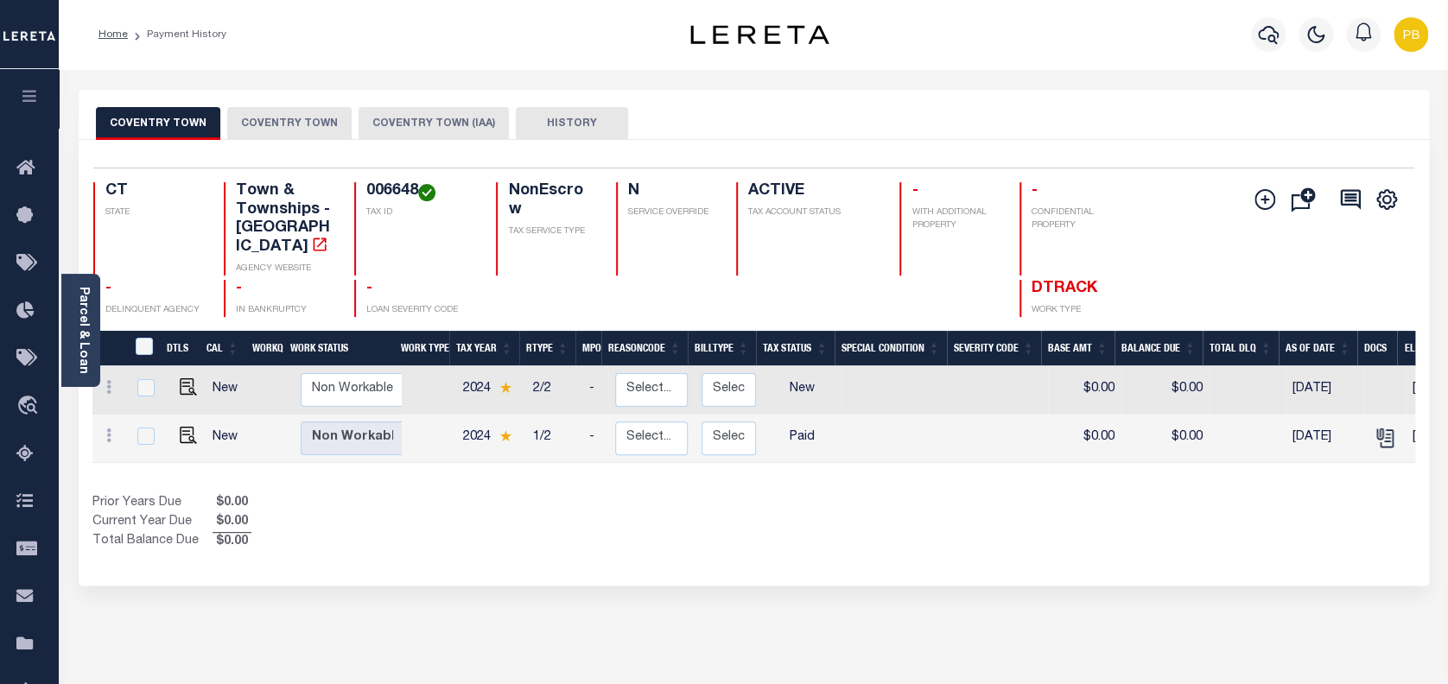
click at [1250, 41] on div at bounding box center [1269, 34] width 48 height 60
click at [1277, 35] on icon "button" at bounding box center [1268, 35] width 21 height 18
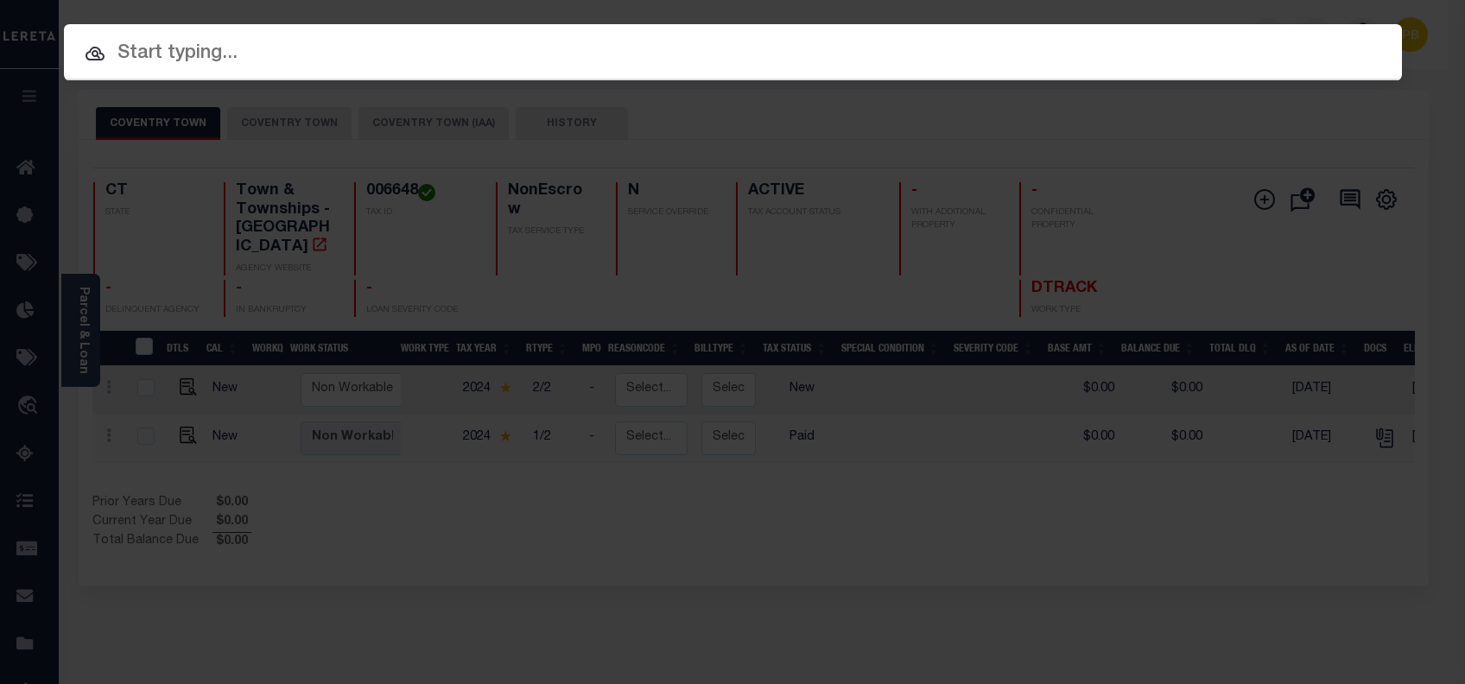
paste input "3078172001"
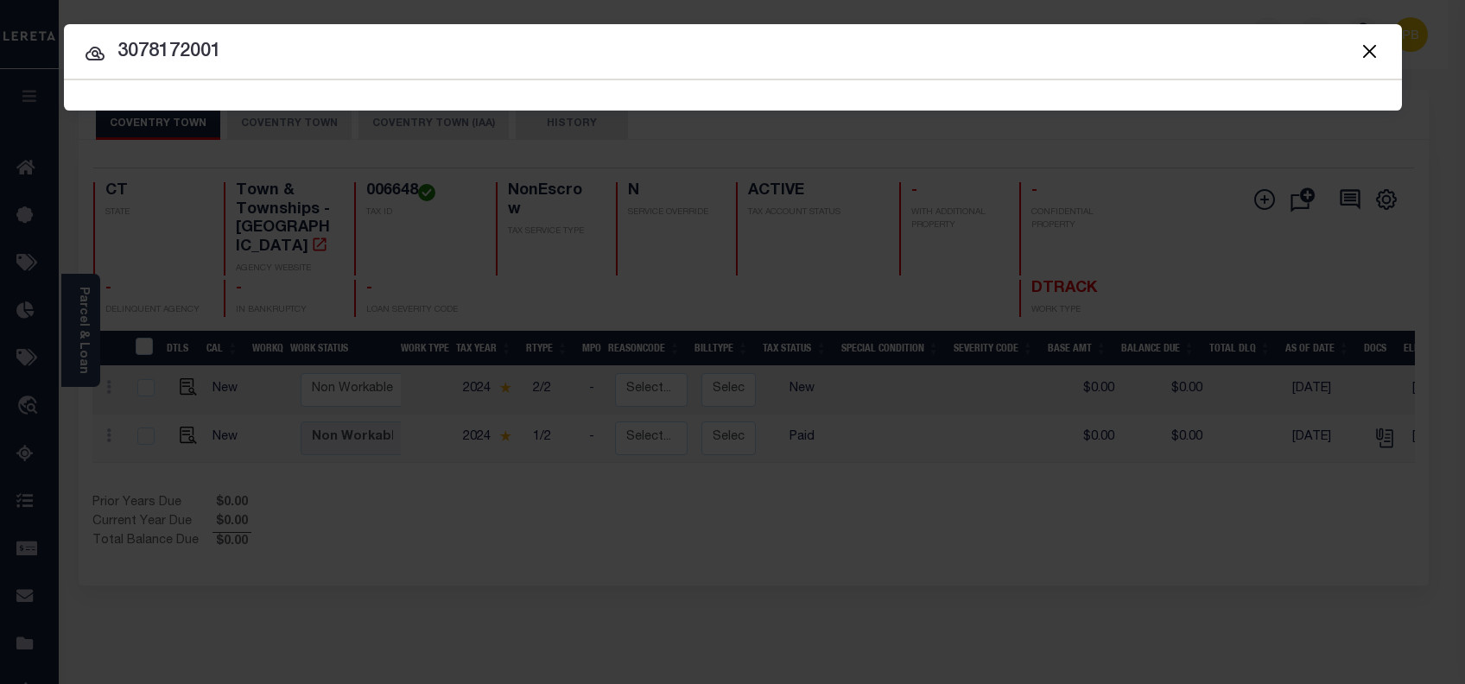
type input "3078172001"
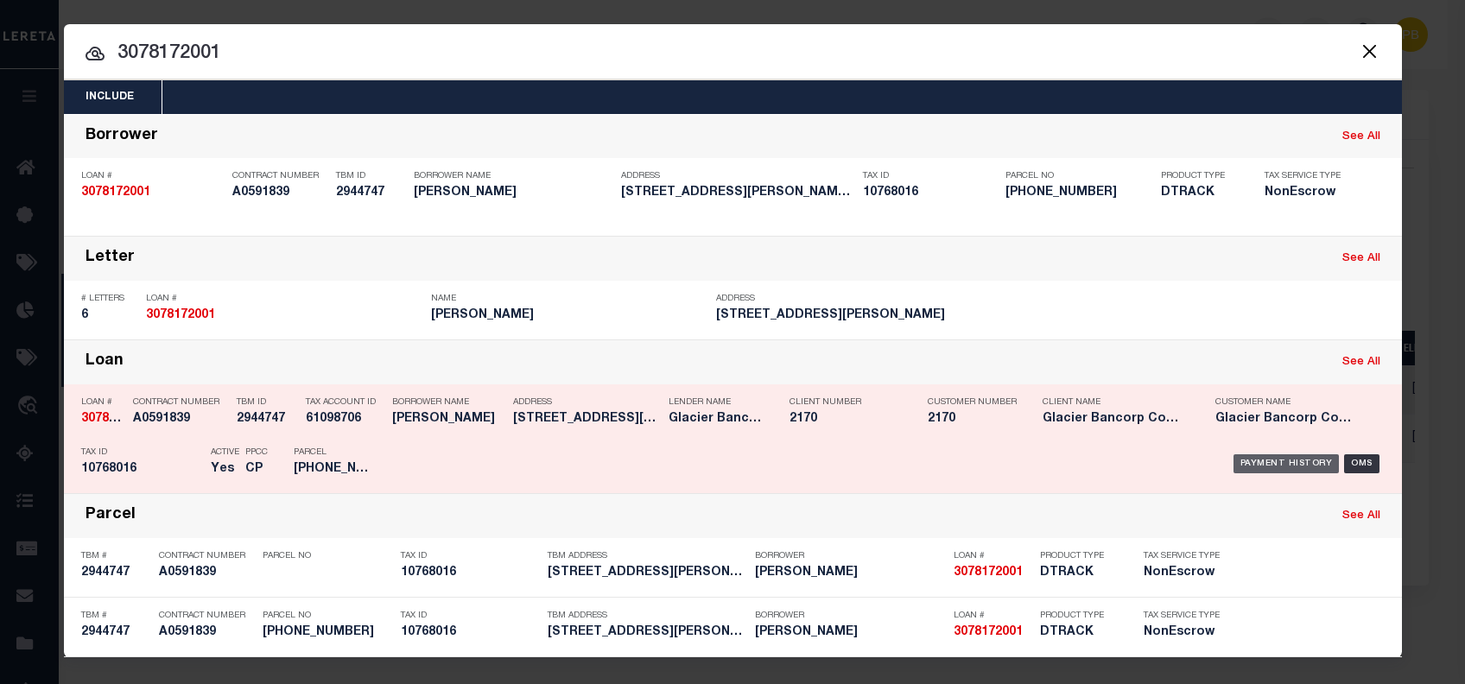
click at [1277, 466] on div "Payment History" at bounding box center [1286, 463] width 106 height 19
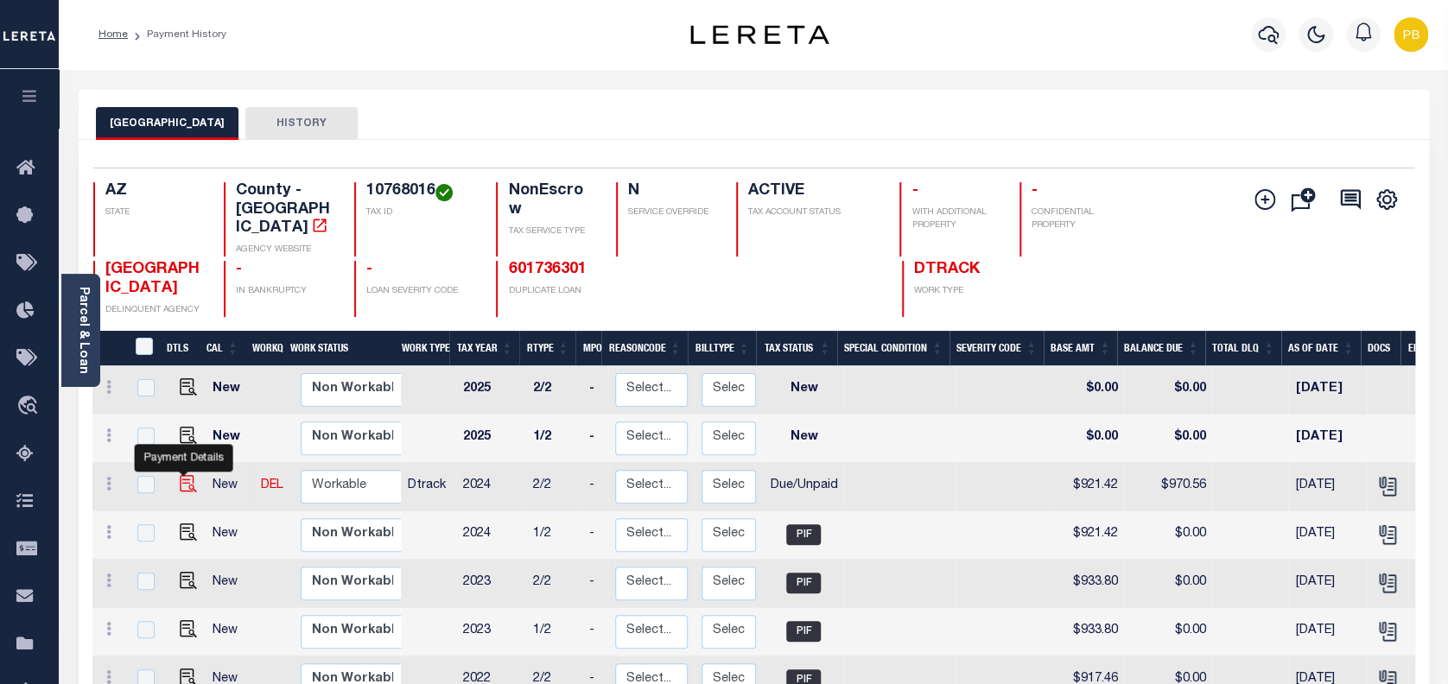
click at [182, 475] on img "" at bounding box center [188, 483] width 17 height 17
checkbox input "true"
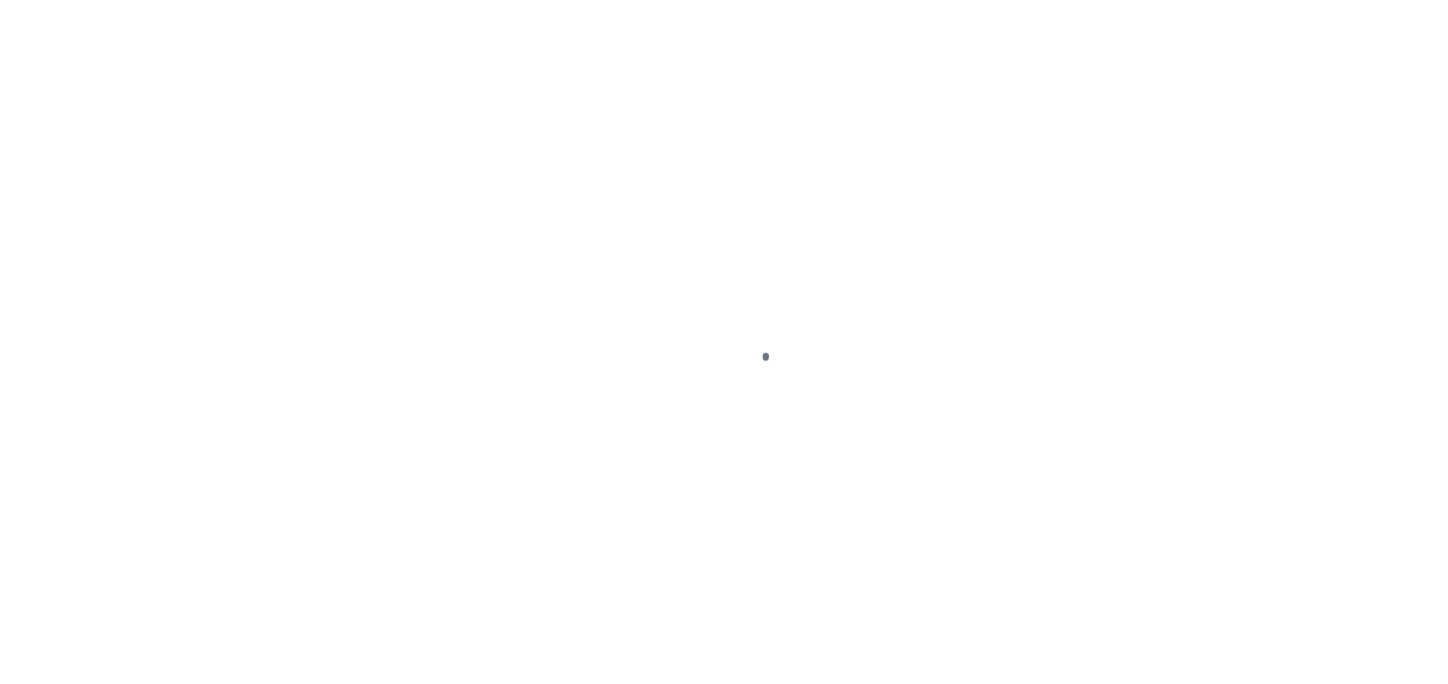
select select "DUE"
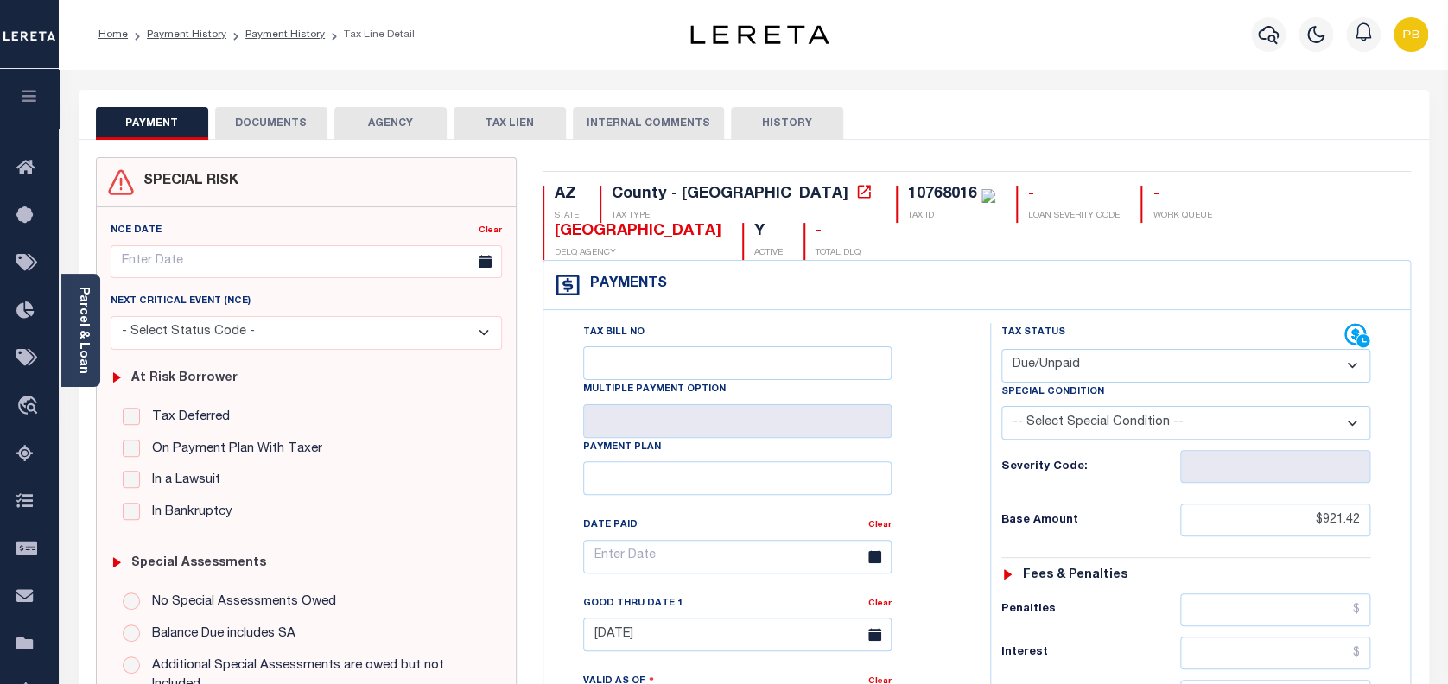
click at [257, 111] on button "DOCUMENTS" at bounding box center [271, 123] width 112 height 33
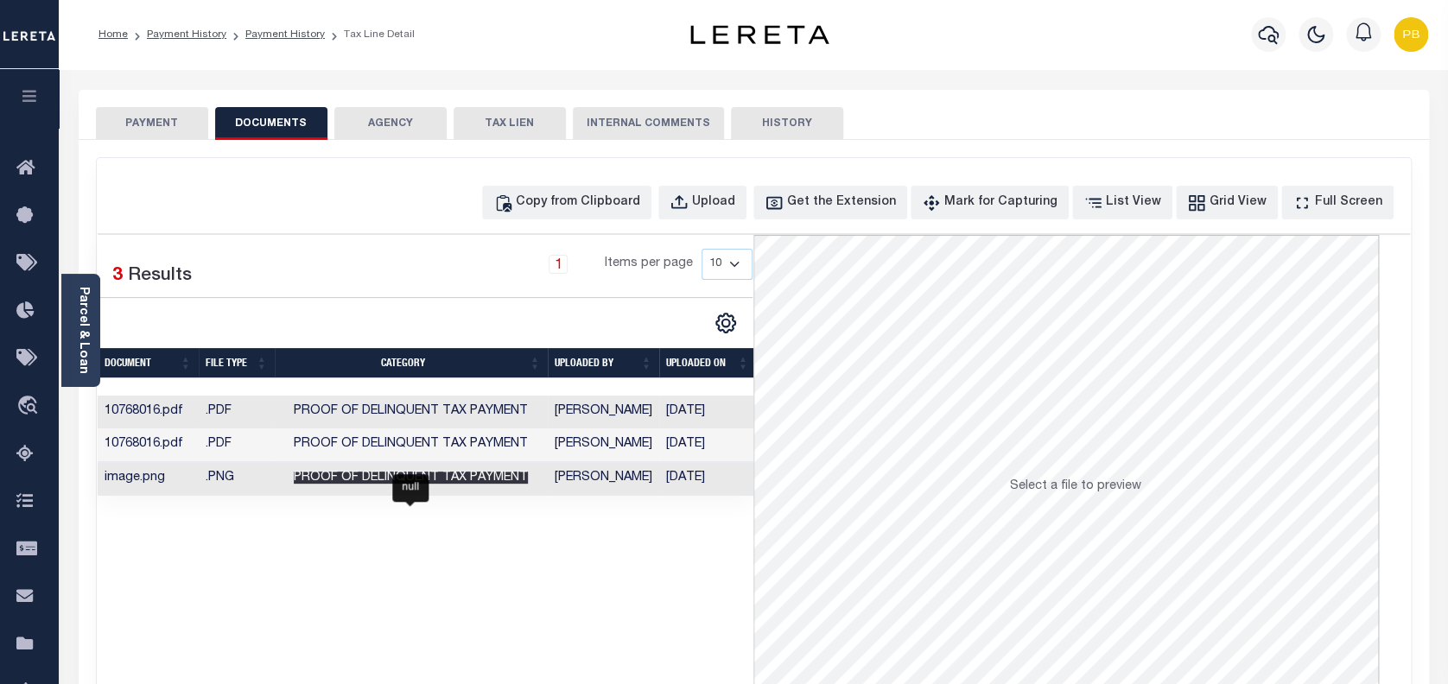
drag, startPoint x: 408, startPoint y: 472, endPoint x: 310, endPoint y: 472, distance: 97.6
click at [406, 472] on span "Proof of Delinquent Tax Payment" at bounding box center [411, 478] width 234 height 12
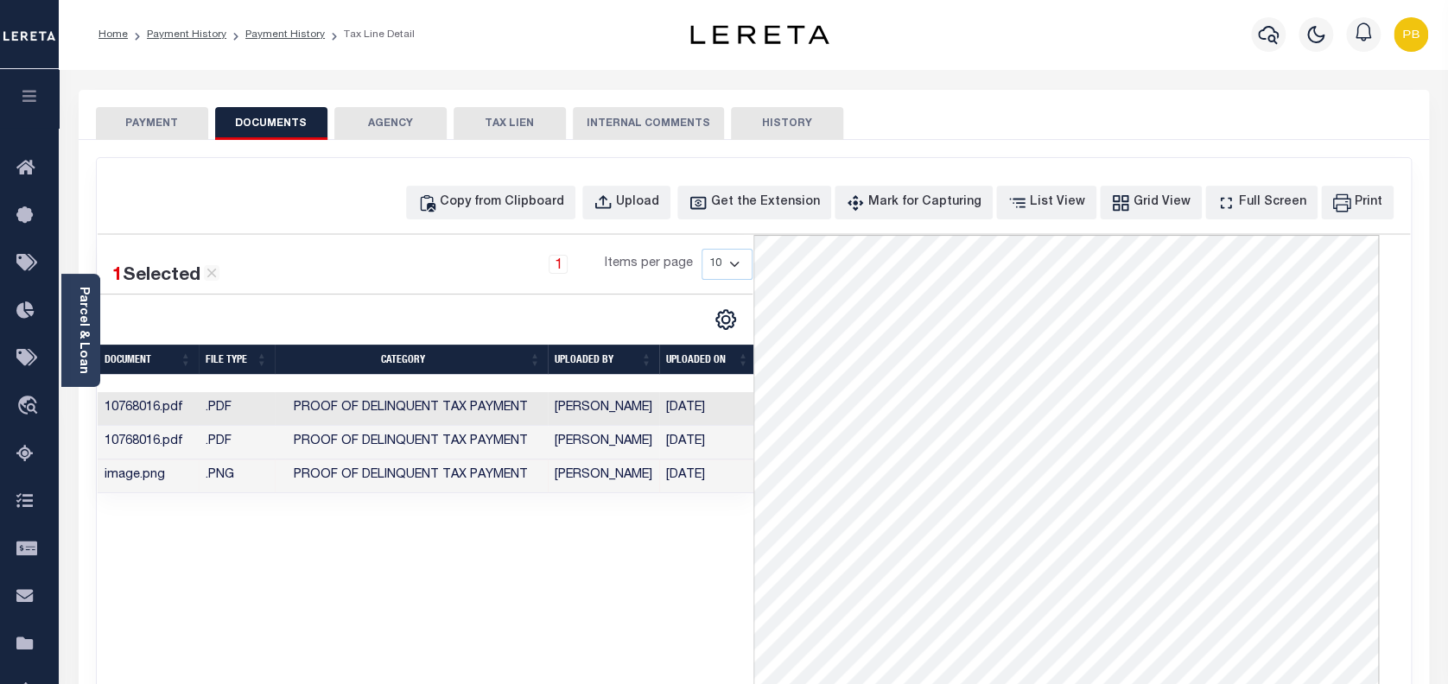
scroll to position [115, 0]
click at [265, 38] on link "Payment History" at bounding box center [284, 34] width 79 height 10
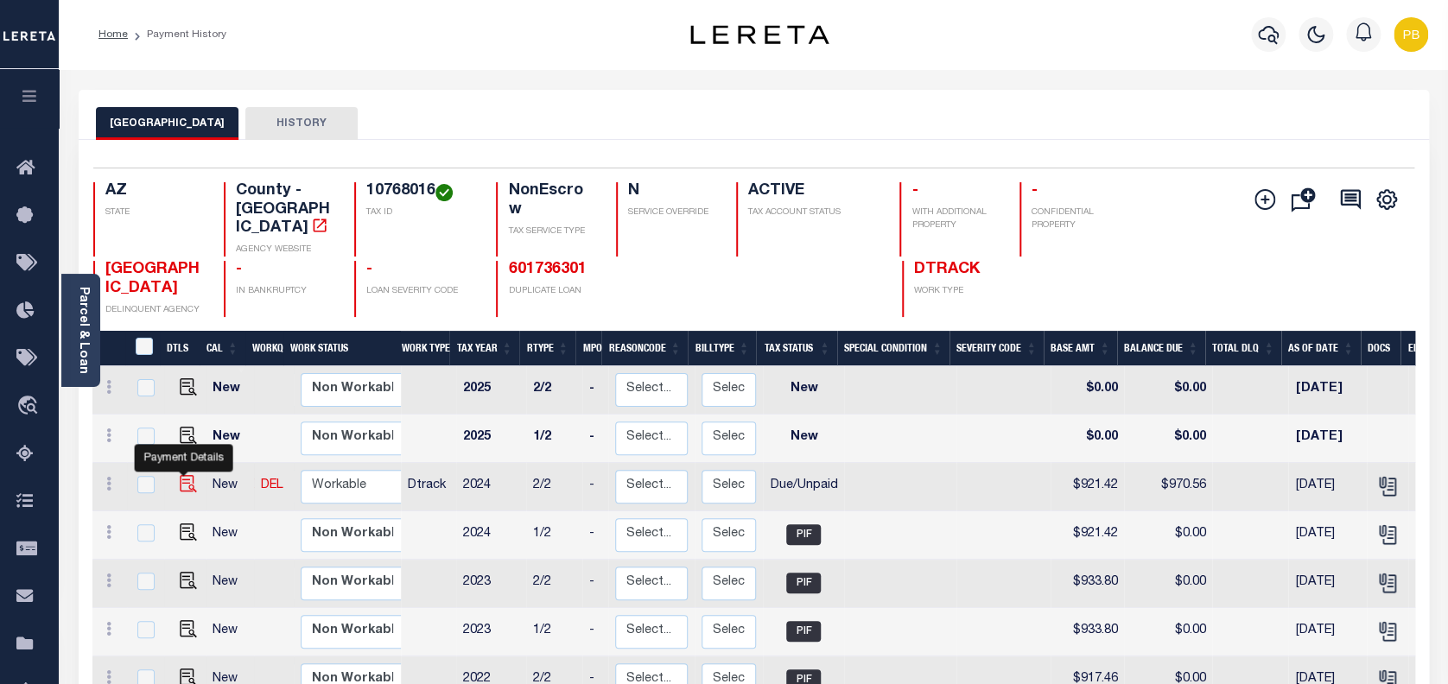
click at [180, 475] on img "" at bounding box center [188, 483] width 17 height 17
checkbox input "true"
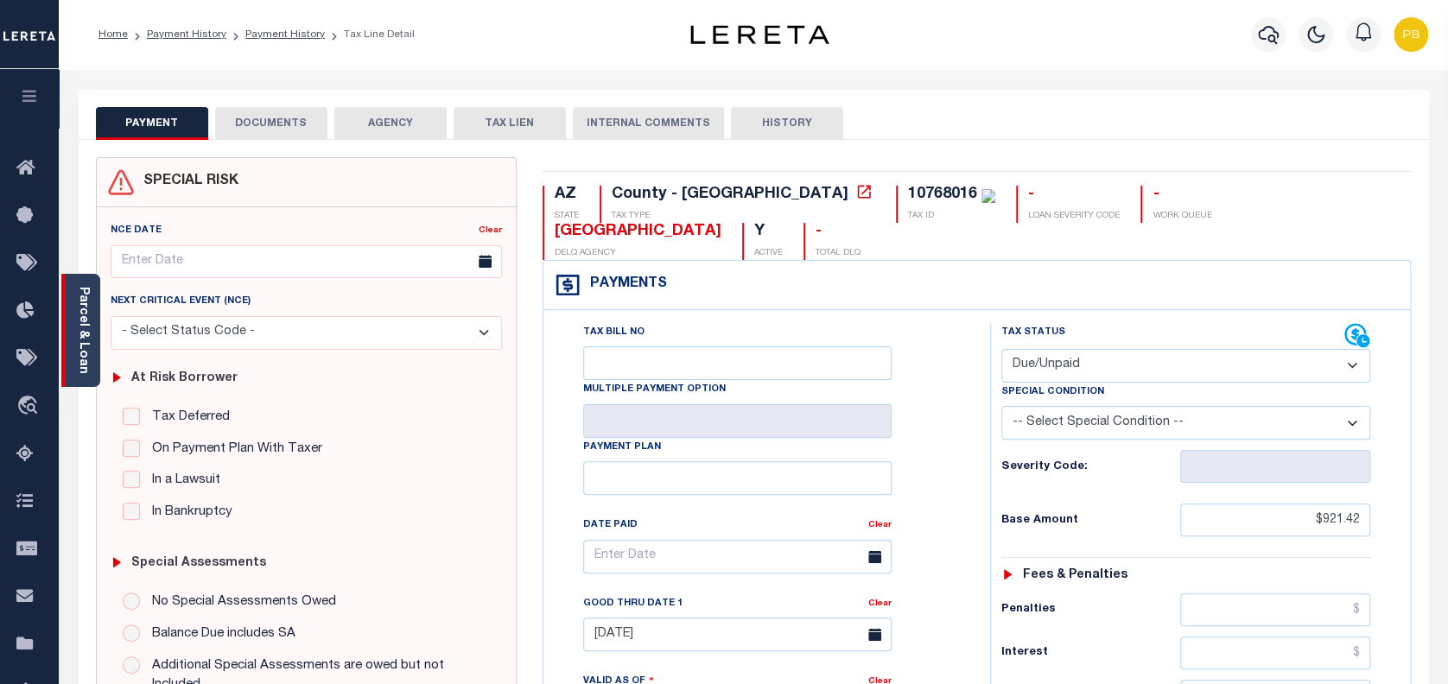
click at [79, 288] on link "Parcel & Loan" at bounding box center [83, 330] width 12 height 87
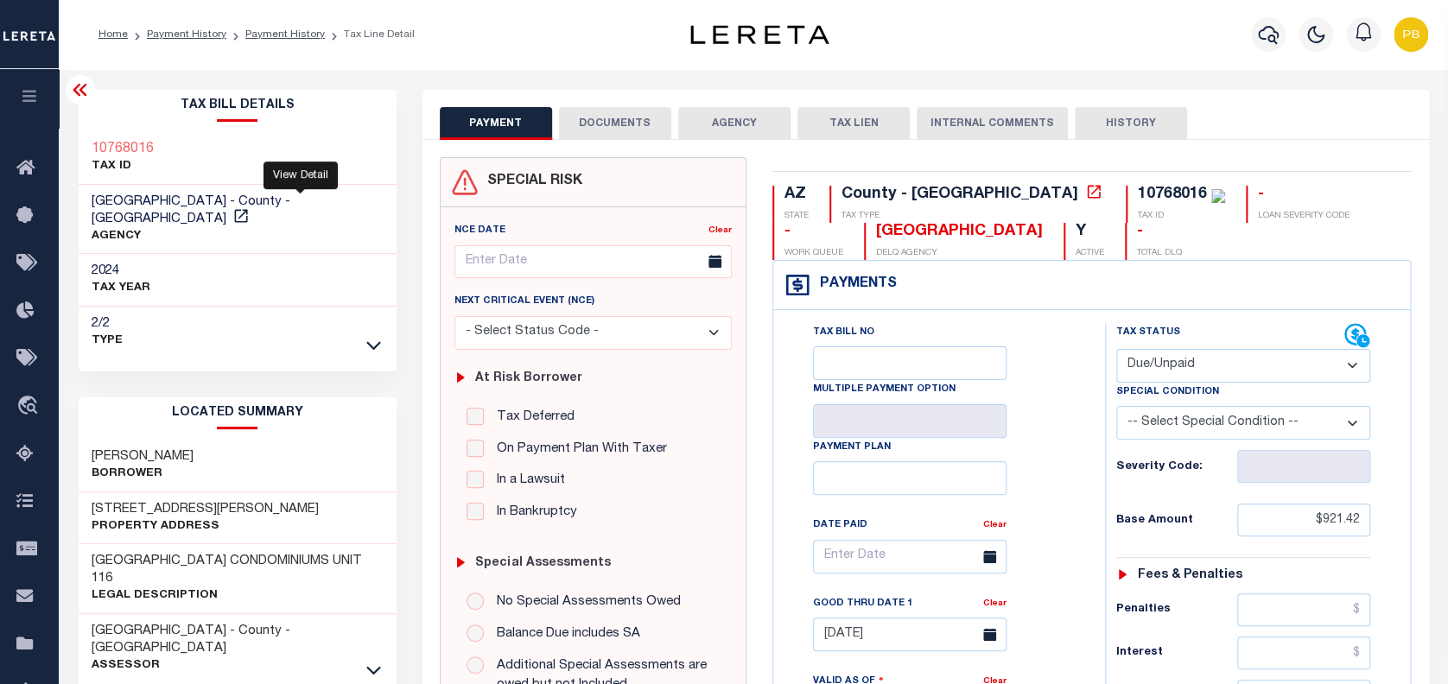
click at [252, 212] on link at bounding box center [241, 218] width 22 height 13
click at [1247, 367] on select "- Select Status Code - Open Due/Unpaid Paid Incomplete No Tax Due Internal Refu…" at bounding box center [1243, 366] width 255 height 34
select select "PYD"
click at [1116, 350] on select "- Select Status Code - Open Due/Unpaid Paid Incomplete No Tax Due Internal Refu…" at bounding box center [1243, 366] width 255 height 34
type input "09/30/2025"
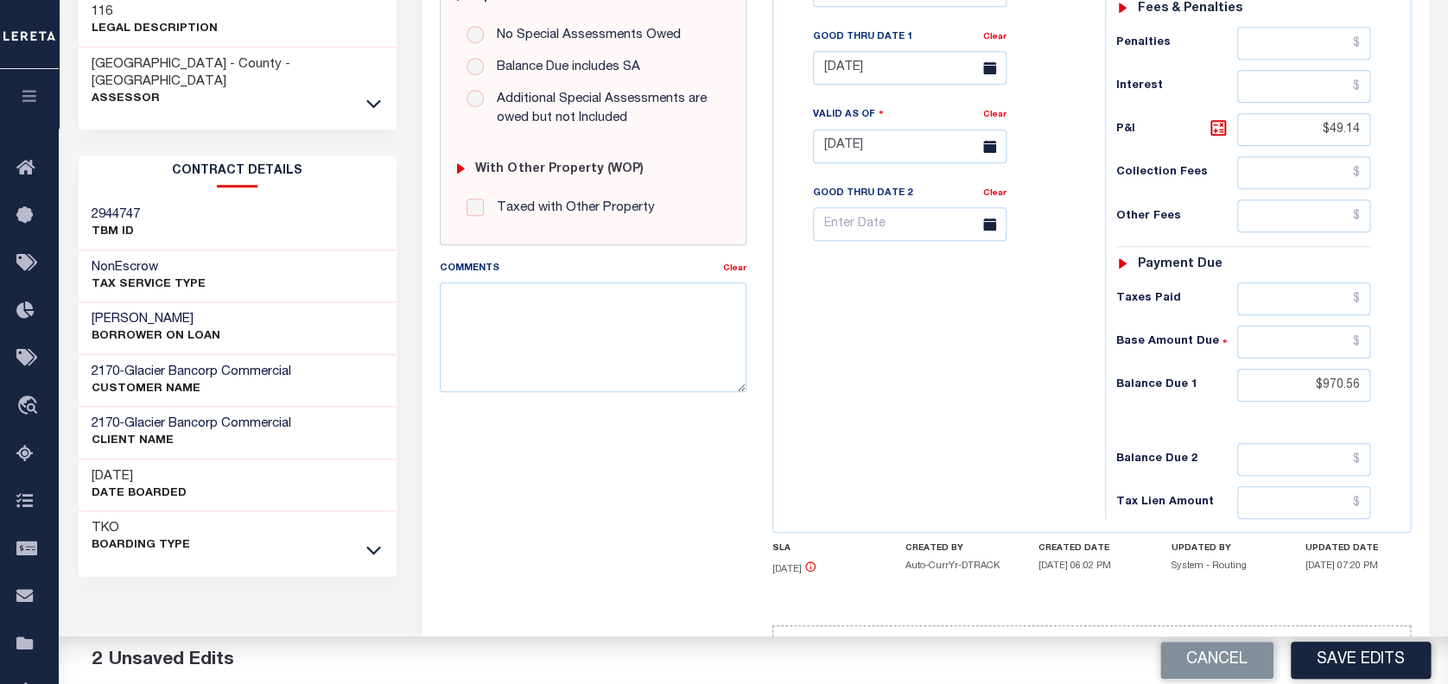
scroll to position [575, 0]
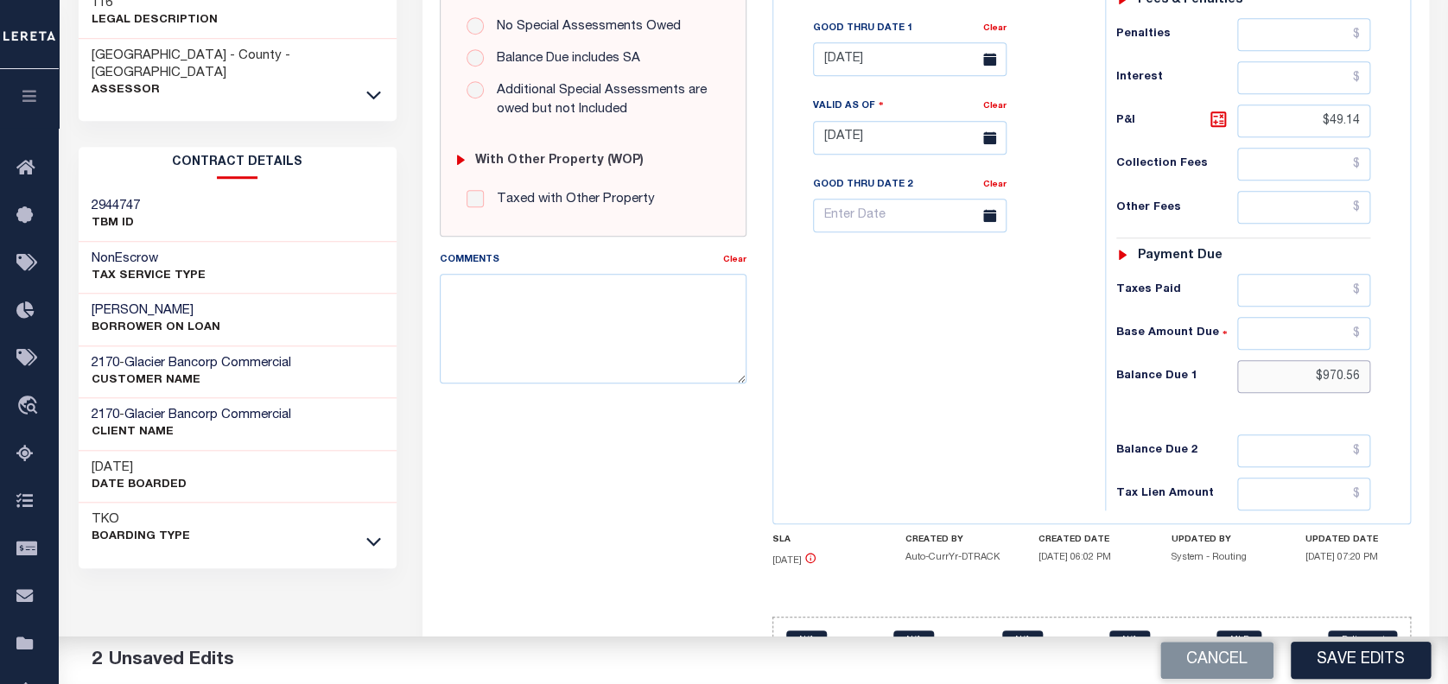
drag, startPoint x: 1364, startPoint y: 386, endPoint x: 1223, endPoint y: 362, distance: 142.9
click at [1223, 362] on div "Balance Due 1 $970.56" at bounding box center [1243, 376] width 255 height 33
type input "$0.00"
click at [570, 307] on textarea "Comments" at bounding box center [593, 328] width 307 height 109
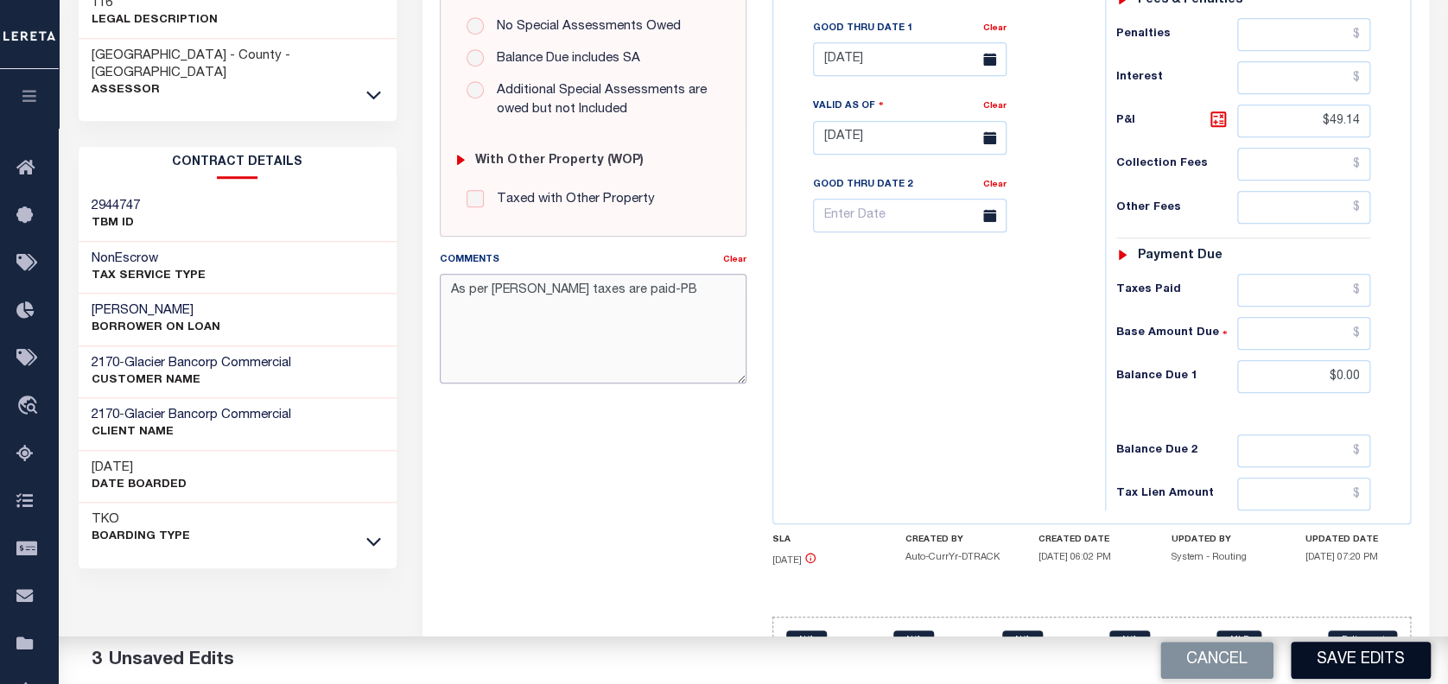
type textarea "As per TC Lora taxes are paid-PB"
click at [1368, 664] on button "Save Edits" at bounding box center [1360, 660] width 140 height 37
checkbox input "false"
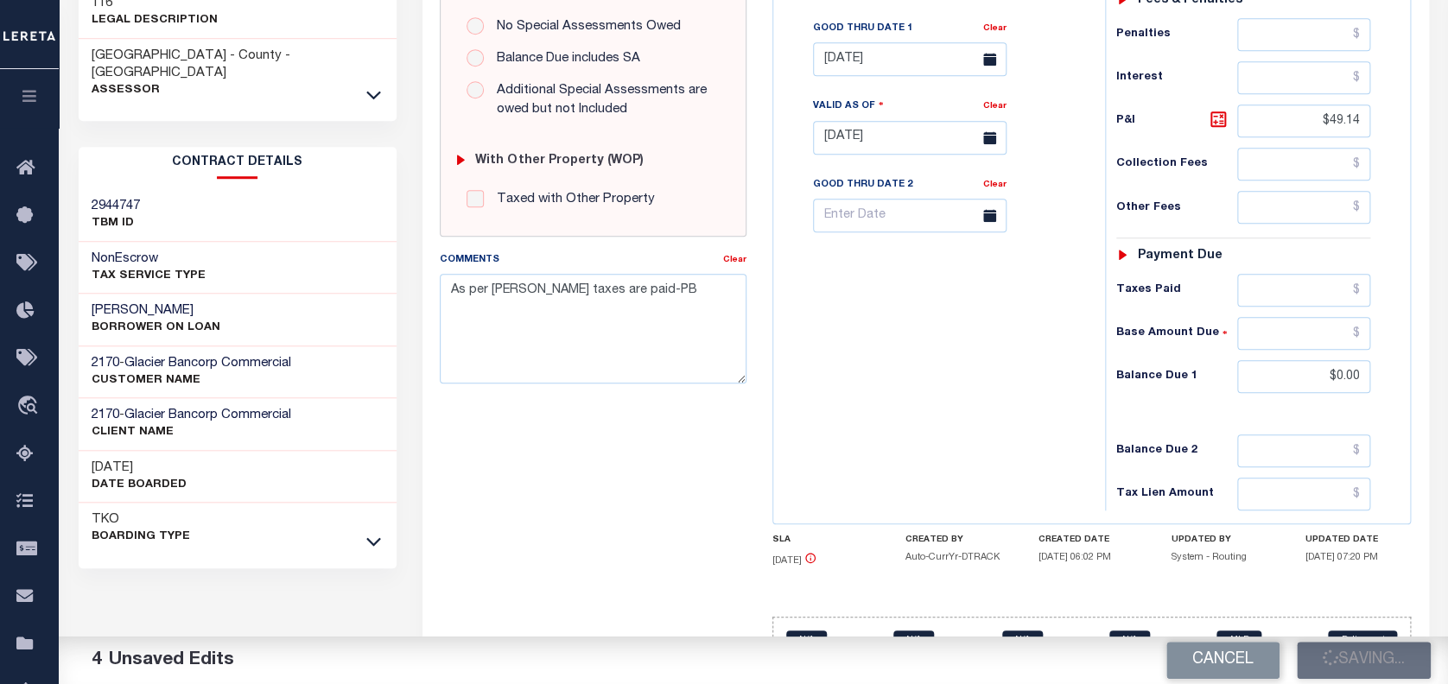
checkbox input "false"
type input "$921.42"
type input "$49.14"
type input "$0"
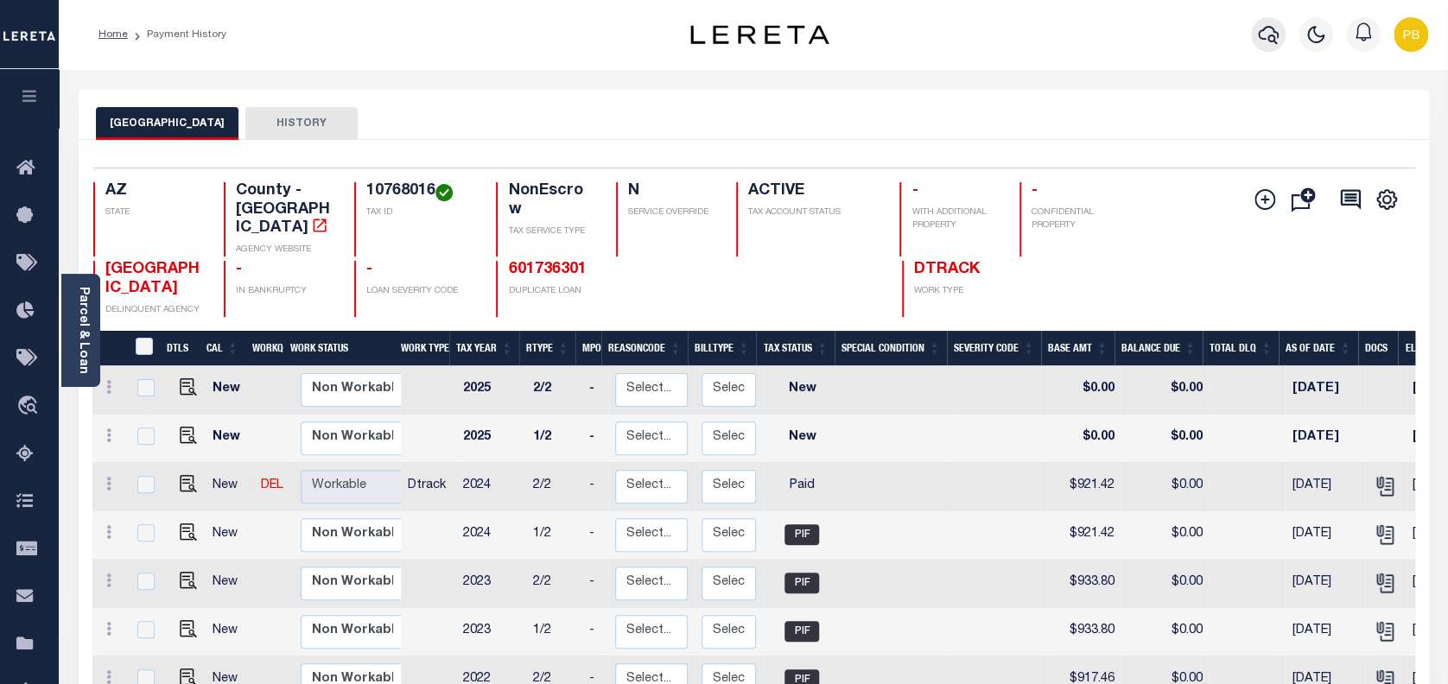
click at [1265, 41] on icon "button" at bounding box center [1268, 34] width 21 height 21
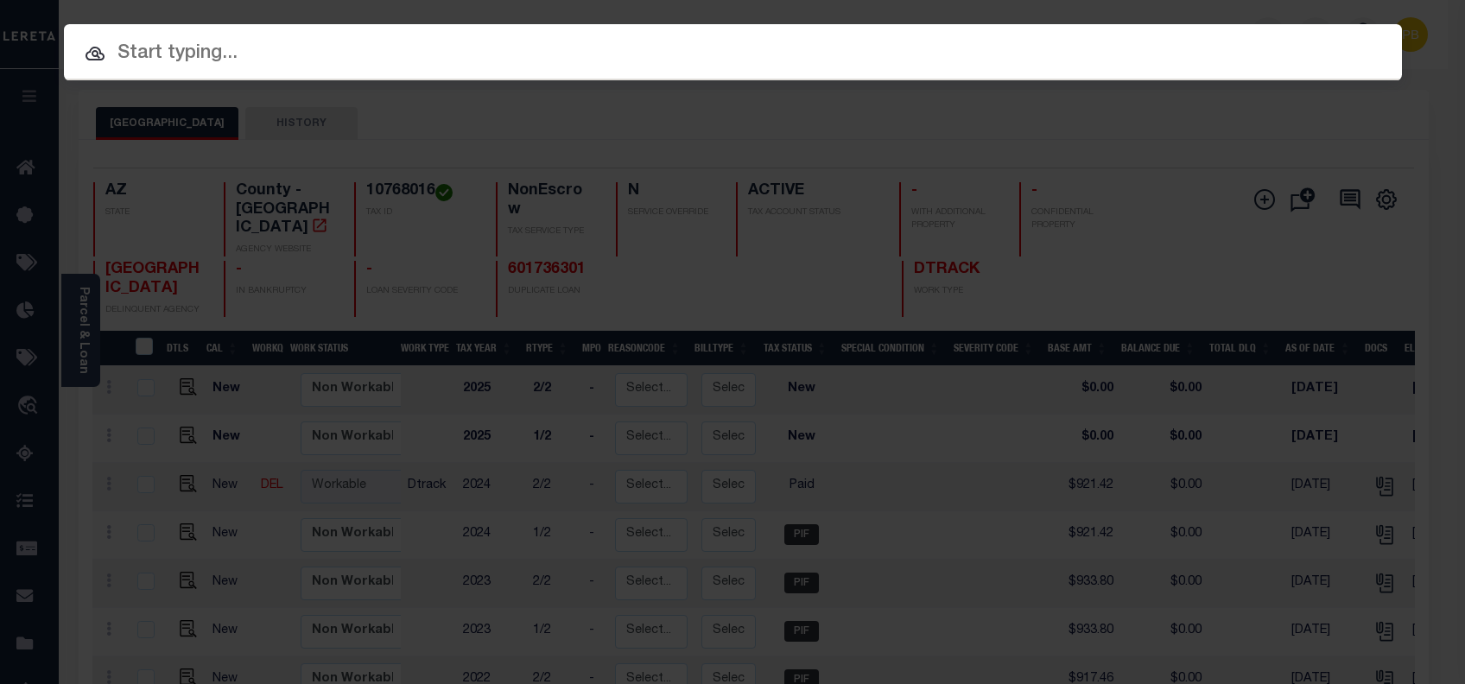
click at [1176, 62] on input "text" at bounding box center [733, 54] width 1338 height 30
paste input "4706220028188"
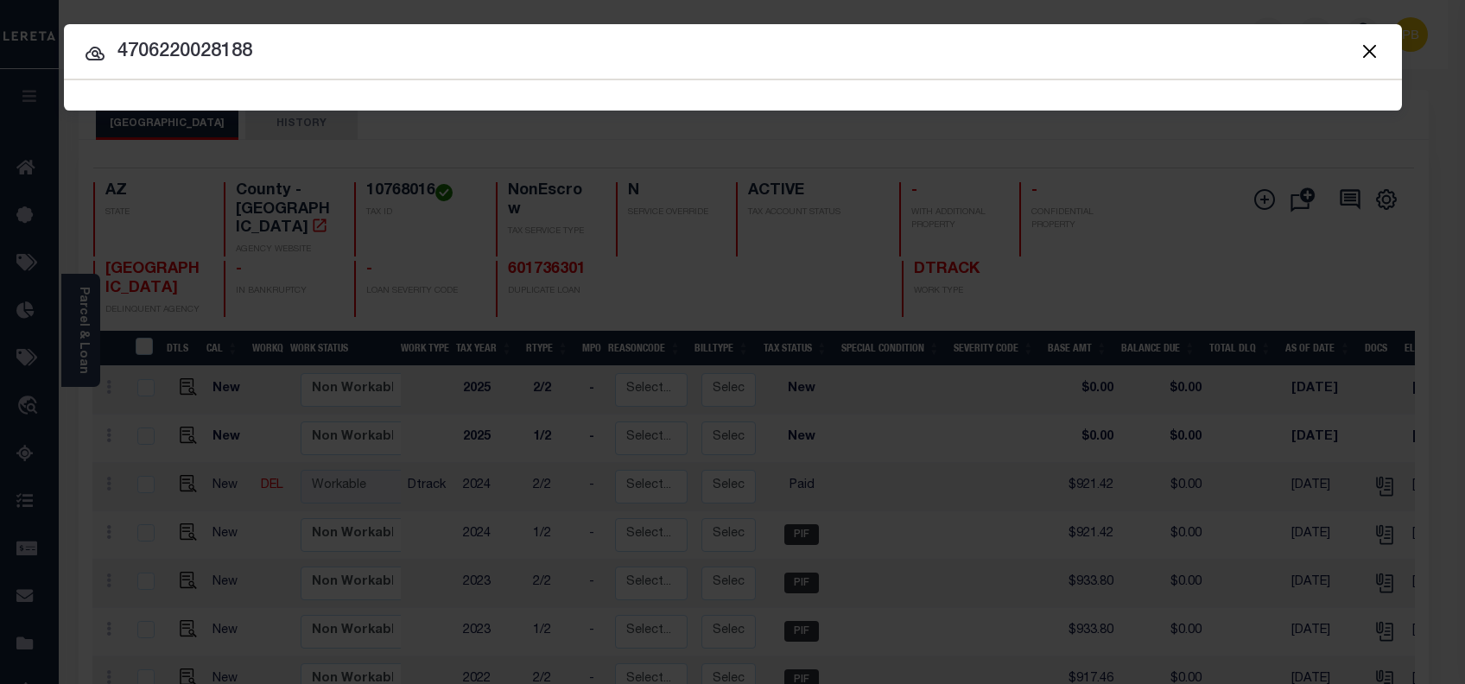
type input "4706220028188"
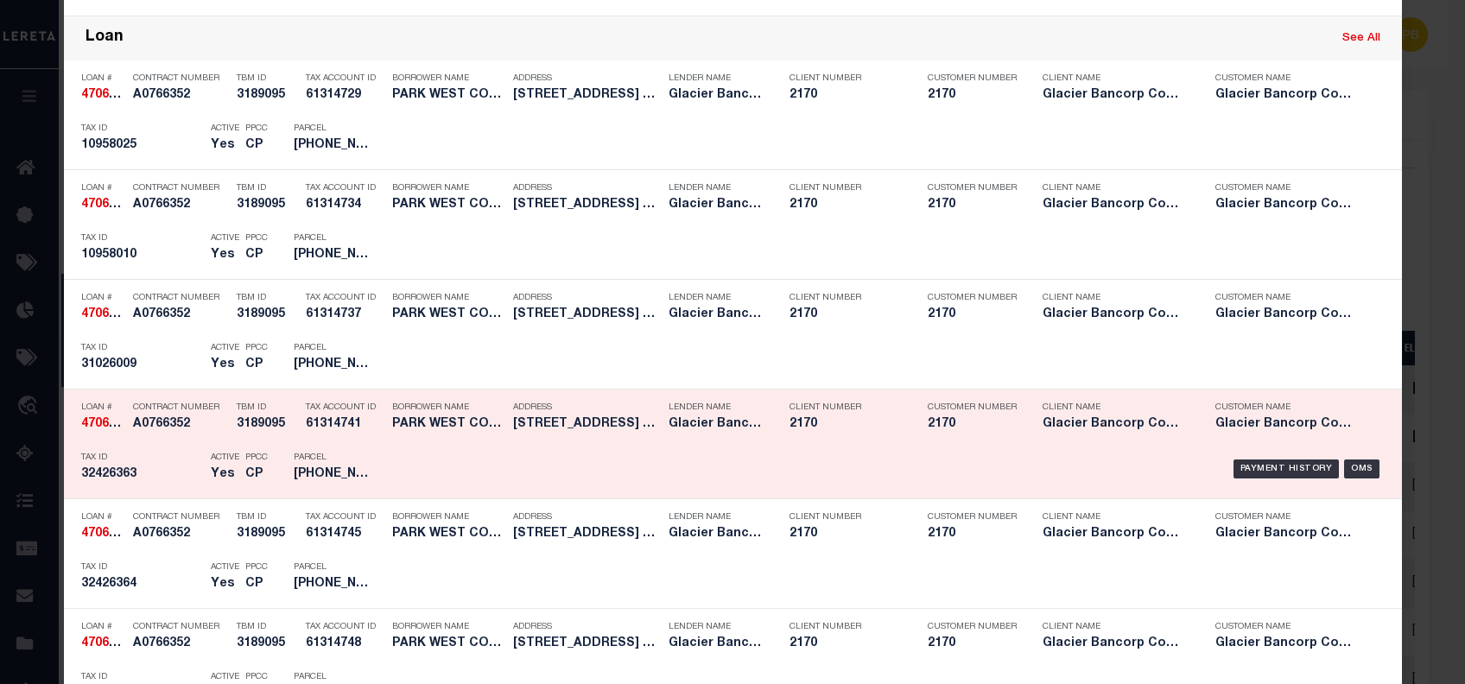
scroll to position [1612, 0]
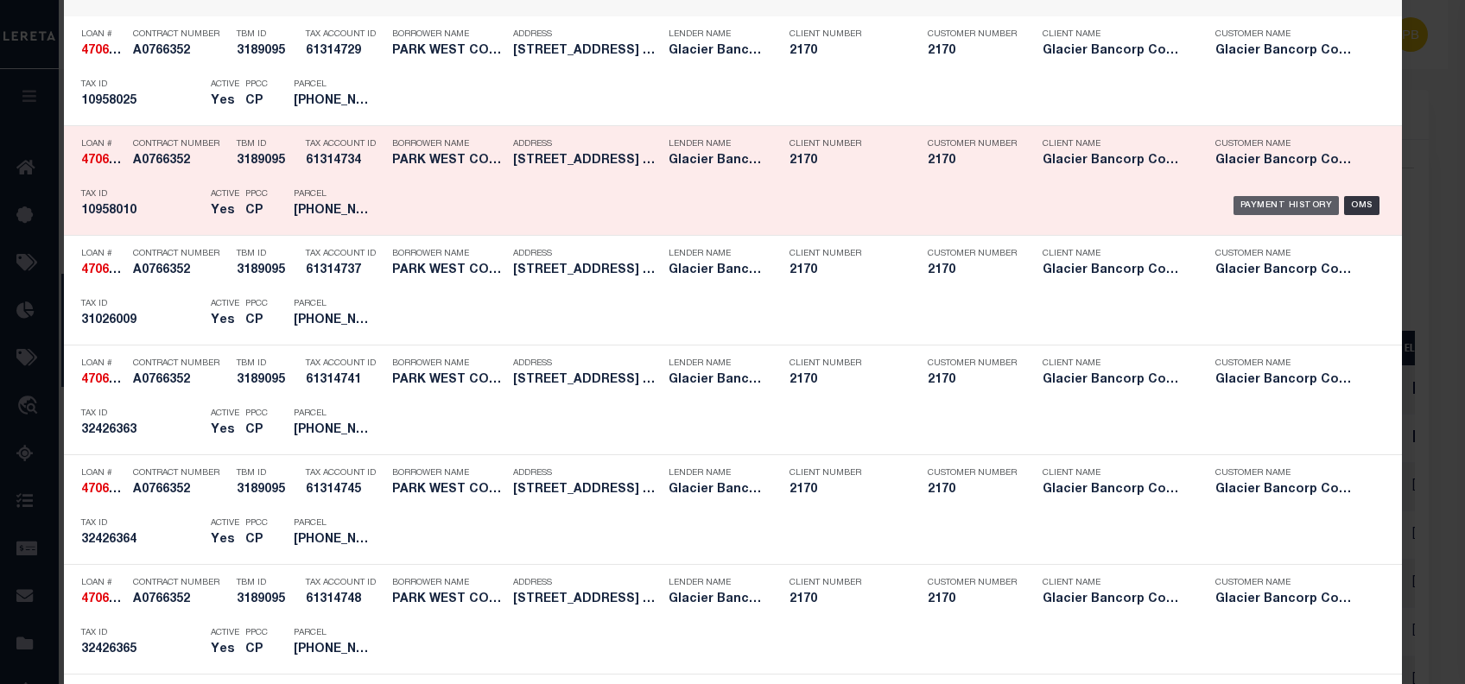
click at [1272, 205] on div "Payment History" at bounding box center [1286, 205] width 106 height 19
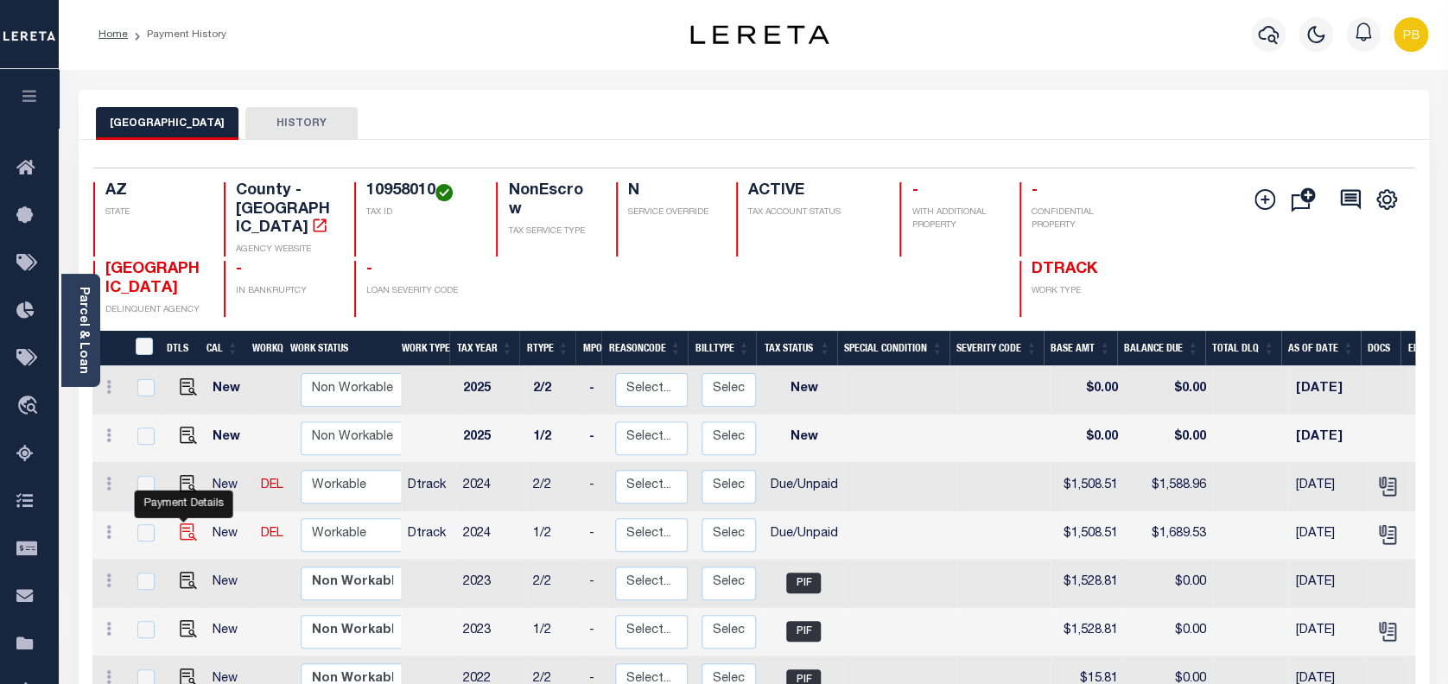
click at [187, 523] on img "" at bounding box center [188, 531] width 17 height 17
checkbox input "true"
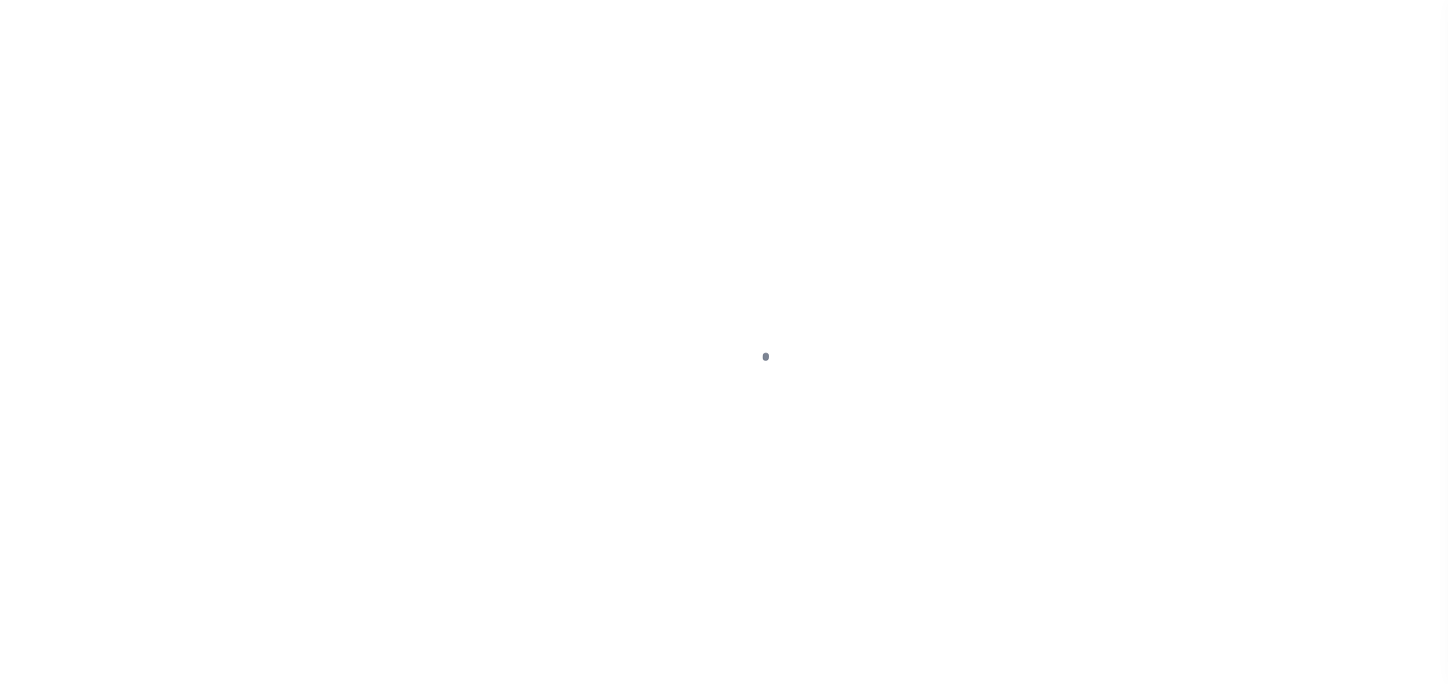
select select "DUE"
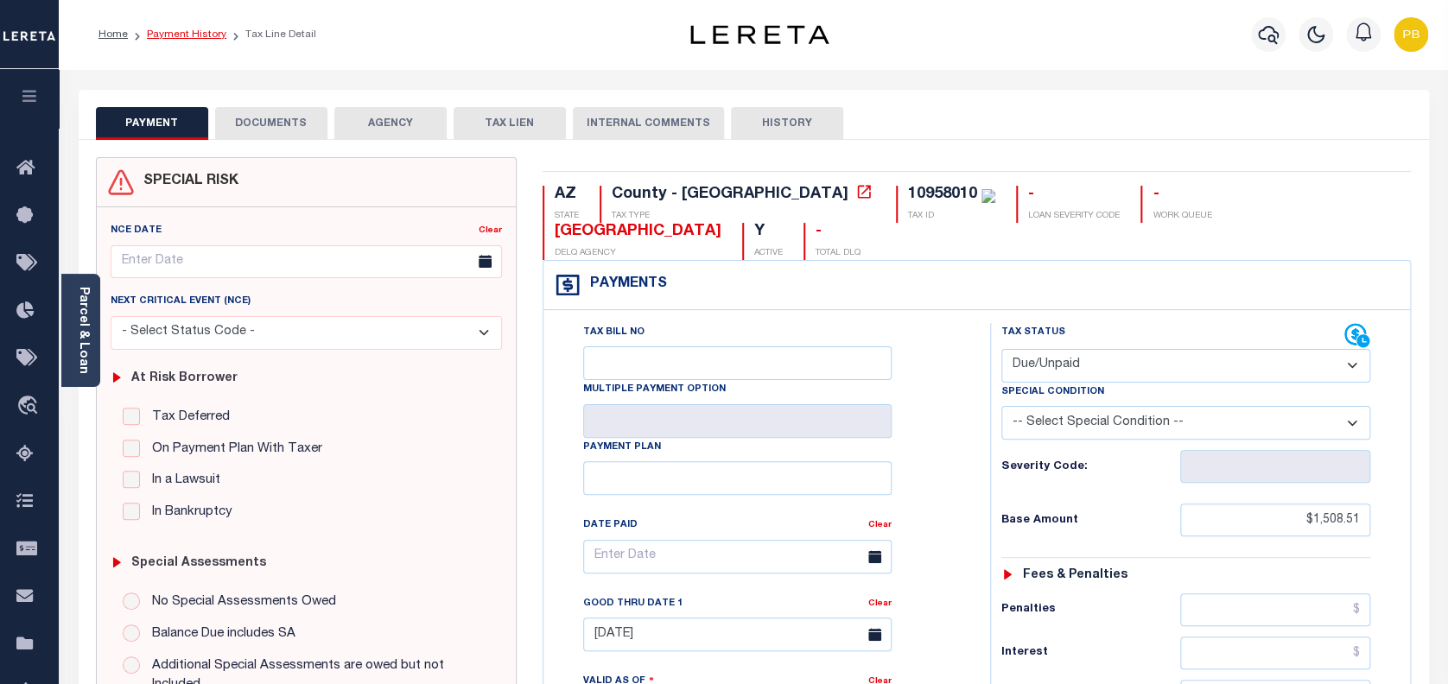
click at [190, 35] on link "Payment History" at bounding box center [186, 34] width 79 height 10
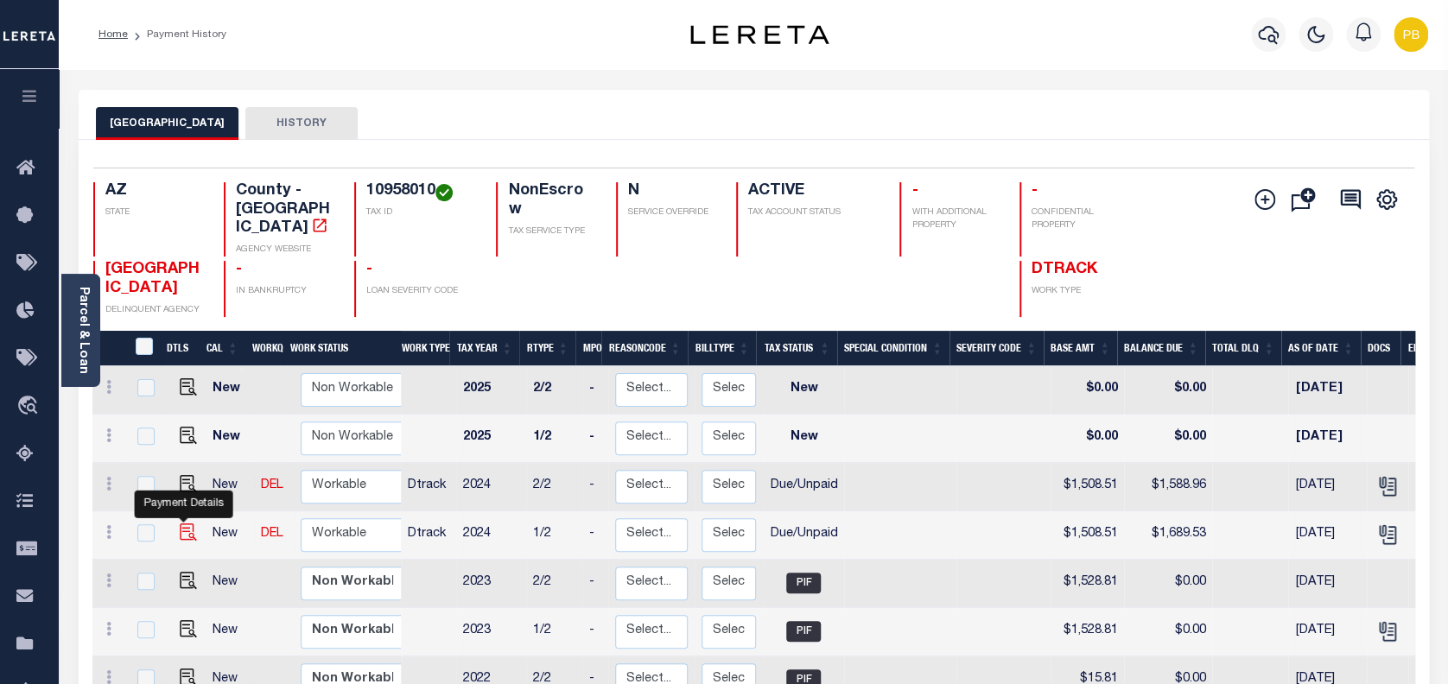
click at [180, 523] on img "" at bounding box center [188, 531] width 17 height 17
checkbox input "true"
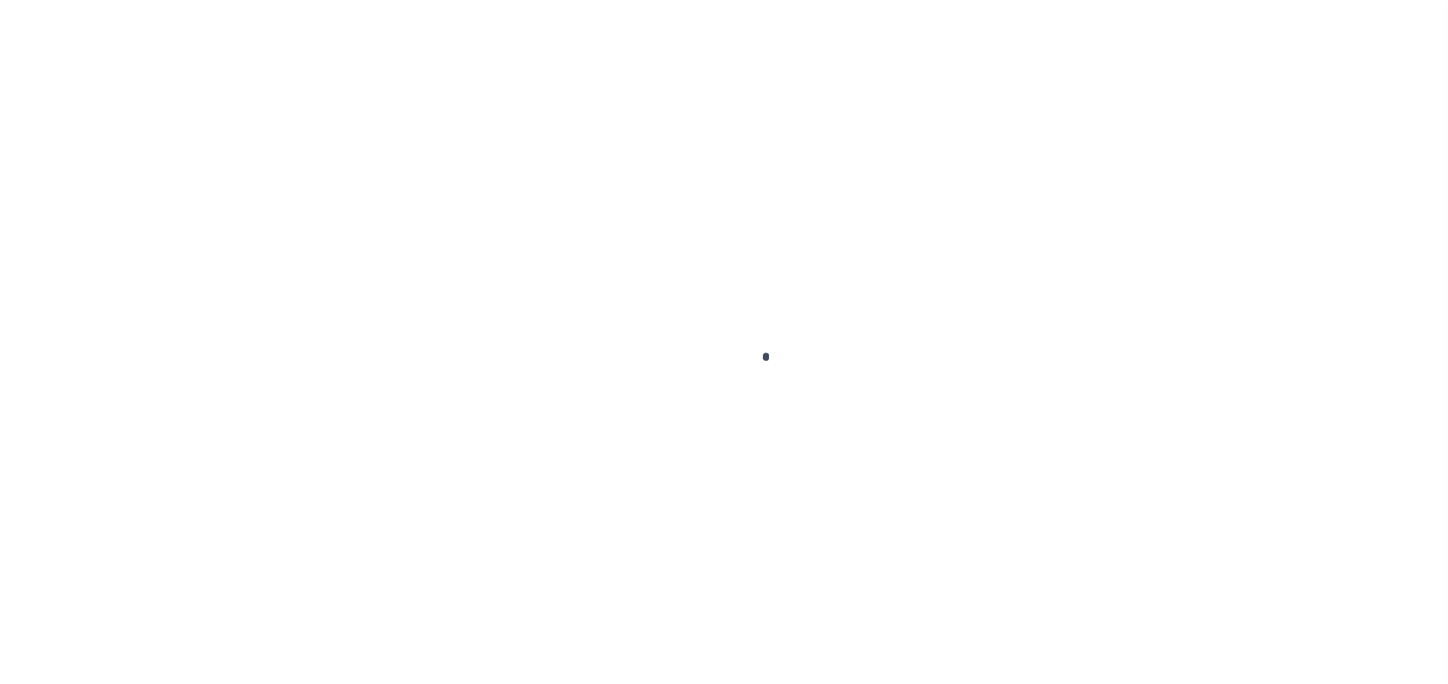
checkbox input "false"
type textarea "Payoff is estimated."
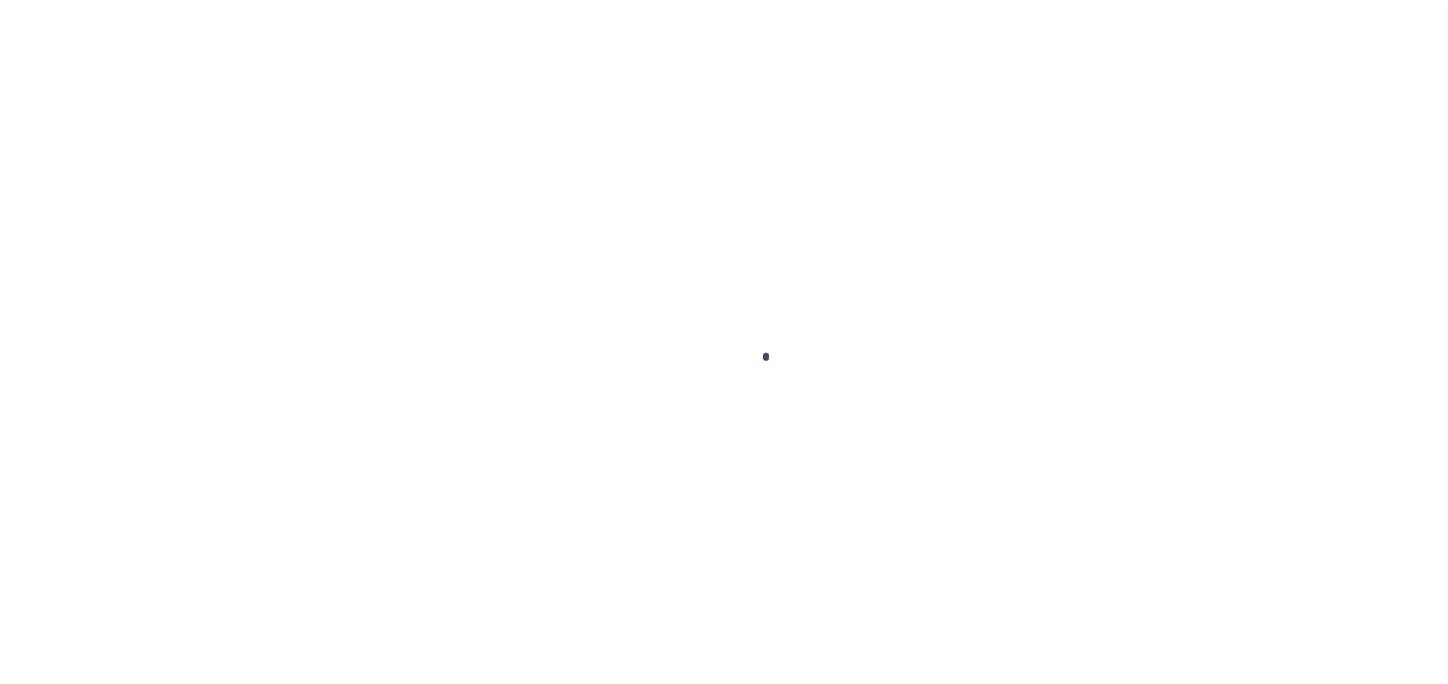
type input "[DATE]"
select select "DUE"
type input "$1,508.51"
type input "$181.02"
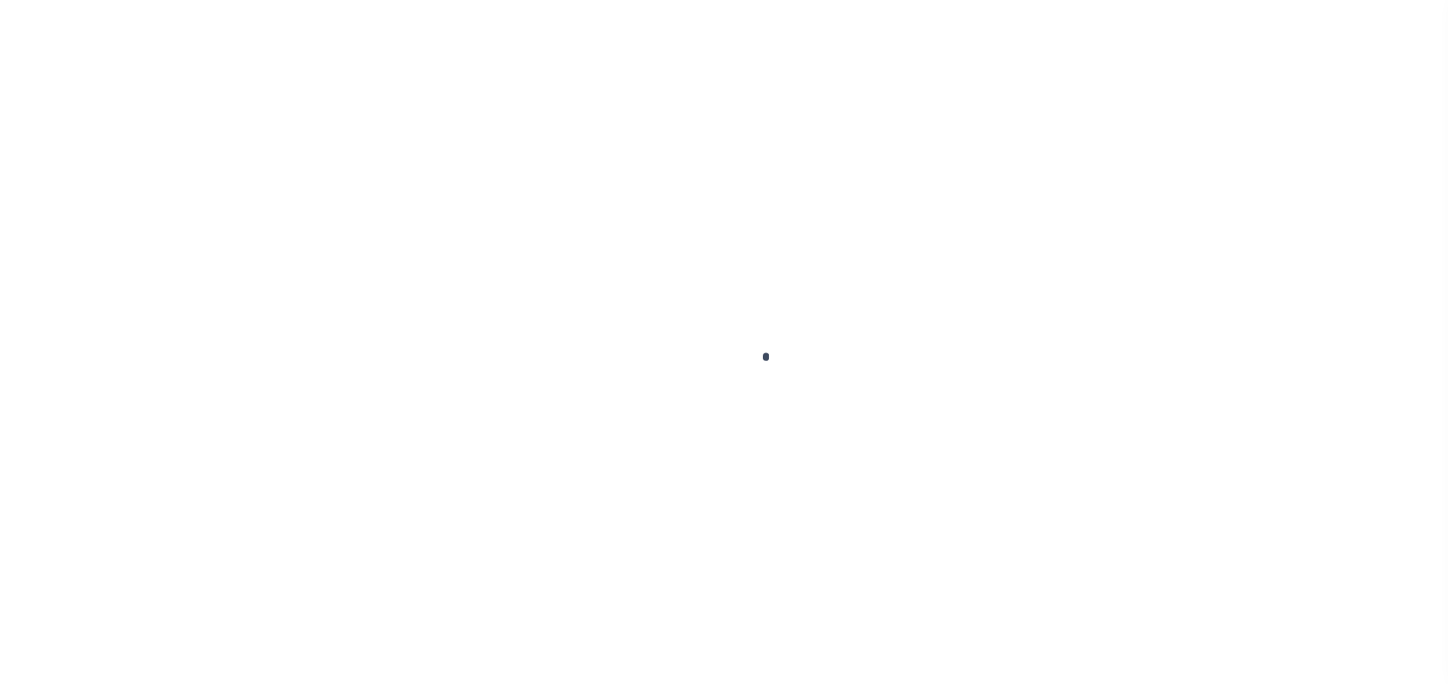
type input "$1,689.53"
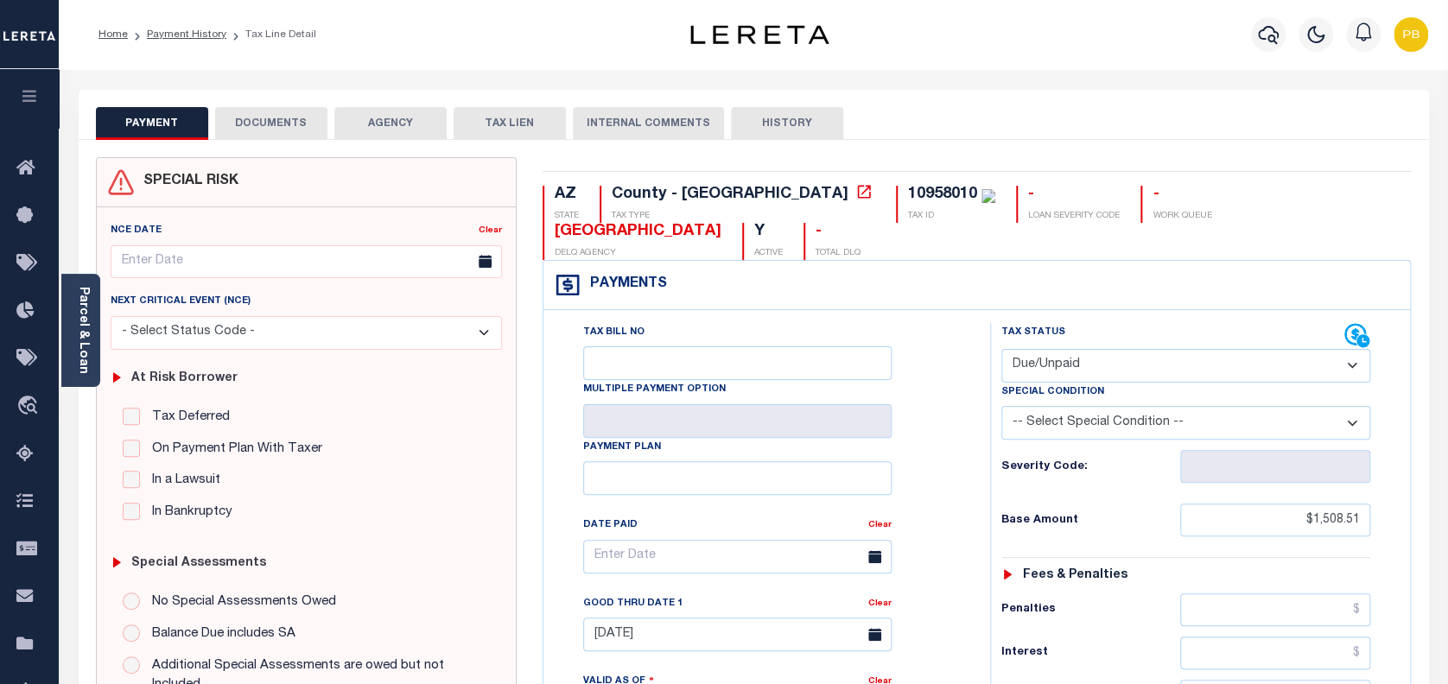
click at [273, 122] on button "DOCUMENTS" at bounding box center [271, 123] width 112 height 33
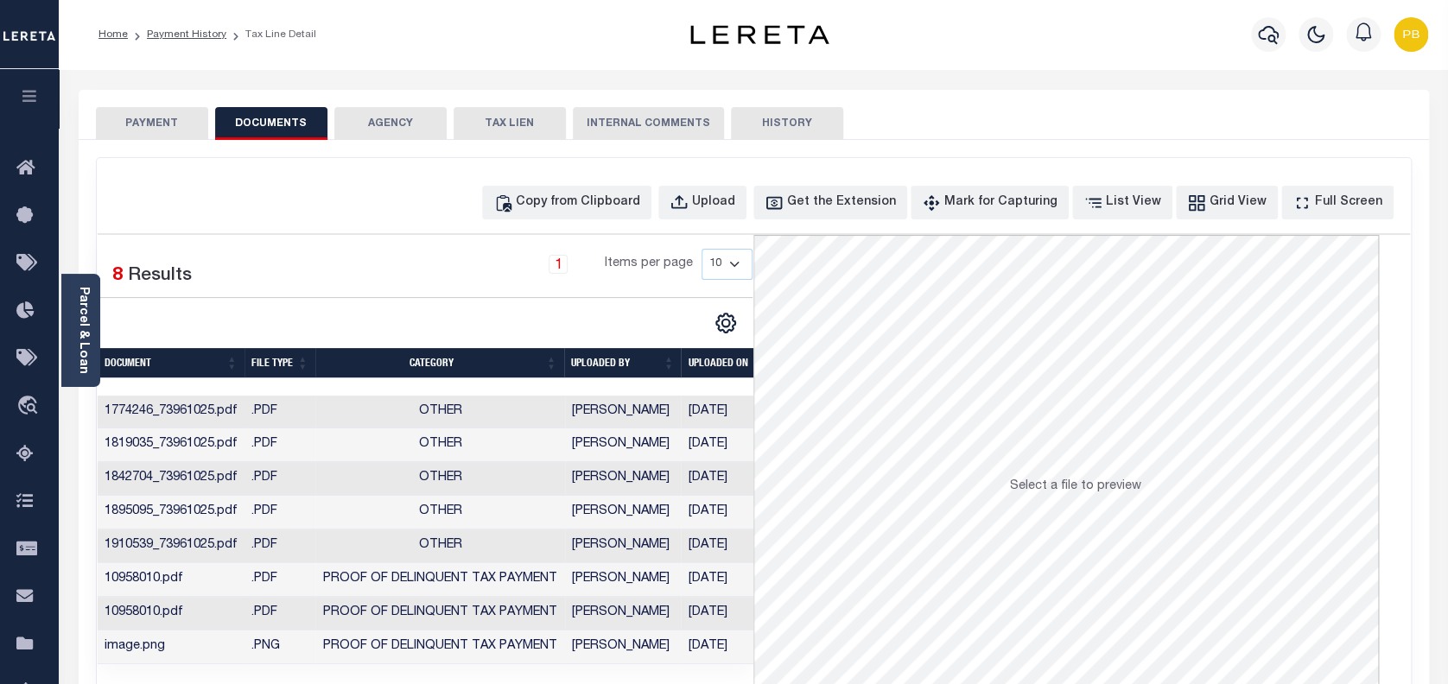
click at [160, 132] on button "PAYMENT" at bounding box center [152, 123] width 112 height 33
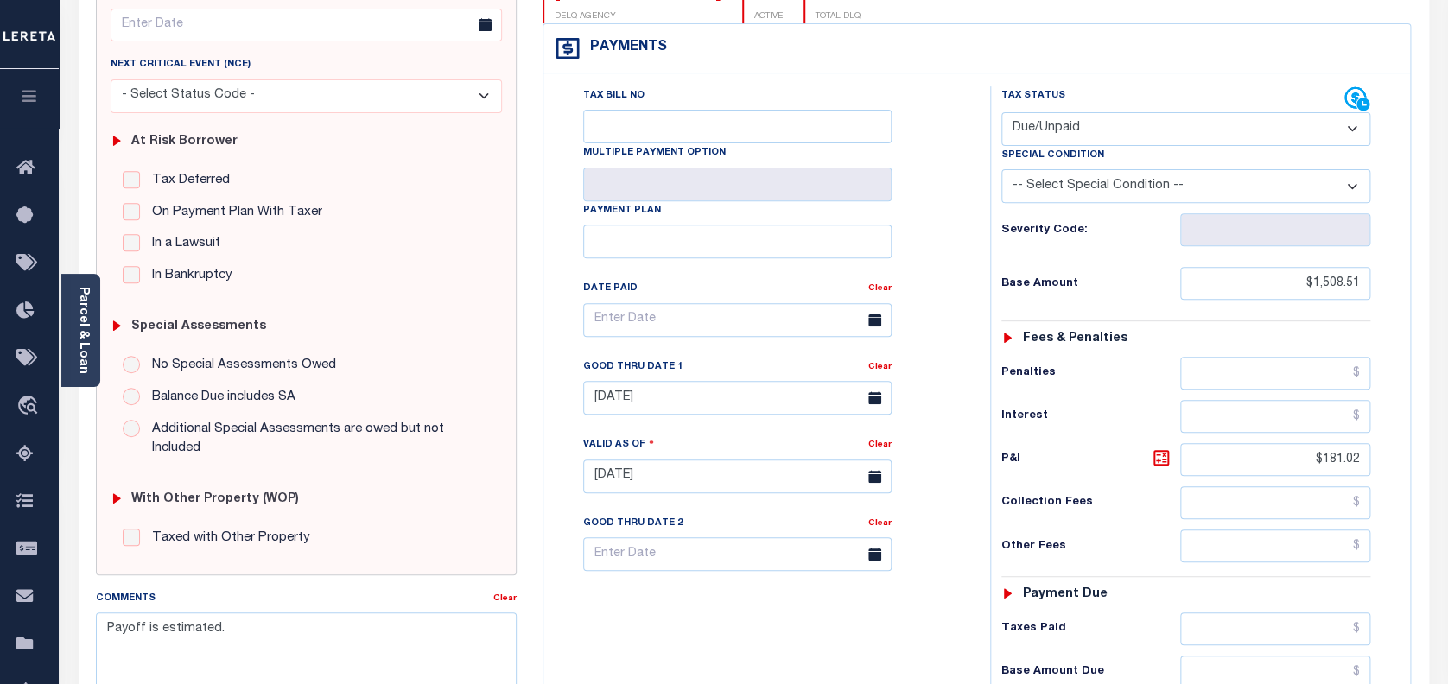
scroll to position [345, 0]
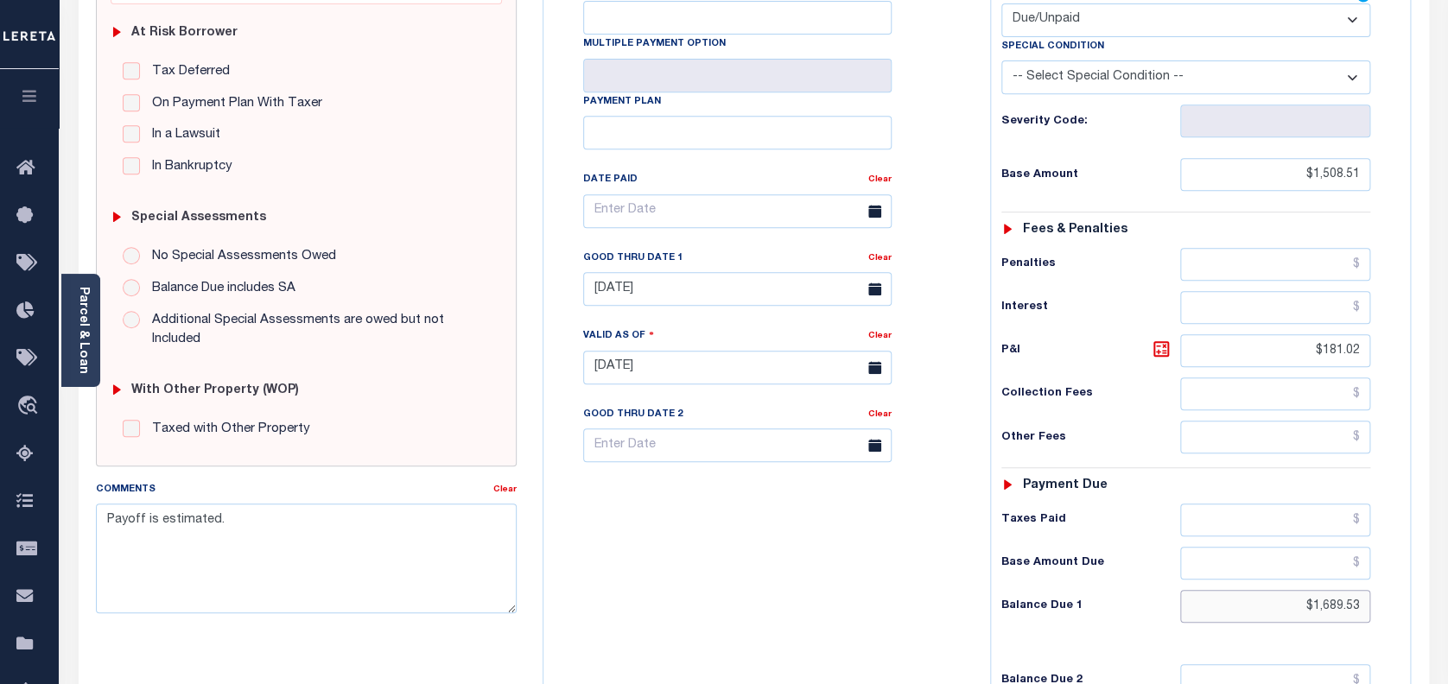
drag, startPoint x: 1360, startPoint y: 571, endPoint x: 1068, endPoint y: 559, distance: 292.2
click at [1068, 590] on div "Balance Due 1 $1,689.53" at bounding box center [1186, 606] width 370 height 33
type input "[DATE]"
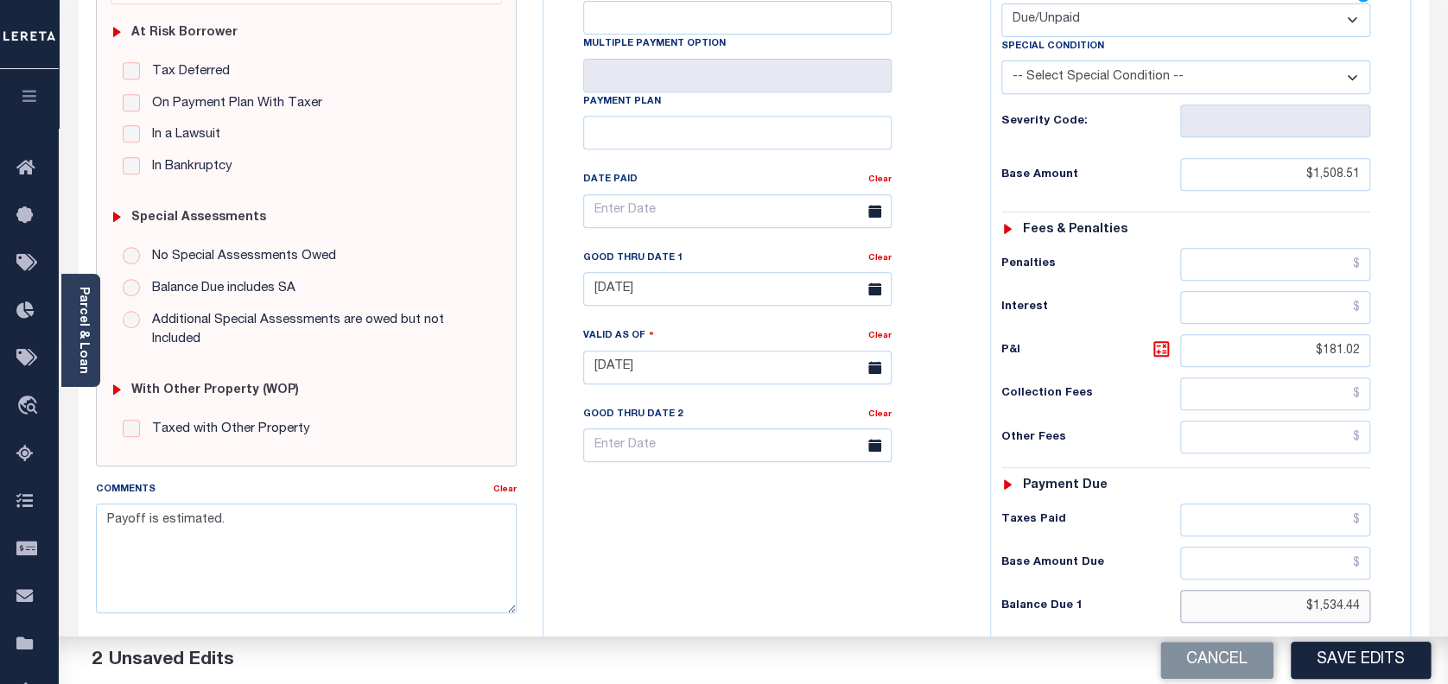
type input "$1,534.44"
click at [1161, 339] on icon at bounding box center [1161, 349] width 21 height 21
type input "$25.93"
click at [1382, 663] on button "Save Edits" at bounding box center [1360, 660] width 140 height 37
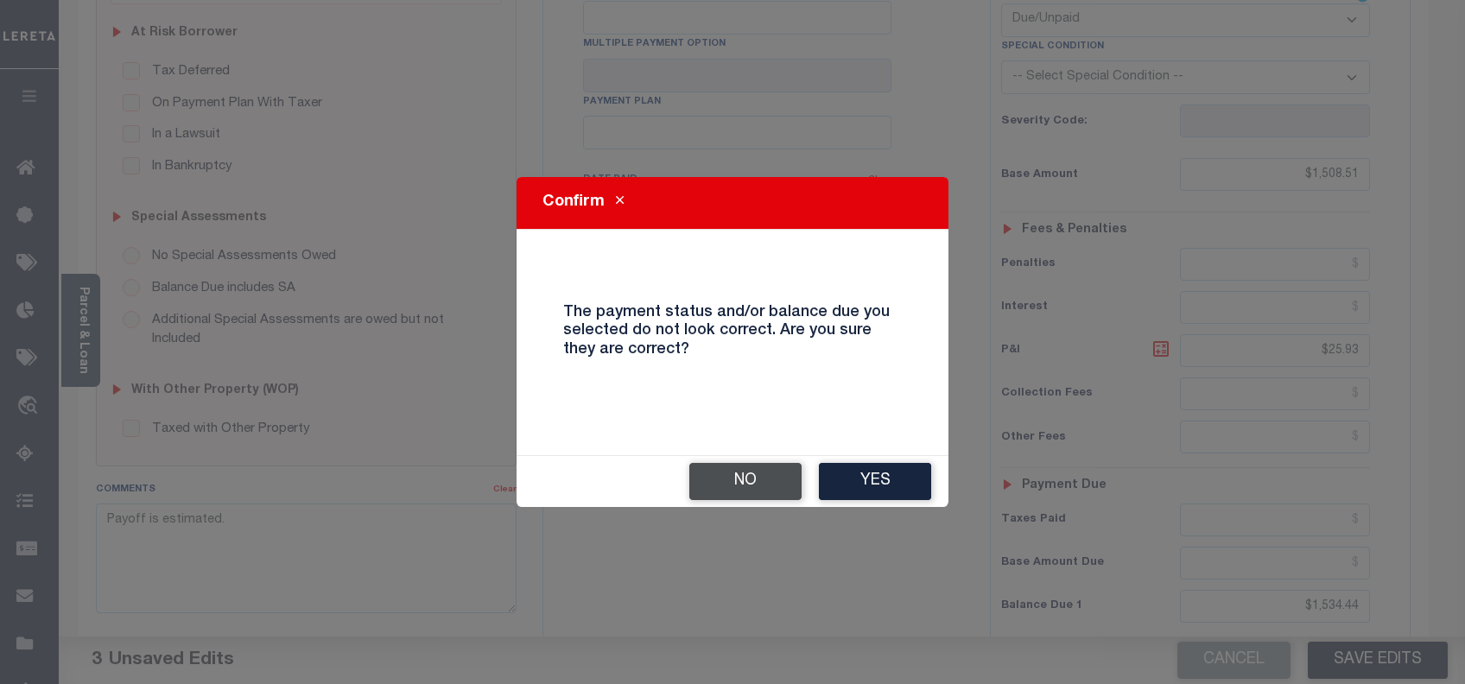
click at [741, 488] on button "No" at bounding box center [745, 481] width 112 height 37
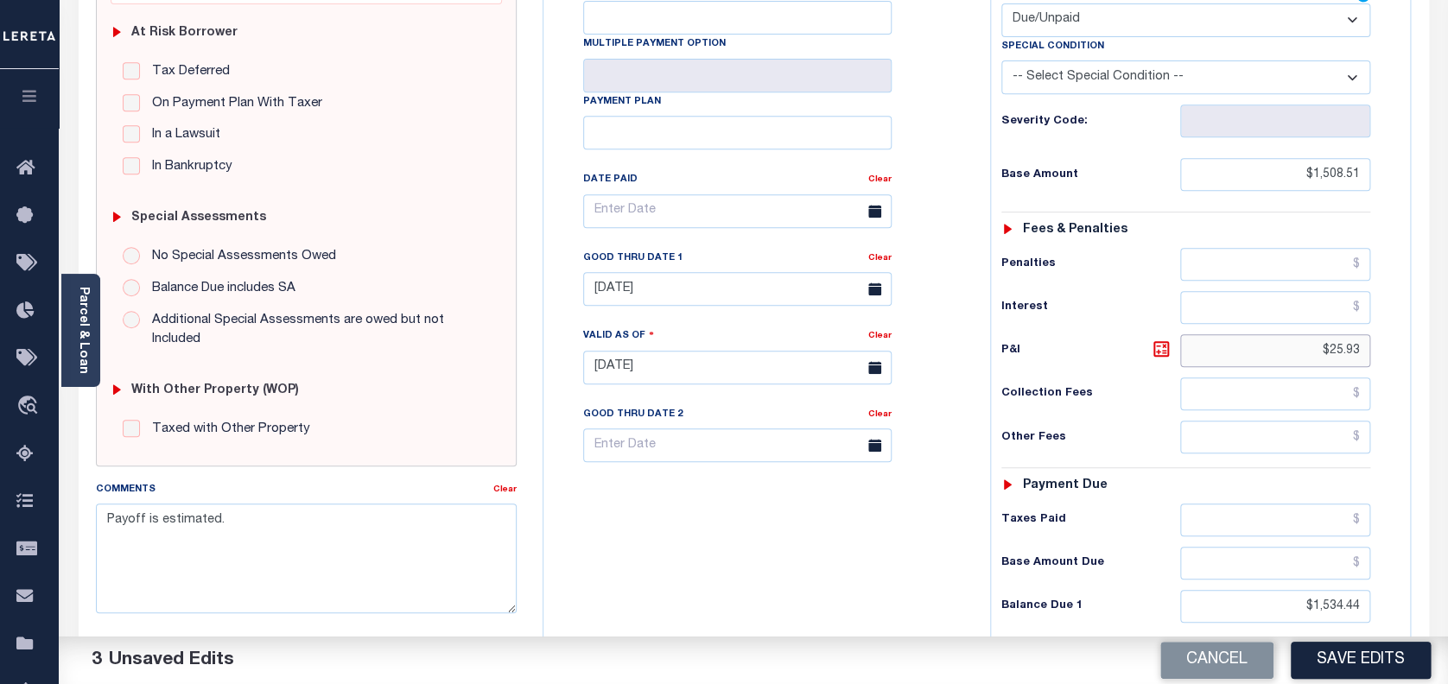
drag, startPoint x: 1361, startPoint y: 316, endPoint x: 1057, endPoint y: 274, distance: 307.0
click at [1057, 274] on div "Tax Status Status - Select Status Code -" at bounding box center [1191, 359] width 403 height 763
drag, startPoint x: 1364, startPoint y: 567, endPoint x: 1161, endPoint y: 564, distance: 203.0
click at [1161, 590] on div "Balance Due 1 $1,534.44" at bounding box center [1186, 606] width 370 height 33
type input "$25.93"
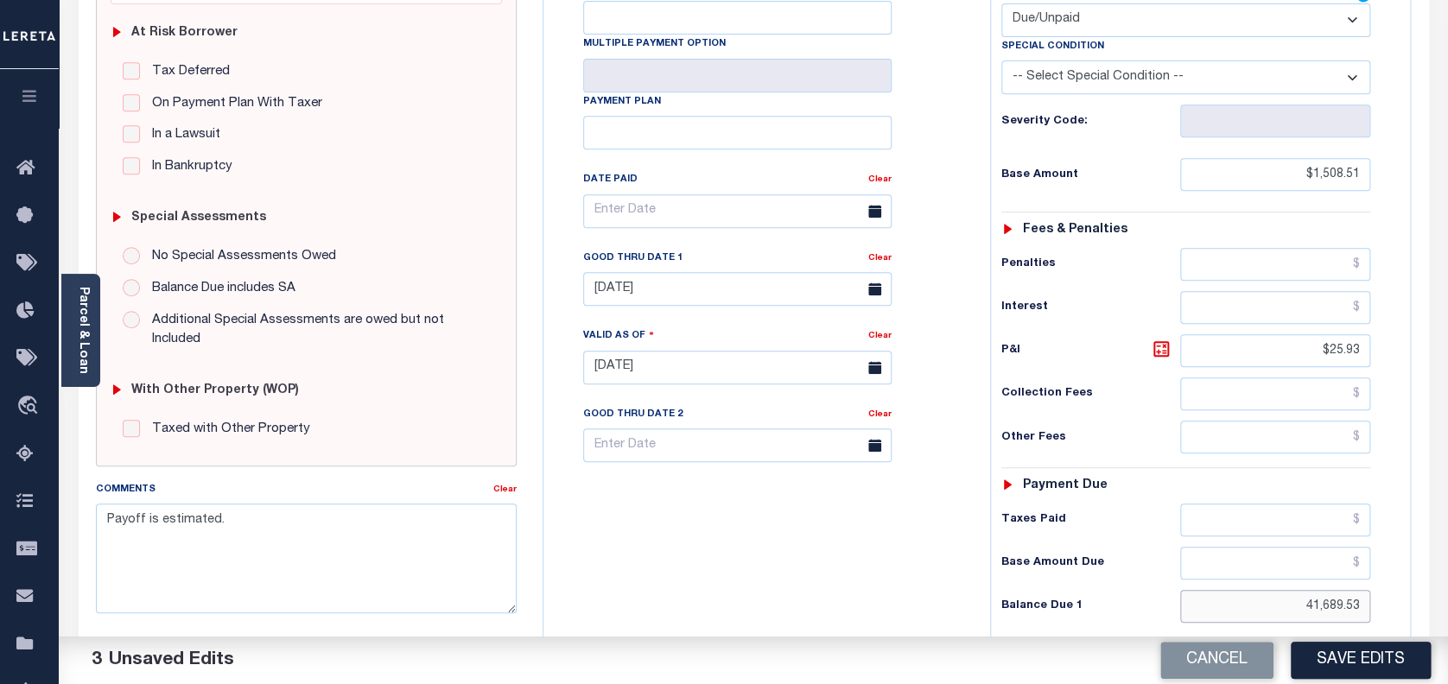
type input "$41,689.53"
drag, startPoint x: 1253, startPoint y: 564, endPoint x: 1209, endPoint y: 563, distance: 44.1
click at [1209, 590] on input "$41,689.53" at bounding box center [1275, 606] width 191 height 33
type input "$41,689.53"
drag, startPoint x: 1361, startPoint y: 567, endPoint x: 1261, endPoint y: 567, distance: 100.2
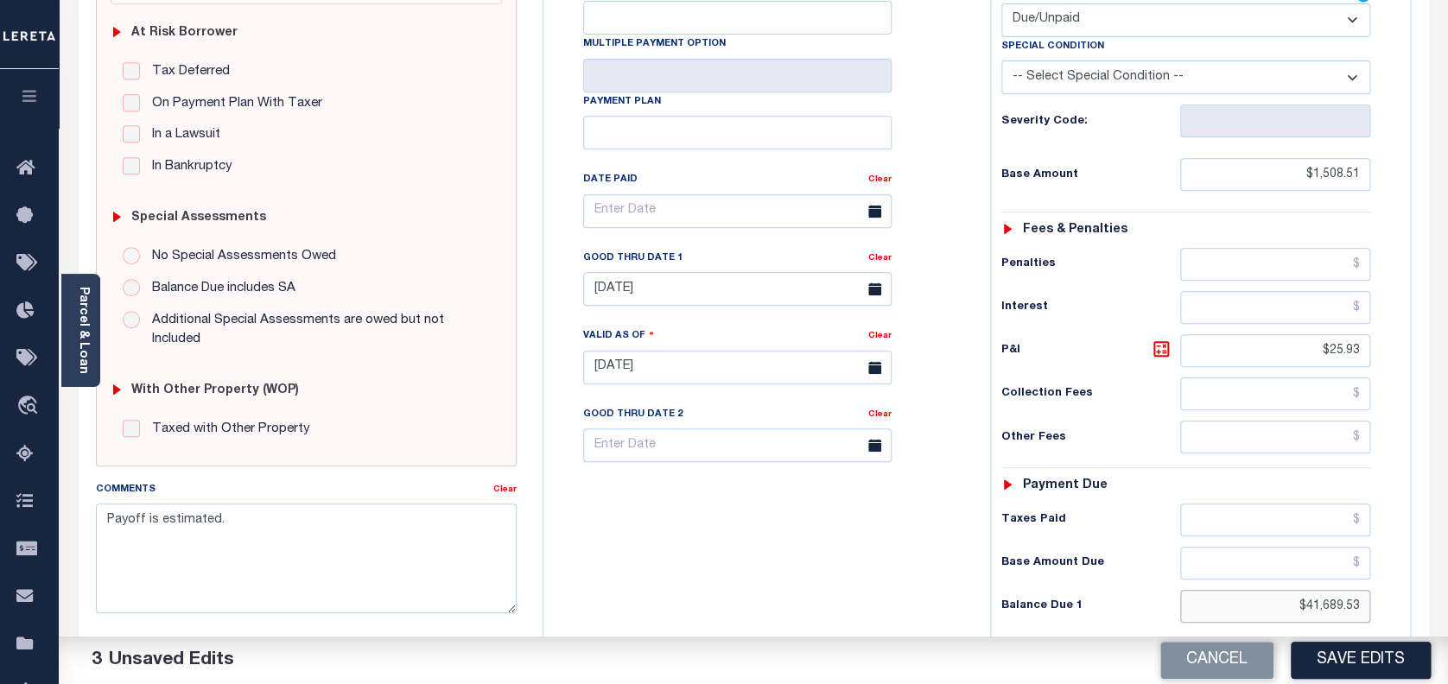
click at [1261, 590] on input "$41,689.53" at bounding box center [1275, 606] width 191 height 33
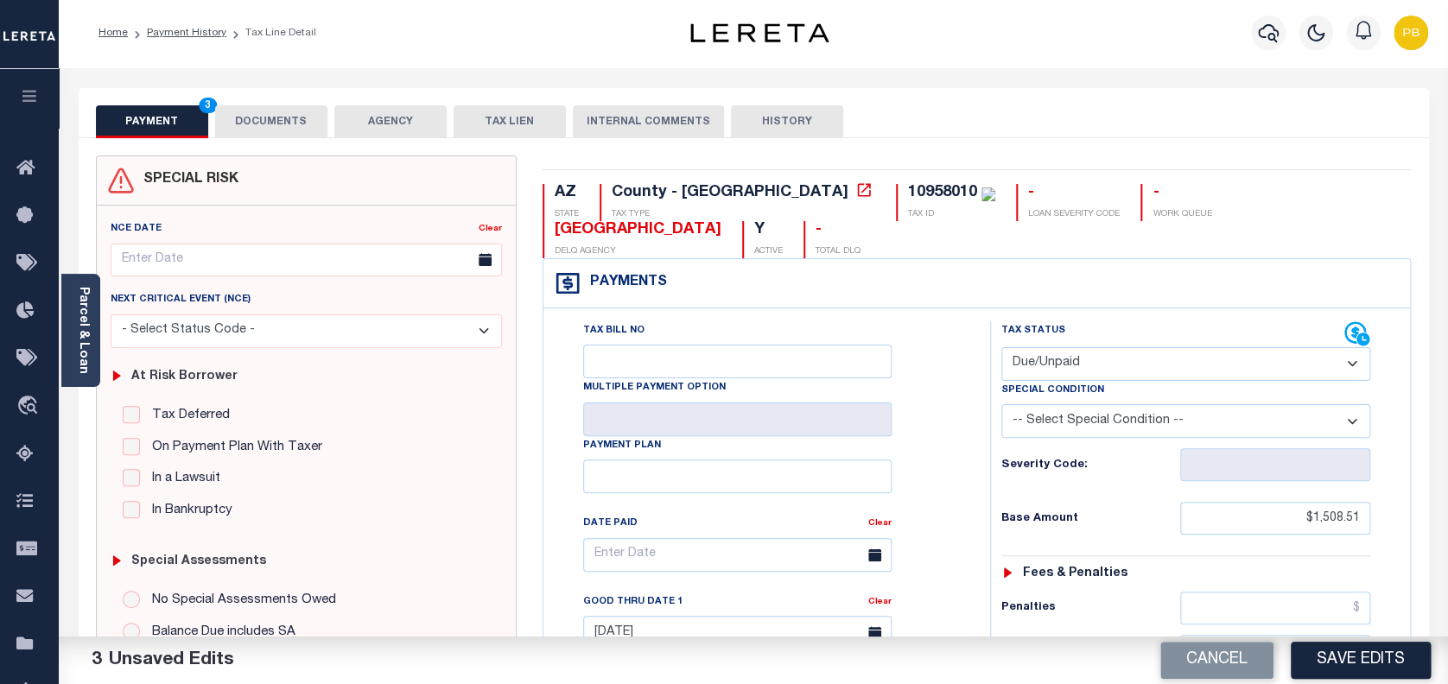
scroll to position [0, 0]
click at [182, 27] on li "Payment History" at bounding box center [177, 35] width 98 height 16
click at [188, 38] on link "Payment History" at bounding box center [186, 34] width 79 height 10
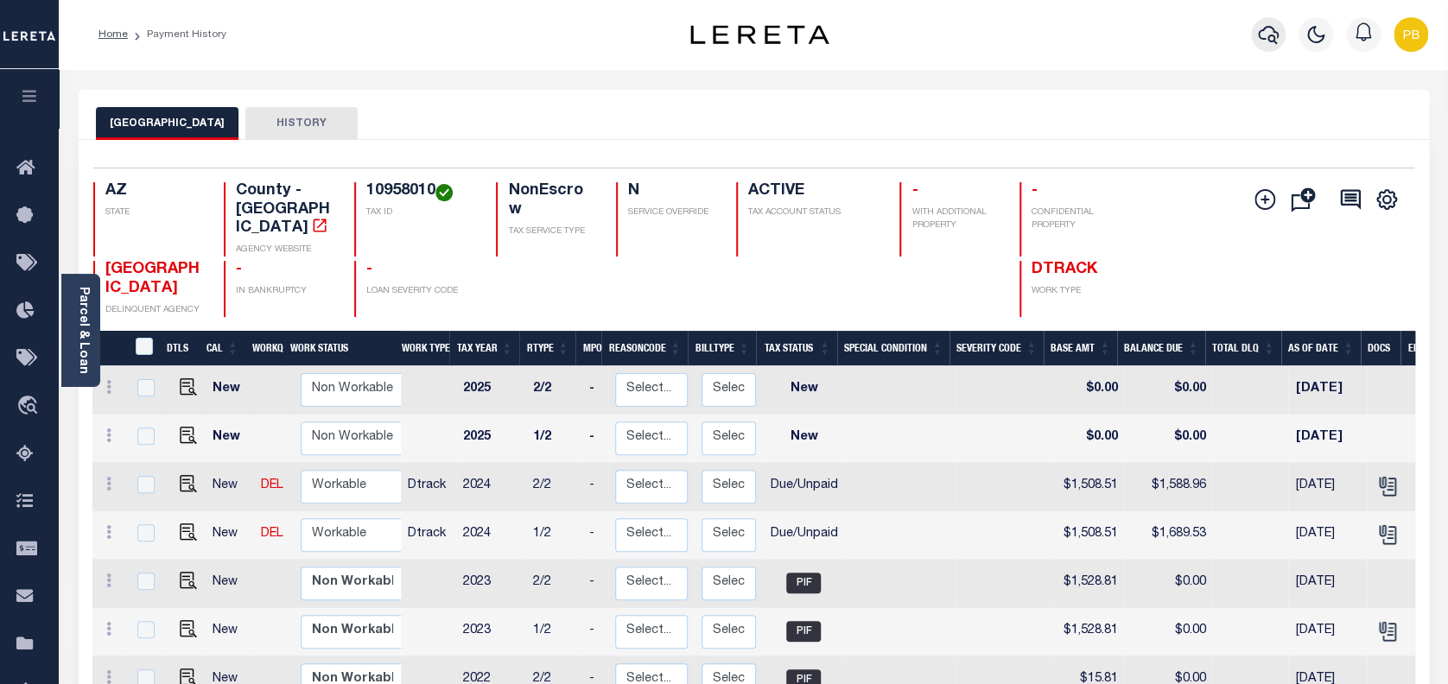
click at [1272, 41] on icon "button" at bounding box center [1268, 35] width 21 height 18
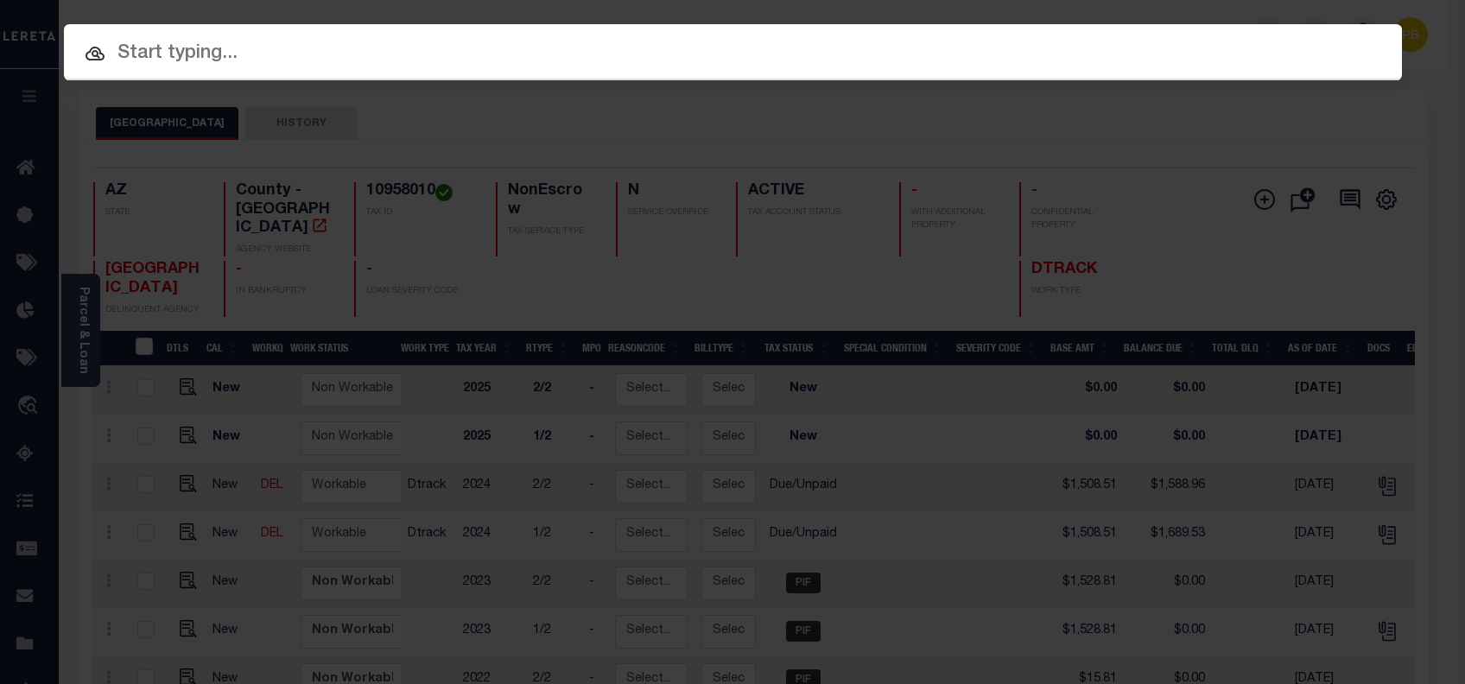
paste input "3076875001"
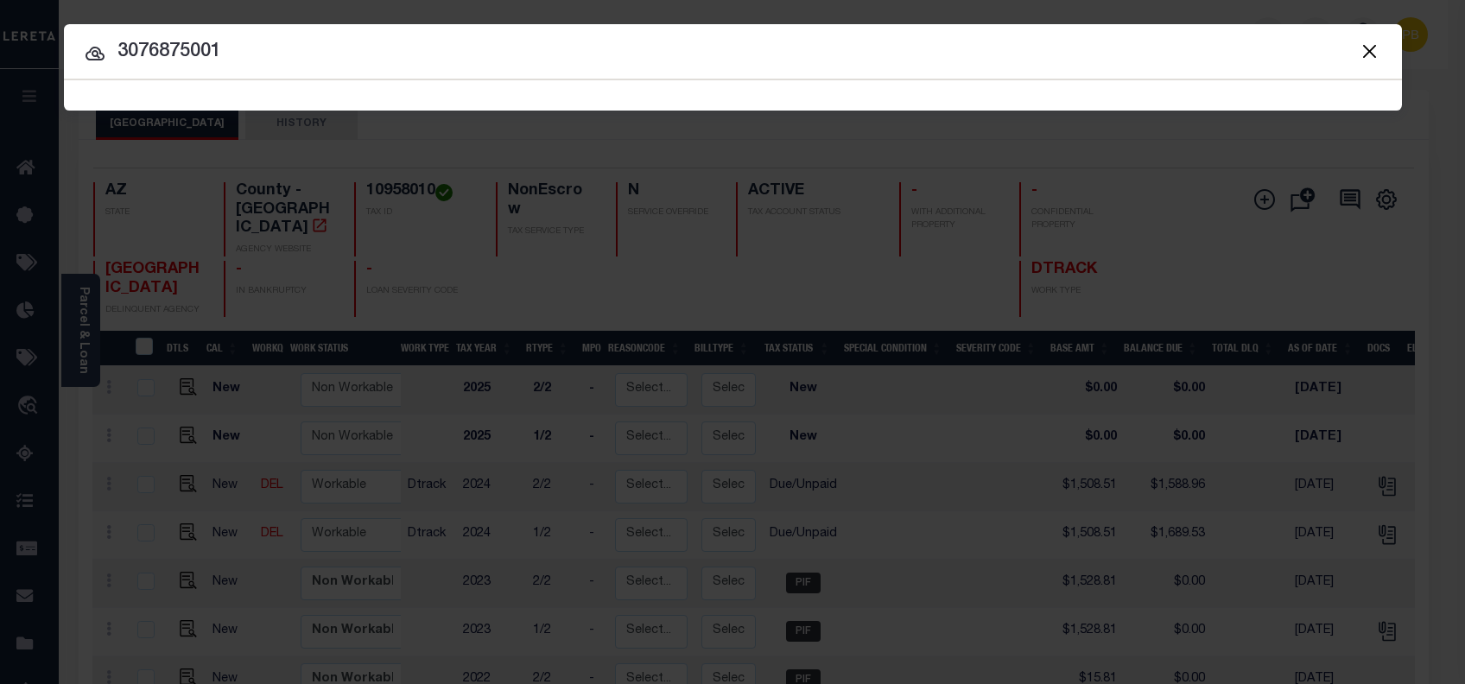
type input "3076875001"
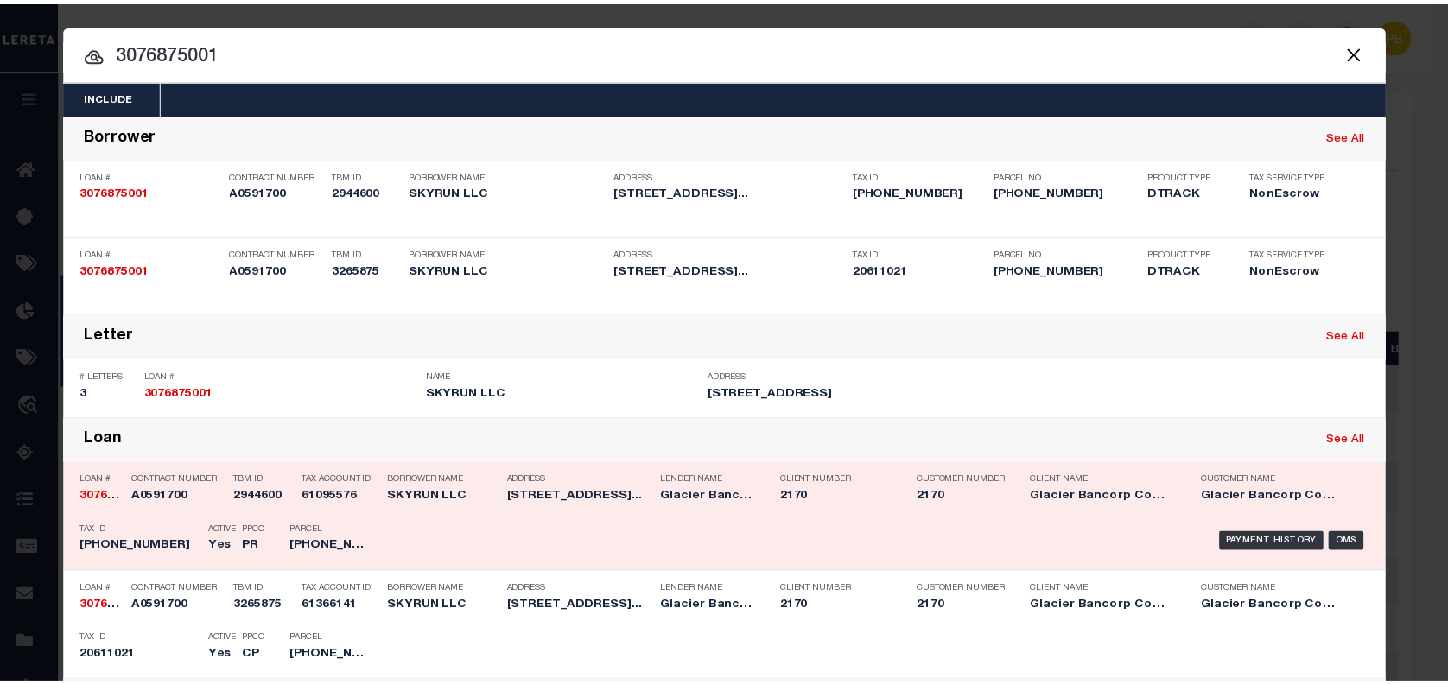
scroll to position [115, 0]
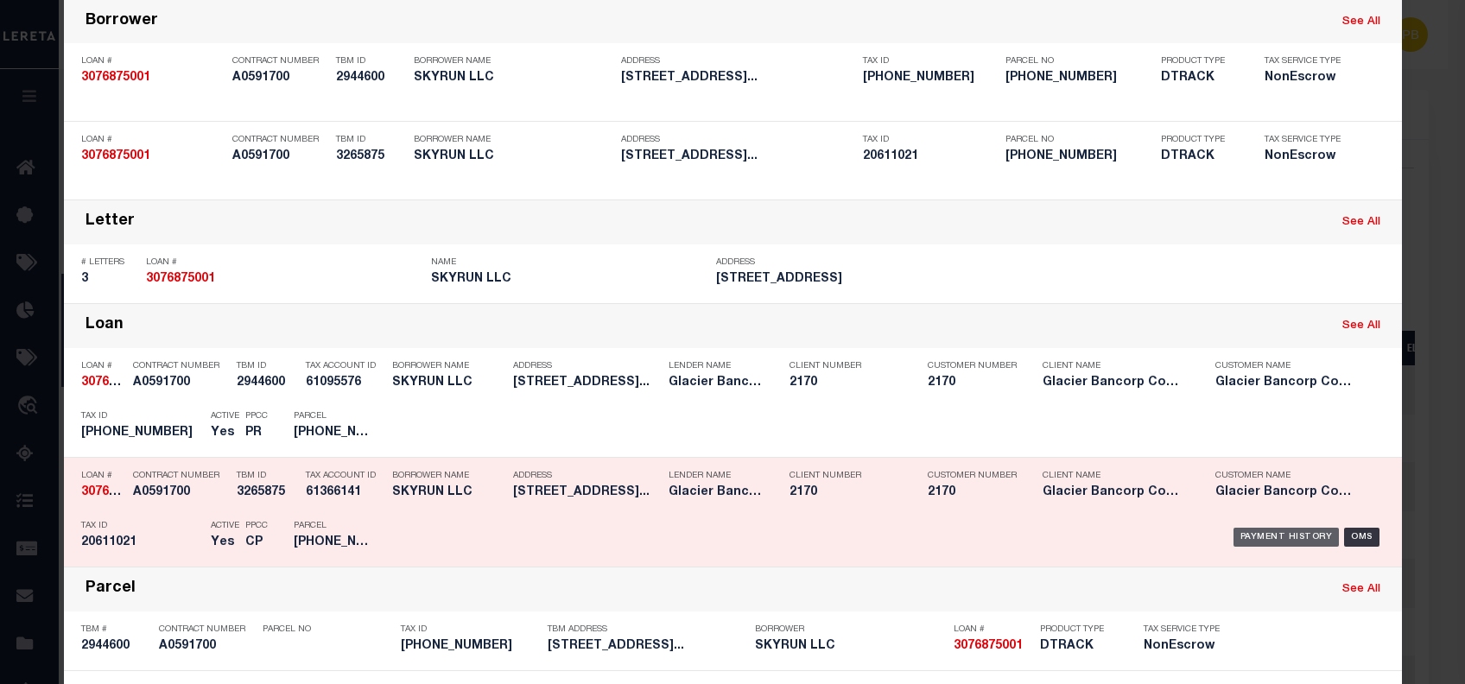
click at [1269, 532] on div "Payment History" at bounding box center [1286, 537] width 106 height 19
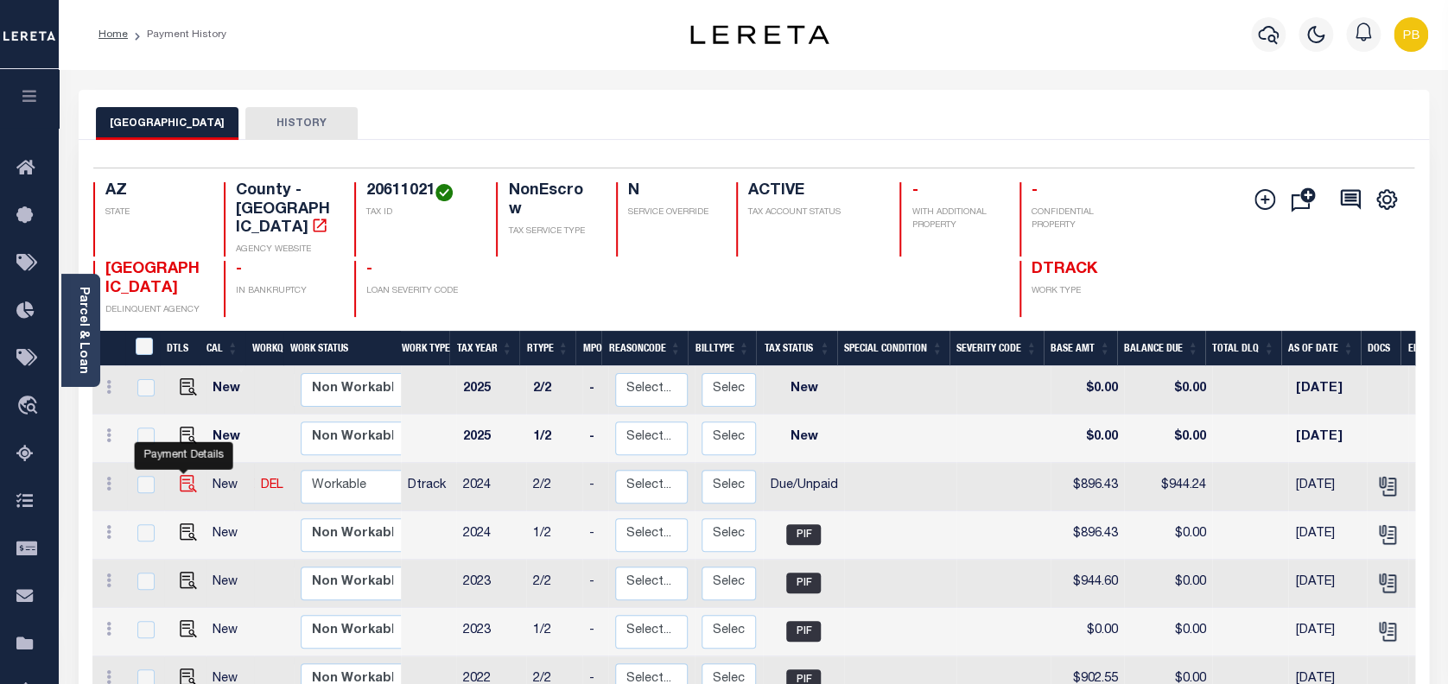
click at [183, 475] on img "" at bounding box center [188, 483] width 17 height 17
checkbox input "true"
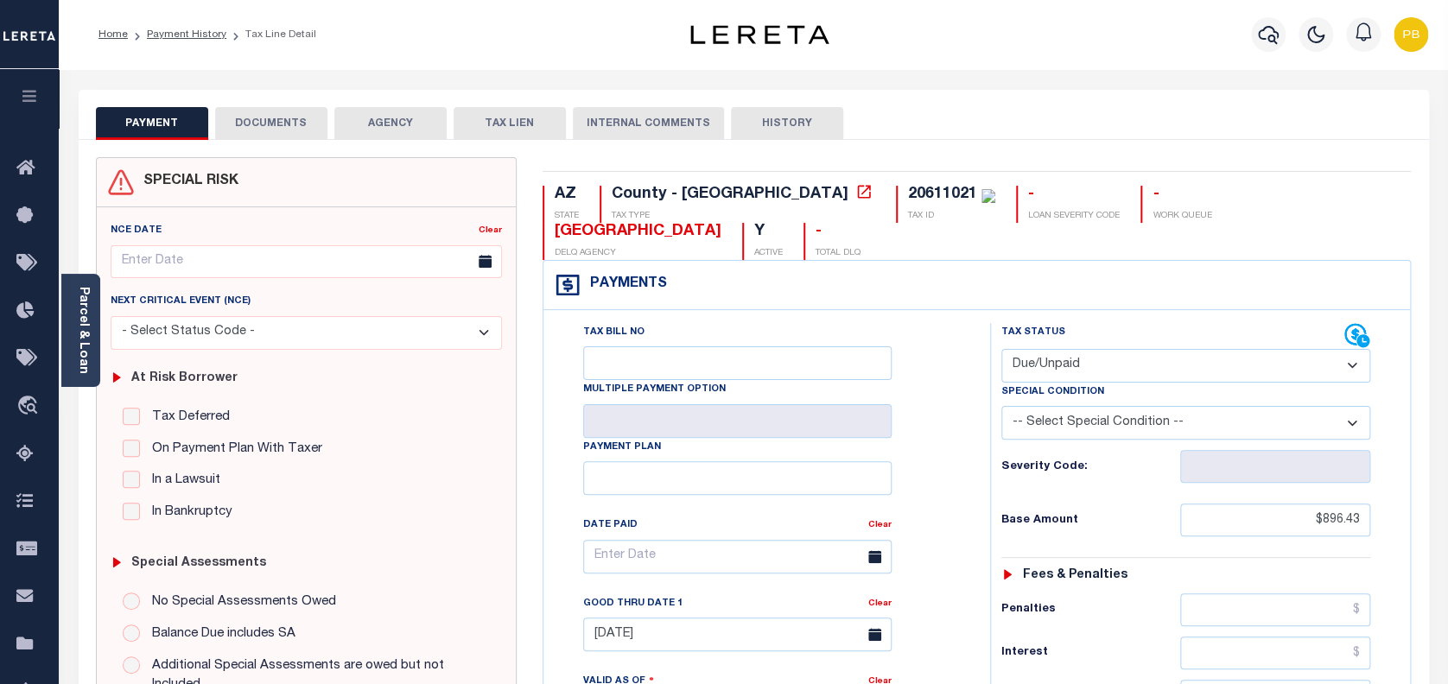
click at [1132, 349] on select "- Select Status Code - Open Due/Unpaid Paid Incomplete No Tax Due Internal Refu…" at bounding box center [1186, 366] width 370 height 34
select select "PYD"
click at [1001, 349] on select "- Select Status Code - Open Due/Unpaid Paid Incomplete No Tax Due Internal Refu…" at bounding box center [1186, 366] width 370 height 34
type input "[DATE]"
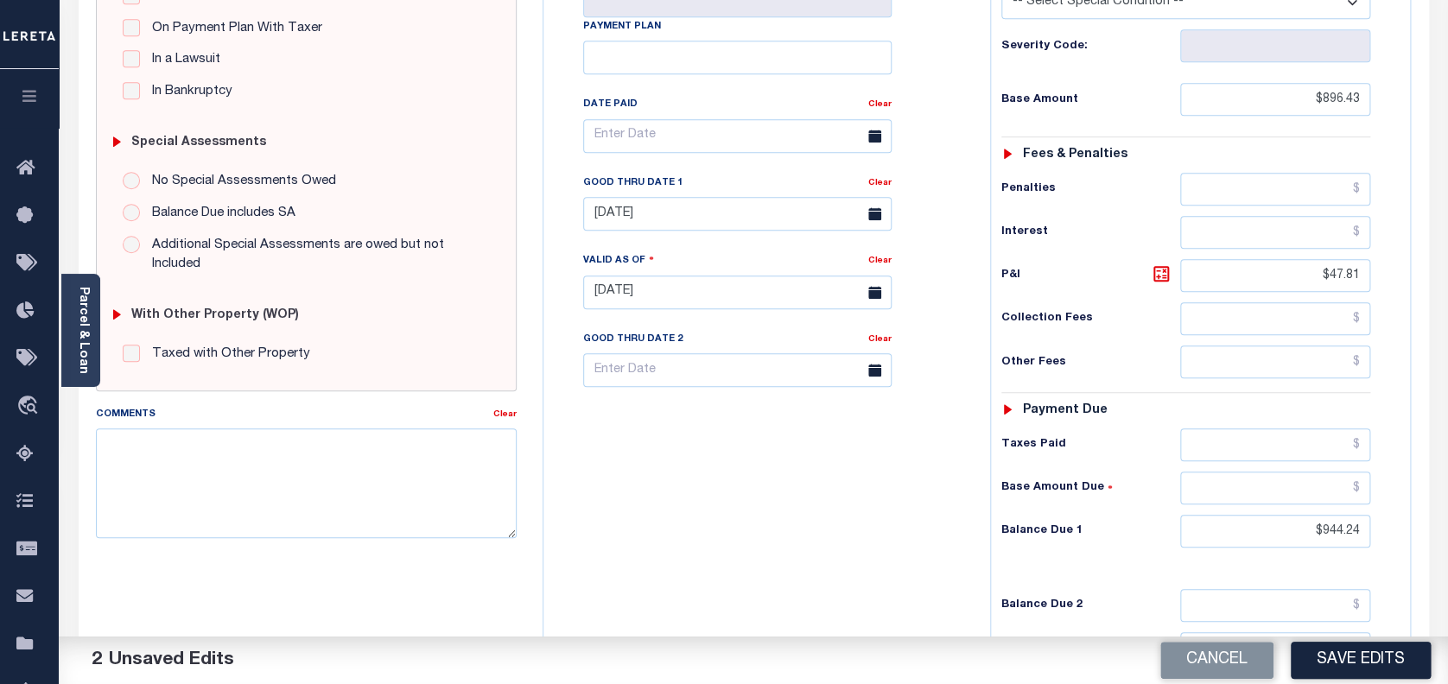
scroll to position [460, 0]
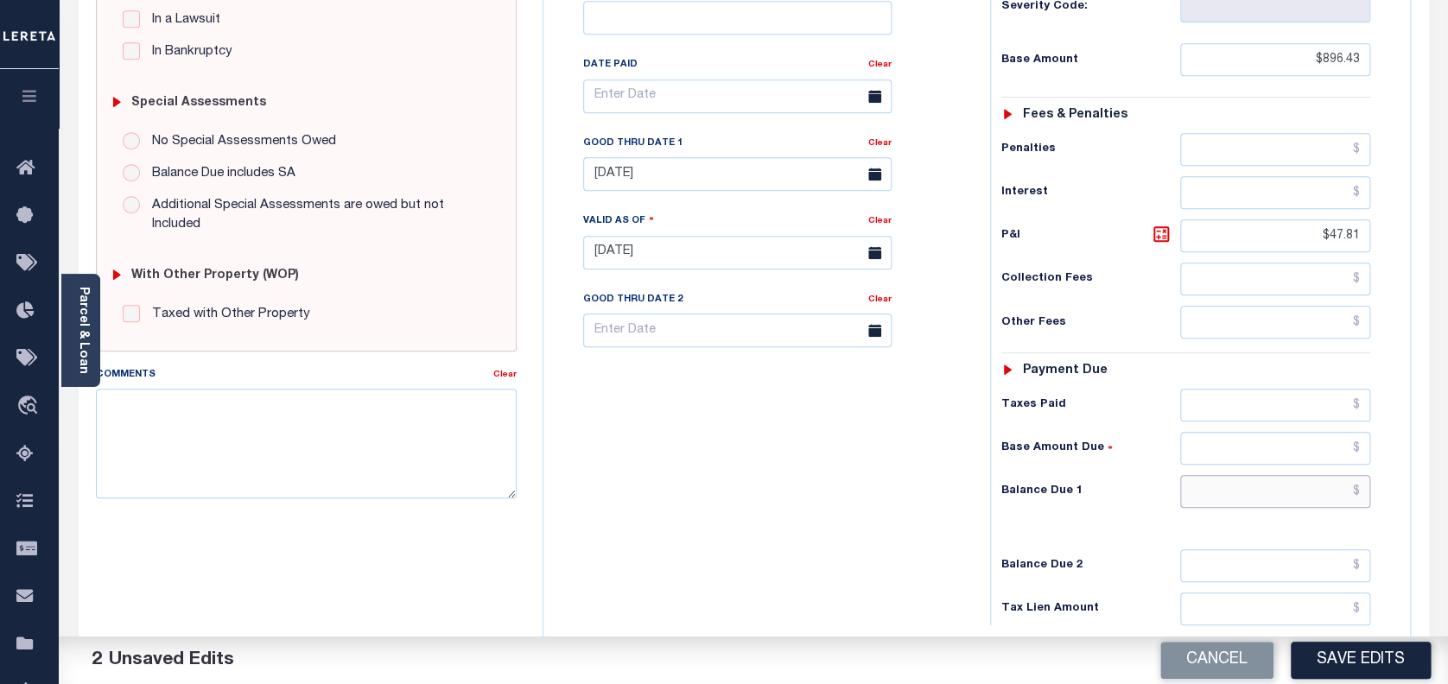
drag, startPoint x: 1360, startPoint y: 456, endPoint x: 1205, endPoint y: 439, distance: 155.6
click at [1205, 475] on input "text" at bounding box center [1275, 491] width 191 height 33
type input "$0.00"
click at [296, 423] on textarea "Comments" at bounding box center [307, 443] width 422 height 109
type textarea "As per TC Lora taxes are paid-PB"
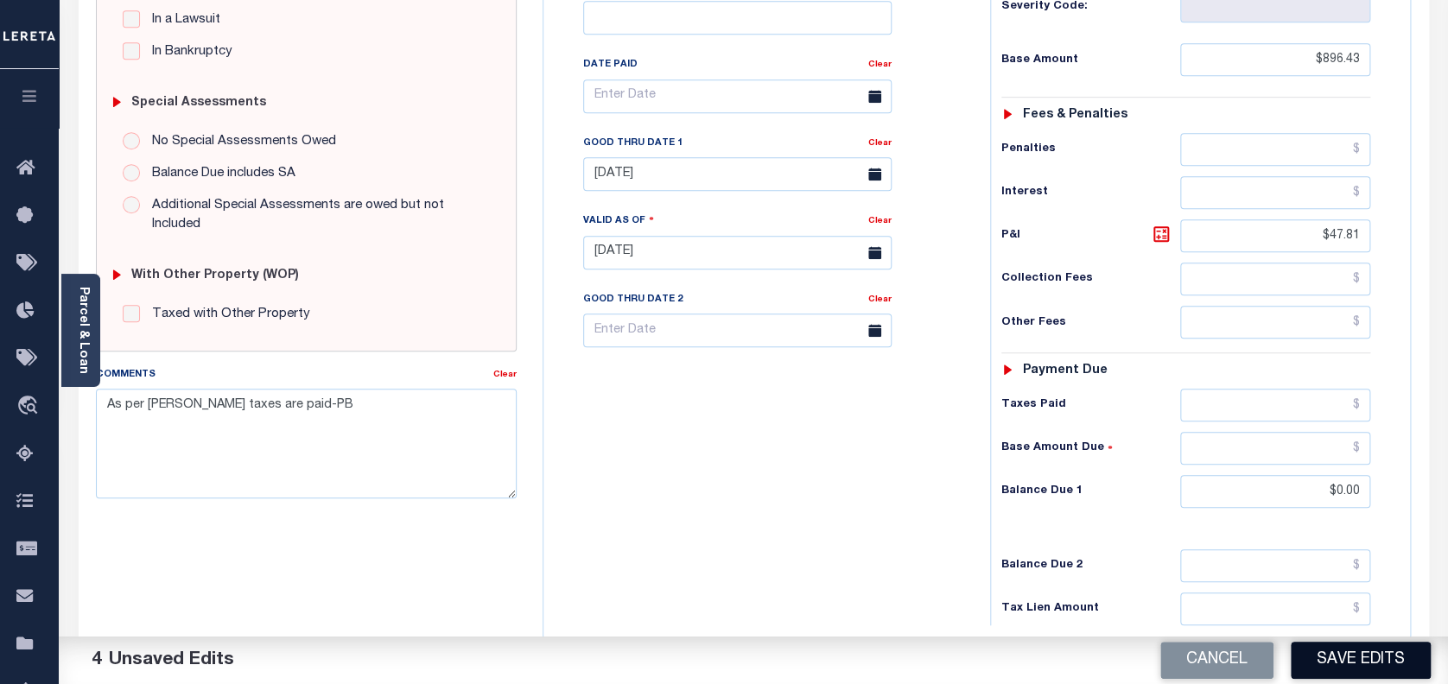
click at [1360, 661] on button "Save Edits" at bounding box center [1360, 660] width 140 height 37
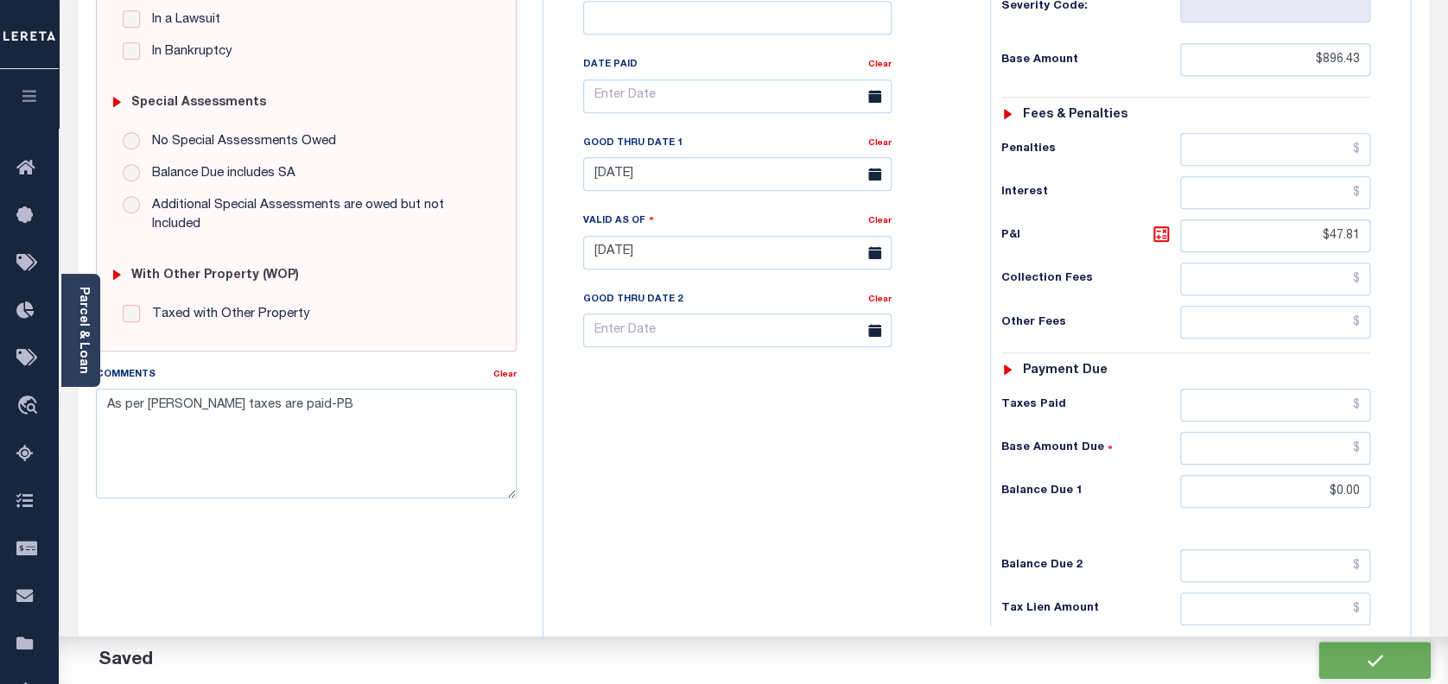
checkbox input "false"
type input "$896.43"
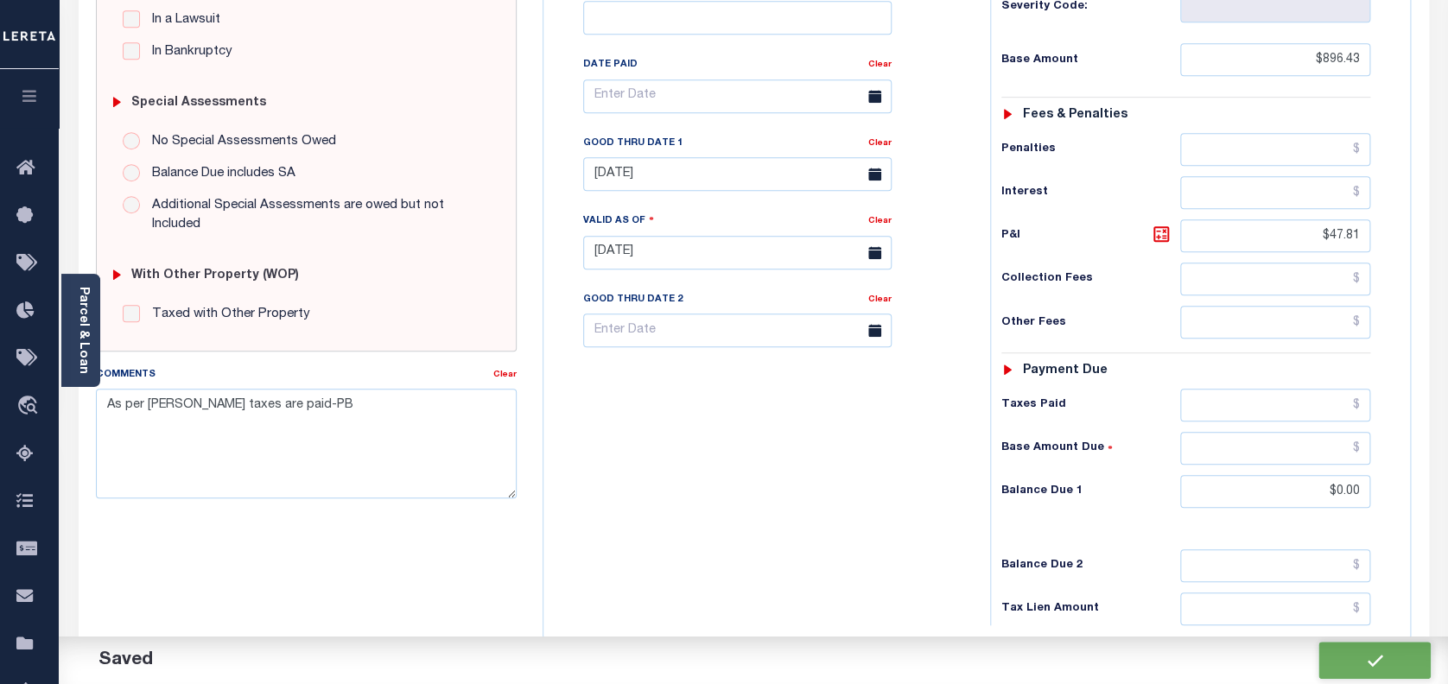
type input "$47.81"
type input "$0"
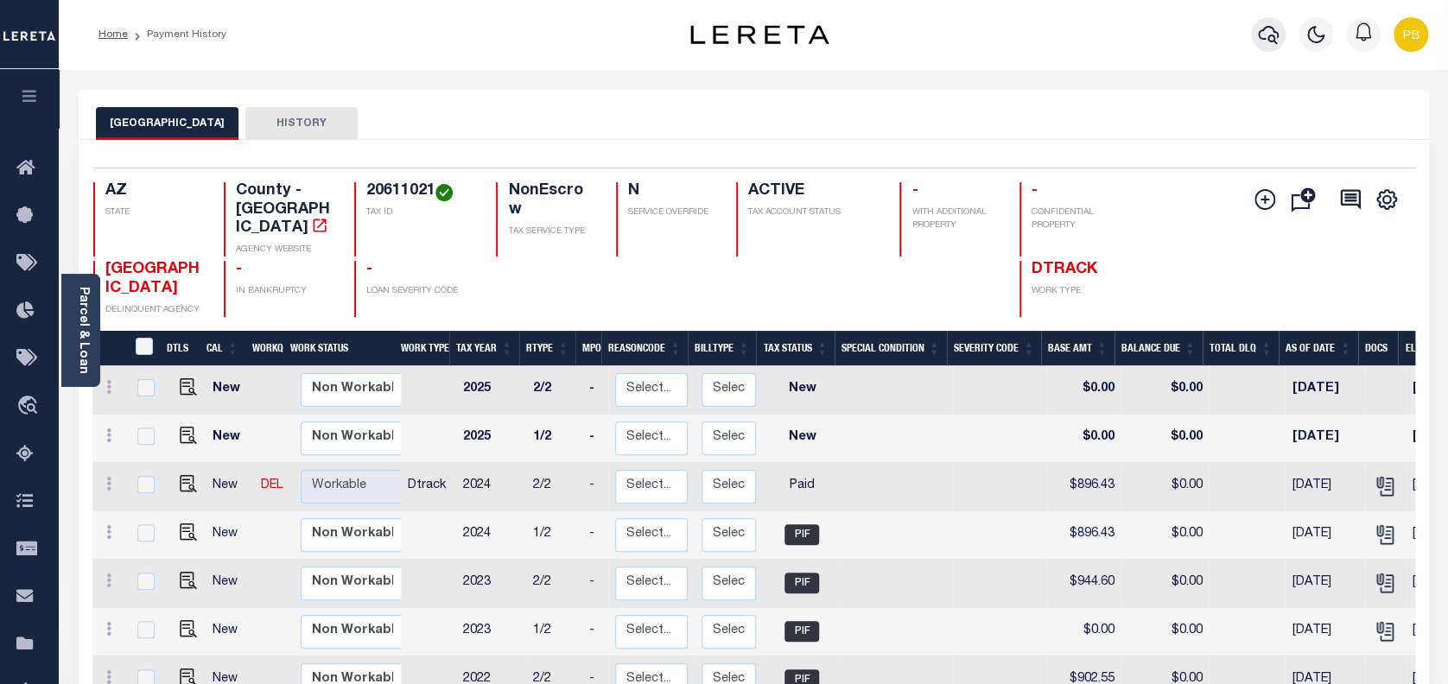
click at [1268, 28] on icon "button" at bounding box center [1268, 35] width 21 height 18
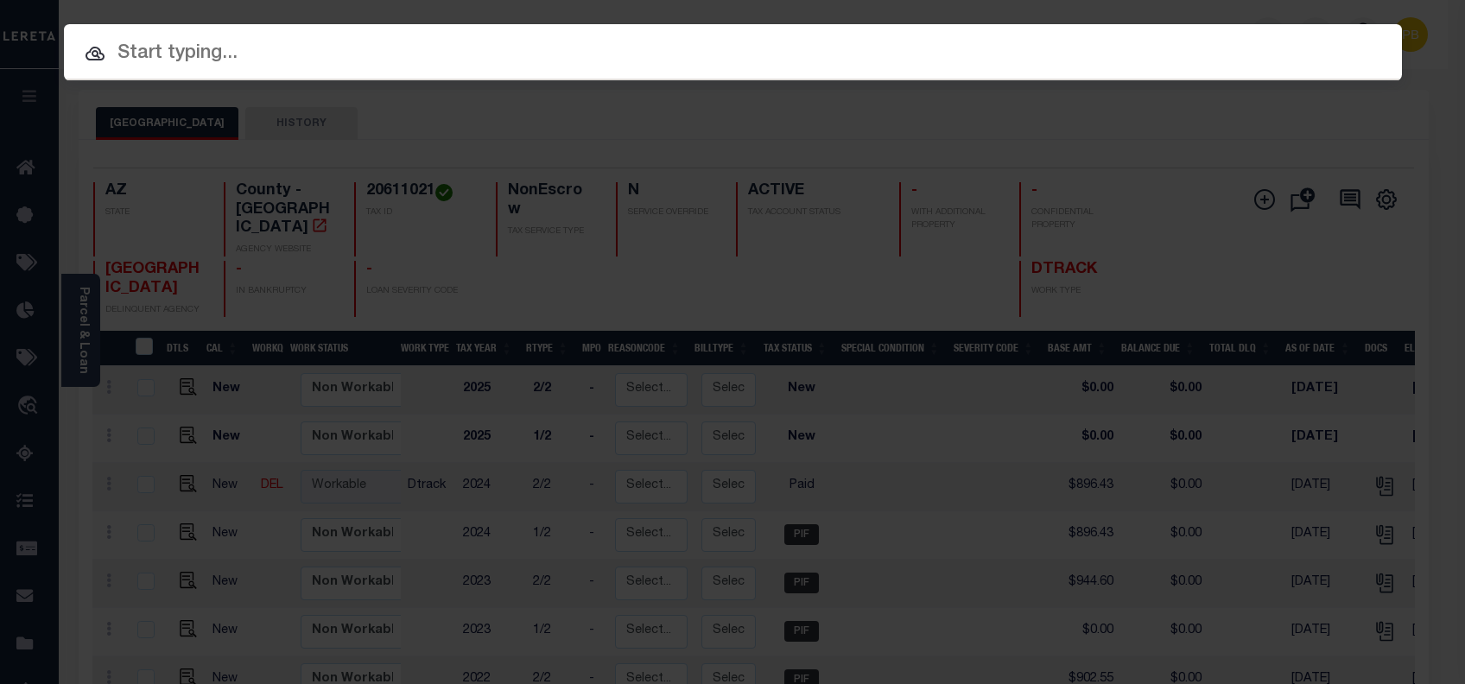
paste input "3078251001"
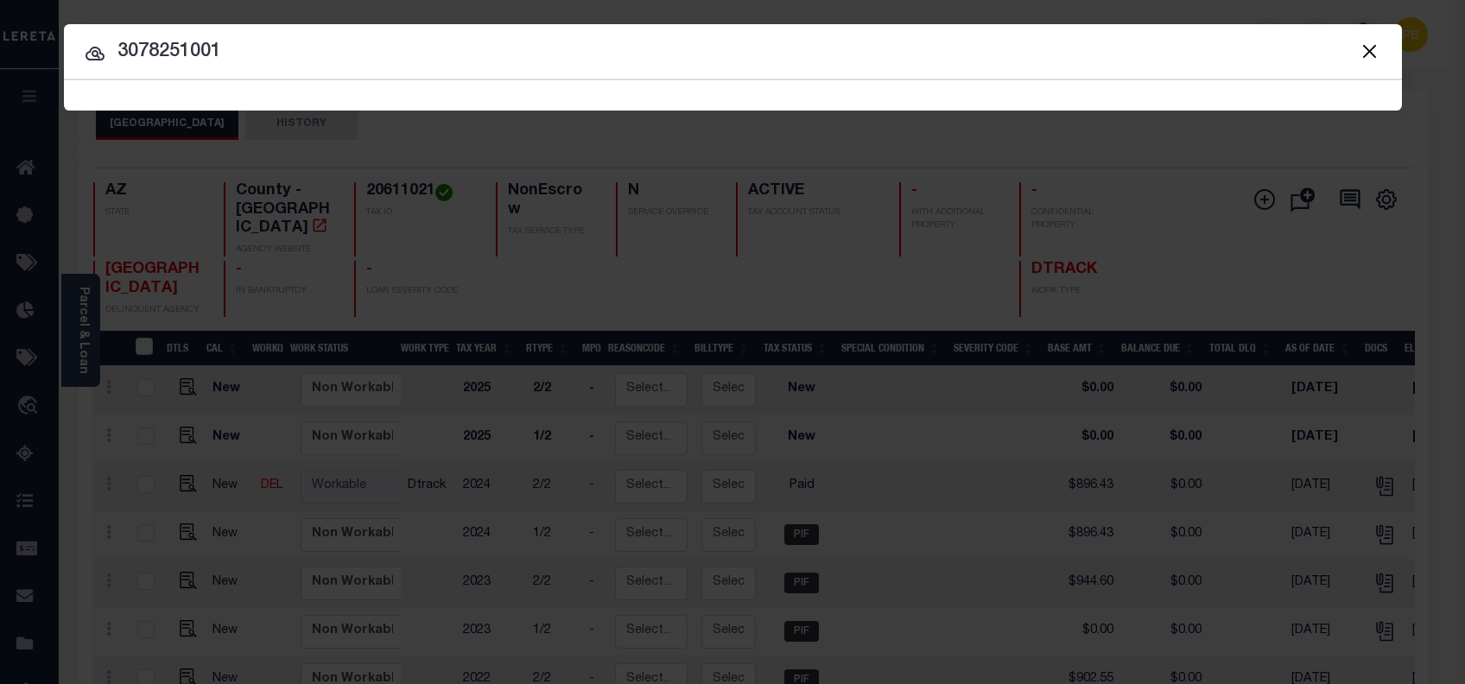
type input "3078251001"
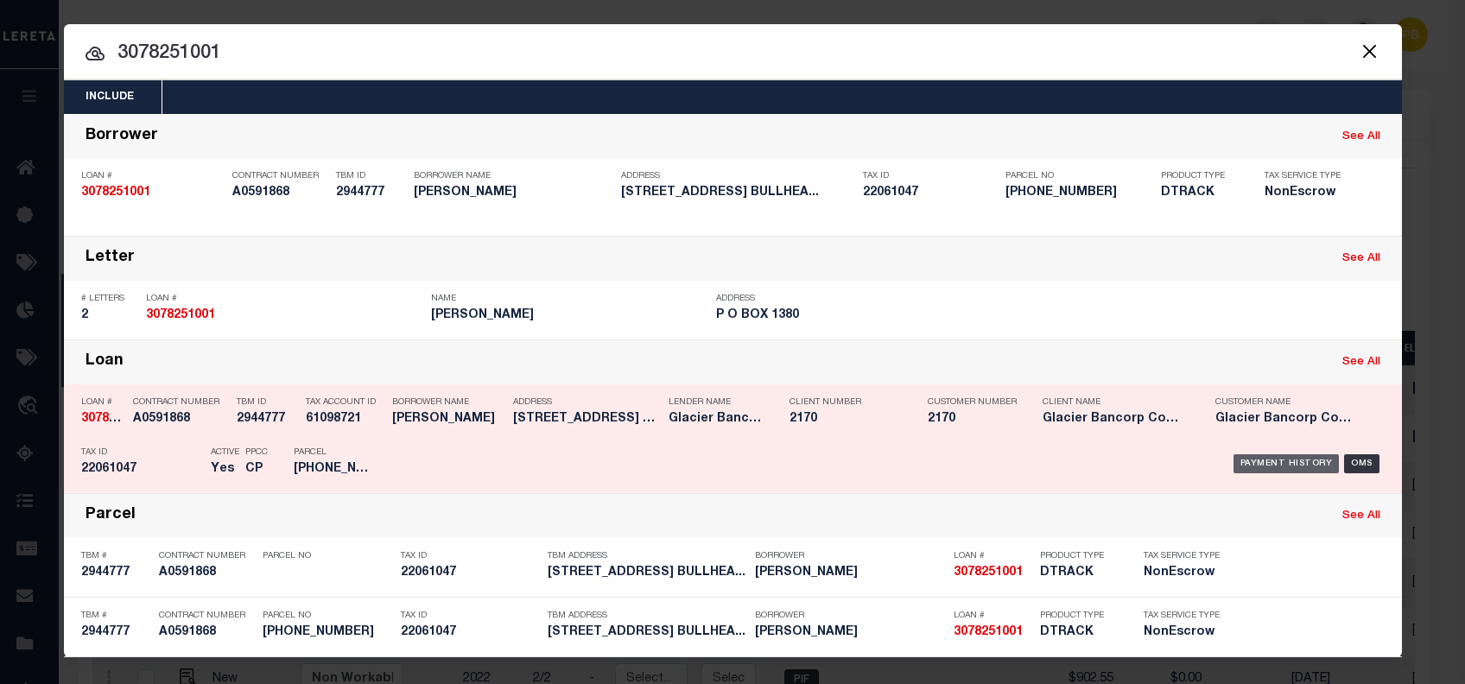
click at [1268, 460] on div "Payment History" at bounding box center [1286, 463] width 106 height 19
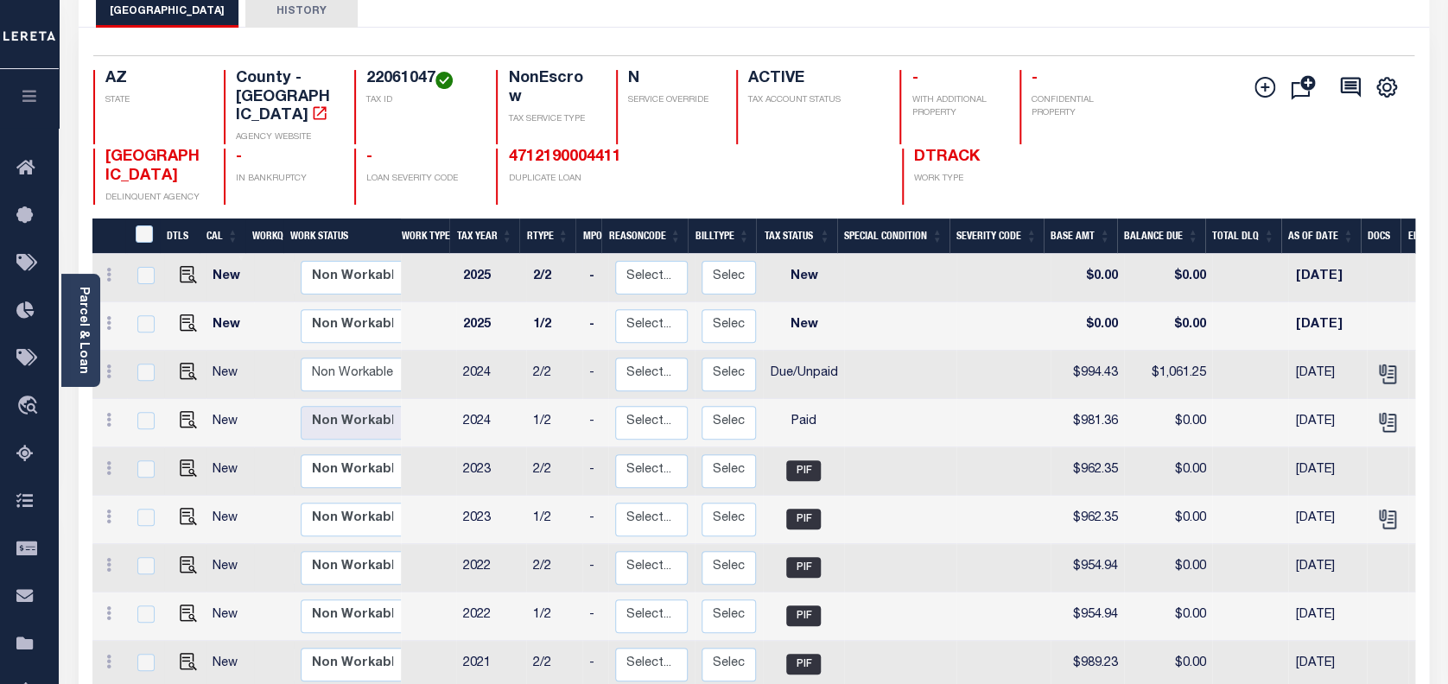
scroll to position [115, 0]
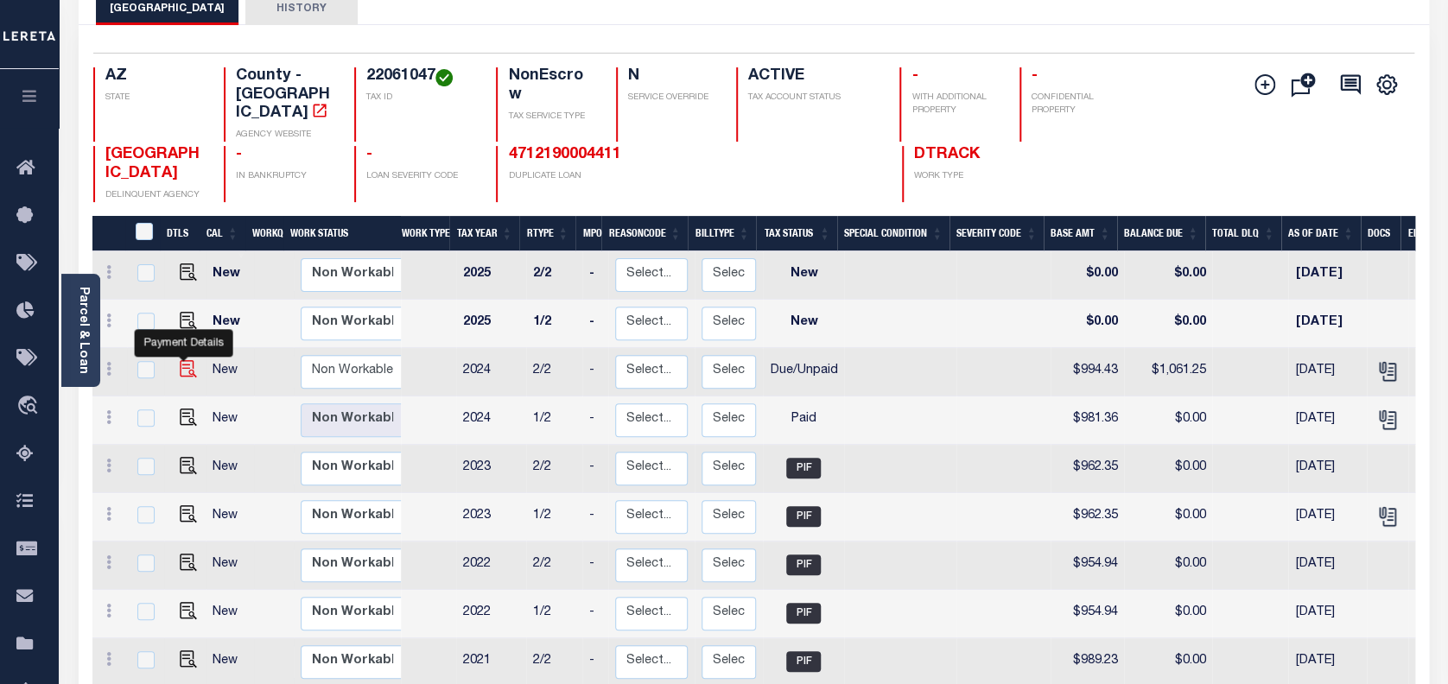
click at [181, 360] on img "" at bounding box center [188, 368] width 17 height 17
checkbox input "true"
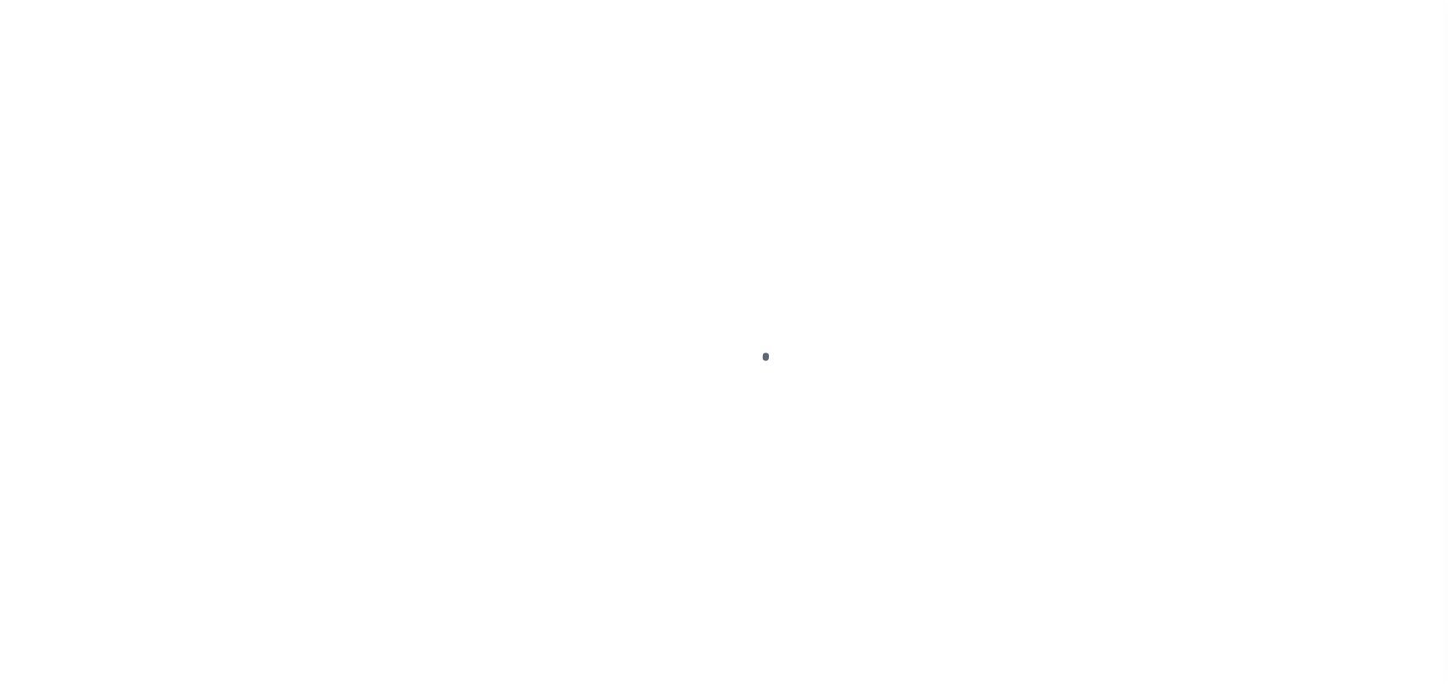
select select "DUE"
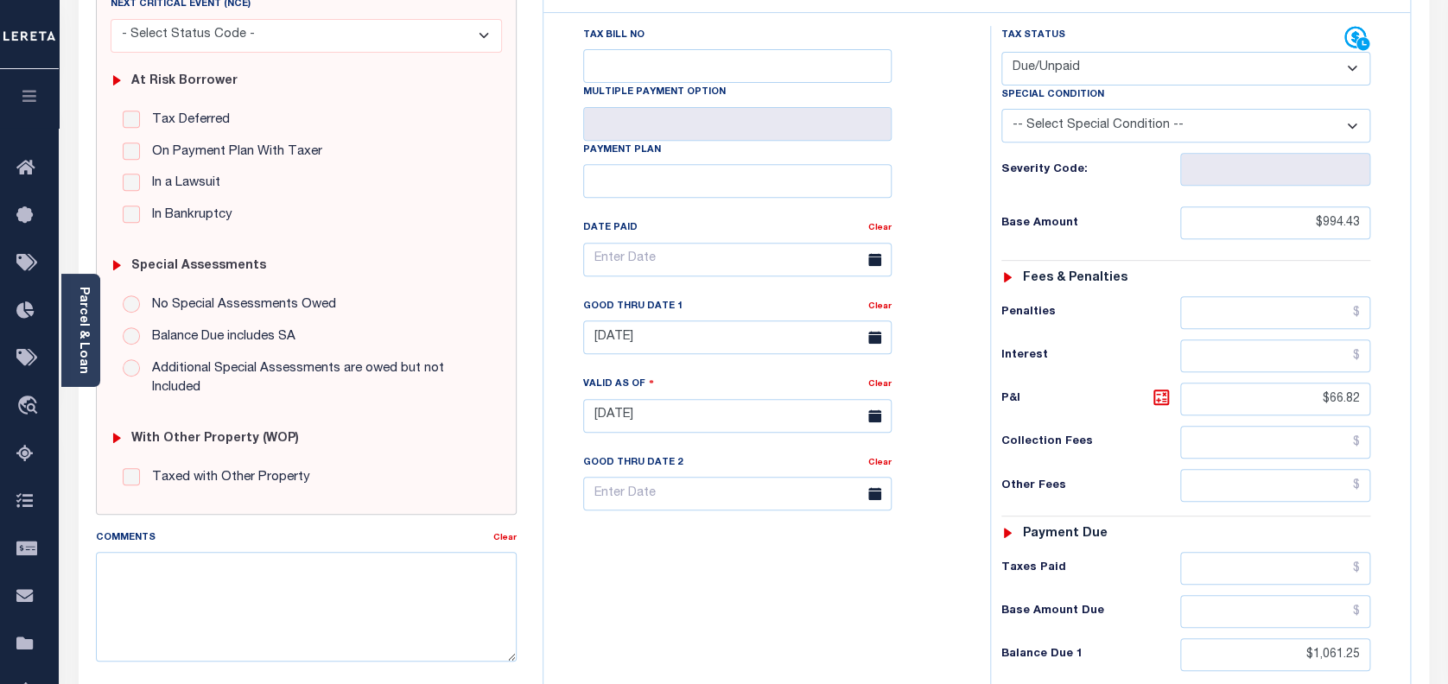
scroll to position [460, 0]
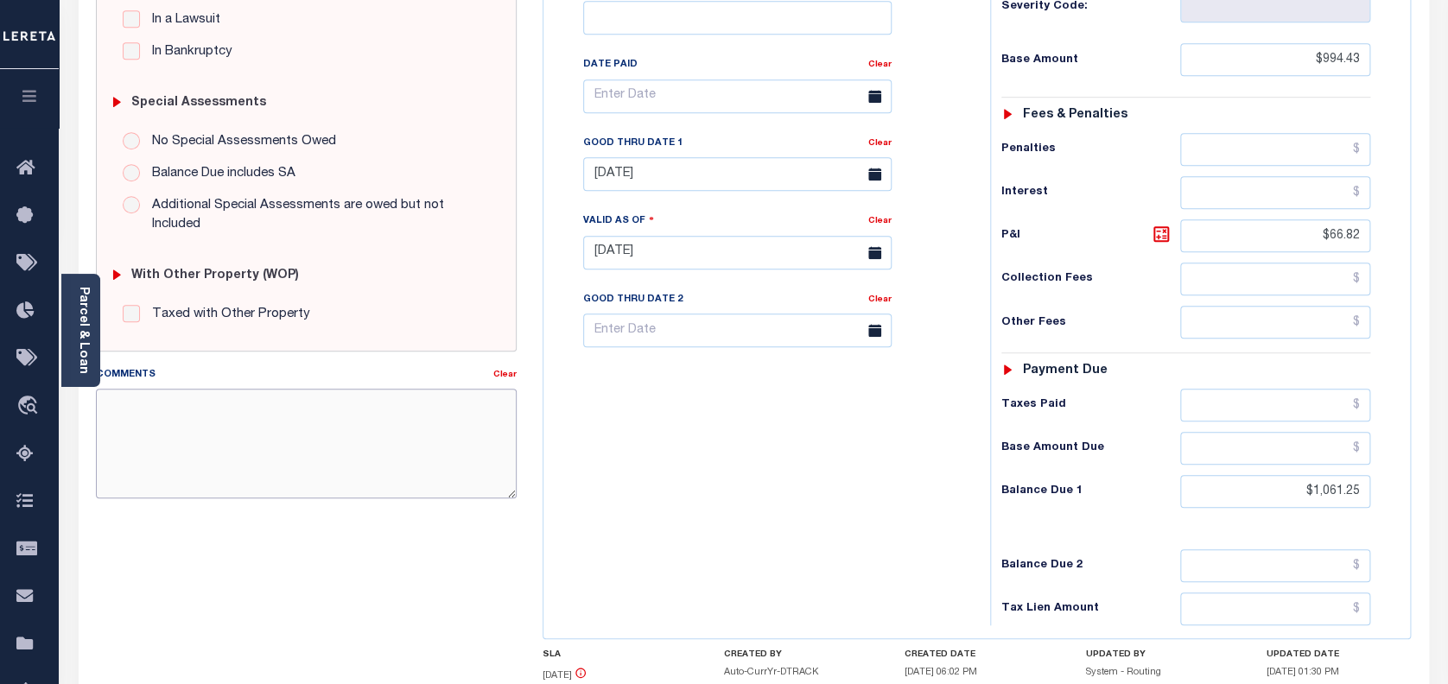
click at [398, 430] on textarea "Comments" at bounding box center [307, 443] width 422 height 109
type textarea "a"
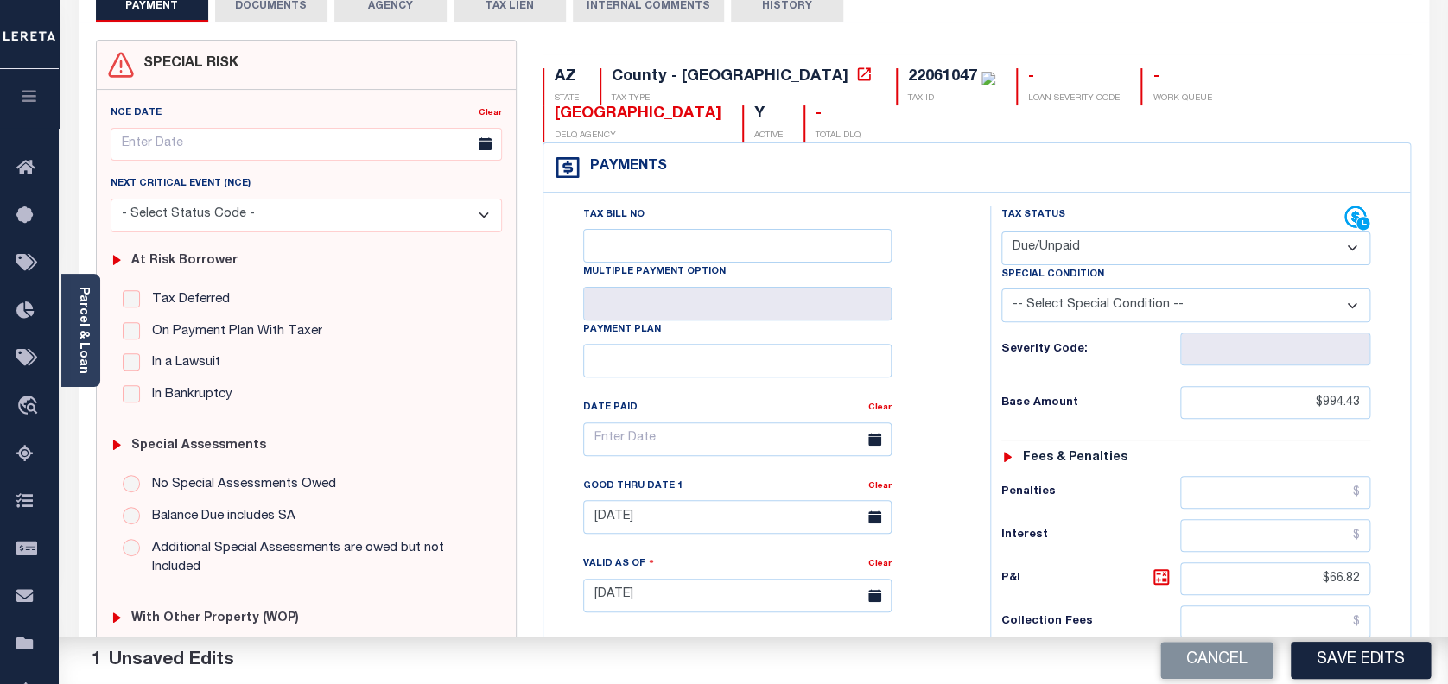
scroll to position [0, 0]
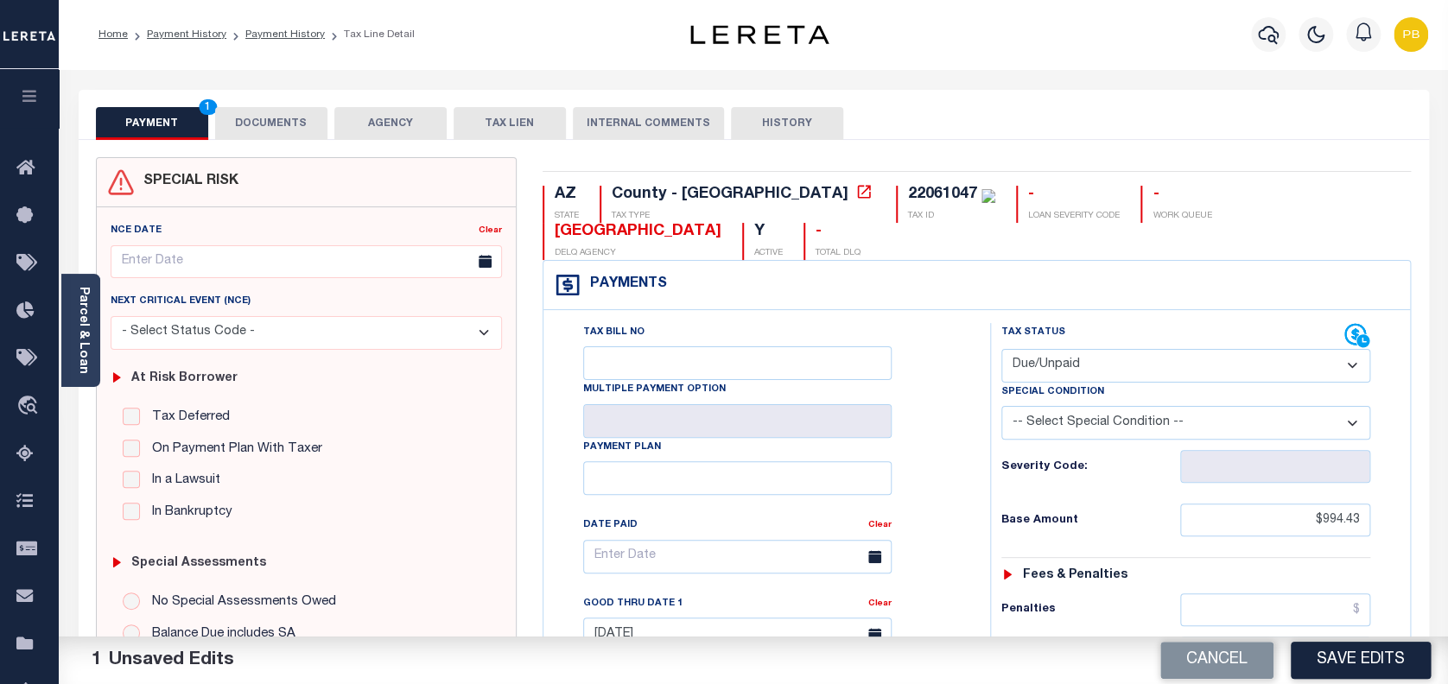
click at [1090, 349] on select "- Select Status Code - Open Due/Unpaid Paid Incomplete No Tax Due Internal Refu…" at bounding box center [1186, 366] width 370 height 34
click at [1001, 349] on select "- Select Status Code - Open Due/Unpaid Paid Incomplete No Tax Due Internal Refu…" at bounding box center [1186, 366] width 370 height 34
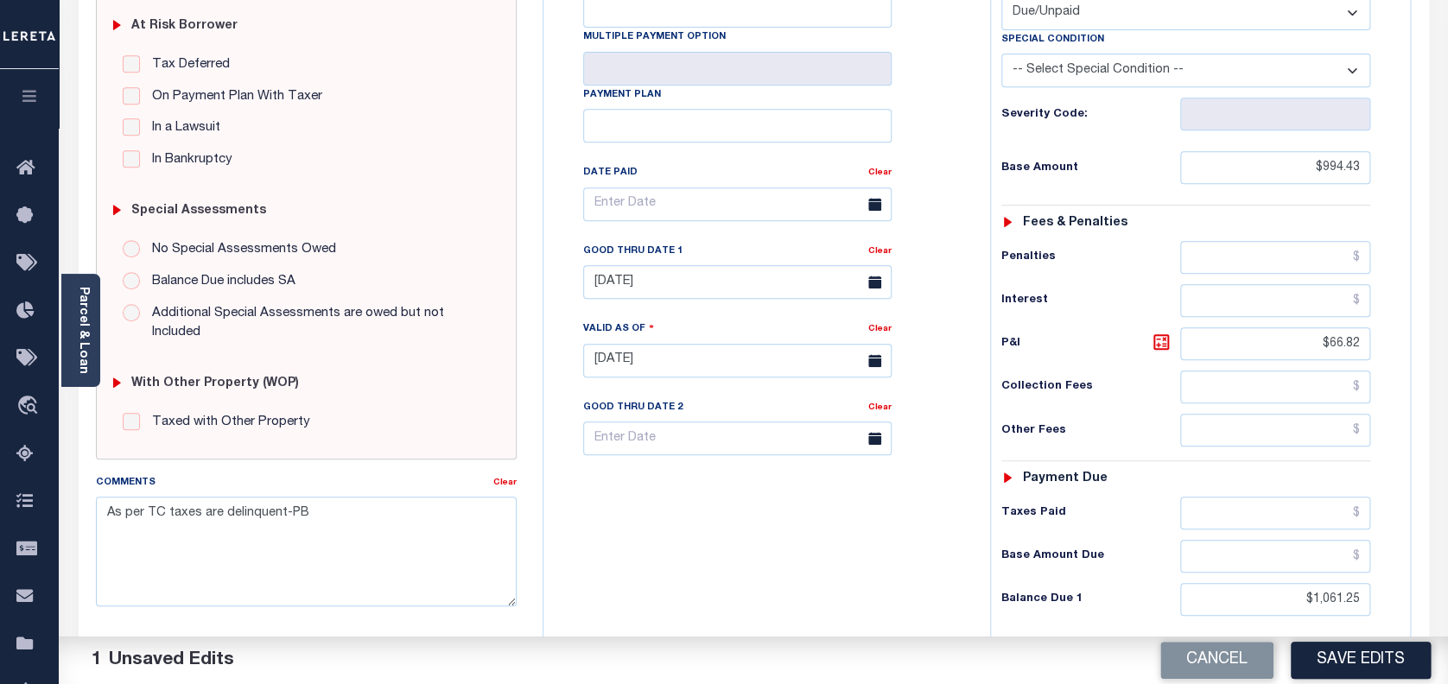
scroll to position [460, 0]
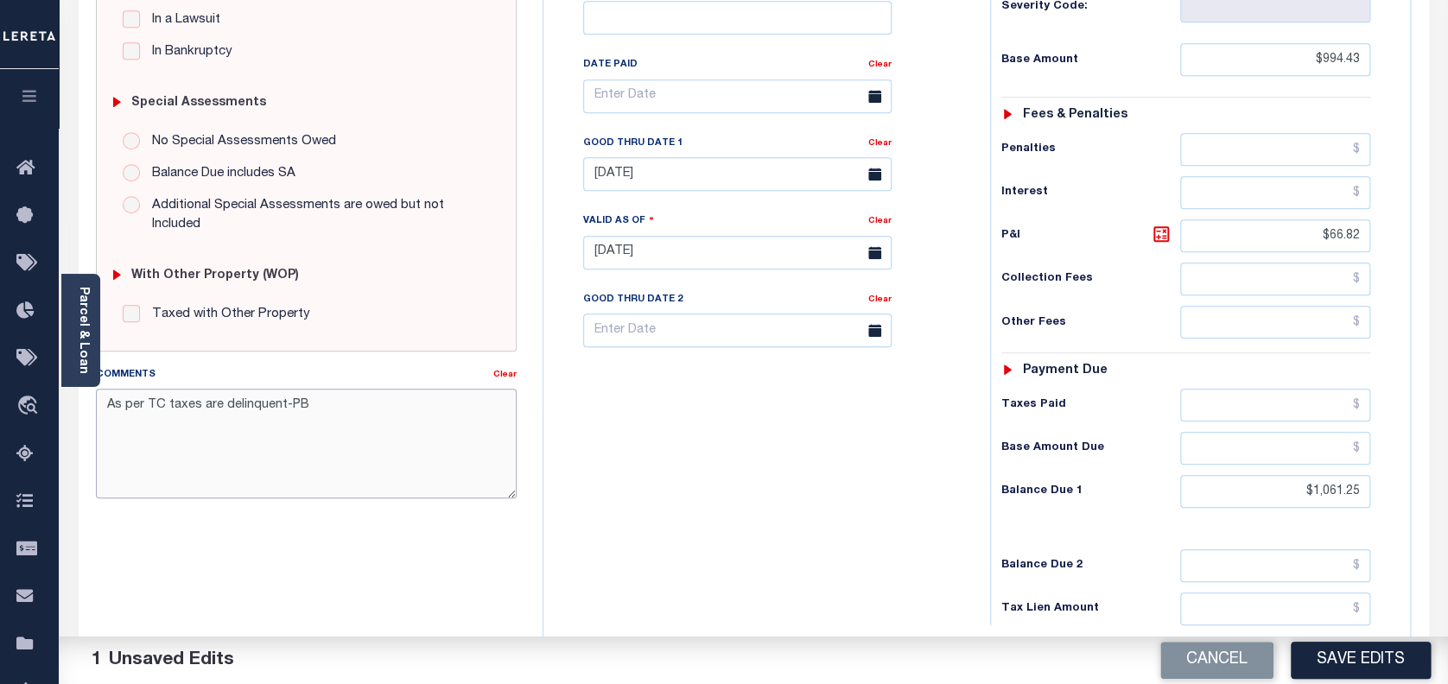
click at [162, 403] on textarea "As per TC taxes are delinquent-PB" at bounding box center [307, 443] width 422 height 109
type textarea "As per TC Lora taxes are delinquent-PB"
click at [1374, 666] on button "Save Edits" at bounding box center [1360, 660] width 140 height 37
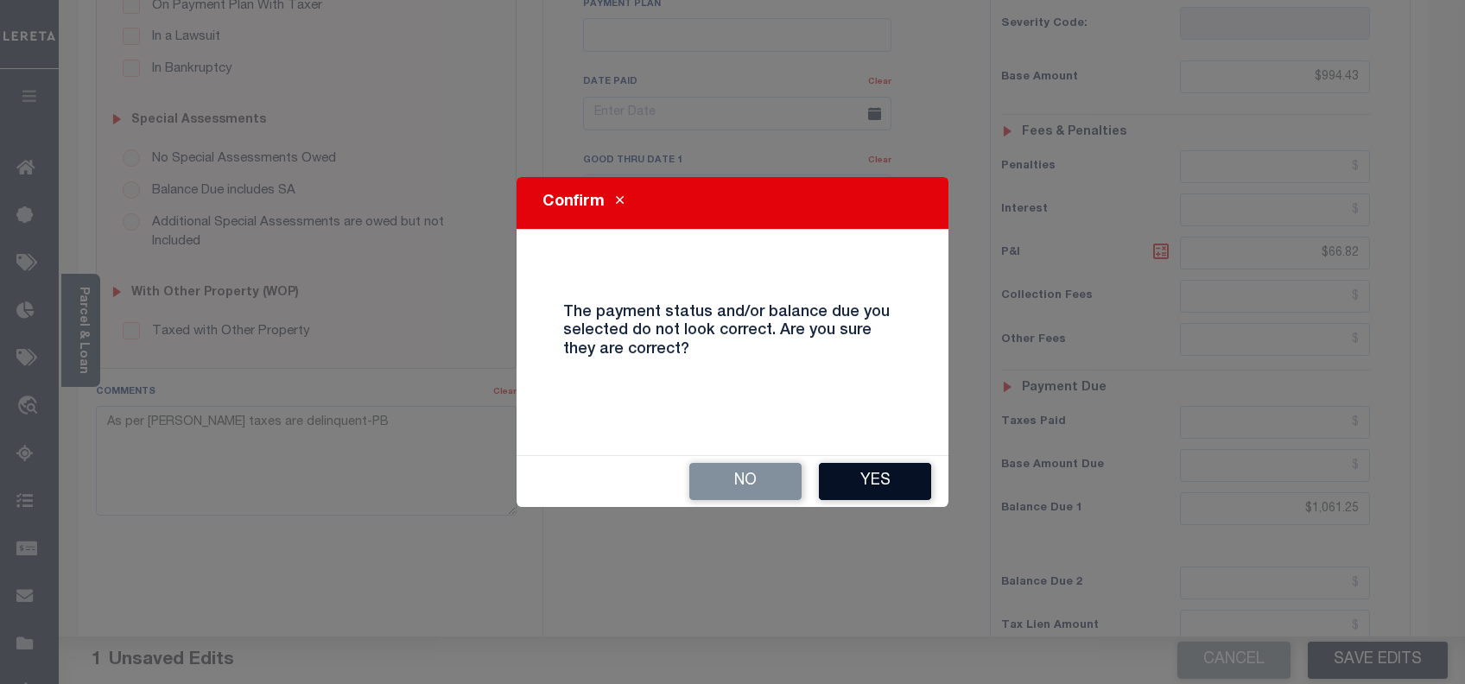
click at [866, 480] on button "Yes" at bounding box center [875, 481] width 112 height 37
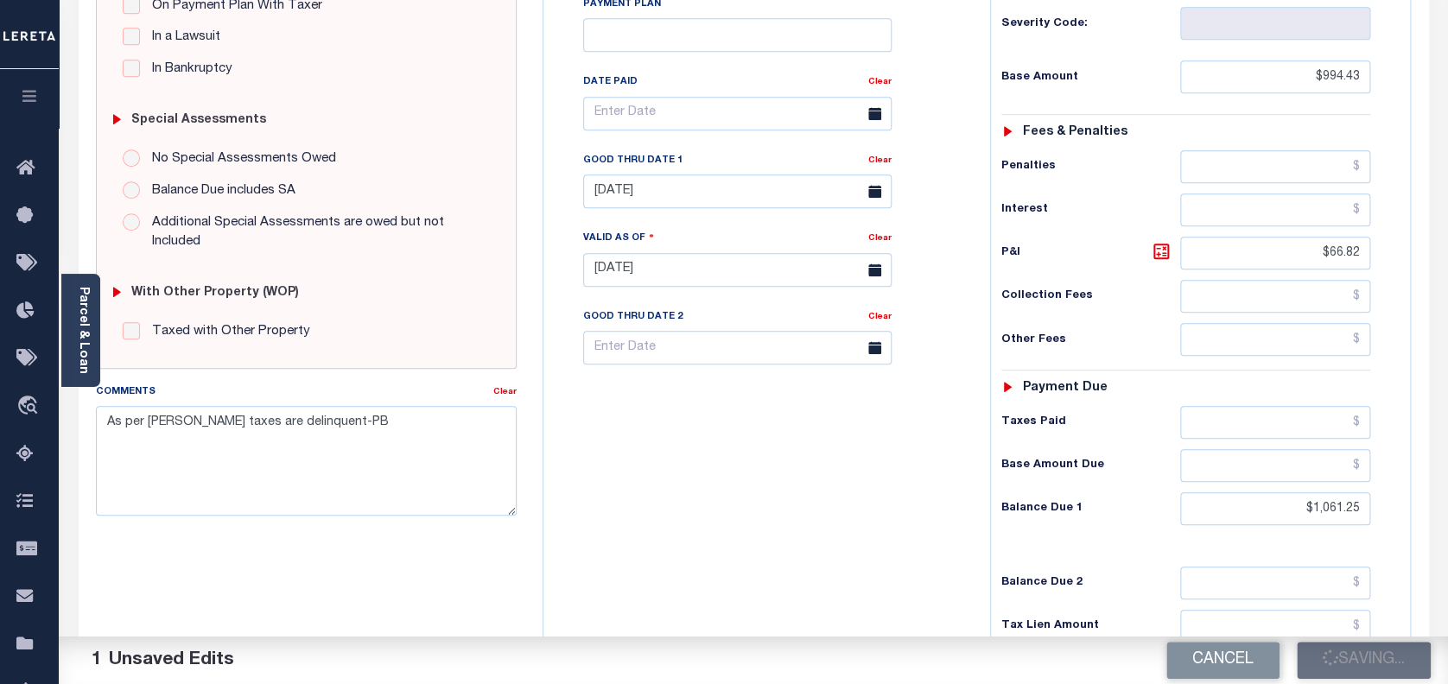
checkbox input "false"
type input "$994.43"
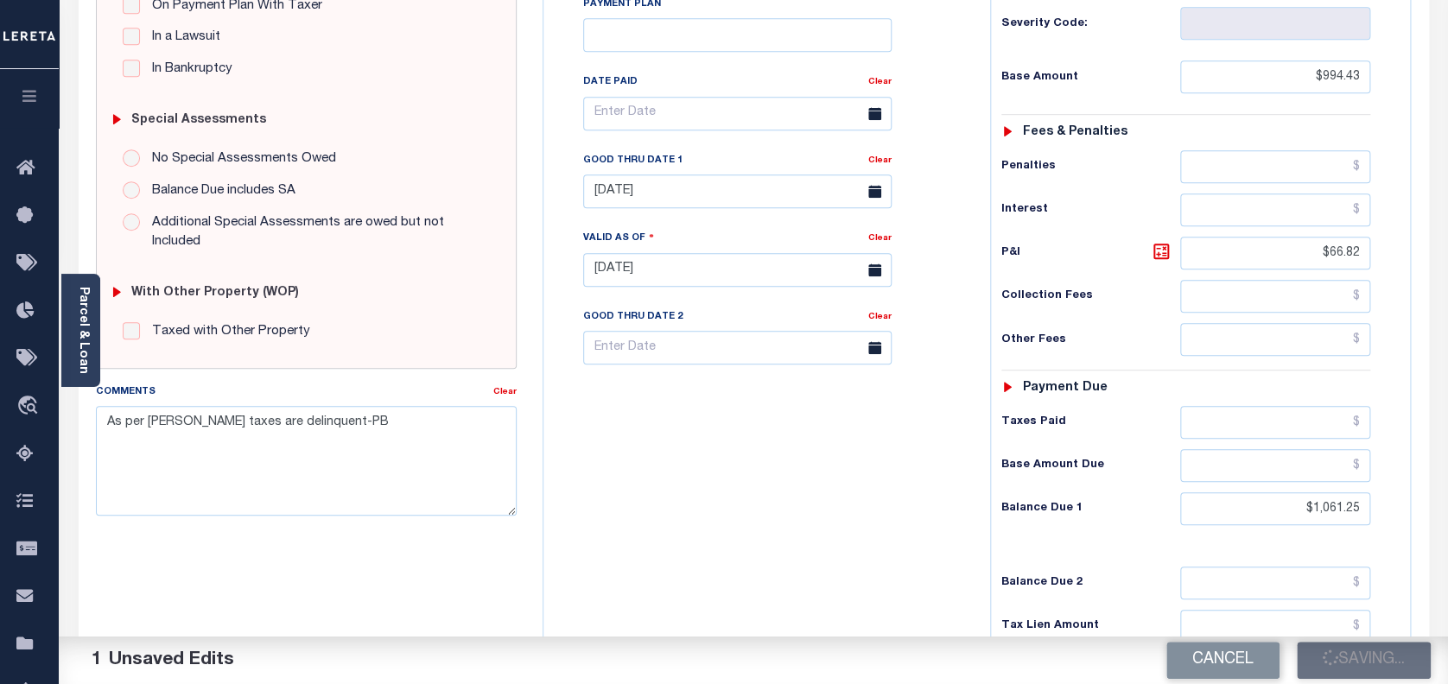
type input "$66.82"
type input "$1,061.25"
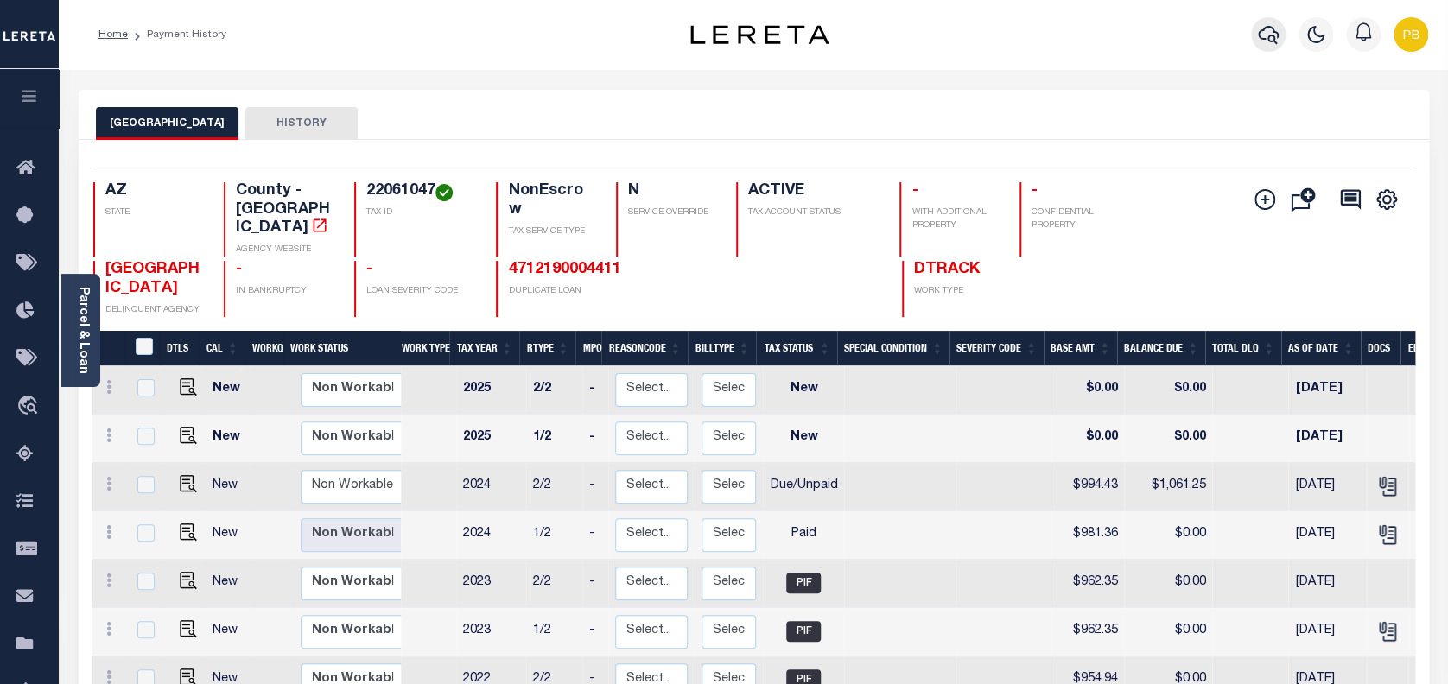
click at [1267, 34] on icon "button" at bounding box center [1268, 34] width 21 height 21
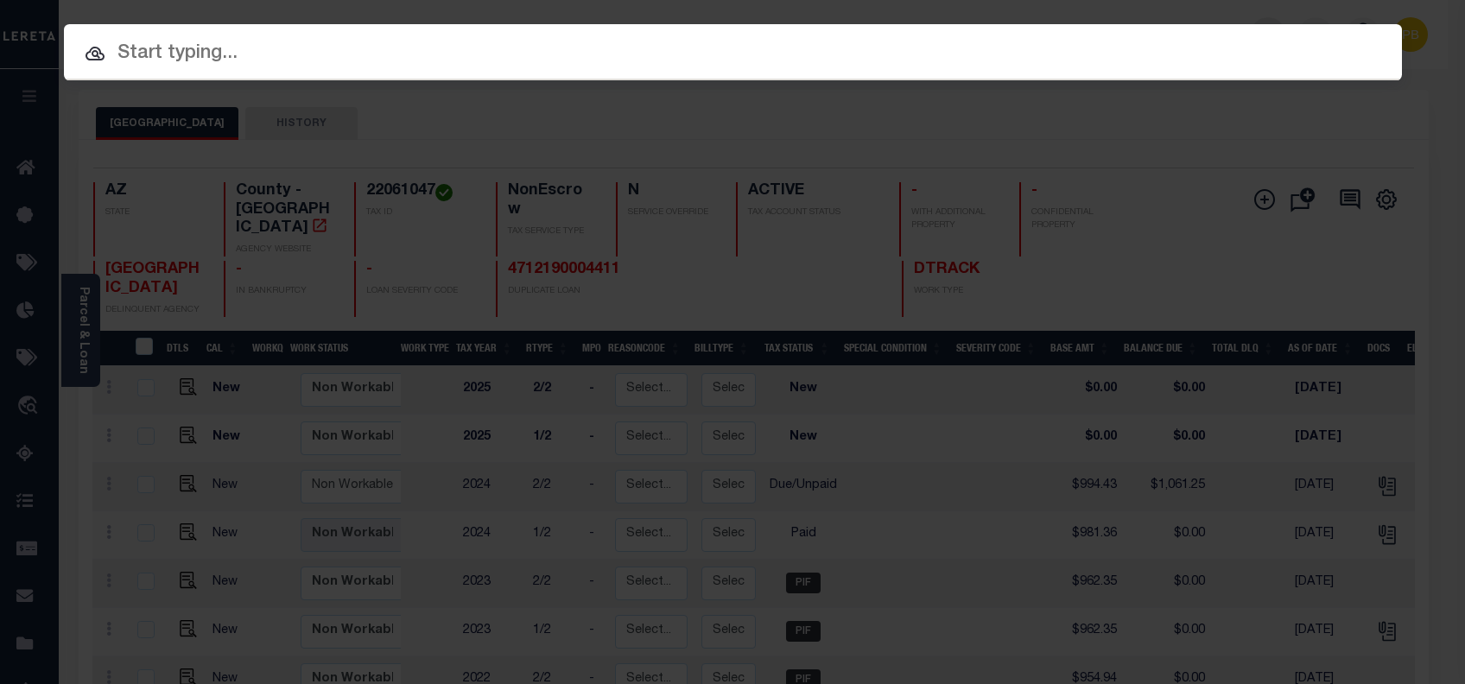
paste input "444000696"
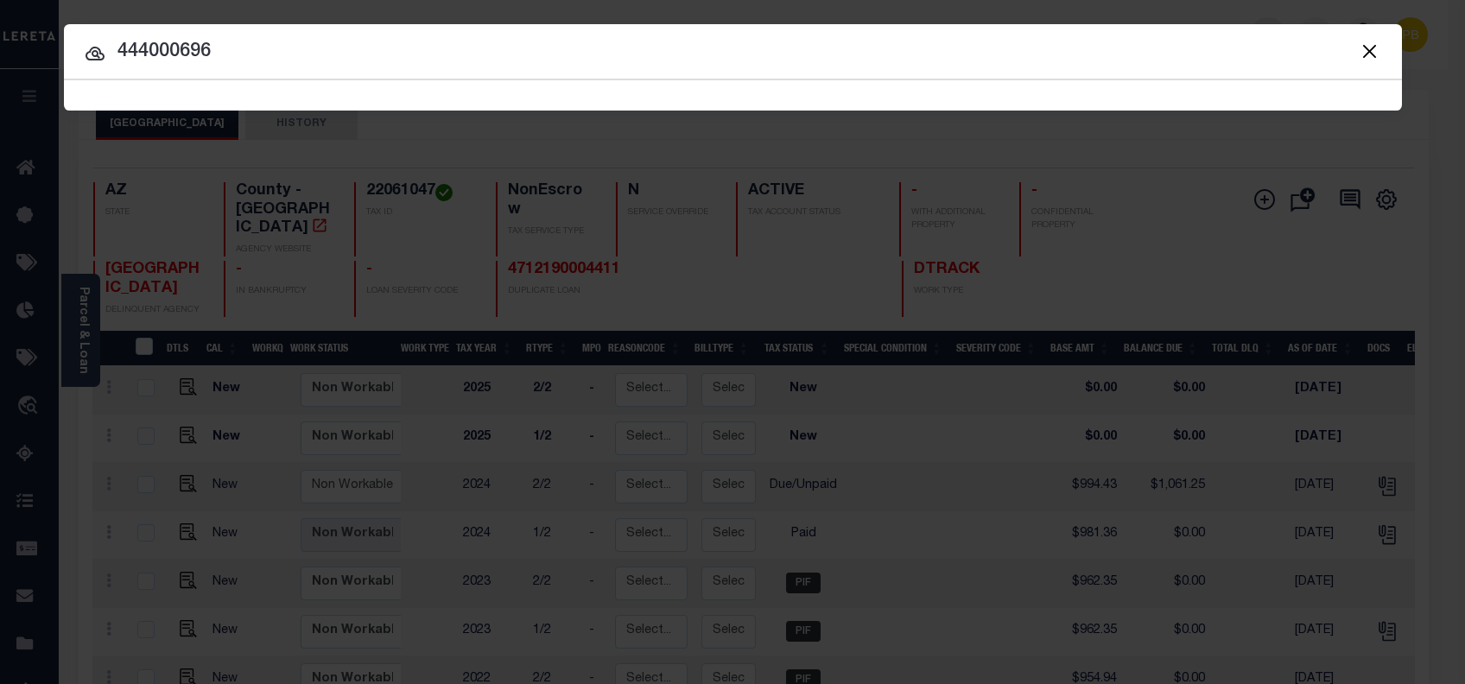
type input "444000696"
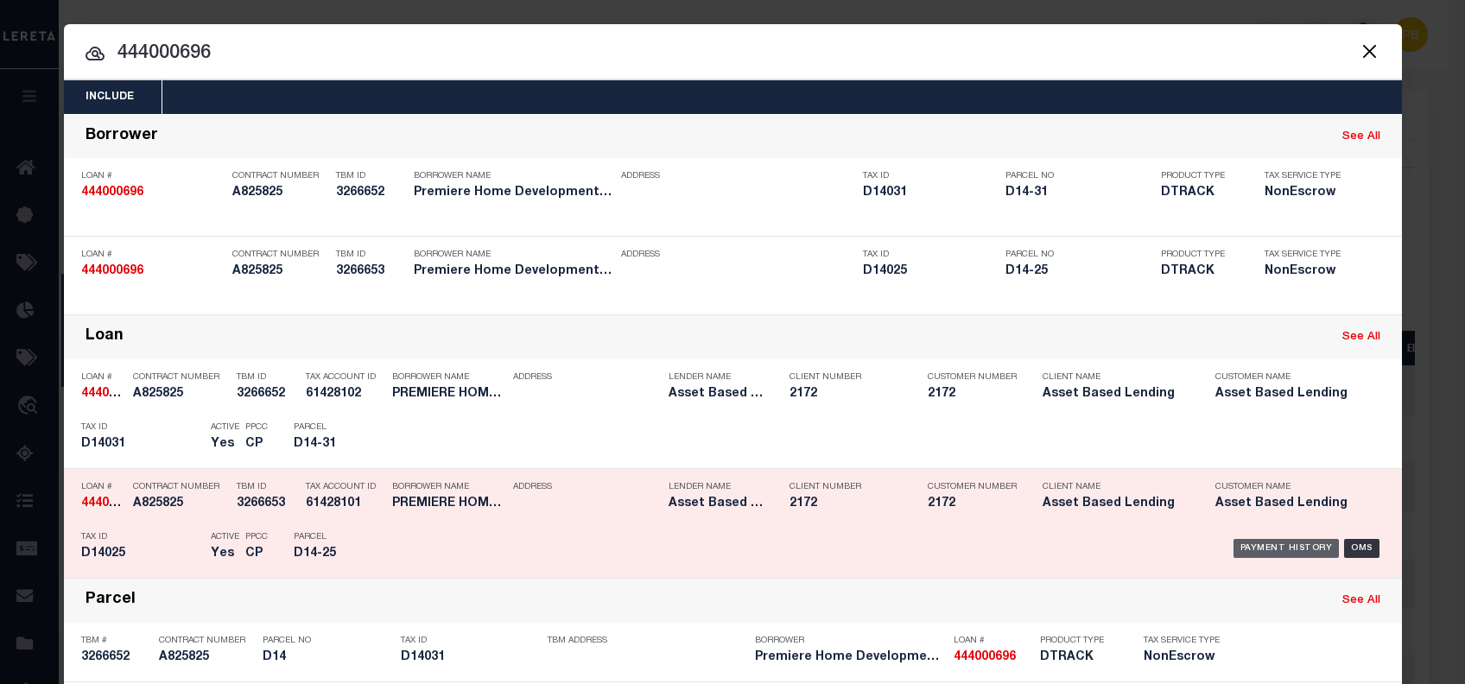
click at [1261, 553] on div "Payment History" at bounding box center [1286, 548] width 106 height 19
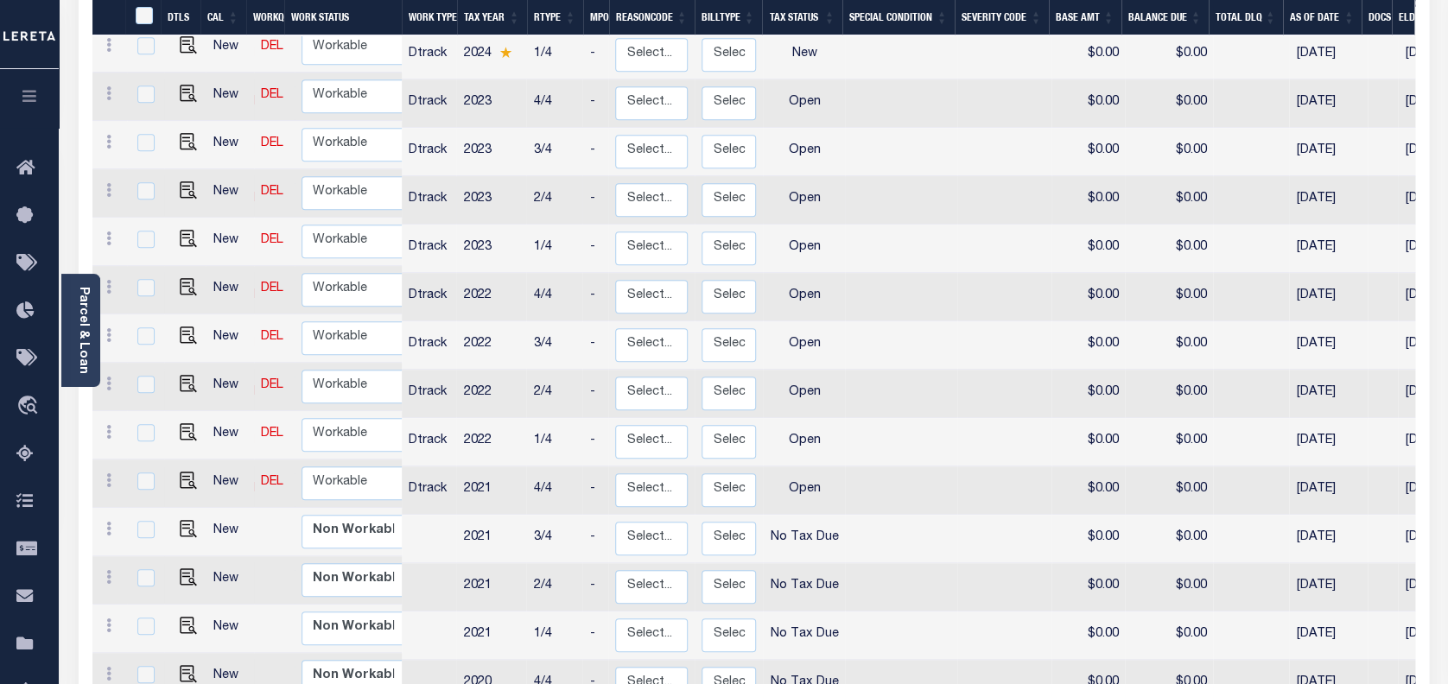
scroll to position [691, 0]
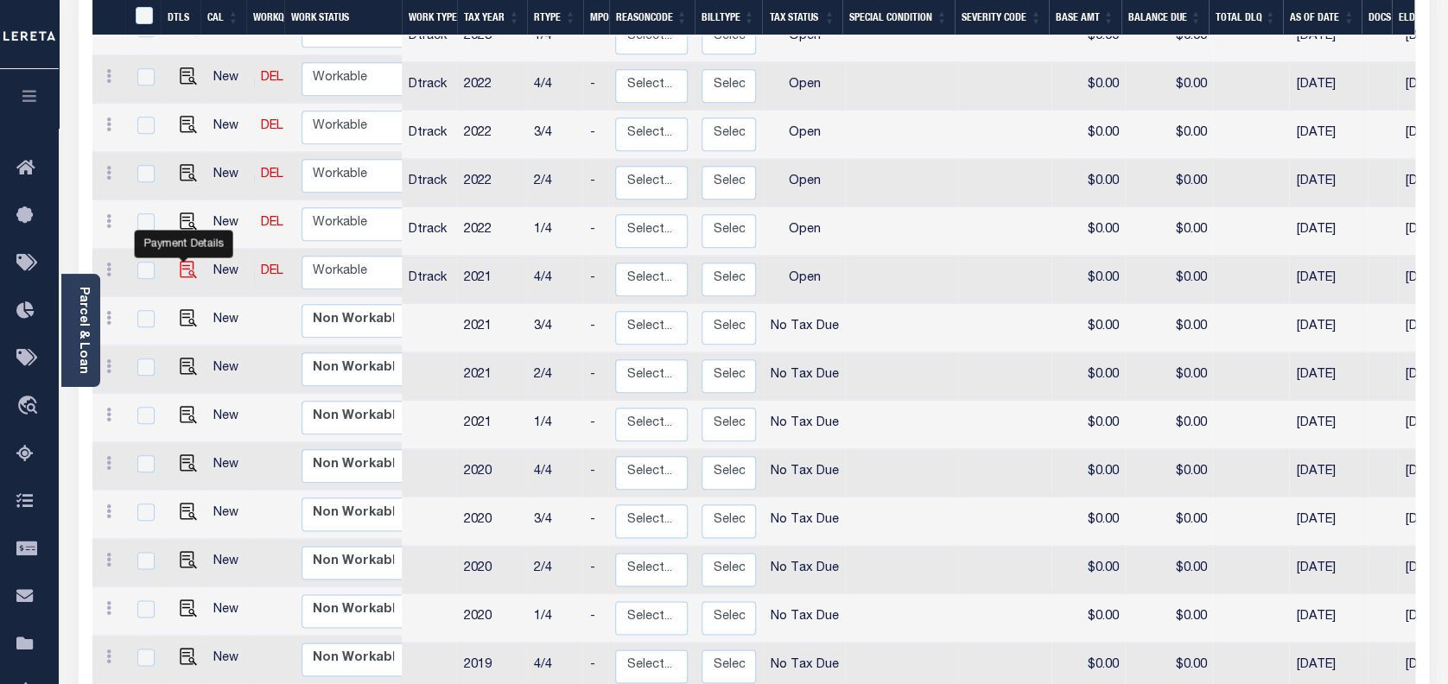
click at [181, 261] on img "" at bounding box center [188, 269] width 17 height 17
checkbox input "true"
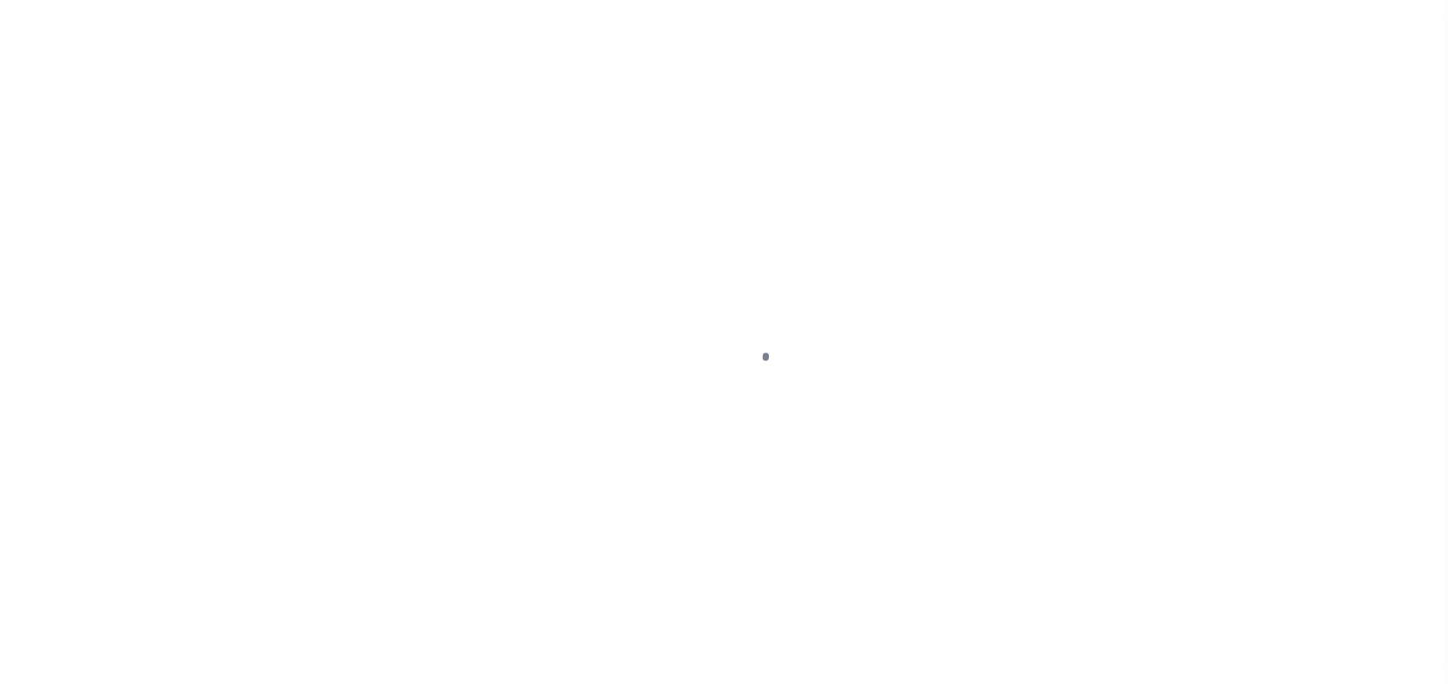
select select "OP2"
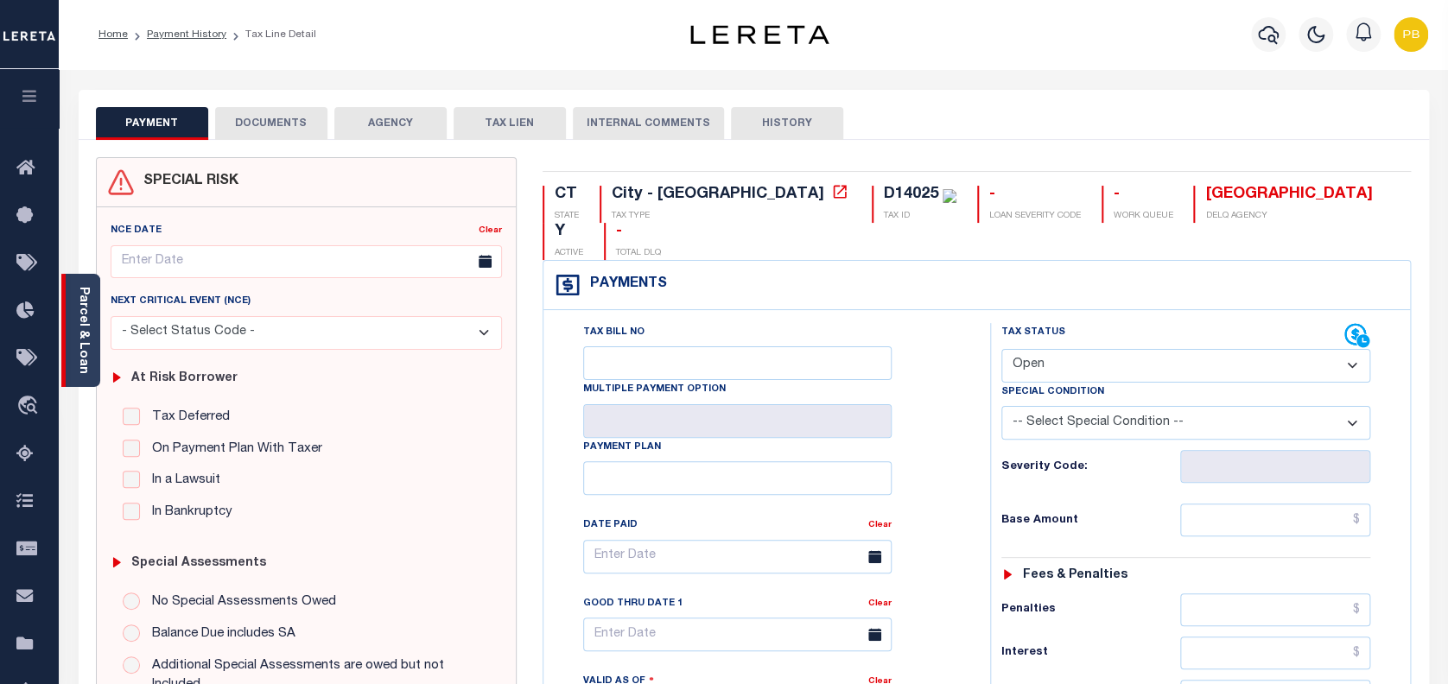
click at [92, 336] on div "Parcel & Loan" at bounding box center [80, 330] width 39 height 113
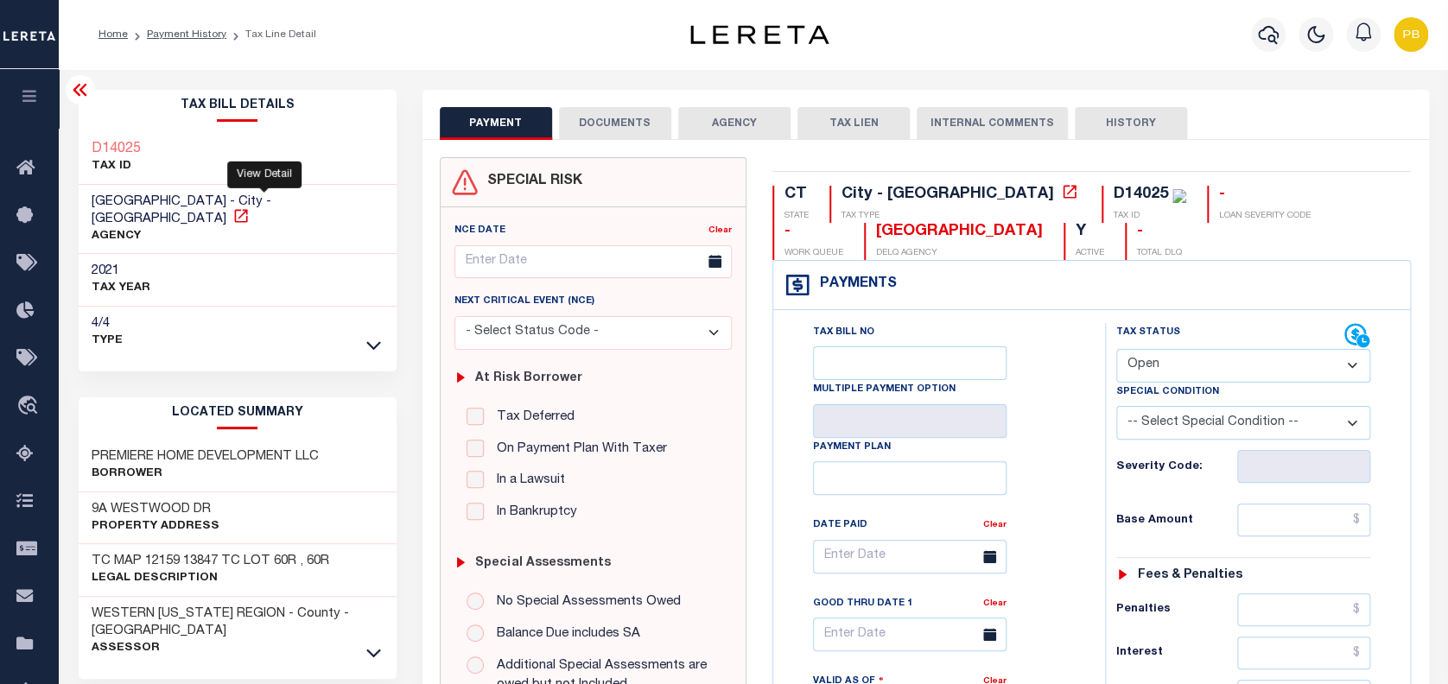
click at [250, 207] on icon at bounding box center [240, 215] width 17 height 17
